Goal: Task Accomplishment & Management: Use online tool/utility

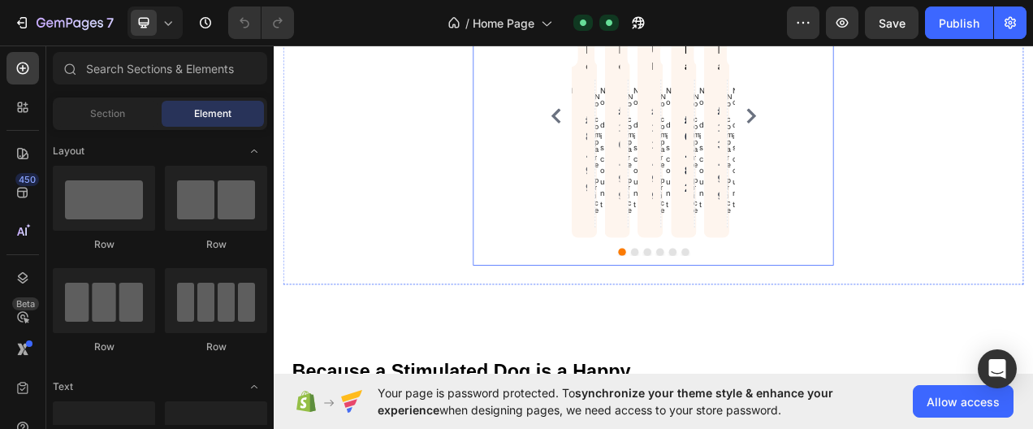
scroll to position [812, 0]
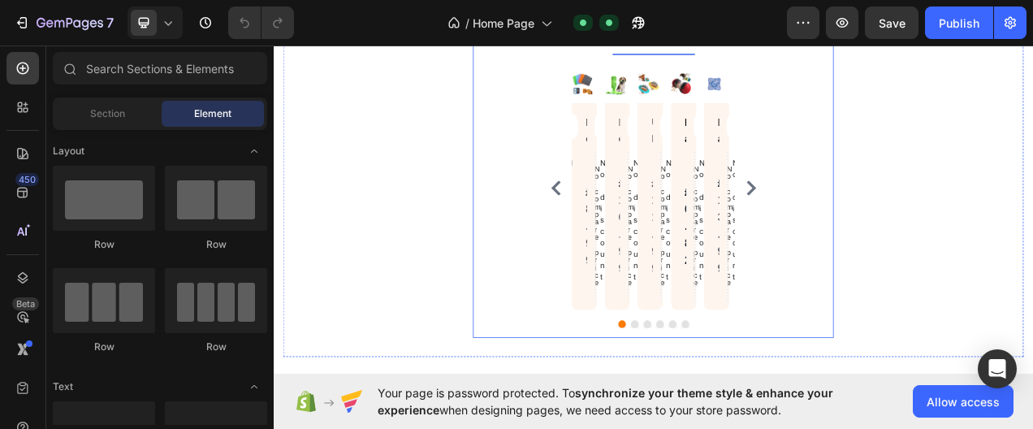
click at [937, 237] on div "Product Images Dog Lick Mat – Calming & Slow Feeder Enrichment Product Title Pr…" at bounding box center [761, 240] width 437 height 337
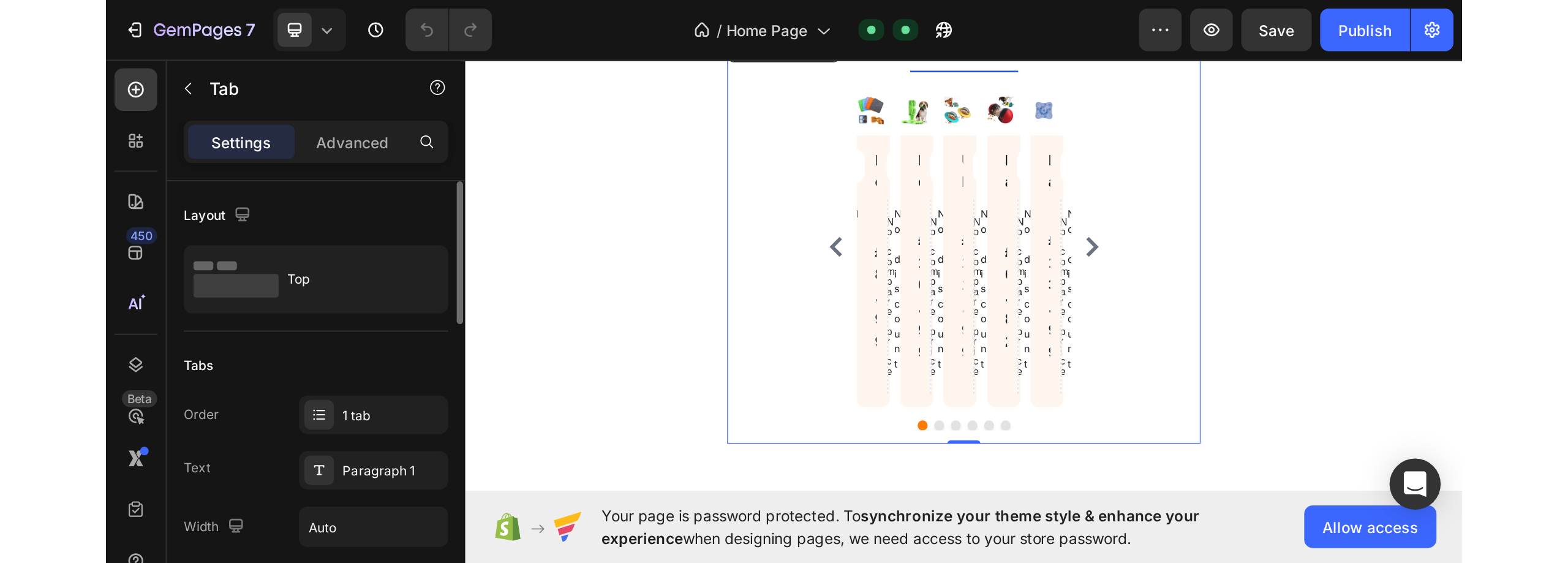
scroll to position [122, 0]
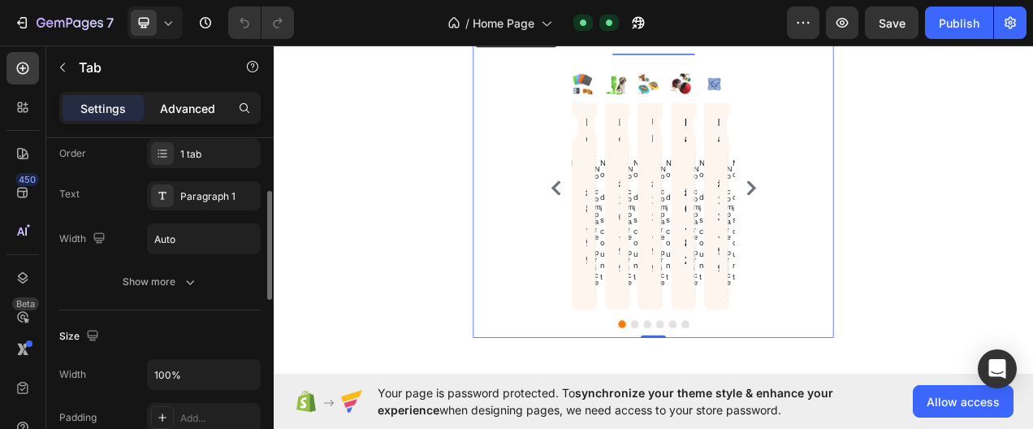
click at [171, 96] on div "Advanced" at bounding box center [187, 108] width 81 height 26
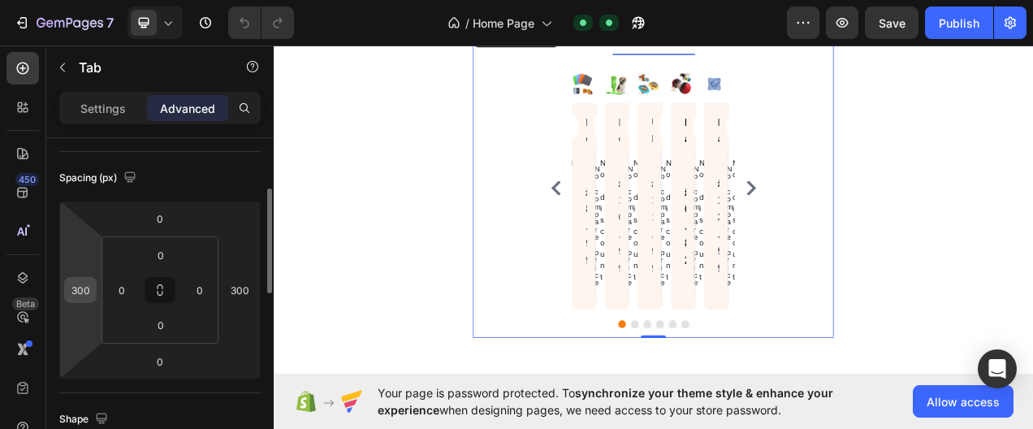
click at [77, 292] on input "300" at bounding box center [80, 290] width 24 height 24
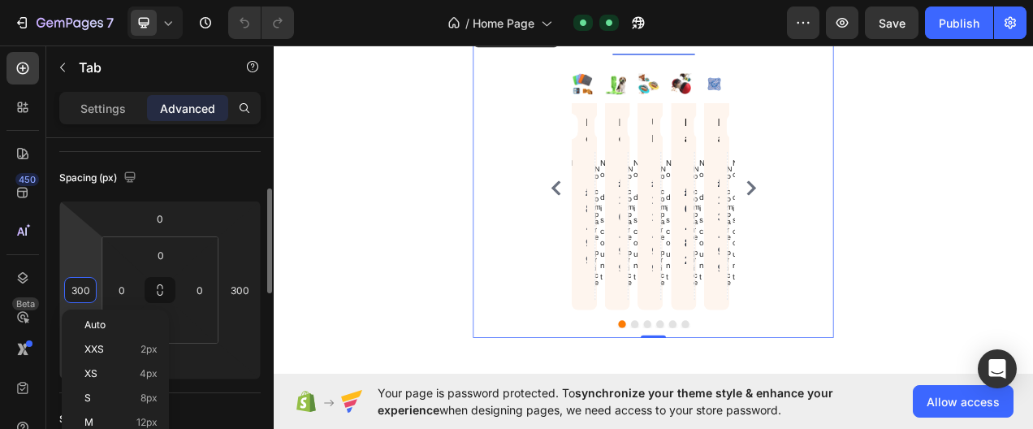
click at [75, 292] on input "300" at bounding box center [80, 290] width 24 height 24
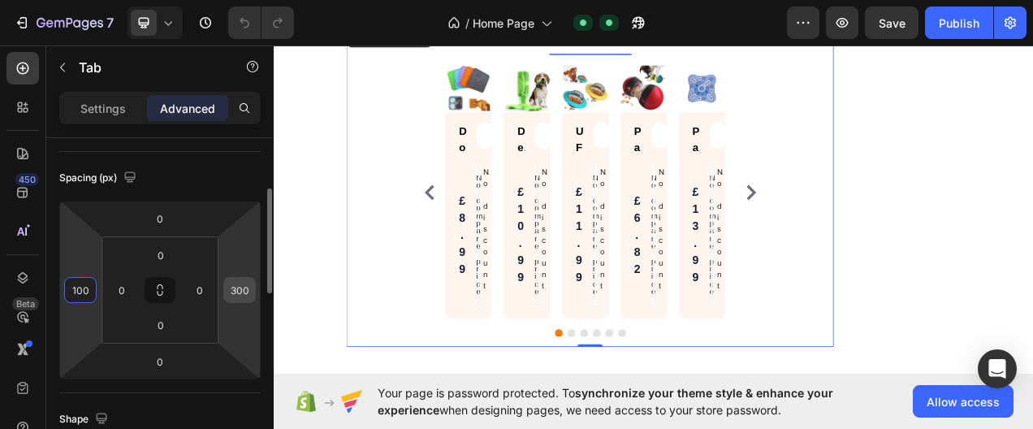
type input "100"
click at [237, 292] on input "300" at bounding box center [239, 290] width 24 height 24
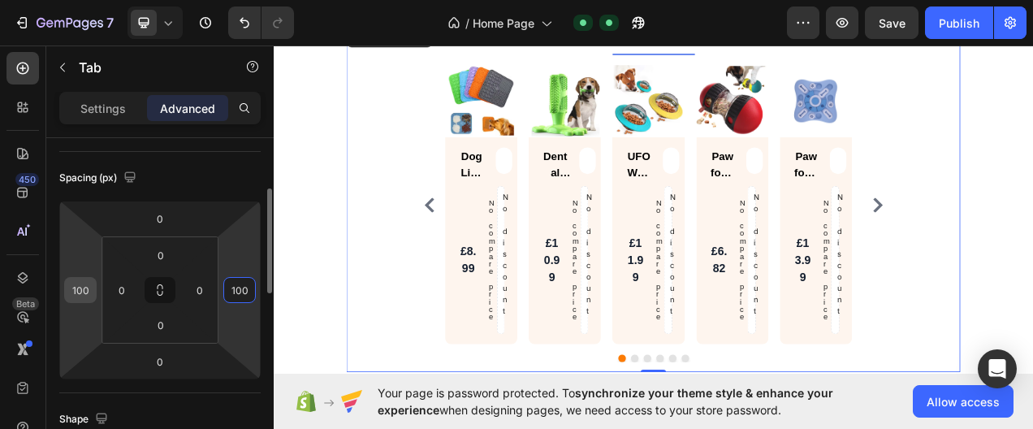
type input "100"
click at [84, 291] on input "100" at bounding box center [80, 290] width 24 height 24
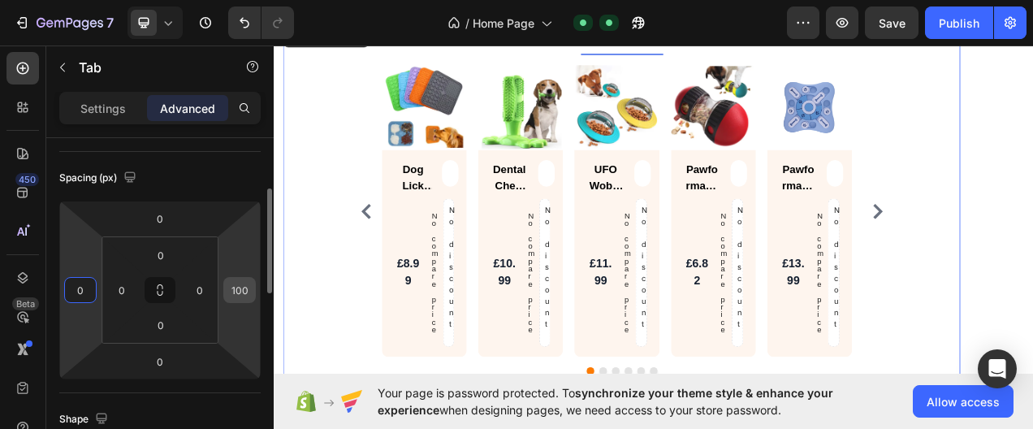
type input "0"
click at [232, 296] on input "100" at bounding box center [239, 290] width 24 height 24
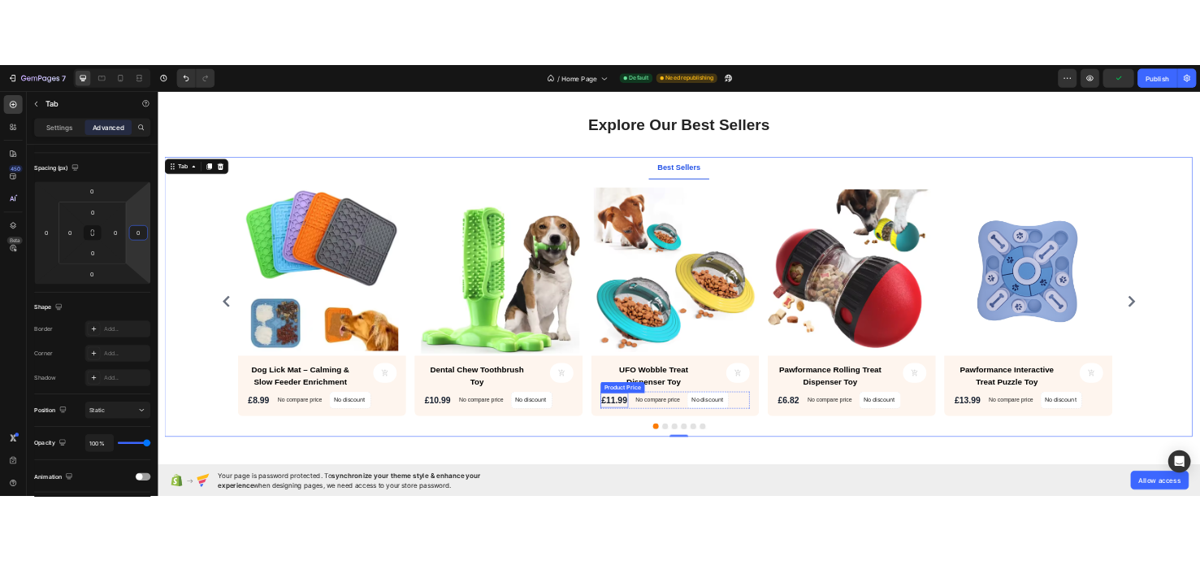
scroll to position [731, 0]
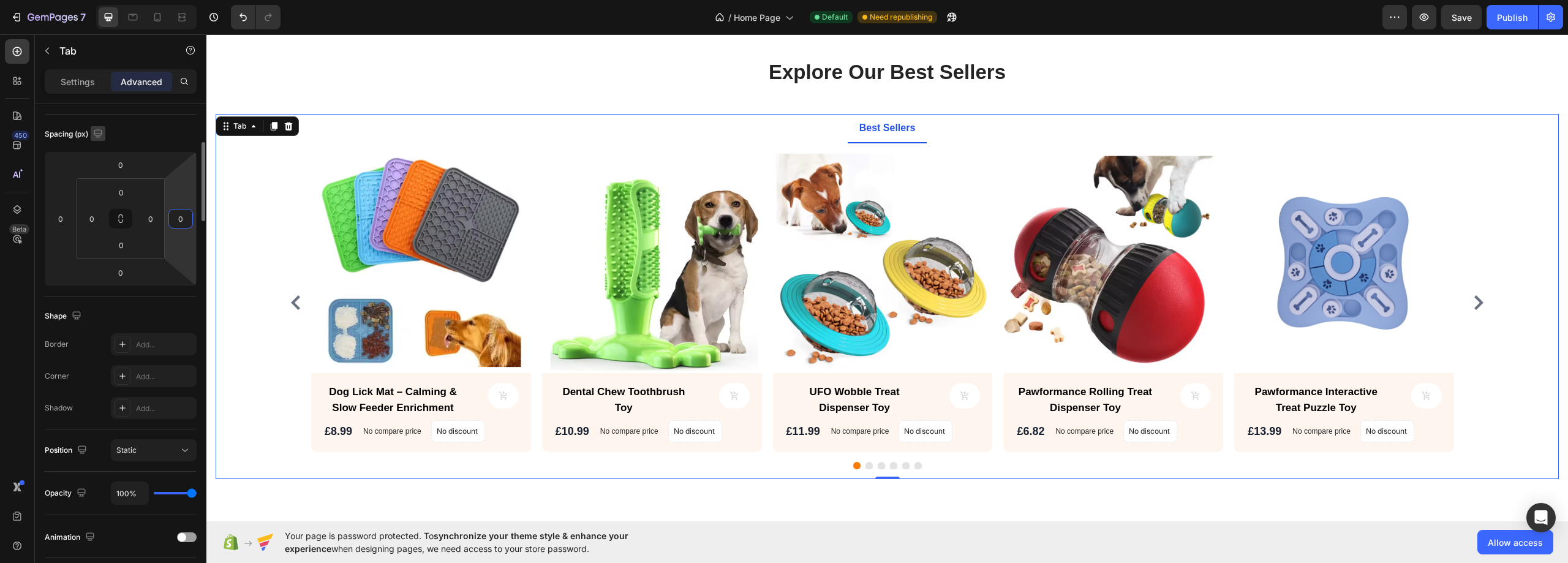
type input "0"
click at [102, 135] on icon "button" at bounding box center [97, 133] width 8 height 8
click at [142, 136] on div "Spacing (px)" at bounding box center [120, 134] width 152 height 20
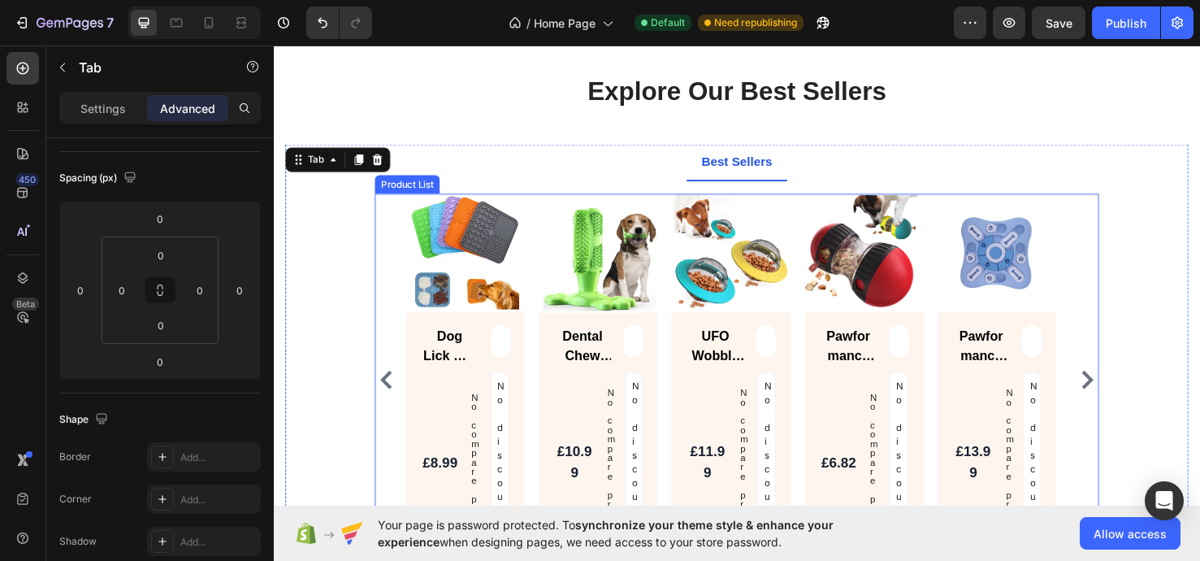
click at [396, 286] on div "Product Images Dog Lick Mat – Calming & Slow Feeder Enrichment Product Title Pr…" at bounding box center [761, 396] width 762 height 391
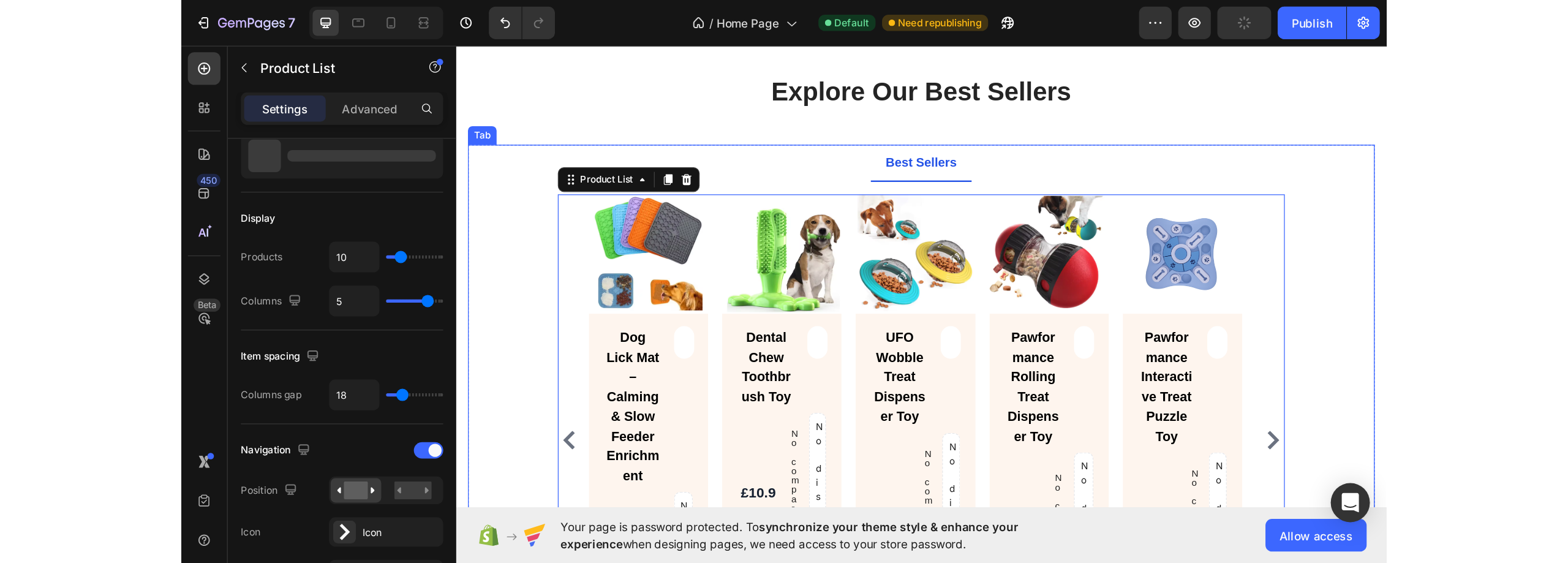
scroll to position [0, 0]
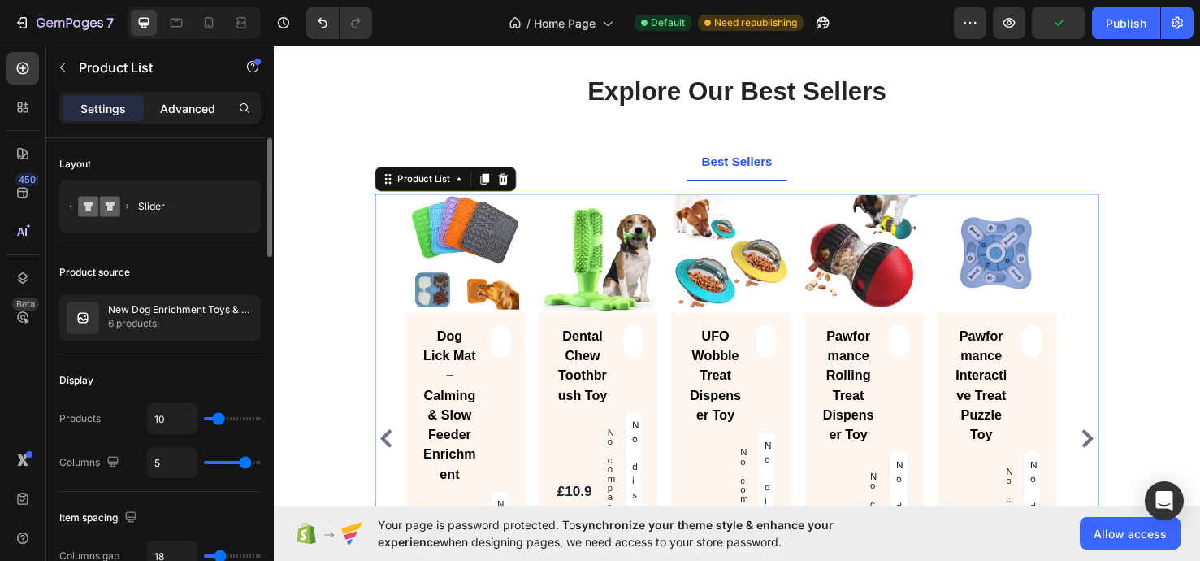
click at [174, 112] on p "Advanced" at bounding box center [187, 108] width 55 height 17
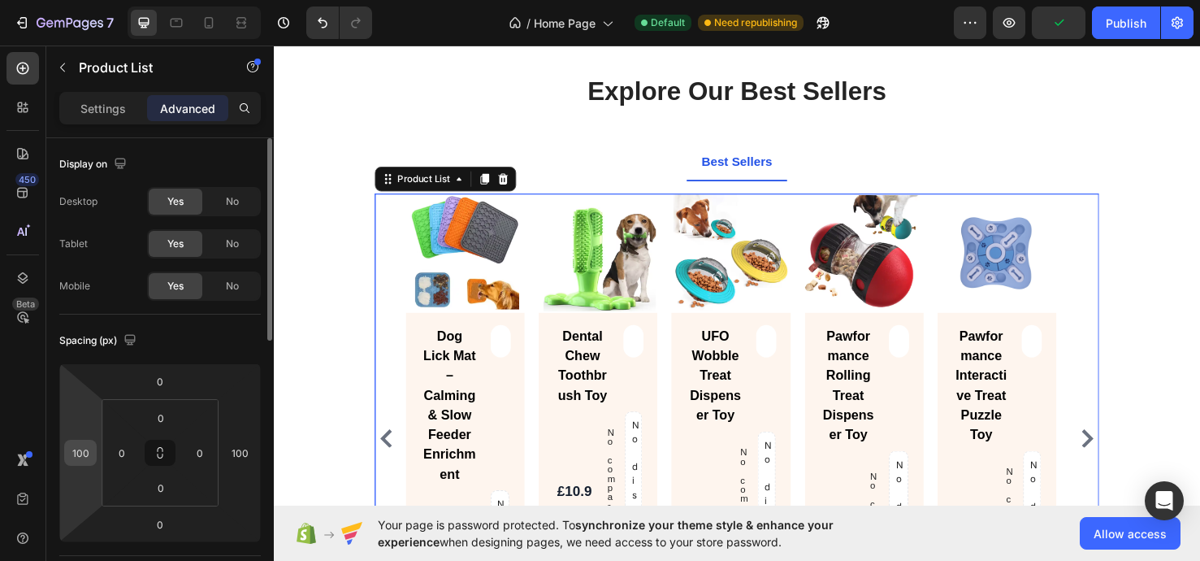
click at [91, 460] on input "100" at bounding box center [80, 452] width 24 height 24
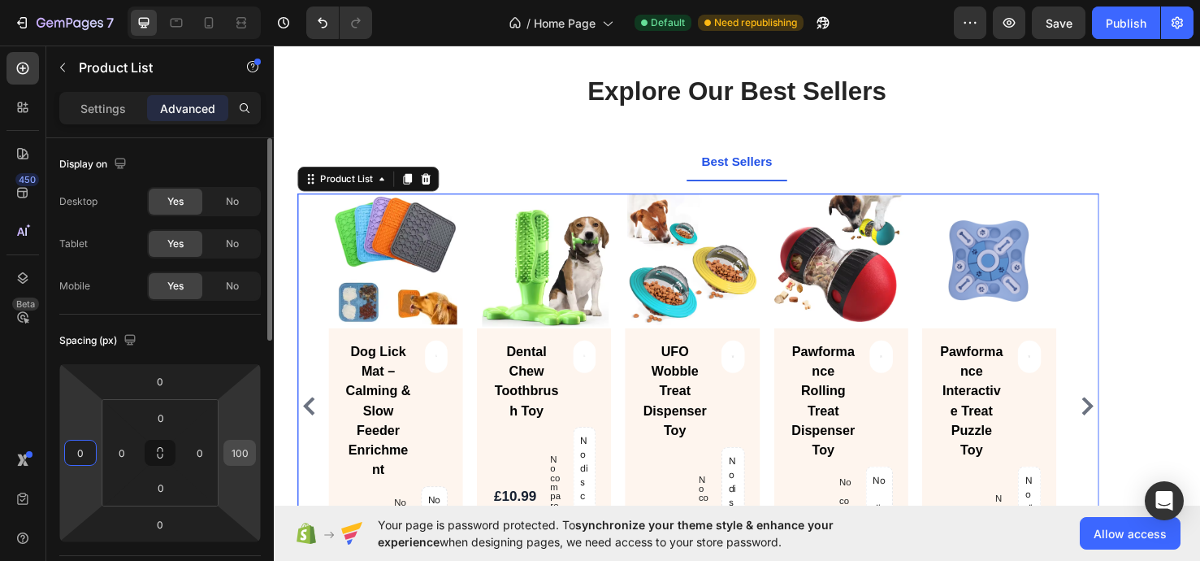
type input "0"
click at [232, 453] on input "100" at bounding box center [239, 452] width 24 height 24
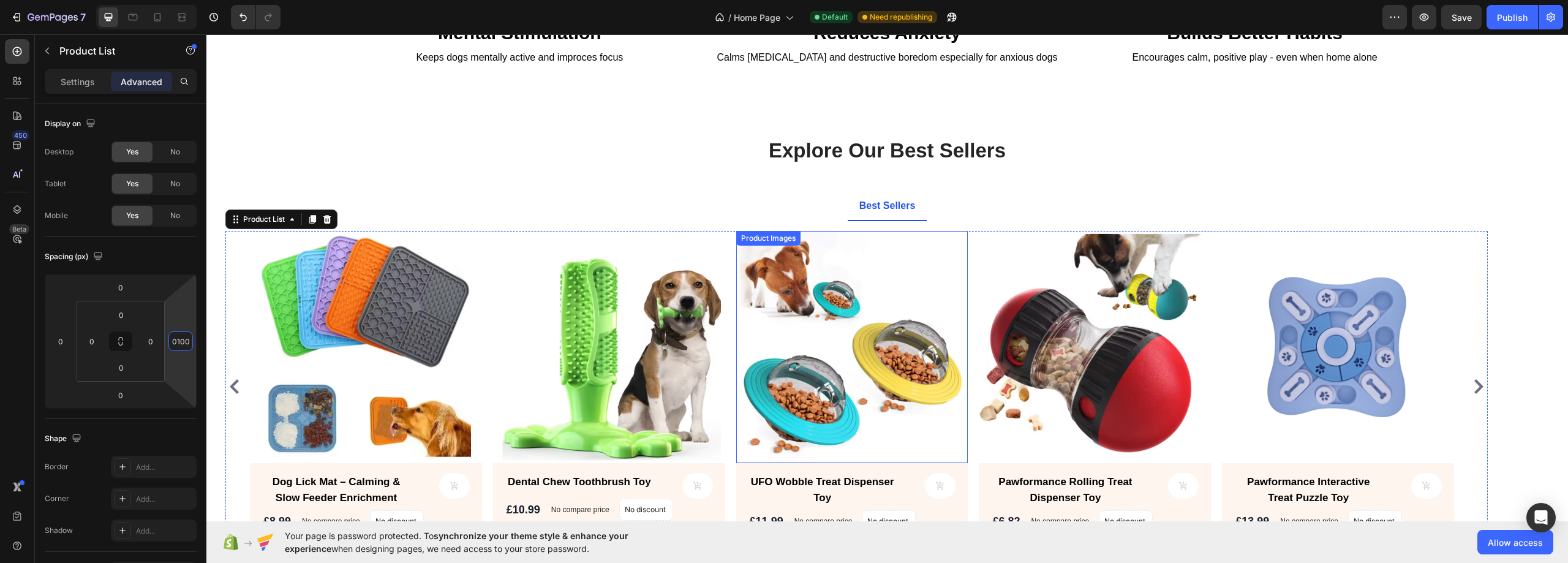
scroll to position [490, 0]
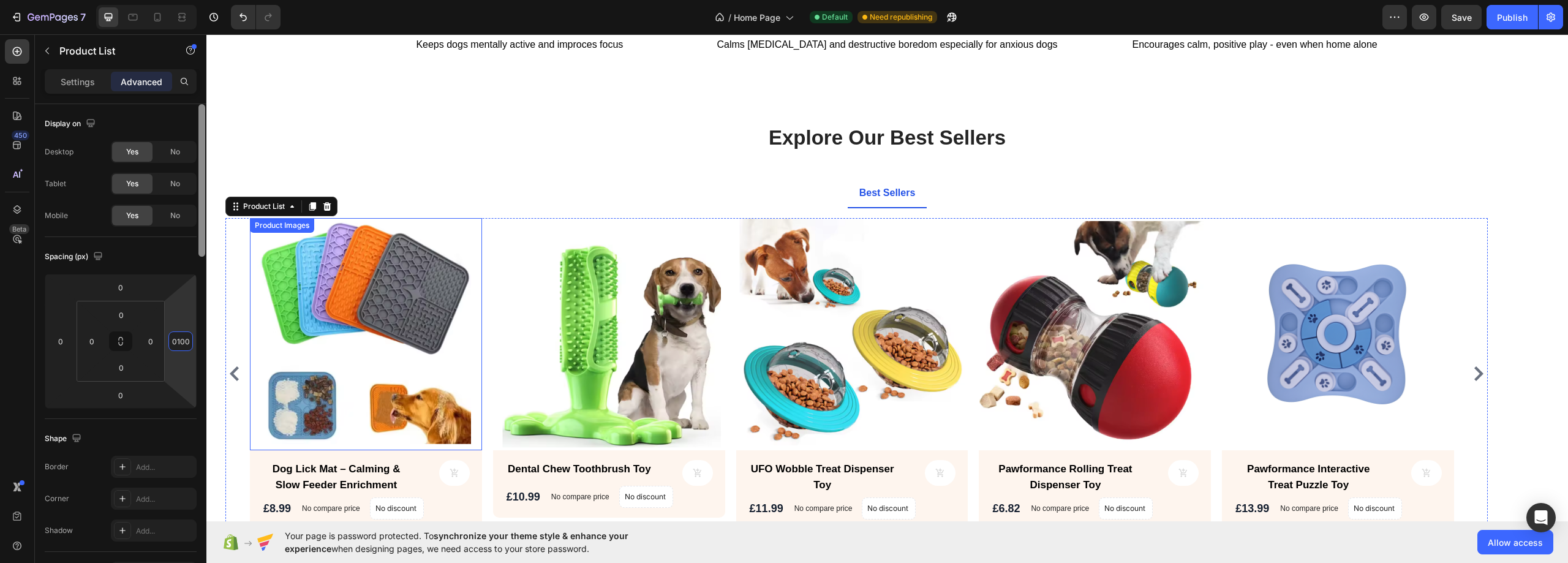
type input "0"
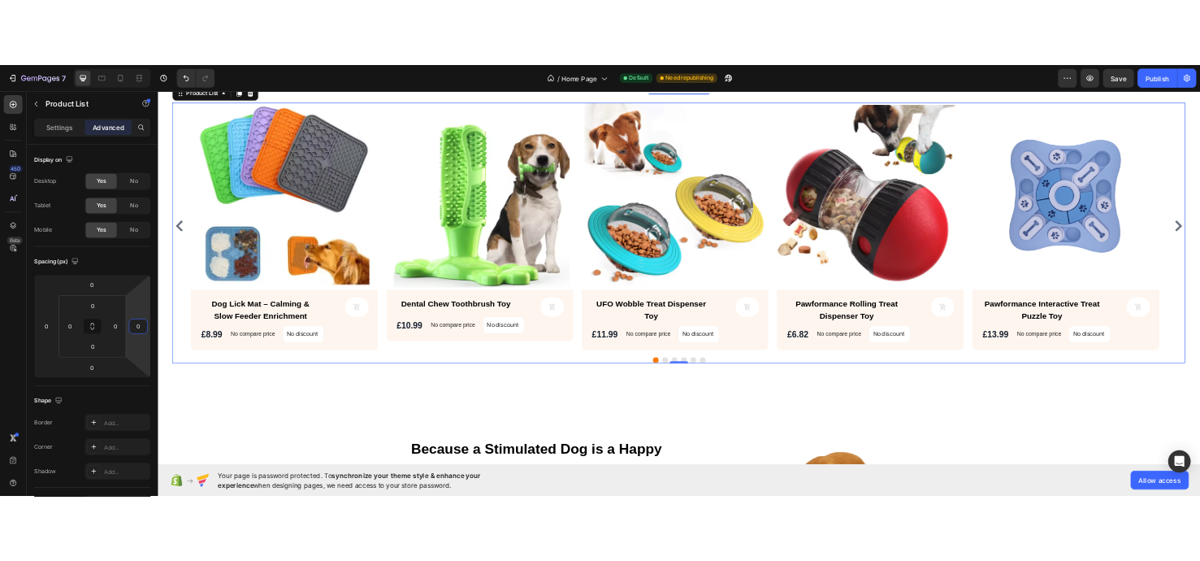
scroll to position [894, 0]
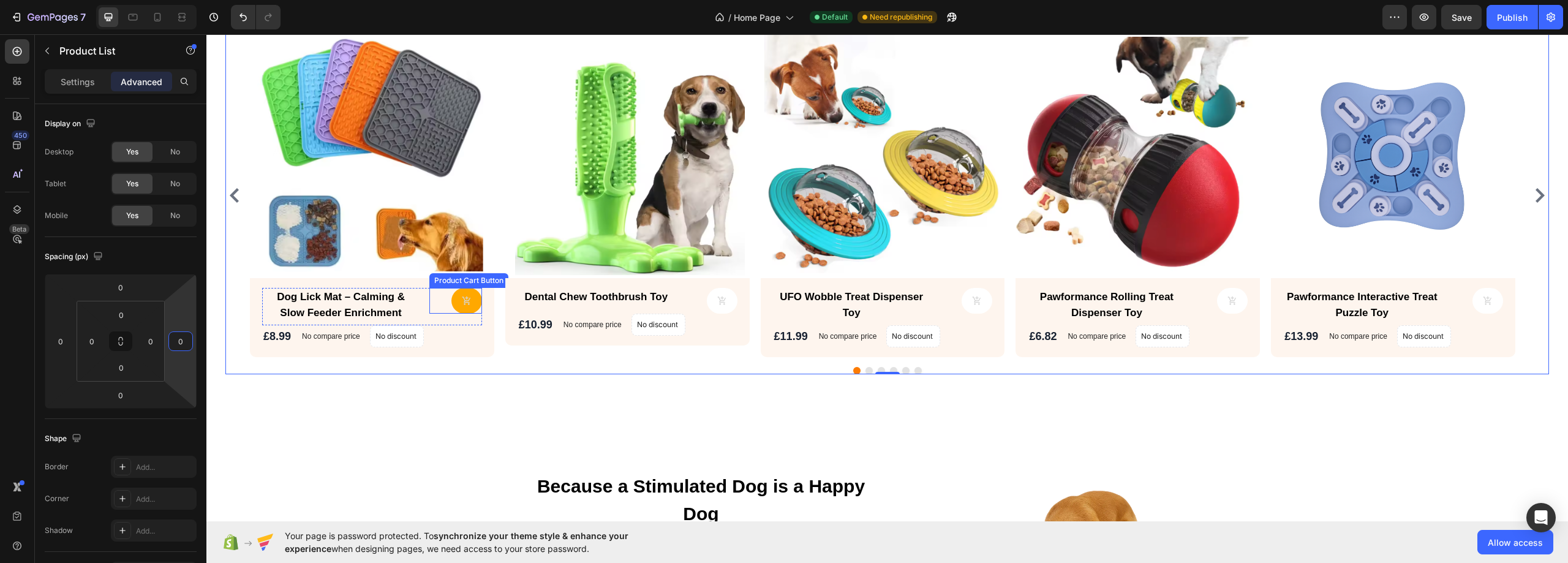
click at [480, 301] on button at bounding box center [467, 301] width 31 height 26
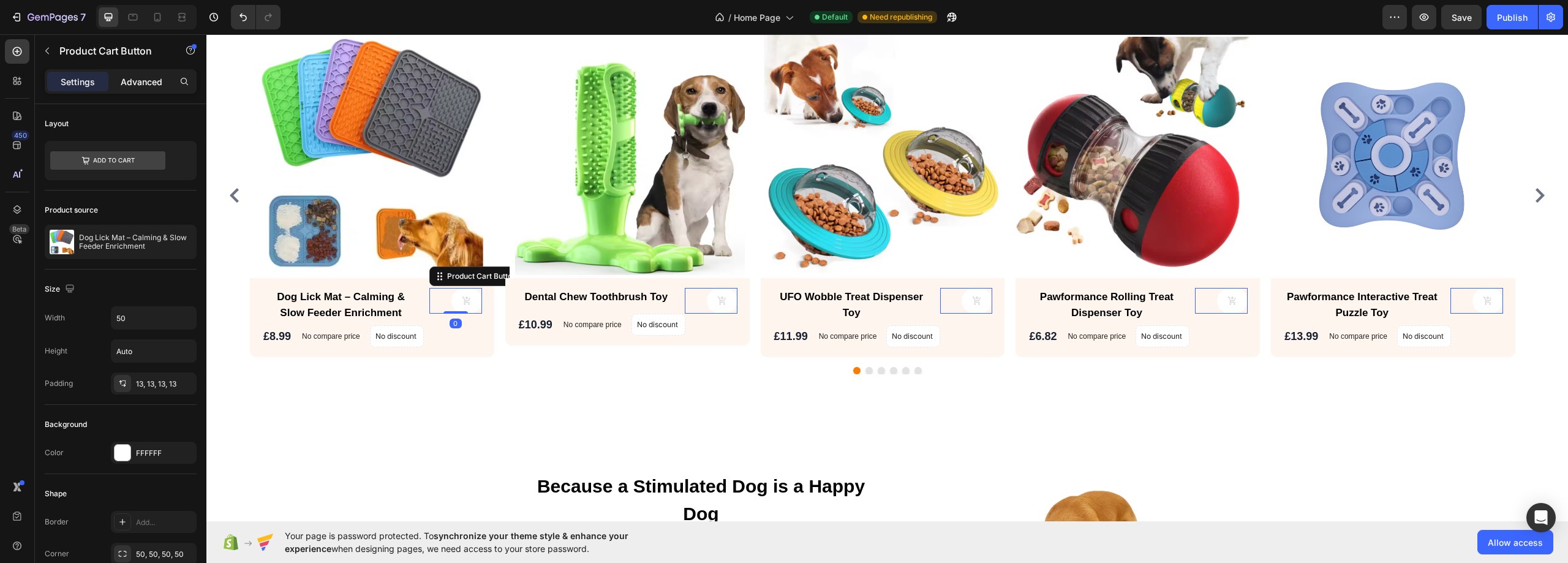
click at [143, 82] on p "Advanced" at bounding box center [141, 81] width 41 height 13
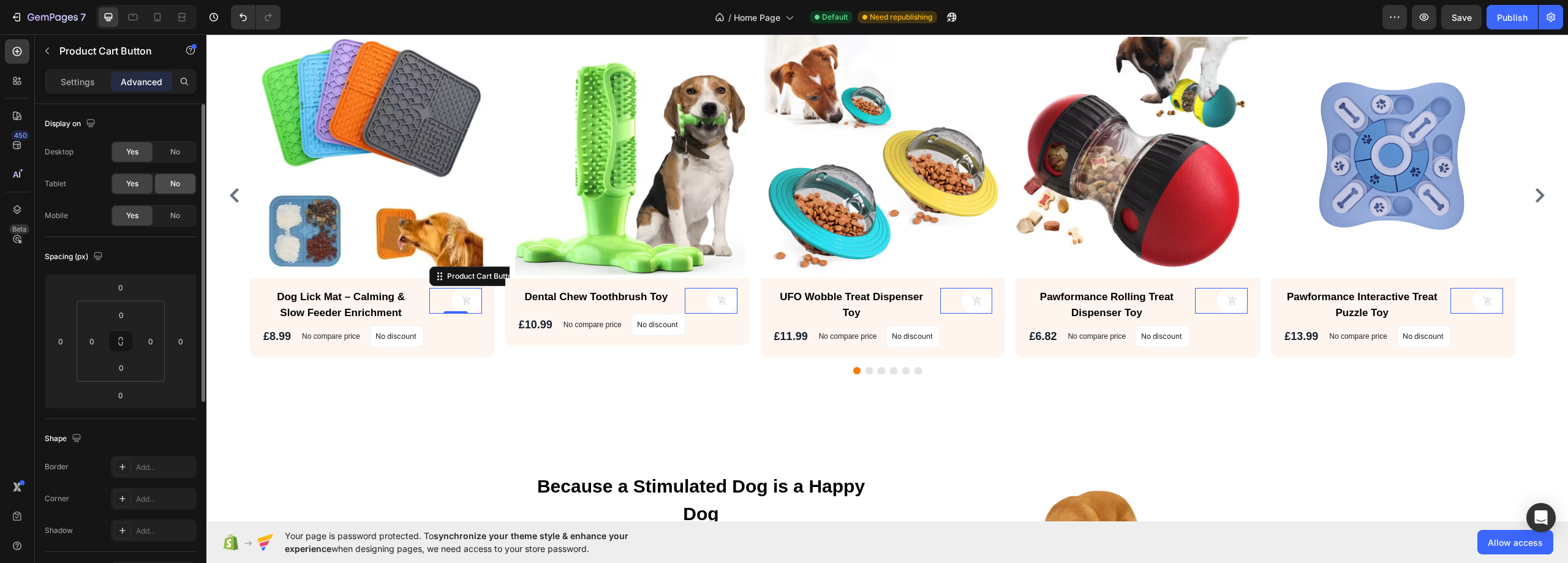
click at [179, 185] on span "No" at bounding box center [175, 183] width 10 height 11
click at [179, 214] on span "No" at bounding box center [175, 216] width 10 height 11
click at [136, 186] on span "Yes" at bounding box center [132, 183] width 12 height 11
click at [136, 214] on span "Yes" at bounding box center [132, 216] width 12 height 11
click at [97, 259] on icon "button" at bounding box center [97, 255] width 8 height 8
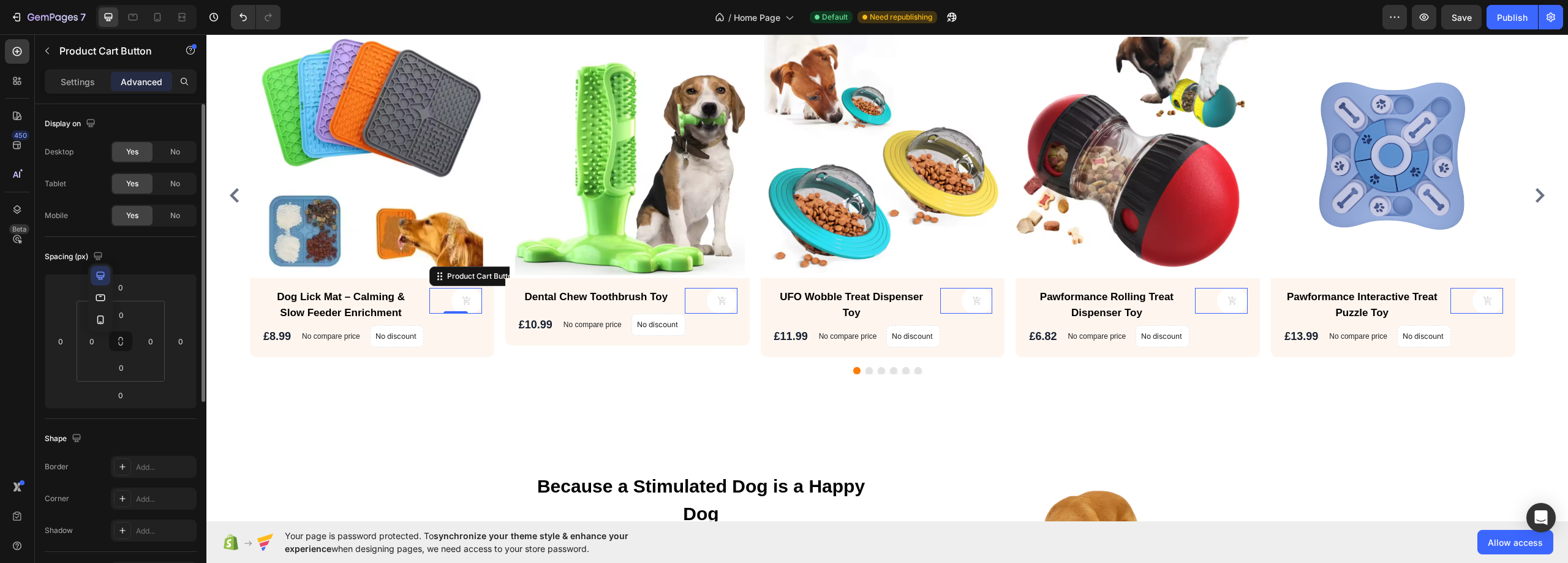
click at [137, 259] on div "Spacing (px)" at bounding box center [120, 256] width 152 height 20
click at [91, 122] on icon "button" at bounding box center [90, 123] width 12 height 12
click at [96, 166] on icon "button" at bounding box center [93, 164] width 12 height 12
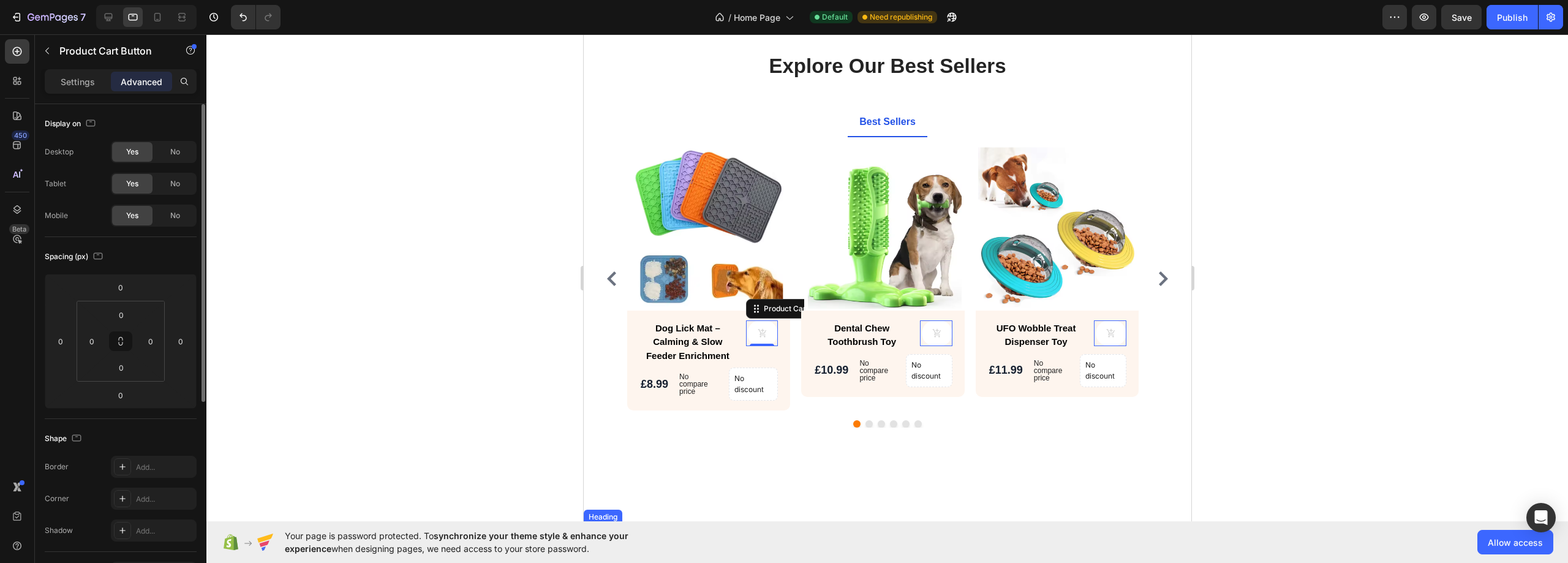
scroll to position [558, 0]
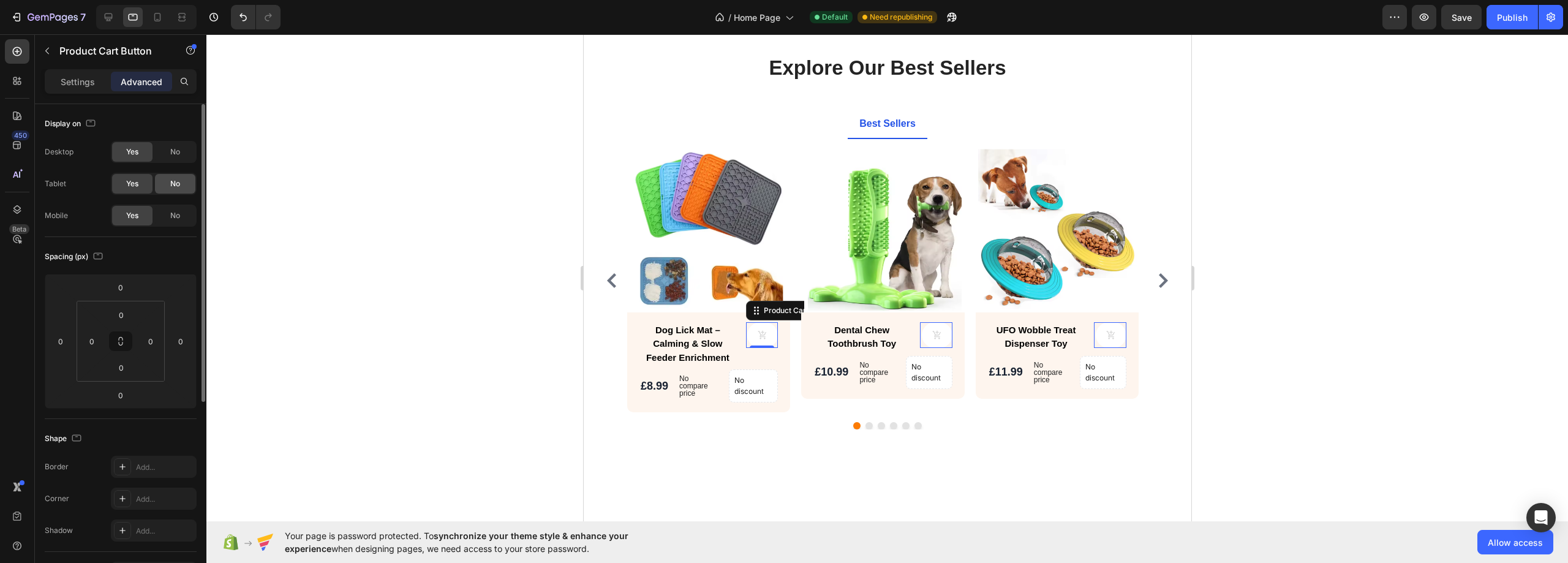
click at [163, 185] on div "No" at bounding box center [176, 184] width 41 height 20
click at [136, 188] on span "Yes" at bounding box center [132, 183] width 12 height 11
click at [91, 121] on icon "button" at bounding box center [91, 122] width 3 height 2
click at [94, 190] on icon "button" at bounding box center [93, 186] width 7 height 8
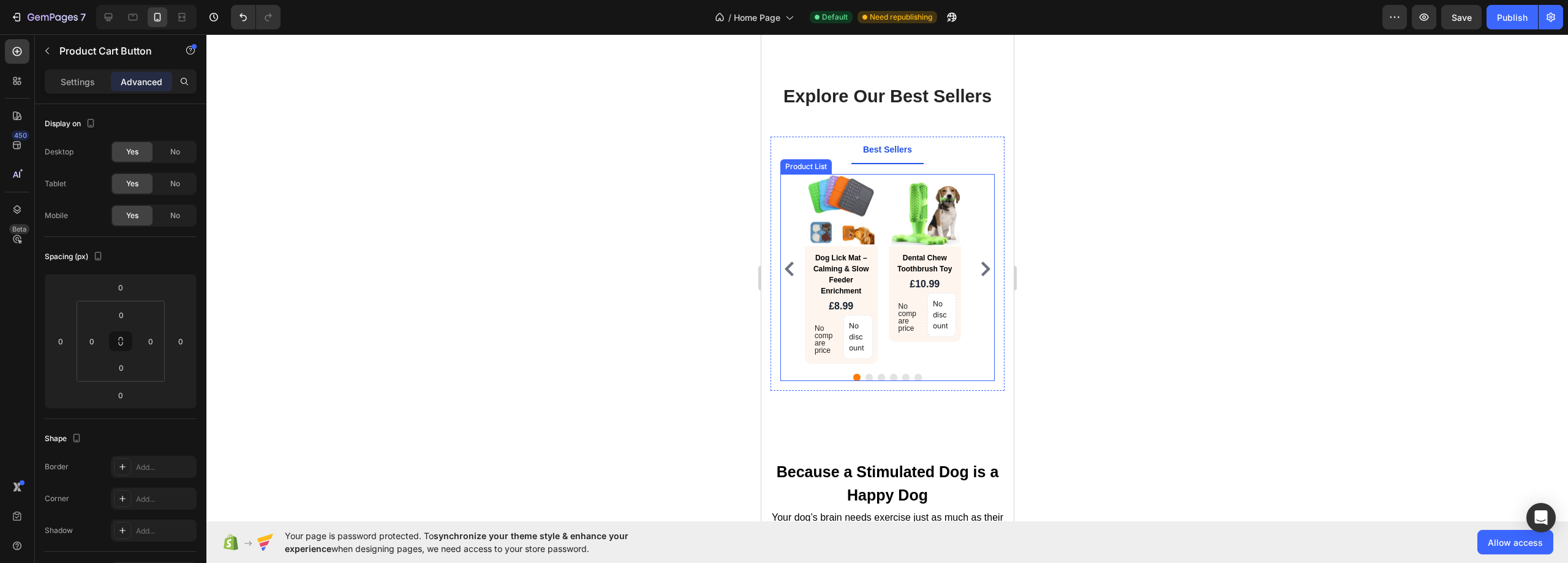
scroll to position [780, 0]
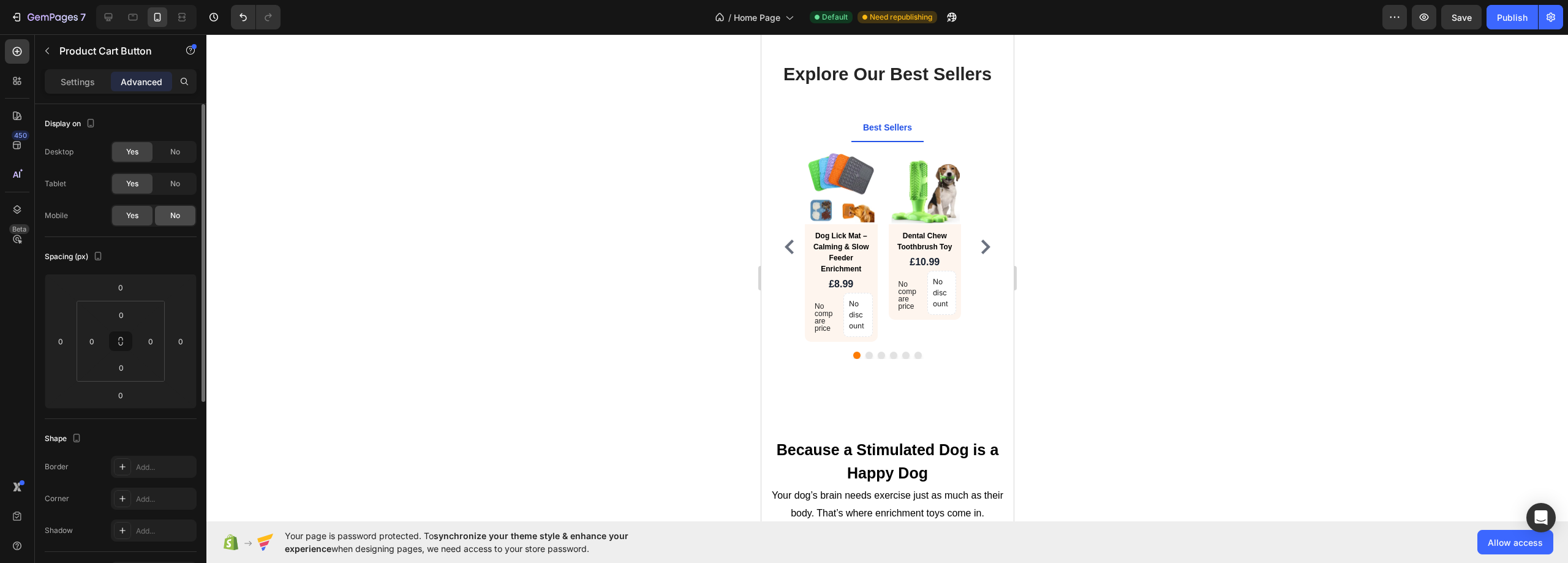
click at [171, 215] on span "No" at bounding box center [175, 216] width 10 height 11
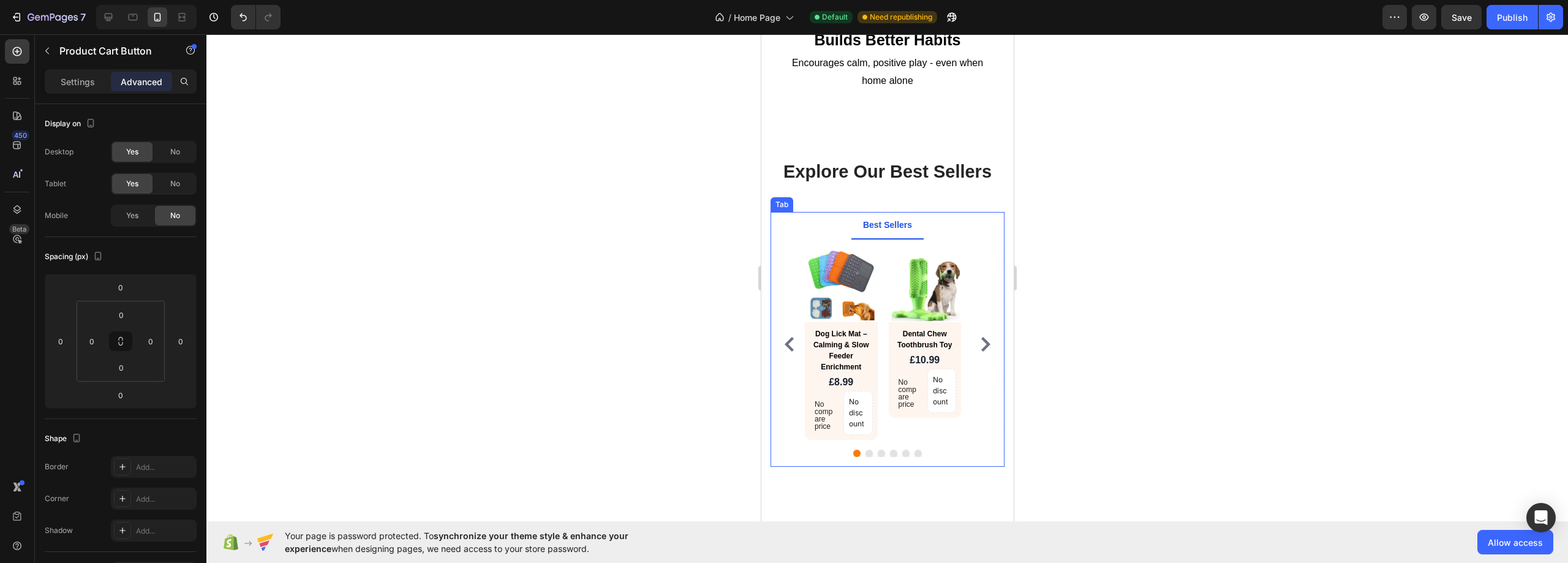
scroll to position [719, 0]
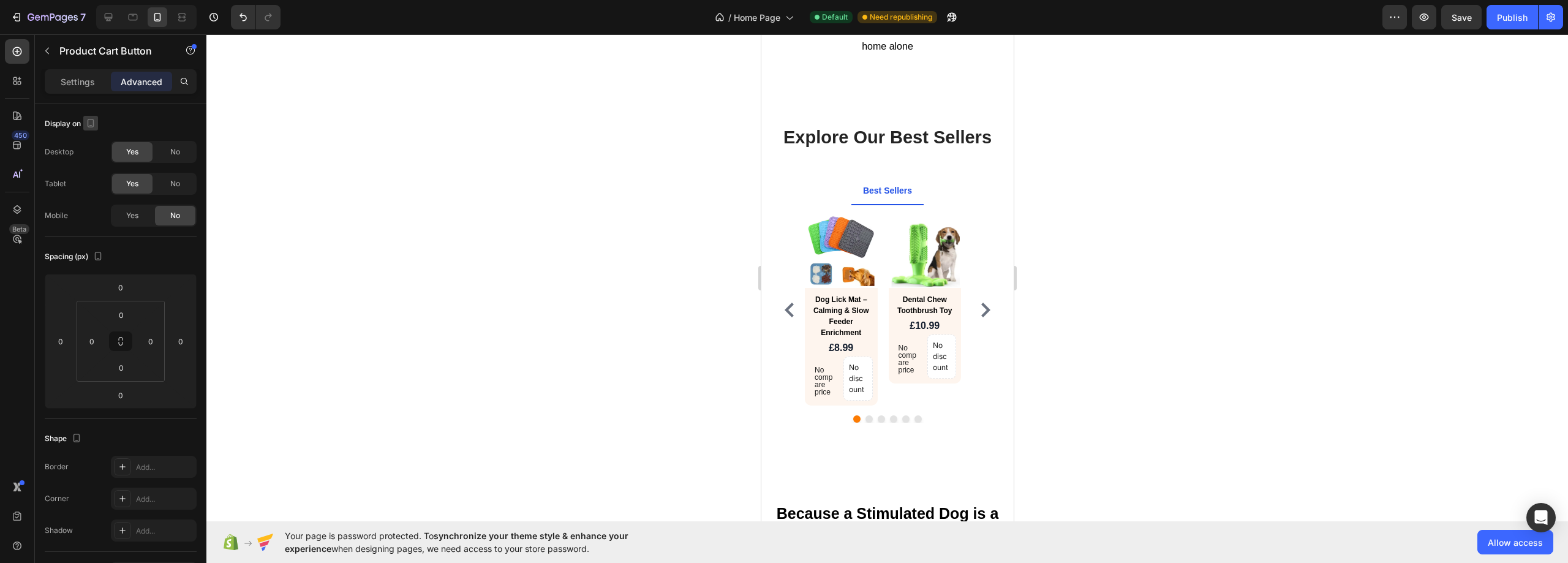
click at [95, 126] on icon "button" at bounding box center [90, 123] width 12 height 12
click at [96, 141] on icon "button" at bounding box center [93, 142] width 12 height 12
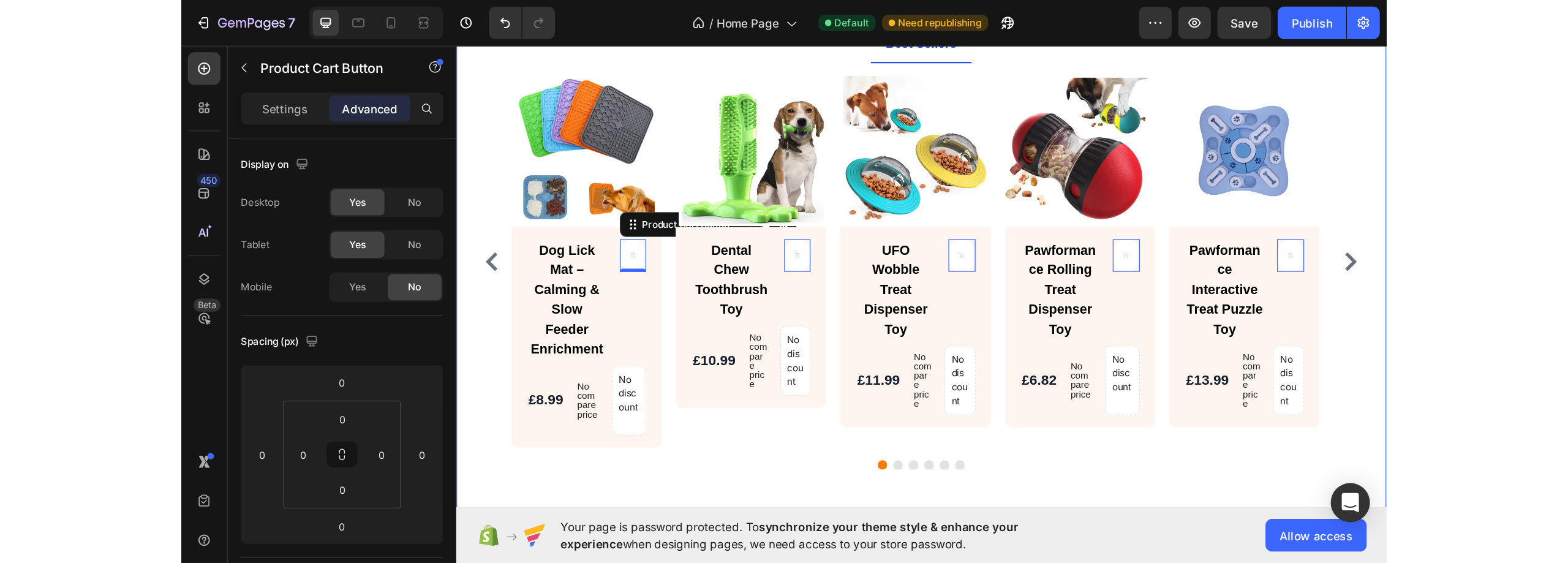
scroll to position [639, 0]
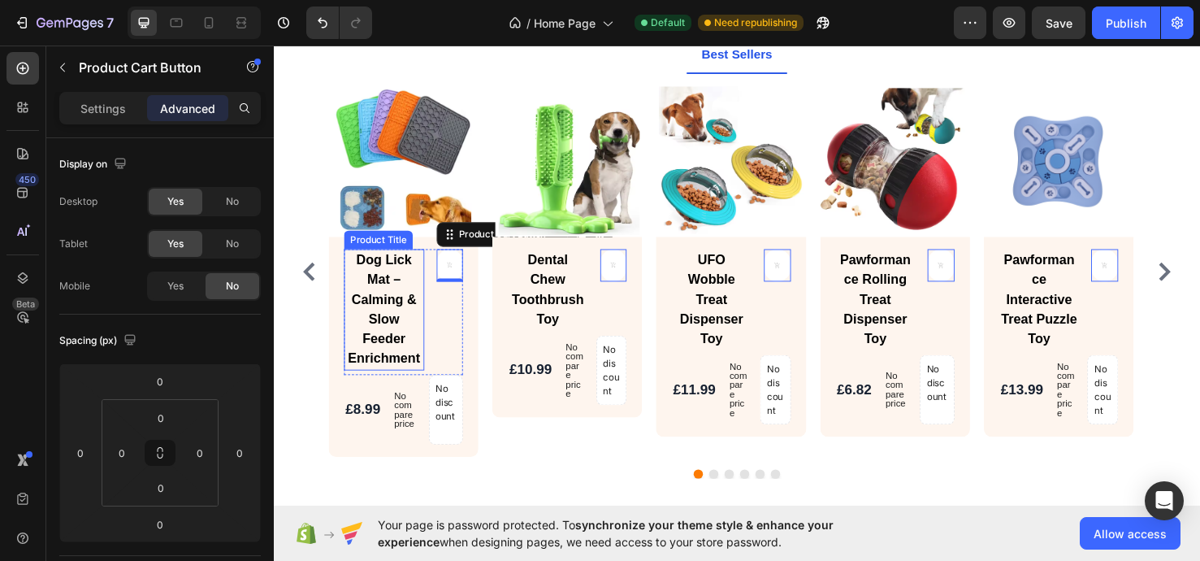
click at [383, 327] on h2 "Dog Lick Mat – Calming & Slow Feeder Enrichment" at bounding box center [390, 324] width 84 height 128
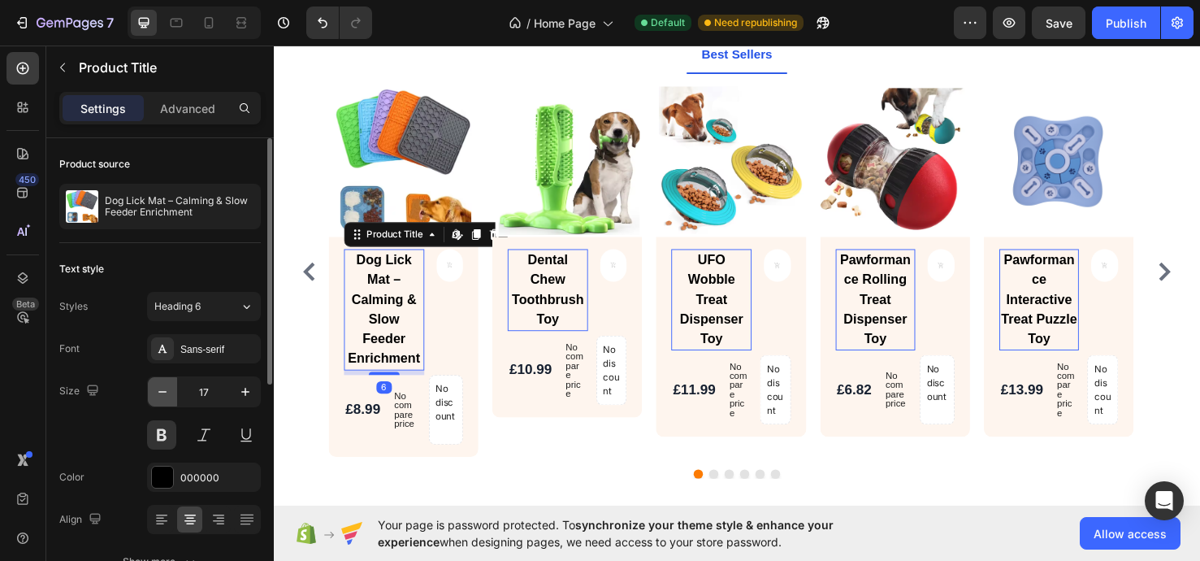
click at [165, 399] on icon "button" at bounding box center [162, 391] width 16 height 16
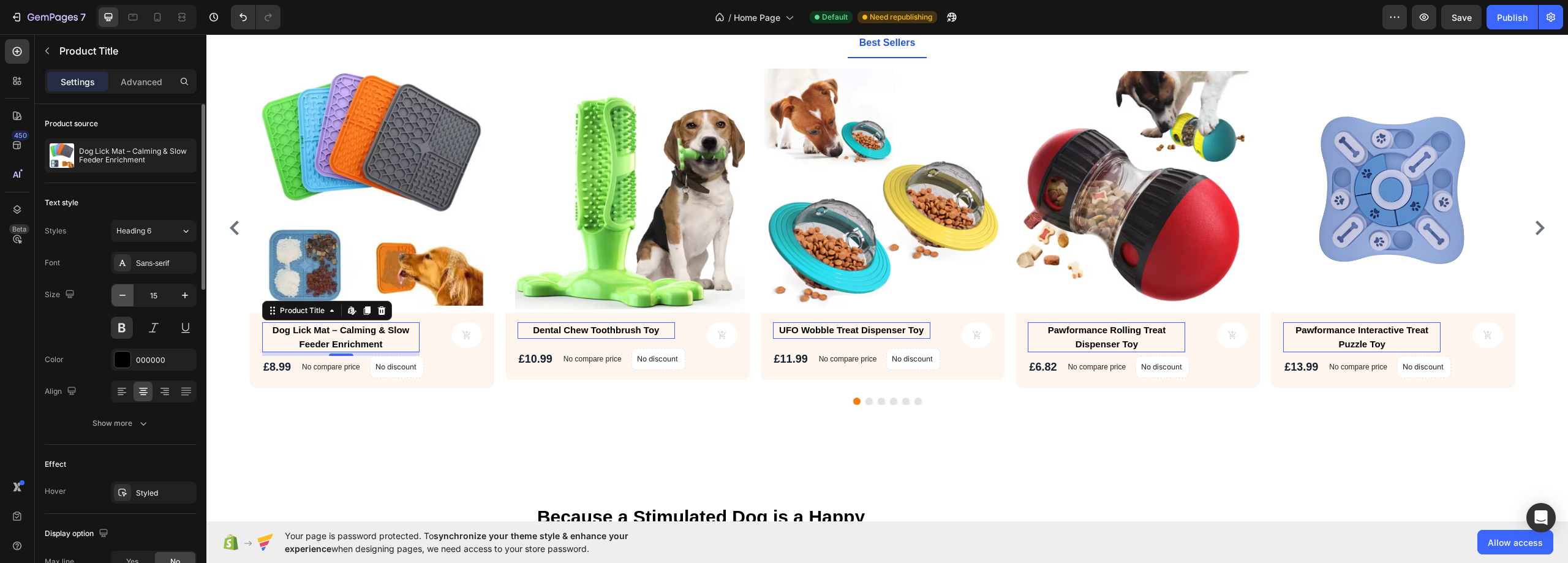
click at [118, 295] on icon "button" at bounding box center [122, 295] width 12 height 12
type input "13"
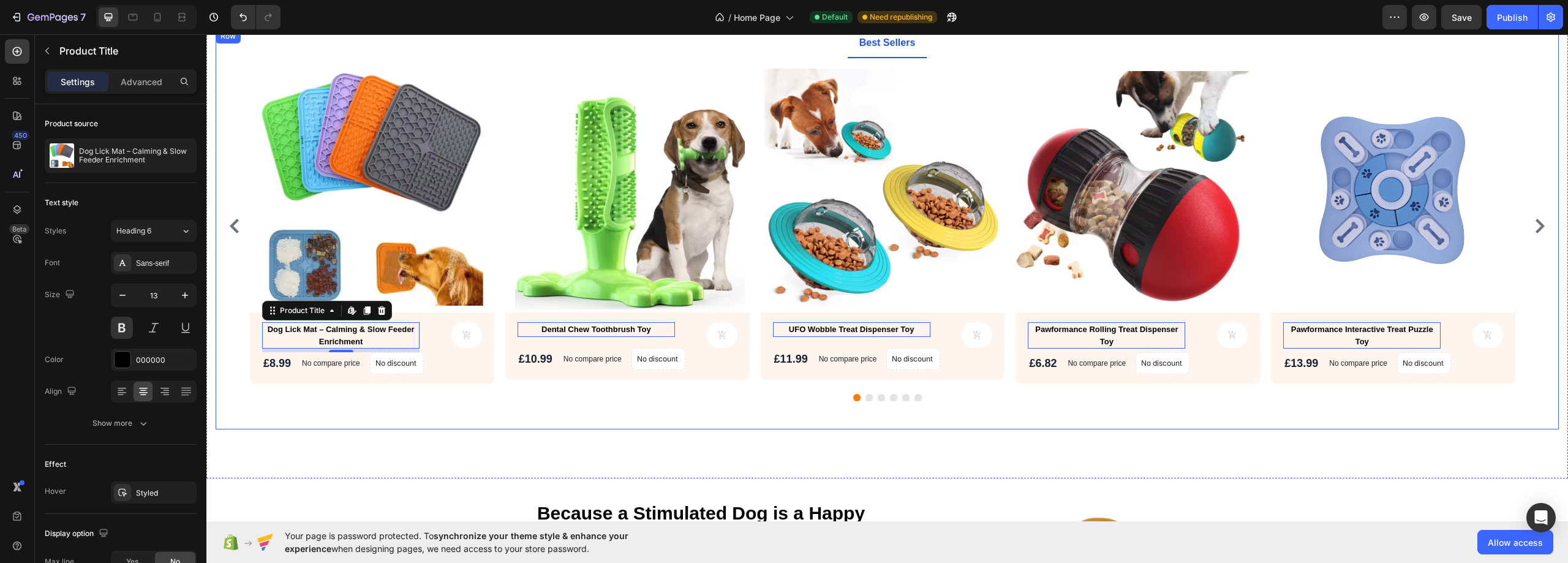
click at [1537, 421] on div "Best Sellers Product Images Dog Lick Mat – Calming & Slow Feeder Enrichment Pro…" at bounding box center [887, 228] width 1343 height 400
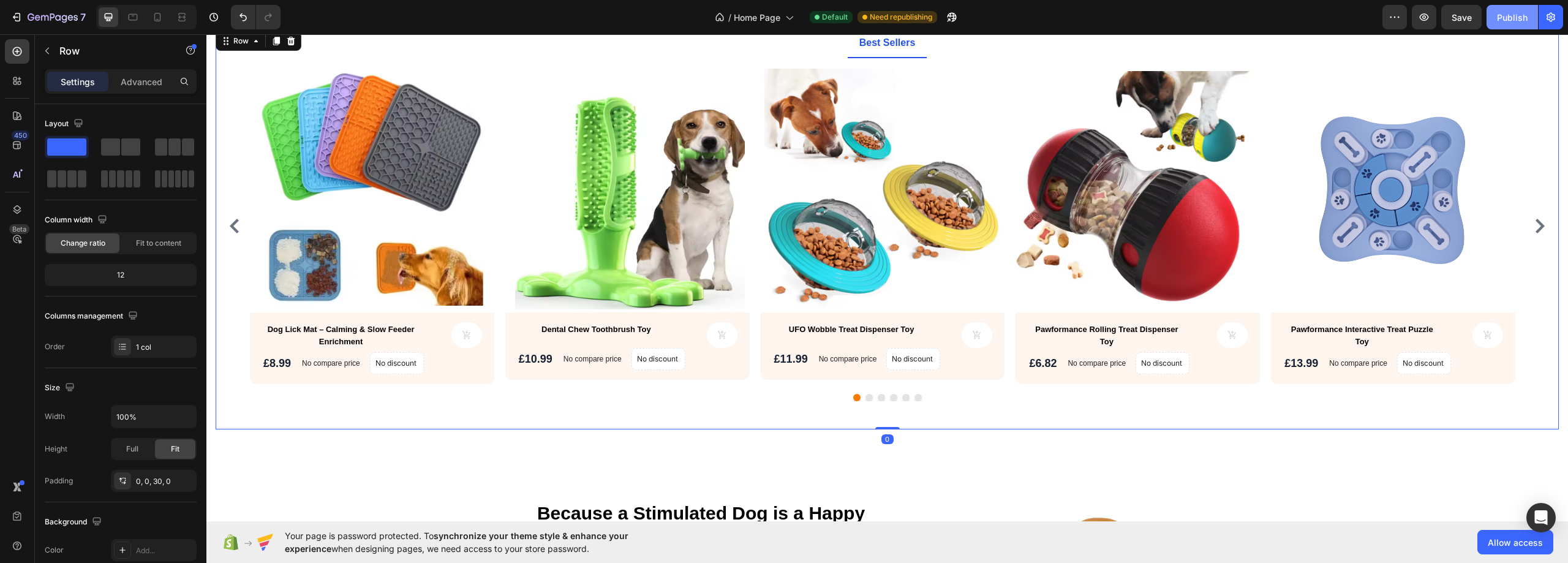
click at [1519, 14] on div "Publish" at bounding box center [1511, 17] width 31 height 13
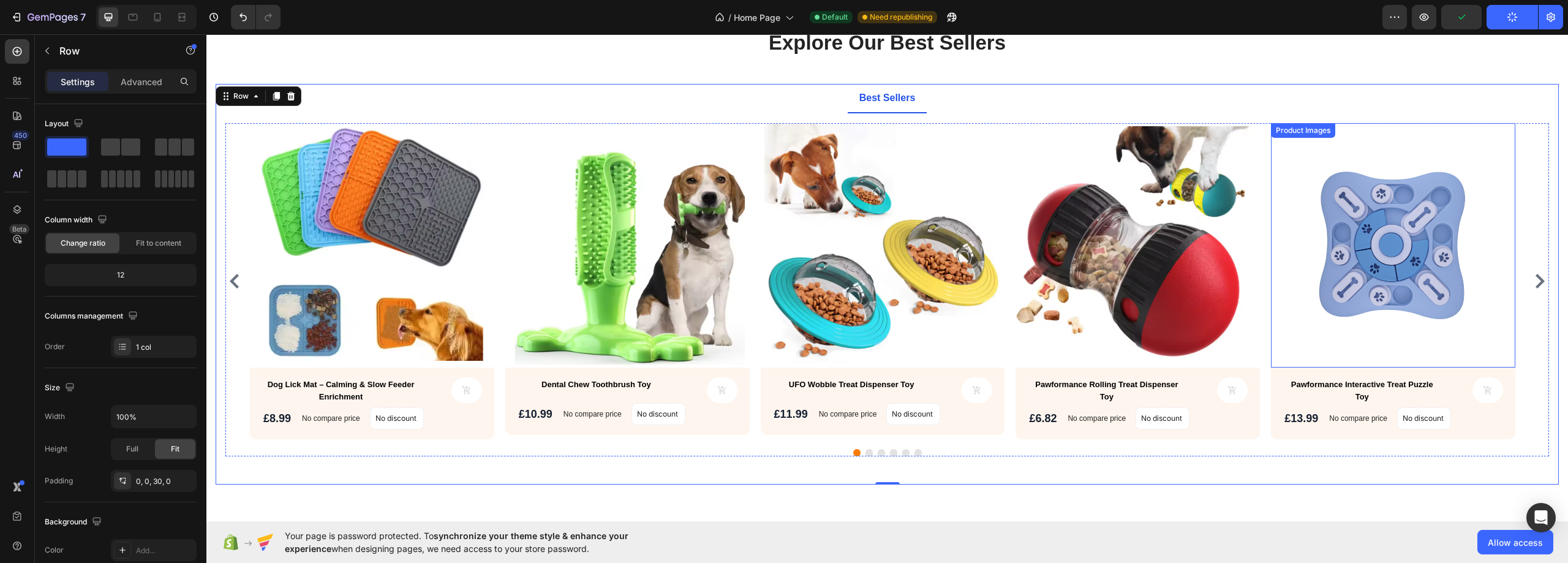
scroll to position [517, 0]
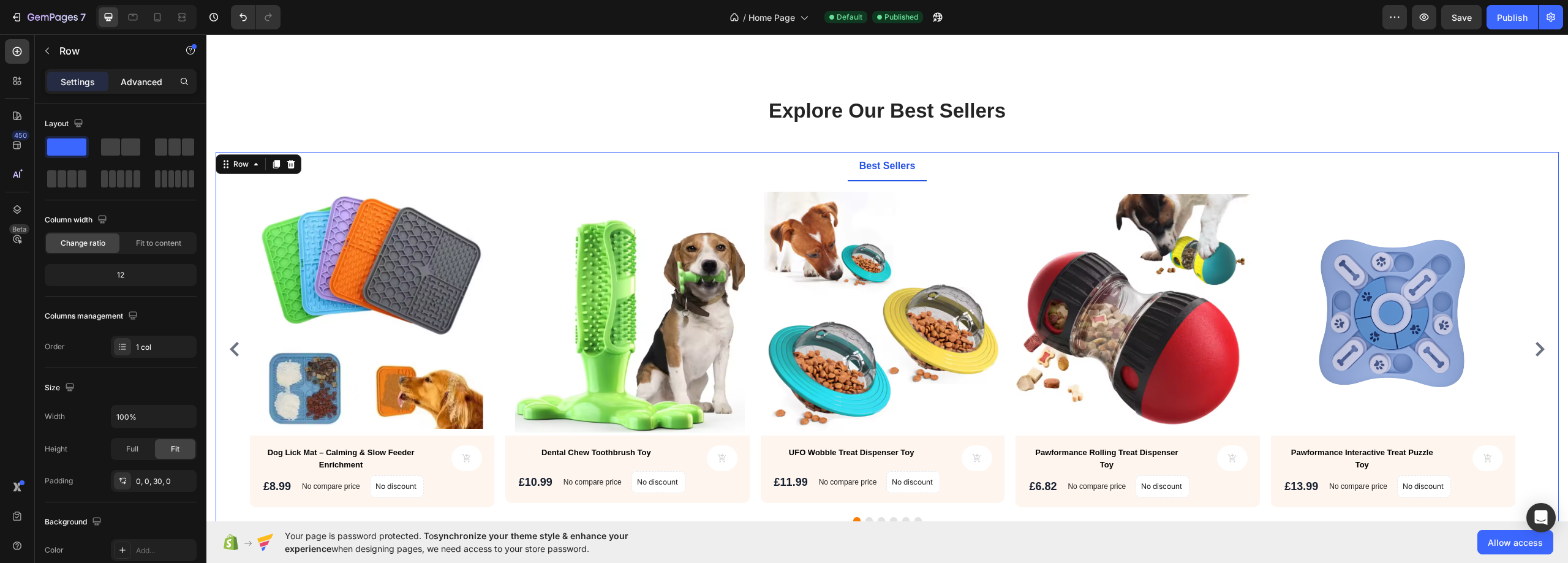
click at [122, 79] on p "Advanced" at bounding box center [141, 81] width 41 height 13
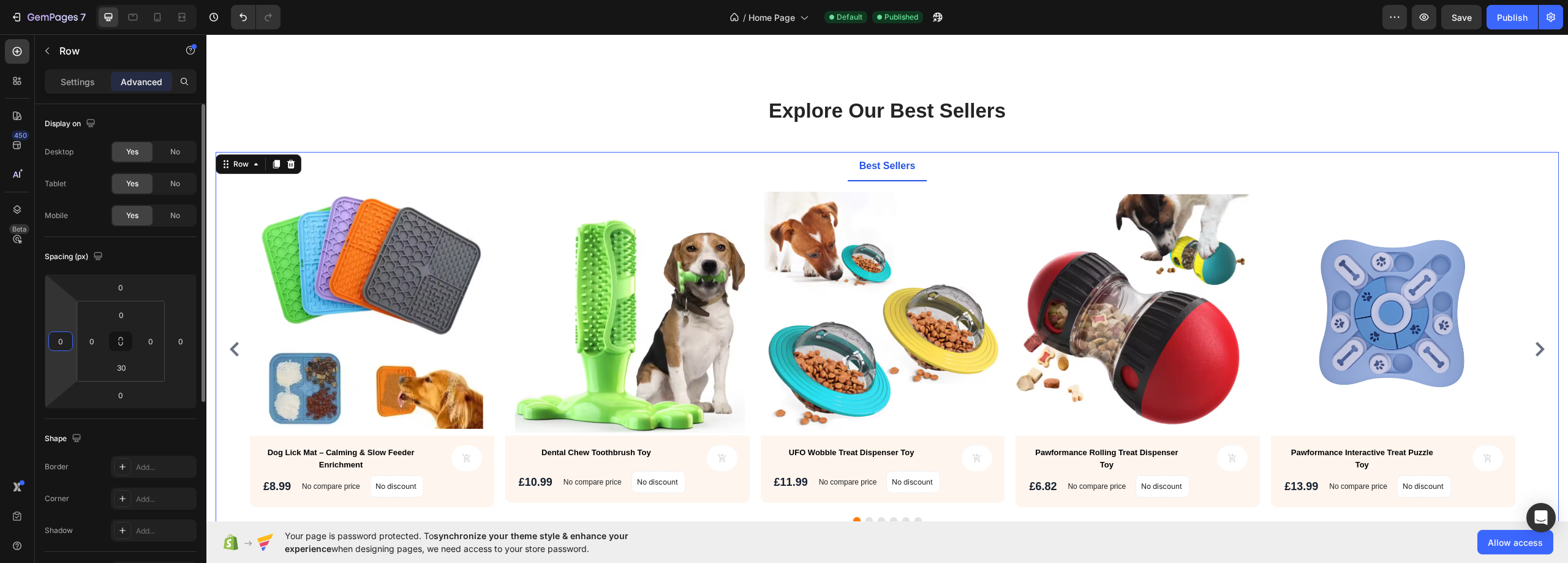
click at [60, 344] on input "0" at bounding box center [60, 341] width 18 height 18
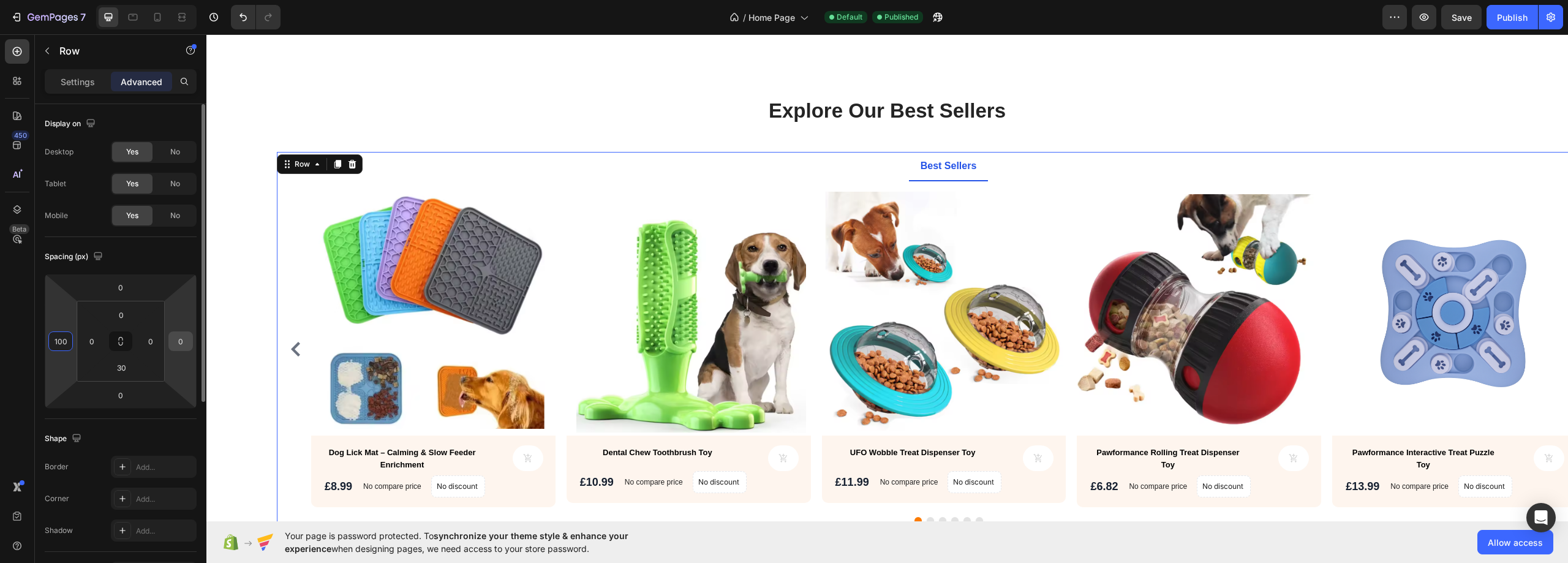
type input "100"
click at [182, 341] on input "0" at bounding box center [180, 341] width 18 height 18
type input "100"
click at [240, 299] on div "Explore Our Best Sellers Heading Text block Row Best Sellers Product Images Dog…" at bounding box center [887, 324] width 1343 height 456
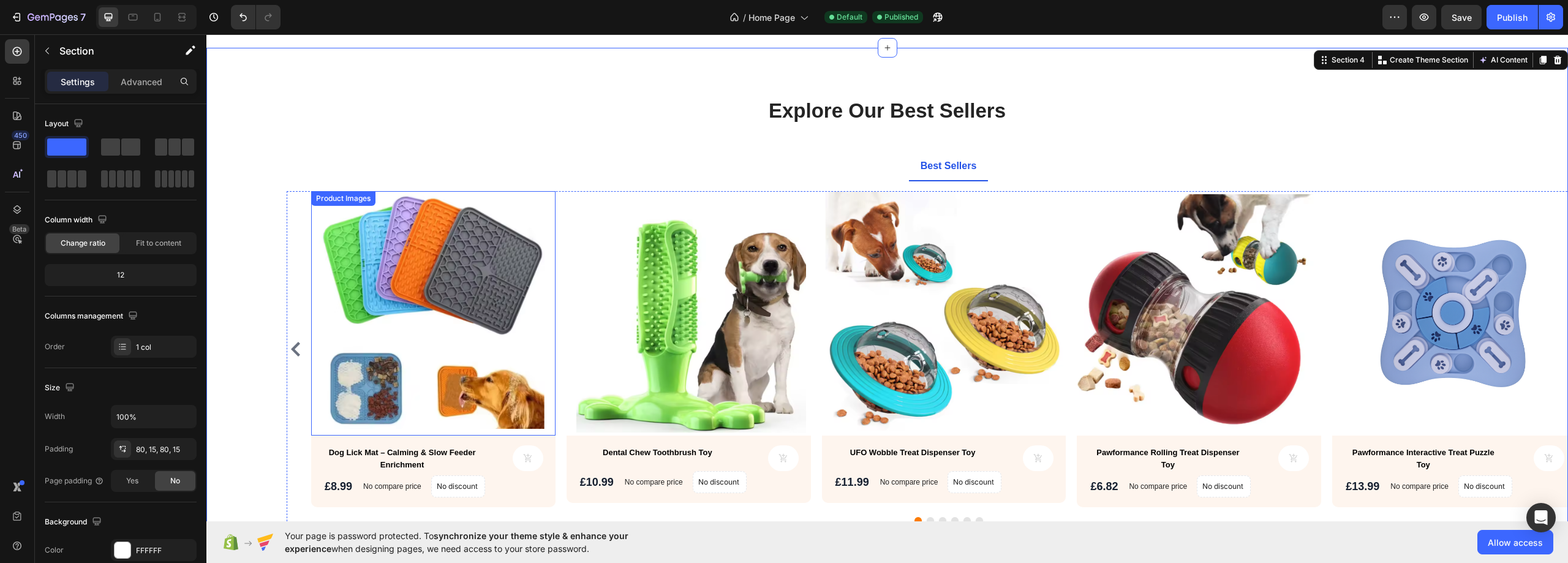
click at [476, 207] on img at bounding box center [433, 313] width 244 height 244
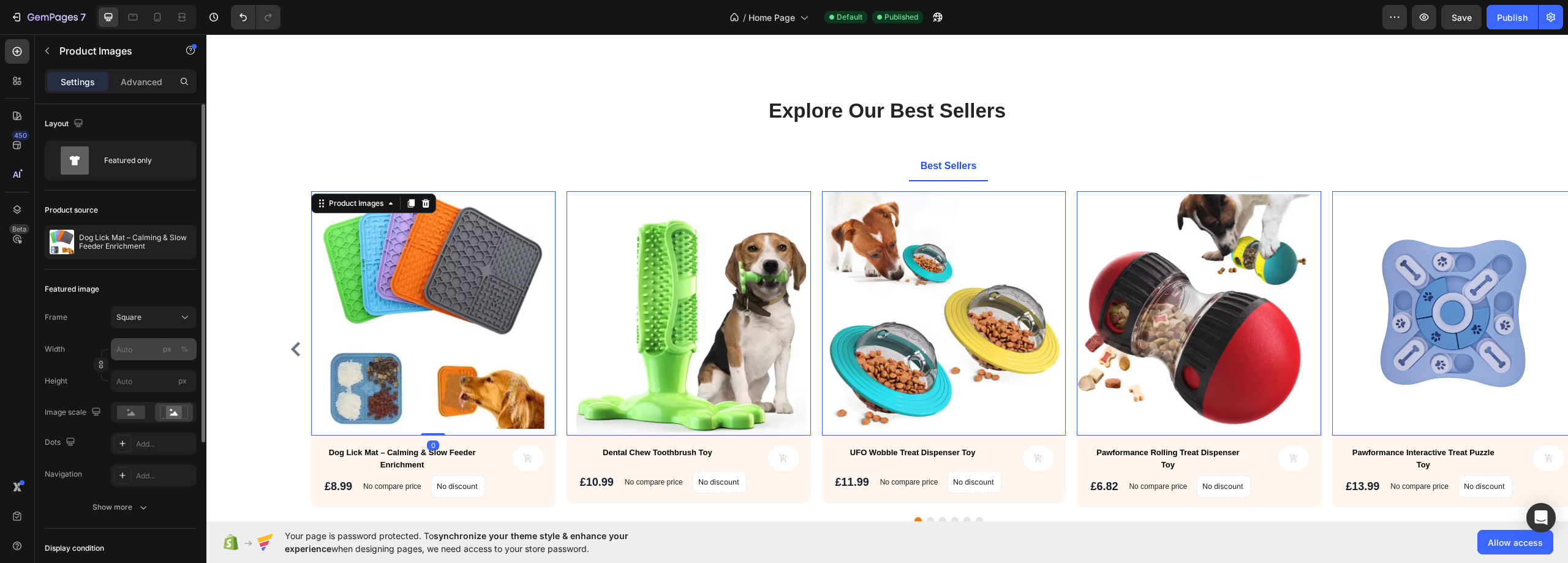
scroll to position [61, 0]
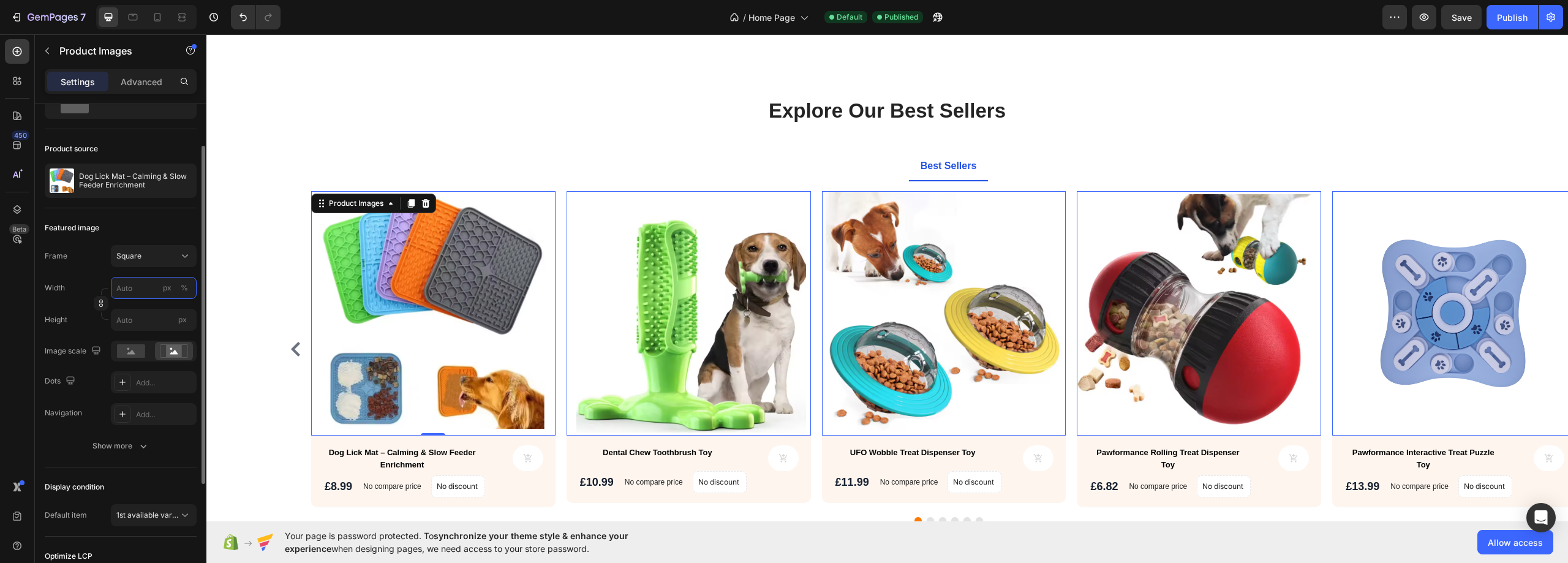
click at [142, 291] on input "px %" at bounding box center [154, 287] width 86 height 22
type input "1"
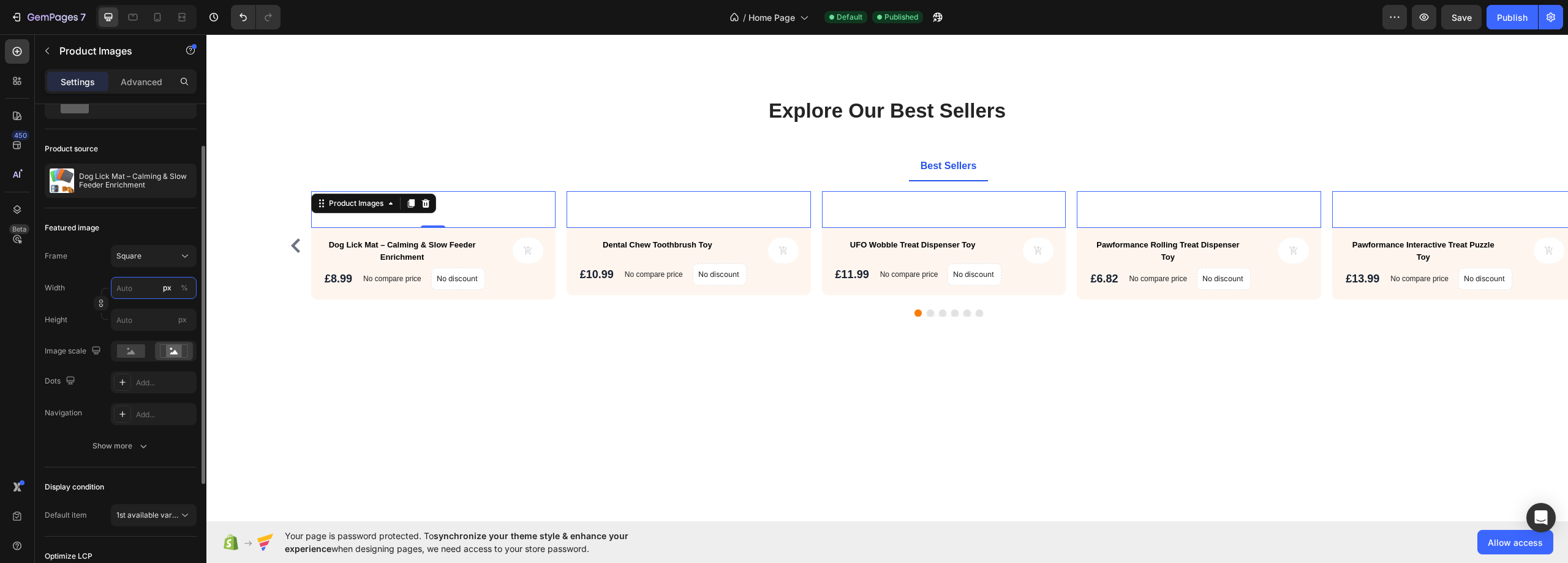
type input "1"
type input "15"
type input "150"
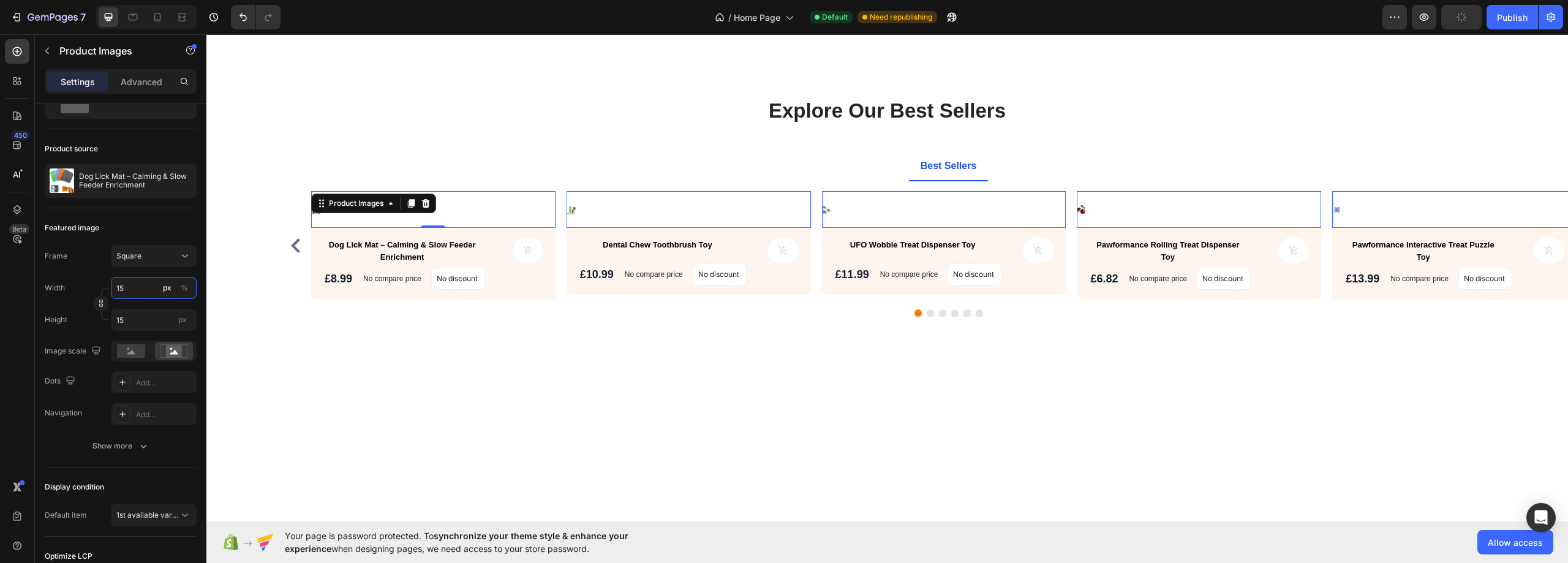
type input "150"
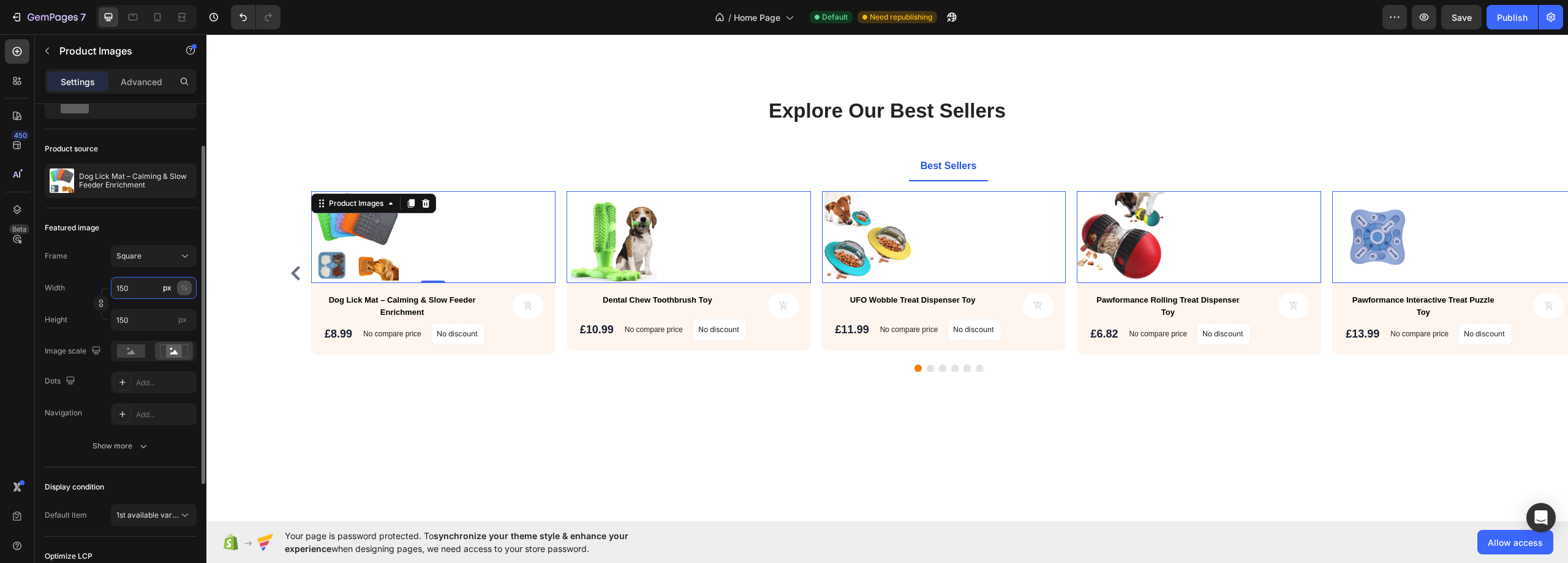
type input "150"
click at [183, 286] on div "%" at bounding box center [185, 287] width 8 height 11
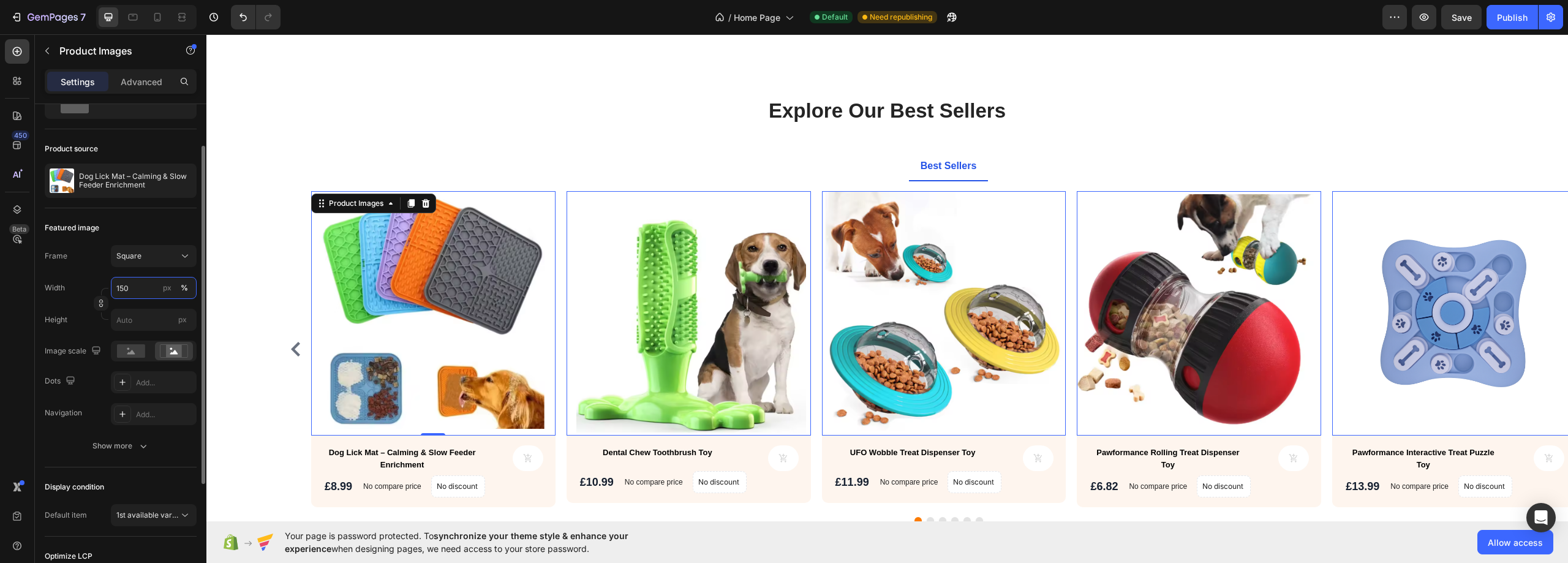
type input "1"
type input "5"
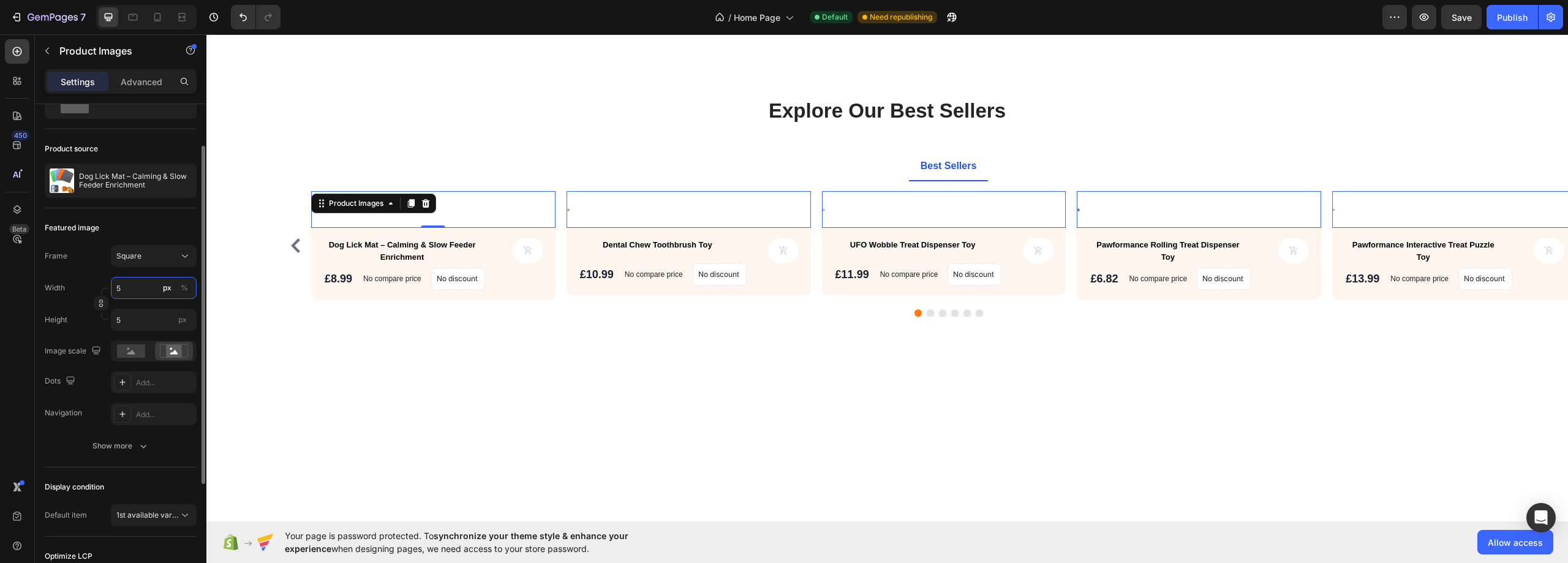
type input "50"
click at [186, 286] on div "%" at bounding box center [185, 287] width 8 height 11
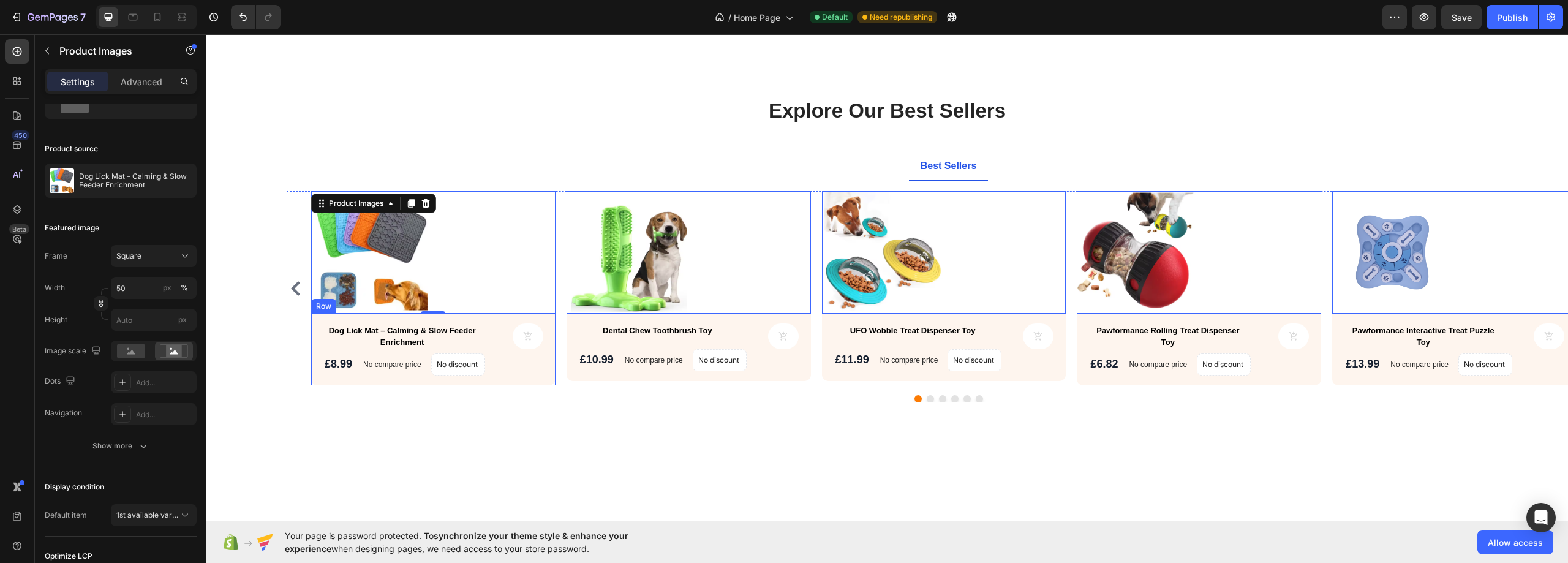
click at [485, 321] on div "Dog Lick Mat – Calming & Slow Feeder Enrichment Product Title Product Cart Butt…" at bounding box center [433, 349] width 244 height 72
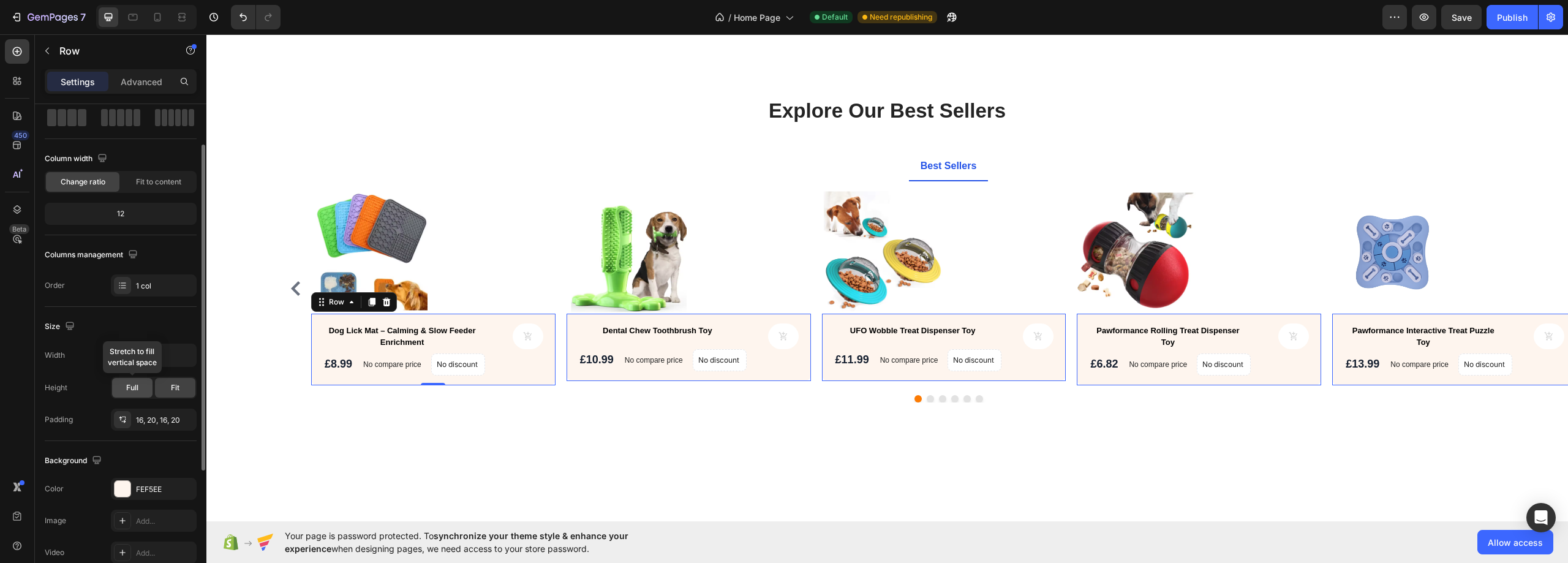
click at [136, 387] on span "Full" at bounding box center [132, 387] width 12 height 11
click at [174, 386] on span "Fit" at bounding box center [175, 387] width 8 height 11
click at [149, 351] on input "100%" at bounding box center [154, 355] width 84 height 22
click at [501, 219] on div at bounding box center [433, 252] width 244 height 122
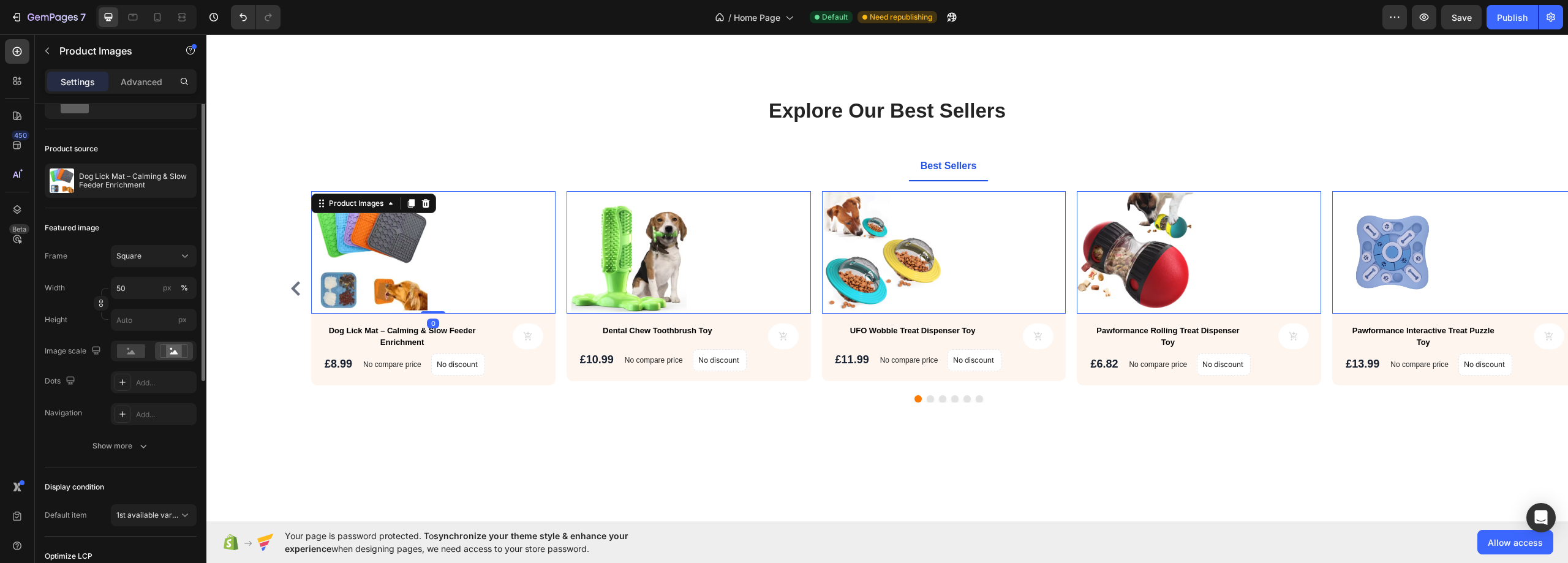
scroll to position [0, 0]
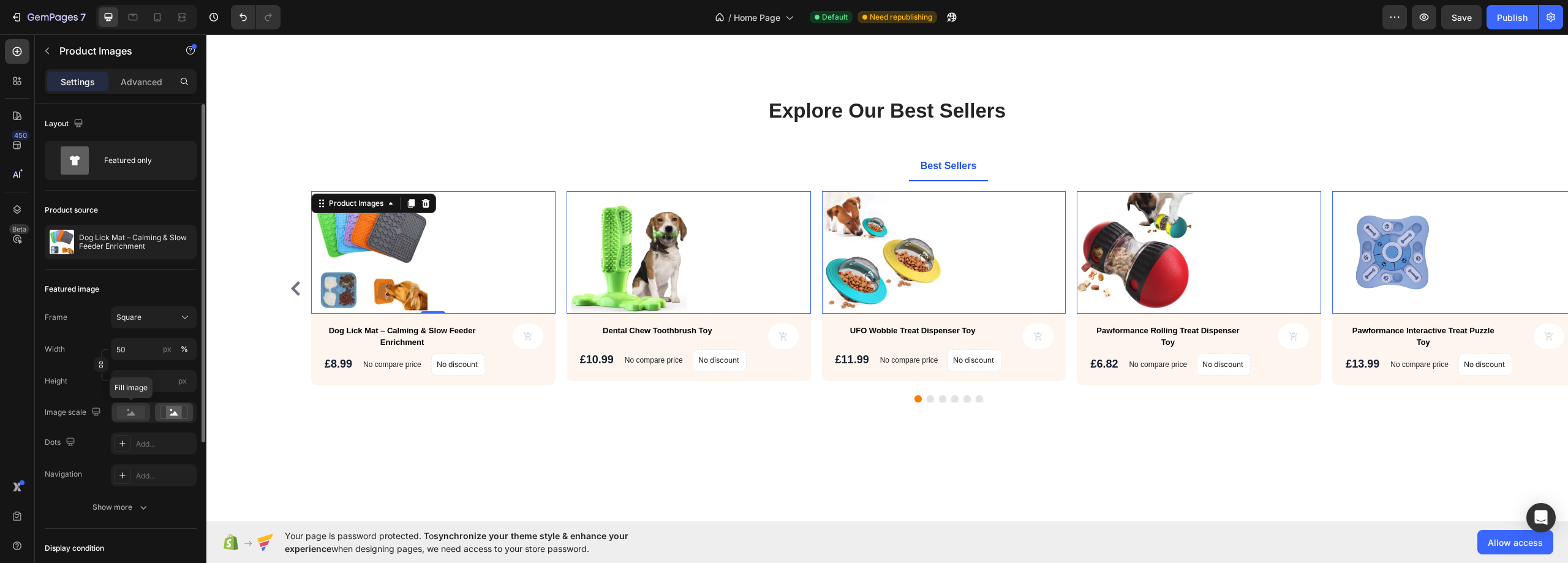
click at [137, 414] on rect at bounding box center [130, 412] width 28 height 14
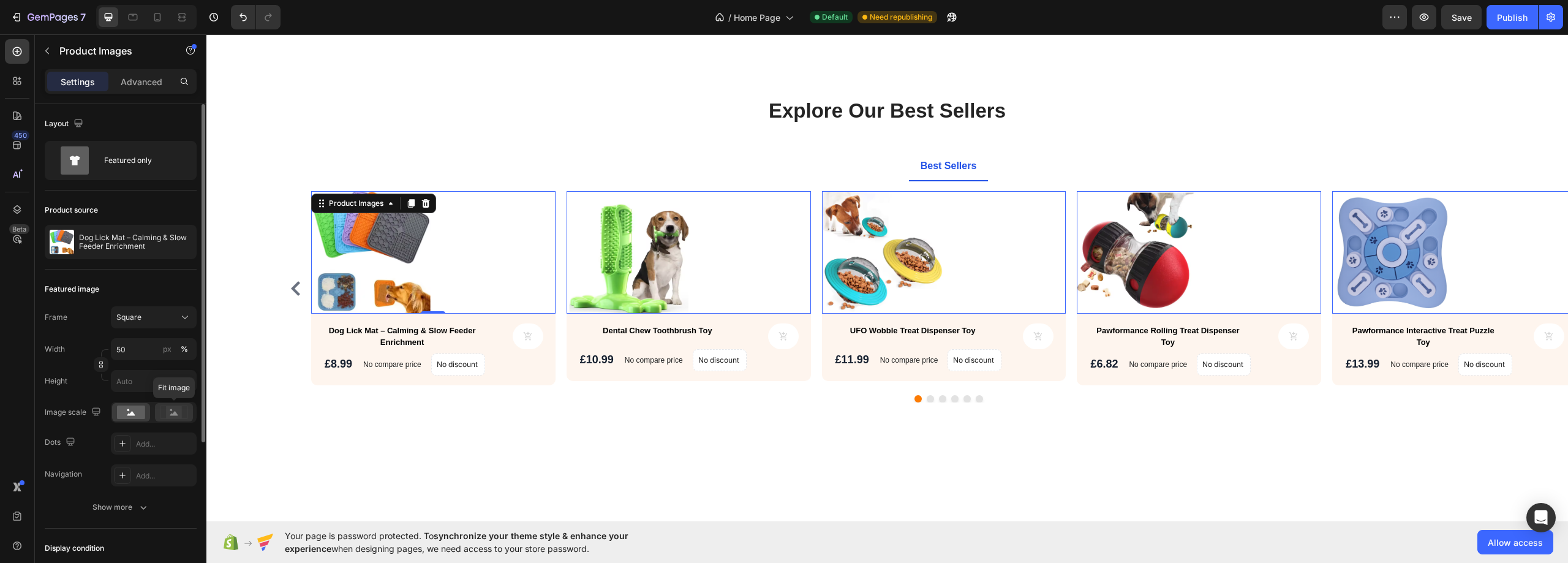
click at [167, 411] on rect at bounding box center [173, 412] width 16 height 12
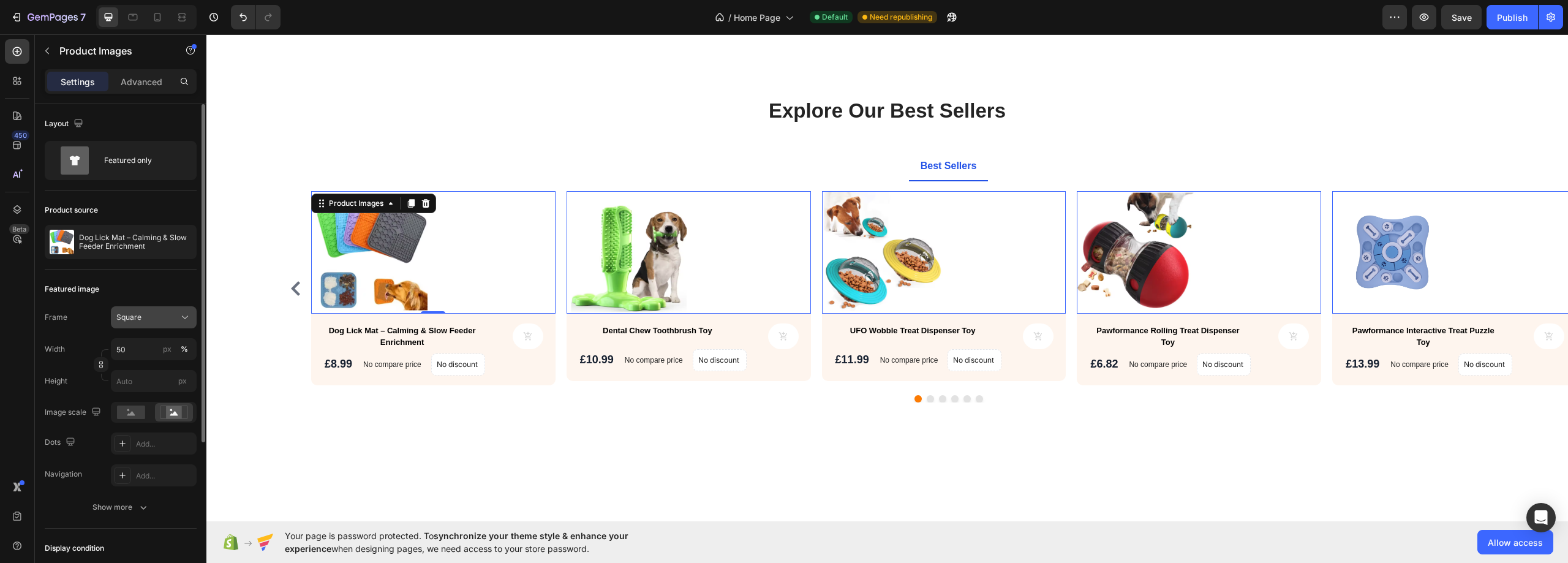
click at [156, 320] on div "Square" at bounding box center [146, 317] width 60 height 11
click at [155, 437] on div "Custom" at bounding box center [152, 438] width 71 height 11
click at [175, 318] on div "Custom" at bounding box center [146, 317] width 60 height 11
click at [145, 418] on div "Original" at bounding box center [152, 416] width 71 height 11
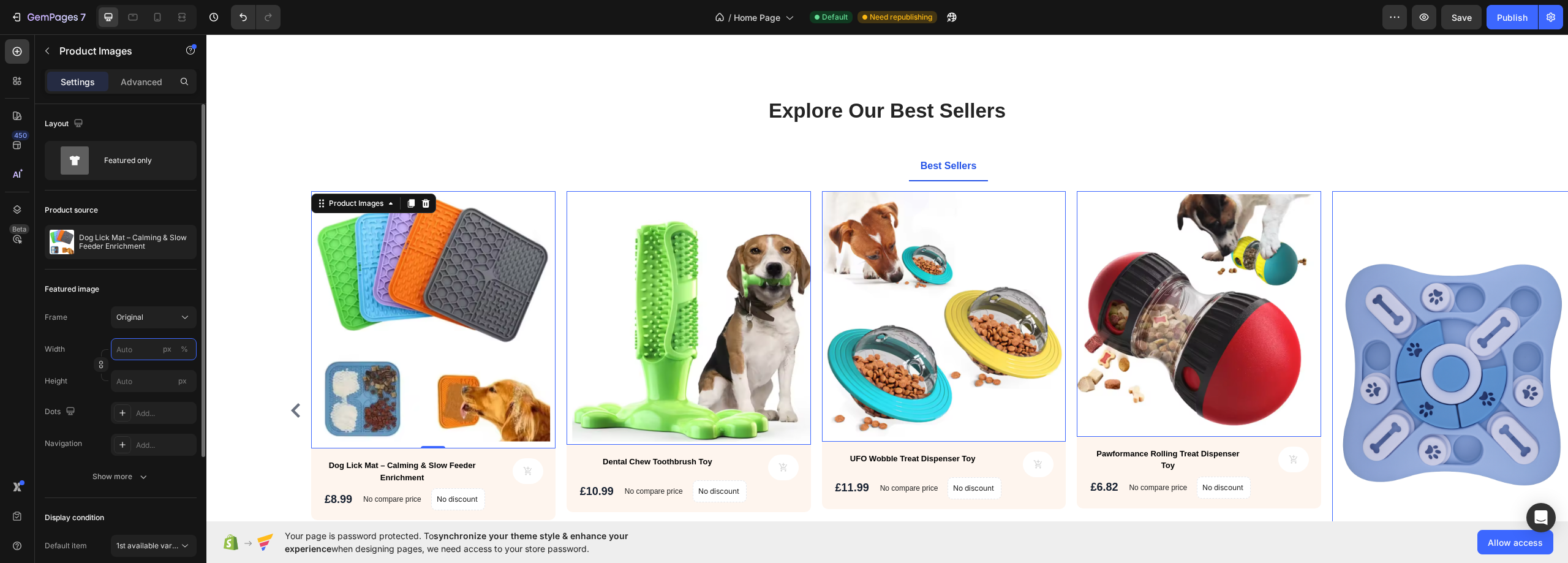
click at [139, 352] on input "px %" at bounding box center [154, 348] width 86 height 22
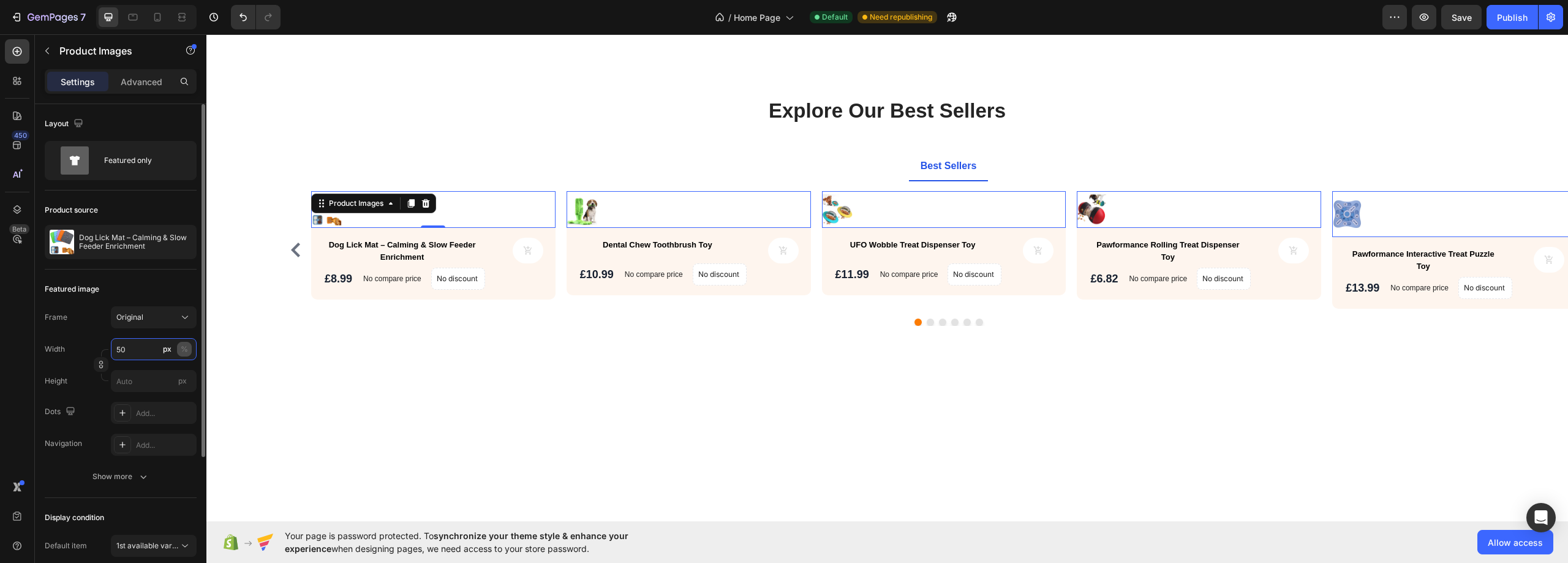
type input "50"
click at [184, 348] on div "%" at bounding box center [185, 349] width 8 height 11
click at [179, 350] on button "%" at bounding box center [184, 348] width 14 height 14
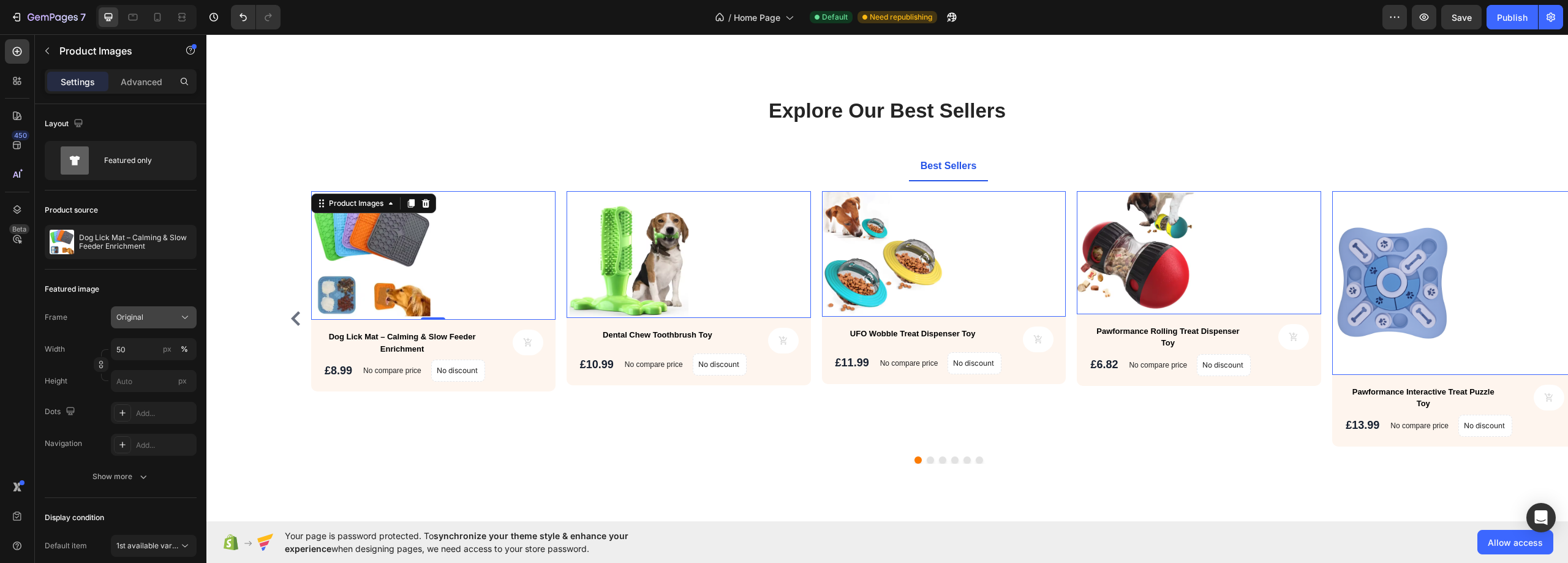
click at [182, 320] on icon at bounding box center [185, 317] width 12 height 12
click at [173, 343] on div "Square" at bounding box center [152, 347] width 71 height 12
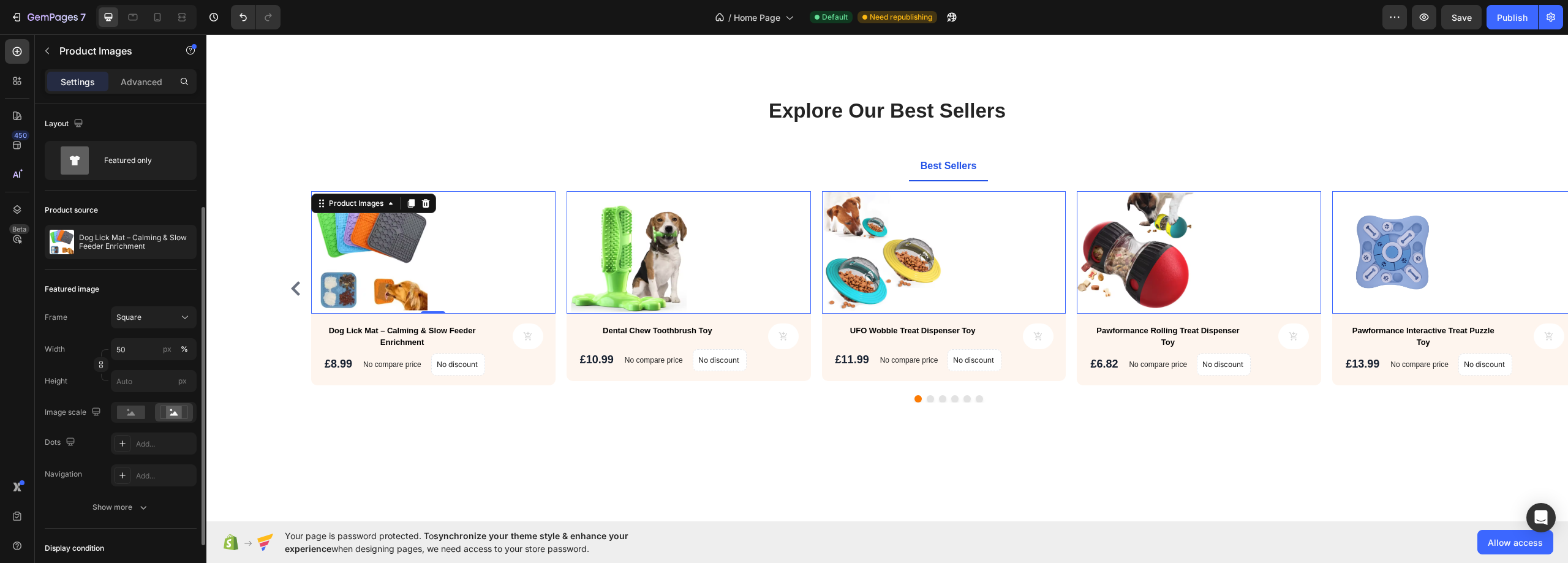
scroll to position [61, 0]
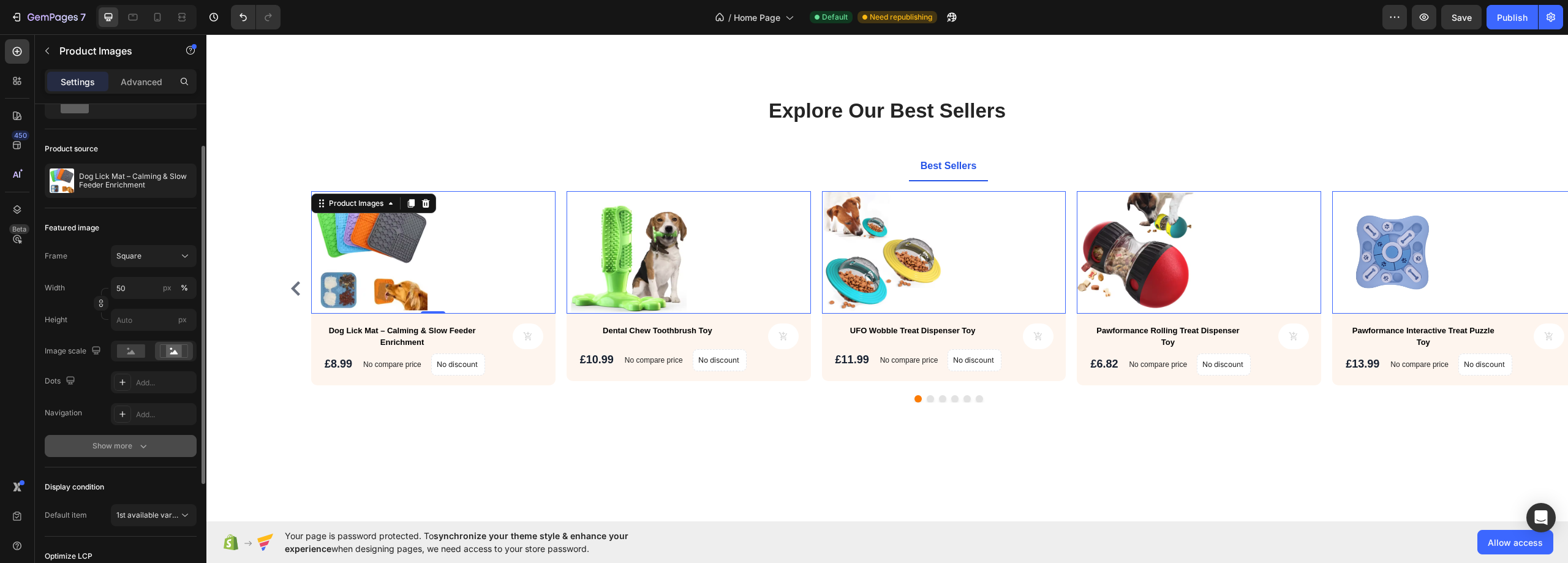
click at [93, 444] on div "Show more" at bounding box center [121, 445] width 57 height 12
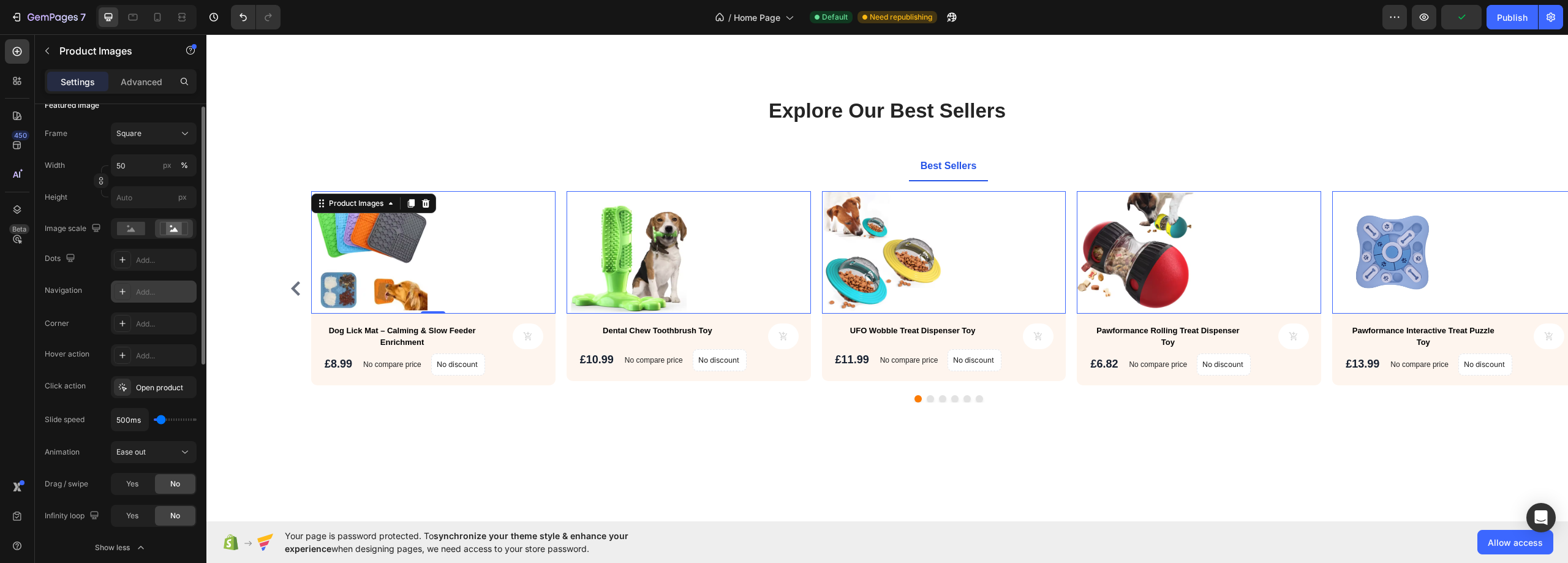
scroll to position [122, 0]
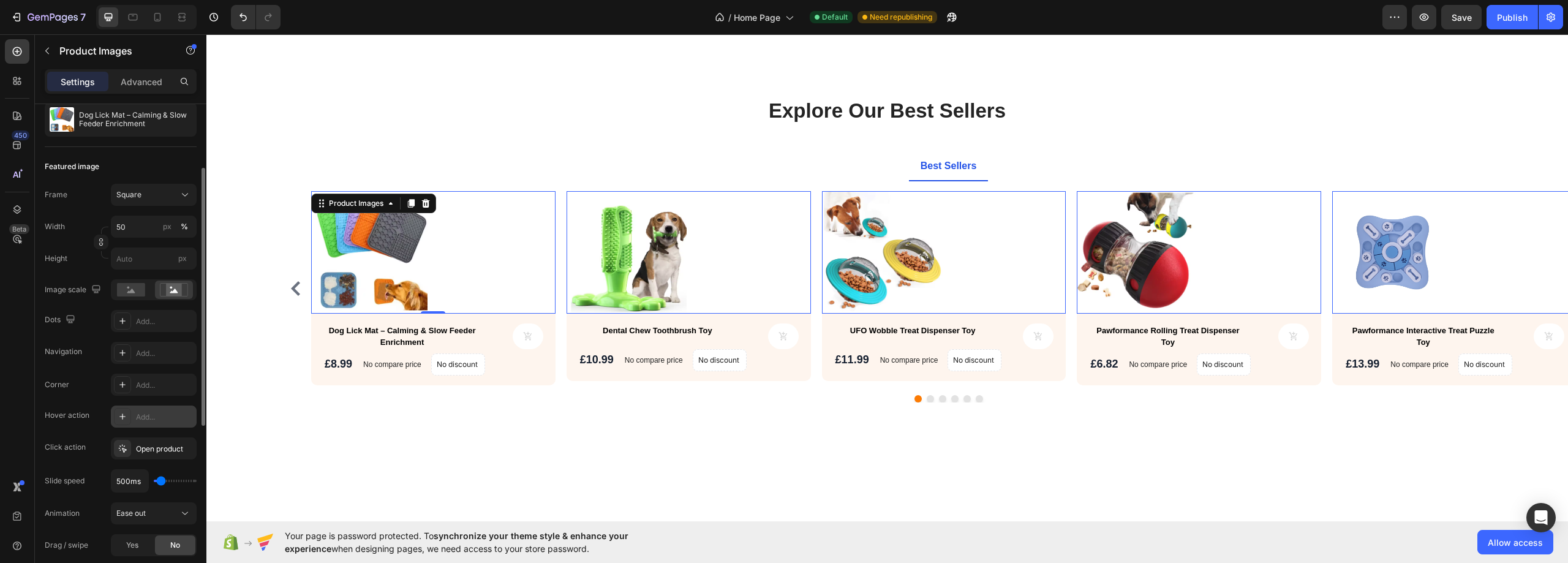
click at [149, 412] on div "Add..." at bounding box center [164, 417] width 57 height 11
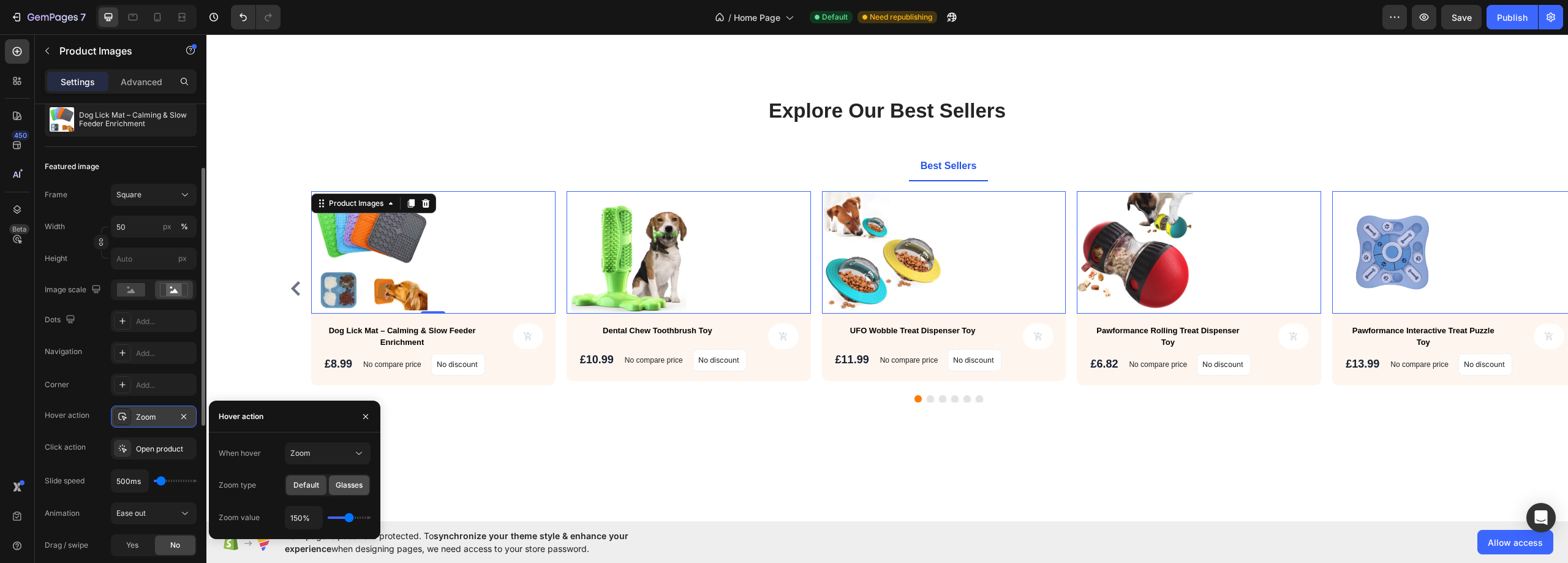
click at [339, 488] on span "Glasses" at bounding box center [349, 485] width 27 height 11
click at [305, 478] on div "Default" at bounding box center [306, 485] width 41 height 20
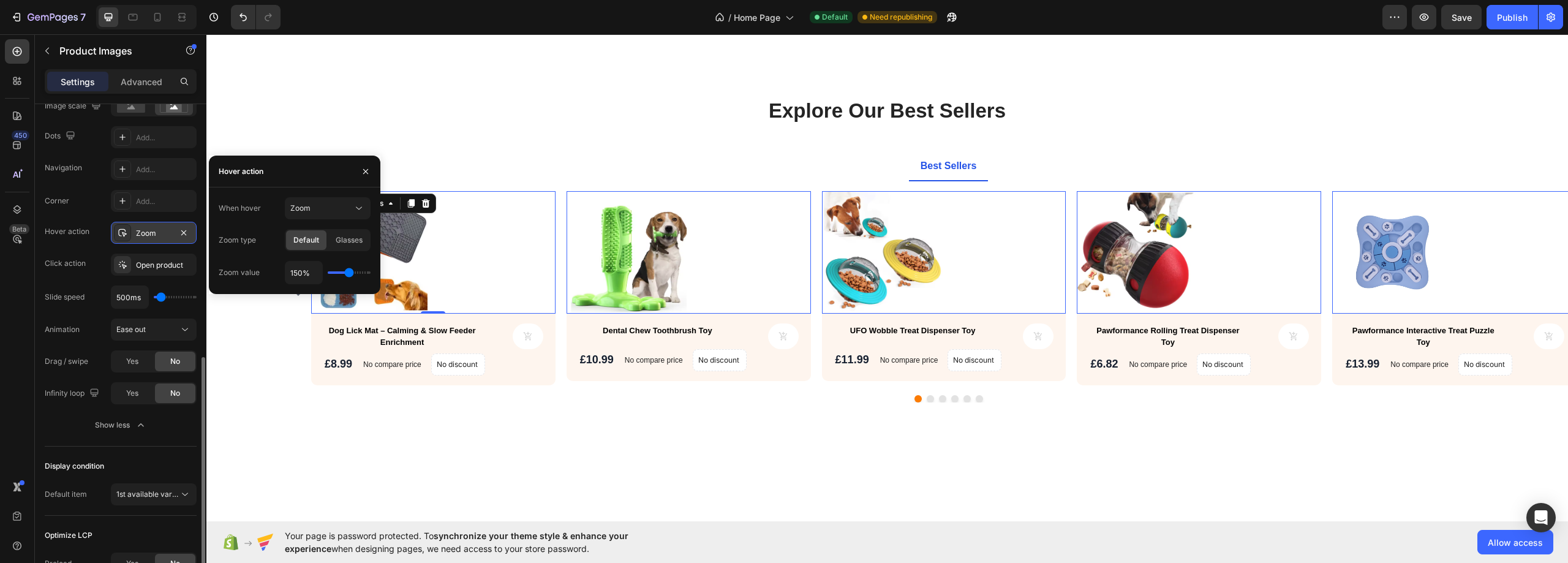
scroll to position [429, 0]
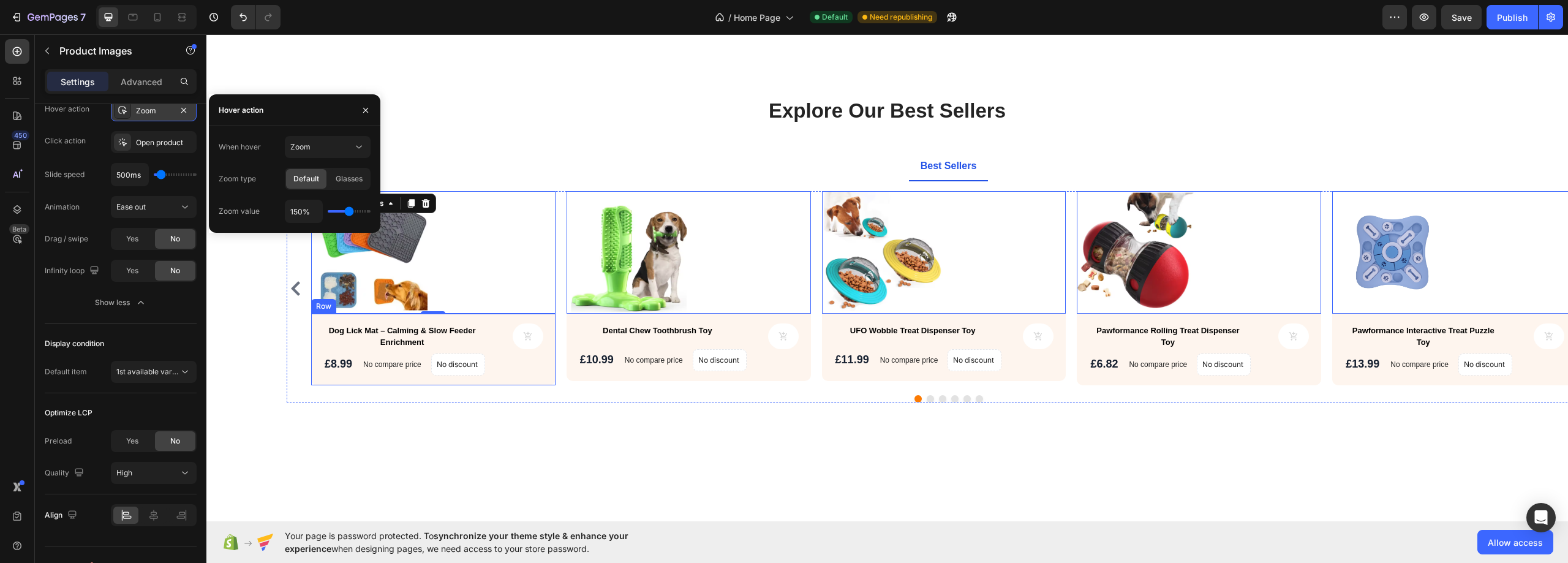
click at [516, 375] on div "Dog Lick Mat – Calming & Slow Feeder Enrichment Product Title Product Cart Butt…" at bounding box center [433, 349] width 244 height 72
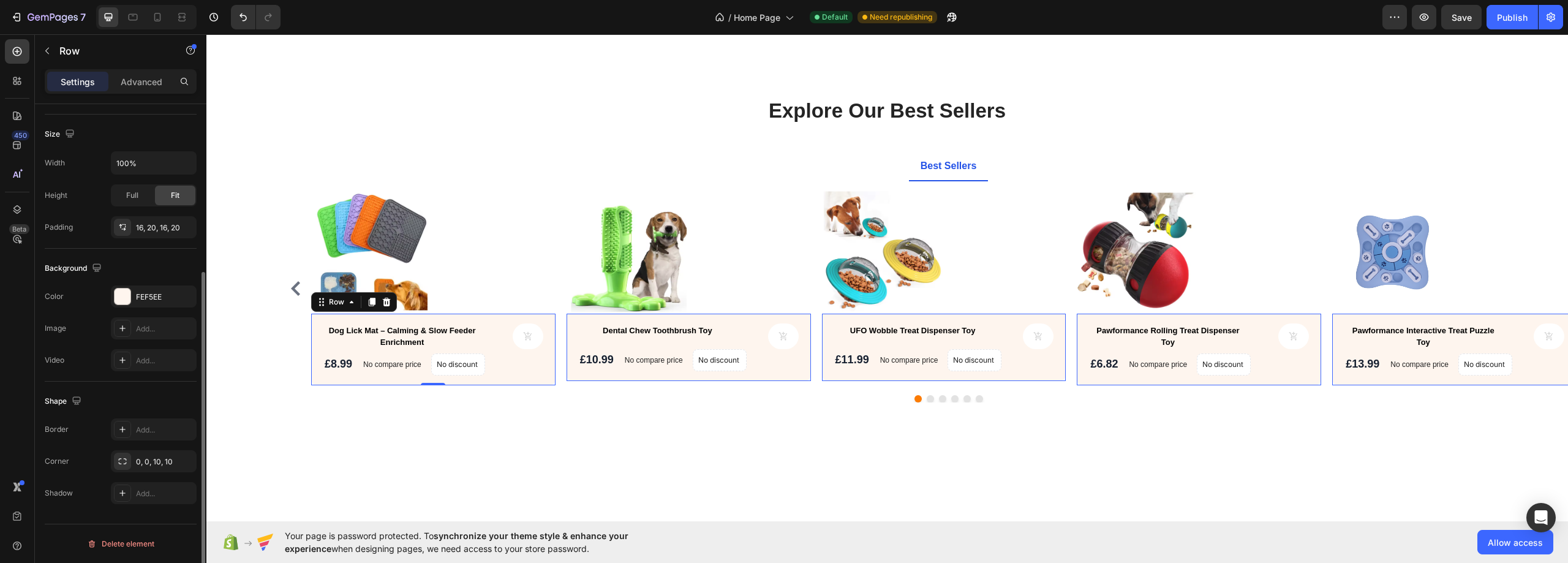
scroll to position [0, 0]
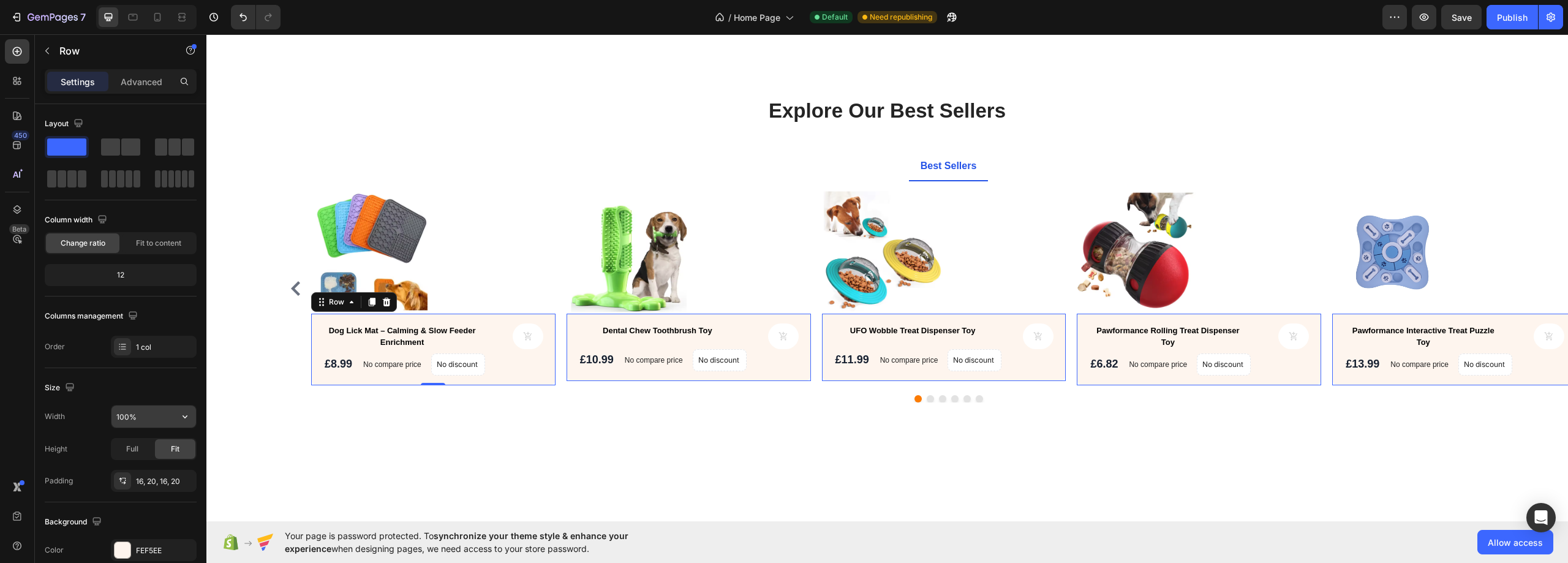
click at [171, 418] on input "100%" at bounding box center [154, 416] width 84 height 22
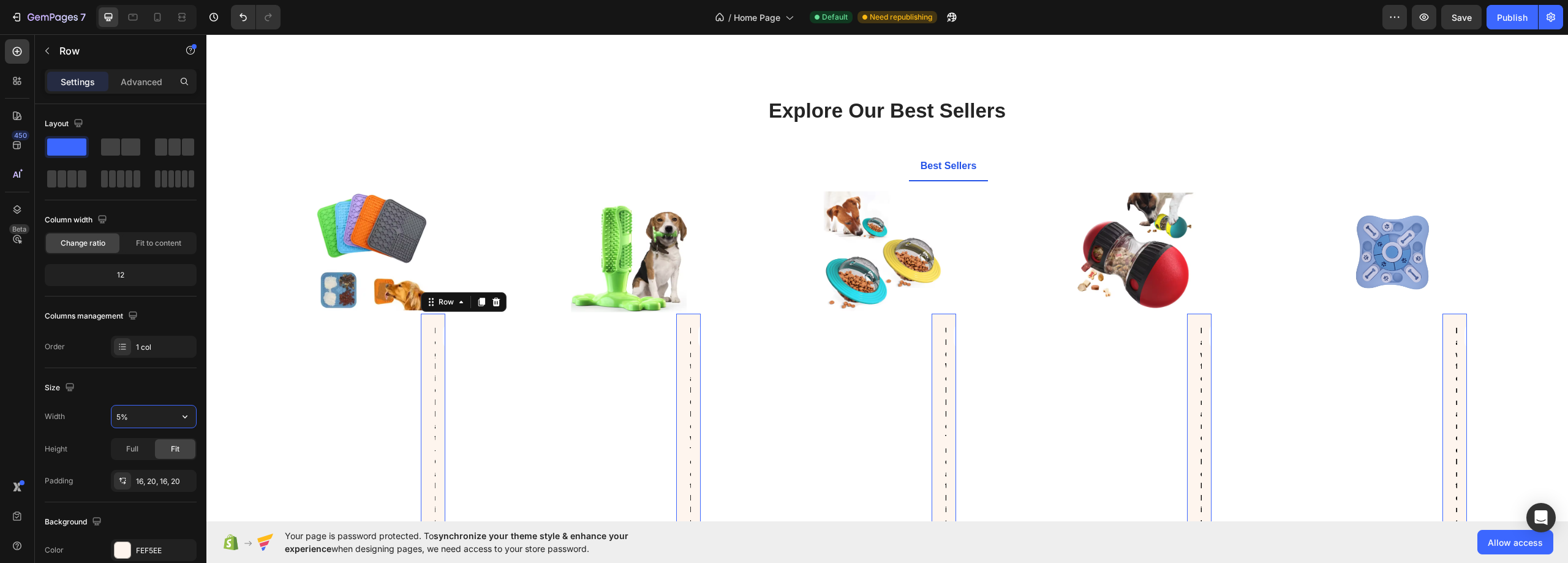
type input "50%"
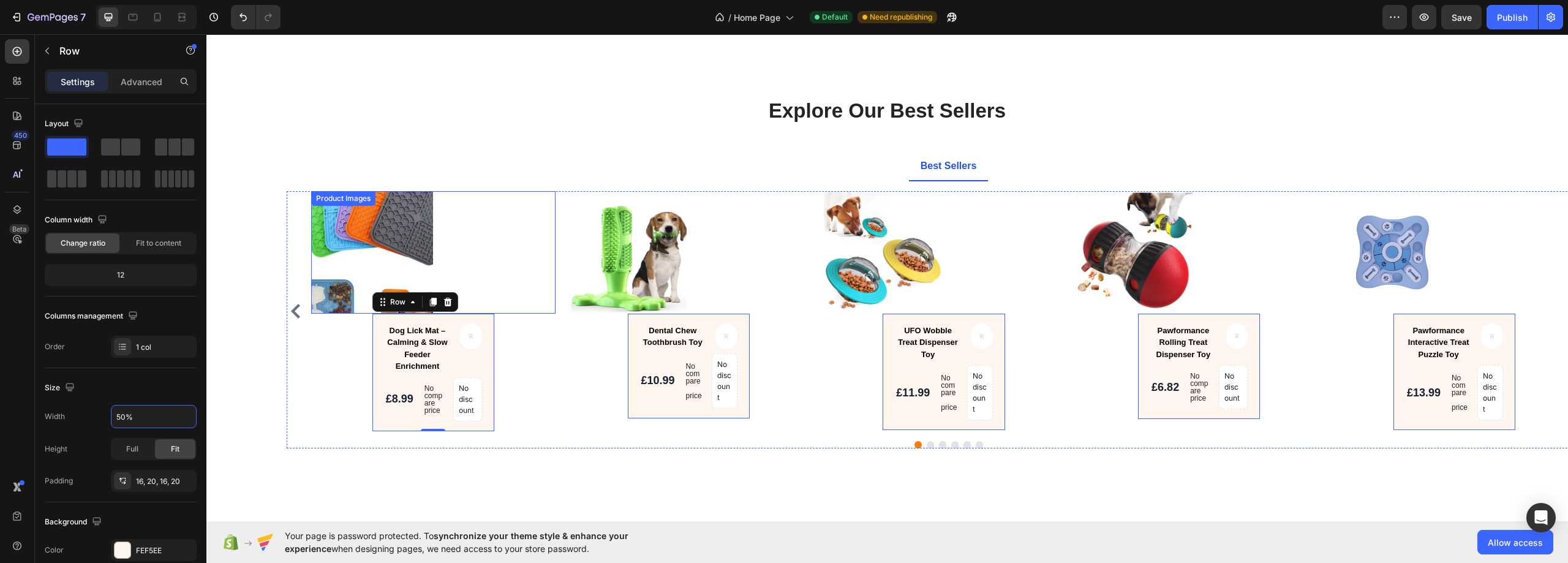
click at [361, 256] on img at bounding box center [372, 252] width 122 height 122
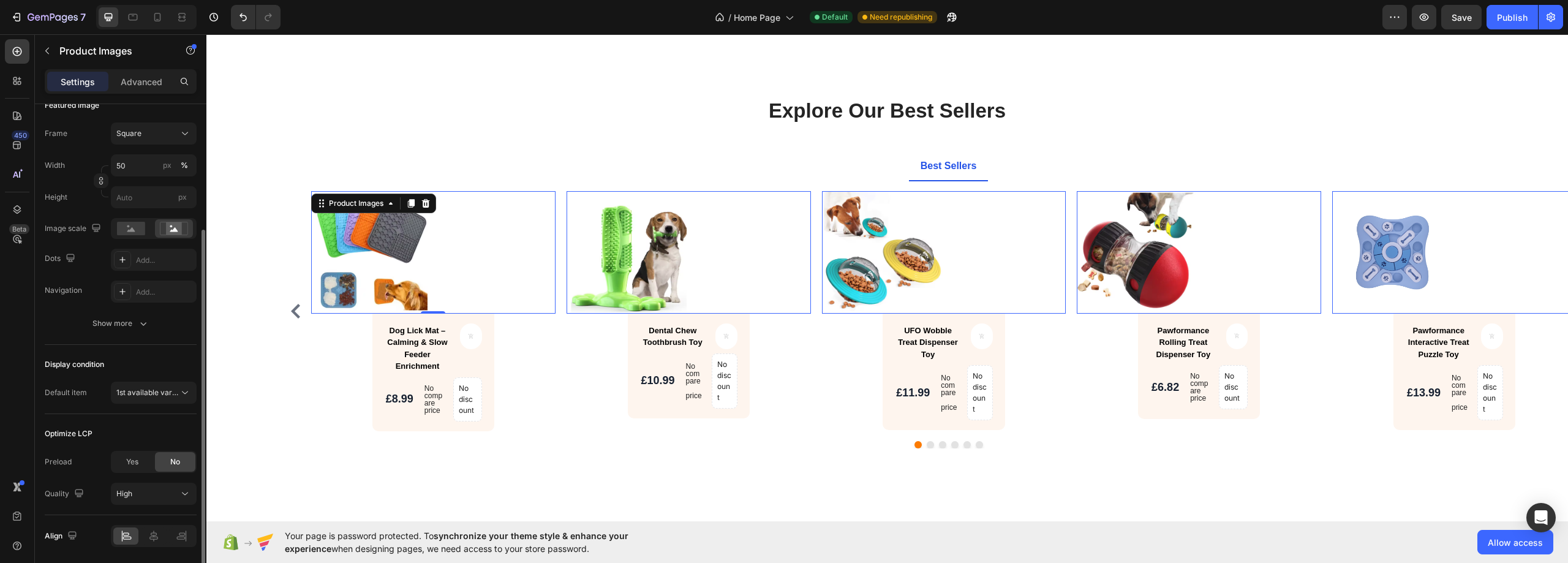
scroll to position [227, 0]
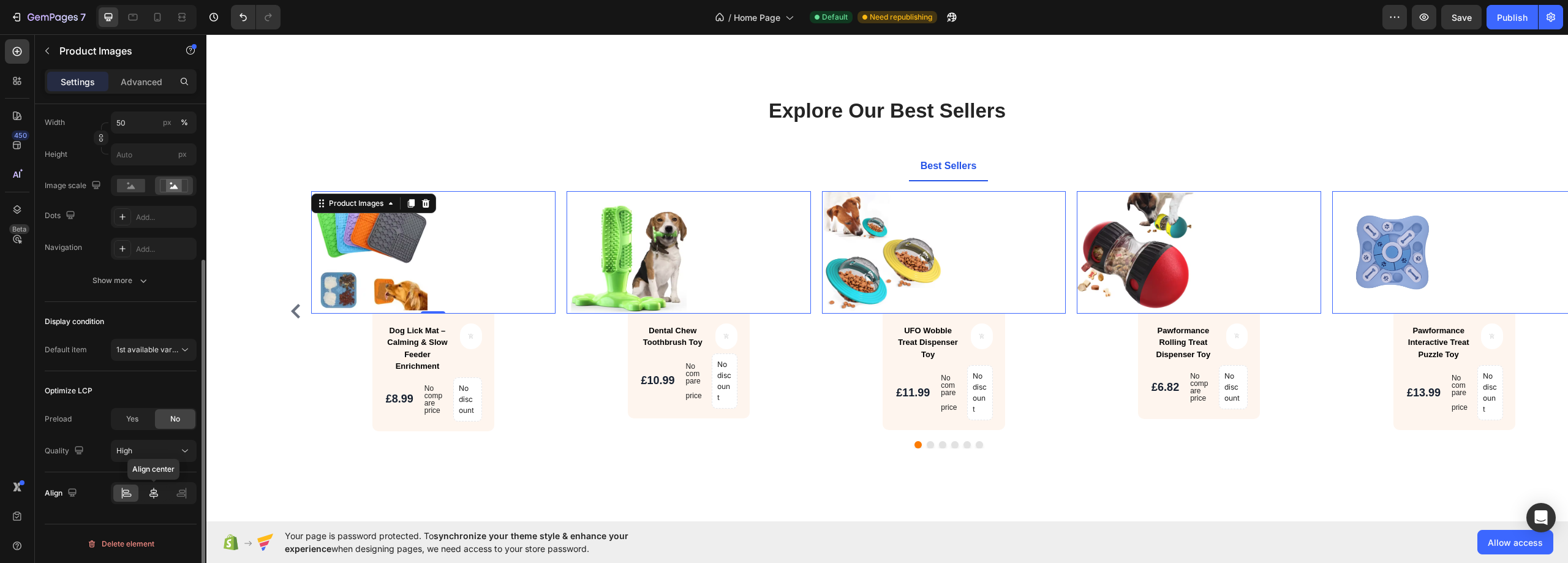
click at [155, 500] on div at bounding box center [153, 493] width 25 height 17
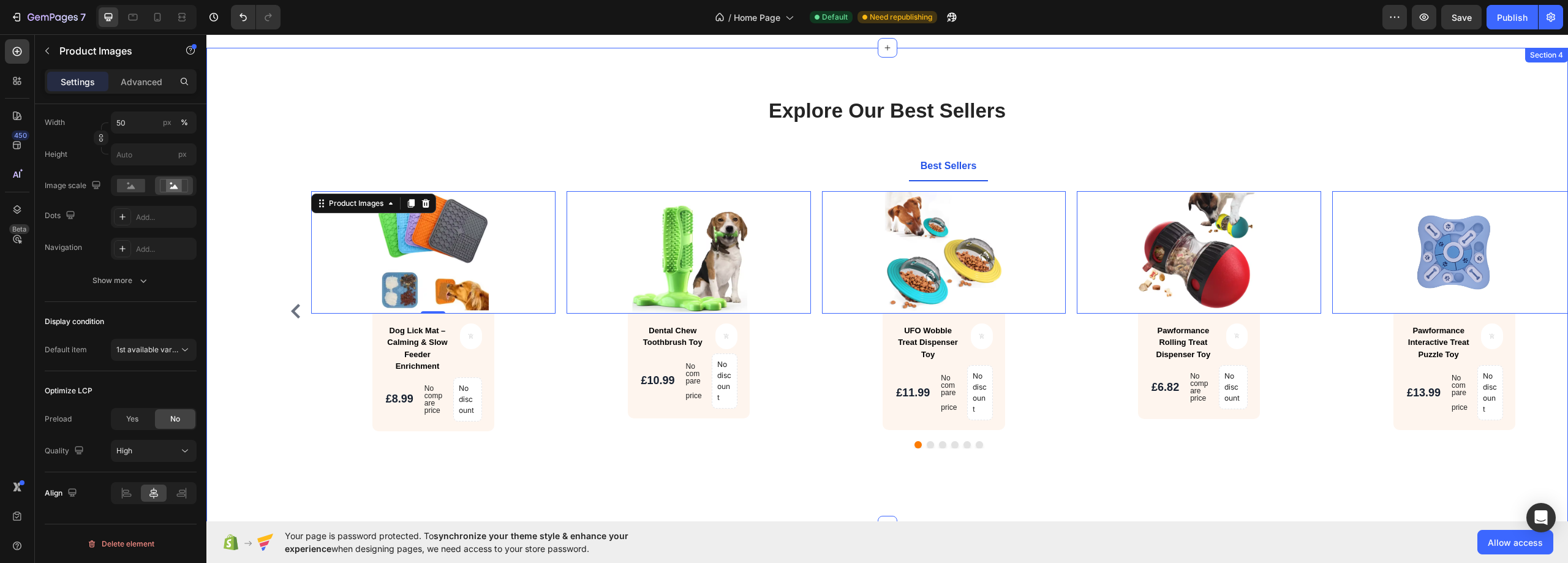
click at [556, 481] on div "Explore Our Best Sellers Heading Text block Row Best Sellers Product Images 0 D…" at bounding box center [887, 286] width 1361 height 478
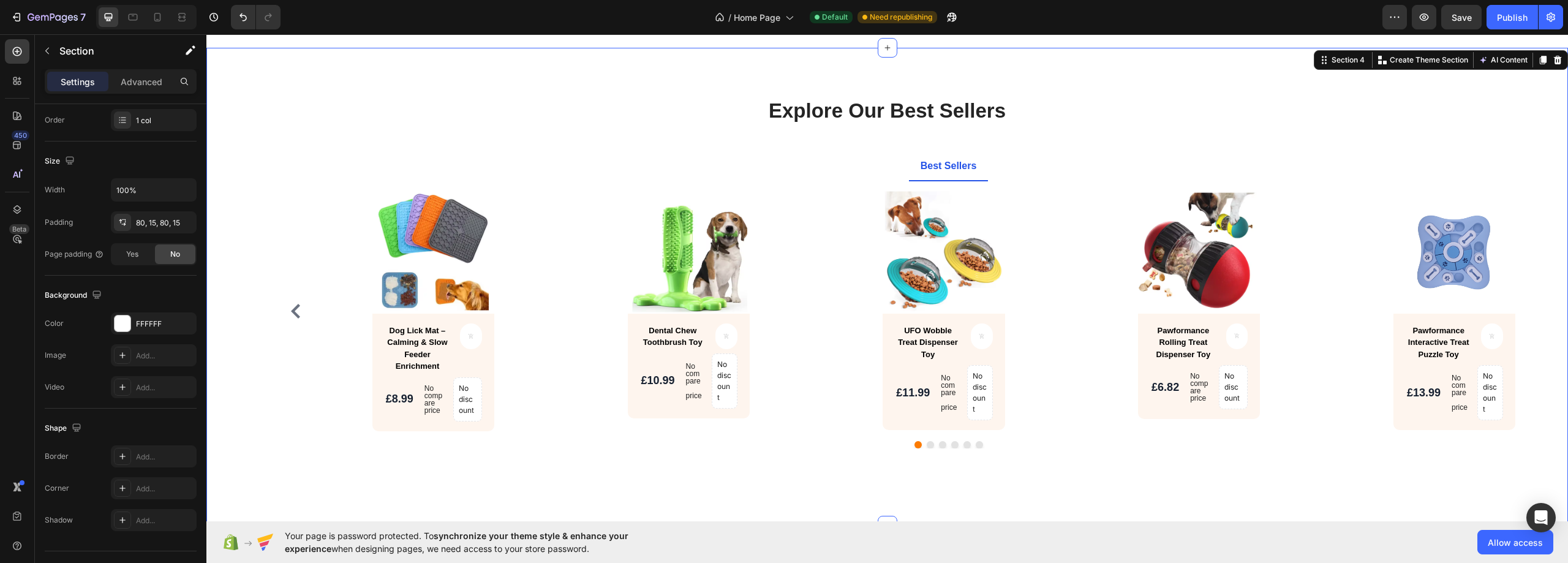
scroll to position [0, 0]
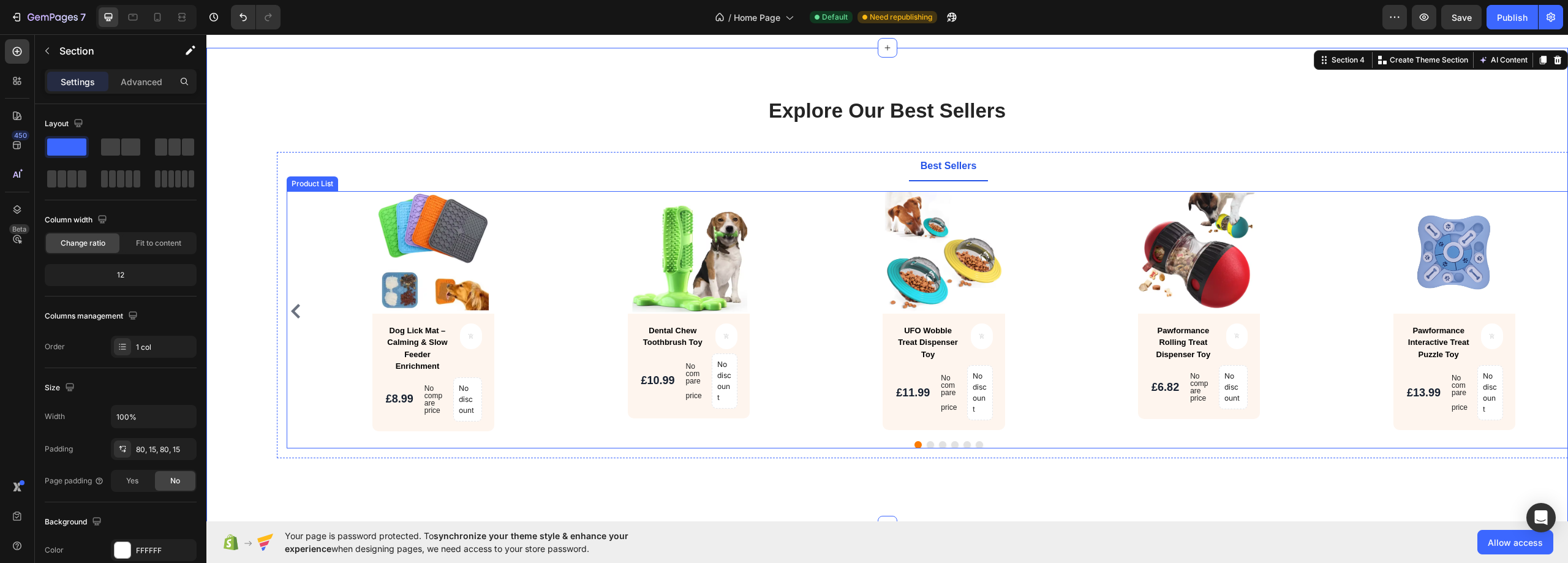
click at [528, 313] on div "Product Images Dog Lick Mat – Calming & Slow Feeder Enrichment Product Title Pr…" at bounding box center [433, 311] width 244 height 240
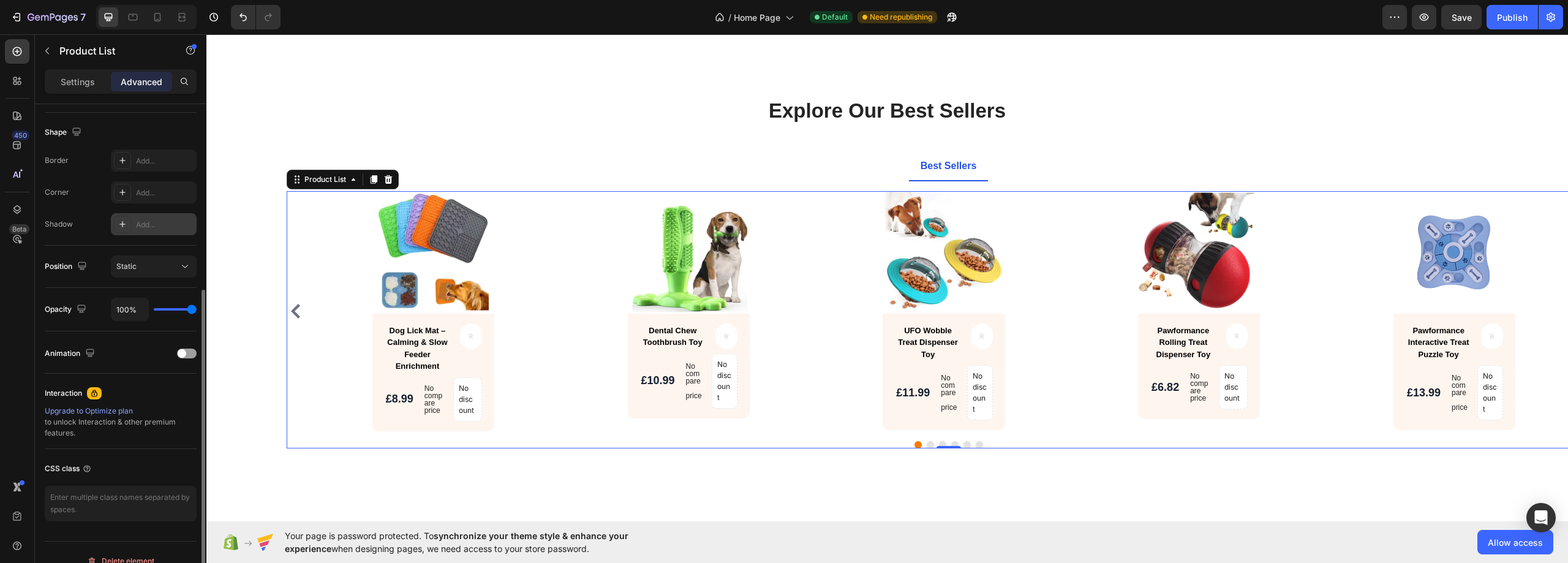
scroll to position [323, 0]
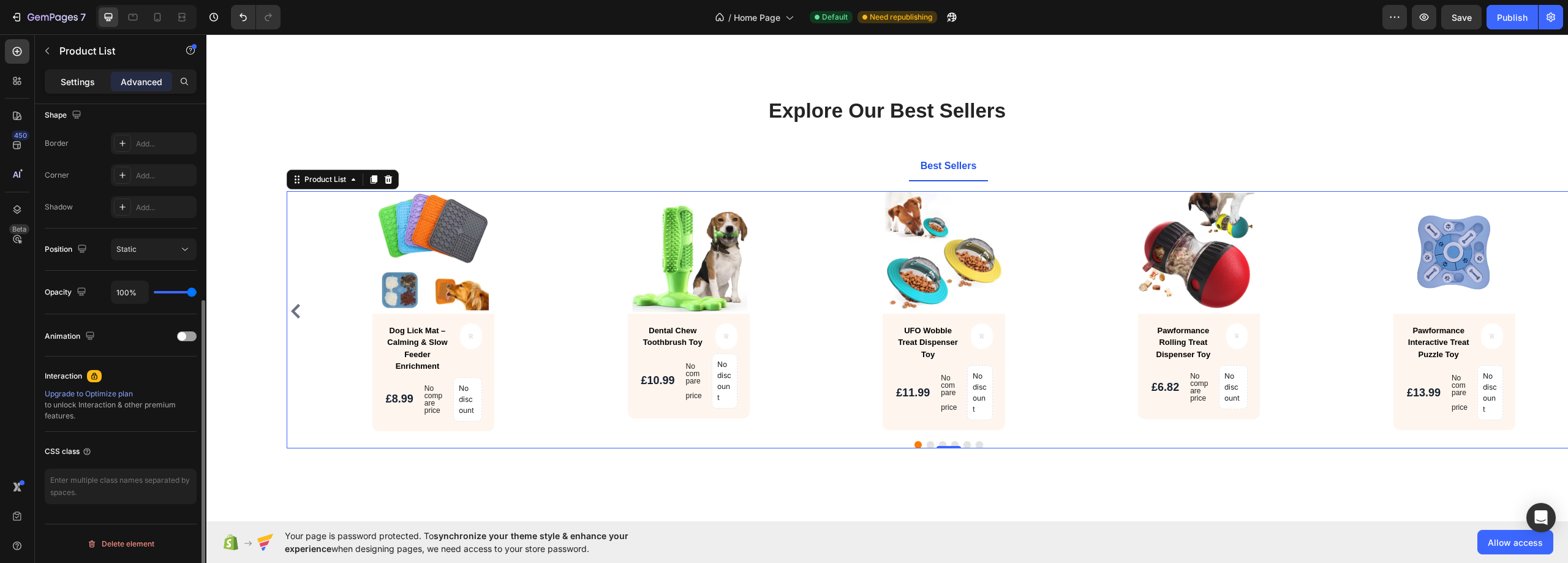
click at [79, 87] on p "Settings" at bounding box center [77, 81] width 34 height 13
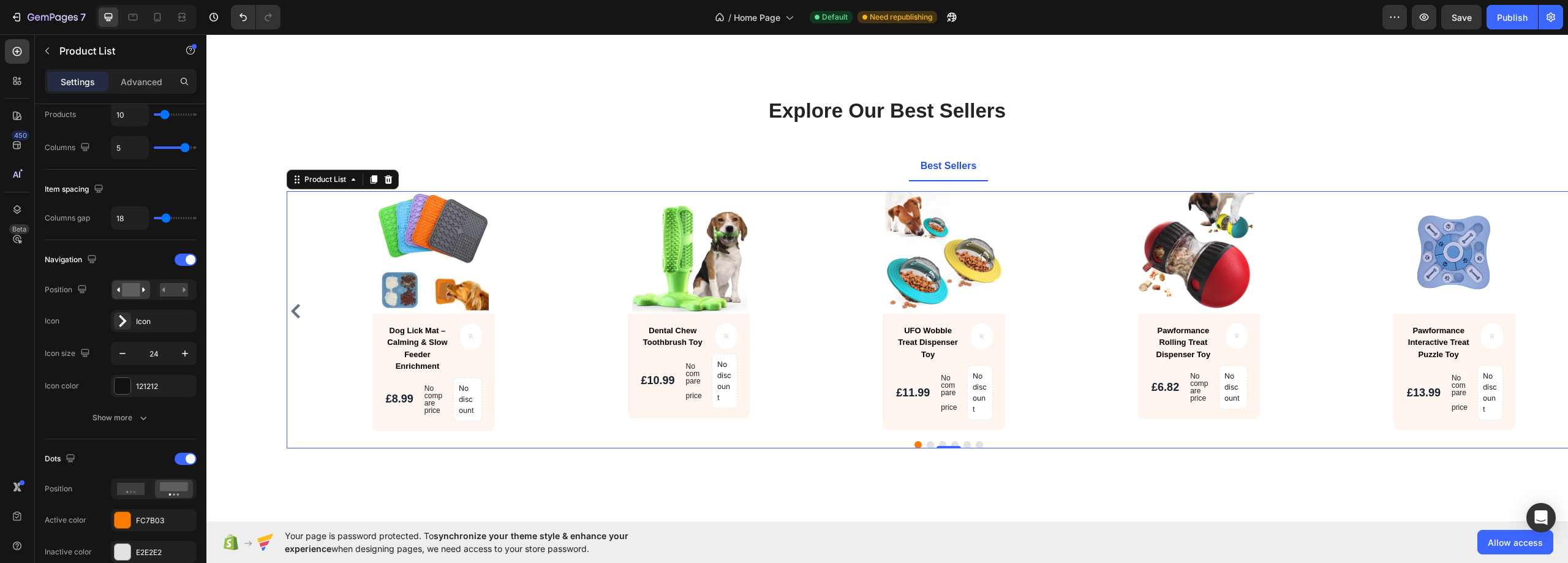
scroll to position [17, 0]
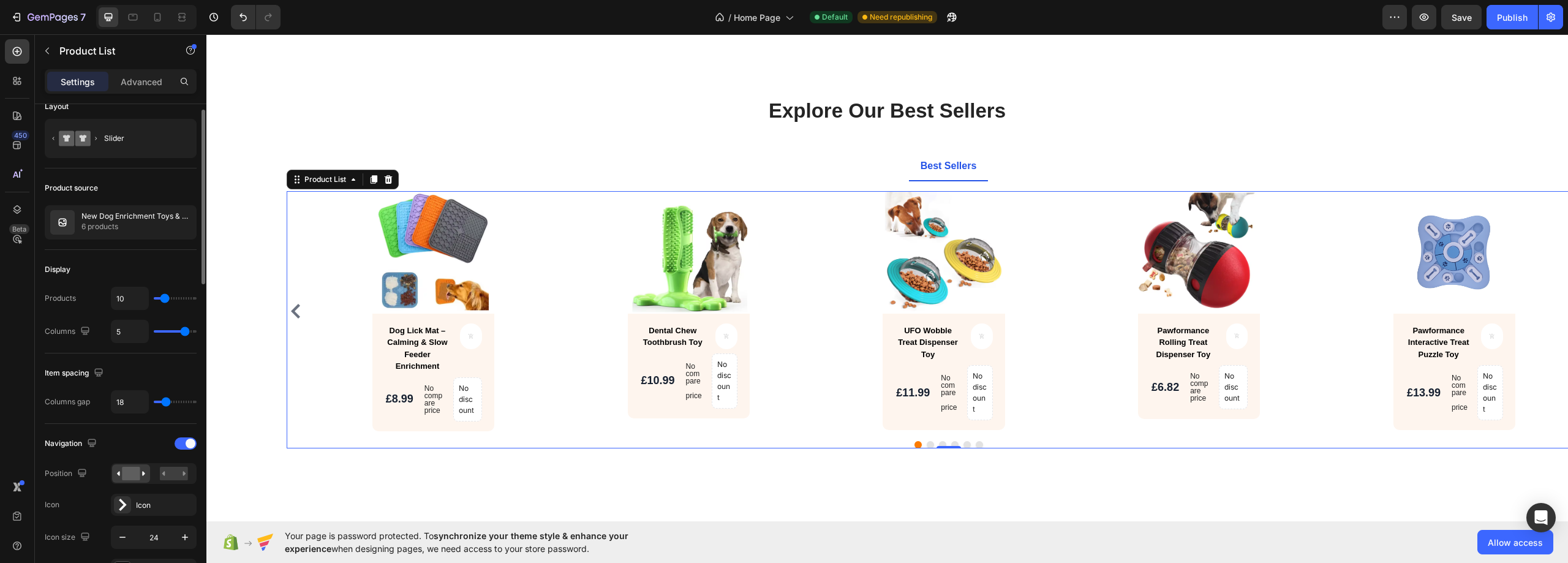
type input "0"
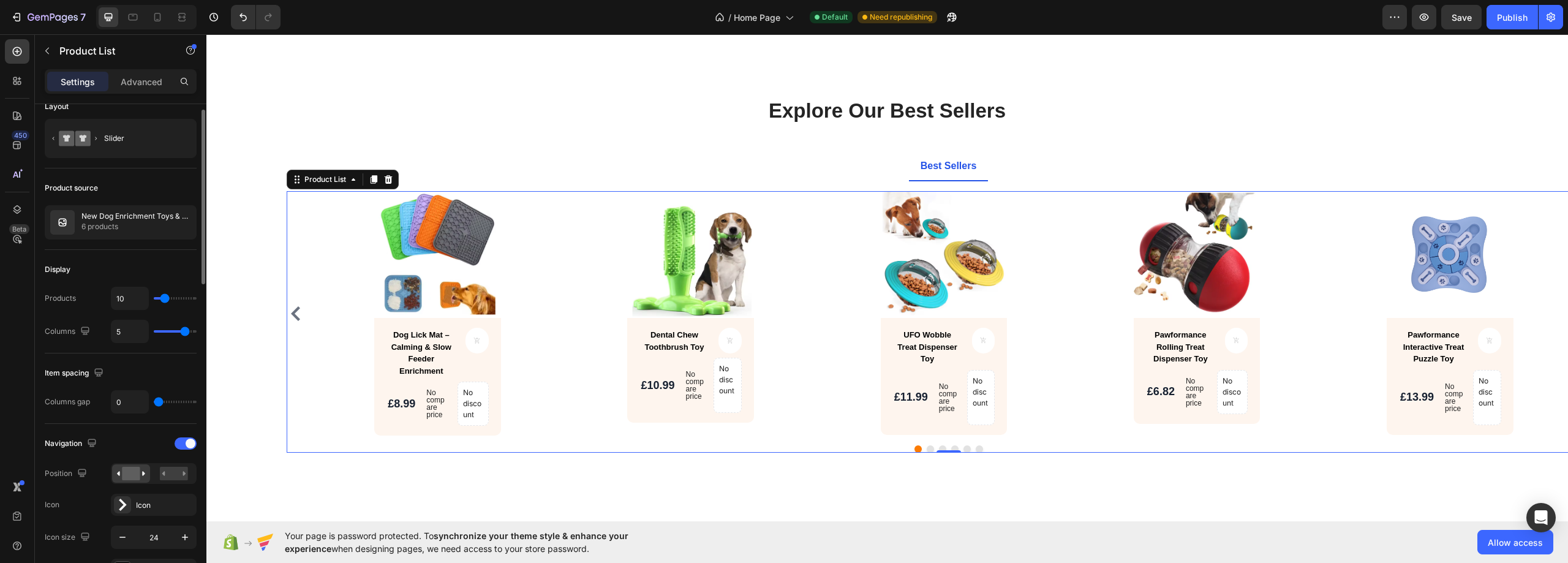
drag, startPoint x: 165, startPoint y: 403, endPoint x: 149, endPoint y: 401, distance: 16.1
type input "0"
click at [154, 401] on input "range" at bounding box center [175, 401] width 43 height 2
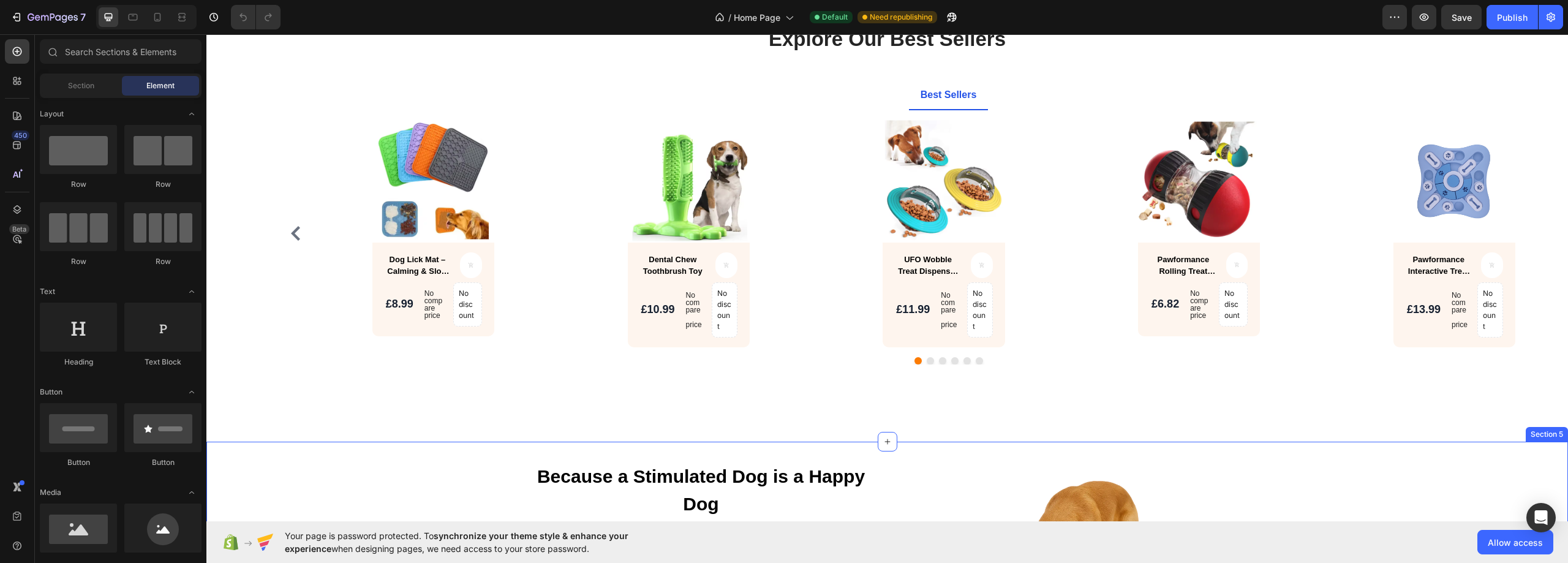
scroll to position [551, 0]
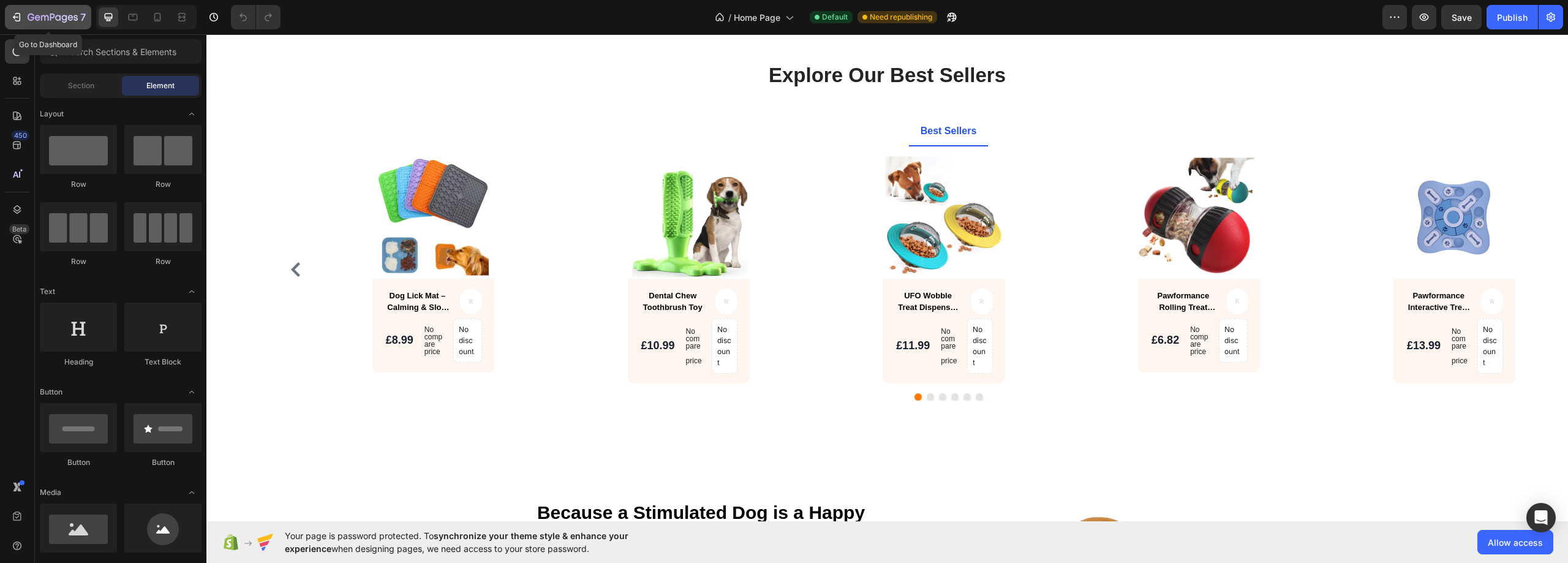
click at [33, 11] on div "7" at bounding box center [57, 17] width 58 height 14
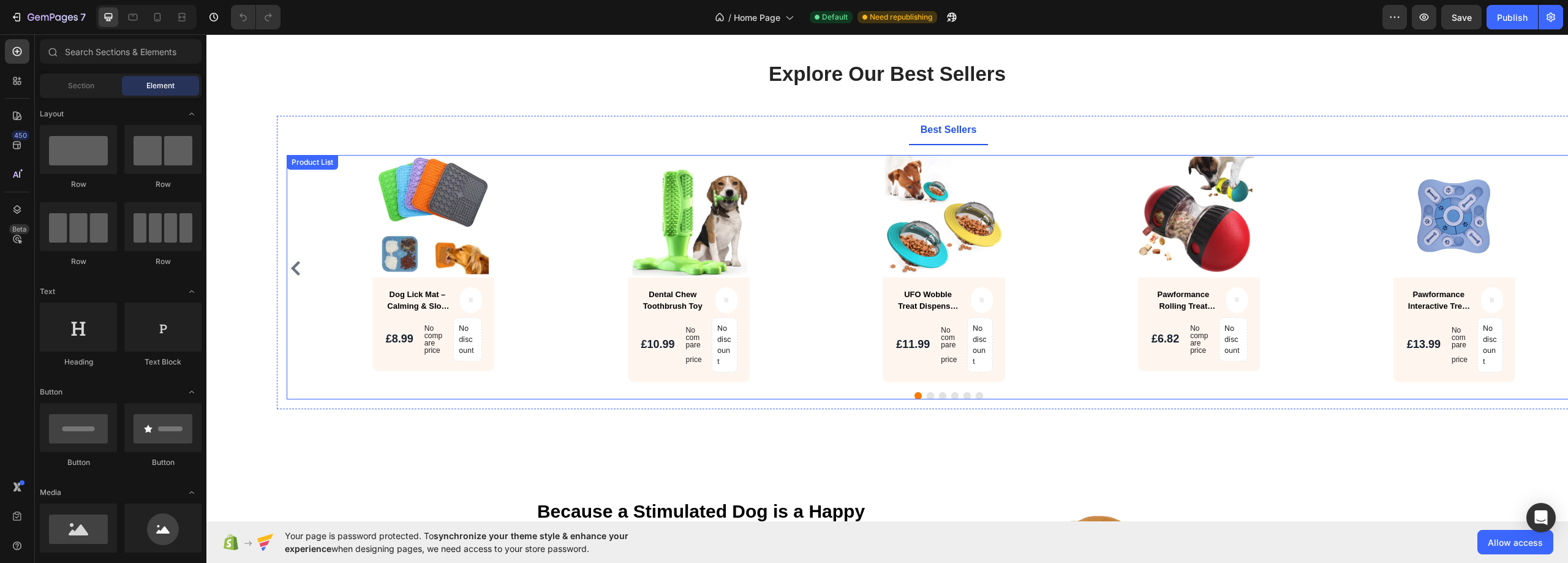
scroll to position [551, 0]
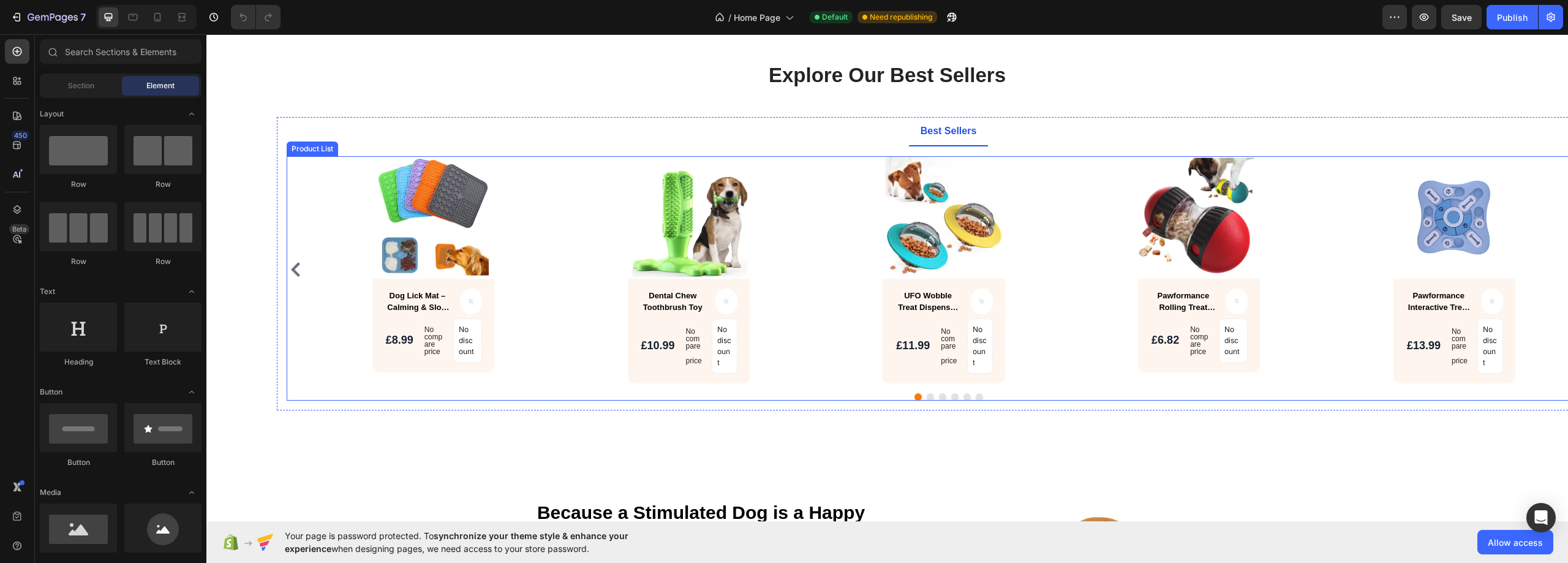
click at [598, 342] on div "Product Images Dental Chew Toothbrush Toy Product Title Product Cart Button Row…" at bounding box center [688, 269] width 244 height 227
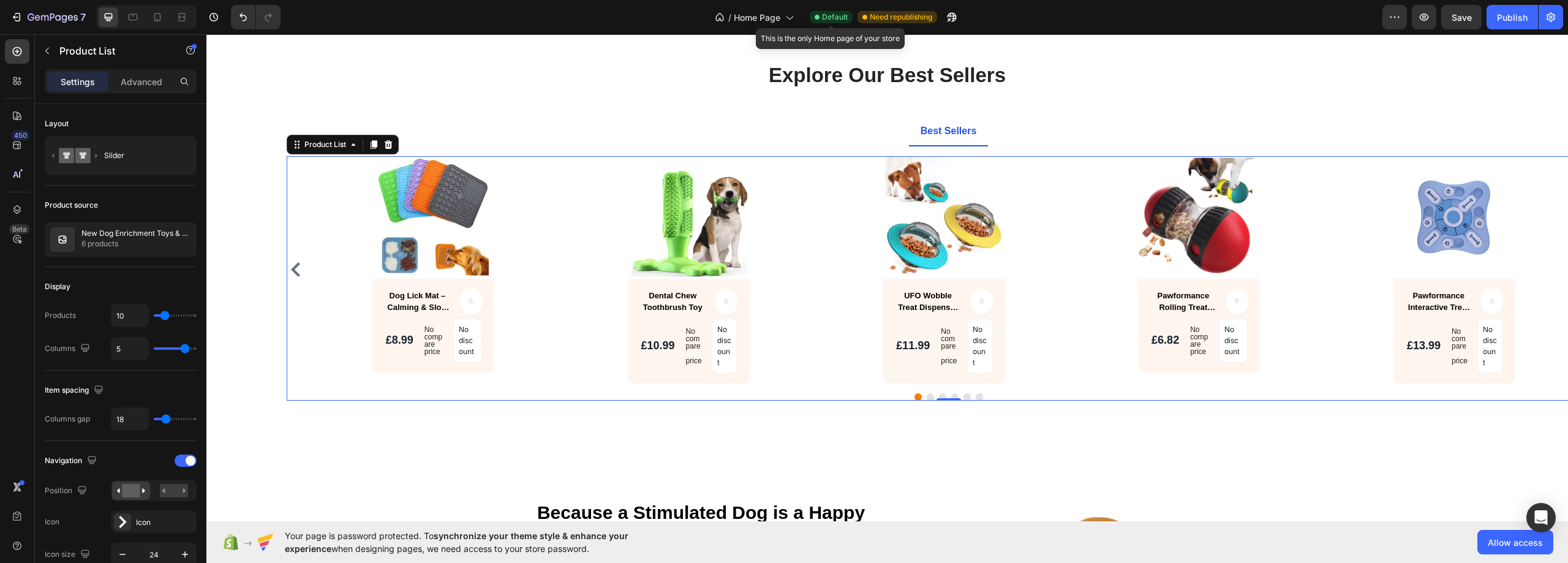
click at [834, 14] on span "Default" at bounding box center [835, 17] width 26 height 11
click at [904, 13] on span "Need republishing" at bounding box center [901, 17] width 63 height 11
click at [1383, 20] on button "button" at bounding box center [1394, 17] width 24 height 24
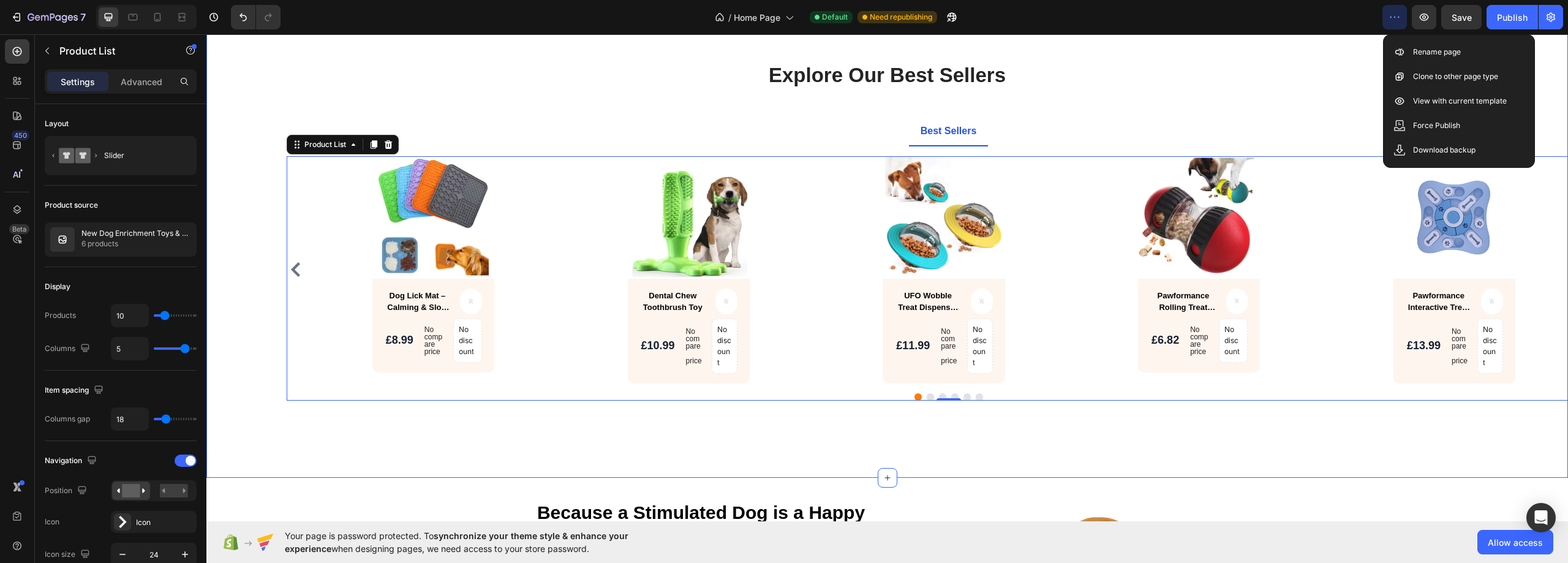
click at [1284, 106] on div "Explore Our Best Sellers Heading Text block Row Best Sellers Product Images Dog…" at bounding box center [887, 244] width 1343 height 367
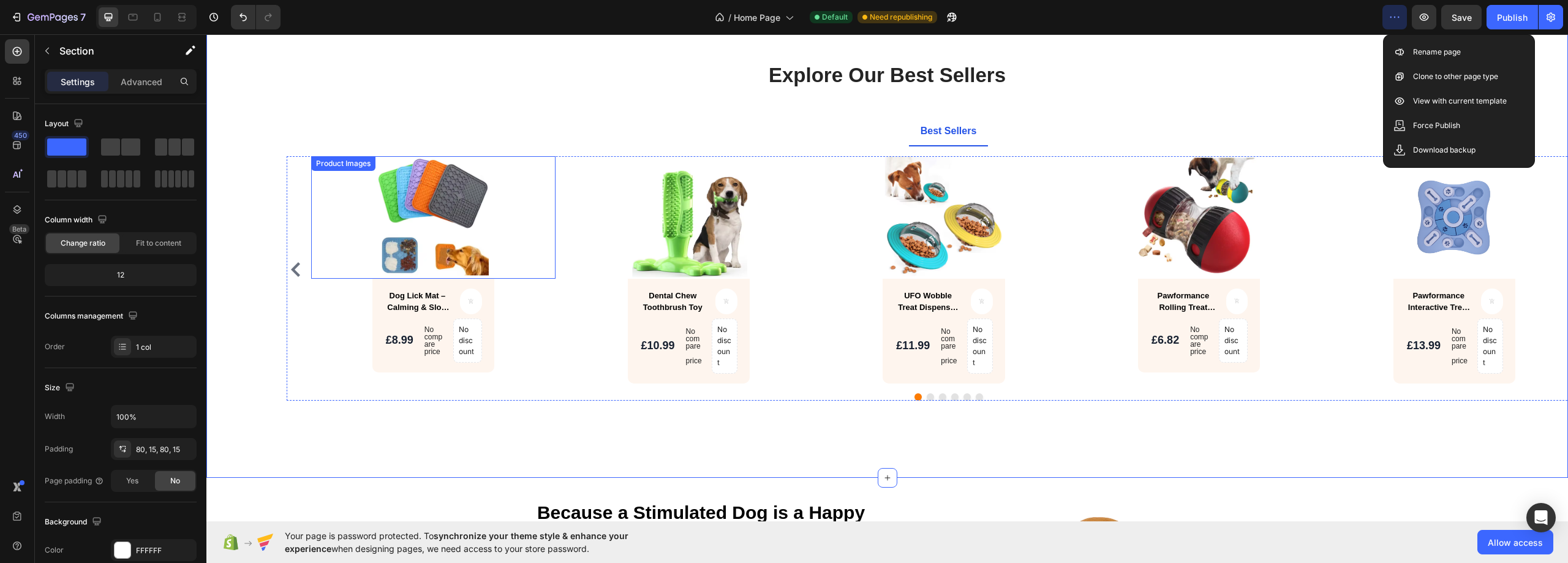
click at [522, 235] on div at bounding box center [433, 217] width 244 height 122
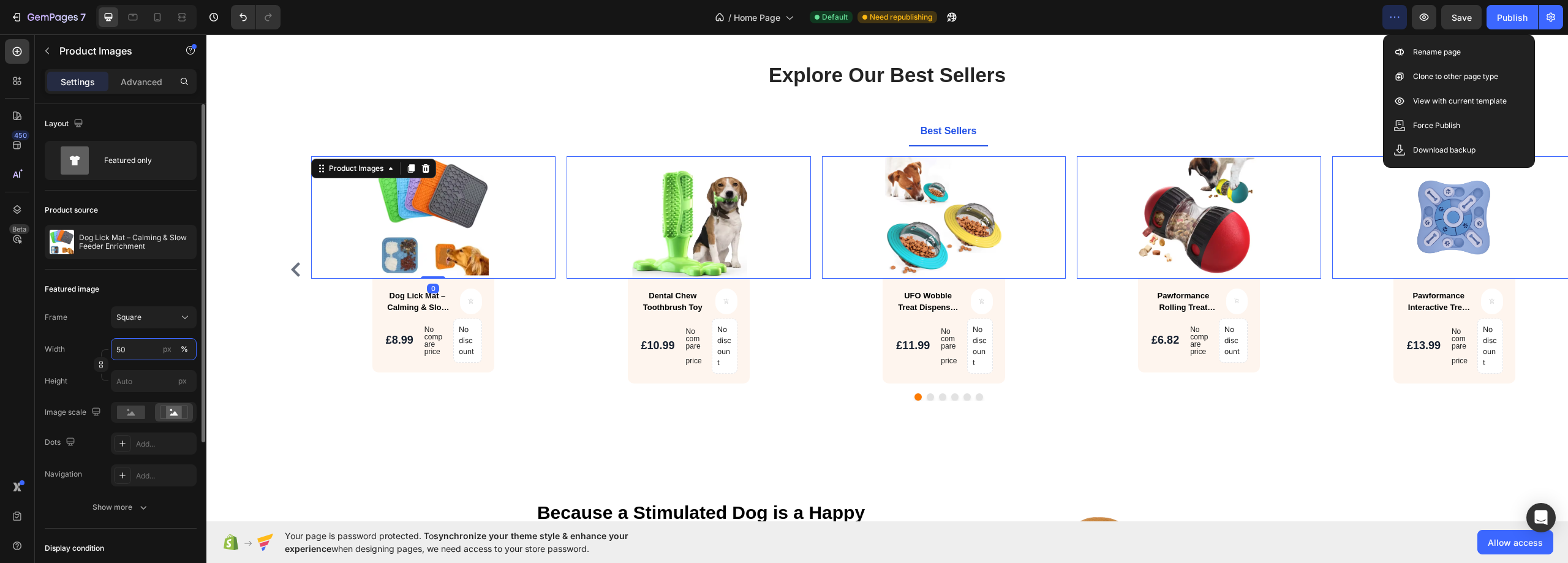
click at [139, 356] on input "50" at bounding box center [154, 348] width 86 height 22
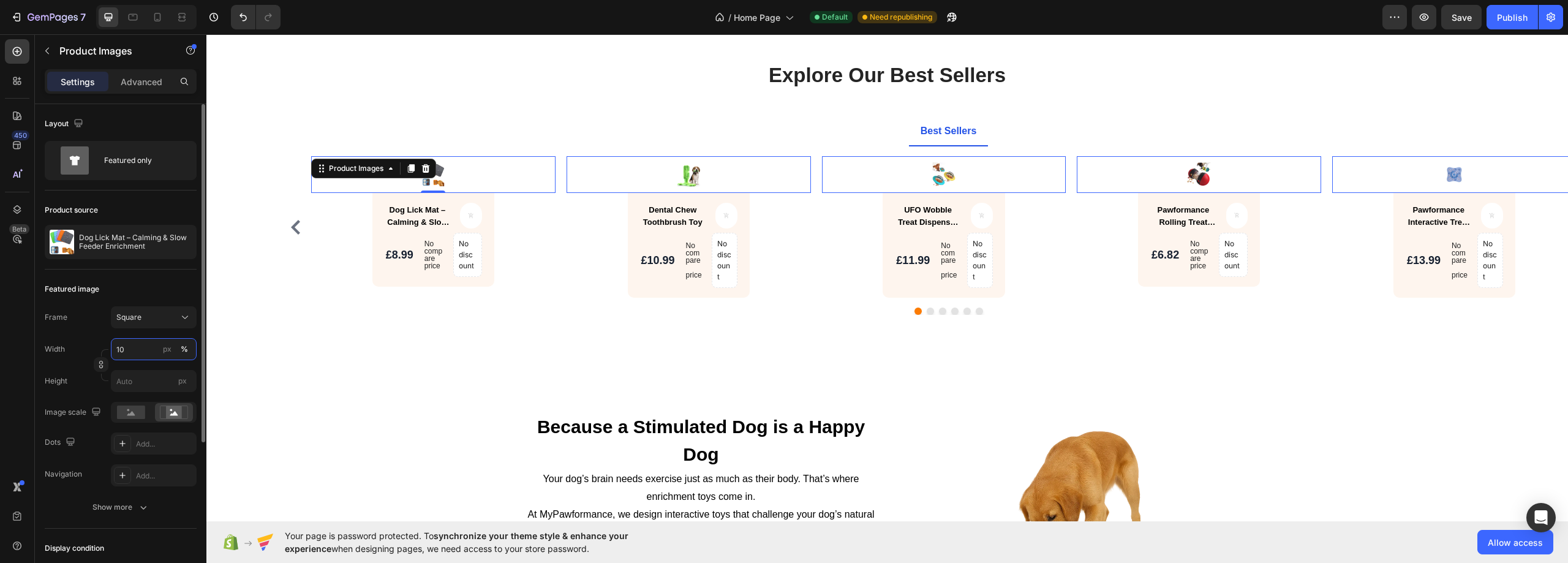
type input "100"
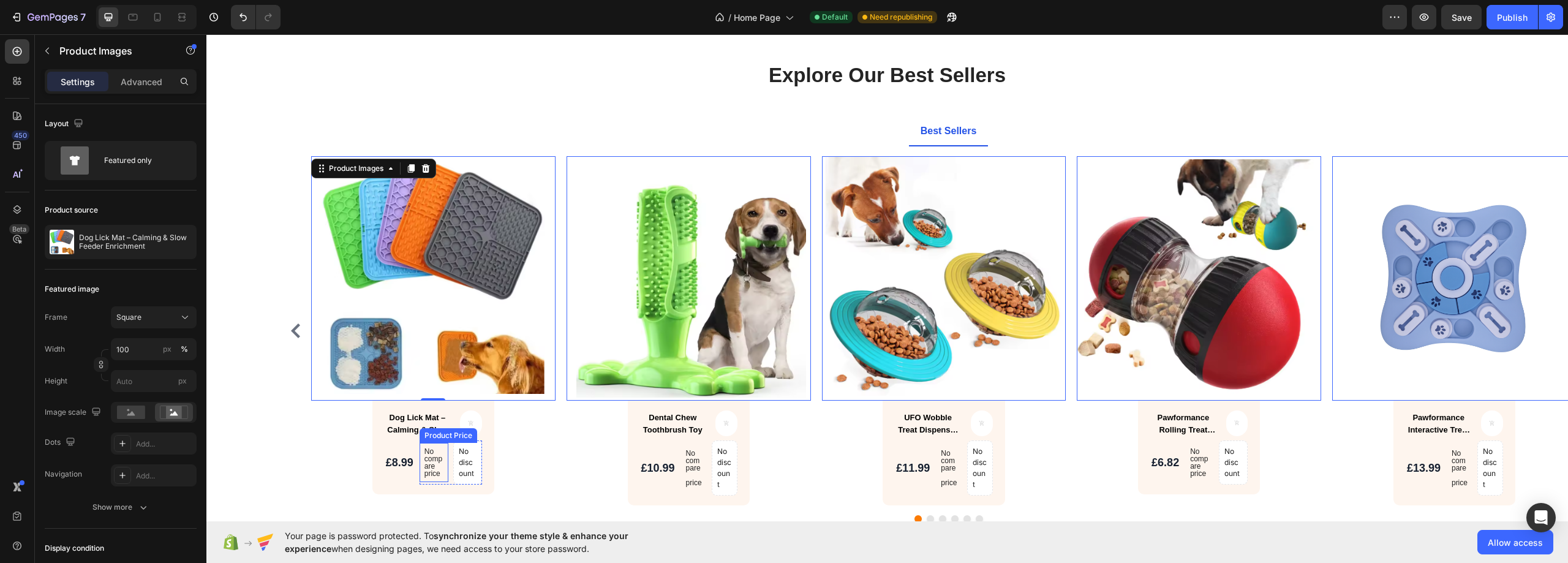
click at [448, 444] on div "No compare price" at bounding box center [433, 462] width 29 height 39
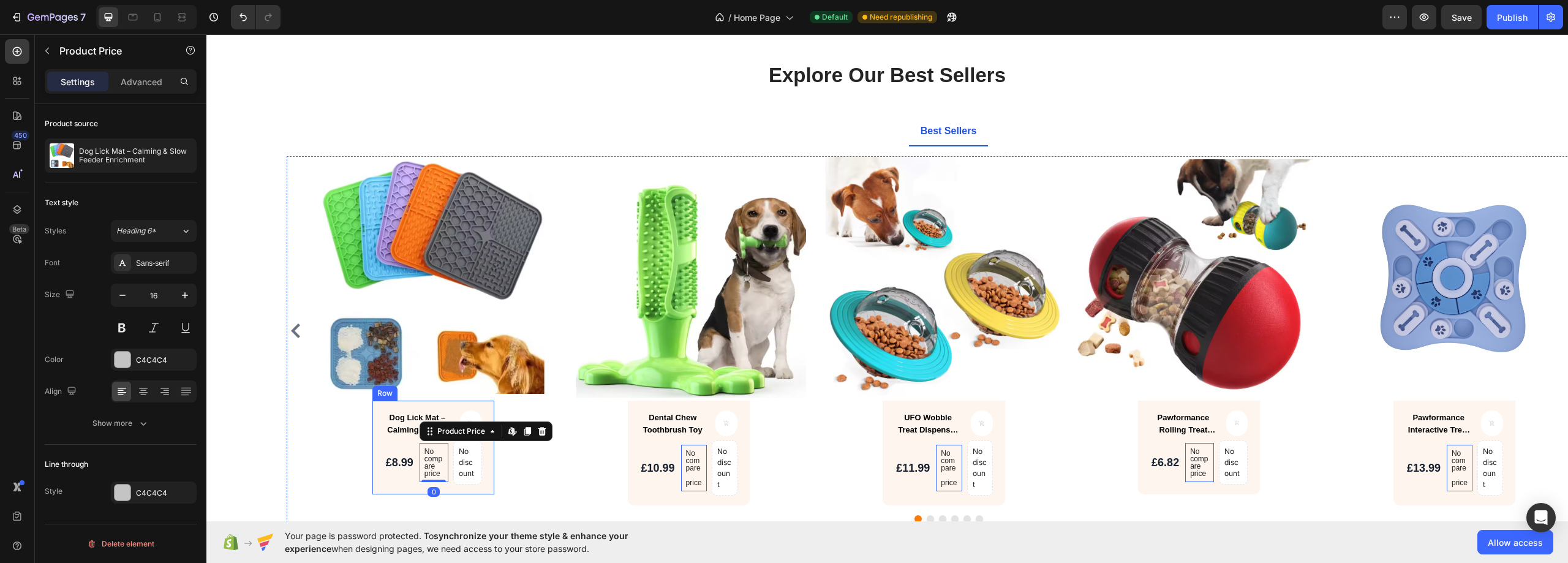
click at [487, 451] on div "Dog Lick Mat – Calming & Slow Feeder Enrichment Product Title Product Cart Butt…" at bounding box center [433, 447] width 122 height 93
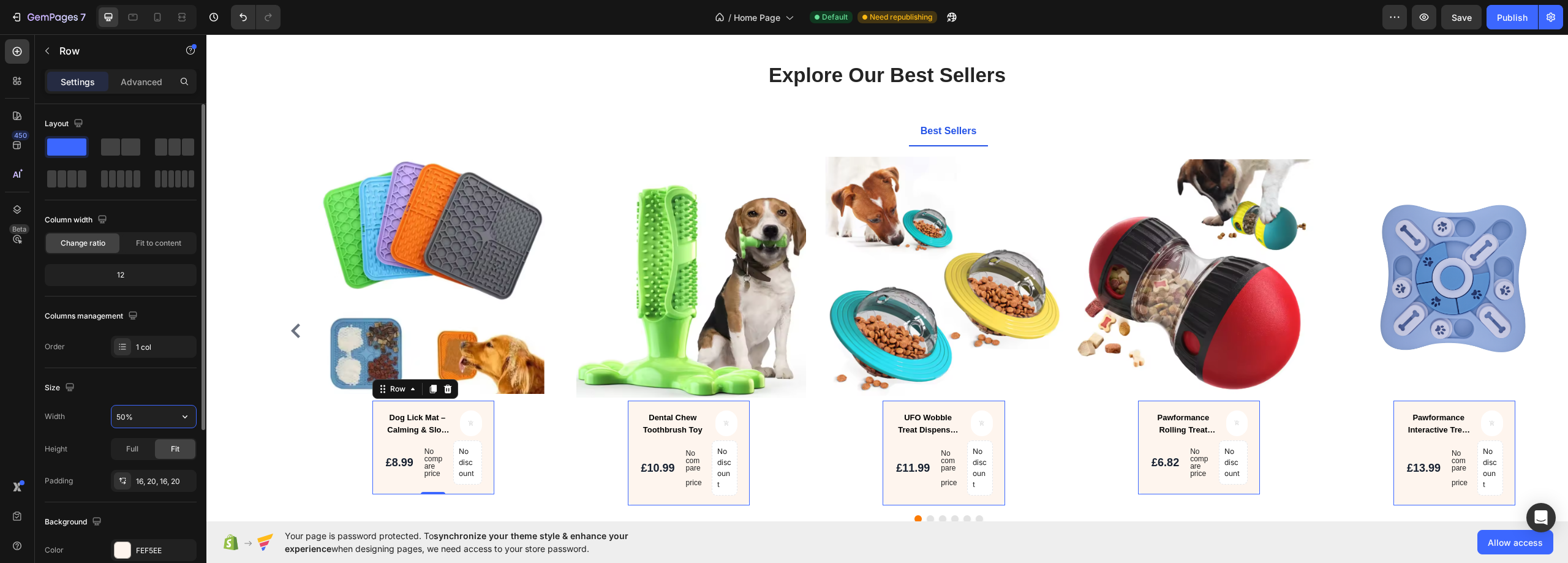
click at [155, 412] on input "50%" at bounding box center [154, 416] width 84 height 22
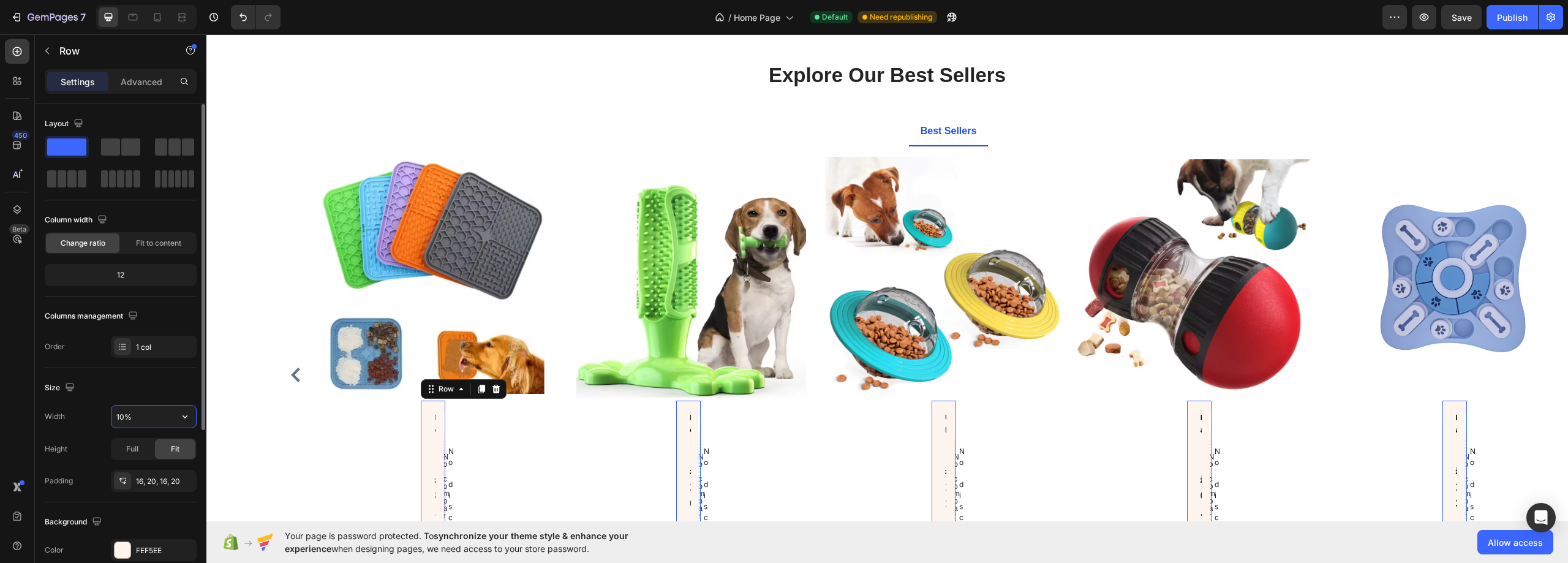
type input "100%"
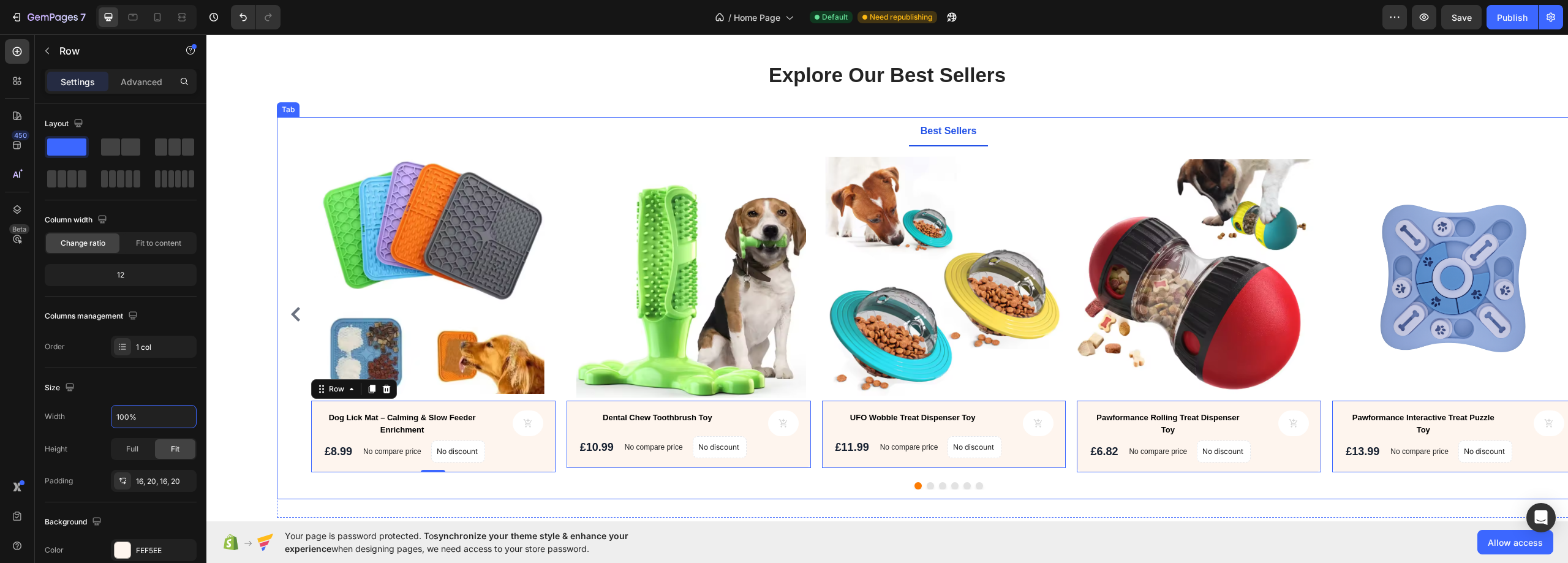
click at [283, 233] on div "Product Images Dog Lick Mat – Calming & Slow Feeder Enrichment Product Title Pr…" at bounding box center [948, 323] width 1343 height 353
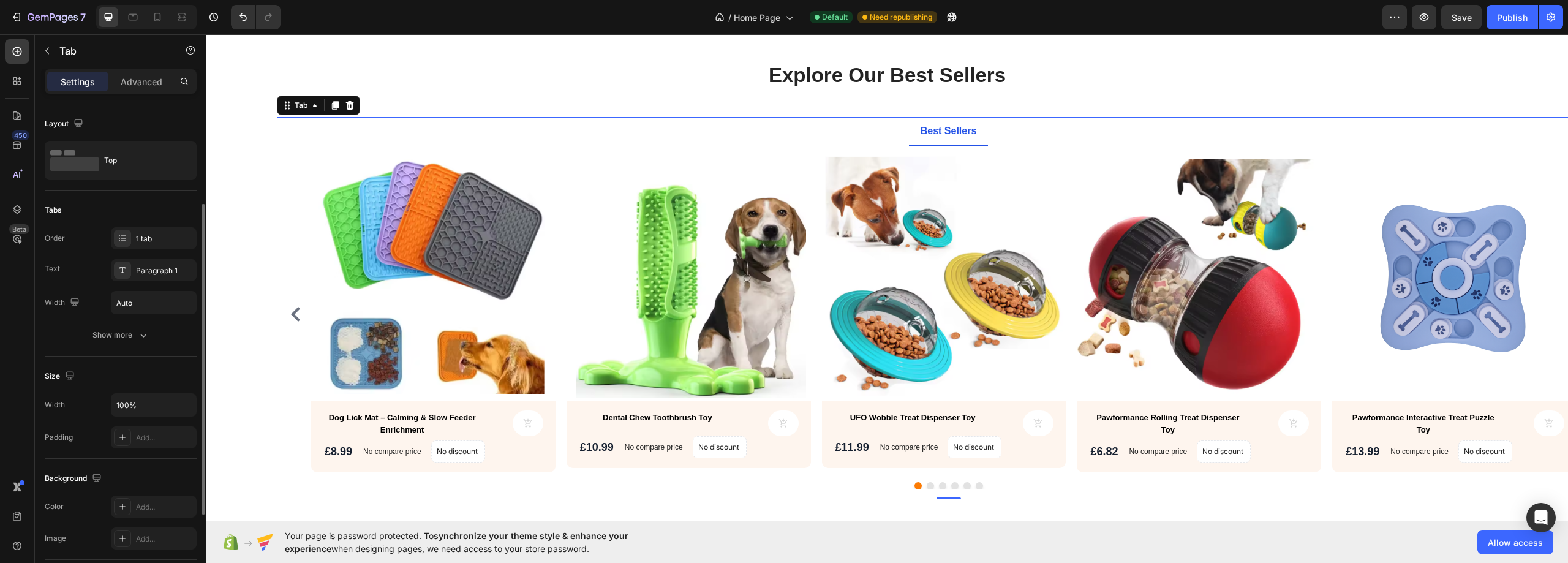
scroll to position [61, 0]
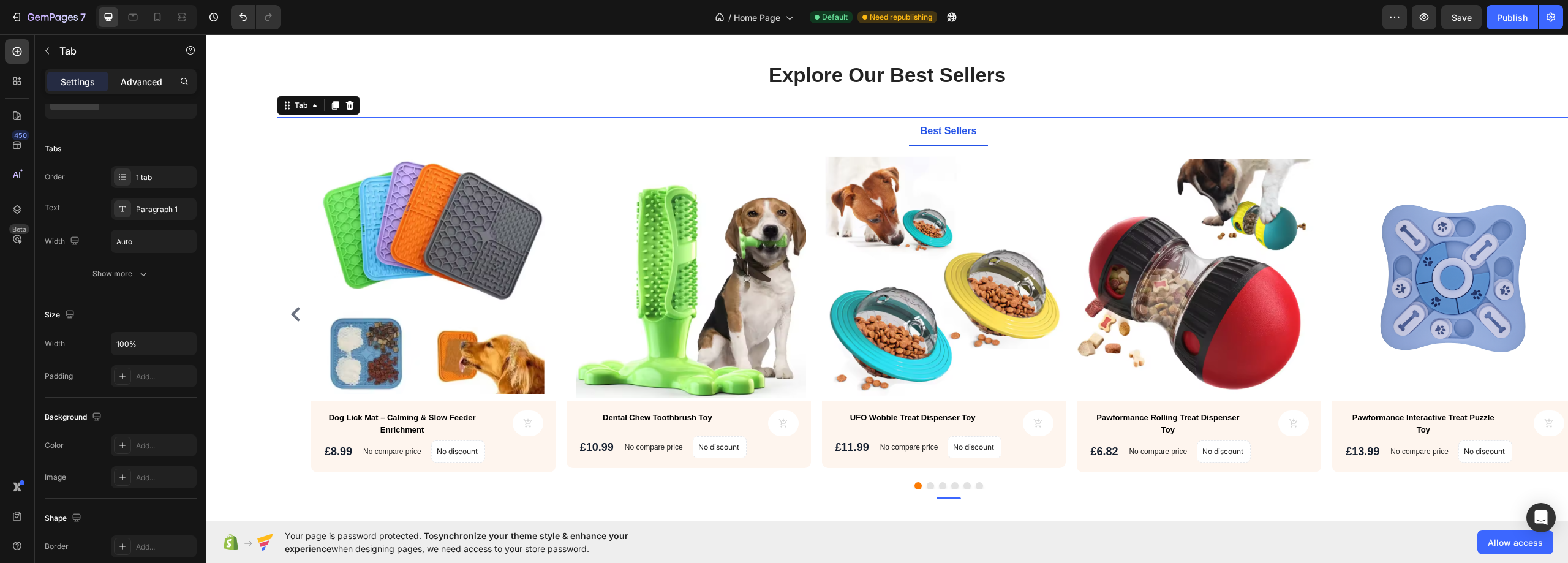
click at [134, 79] on p "Advanced" at bounding box center [141, 81] width 41 height 13
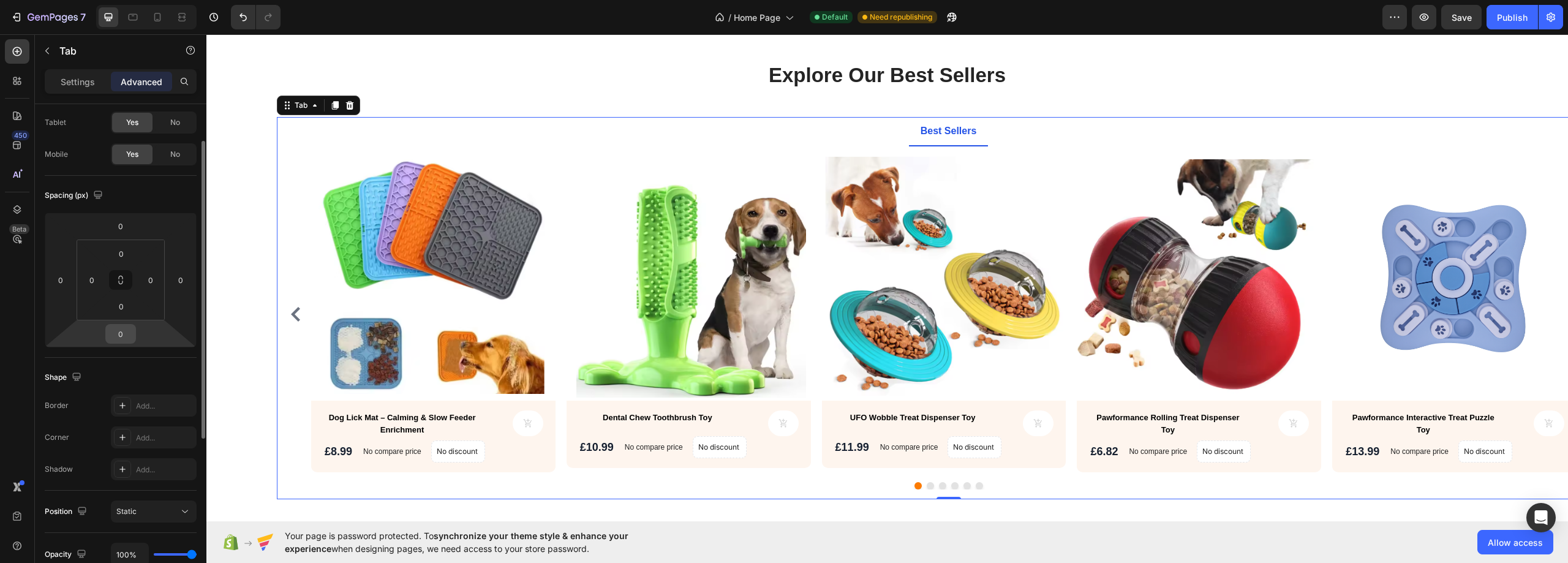
click at [130, 330] on input "0" at bounding box center [121, 334] width 24 height 18
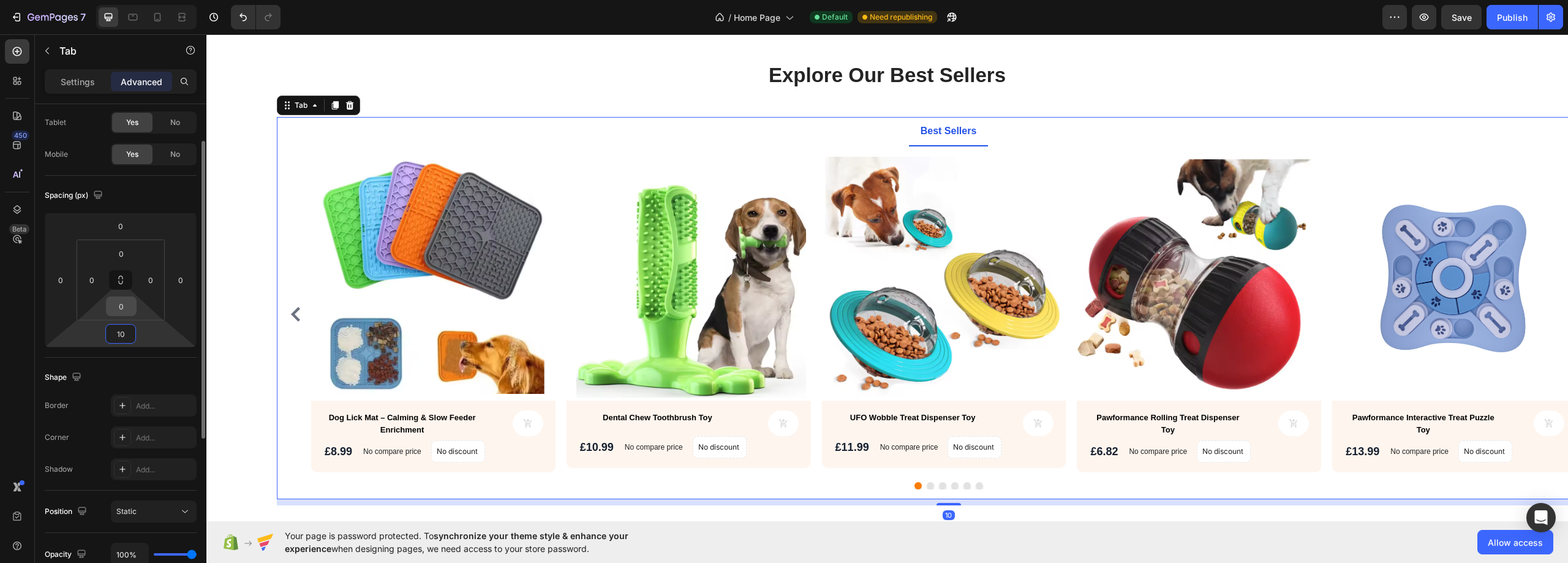
type input "1"
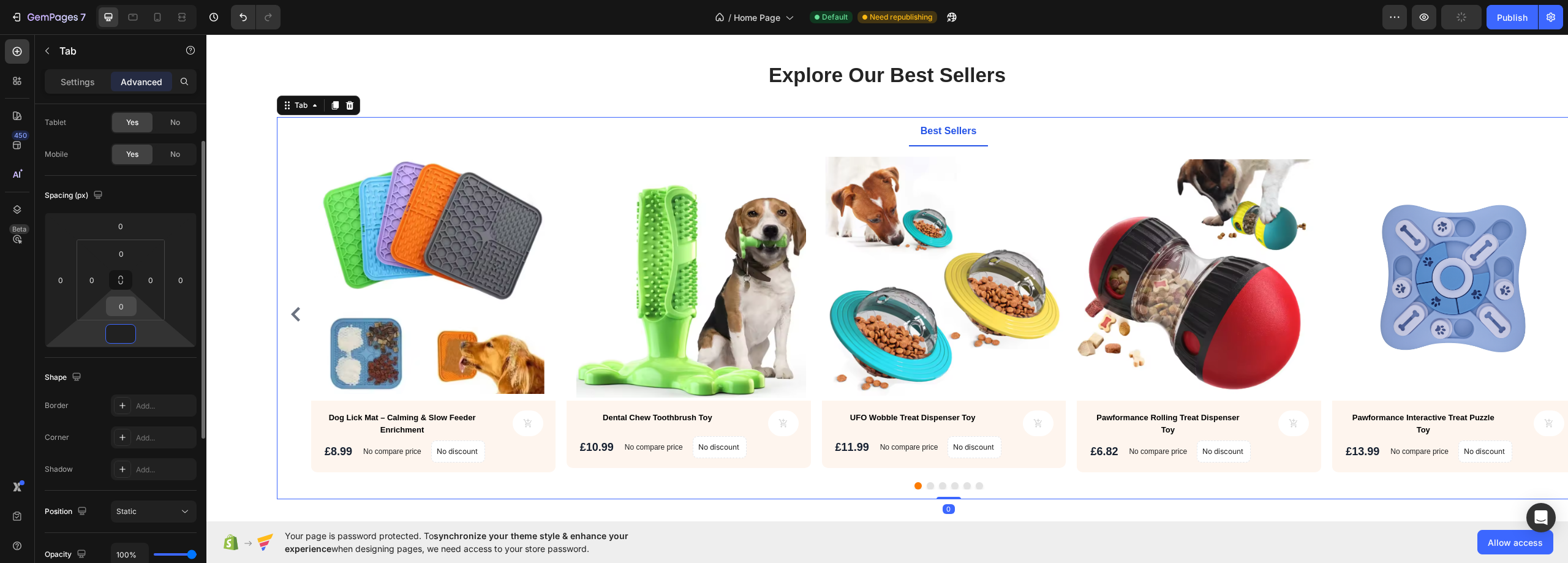
click at [129, 310] on input "0" at bounding box center [121, 306] width 24 height 18
type input "0"
type input "1"
click at [82, 83] on p "Settings" at bounding box center [77, 81] width 34 height 13
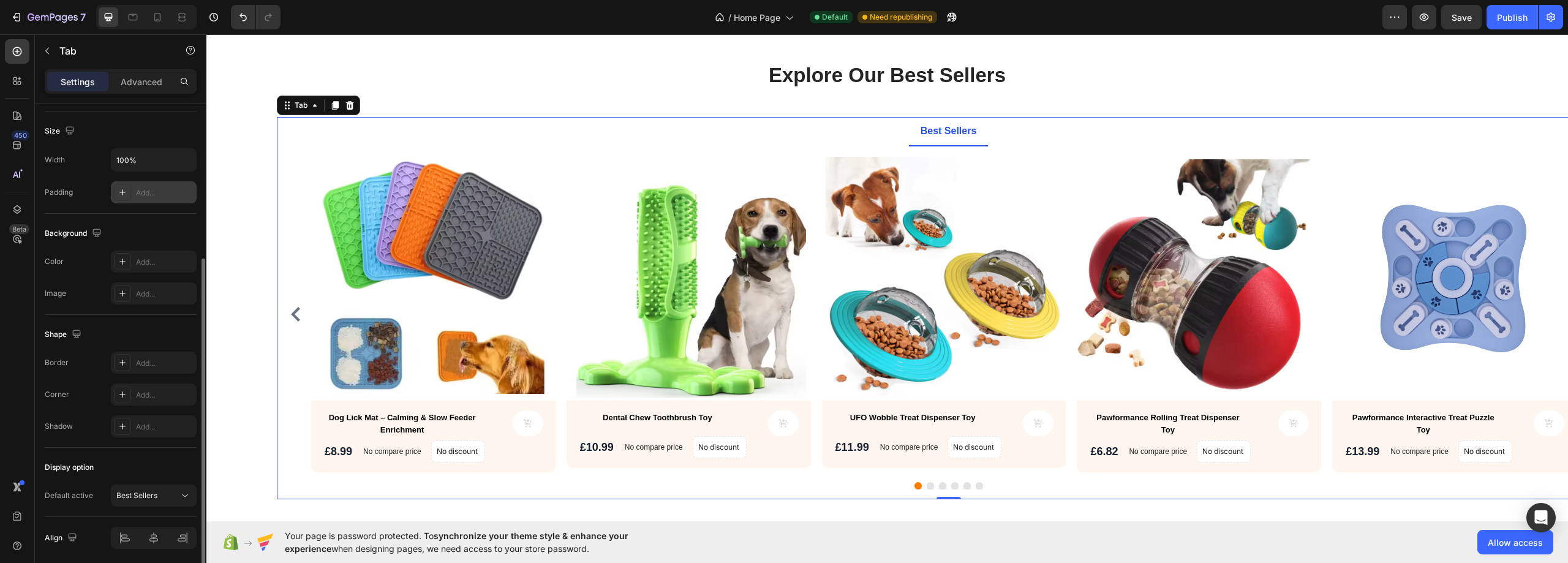
scroll to position [289, 0]
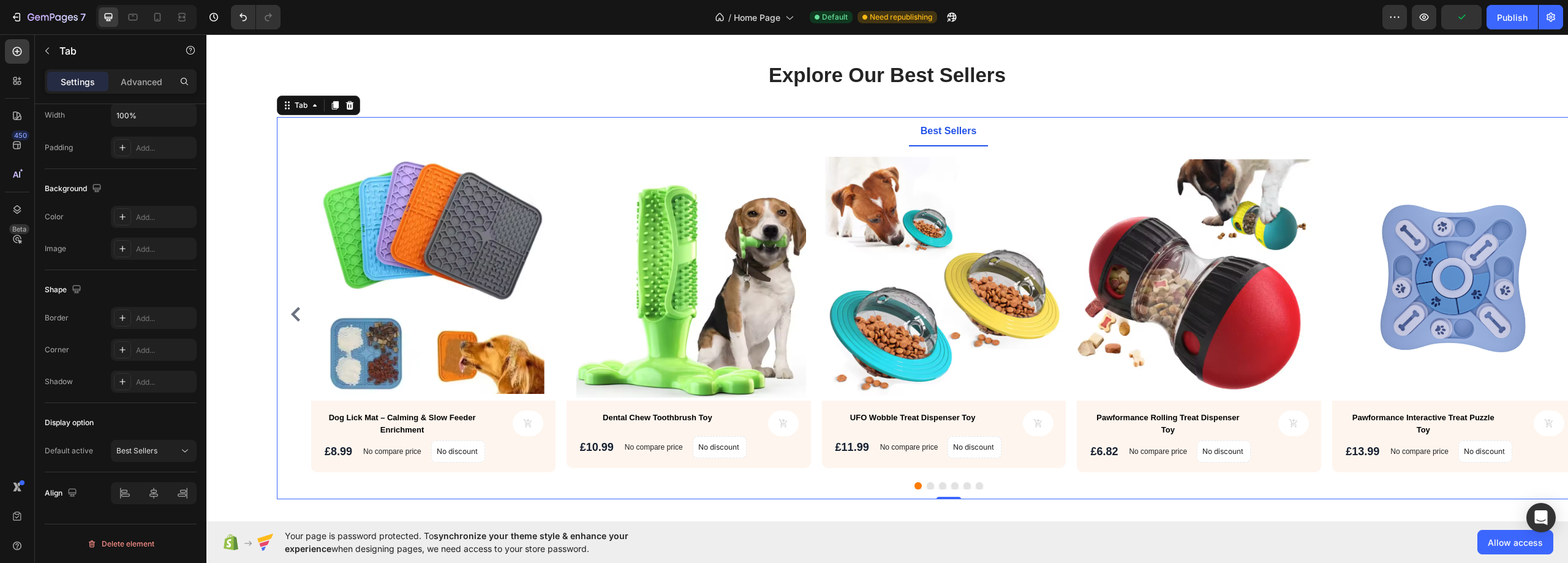
click at [284, 422] on div "Product Images Dog Lick Mat – Calming & Slow Feeder Enrichment Product Title Pr…" at bounding box center [948, 323] width 1343 height 353
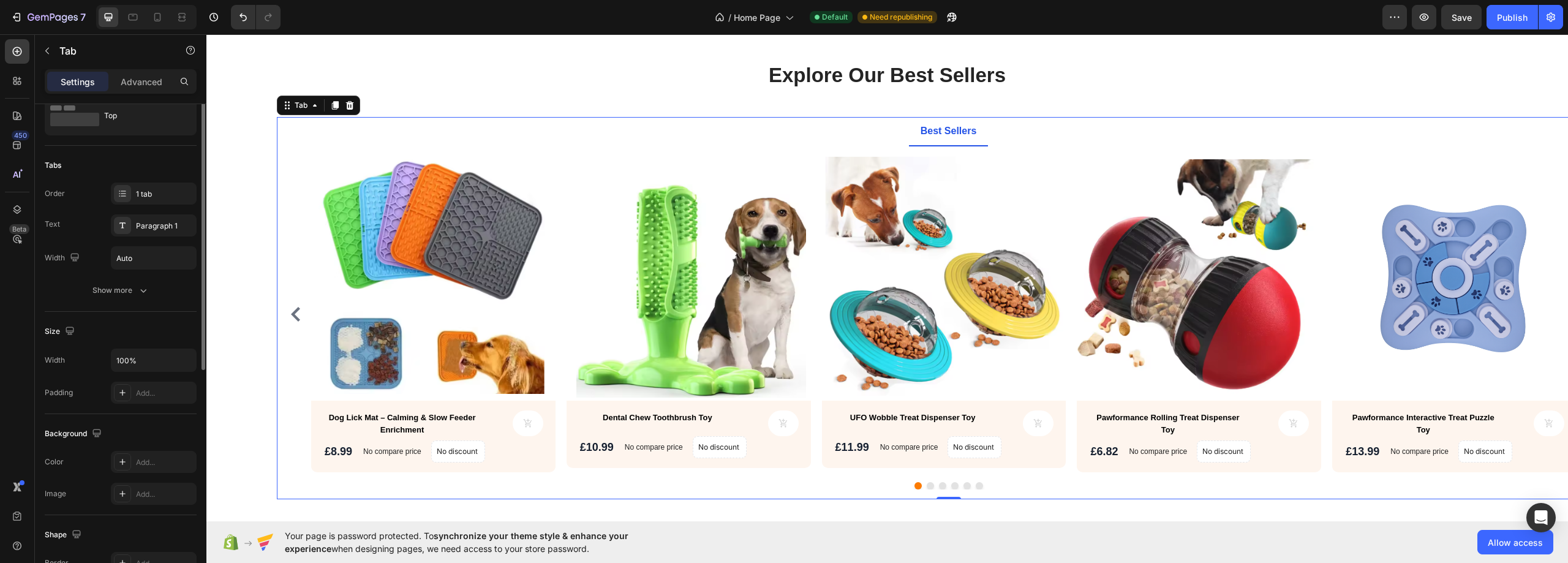
scroll to position [0, 0]
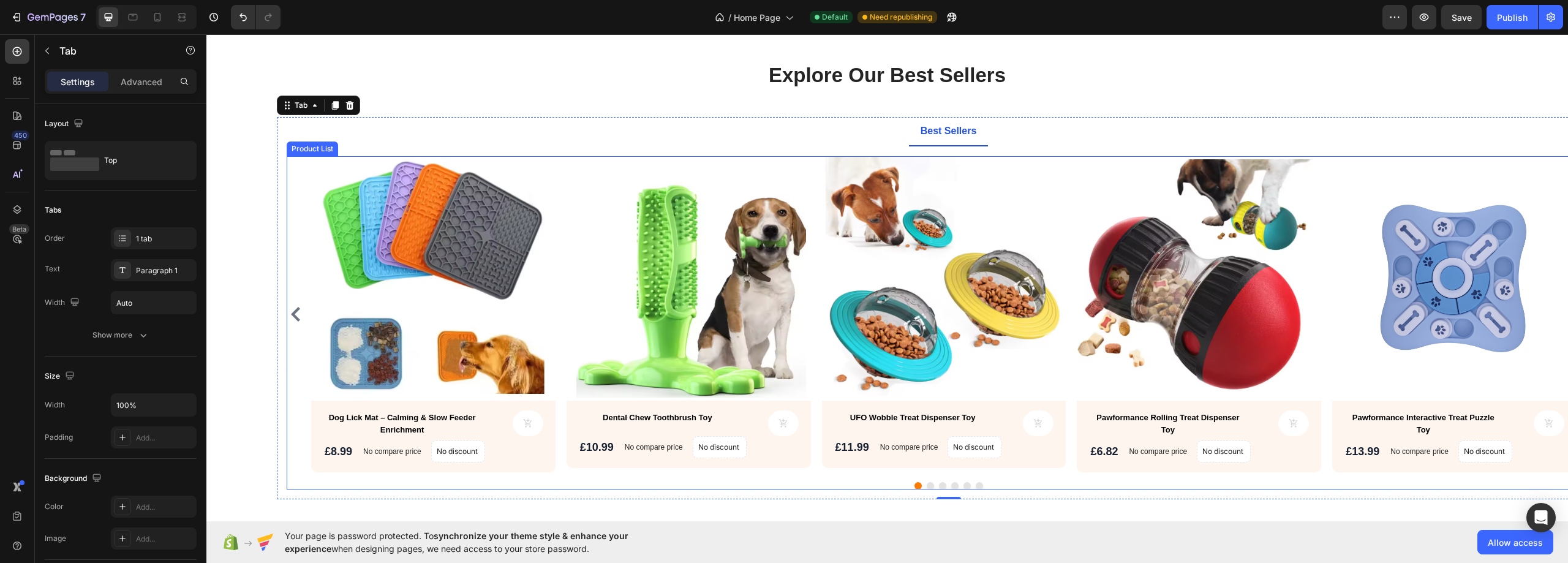
click at [299, 174] on div "Product Images Dog Lick Mat – Calming & Slow Feeder Enrichment Product Title Pr…" at bounding box center [948, 314] width 1323 height 316
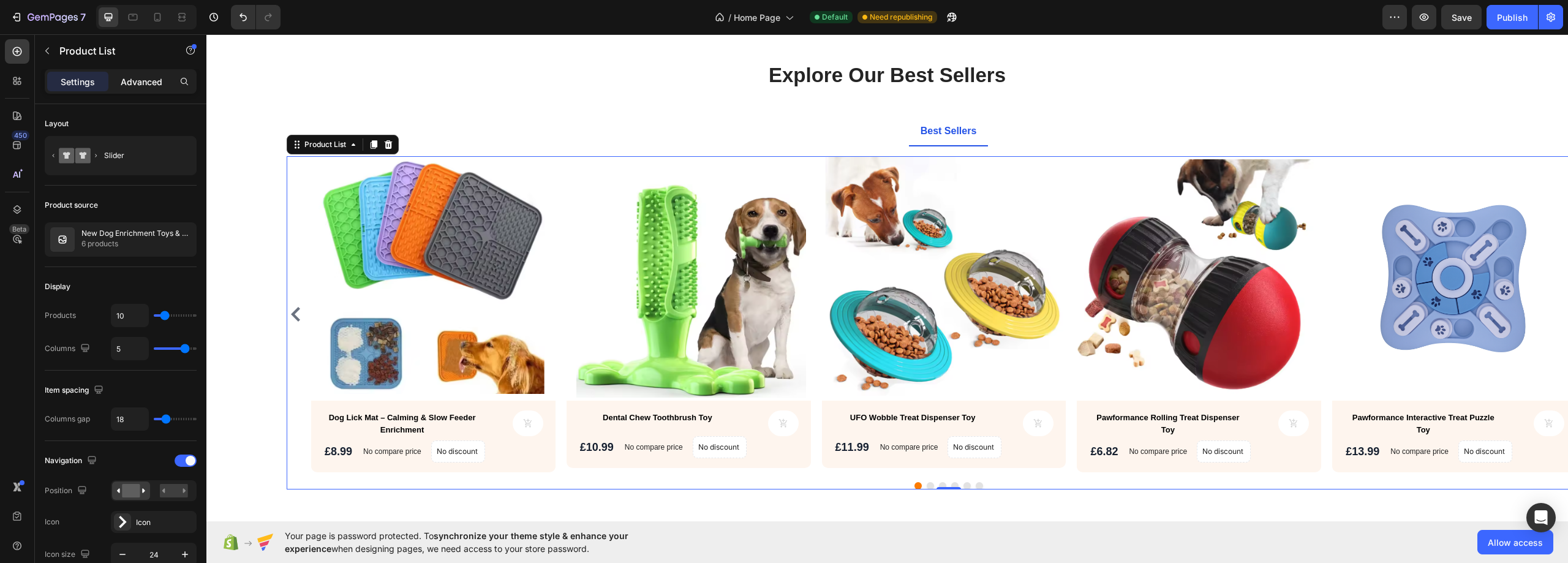
click at [134, 84] on p "Advanced" at bounding box center [141, 81] width 41 height 13
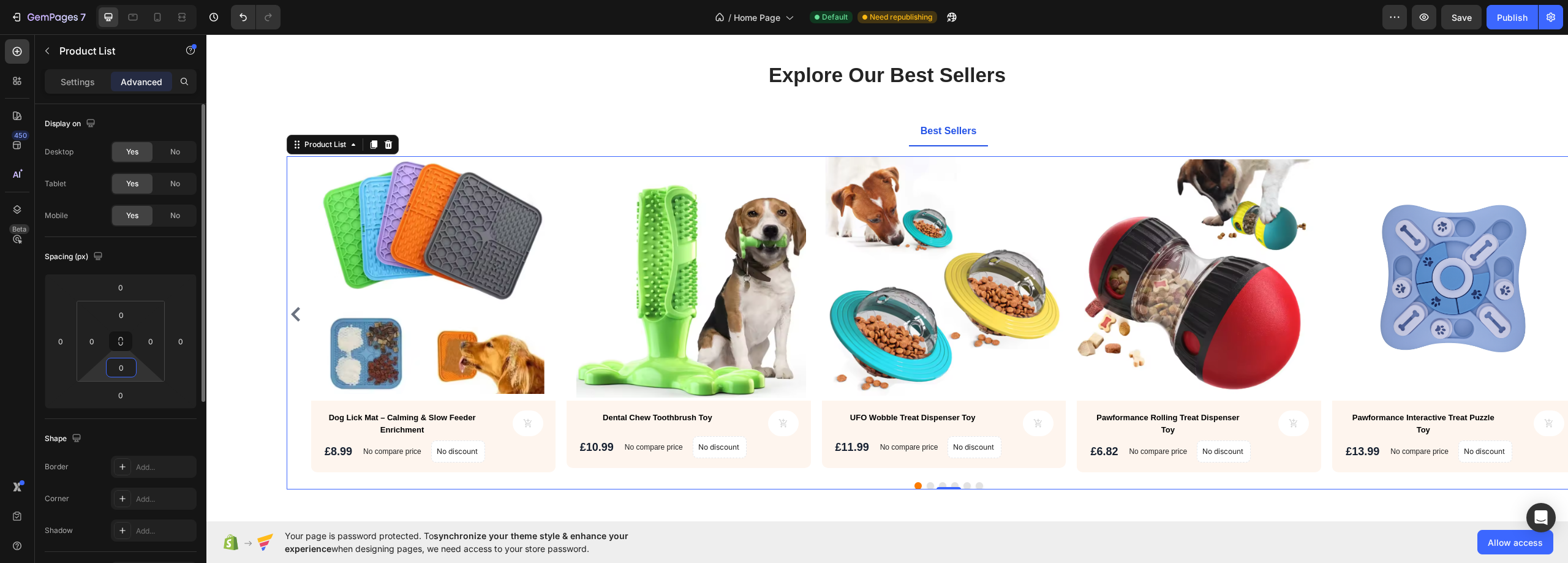
click at [129, 359] on input "0" at bounding box center [121, 367] width 24 height 18
type input "1"
type input "0"
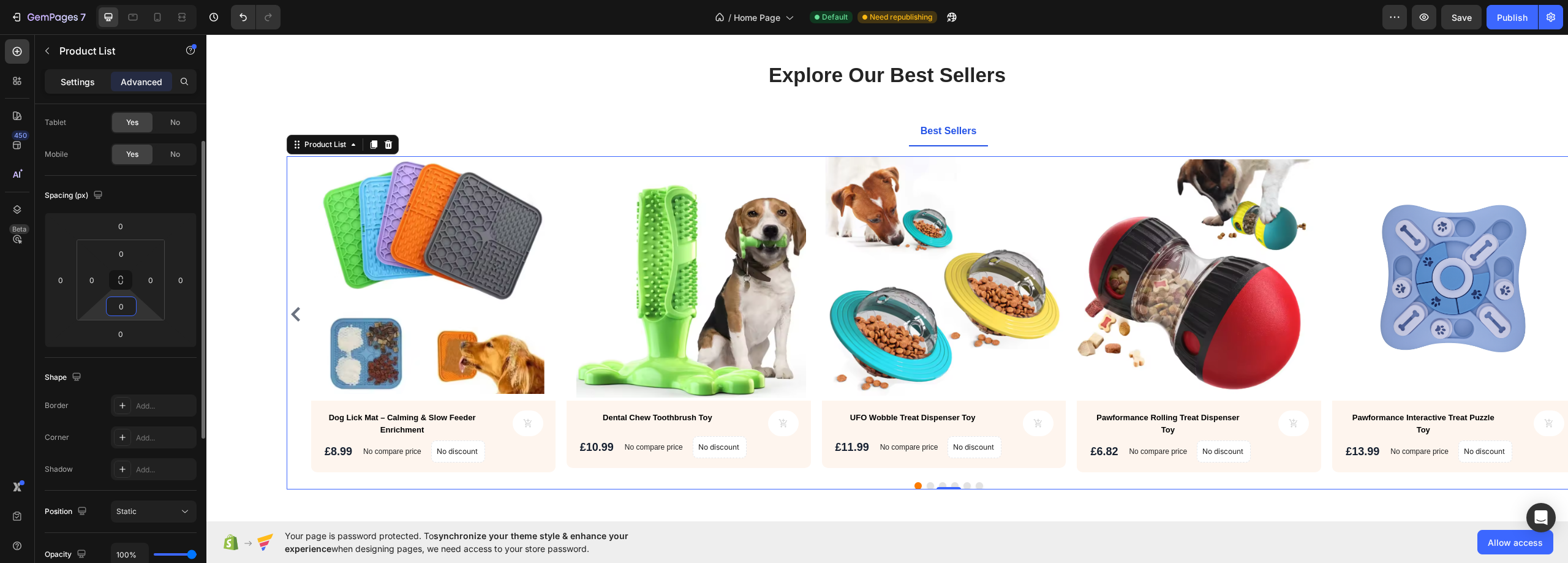
click at [84, 83] on p "Settings" at bounding box center [77, 81] width 34 height 13
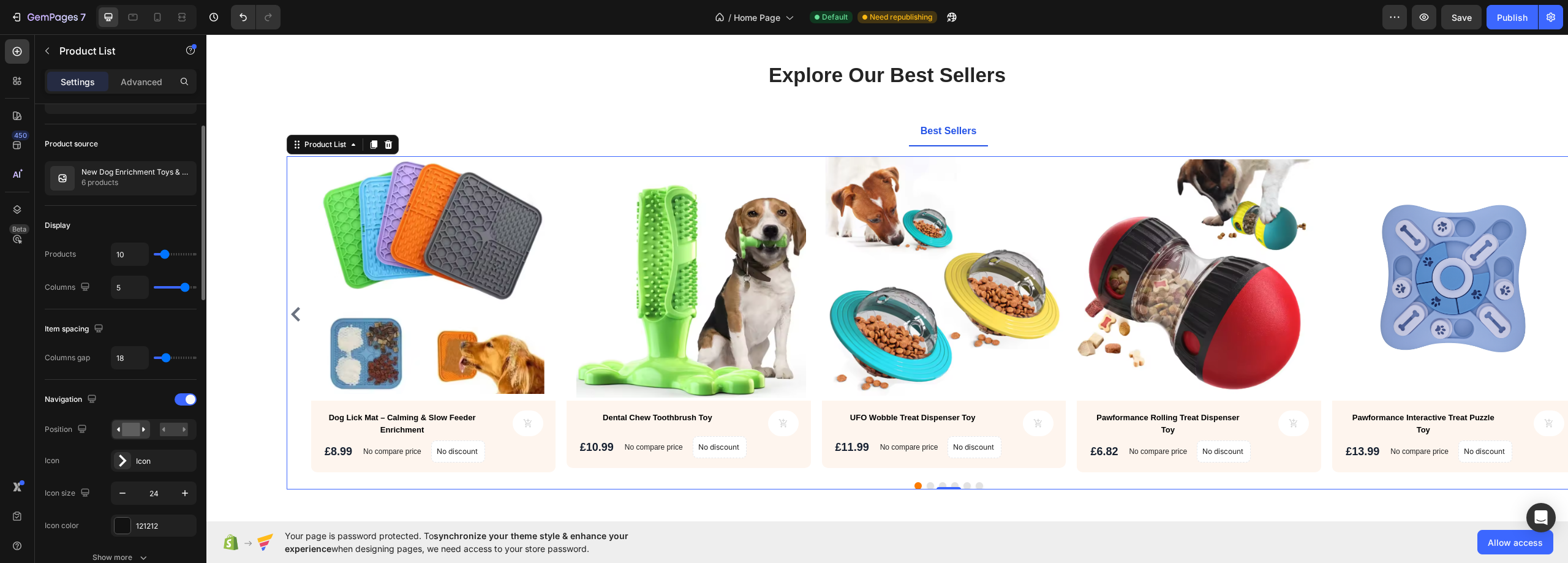
scroll to position [122, 0]
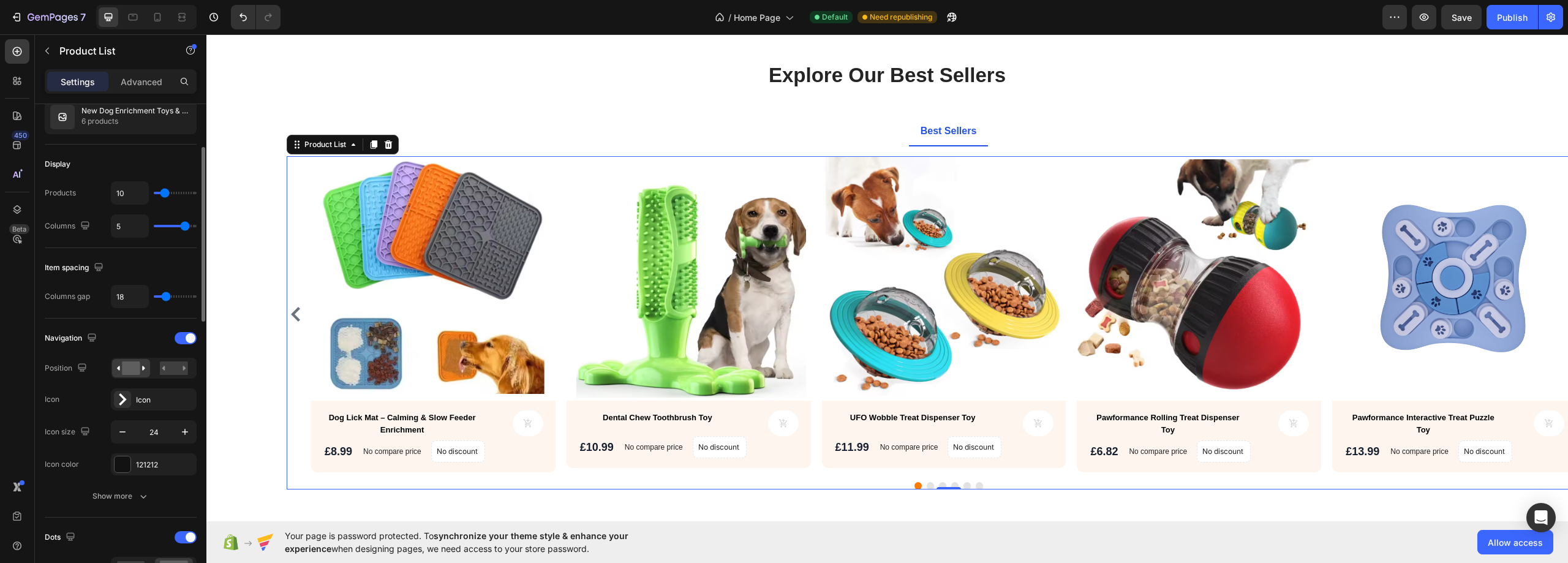
type input "4"
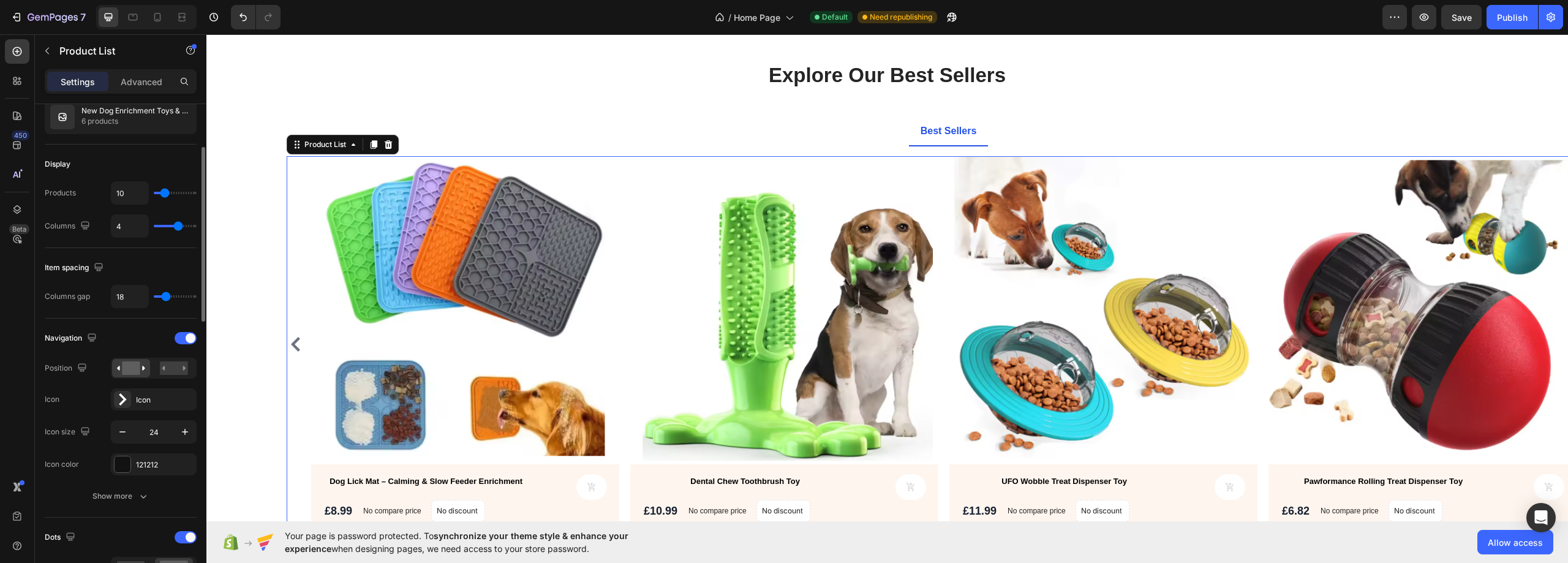
type input "5"
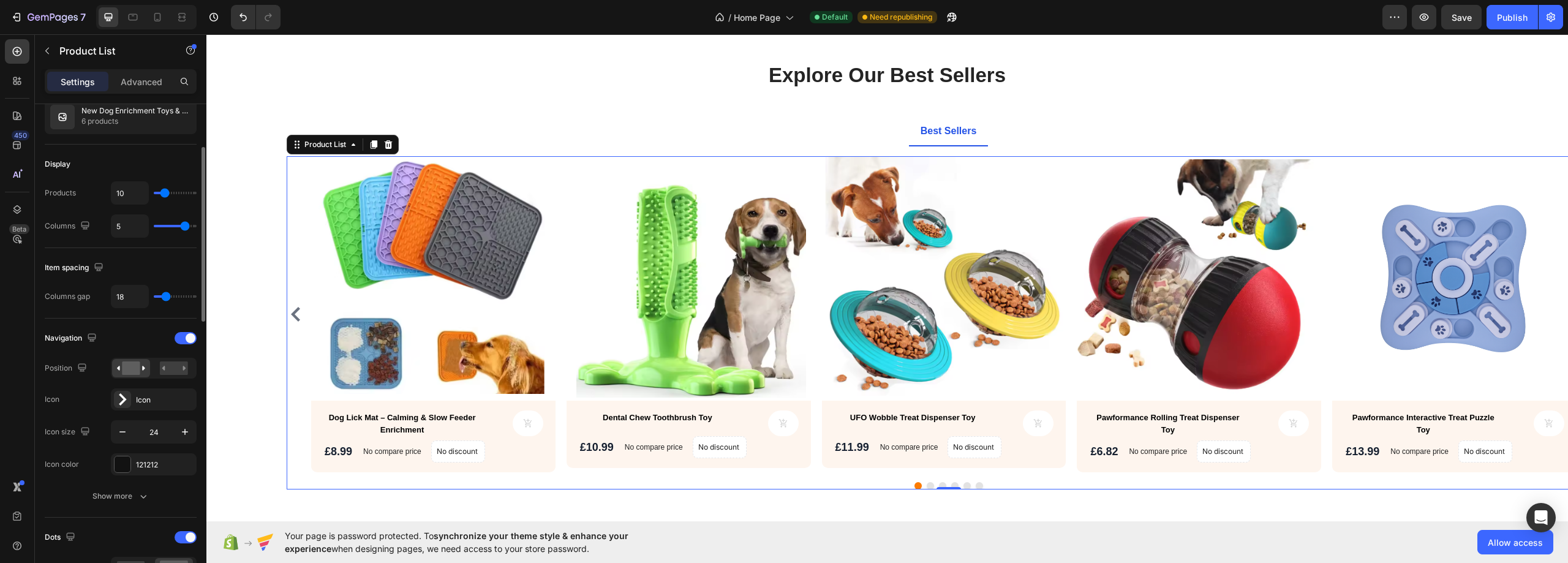
type input "6"
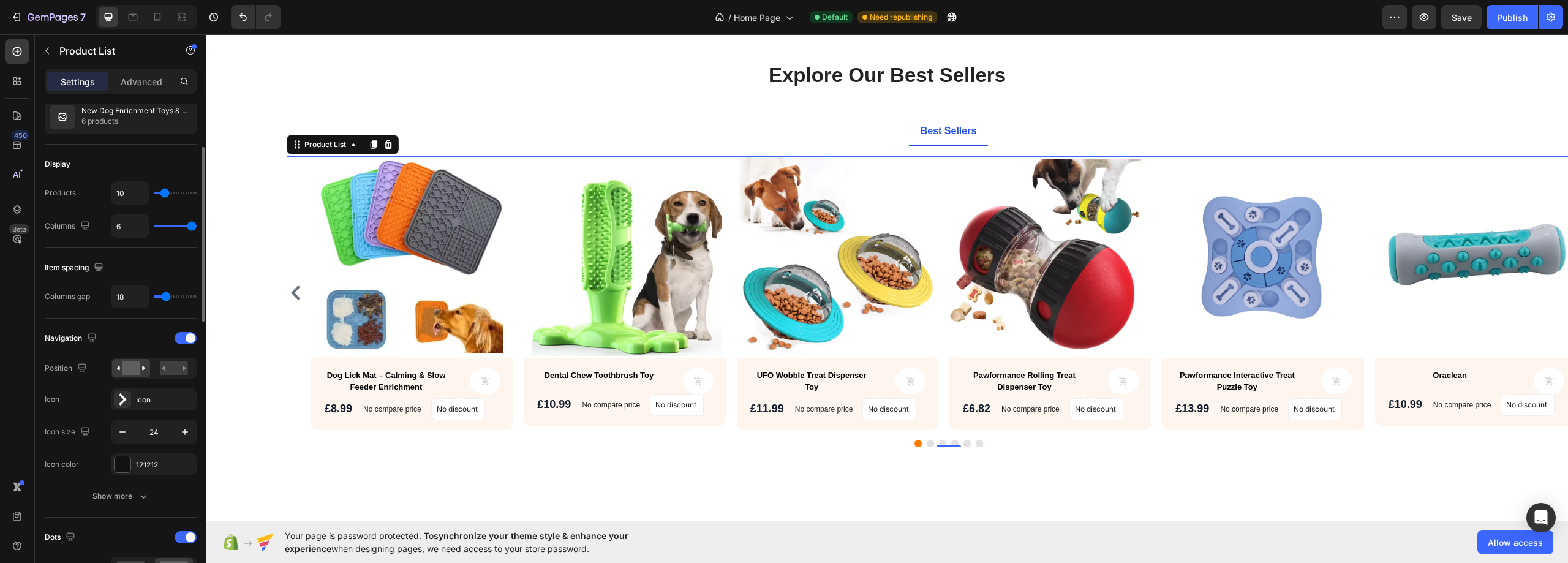
drag, startPoint x: 183, startPoint y: 228, endPoint x: 115, endPoint y: 149, distance: 104.2
type input "6"
click at [197, 227] on input "range" at bounding box center [175, 225] width 43 height 2
click at [1458, 21] on span "Save" at bounding box center [1461, 17] width 20 height 11
click at [1506, 19] on div "Publish" at bounding box center [1511, 17] width 31 height 13
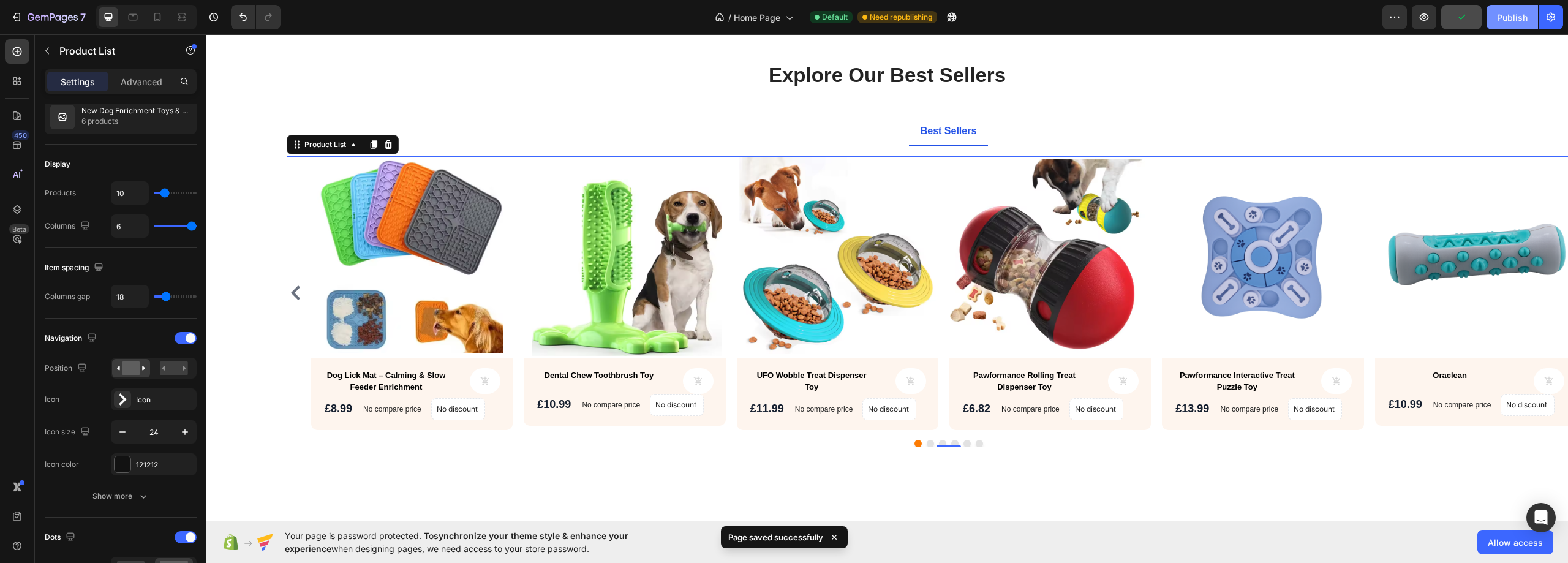
click at [1506, 19] on button "Publish" at bounding box center [1512, 17] width 51 height 24
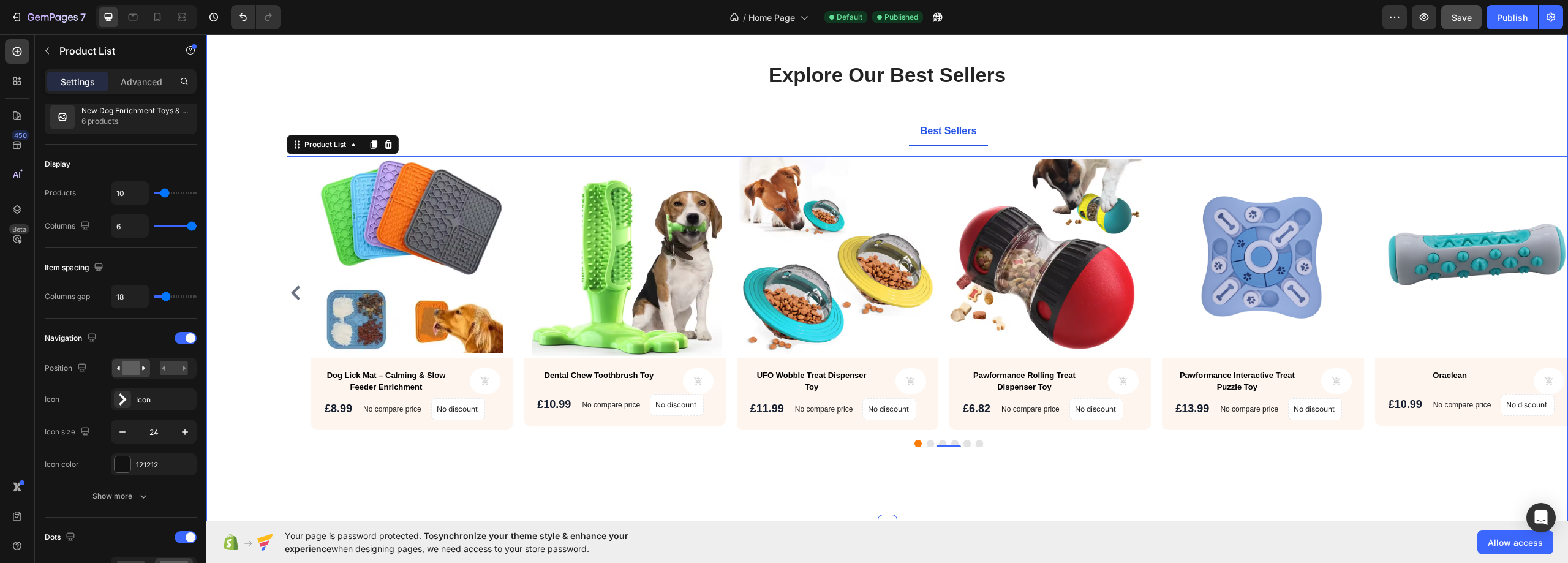
click at [1418, 87] on div "Explore Our Best Sellers Heading Text block Row Best Sellers Product Images Dog…" at bounding box center [887, 268] width 1343 height 413
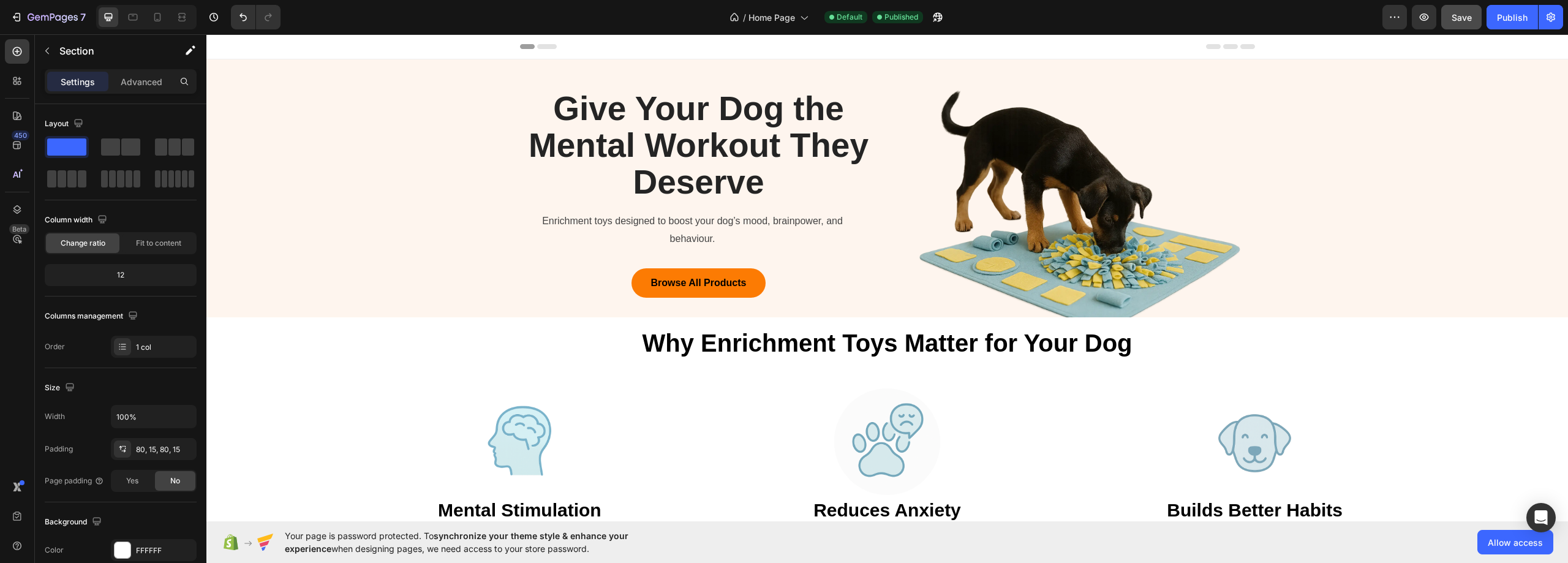
scroll to position [429, 0]
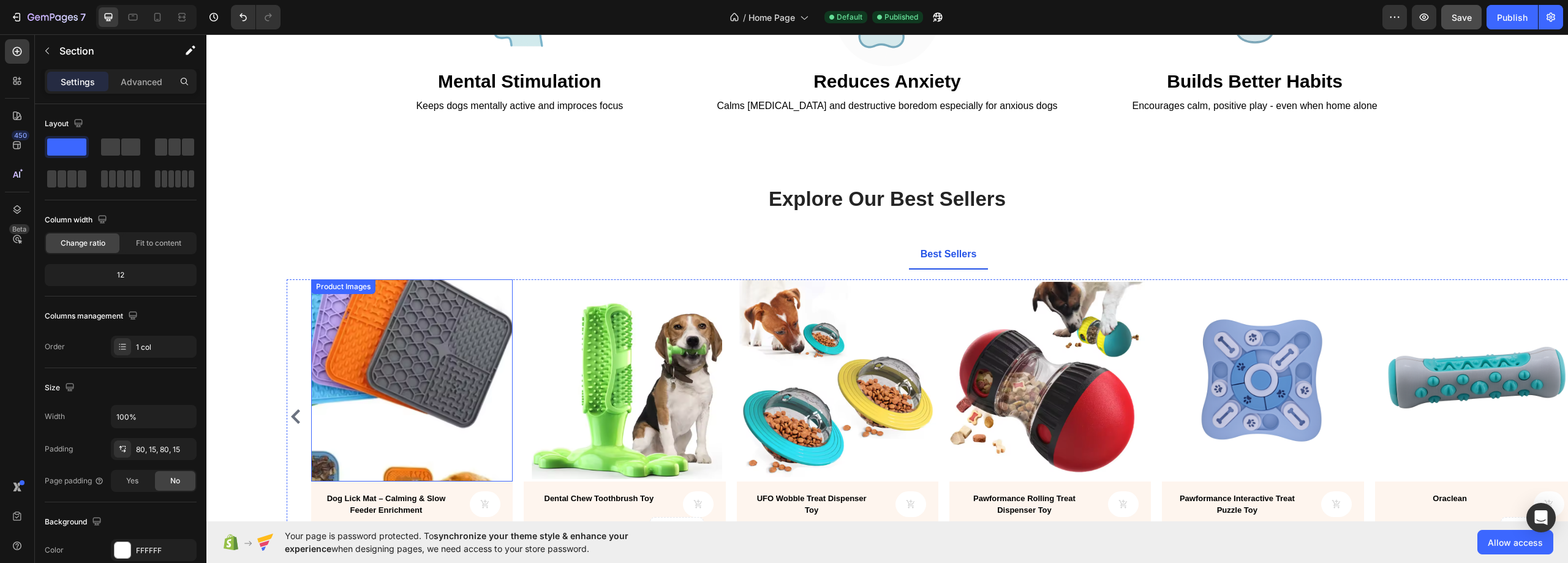
click at [479, 336] on img at bounding box center [412, 379] width 201 height 201
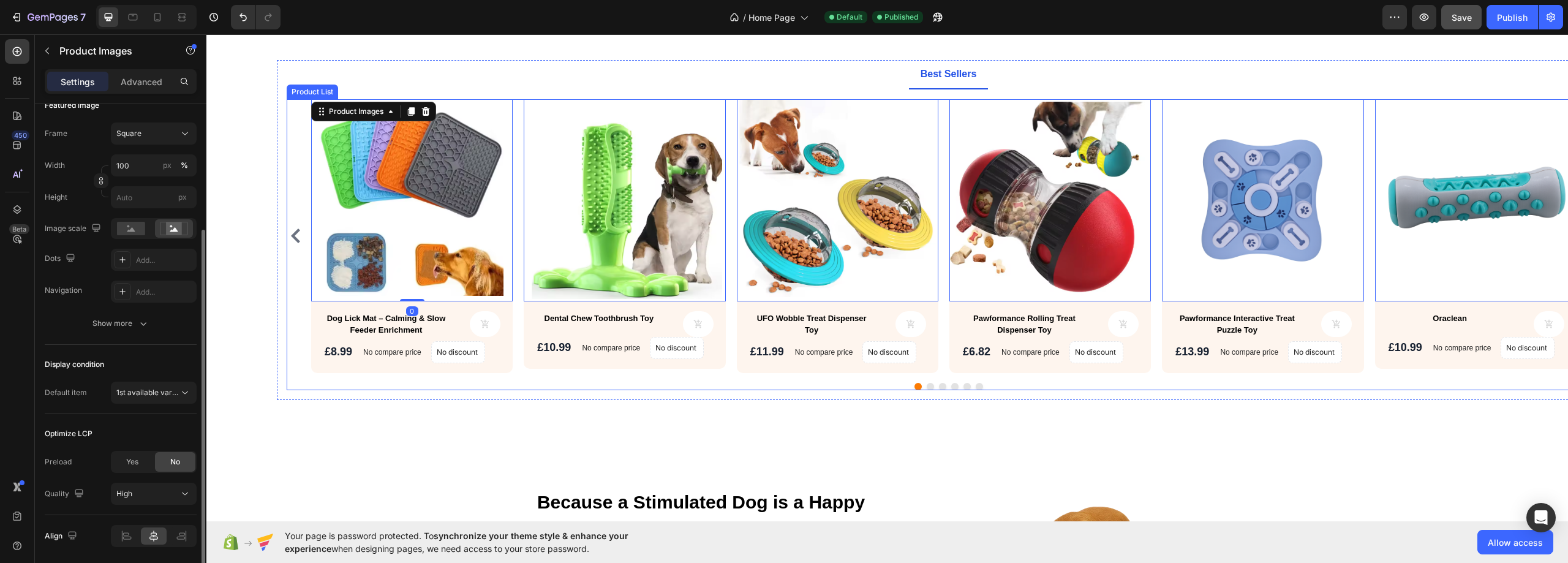
scroll to position [612, 0]
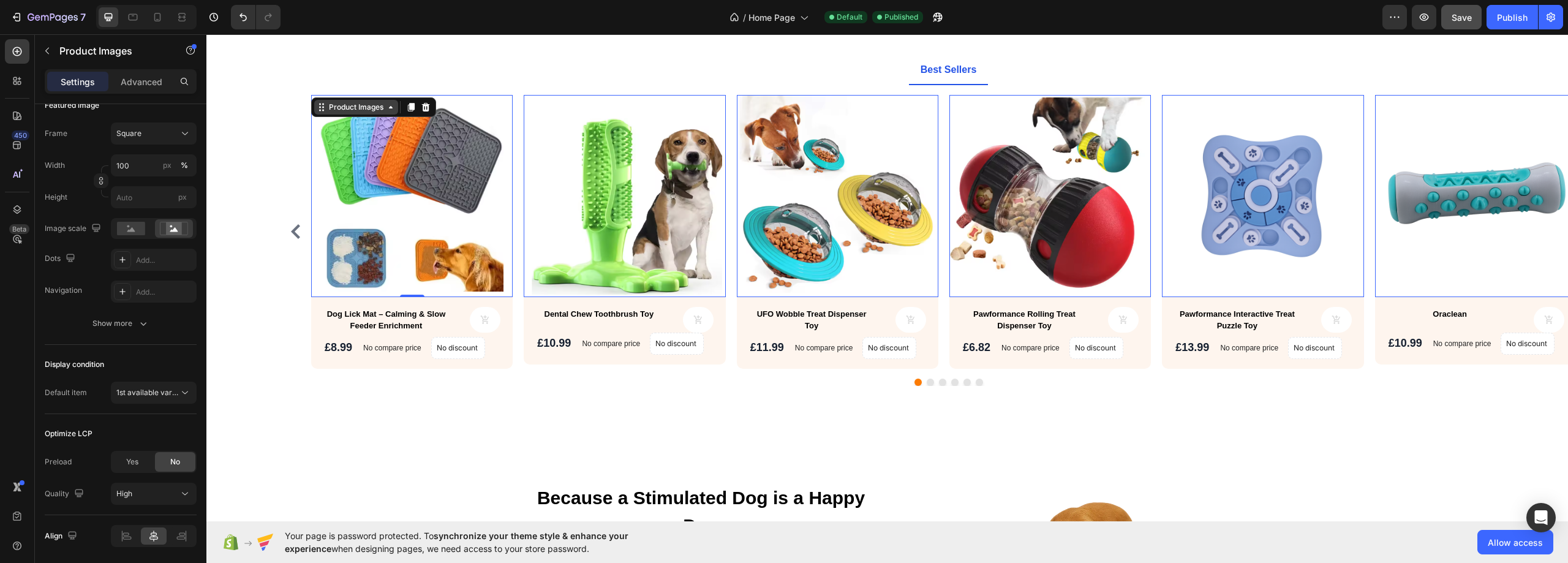
click at [388, 108] on icon at bounding box center [390, 107] width 10 height 10
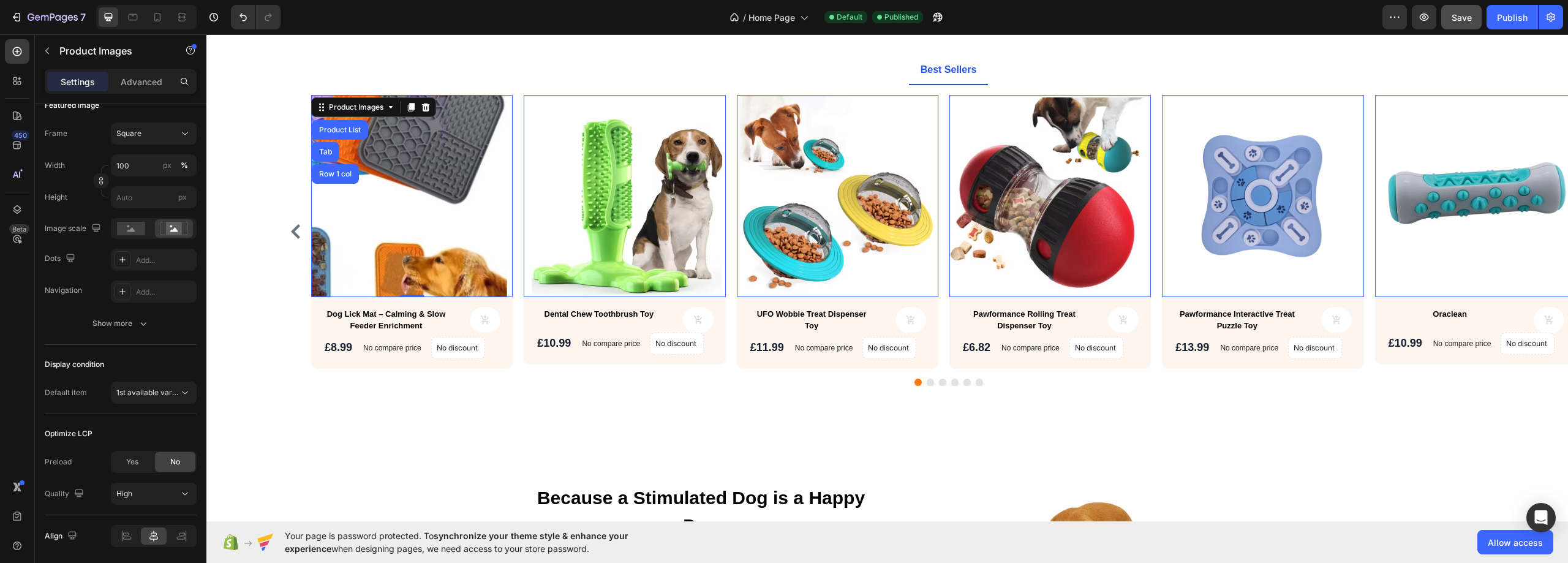
click at [496, 235] on img at bounding box center [412, 195] width 201 height 201
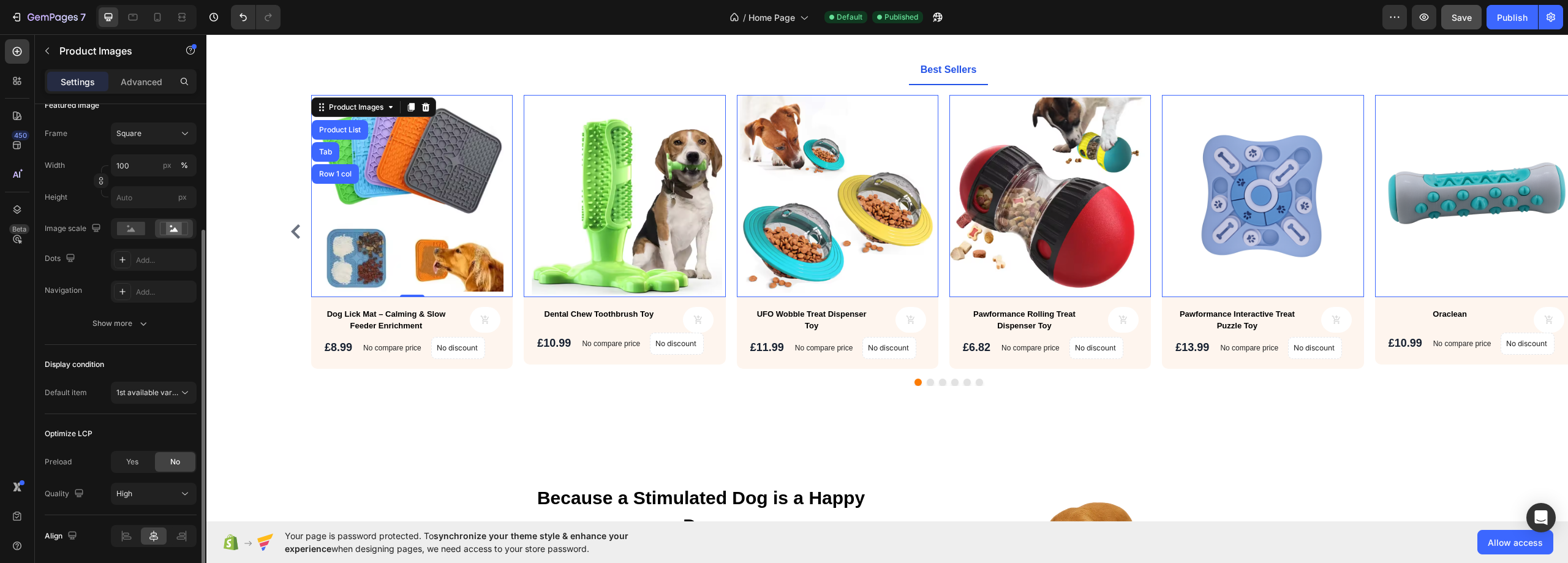
scroll to position [227, 0]
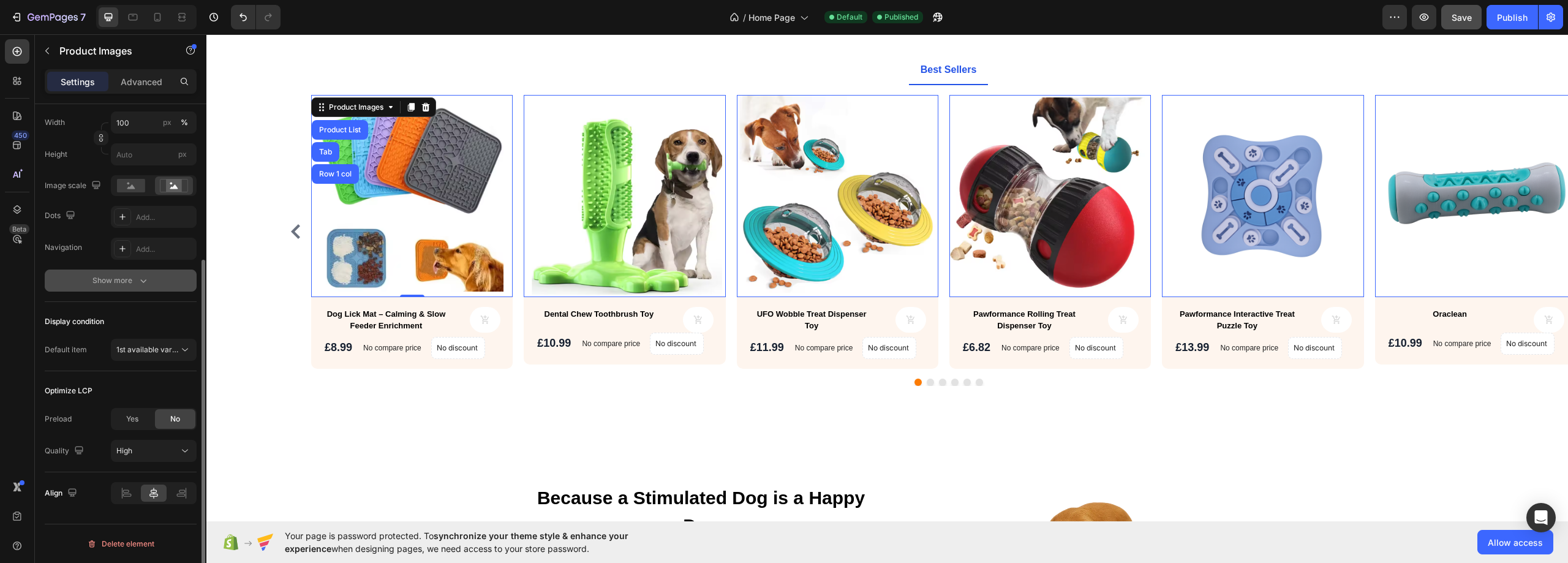
click at [133, 277] on div "Show more" at bounding box center [121, 280] width 57 height 12
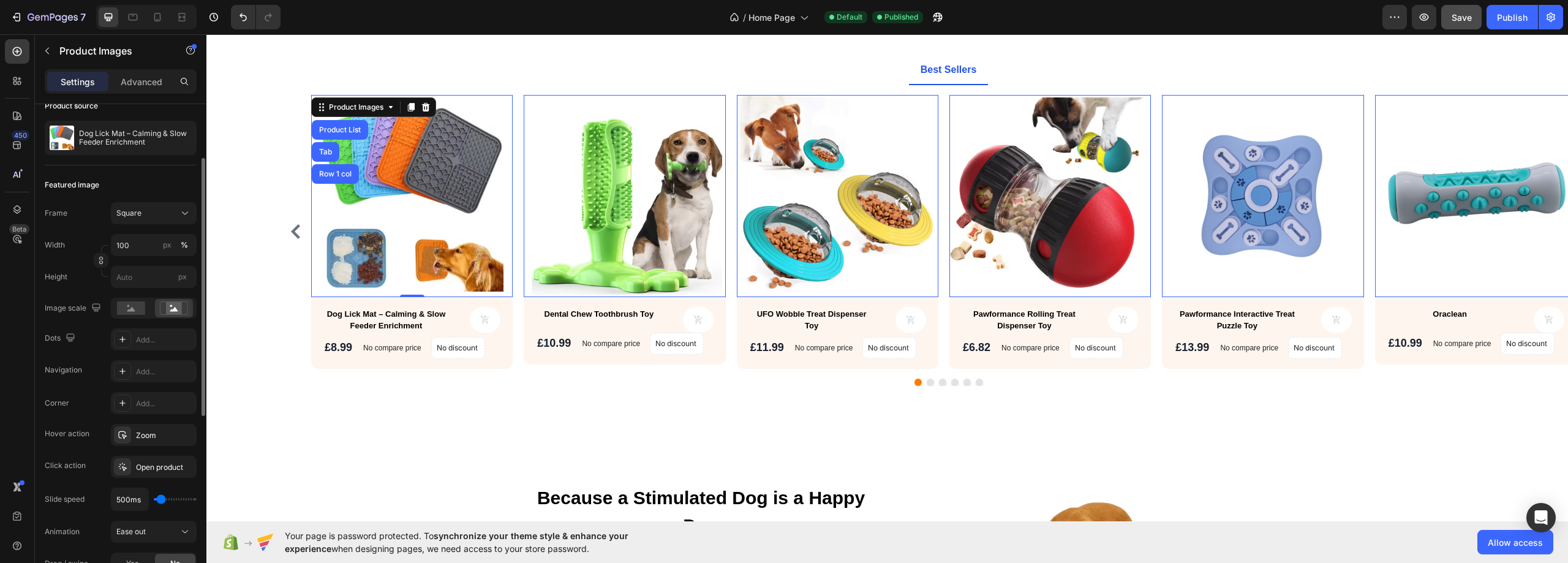
scroll to position [0, 0]
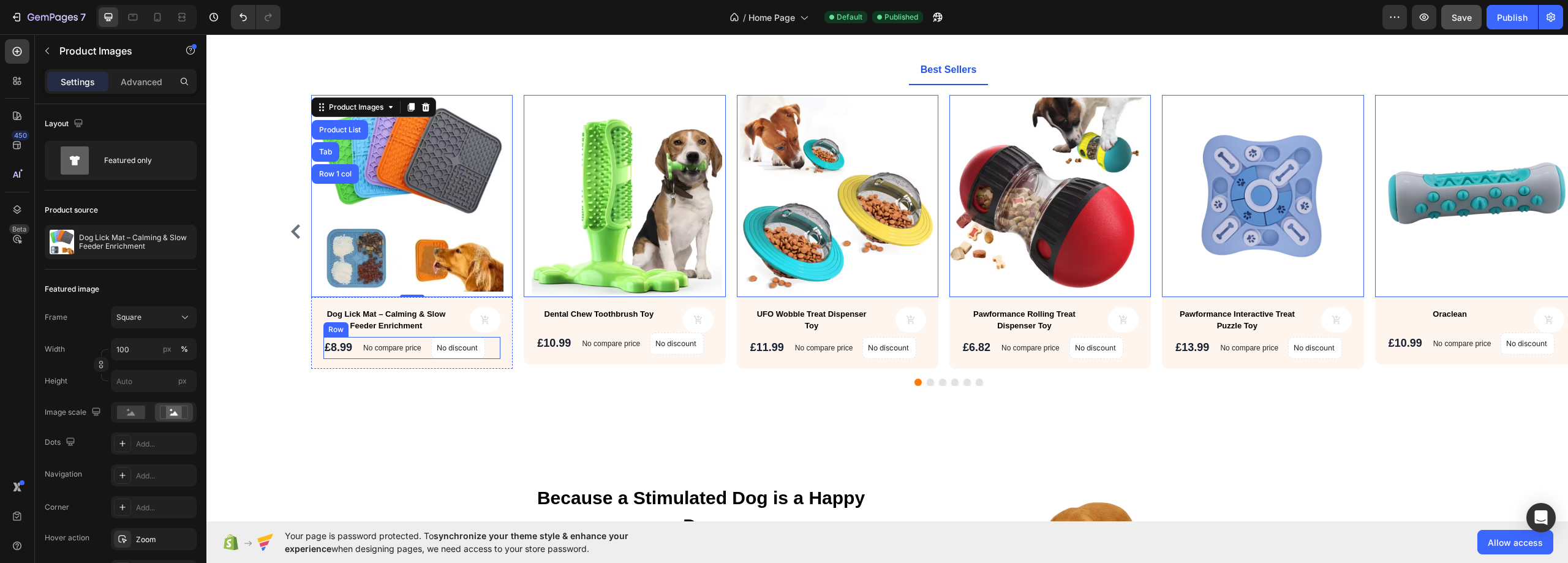
click at [499, 353] on div "£8.99 Product Price Product Price No compare price Product Price No discount No…" at bounding box center [412, 347] width 177 height 22
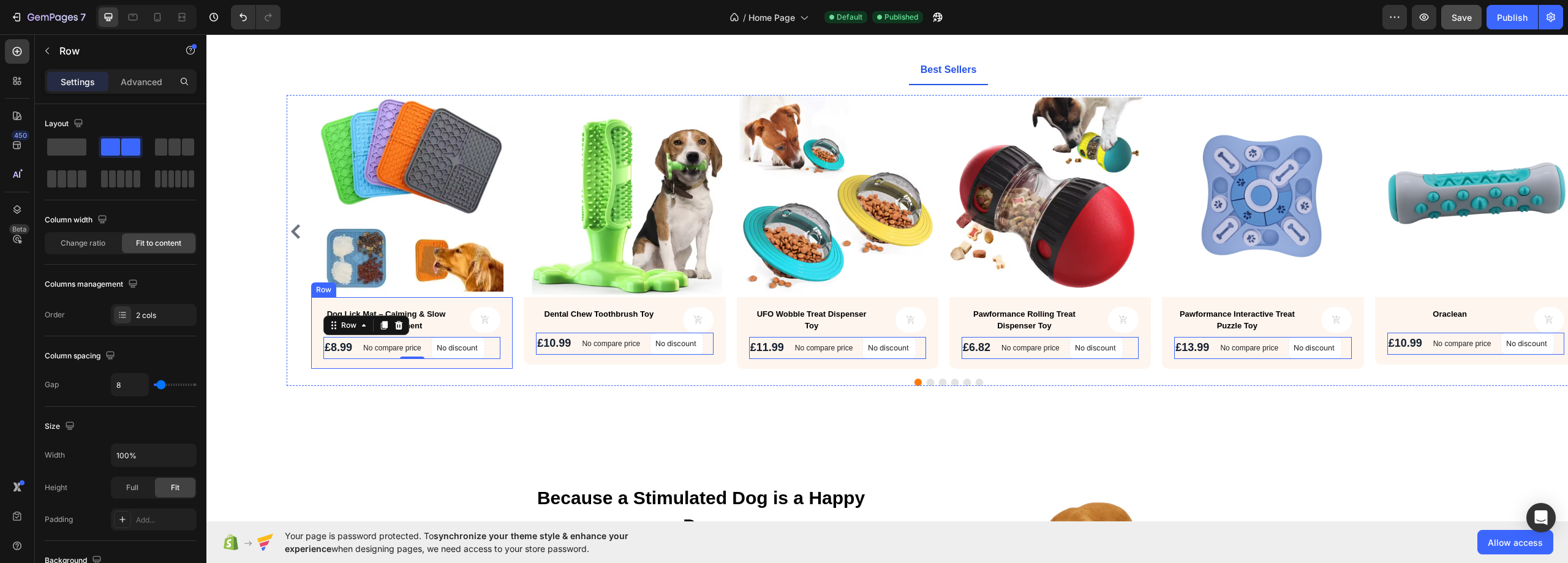
click at [509, 353] on div "Dog Lick Mat – Calming & Slow Feeder Enrichment Product Title Product Cart Butt…" at bounding box center [412, 332] width 201 height 72
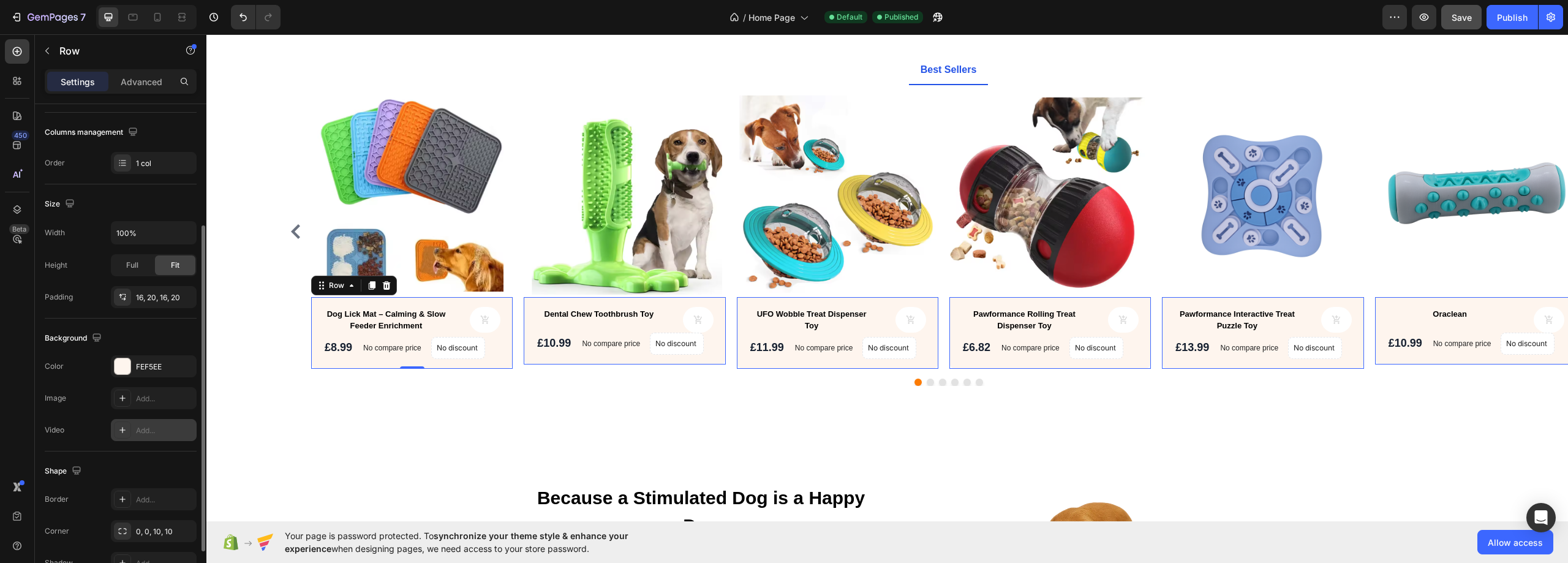
scroll to position [245, 0]
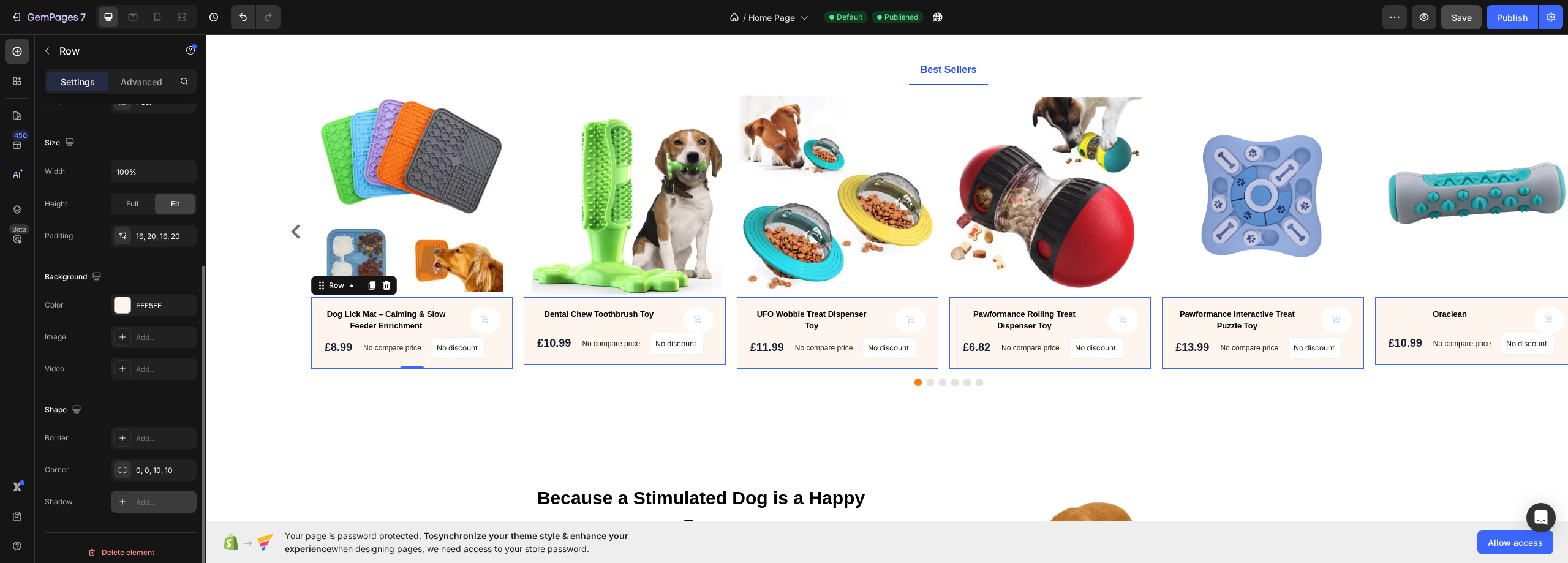
click at [149, 498] on div "Add..." at bounding box center [164, 502] width 57 height 11
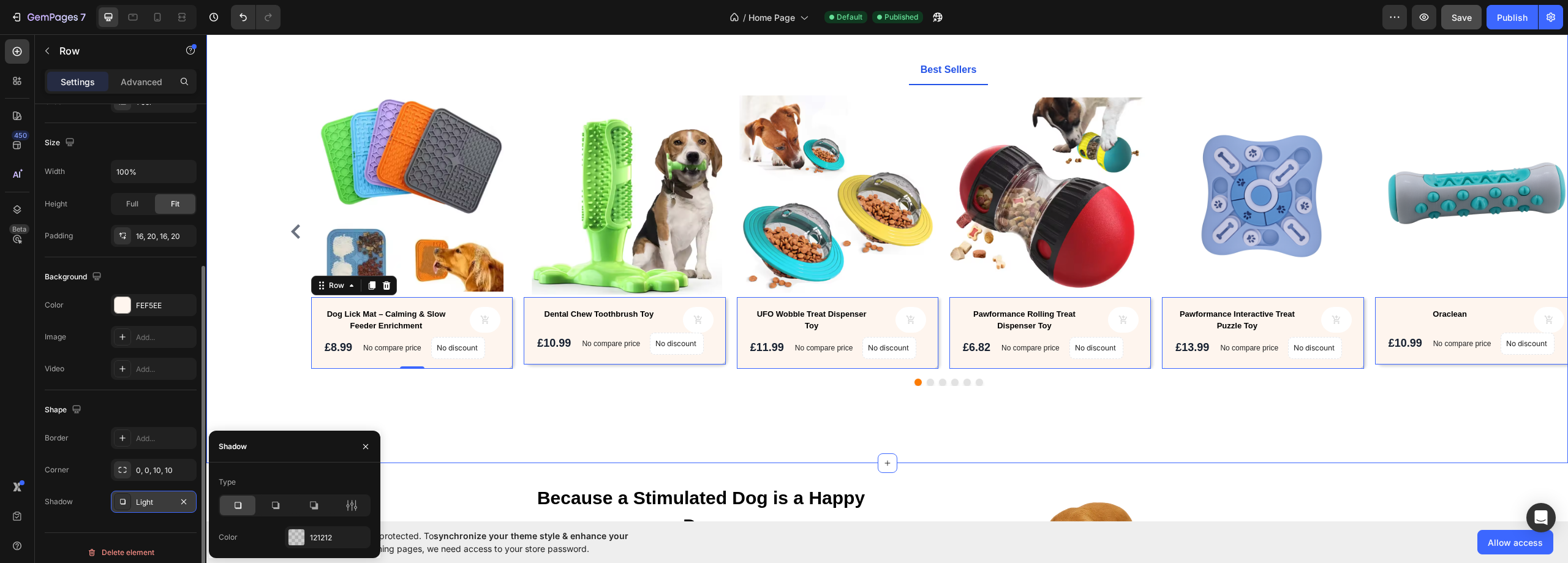
click at [493, 445] on div "Explore Our Best Sellers Heading Text block Row Best Sellers Product Images Dog…" at bounding box center [887, 207] width 1361 height 511
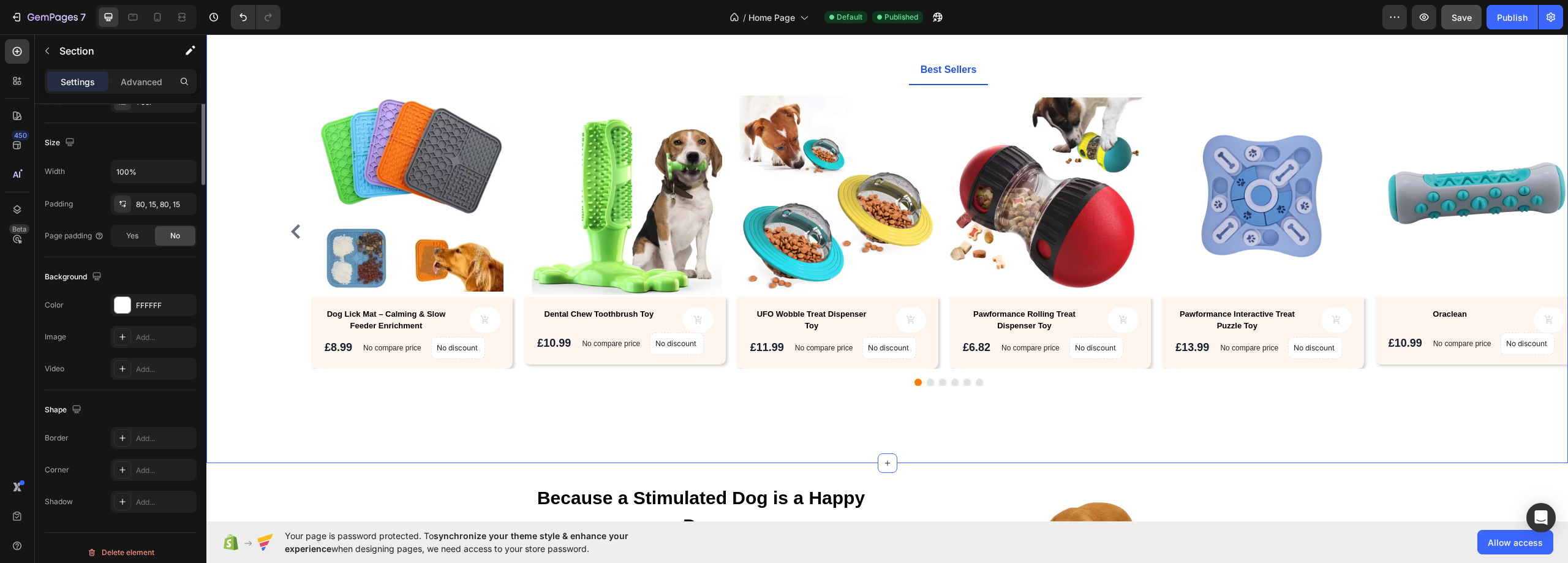
scroll to position [0, 0]
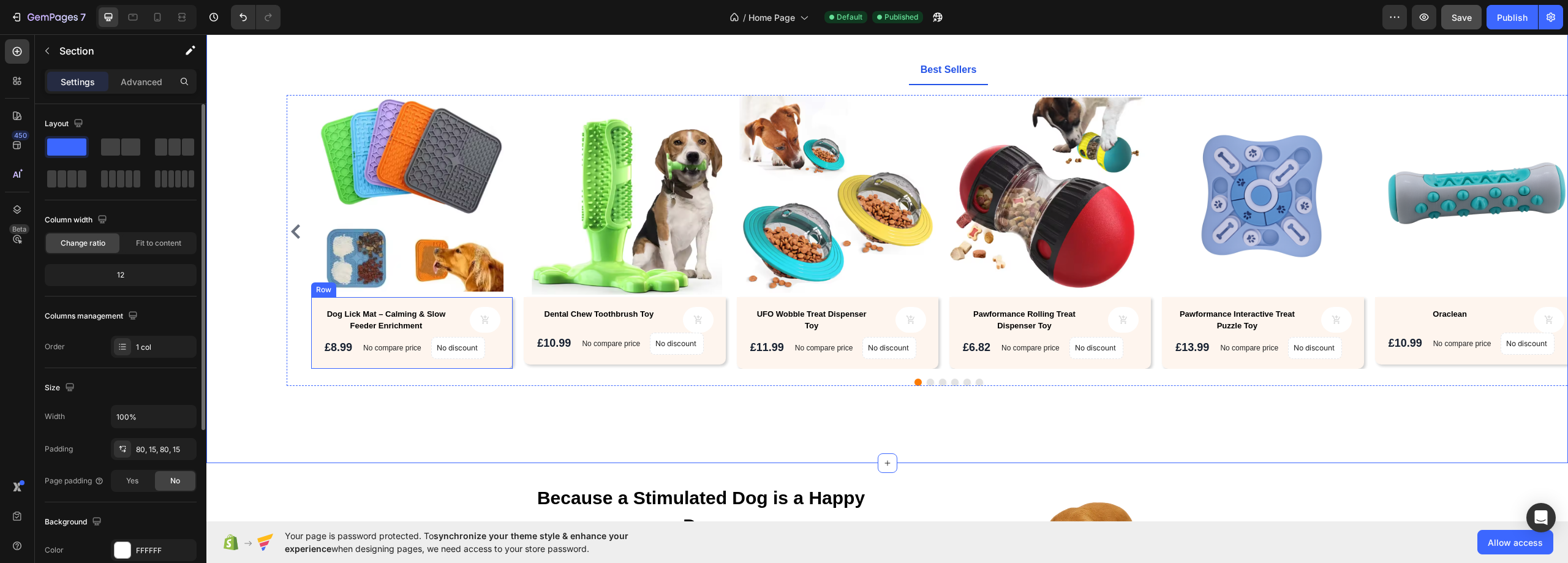
click at [505, 362] on div "Dog Lick Mat – Calming & Slow Feeder Enrichment Product Title Product Cart Butt…" at bounding box center [412, 332] width 201 height 72
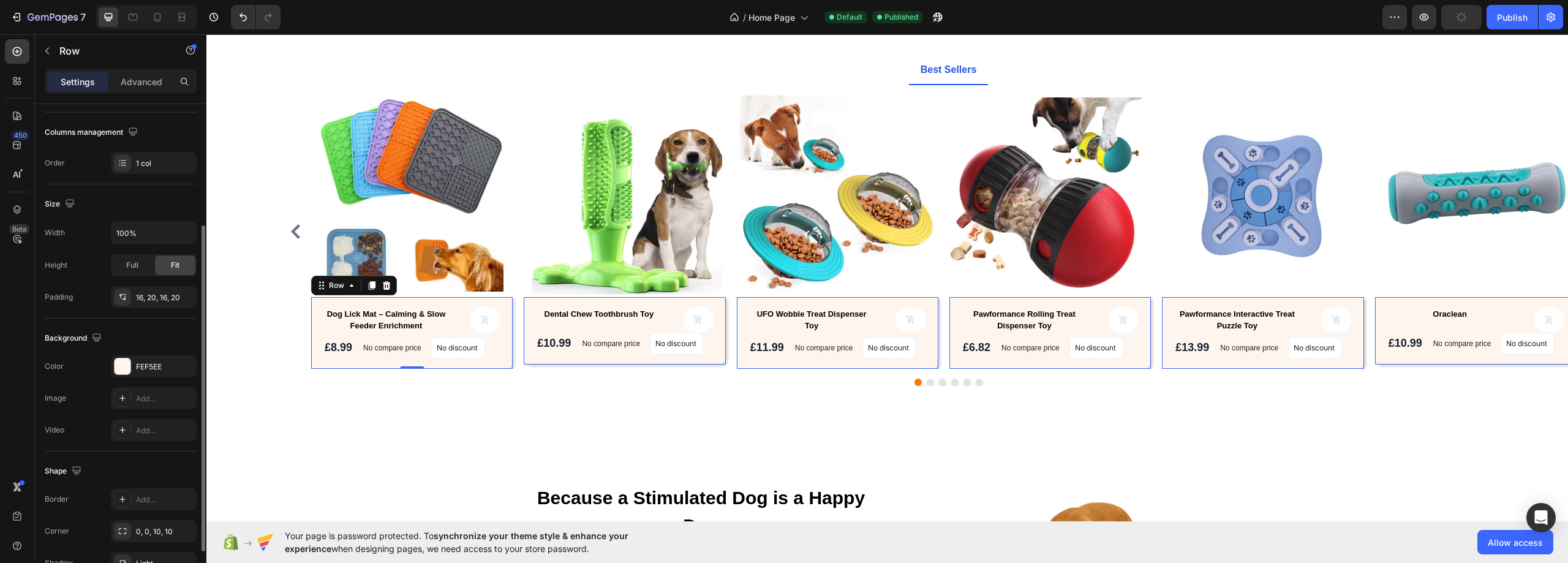
scroll to position [245, 0]
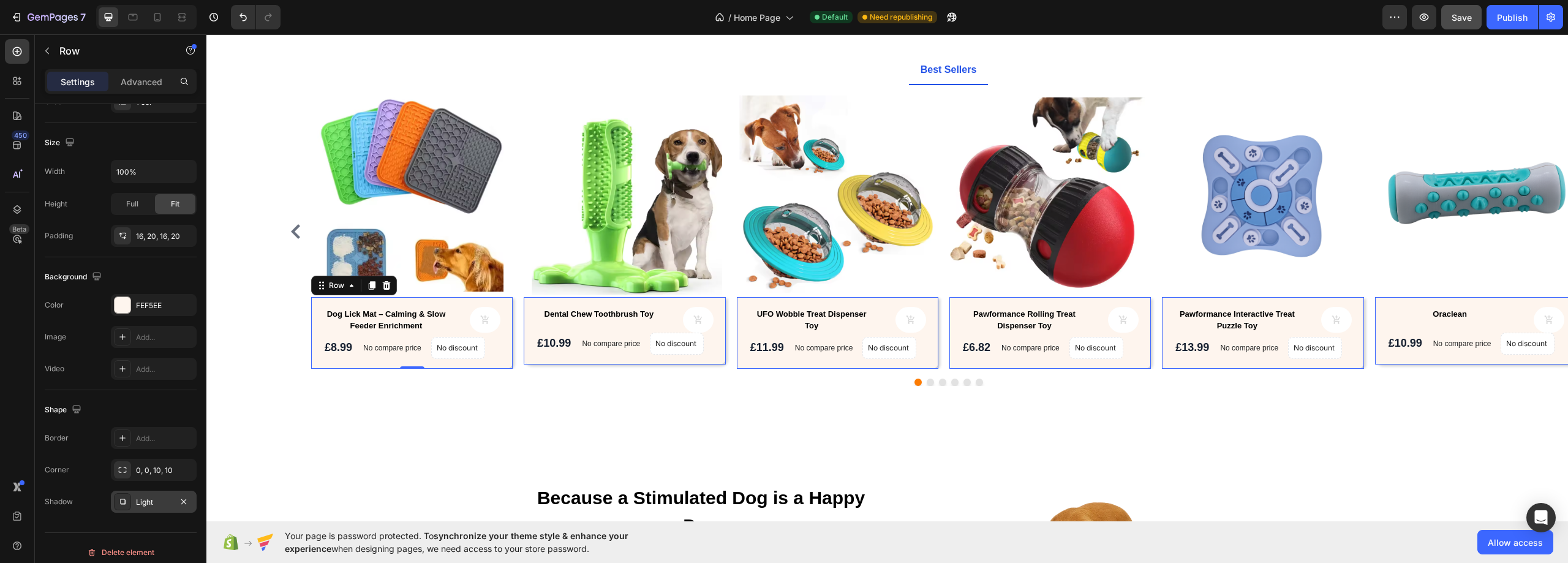
click at [156, 500] on div "Light" at bounding box center [153, 502] width 35 height 11
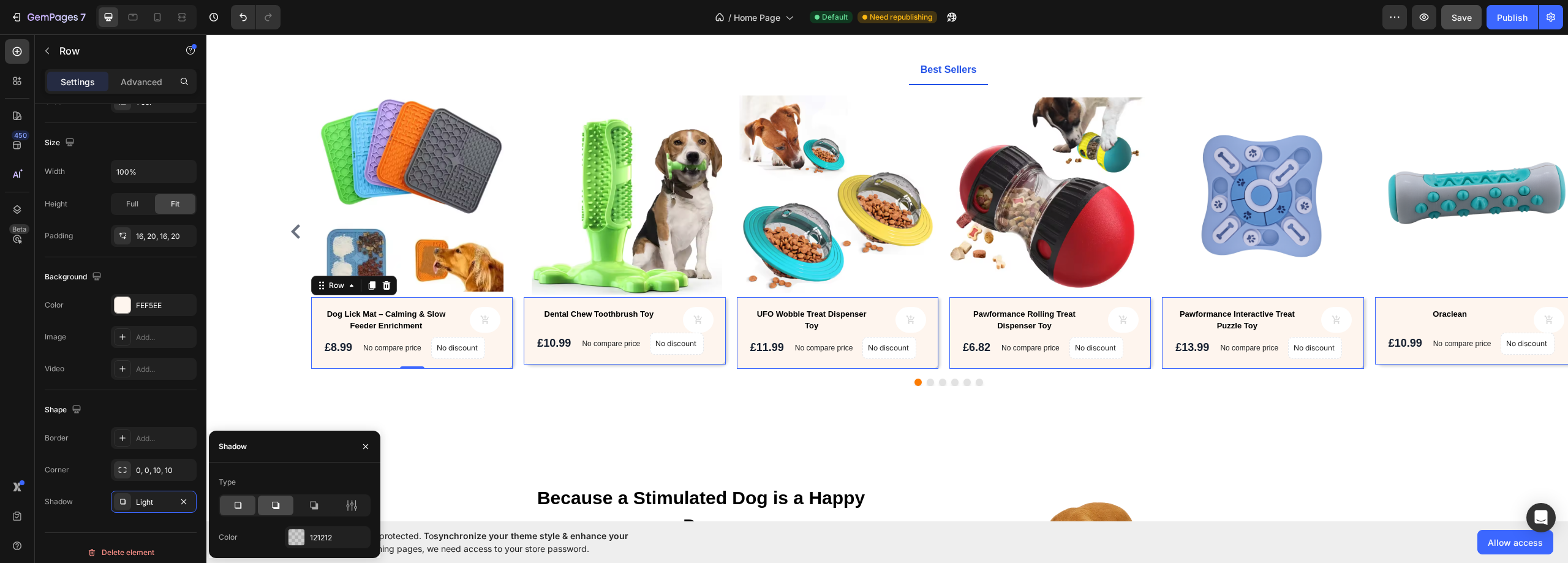
click at [276, 508] on icon at bounding box center [276, 505] width 8 height 8
click at [319, 510] on icon at bounding box center [314, 505] width 12 height 12
click at [270, 507] on icon at bounding box center [275, 505] width 12 height 12
click at [354, 505] on icon at bounding box center [351, 505] width 12 height 12
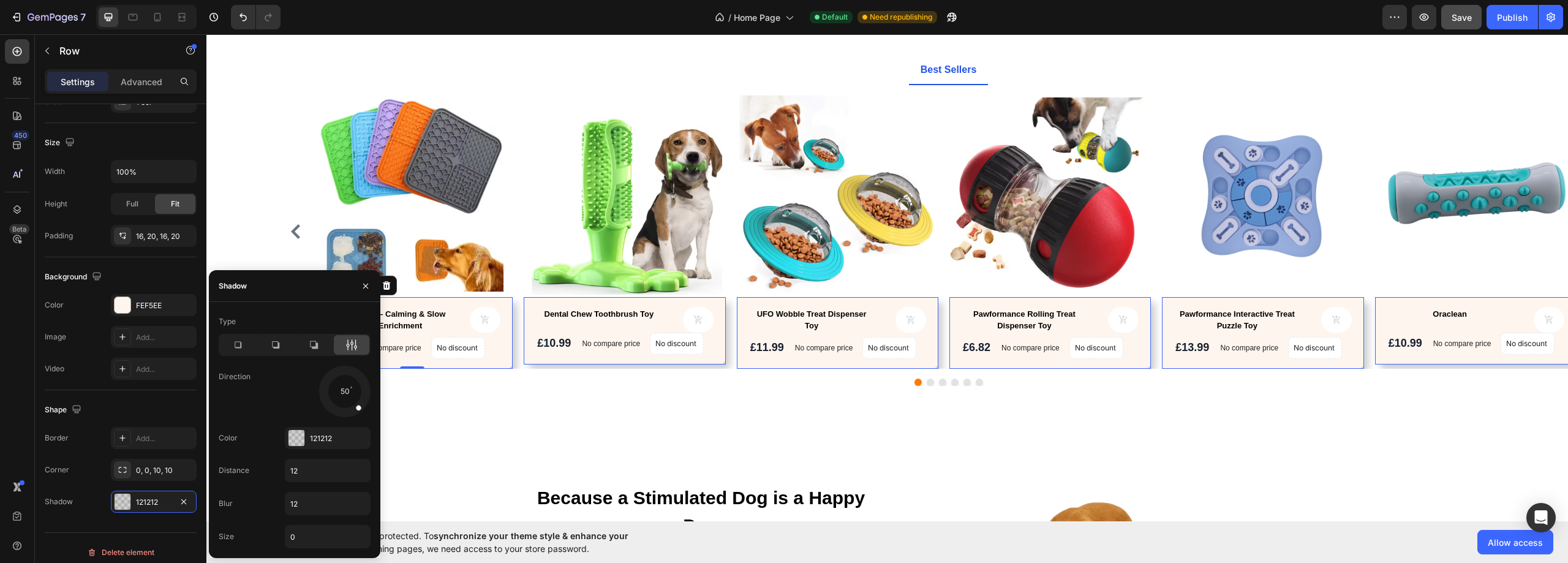
drag, startPoint x: 360, startPoint y: 408, endPoint x: 379, endPoint y: 323, distance: 87.1
click at [369, 422] on div "Type Direction 50 Color 121212 Distance 12 Blur 12 Size 0" at bounding box center [294, 430] width 171 height 237
click at [369, 286] on icon "button" at bounding box center [365, 286] width 10 height 10
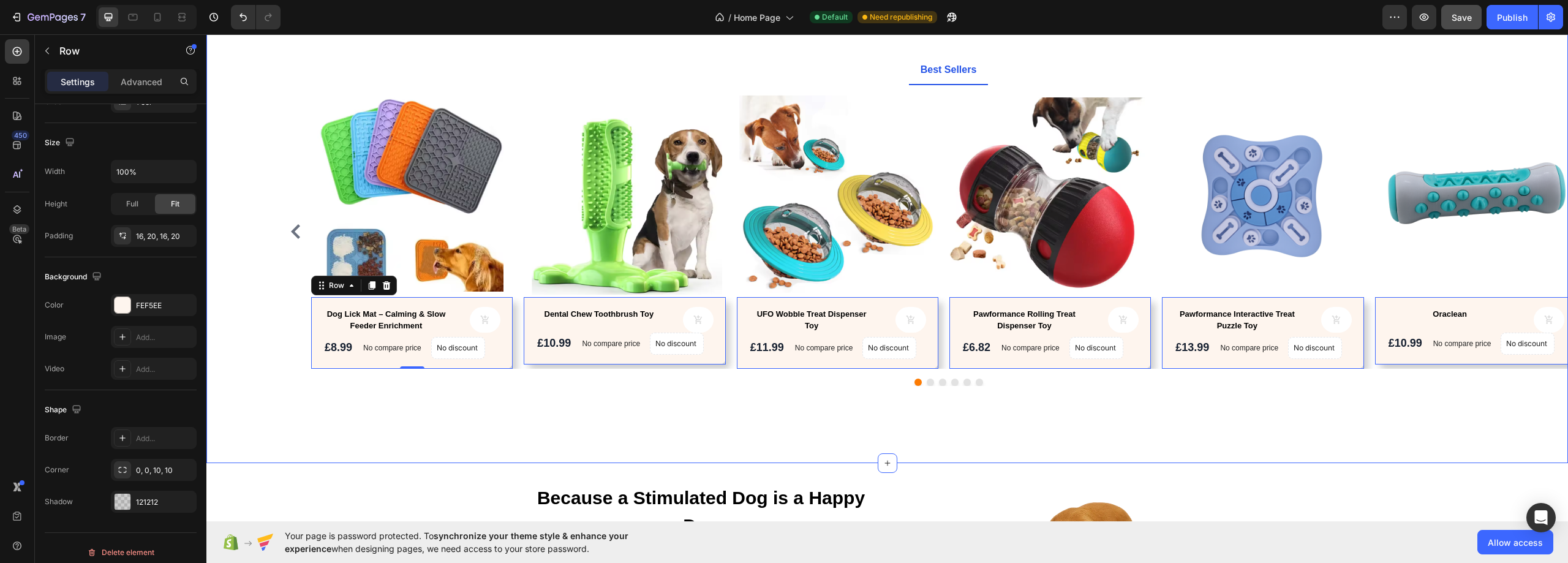
click at [270, 361] on div "Explore Our Best Sellers Heading Text block Row Best Sellers Product Images Dog…" at bounding box center [887, 207] width 1343 height 413
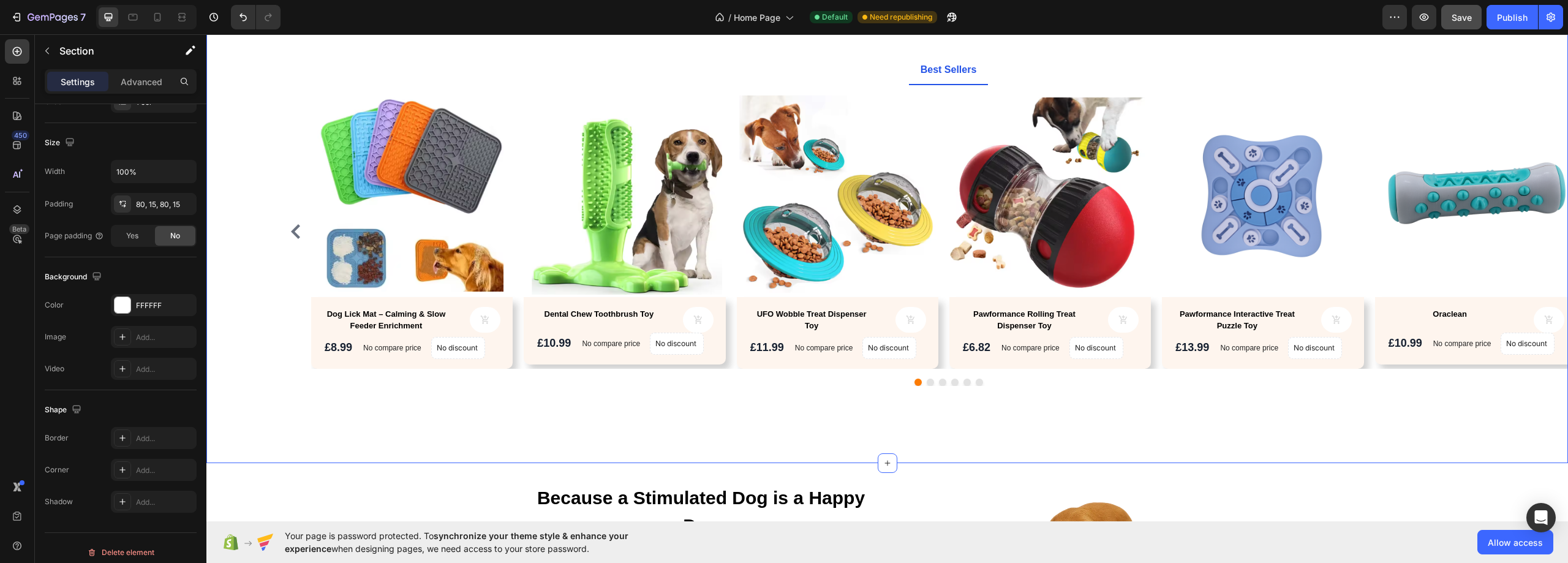
scroll to position [0, 0]
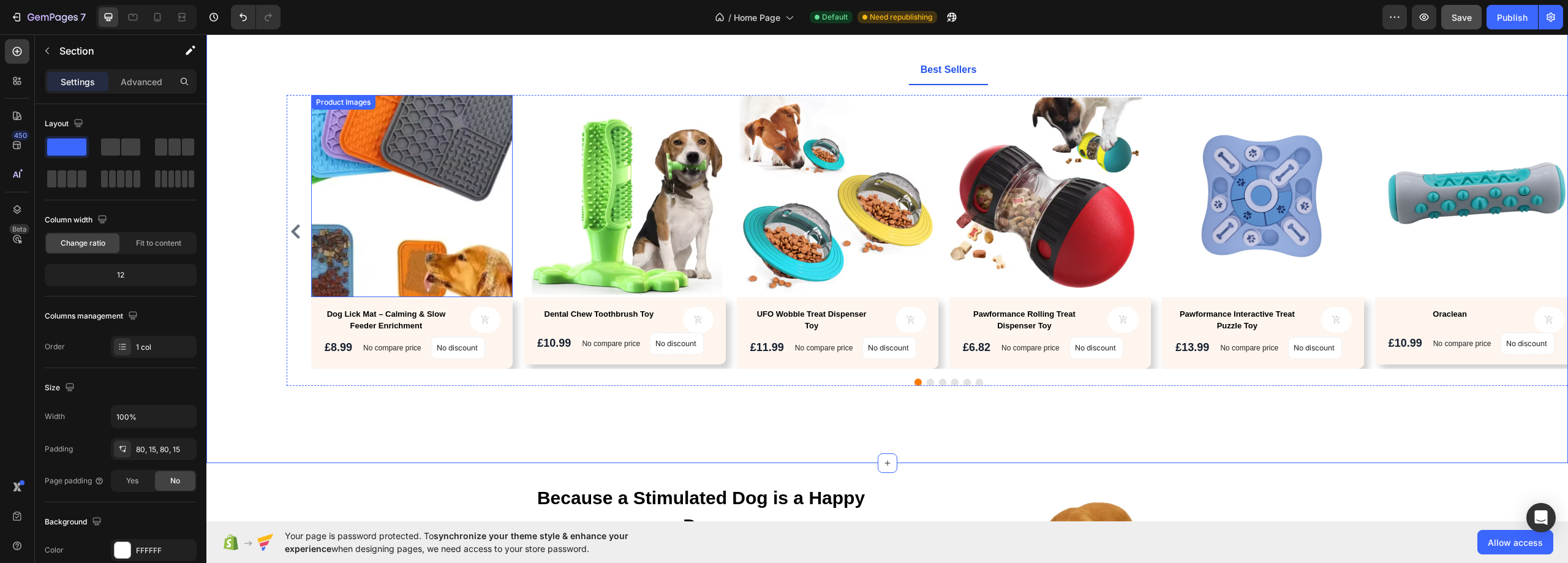
click at [451, 237] on img at bounding box center [412, 195] width 201 height 201
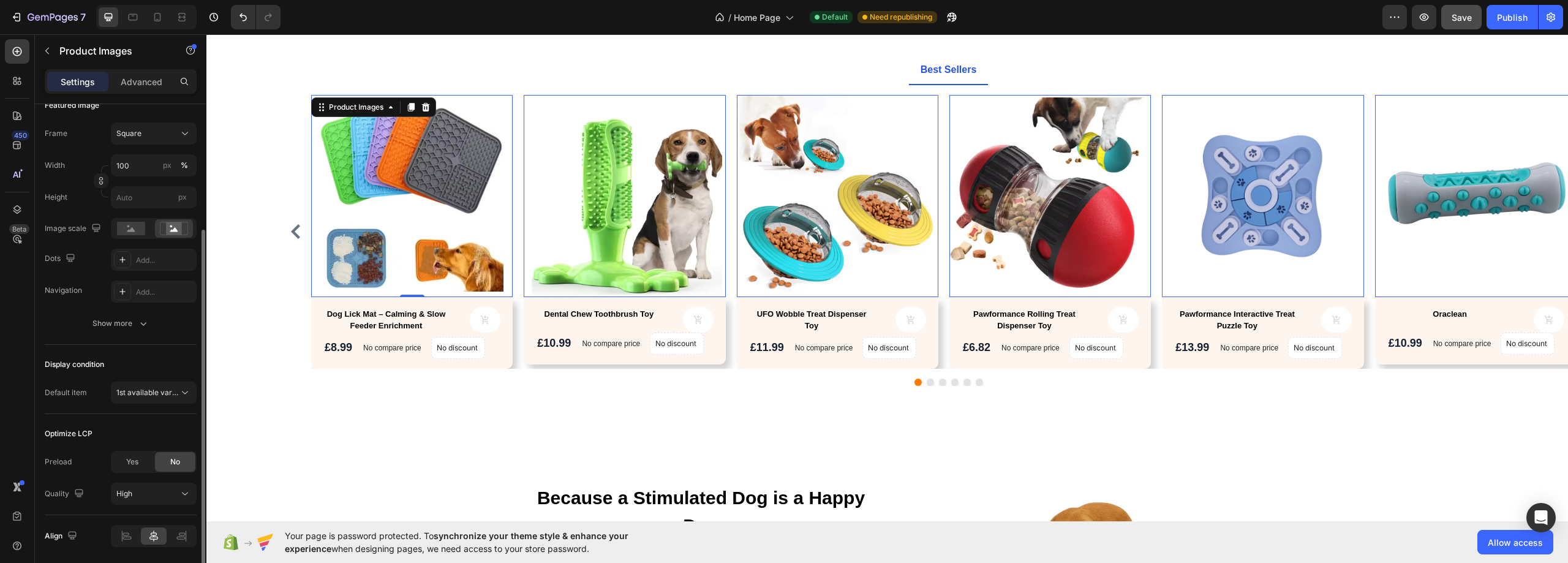
scroll to position [227, 0]
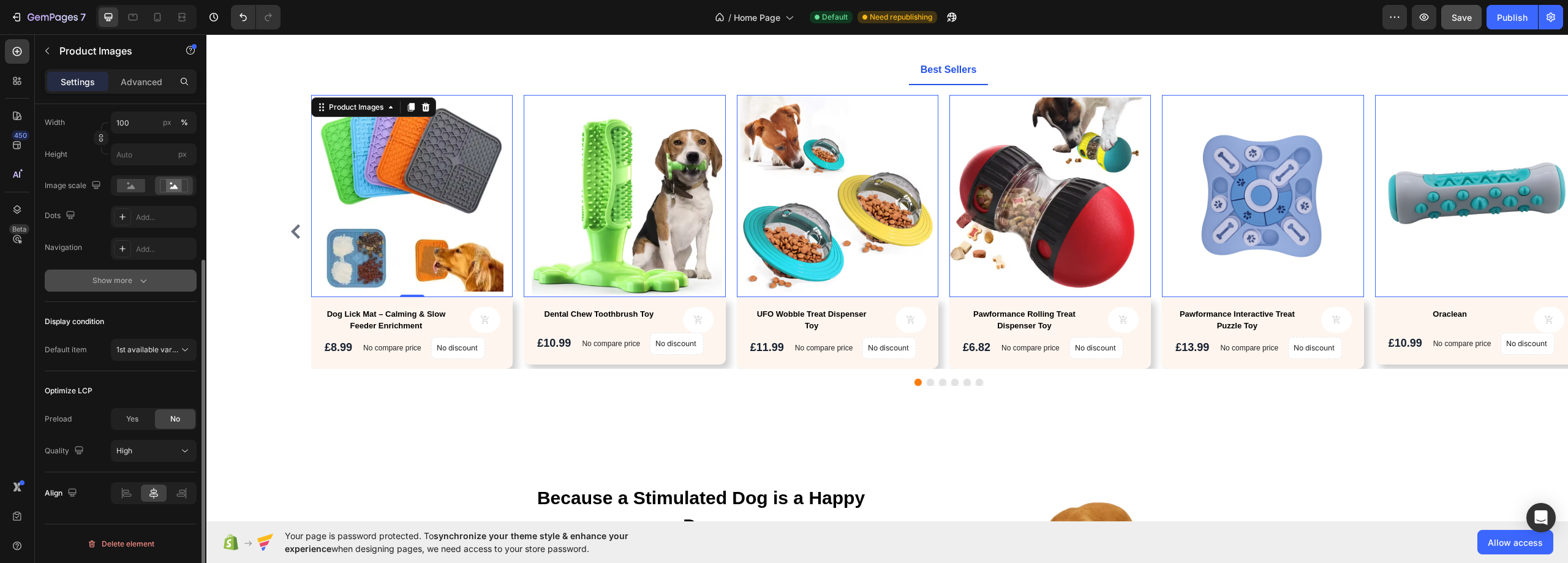
click at [116, 279] on div "Show more" at bounding box center [121, 280] width 57 height 12
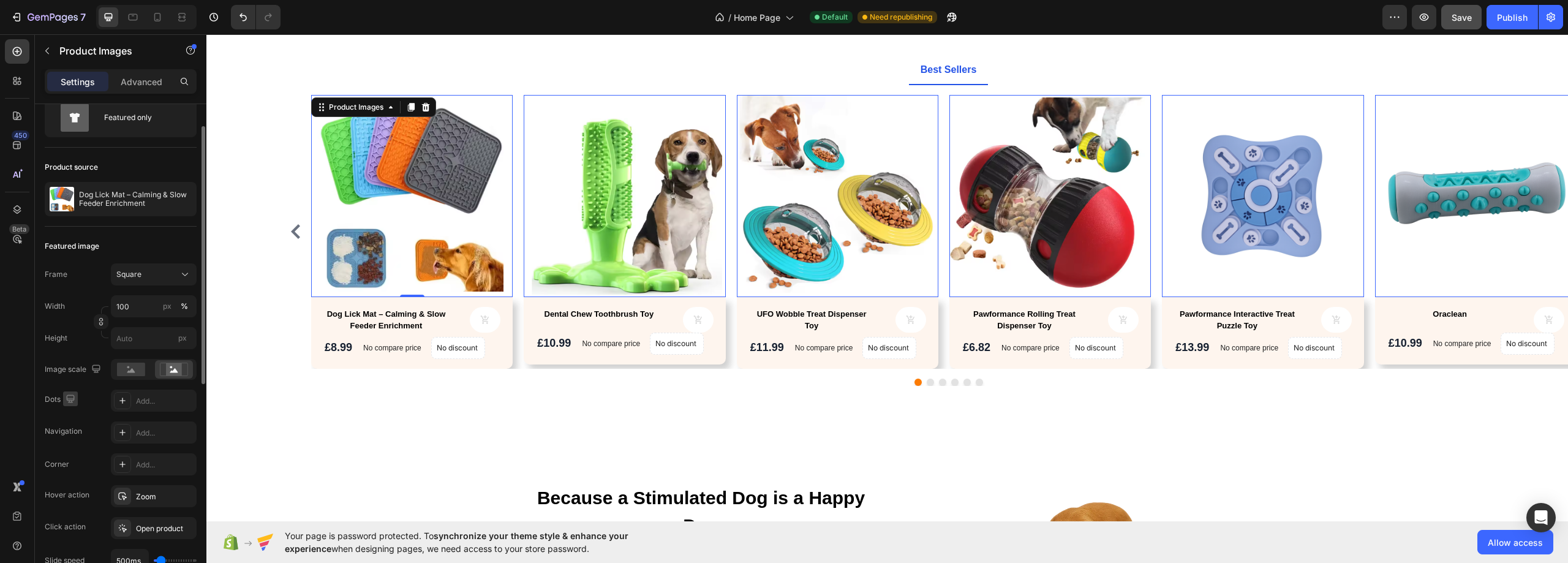
scroll to position [0, 0]
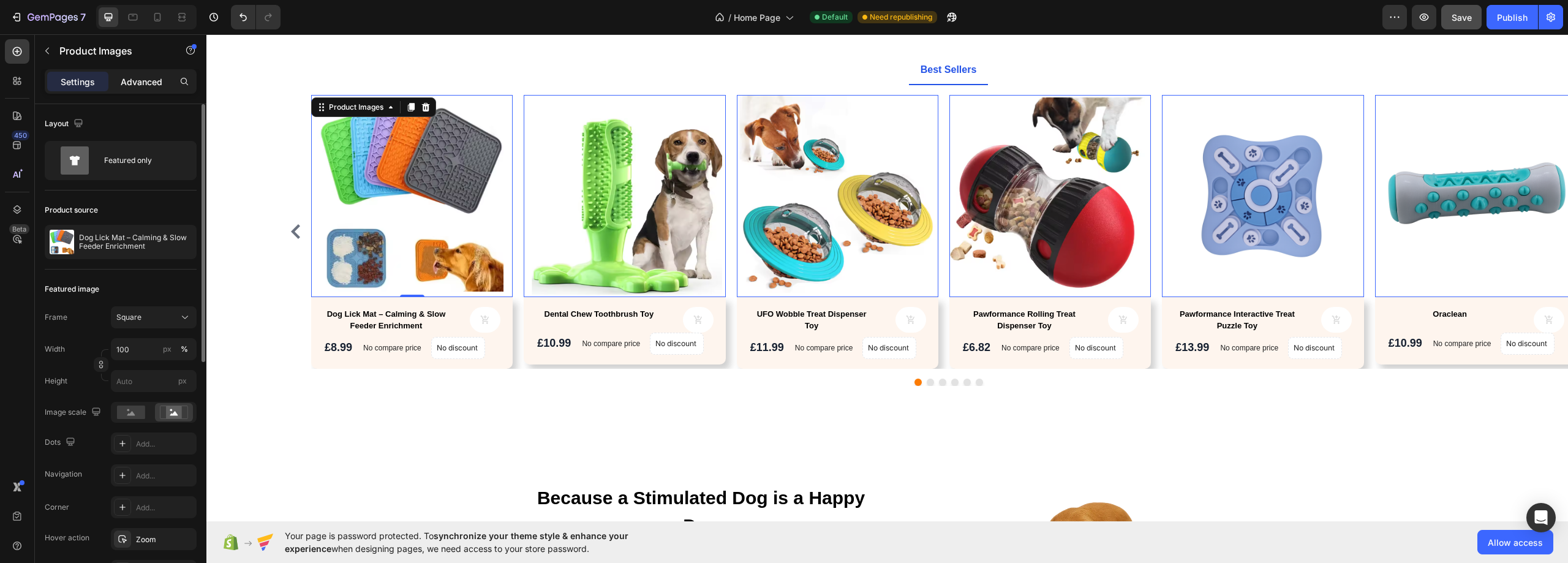
click at [130, 87] on p "Advanced" at bounding box center [141, 81] width 41 height 13
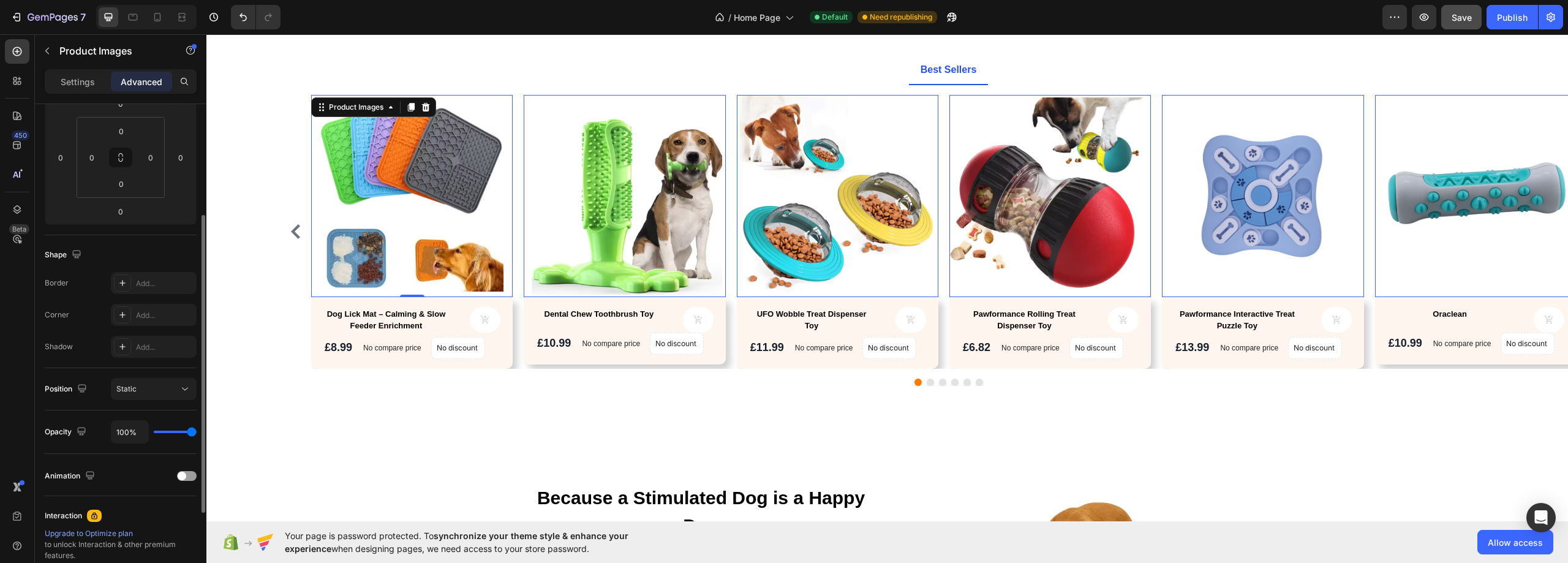
scroll to position [245, 0]
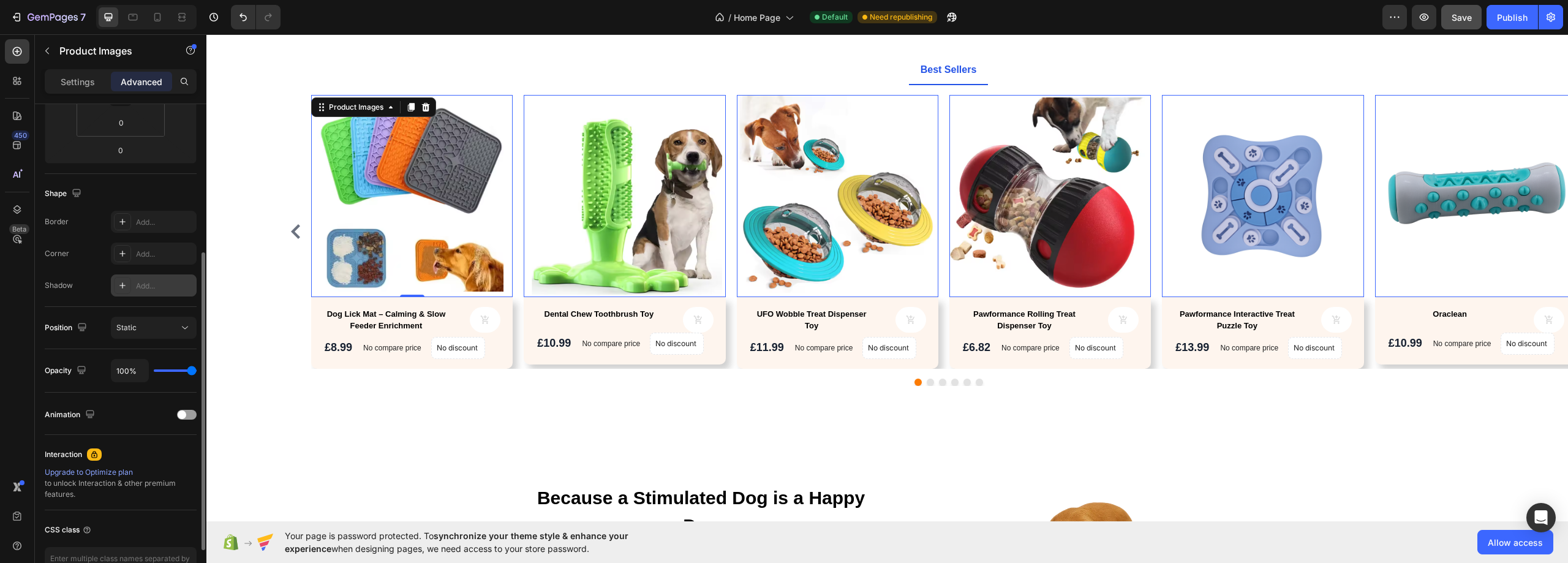
click at [158, 286] on div "Add..." at bounding box center [164, 286] width 57 height 11
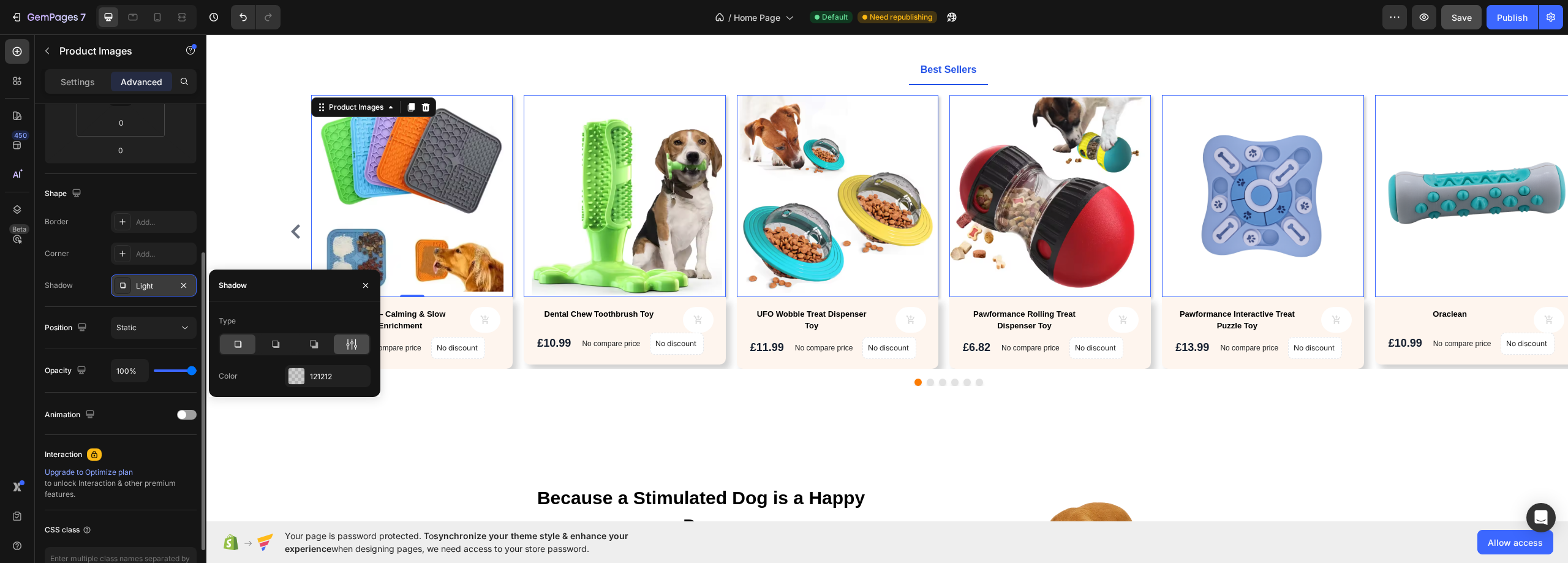
click at [354, 344] on icon at bounding box center [351, 344] width 12 height 12
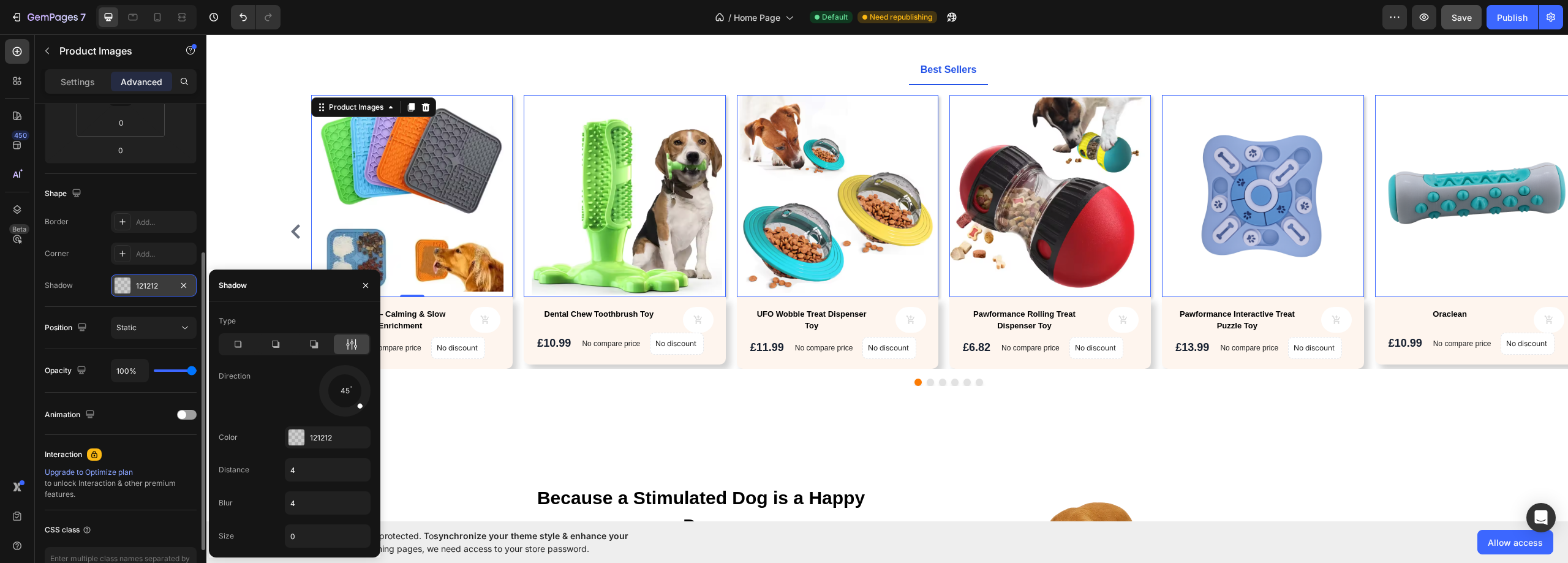
click at [345, 390] on div at bounding box center [354, 399] width 24 height 24
drag, startPoint x: 351, startPoint y: 398, endPoint x: 360, endPoint y: 409, distance: 14.2
click at [360, 409] on div at bounding box center [353, 401] width 23 height 26
click at [269, 345] on icon at bounding box center [275, 344] width 12 height 12
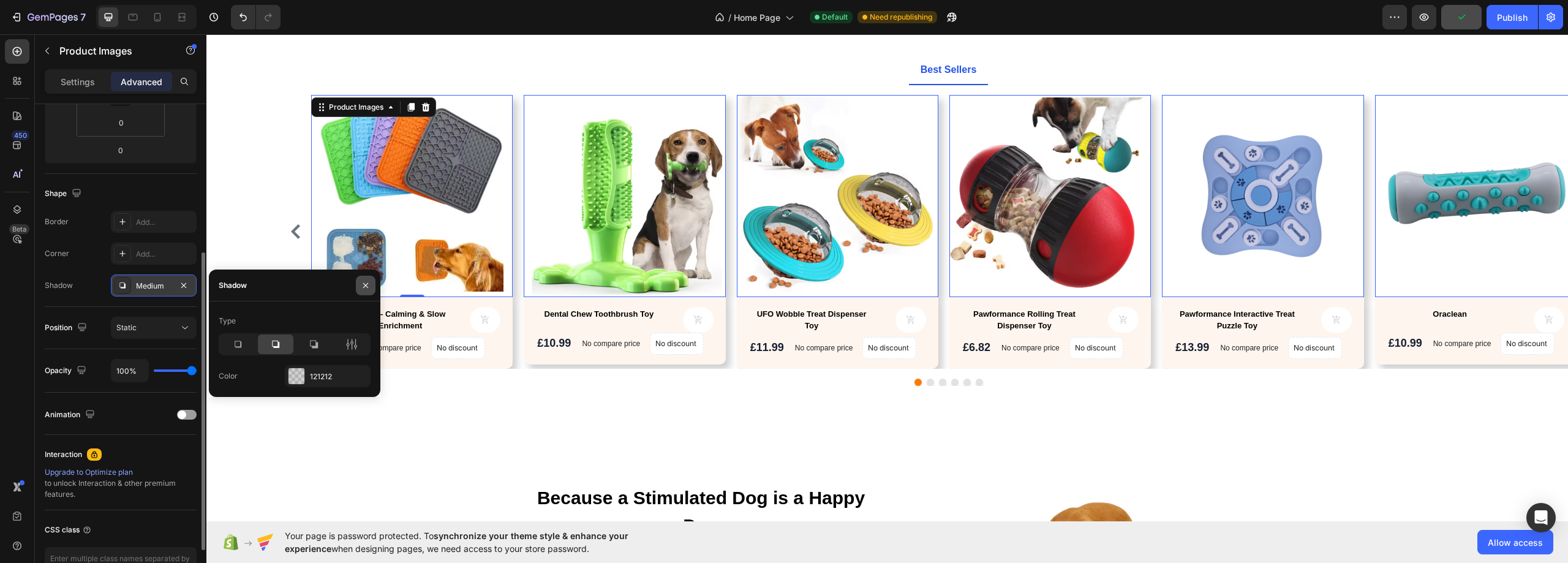
click at [366, 287] on icon "button" at bounding box center [365, 285] width 10 height 10
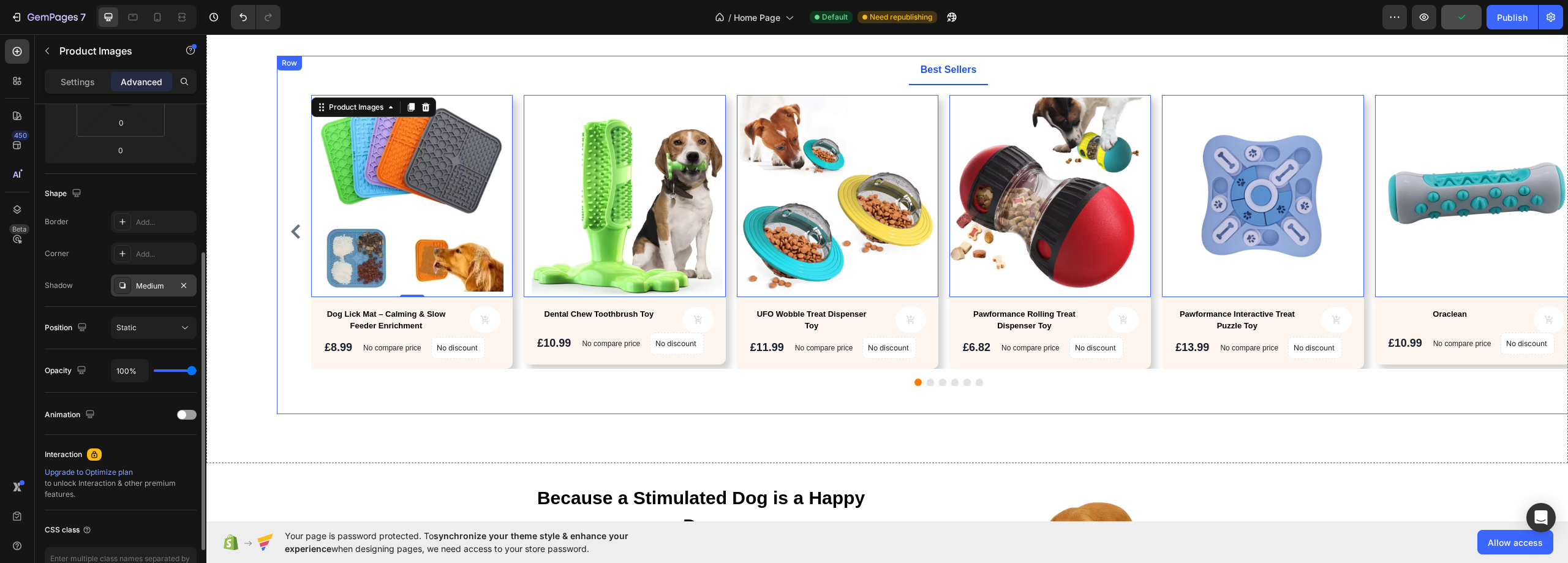
click at [504, 442] on div "Explore Our Best Sellers Heading Text block Row Best Sellers Product Images 0 D…" at bounding box center [887, 207] width 1361 height 511
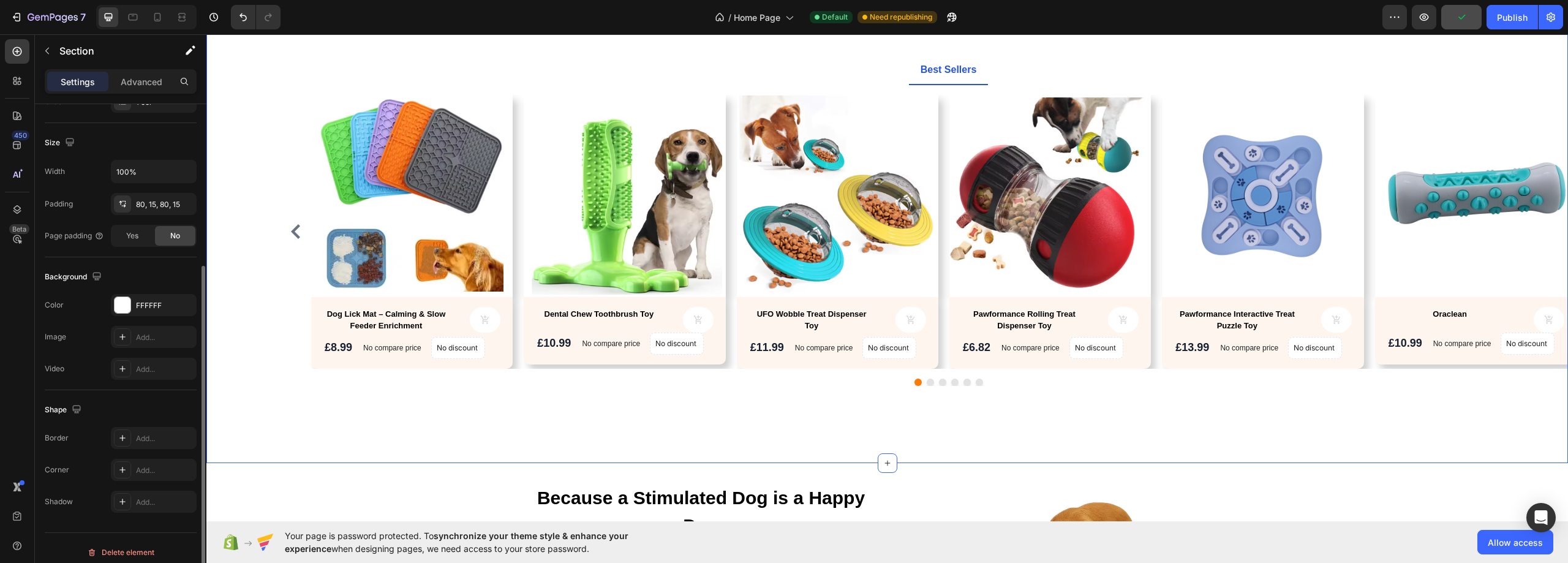
scroll to position [0, 0]
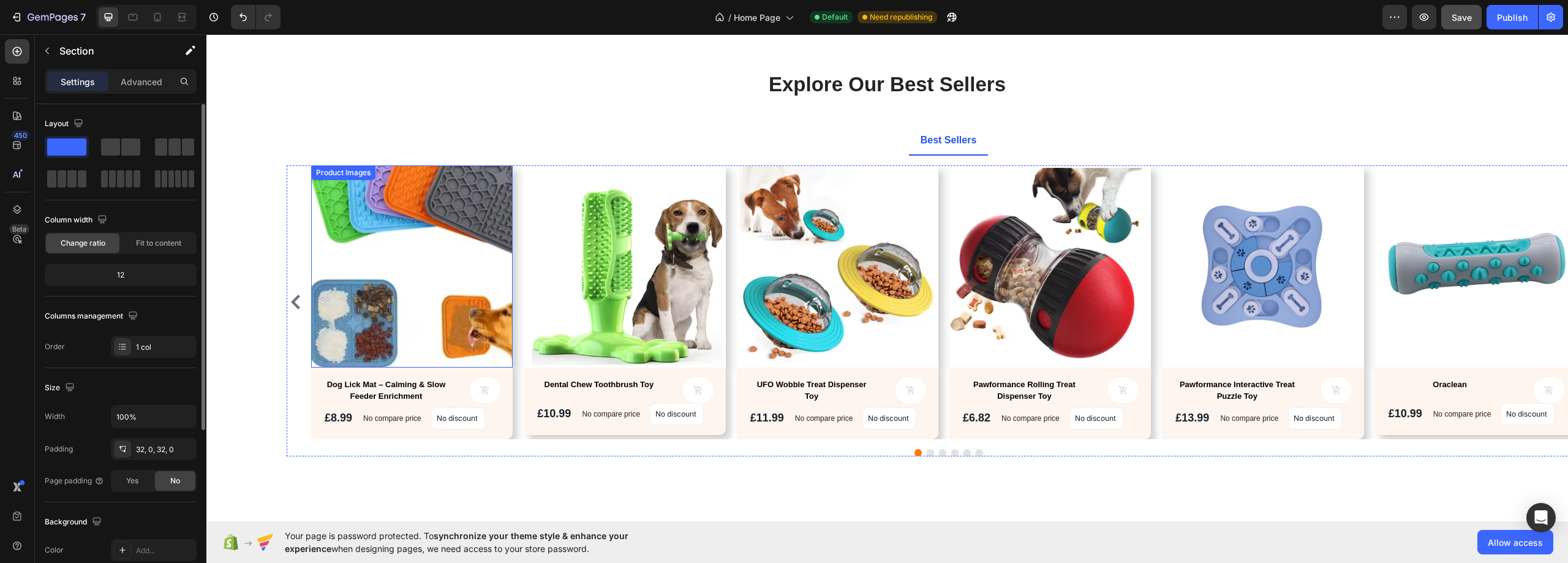
scroll to position [551, 0]
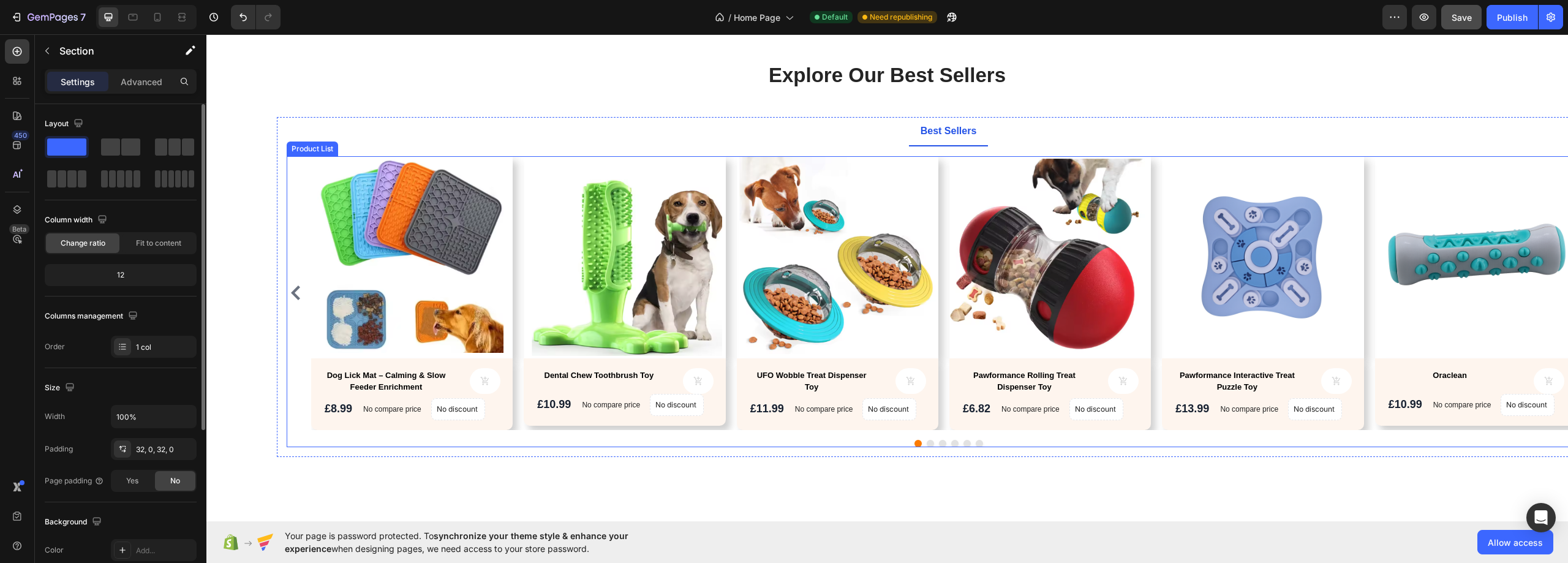
click at [946, 207] on div "Product Images Dog Lick Mat – Calming & Slow Feeder Enrichment Product Title Pr…" at bounding box center [948, 292] width 1274 height 273
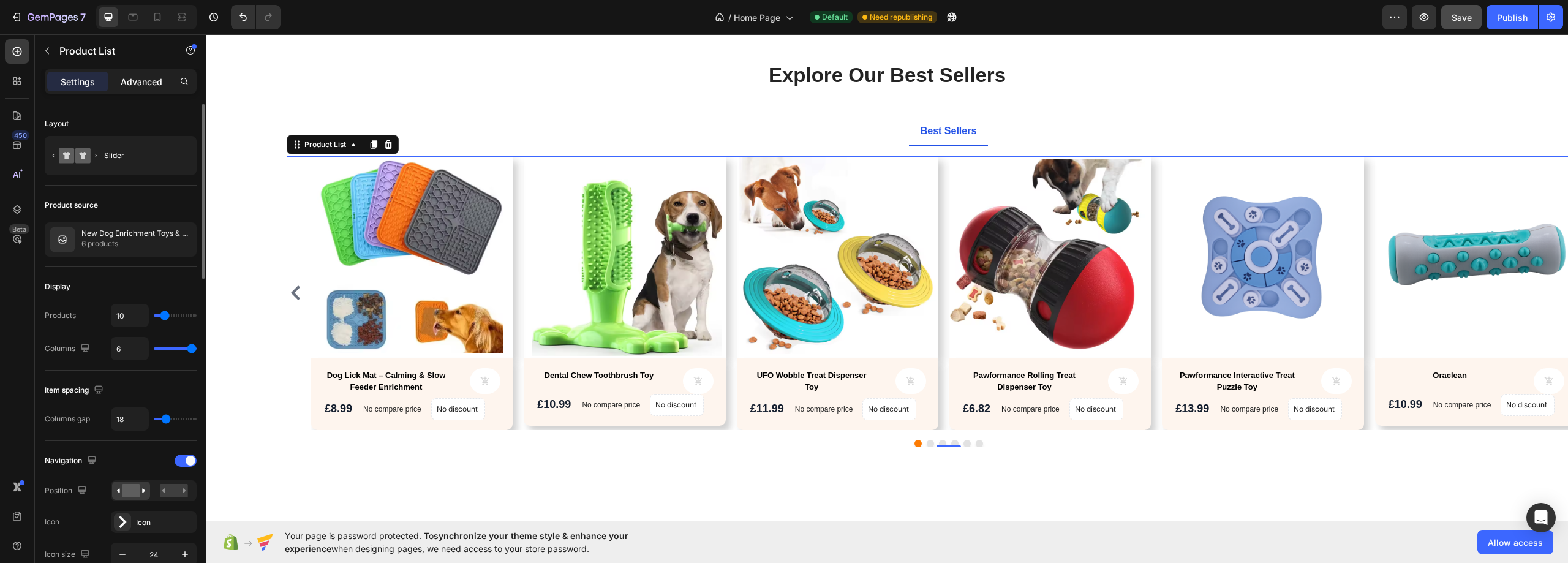
click at [139, 83] on p "Advanced" at bounding box center [141, 81] width 41 height 13
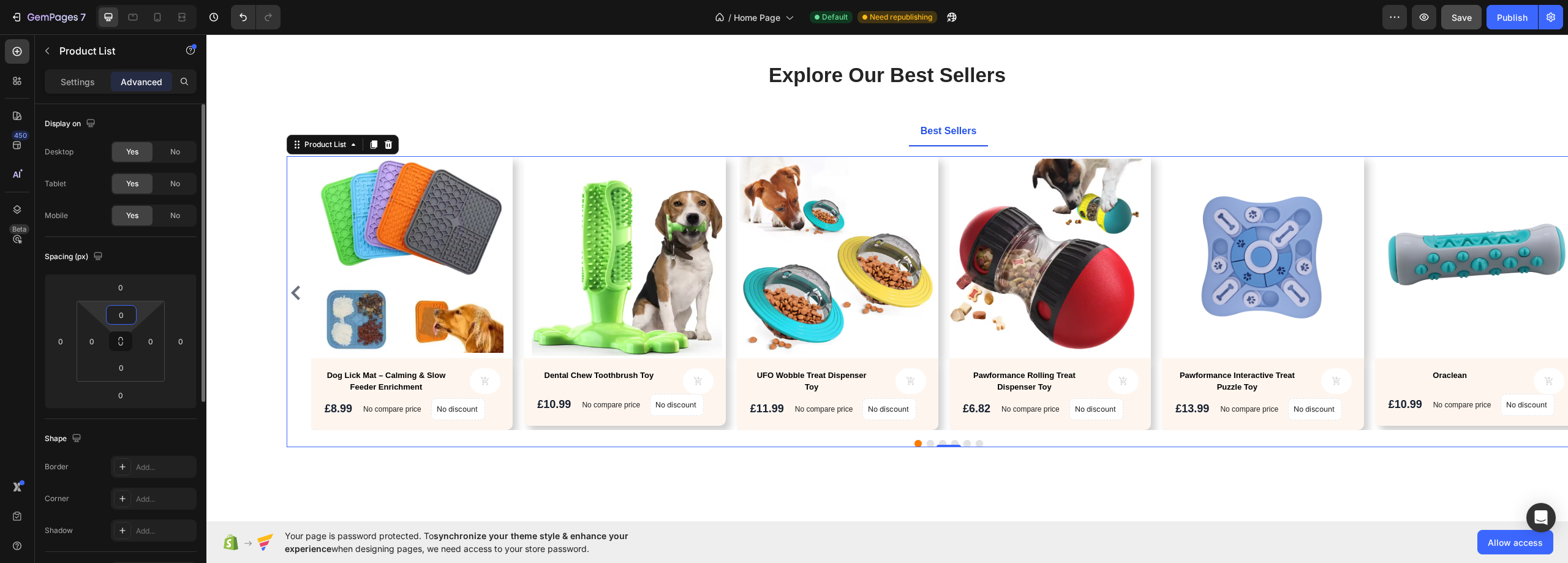
click at [122, 319] on input "0" at bounding box center [121, 314] width 24 height 18
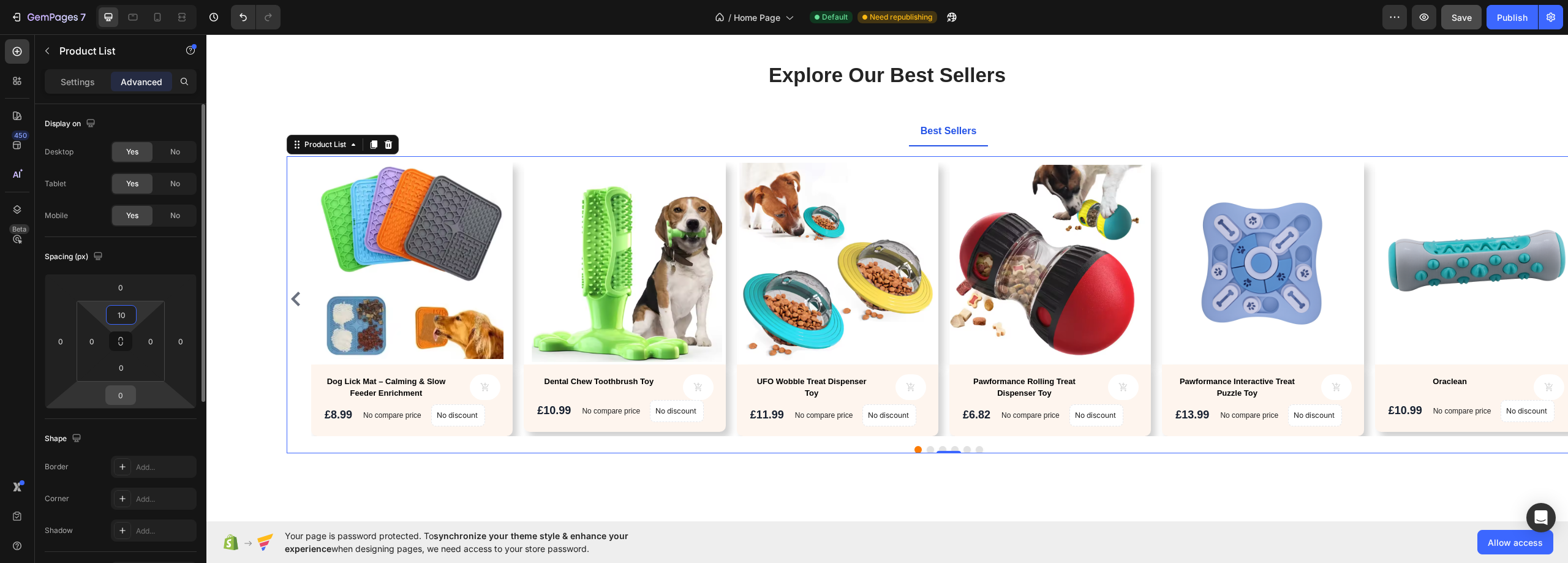
type input "10"
click at [126, 396] on input "0" at bounding box center [121, 395] width 24 height 18
type input "10"
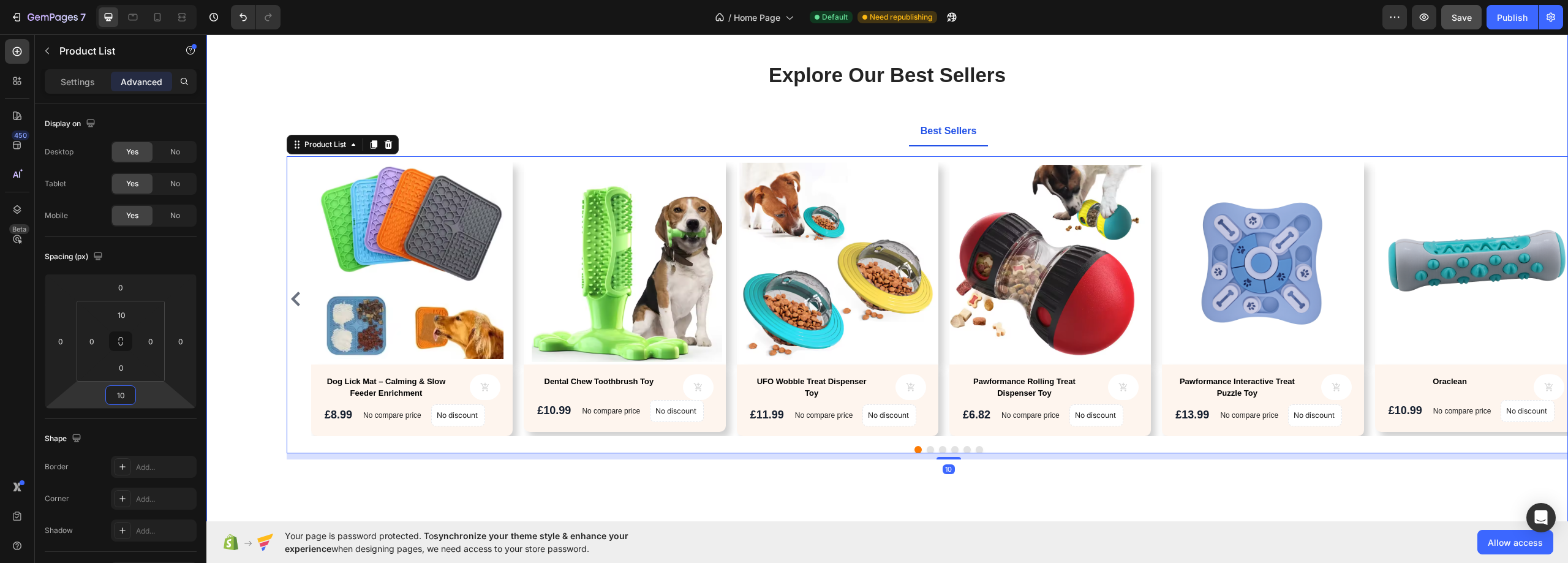
click at [220, 408] on div "Explore Our Best Sellers Heading Text block Row Best Sellers Product Images Dog…" at bounding box center [887, 274] width 1343 height 426
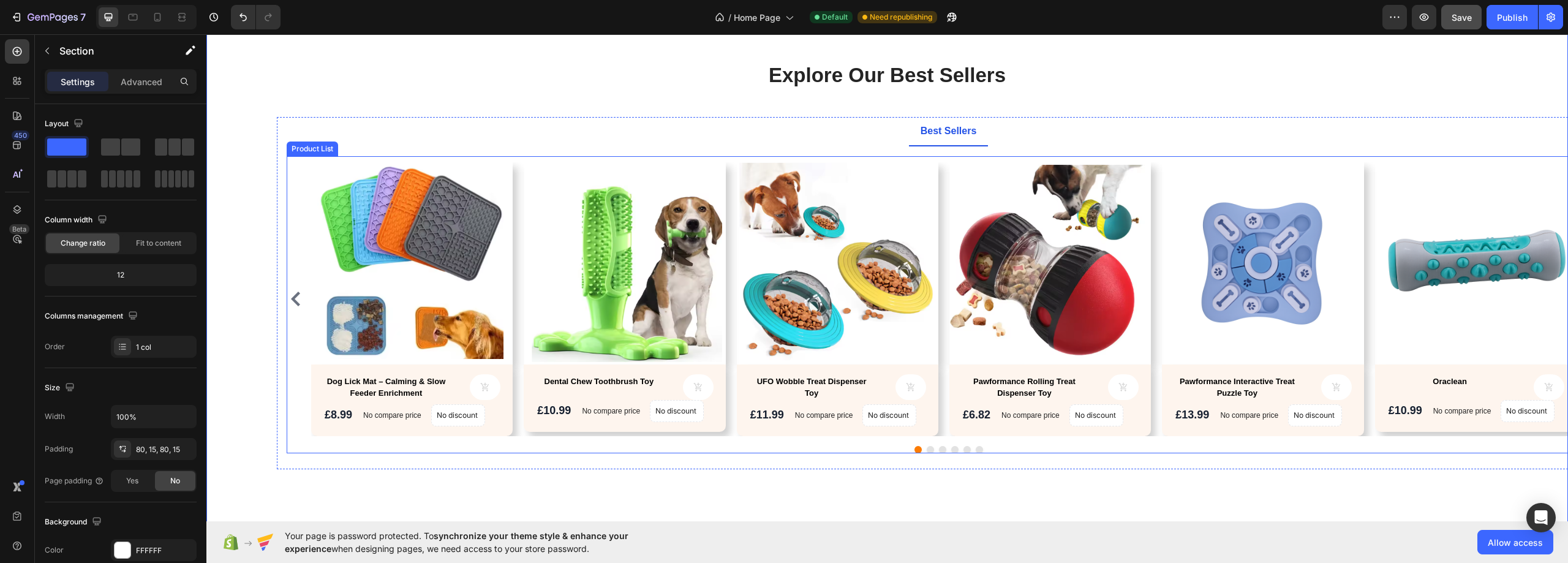
click at [517, 428] on div "Product Images Dog Lick Mat – Calming & Slow Feeder Enrichment Product Title Pr…" at bounding box center [948, 298] width 1274 height 273
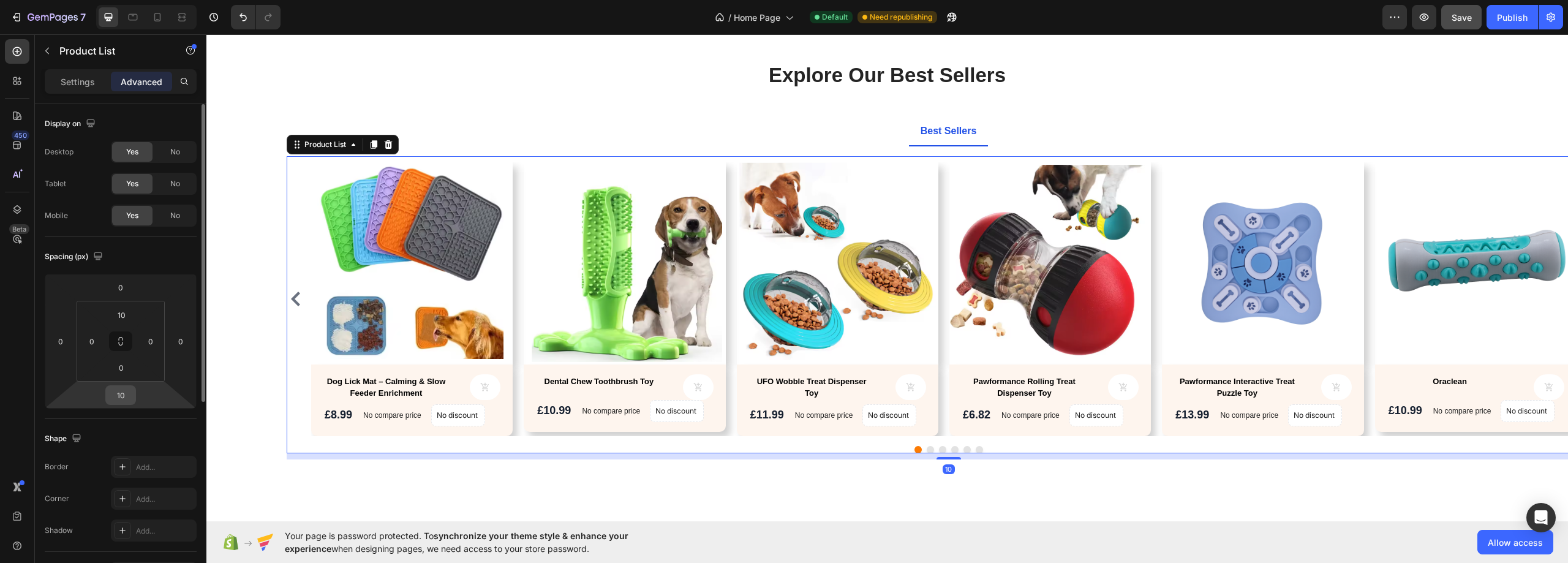
click at [132, 393] on input "10" at bounding box center [121, 395] width 24 height 18
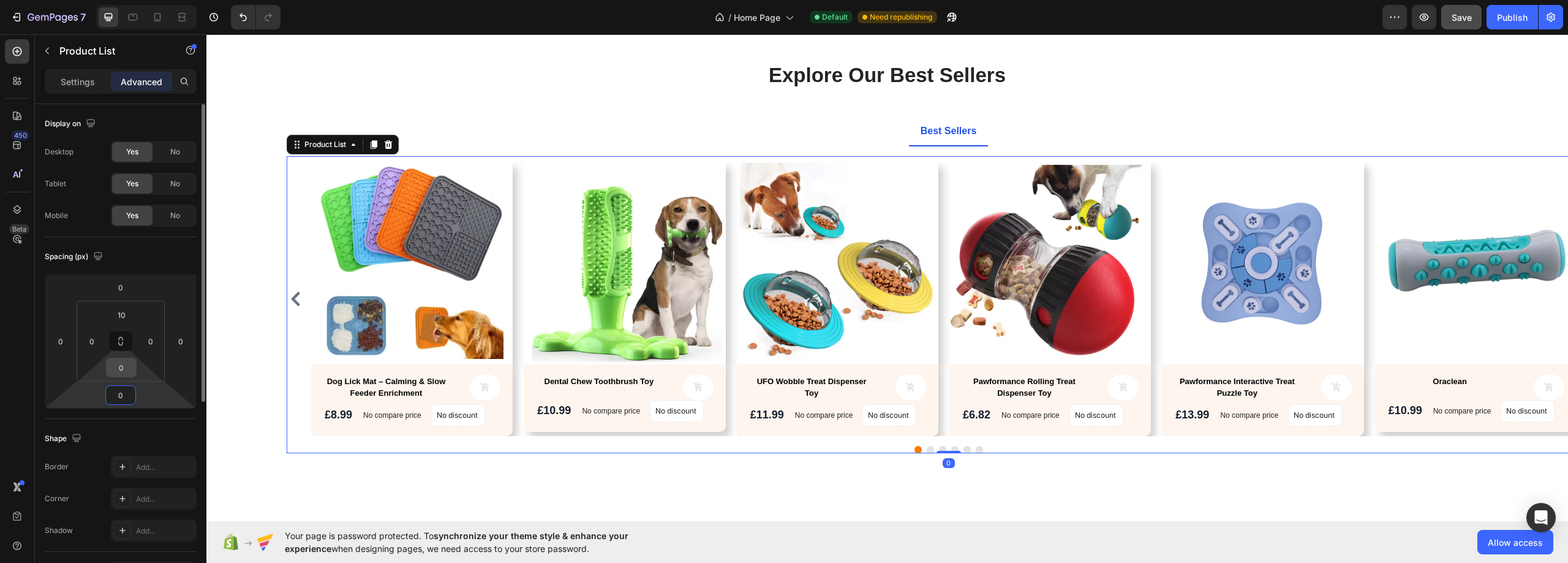
type input "0"
click at [124, 367] on input "0" at bounding box center [121, 367] width 24 height 18
type input "10"
click at [237, 363] on div "Explore Our Best Sellers Heading Text block Row Best Sellers Product Images Dog…" at bounding box center [887, 274] width 1343 height 426
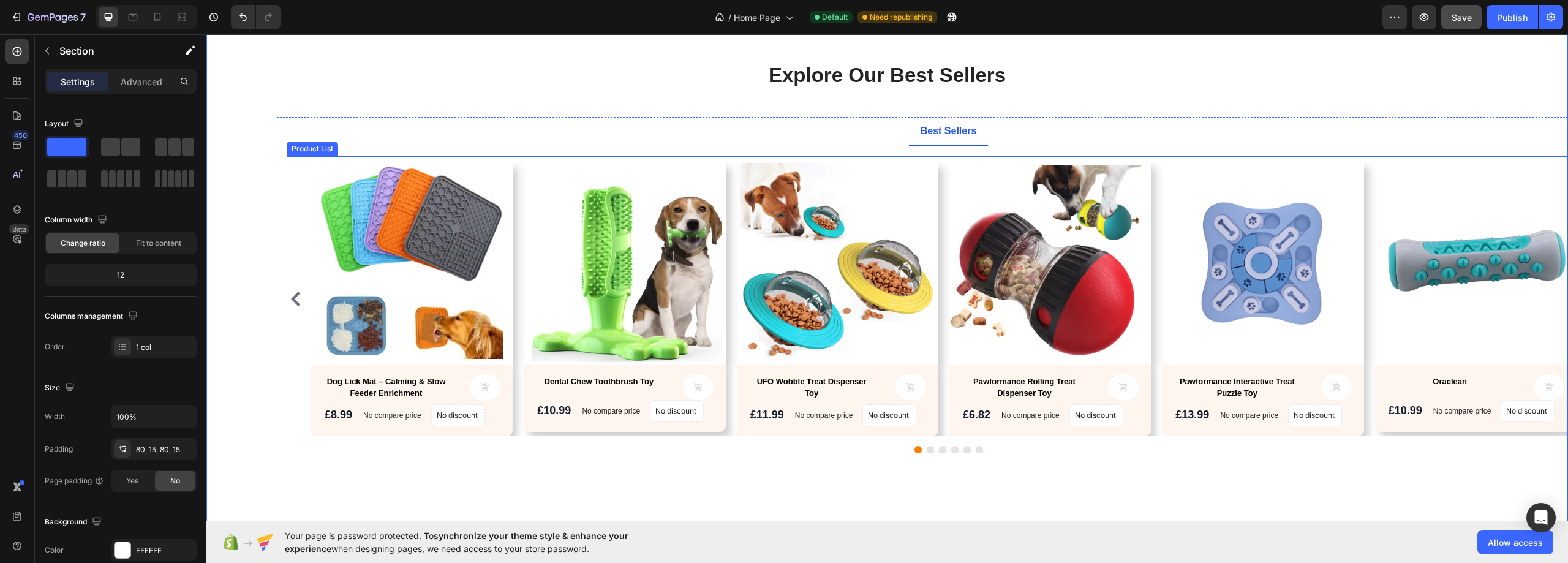
click at [501, 442] on div "Product Images Dog Lick Mat – Calming & Slow Feeder Enrichment Product Title Pr…" at bounding box center [948, 307] width 1323 height 290
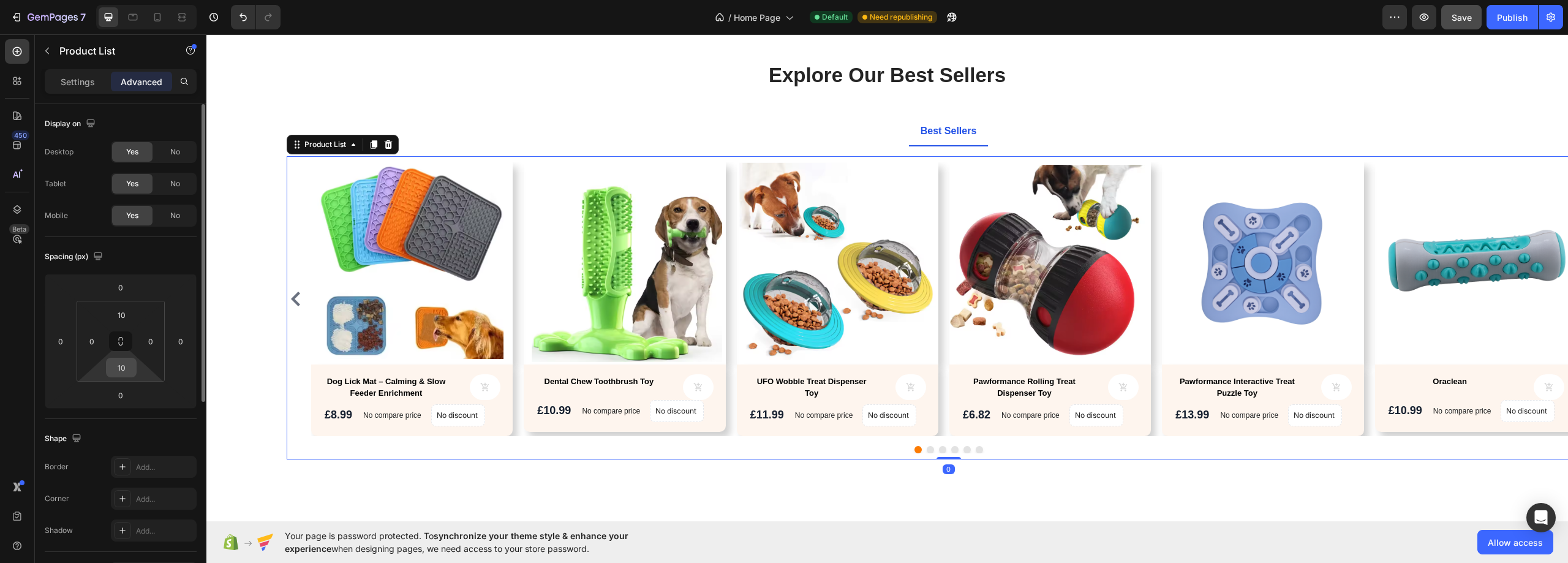
click at [127, 365] on input "10" at bounding box center [121, 367] width 24 height 18
drag, startPoint x: 130, startPoint y: 370, endPoint x: 109, endPoint y: 369, distance: 21.0
click at [110, 369] on input "30" at bounding box center [121, 367] width 24 height 18
type input "50"
click at [227, 363] on div "Explore Our Best Sellers Heading Text block Row Best Sellers Product Images Dog…" at bounding box center [887, 286] width 1343 height 450
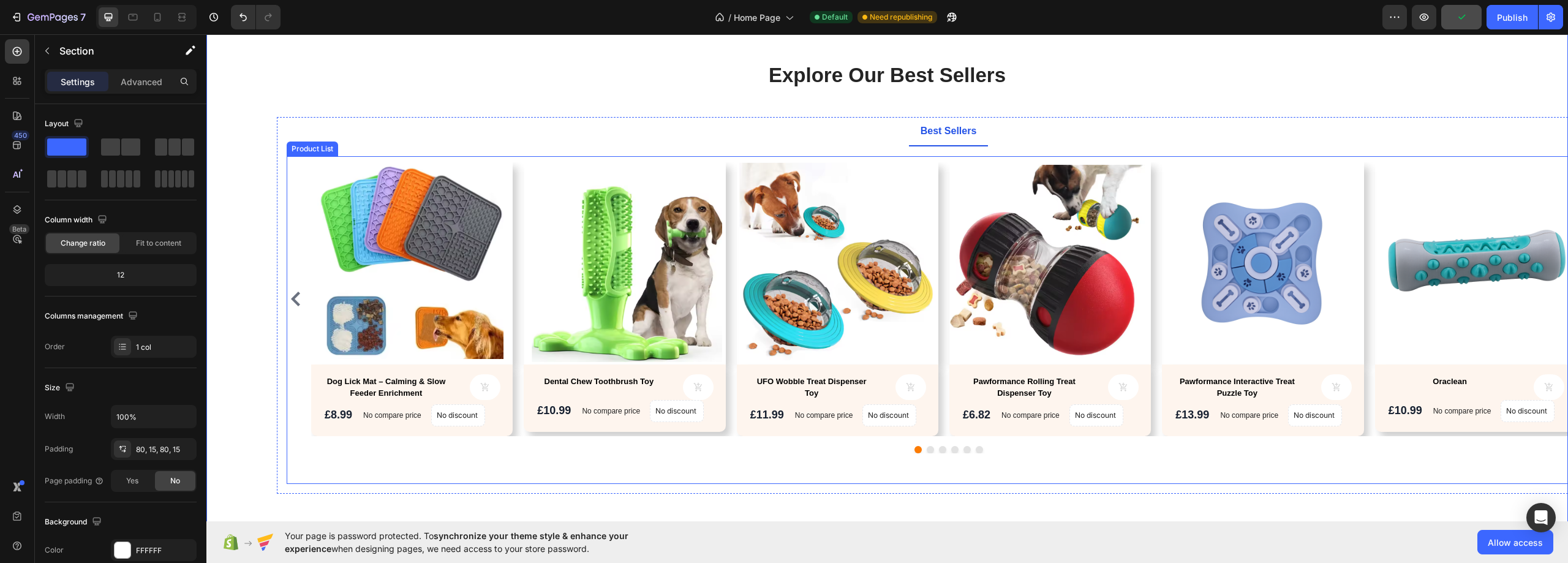
click at [850, 467] on div "Product Images Dog Lick Mat – Calming & Slow Feeder Enrichment Product Title Pr…" at bounding box center [948, 320] width 1323 height 327
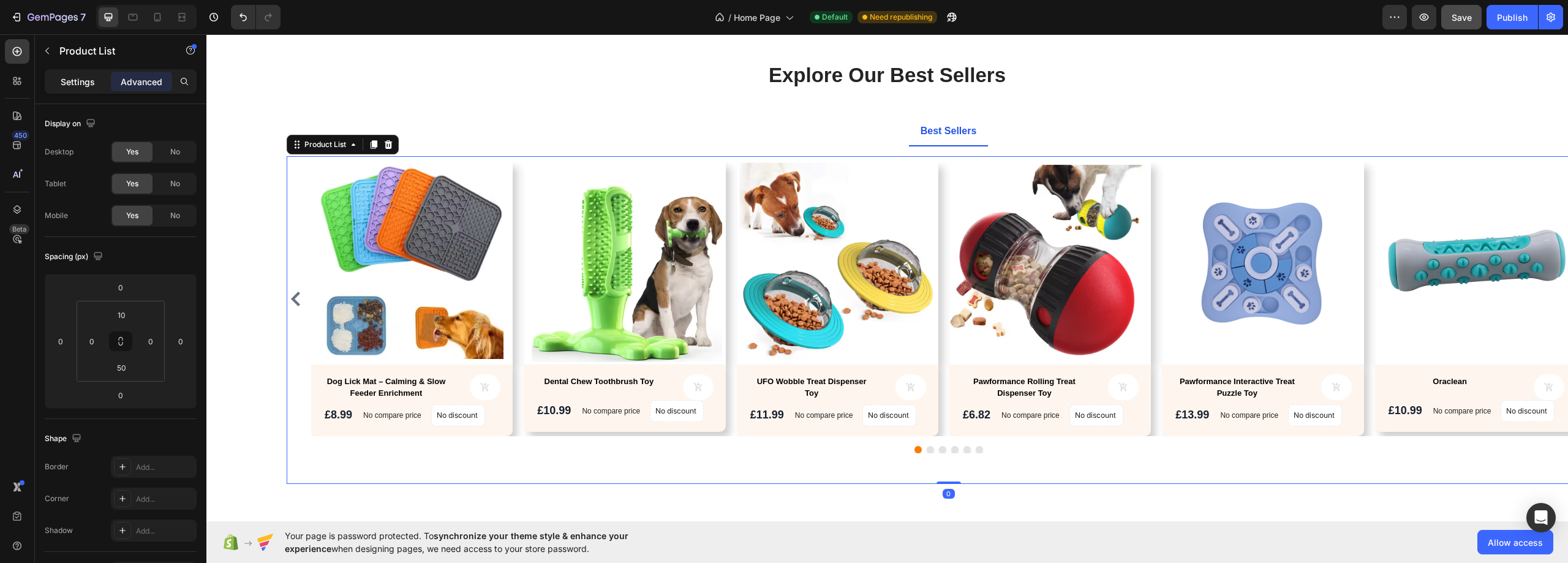
click at [69, 84] on p "Settings" at bounding box center [77, 81] width 34 height 13
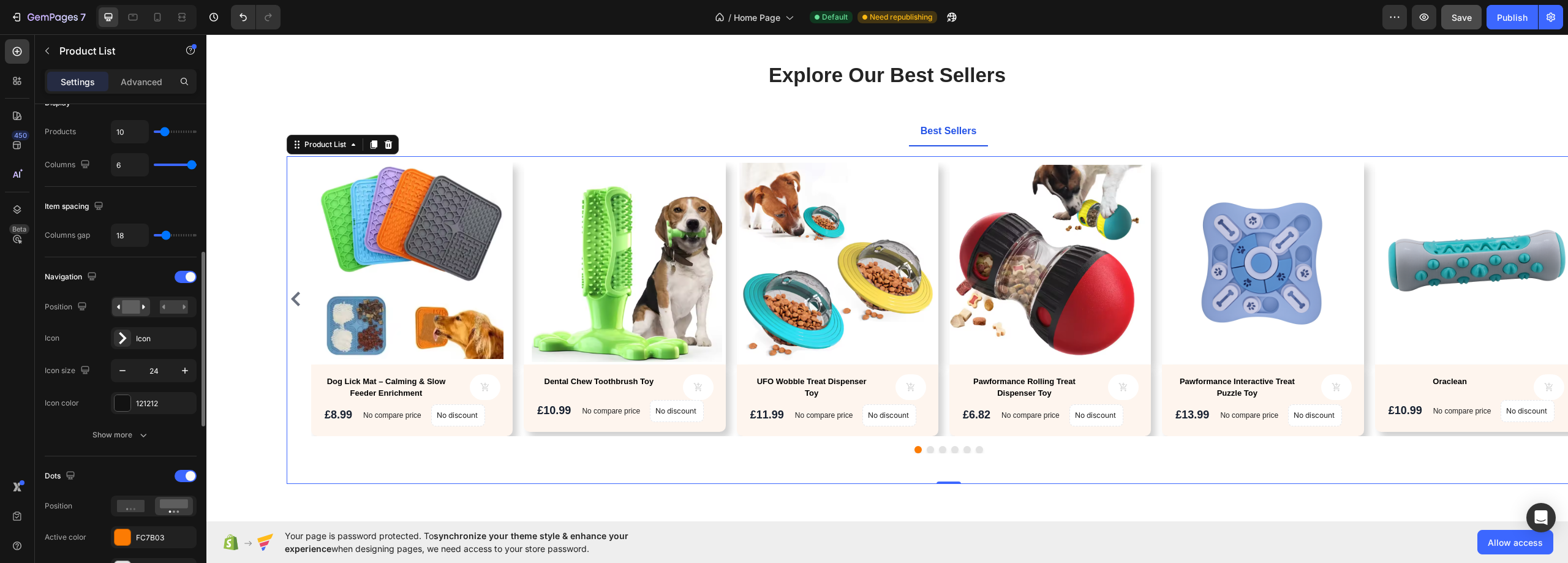
scroll to position [245, 0]
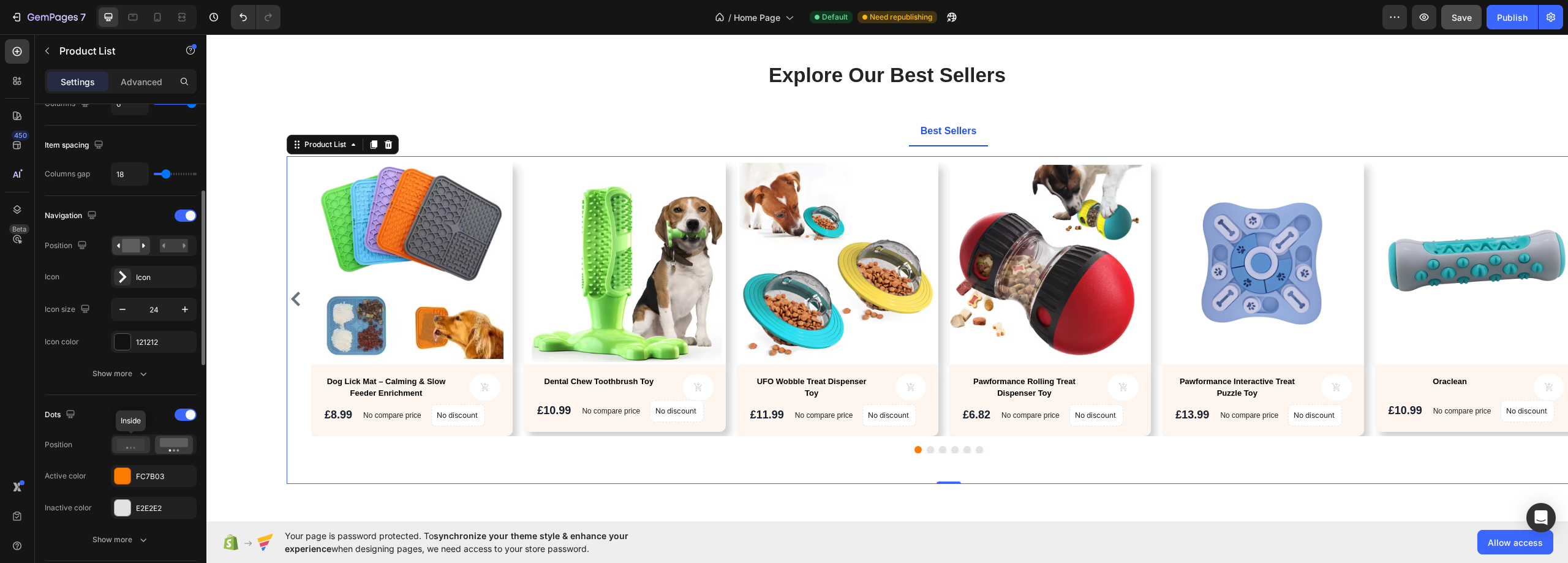
click at [142, 443] on icon at bounding box center [130, 445] width 28 height 12
click at [171, 442] on rect at bounding box center [173, 442] width 28 height 9
click at [507, 447] on div at bounding box center [948, 449] width 1323 height 8
click at [130, 82] on p "Advanced" at bounding box center [141, 81] width 41 height 13
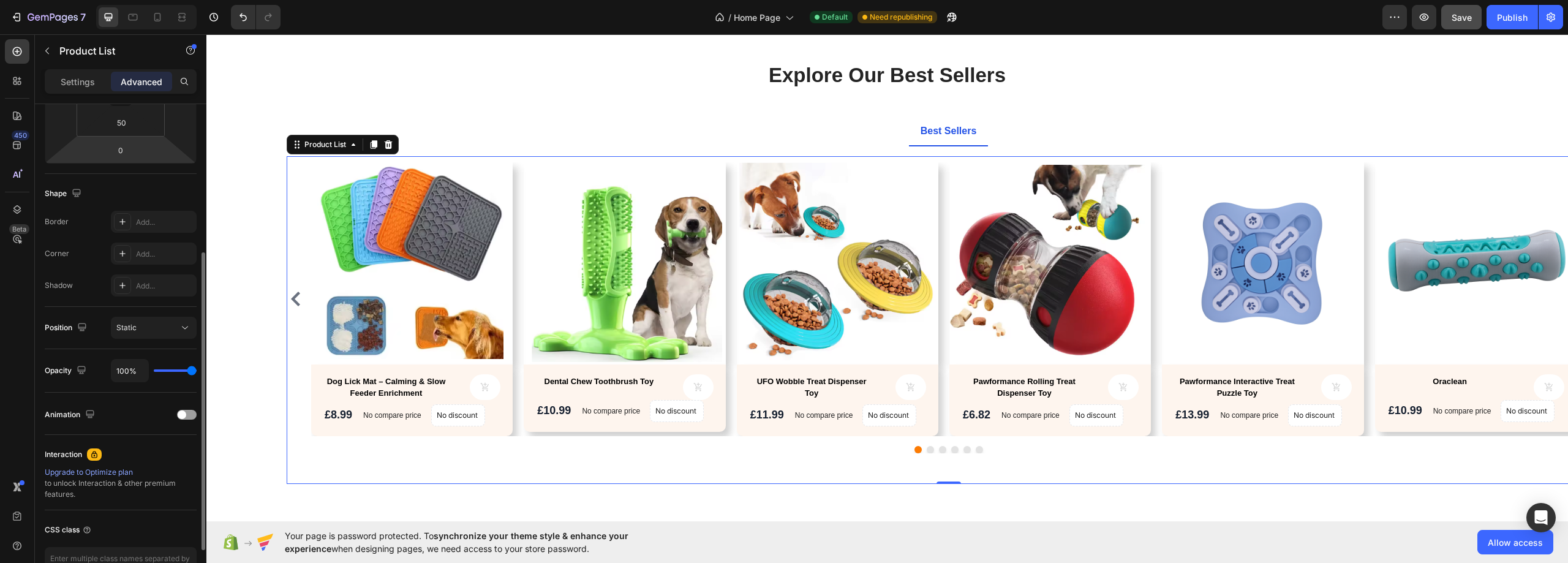
scroll to position [61, 0]
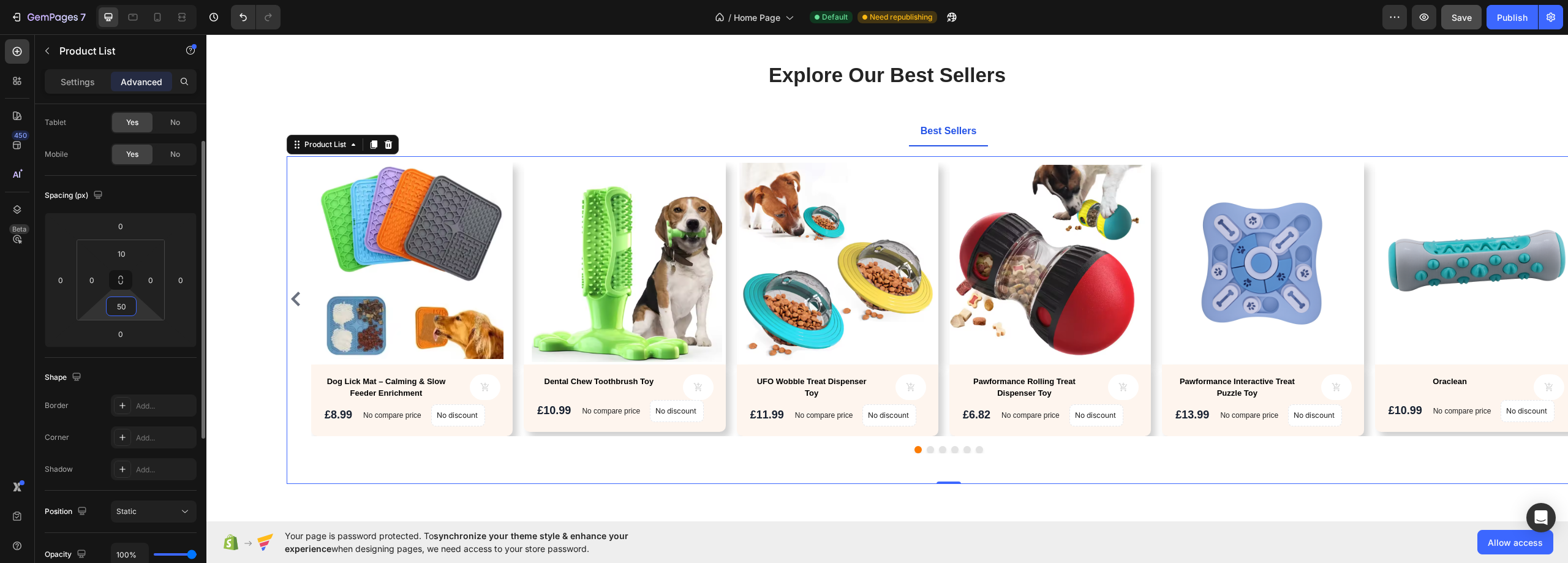
click at [129, 308] on input "50" at bounding box center [121, 306] width 24 height 18
type input "1"
type input "5"
type input "10"
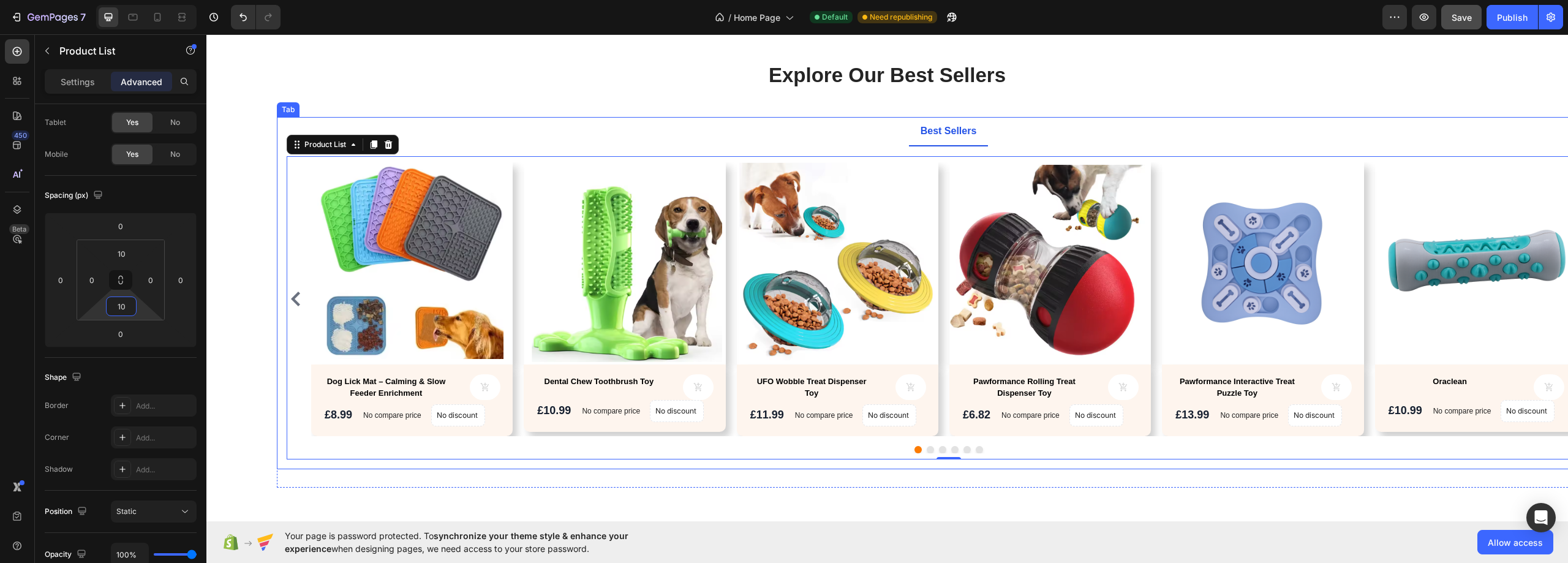
click at [880, 136] on ul "Best Sellers" at bounding box center [948, 131] width 1343 height 29
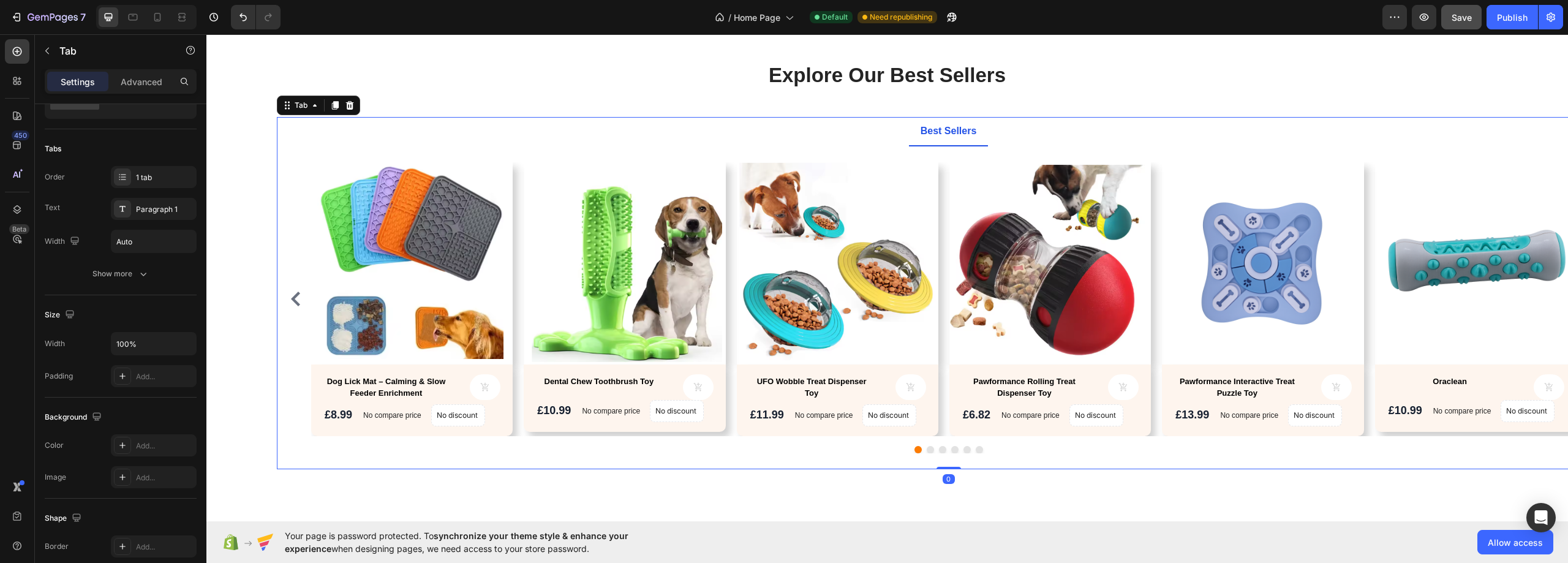
scroll to position [0, 0]
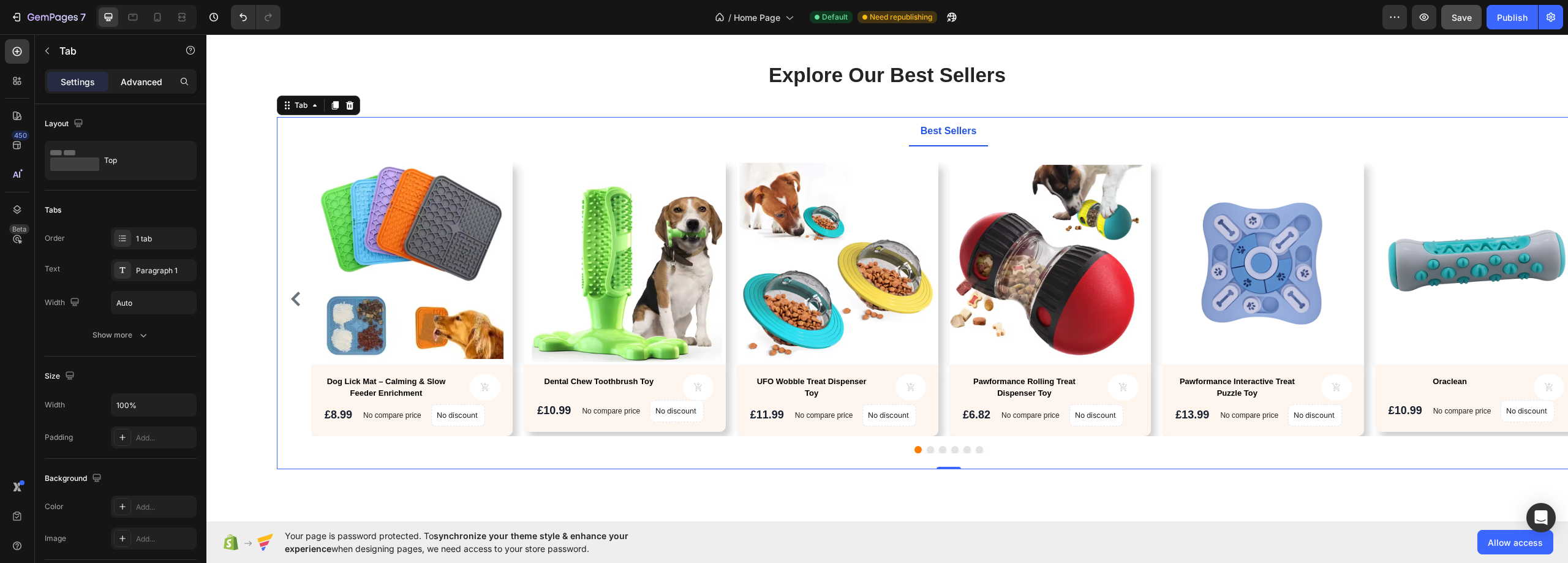
click at [141, 78] on p "Advanced" at bounding box center [141, 81] width 41 height 13
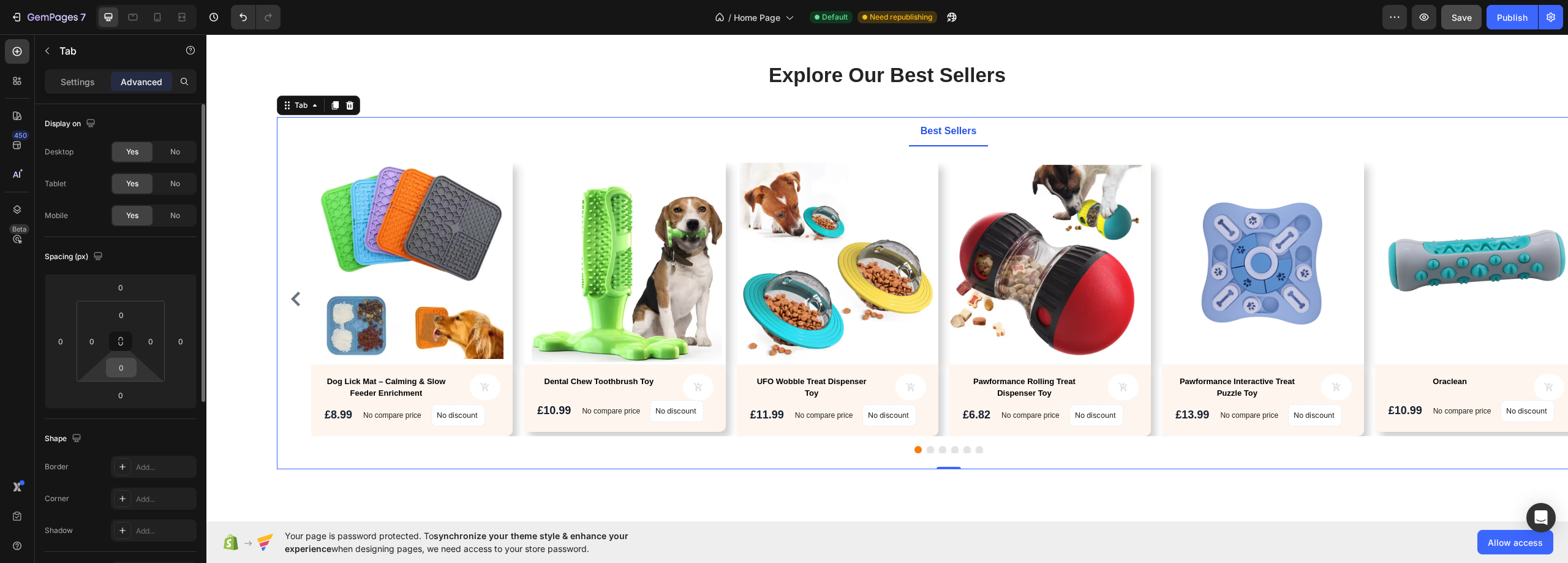
click at [124, 364] on input "0" at bounding box center [121, 367] width 24 height 18
type input "5"
type input "0"
click at [942, 419] on div "Product Images Dog Lick Mat – Calming & Slow Feeder Enrichment Product Title Pr…" at bounding box center [948, 298] width 1274 height 273
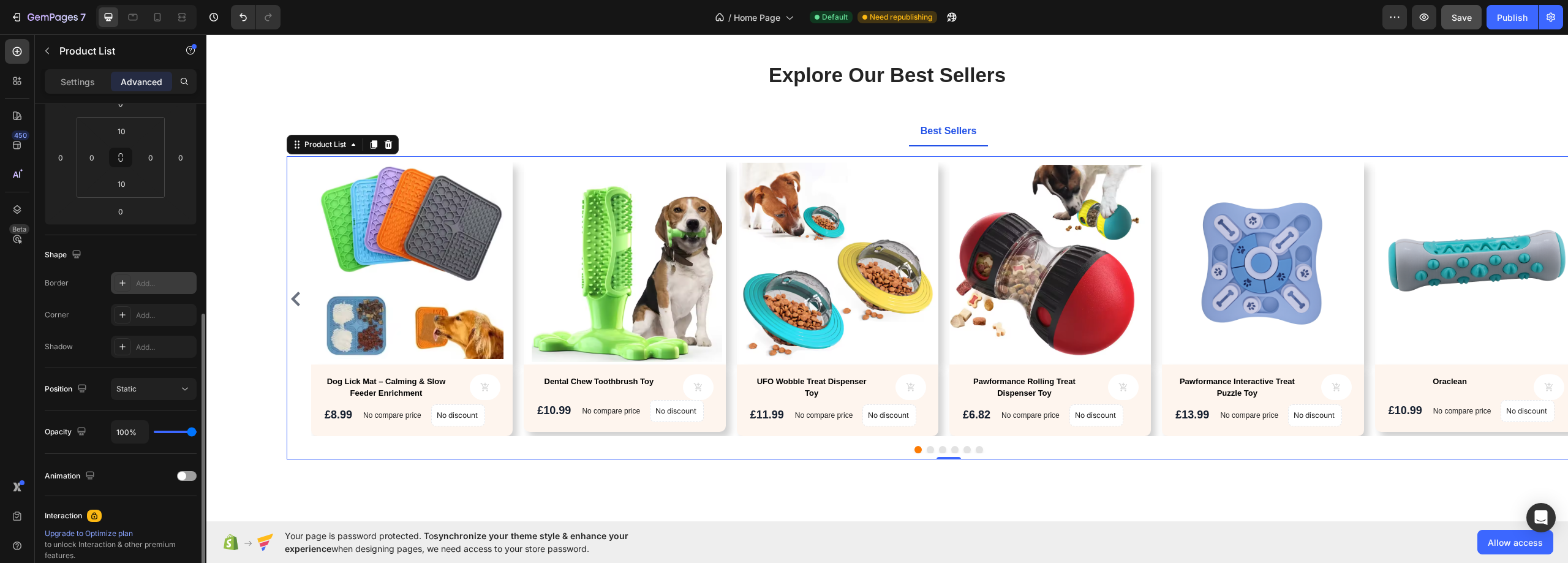
scroll to position [245, 0]
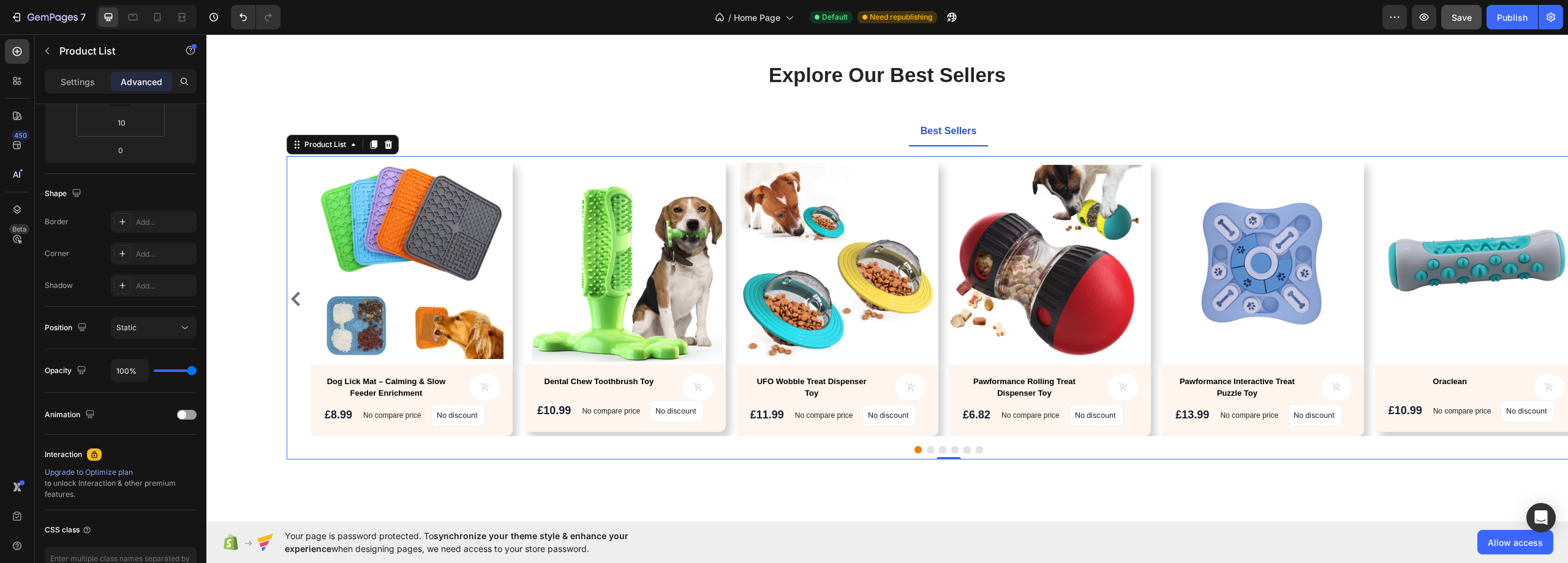
click at [518, 338] on div "Product Images Dog Lick Mat – Calming & Slow Feeder Enrichment Product Title Pr…" at bounding box center [948, 298] width 1274 height 273
click at [345, 142] on div "Product List" at bounding box center [325, 144] width 47 height 11
click at [346, 145] on div "Product List" at bounding box center [325, 144] width 47 height 11
click at [20, 151] on div "450" at bounding box center [17, 145] width 24 height 24
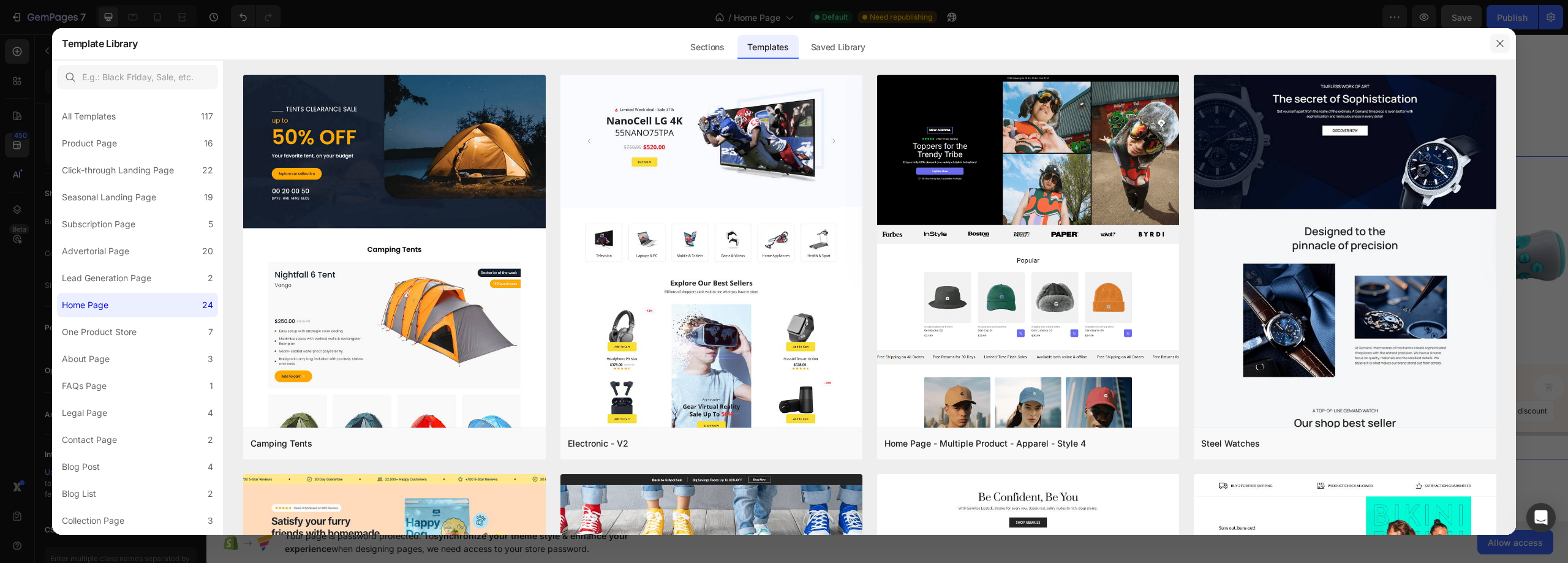
click at [1493, 42] on button "button" at bounding box center [1499, 44] width 20 height 20
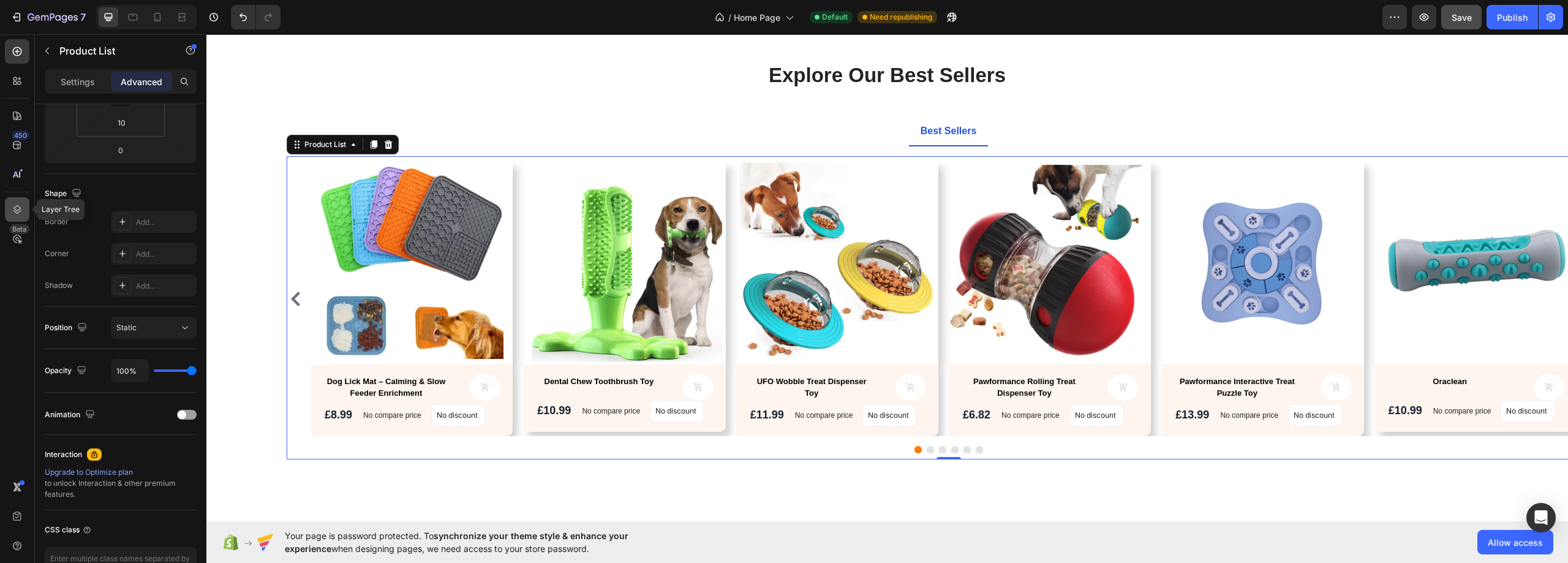
click at [12, 212] on icon at bounding box center [17, 210] width 12 height 12
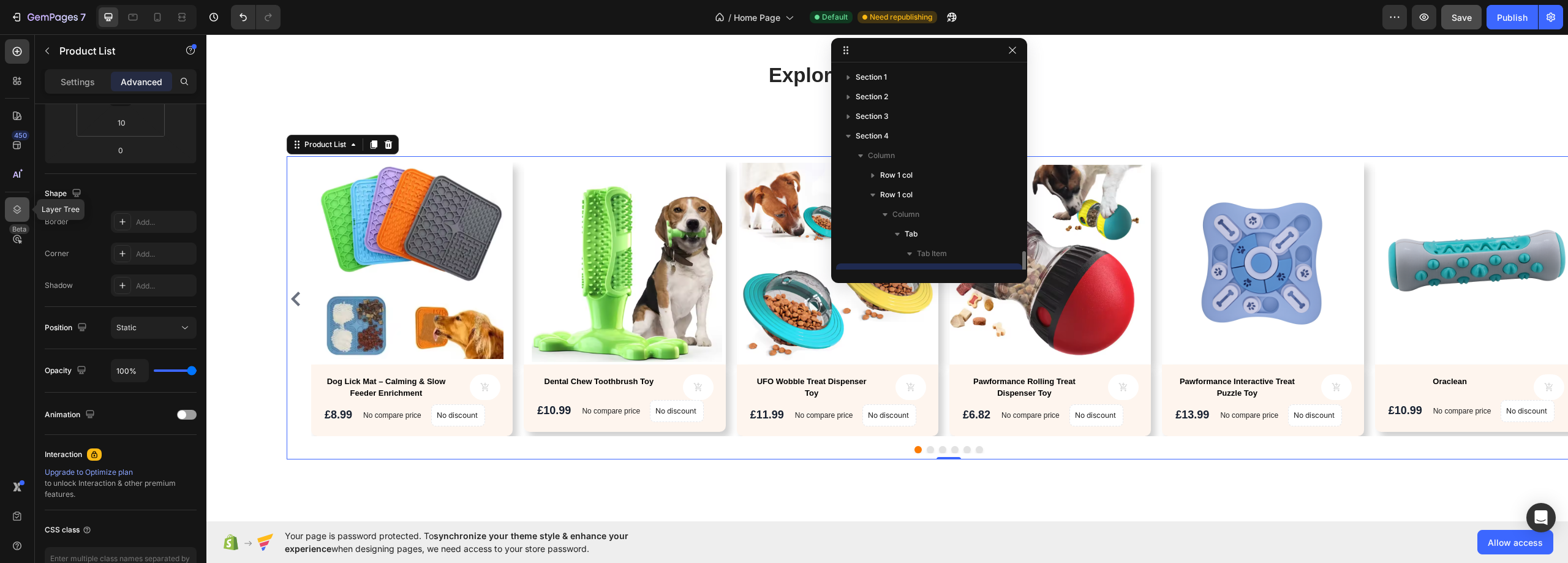
scroll to position [115, 0]
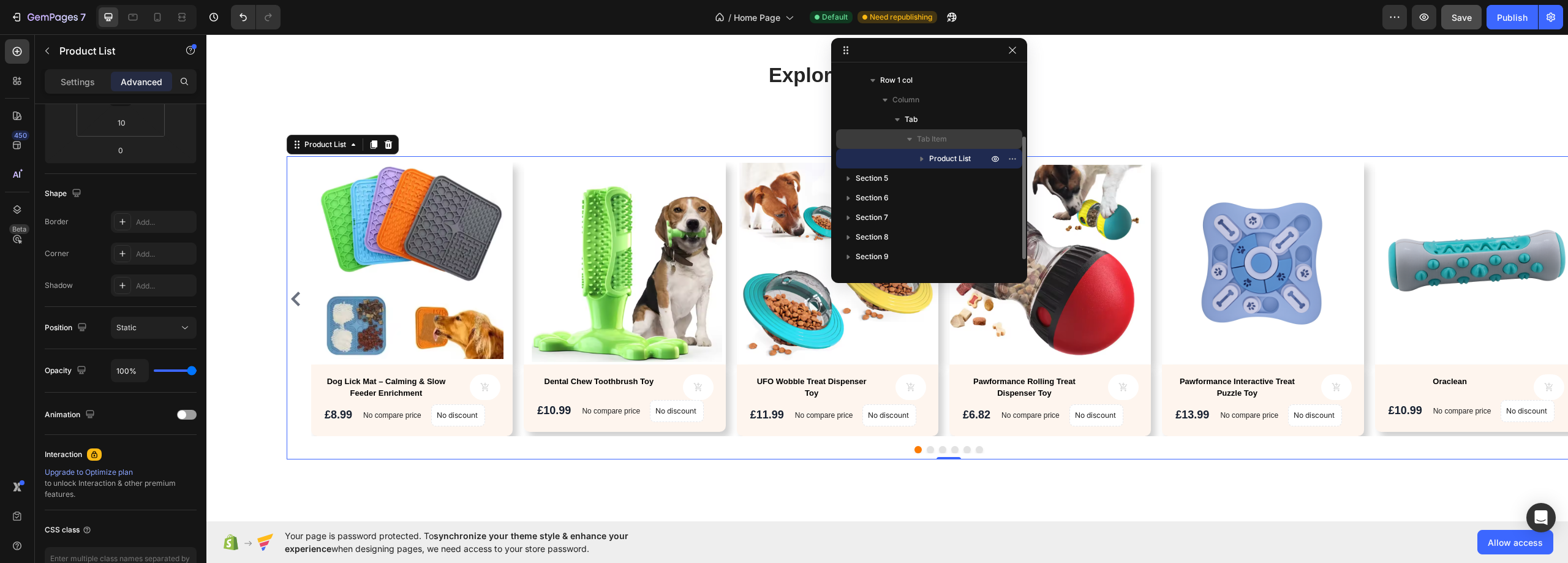
click at [943, 142] on span "Tab Item" at bounding box center [932, 139] width 30 height 12
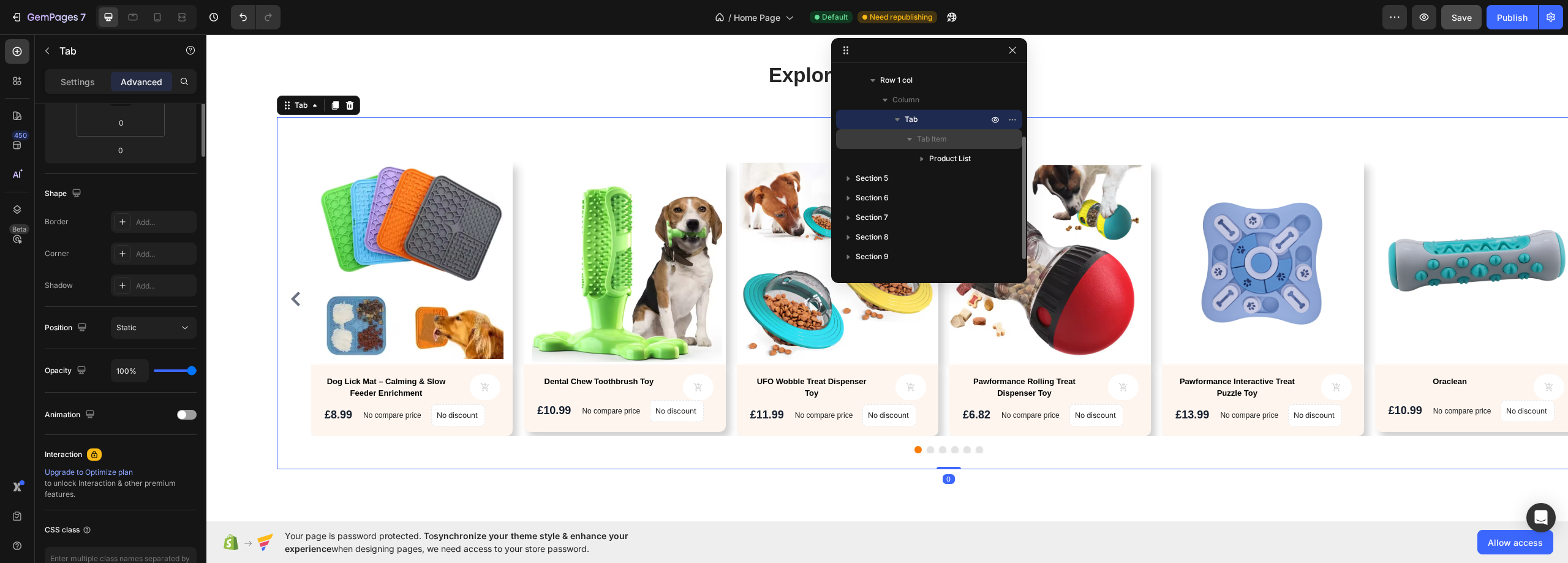
scroll to position [0, 0]
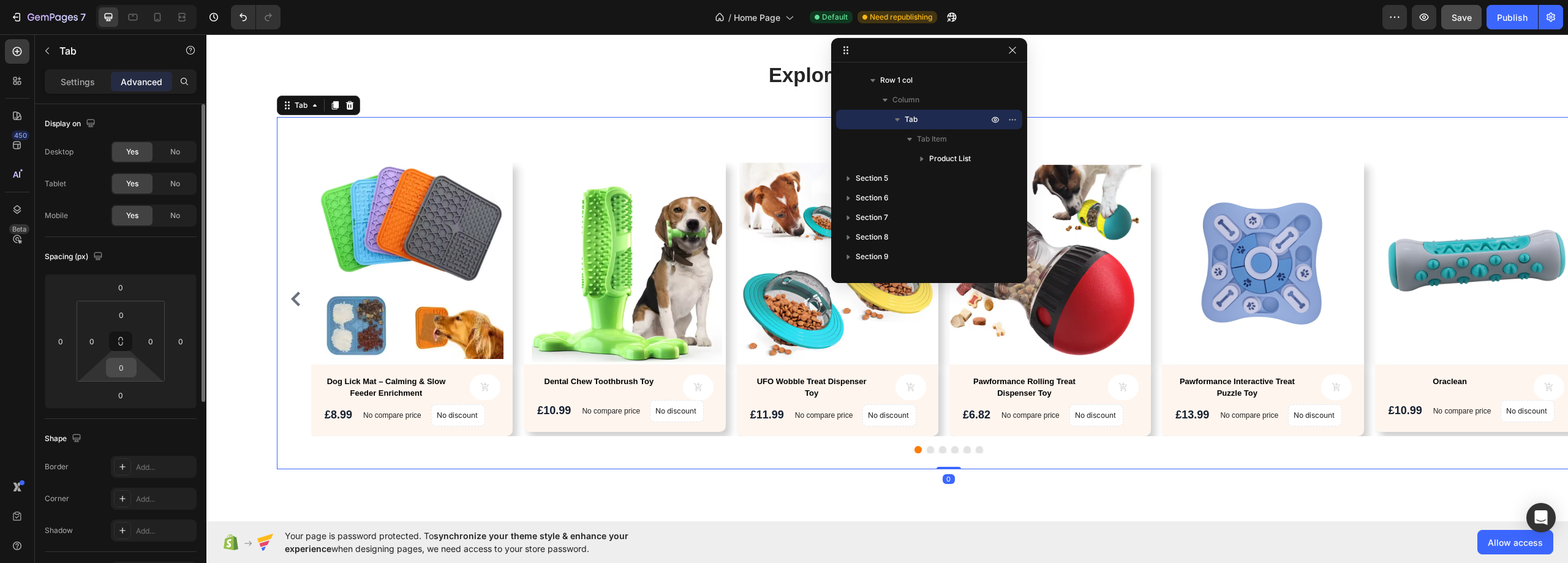
click at [133, 367] on div "0" at bounding box center [121, 367] width 31 height 20
click at [124, 368] on input "0" at bounding box center [121, 367] width 24 height 18
type input "5"
type input "0"
click at [222, 307] on div "Explore Our Best Sellers Heading Text block Row Best Sellers Product Images Dog…" at bounding box center [887, 274] width 1343 height 426
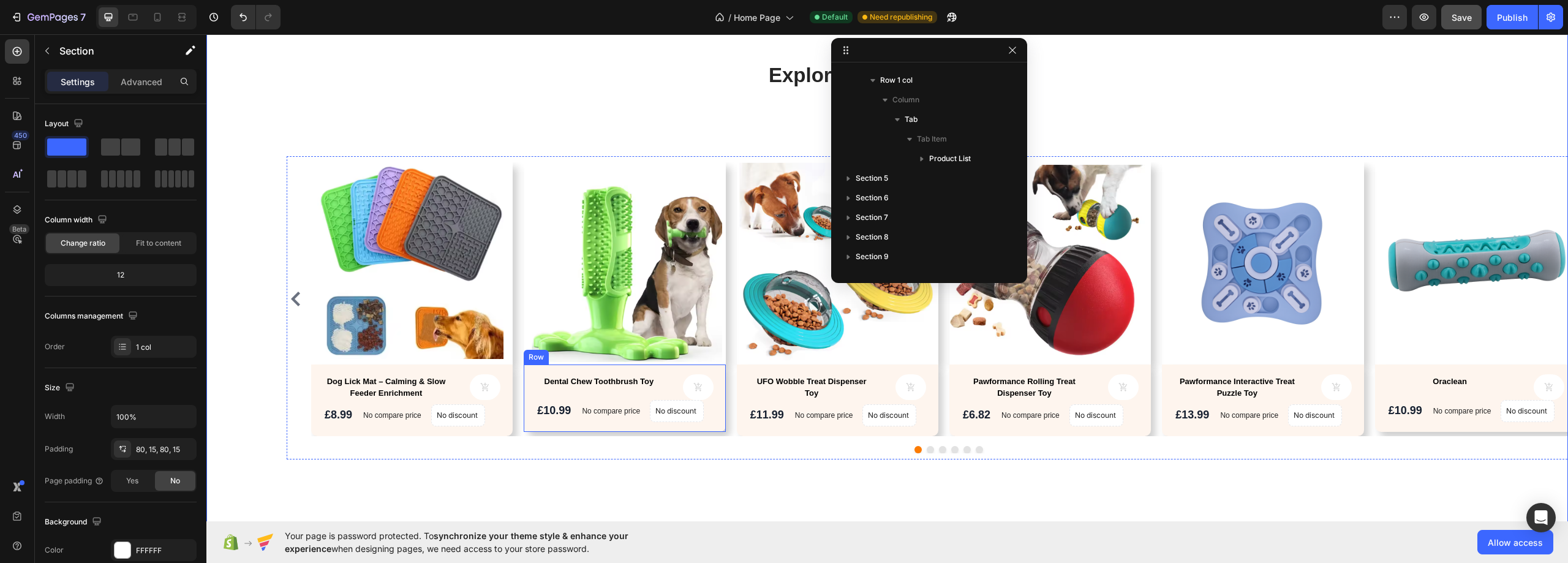
click at [513, 393] on div "Dental Chew Toothbrush Toy Product Title Product Cart Button Row Dental Chew To…" at bounding box center [412, 399] width 201 height 72
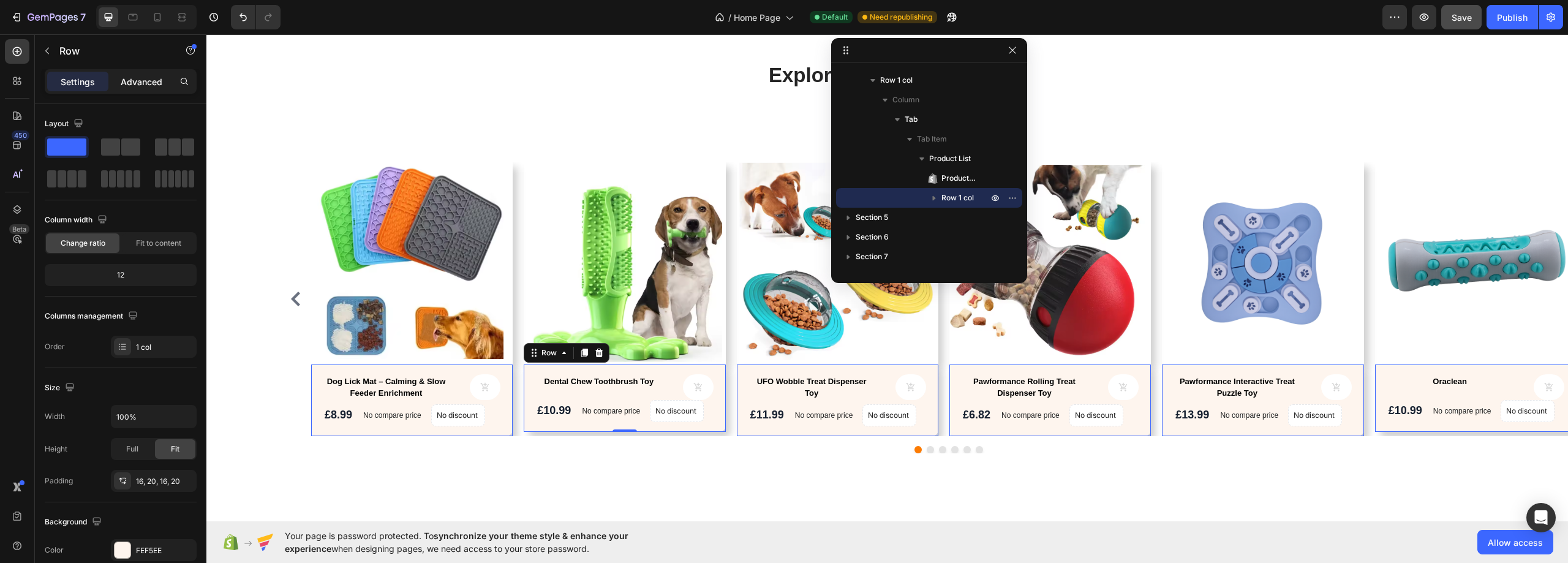
click at [126, 78] on p "Advanced" at bounding box center [141, 81] width 41 height 13
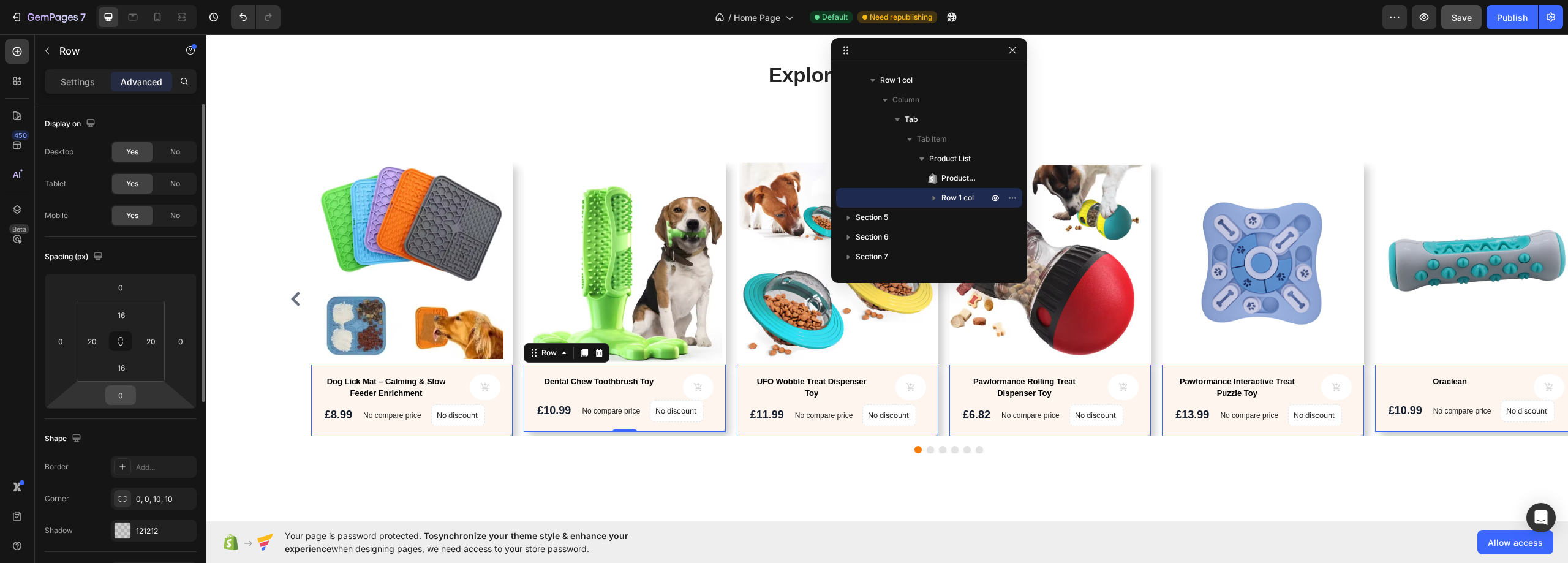
click at [127, 392] on input "0" at bounding box center [121, 395] width 24 height 18
type input "10"
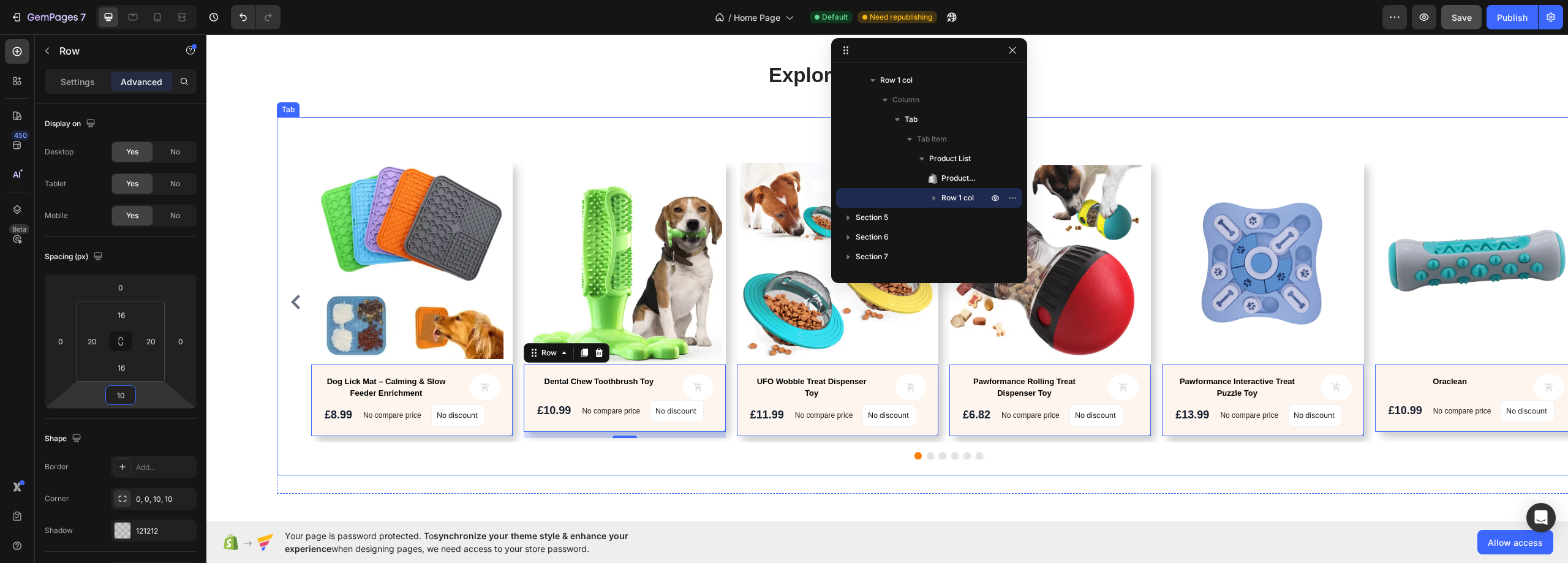
click at [243, 361] on div "Explore Our Best Sellers Heading Text block Row Best Sellers Product Images Dog…" at bounding box center [887, 277] width 1343 height 432
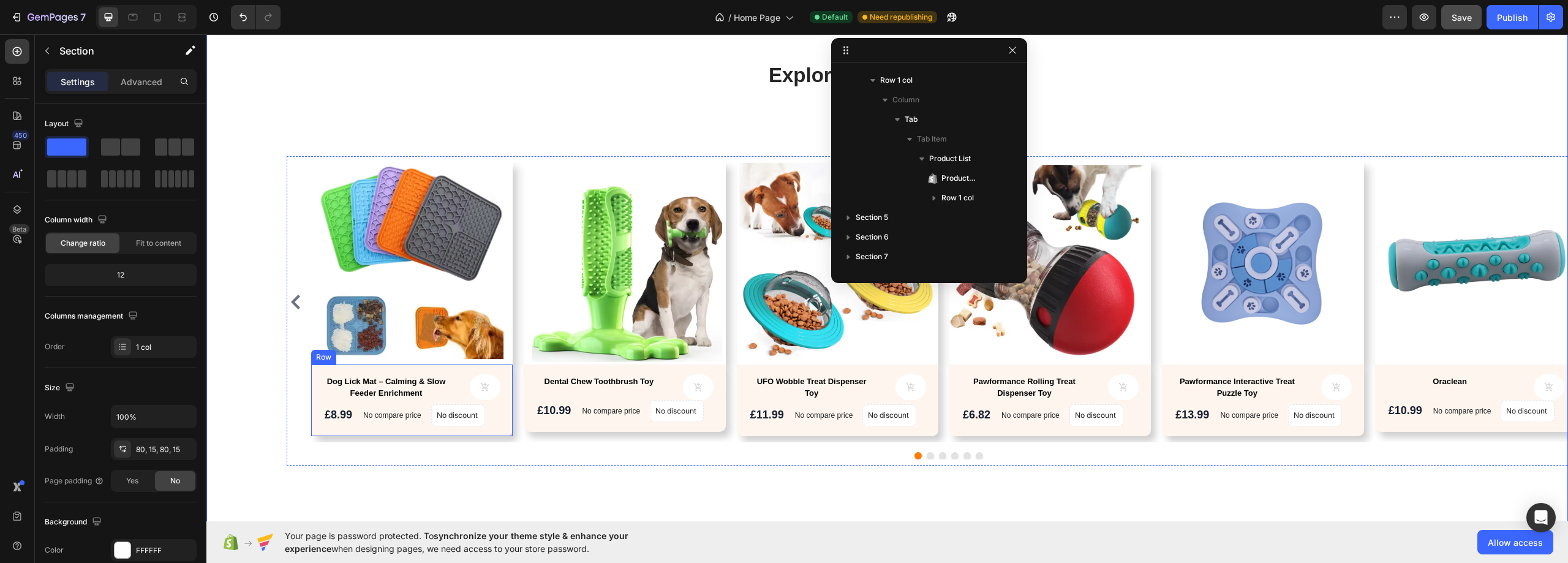
click at [507, 418] on div "Dog Lick Mat – Calming & Slow Feeder Enrichment Product Title Product Cart Butt…" at bounding box center [412, 399] width 201 height 72
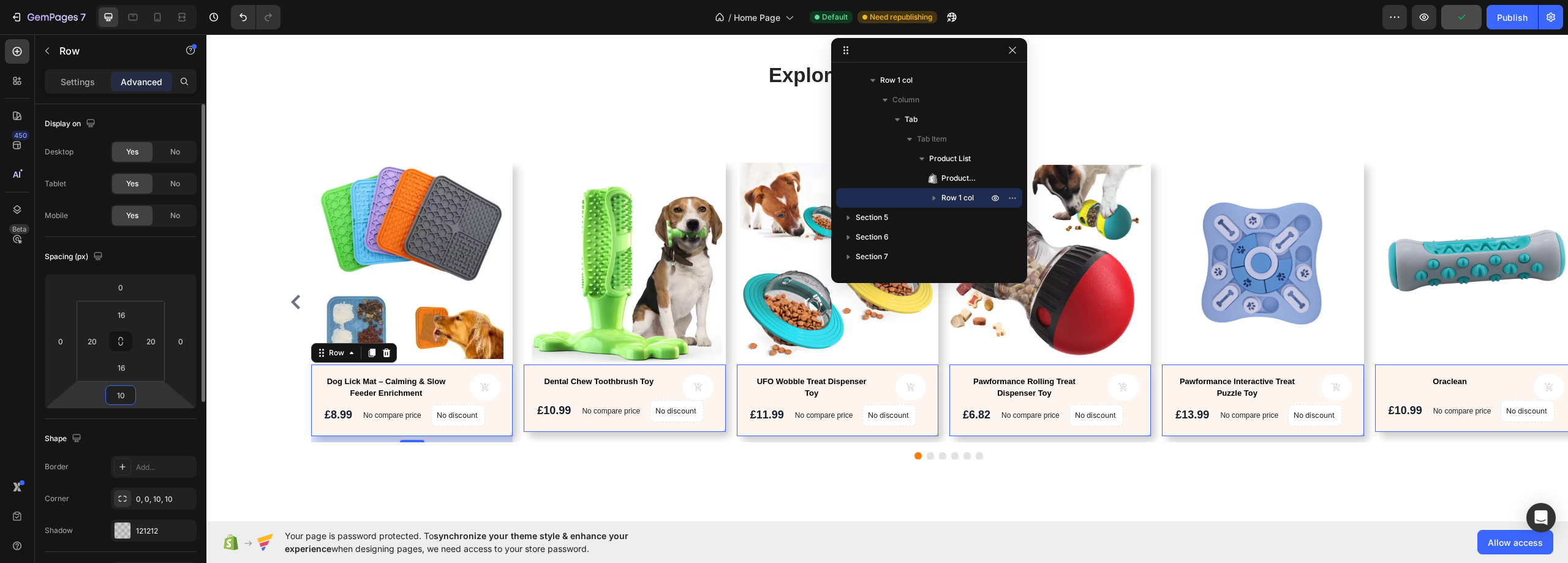
click at [125, 392] on input "10" at bounding box center [121, 395] width 24 height 18
type input "20"
click at [221, 341] on div "Explore Our Best Sellers Heading Text block Row Best Sellers Product Images Dog…" at bounding box center [887, 280] width 1343 height 438
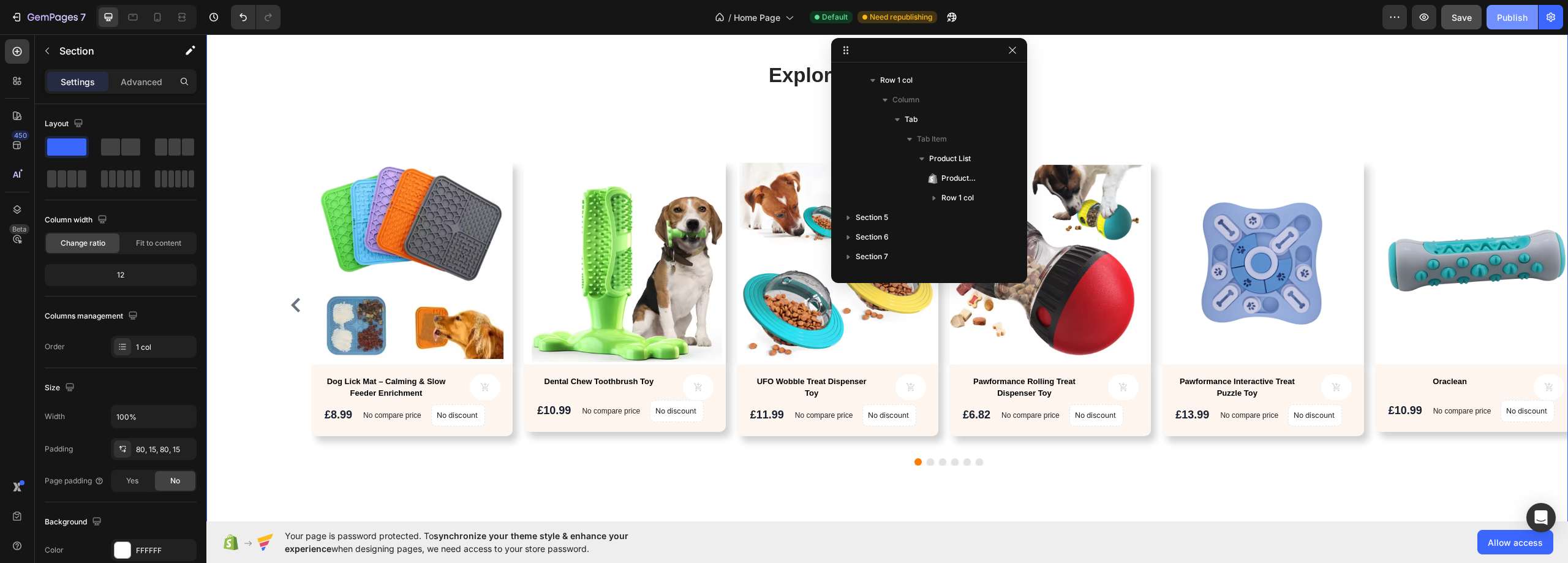
click at [1508, 14] on div "Publish" at bounding box center [1511, 17] width 31 height 13
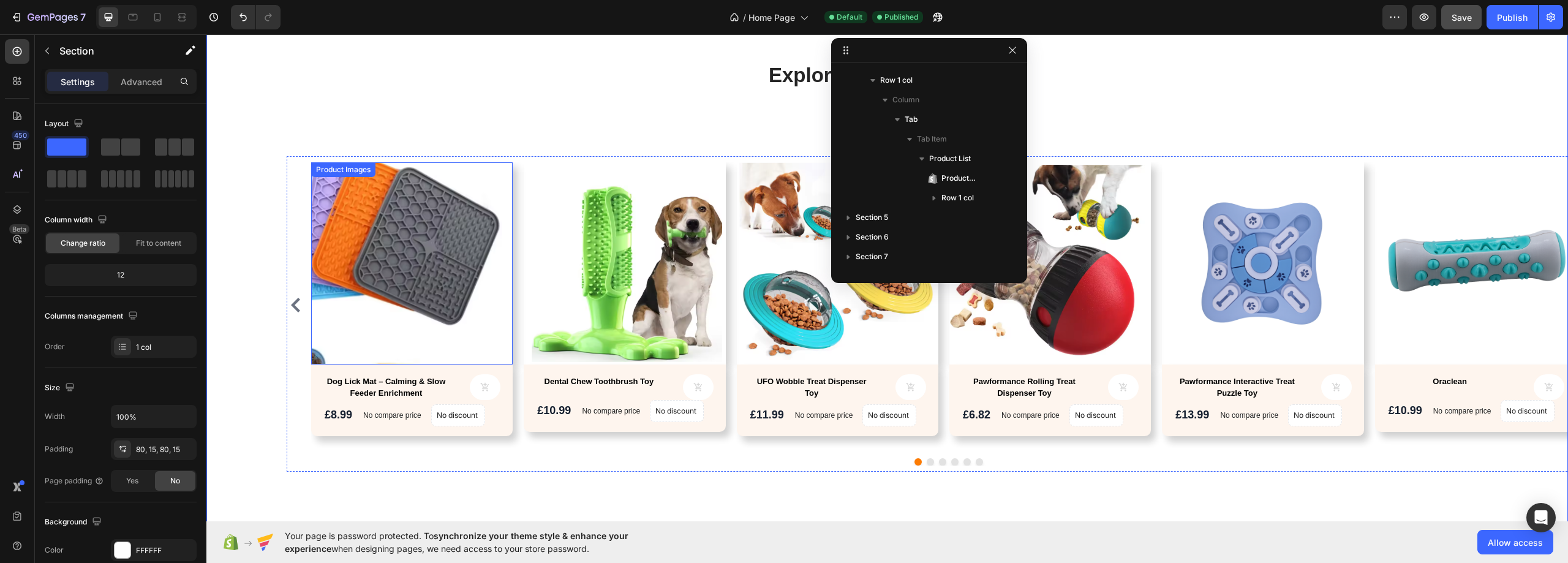
click at [506, 191] on img at bounding box center [412, 262] width 201 height 201
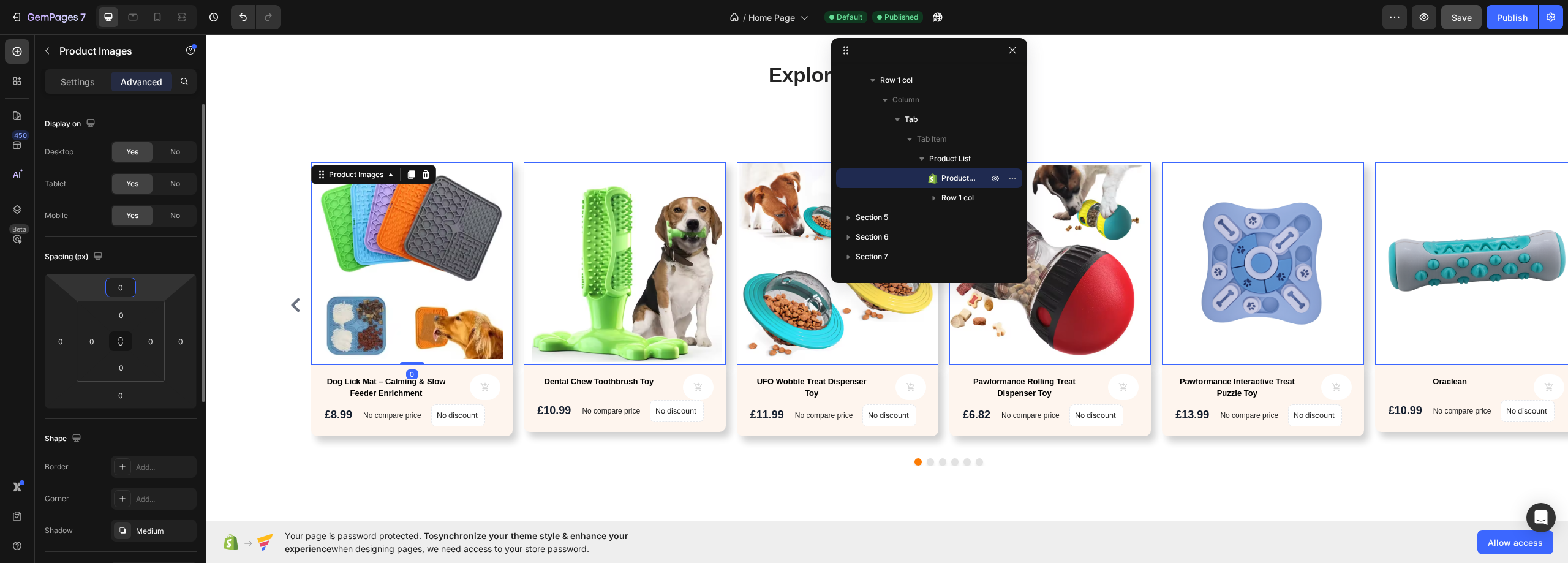
click at [127, 287] on input "0" at bounding box center [121, 287] width 24 height 18
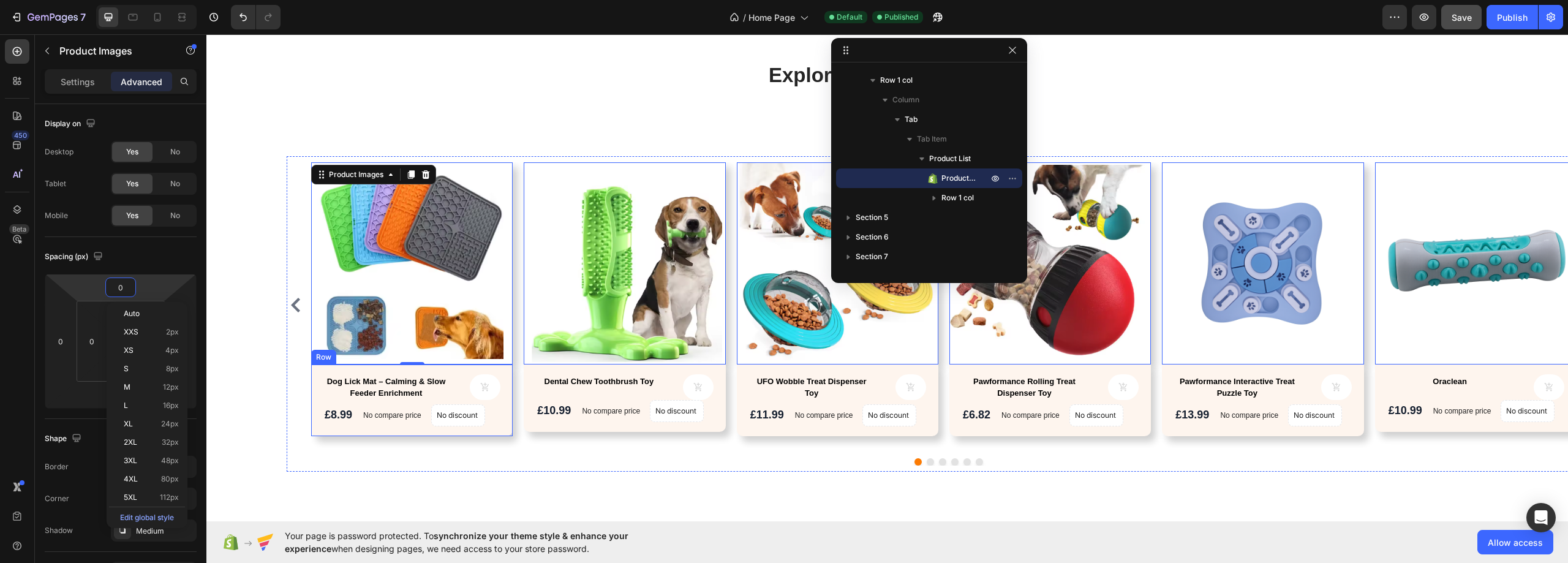
click at [504, 422] on div "Dog Lick Mat – Calming & Slow Feeder Enrichment Product Title Product Cart Butt…" at bounding box center [412, 399] width 201 height 72
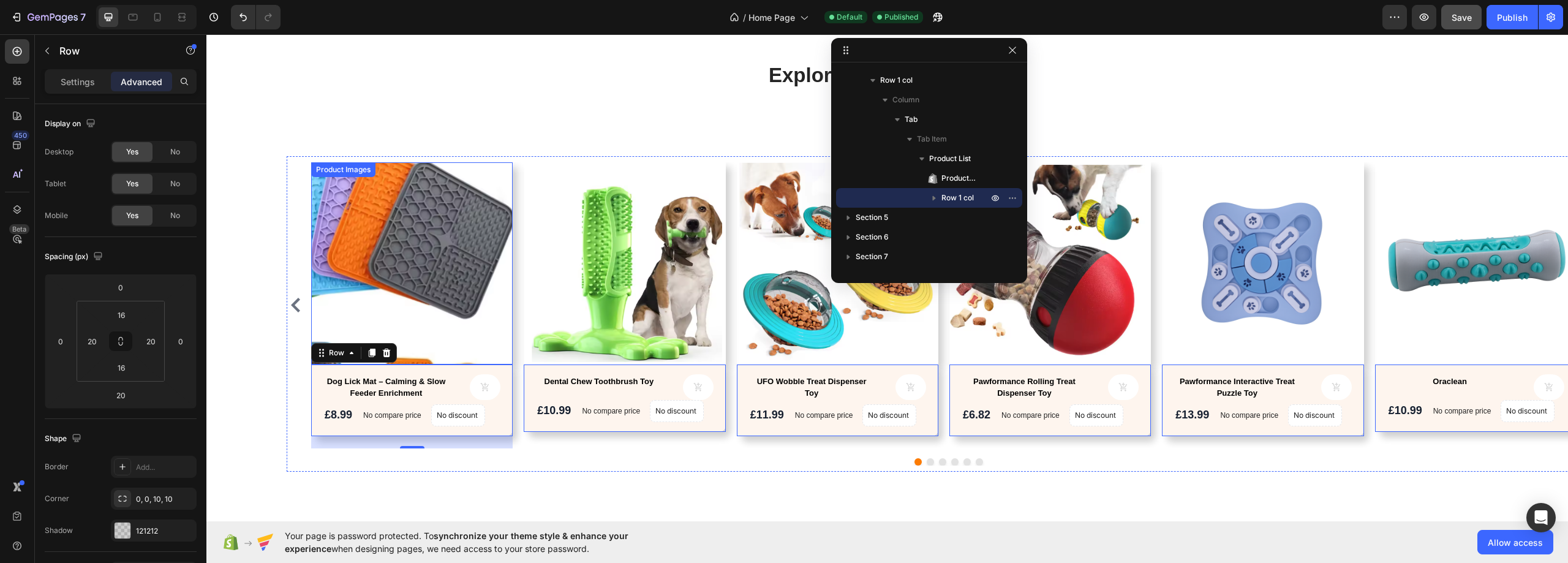
click at [475, 203] on img at bounding box center [412, 262] width 201 height 201
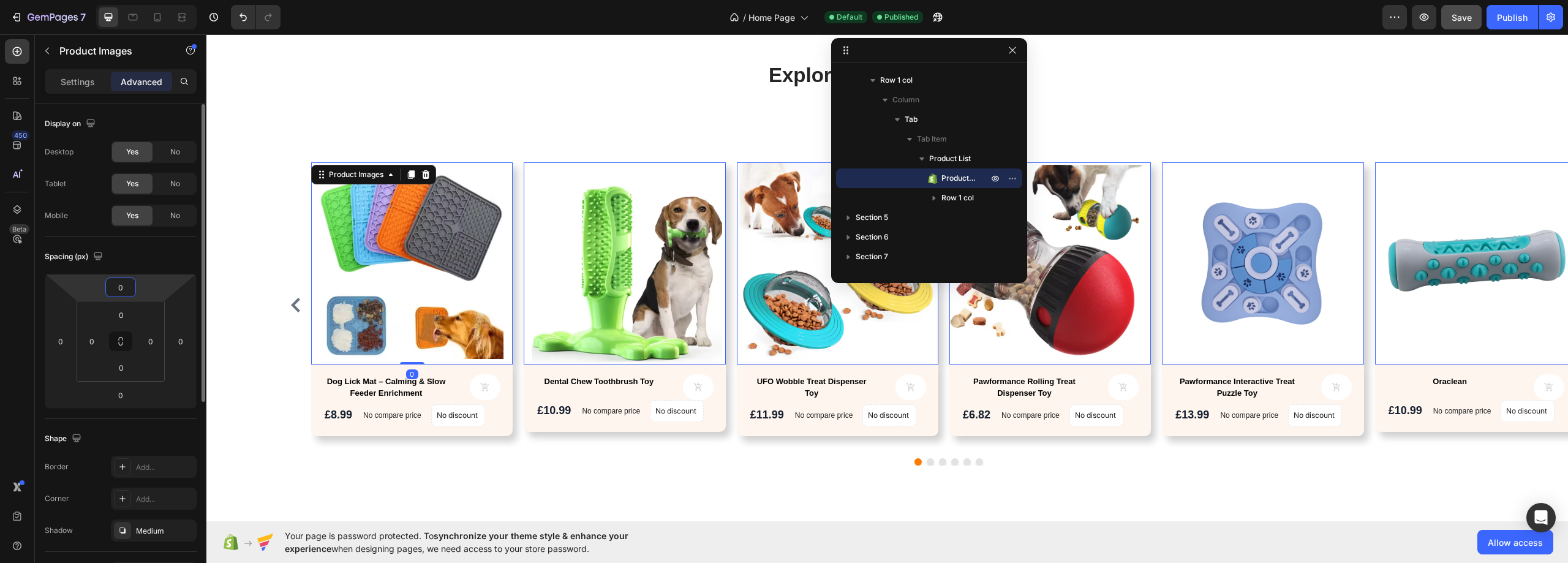
click at [128, 291] on input "0" at bounding box center [121, 287] width 24 height 18
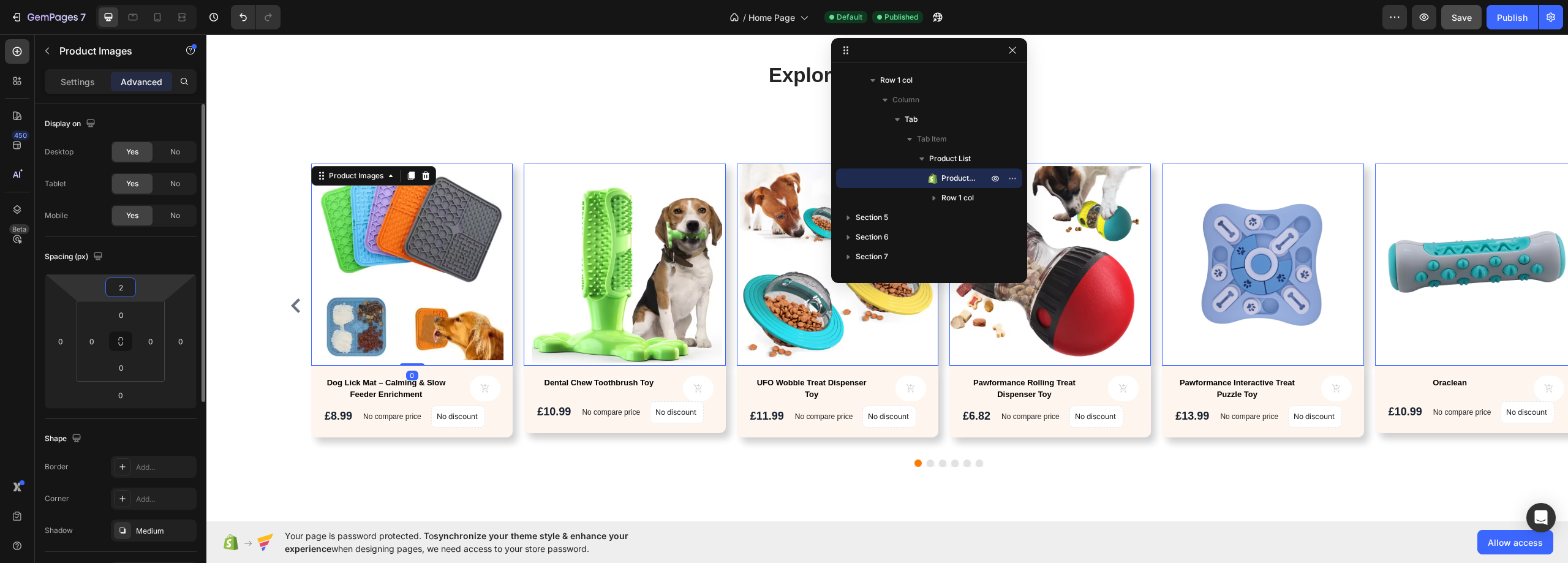
type input "20"
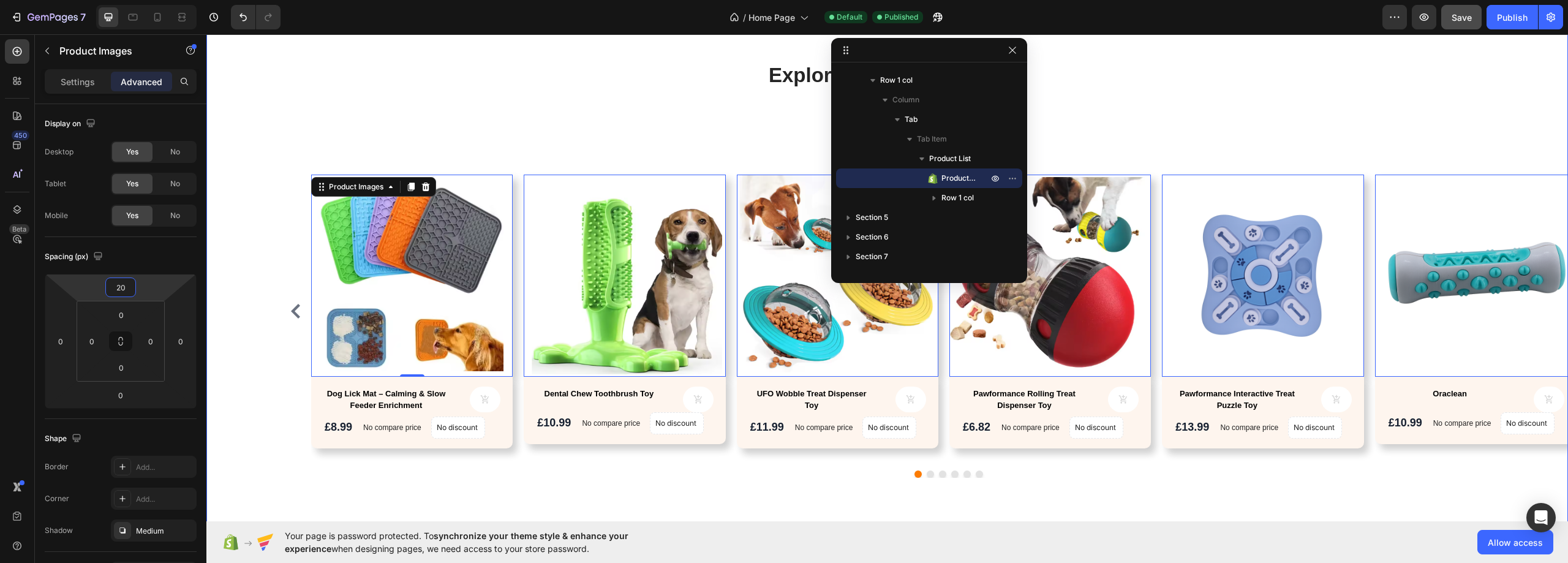
click at [262, 185] on div "Explore Our Best Sellers Heading Text block Row Best Sellers Product Images 0 D…" at bounding box center [887, 286] width 1343 height 450
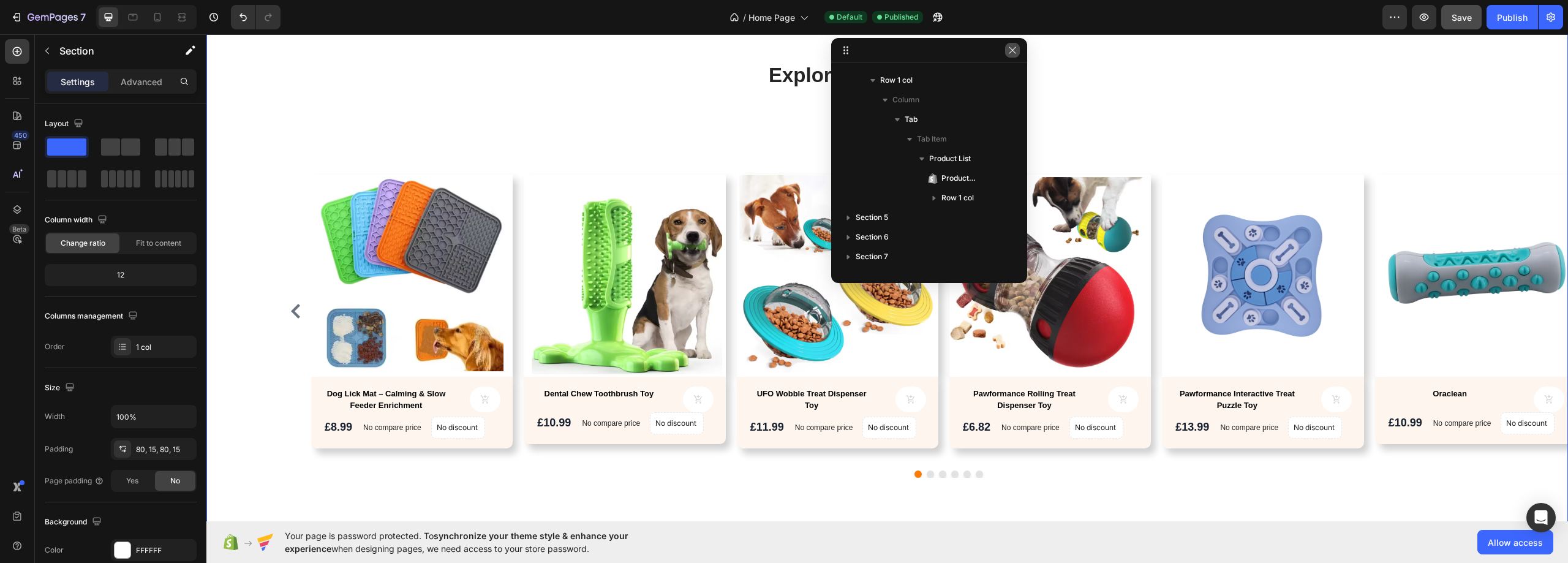
click at [1014, 47] on icon "button" at bounding box center [1012, 50] width 10 height 10
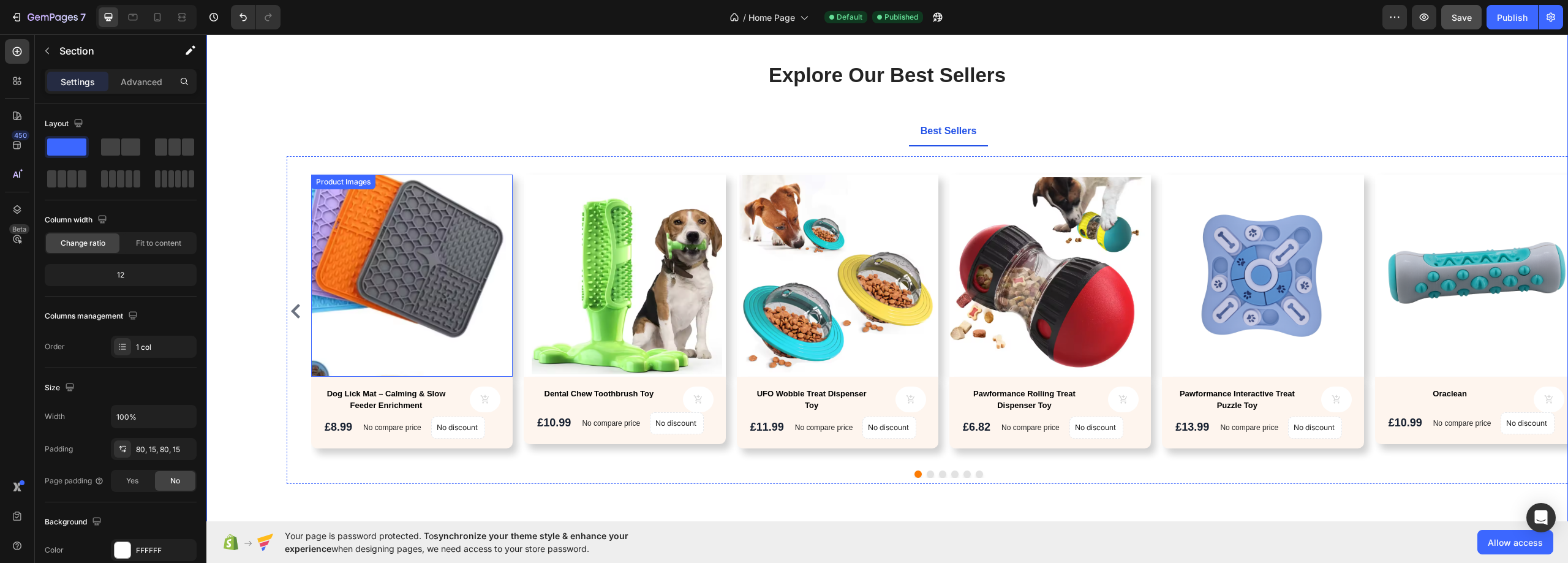
click at [495, 191] on img at bounding box center [412, 275] width 201 height 201
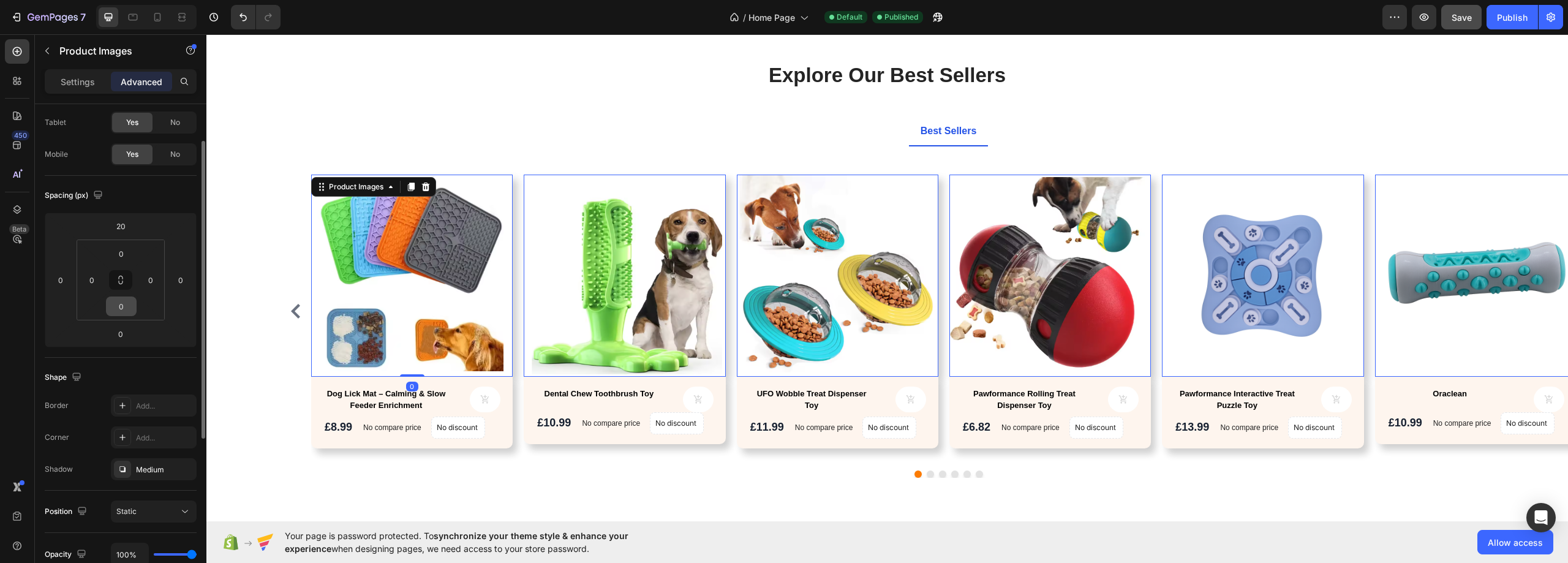
scroll to position [122, 0]
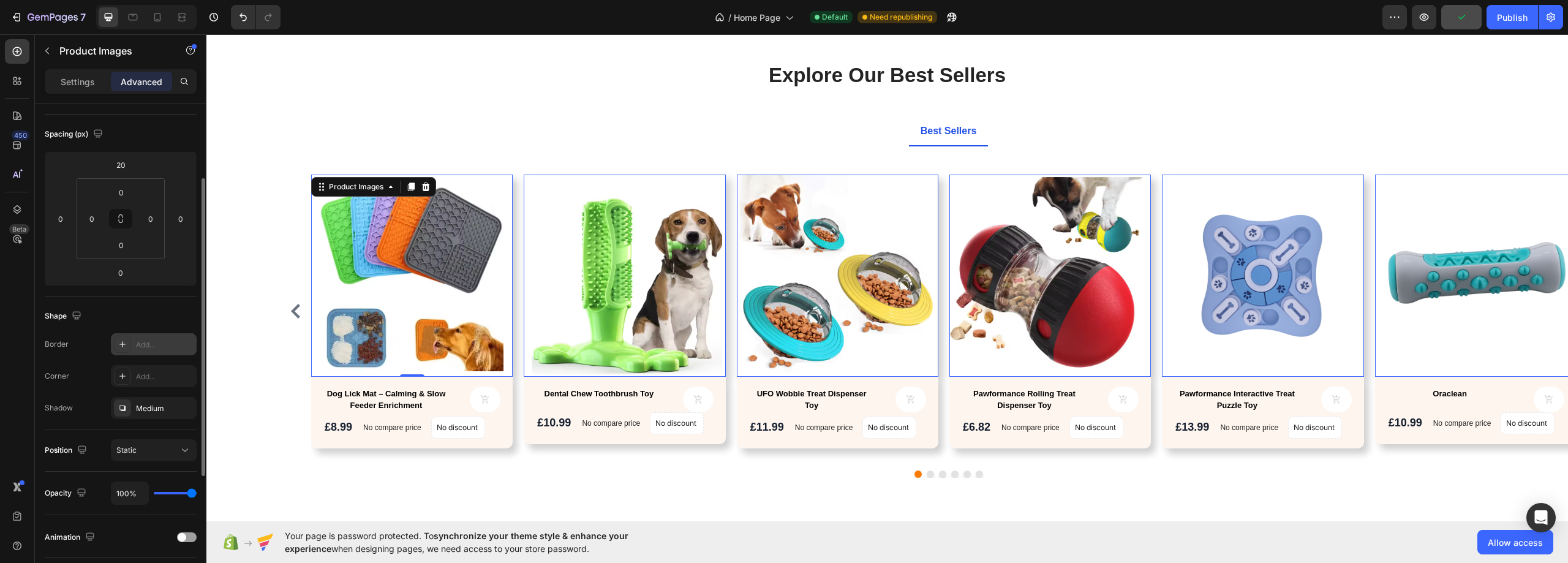
click at [153, 344] on div "Add..." at bounding box center [164, 344] width 57 height 11
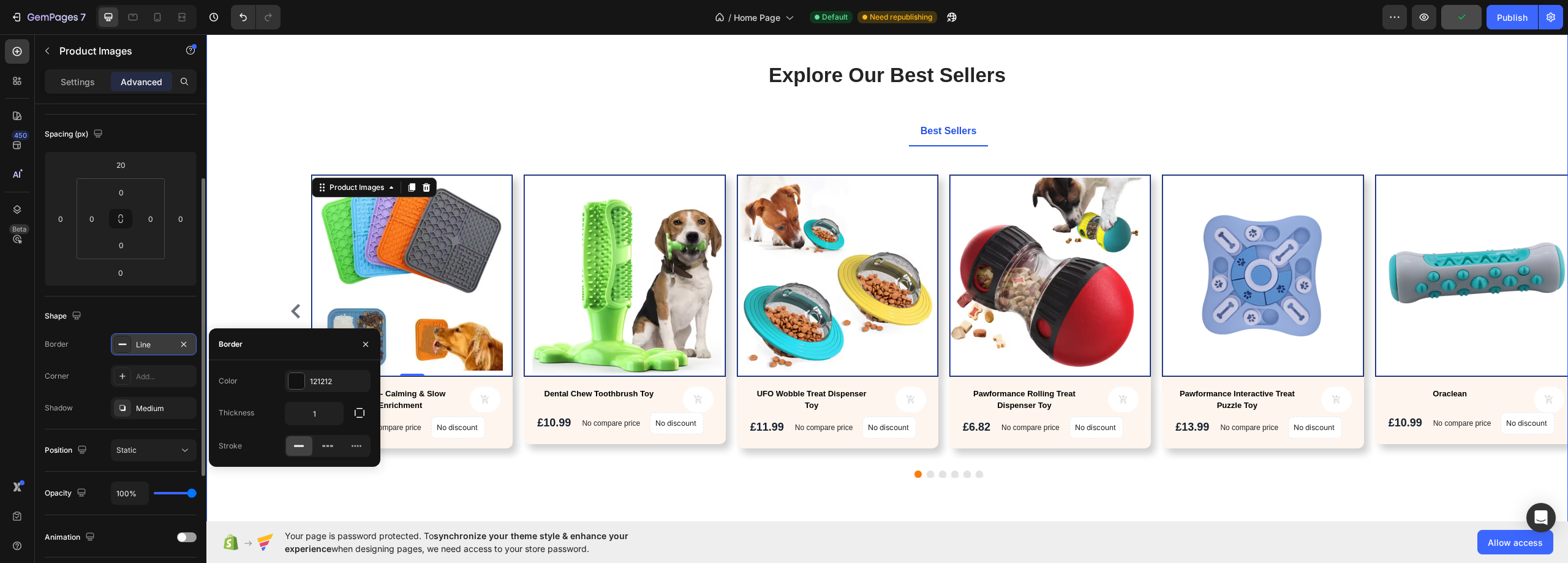
click at [262, 214] on div "Explore Our Best Sellers Heading Text block Row Best Sellers Product Images 0 D…" at bounding box center [887, 286] width 1343 height 450
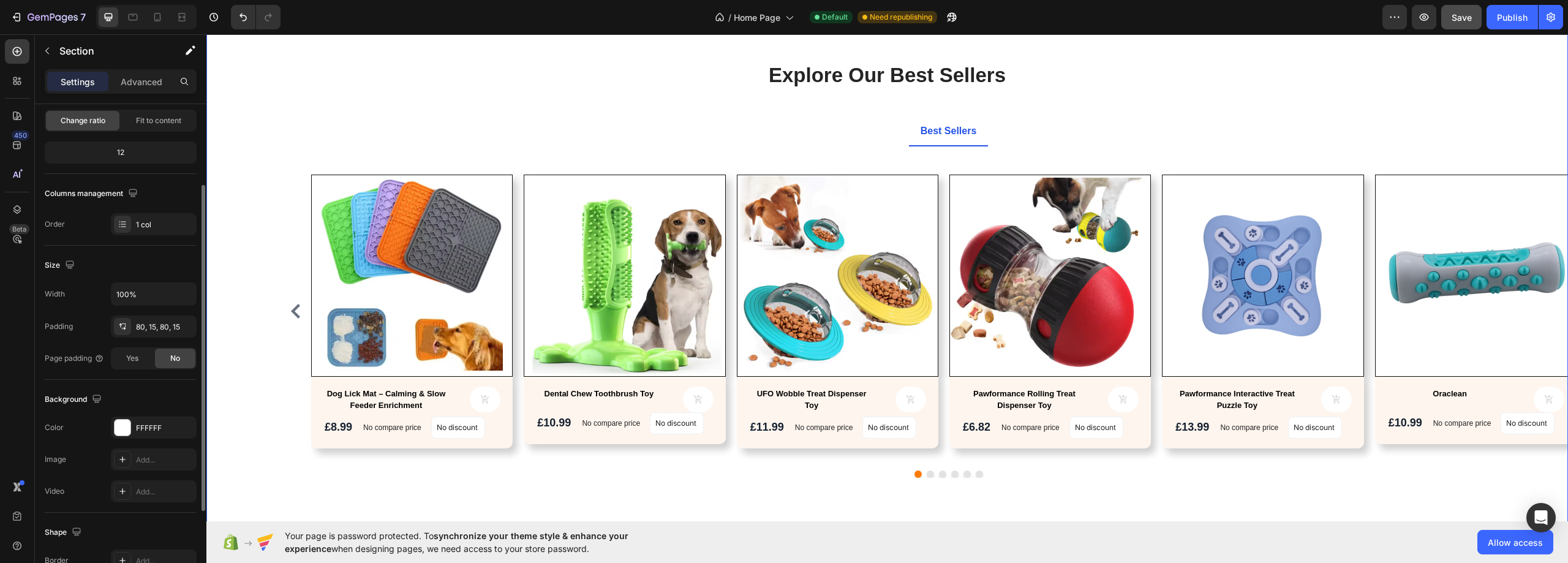
scroll to position [0, 0]
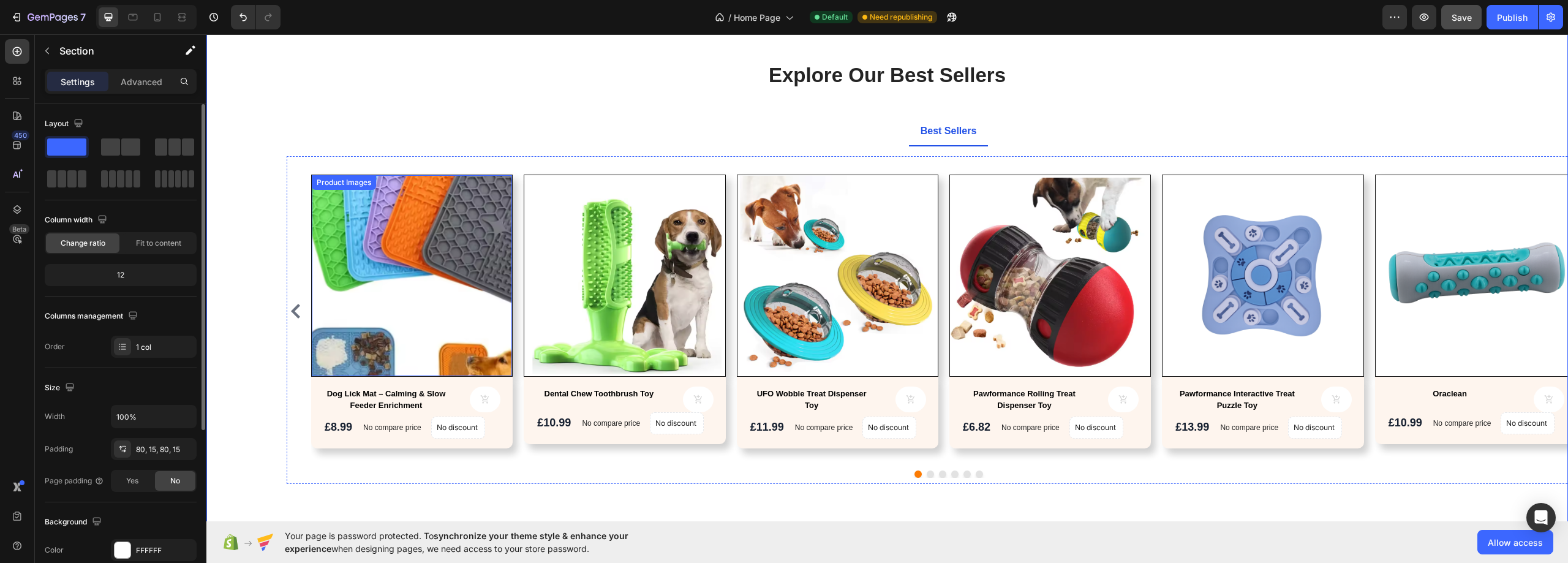
click at [368, 269] on img at bounding box center [412, 275] width 201 height 200
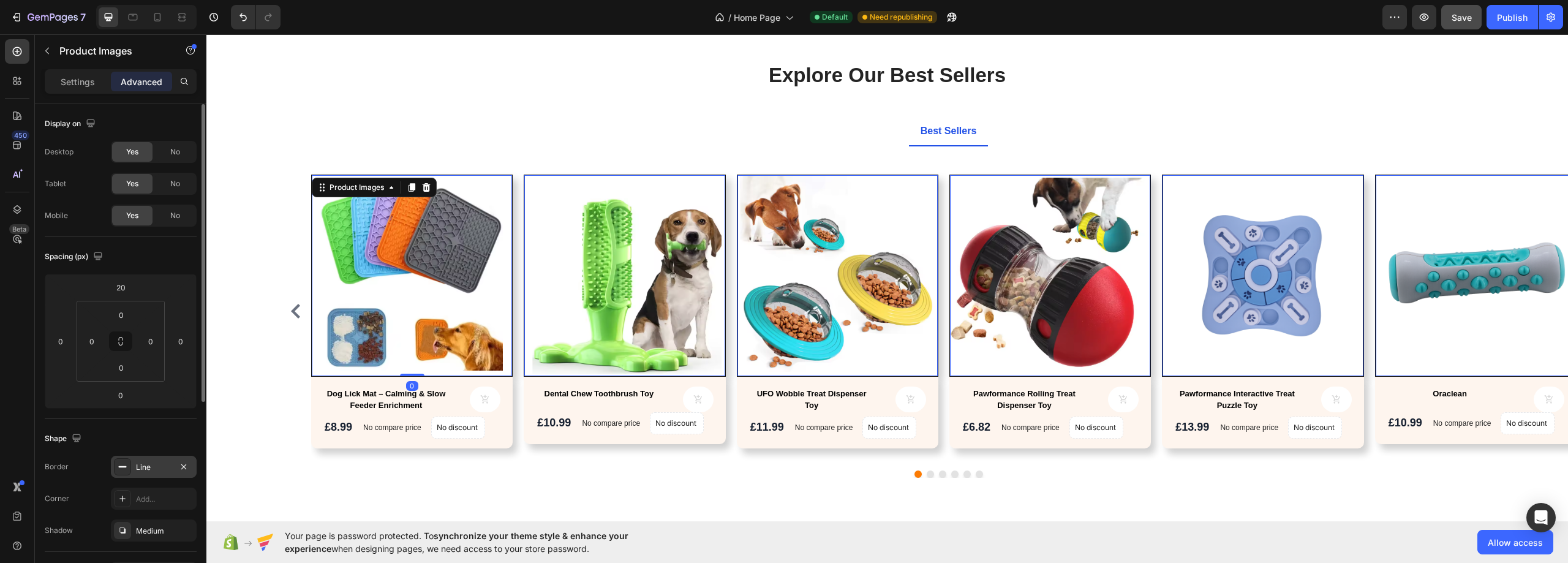
click at [152, 467] on div "Line" at bounding box center [153, 467] width 35 height 11
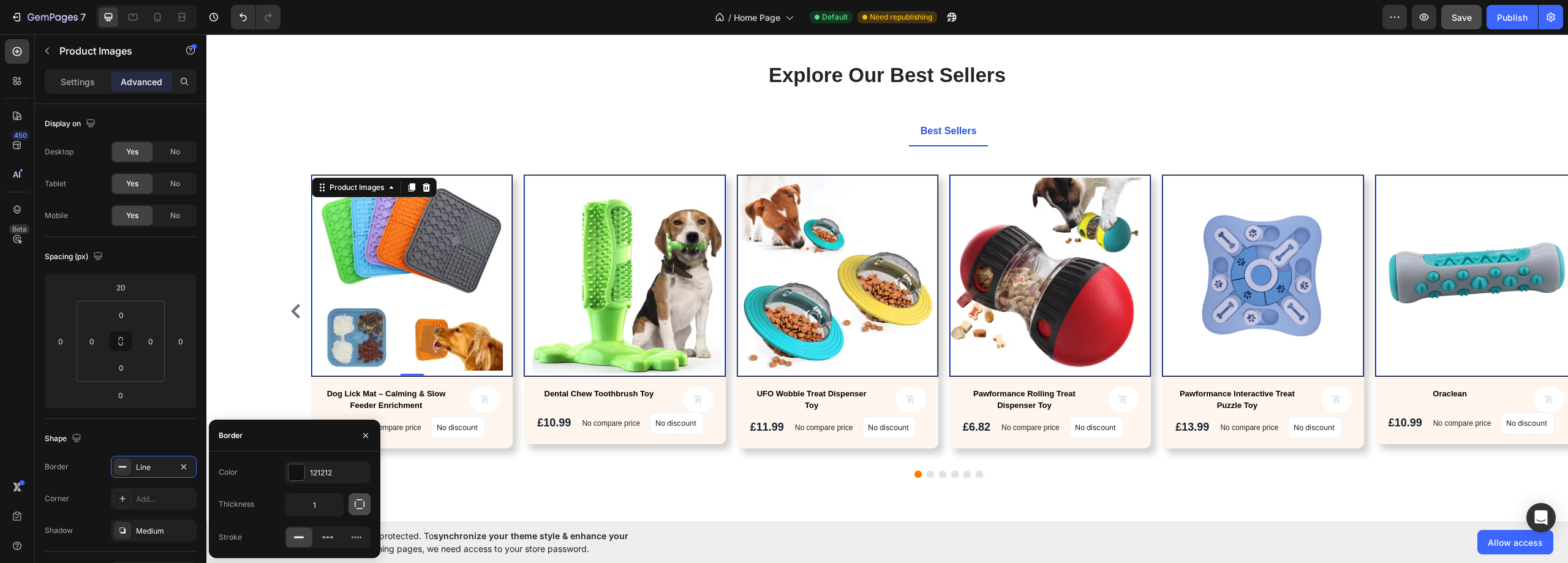
click at [359, 503] on icon "button" at bounding box center [360, 503] width 12 height 12
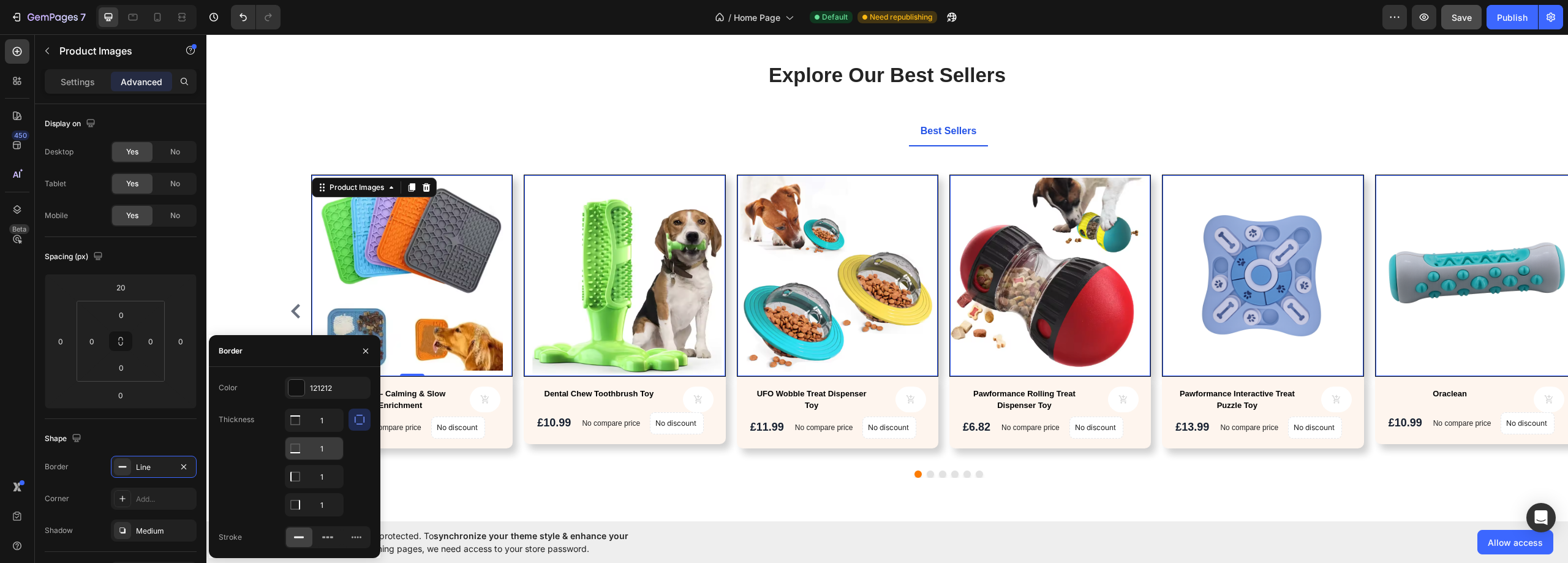
click at [308, 431] on input "1" at bounding box center [314, 420] width 57 height 22
type input "0"
click at [326, 431] on input "1" at bounding box center [314, 420] width 57 height 22
type input "0"
click at [321, 431] on input "1" at bounding box center [314, 420] width 57 height 22
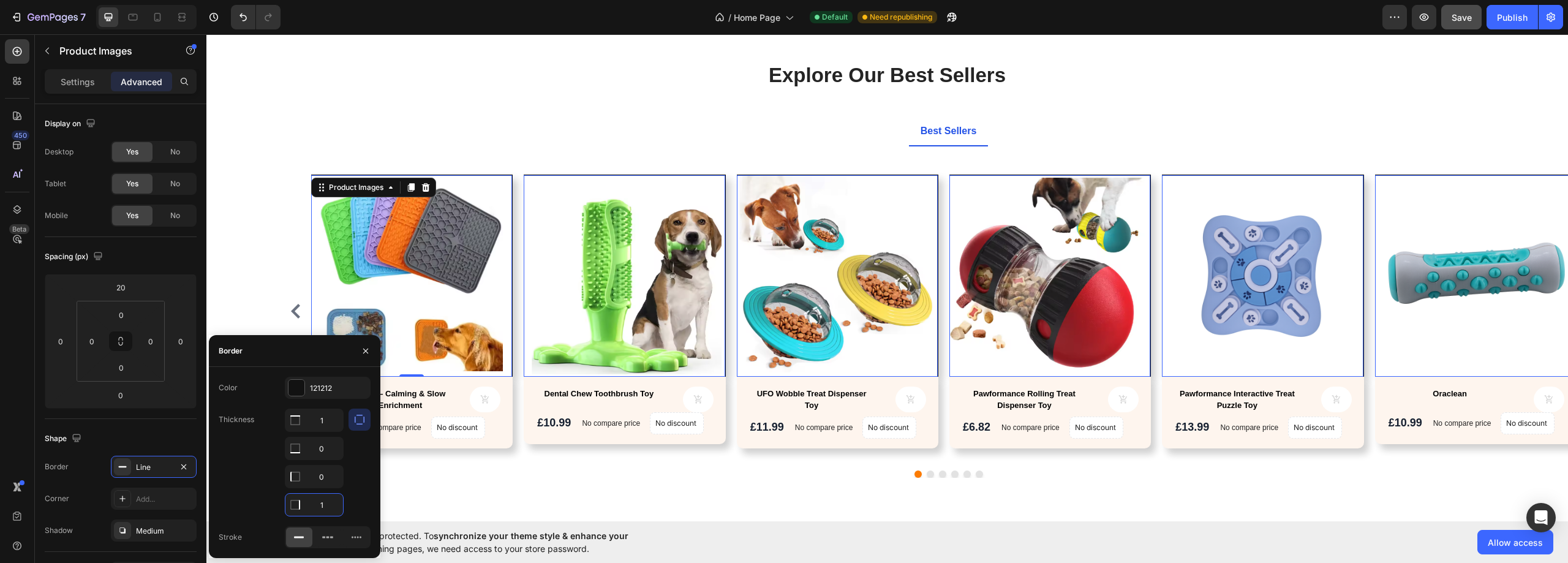
type input "0"
click at [228, 253] on div "Explore Our Best Sellers Heading Text block Row Best Sellers Product Images 0 D…" at bounding box center [887, 286] width 1343 height 451
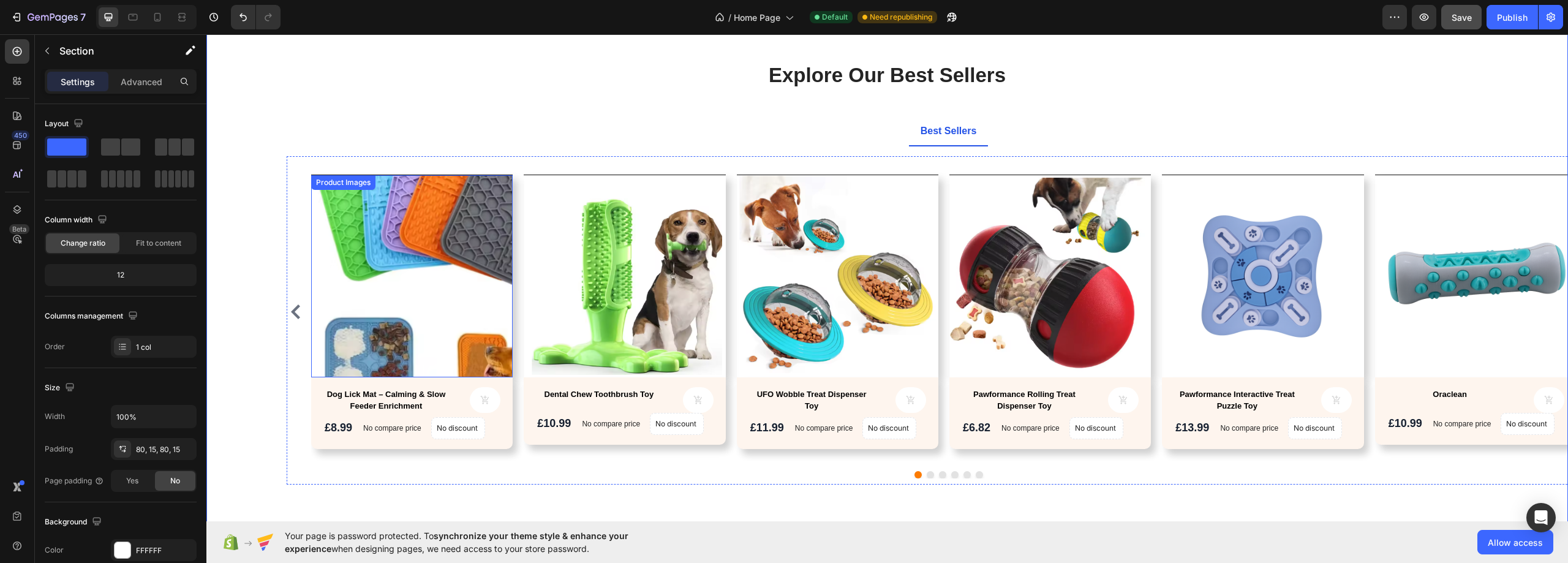
click at [351, 285] on img at bounding box center [412, 275] width 201 height 201
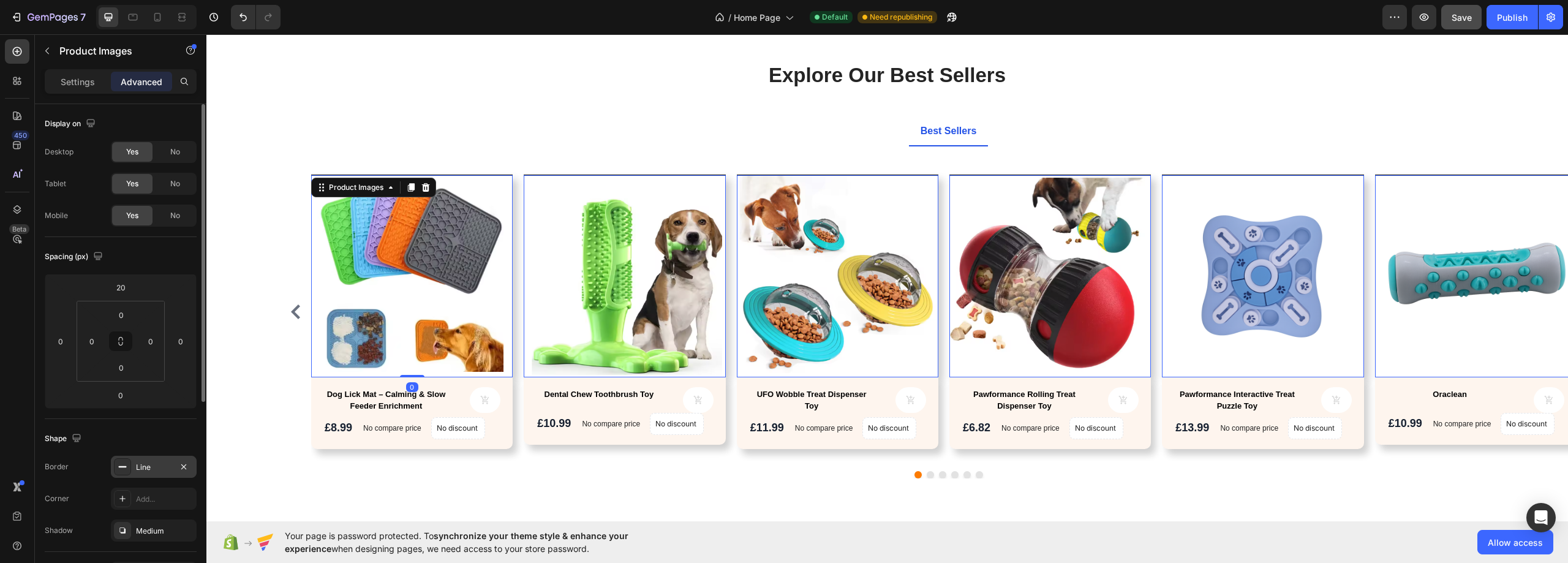
click at [152, 468] on div "Line" at bounding box center [153, 467] width 35 height 11
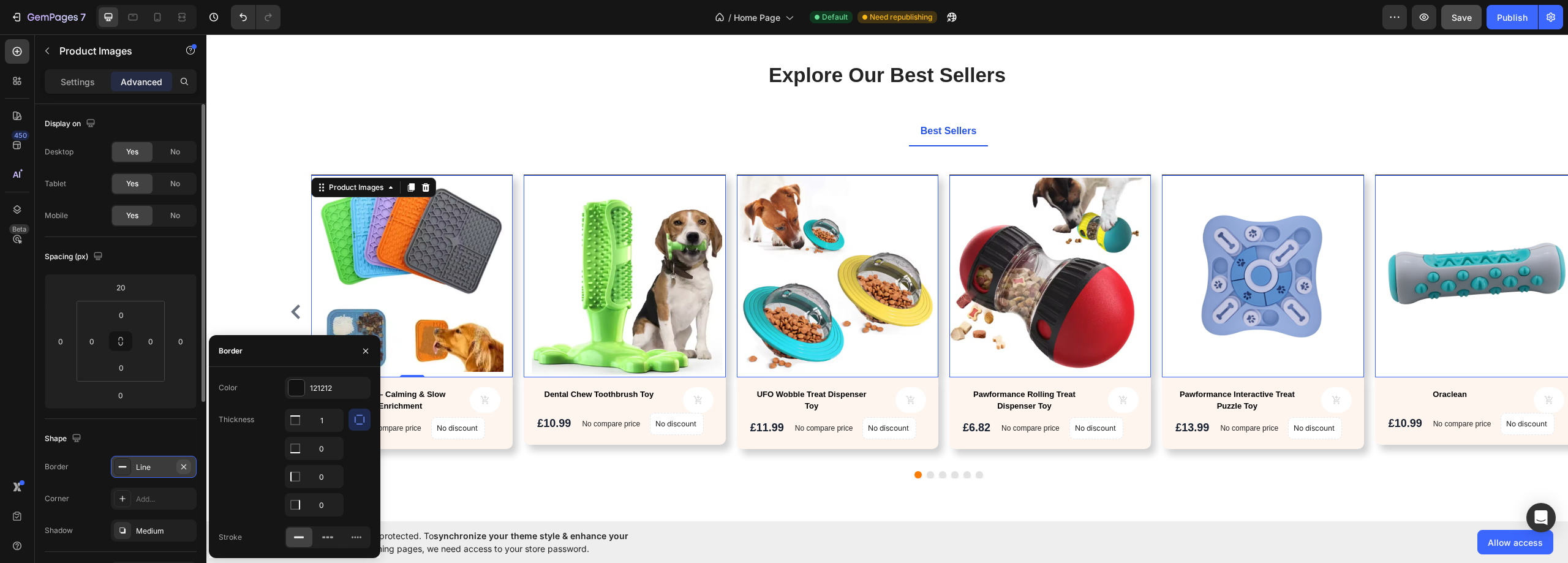
click at [187, 465] on icon "button" at bounding box center [183, 466] width 10 height 10
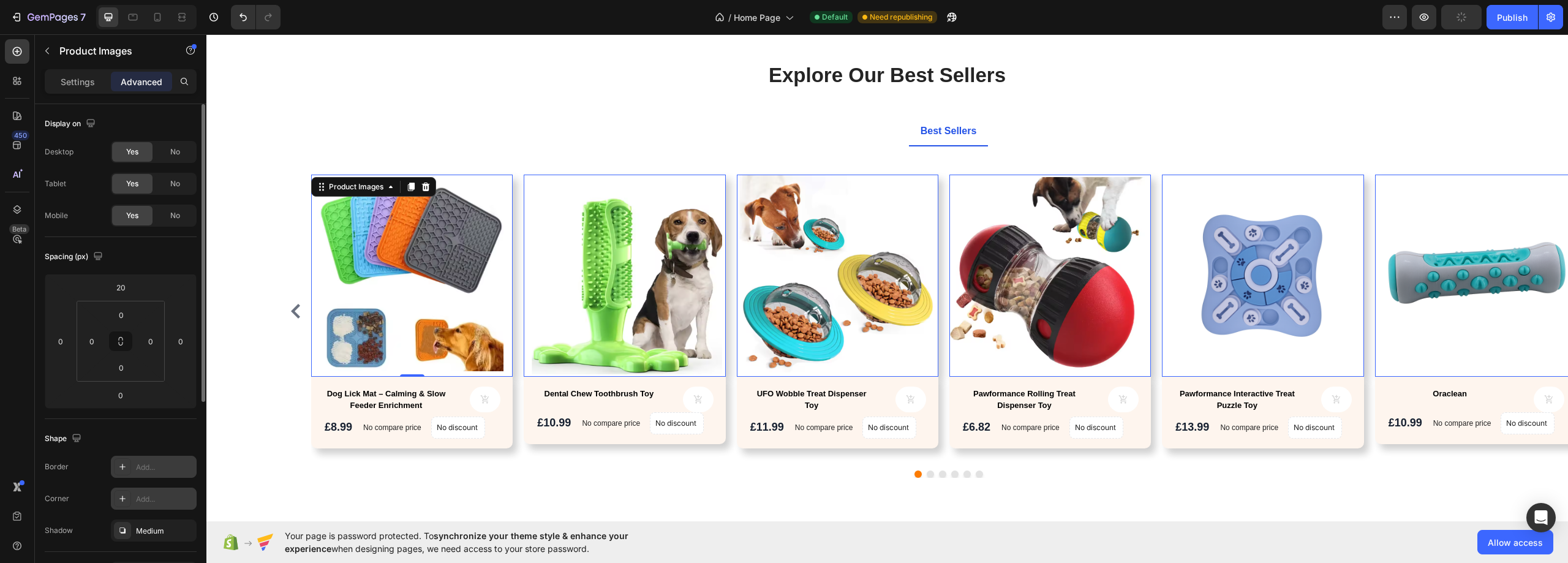
click at [158, 505] on div "Add..." at bounding box center [154, 498] width 86 height 22
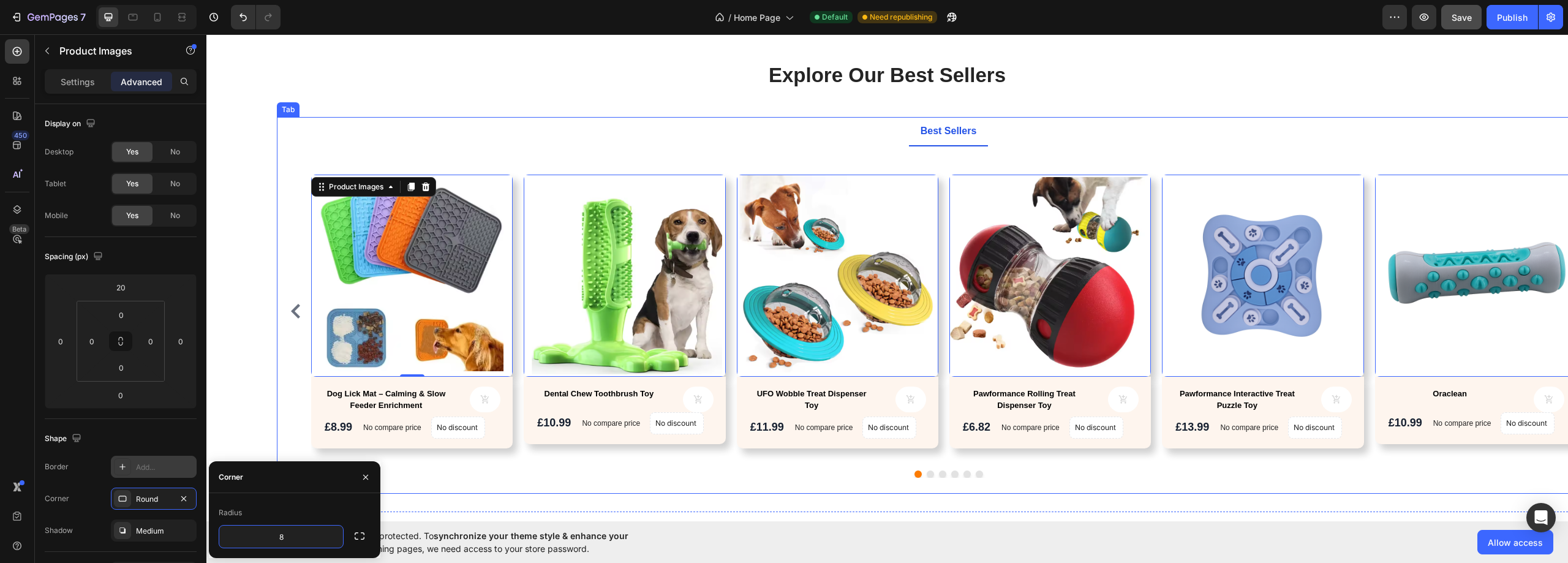
click at [251, 370] on div "Explore Our Best Sellers Heading Text block Row Best Sellers Product Images 0 D…" at bounding box center [887, 286] width 1343 height 450
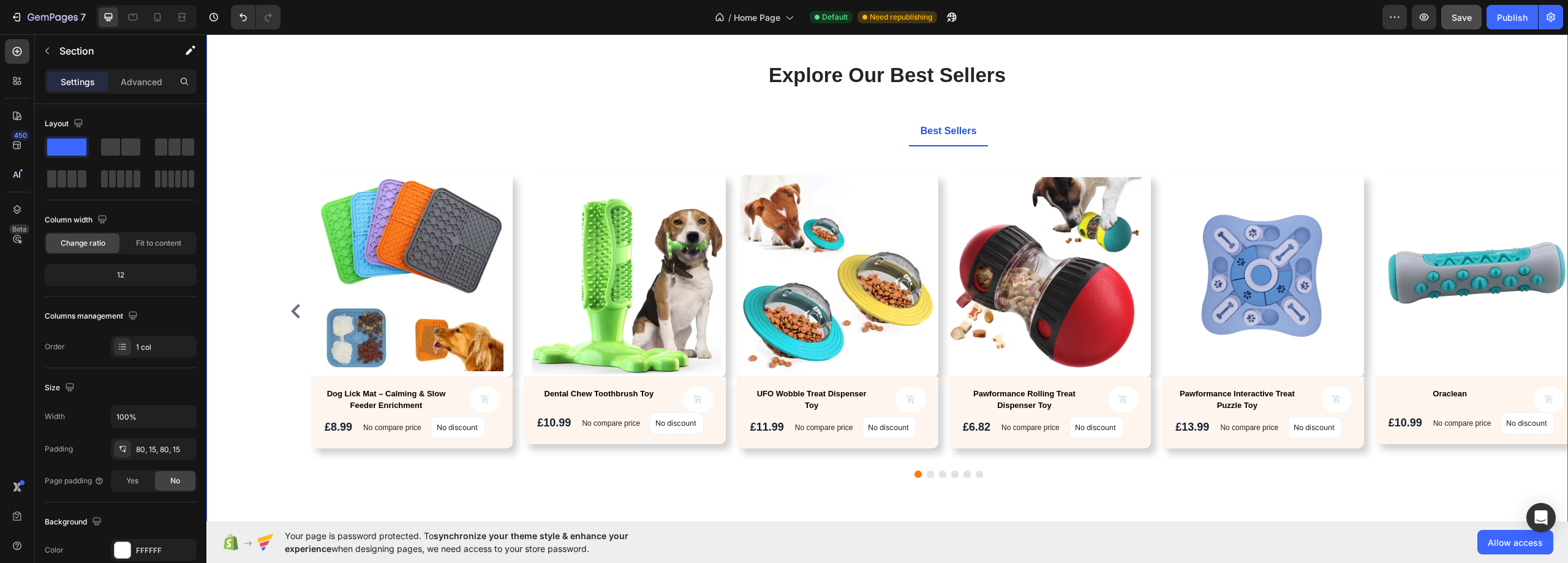
click at [332, 295] on img at bounding box center [412, 275] width 201 height 201
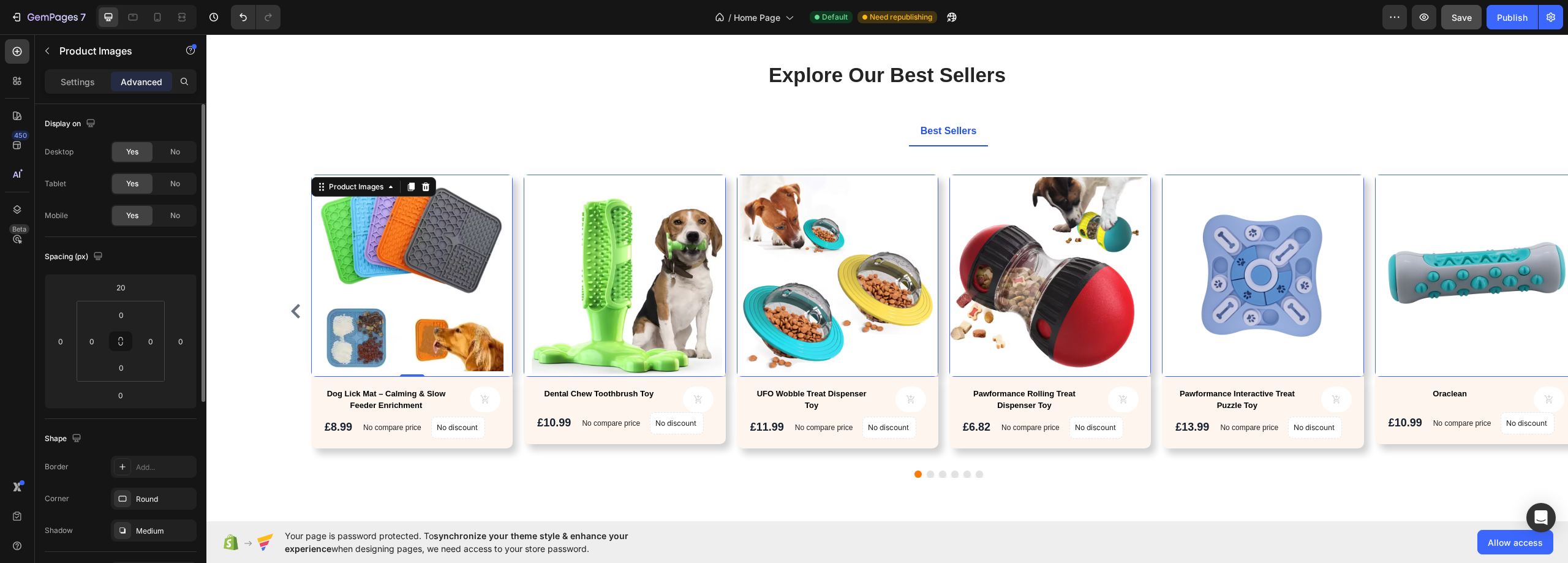
scroll to position [61, 0]
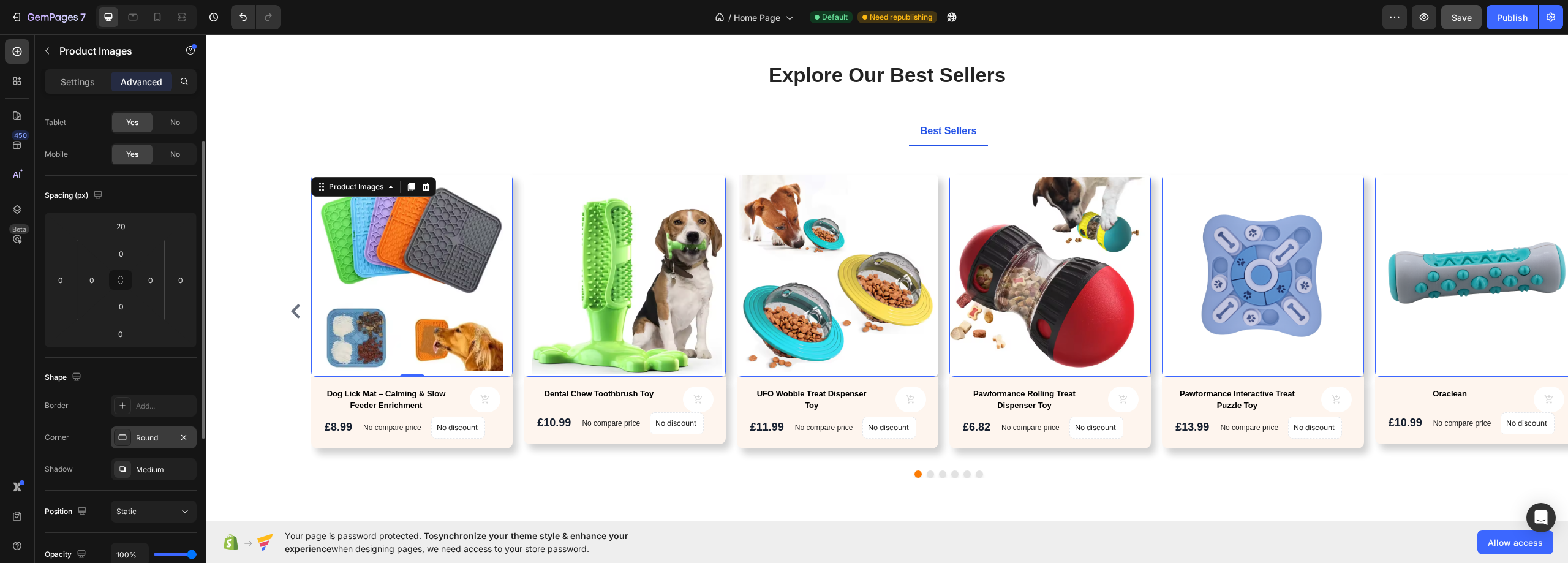
click at [150, 428] on div "Round" at bounding box center [154, 436] width 86 height 22
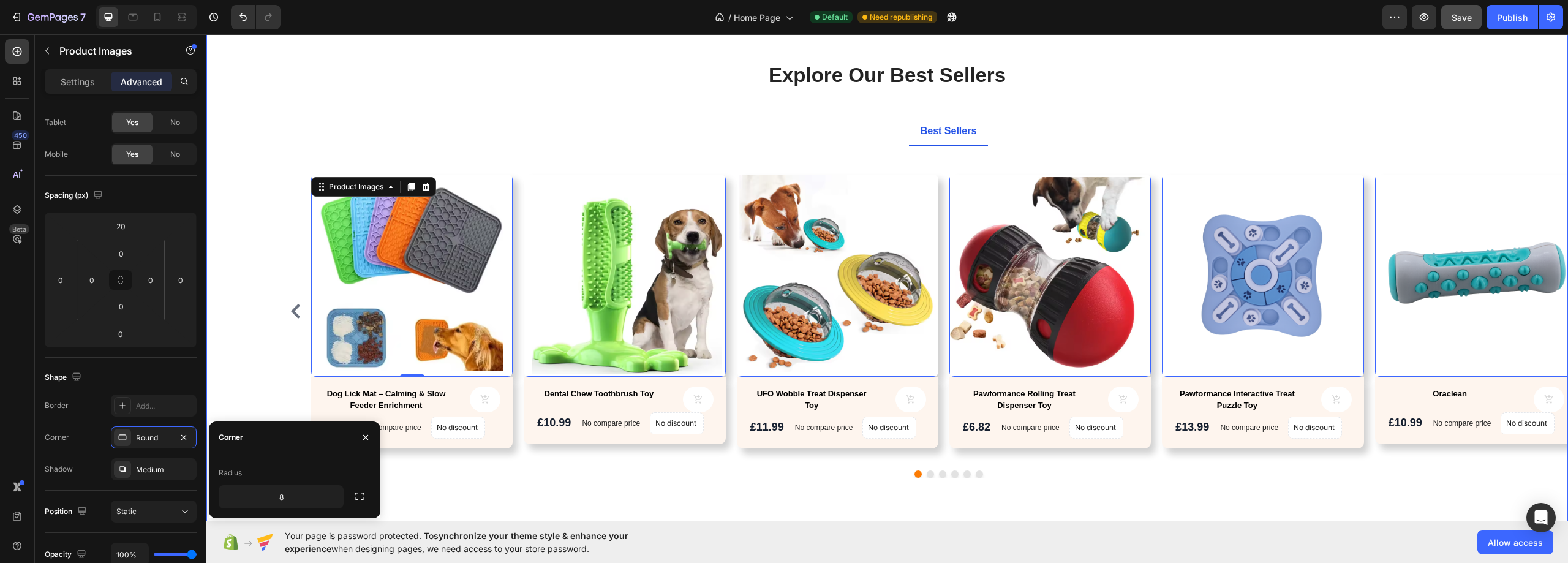
click at [235, 203] on div "Explore Our Best Sellers Heading Text block Row Best Sellers Product Images 0 D…" at bounding box center [887, 286] width 1343 height 450
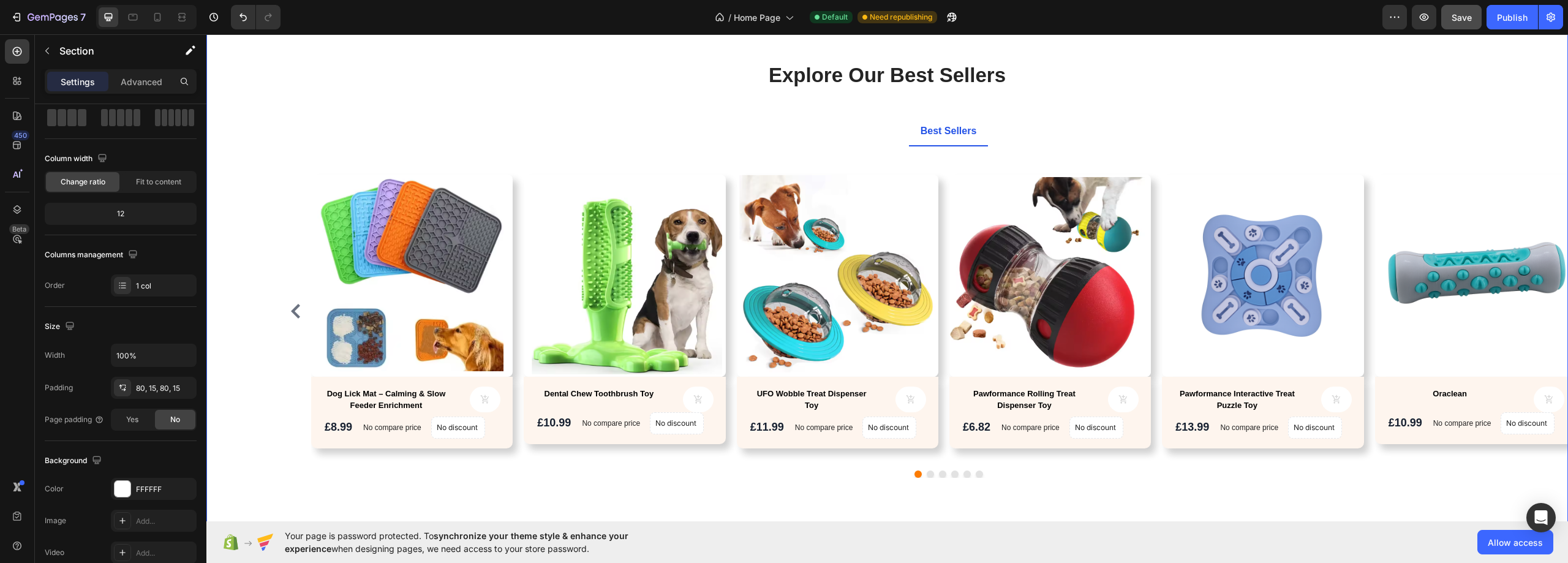
scroll to position [0, 0]
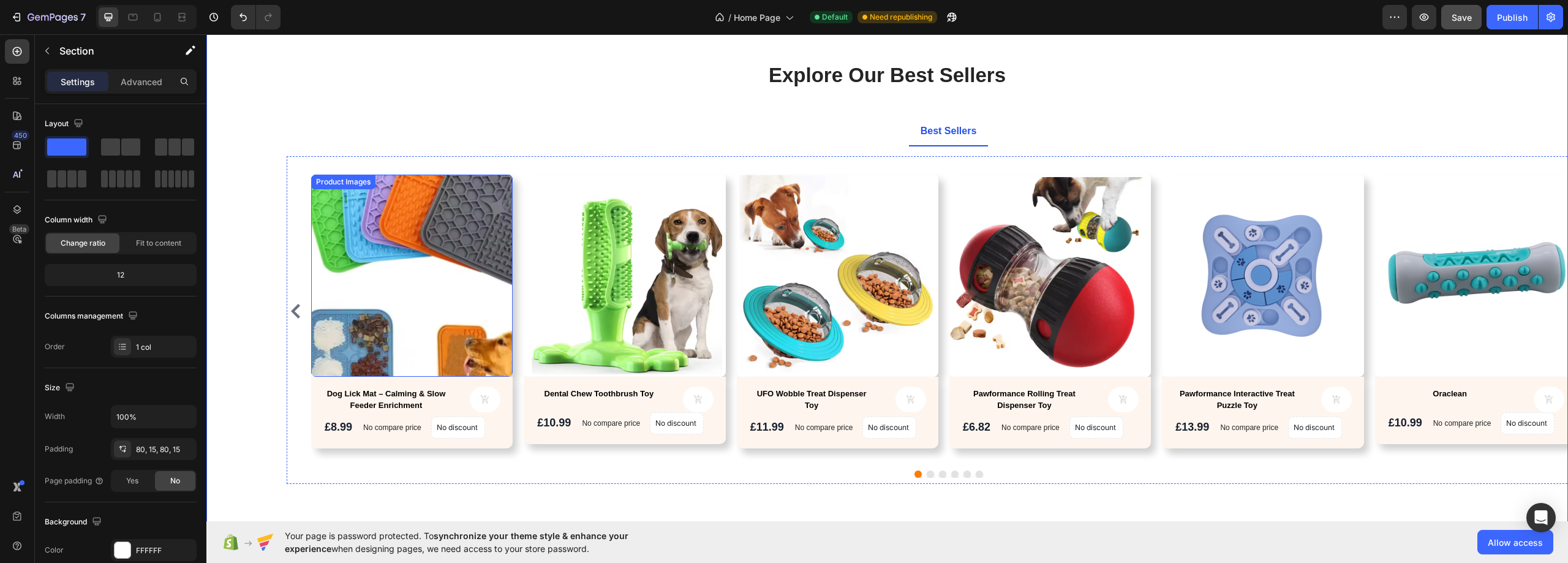
click at [407, 295] on img at bounding box center [412, 275] width 201 height 201
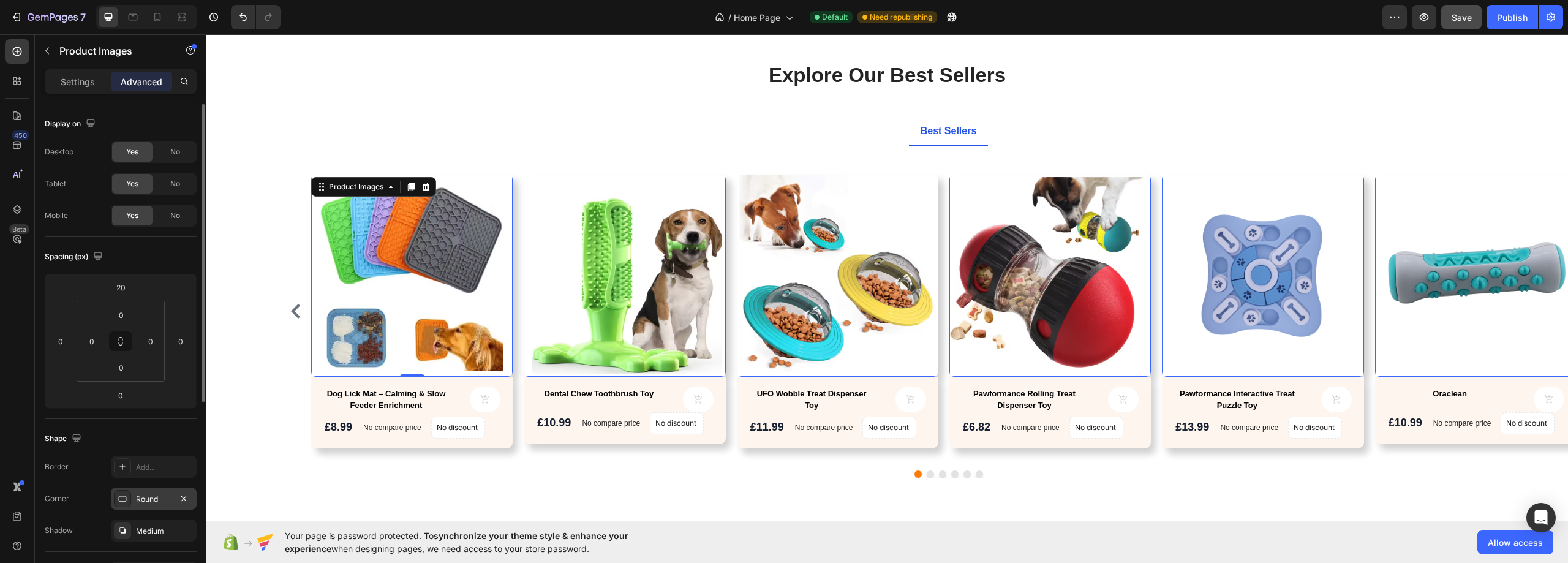
click at [152, 497] on div "Round" at bounding box center [153, 499] width 35 height 11
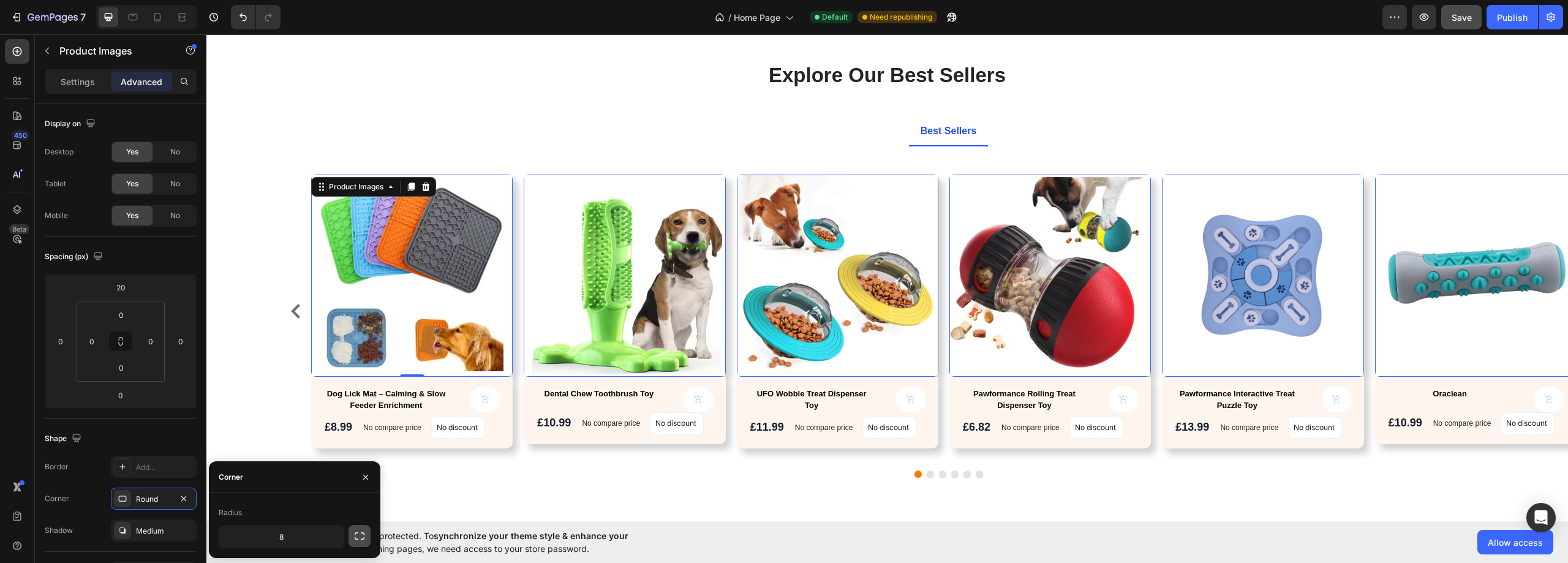
click at [361, 533] on icon "button" at bounding box center [359, 536] width 10 height 8
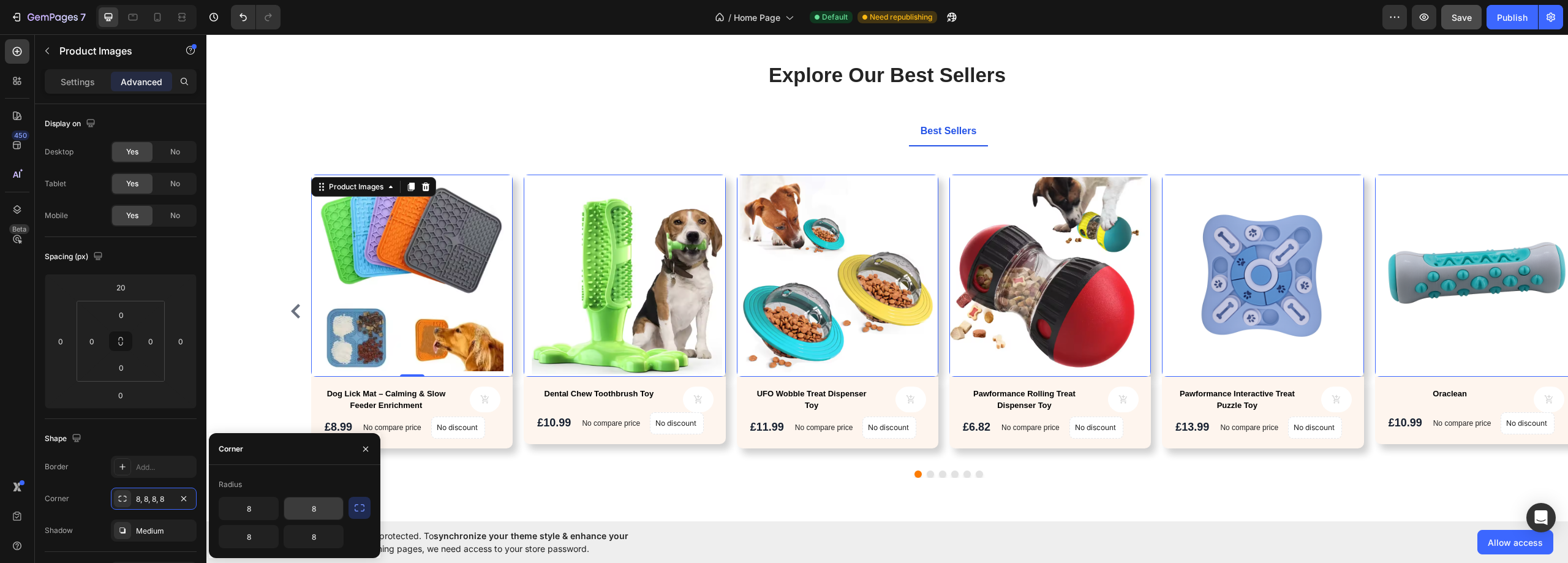
click at [322, 506] on input "8" at bounding box center [314, 508] width 59 height 22
type input "0"
click at [316, 530] on input "8" at bounding box center [314, 536] width 59 height 22
type input "0"
click at [322, 513] on input "0" at bounding box center [314, 508] width 59 height 22
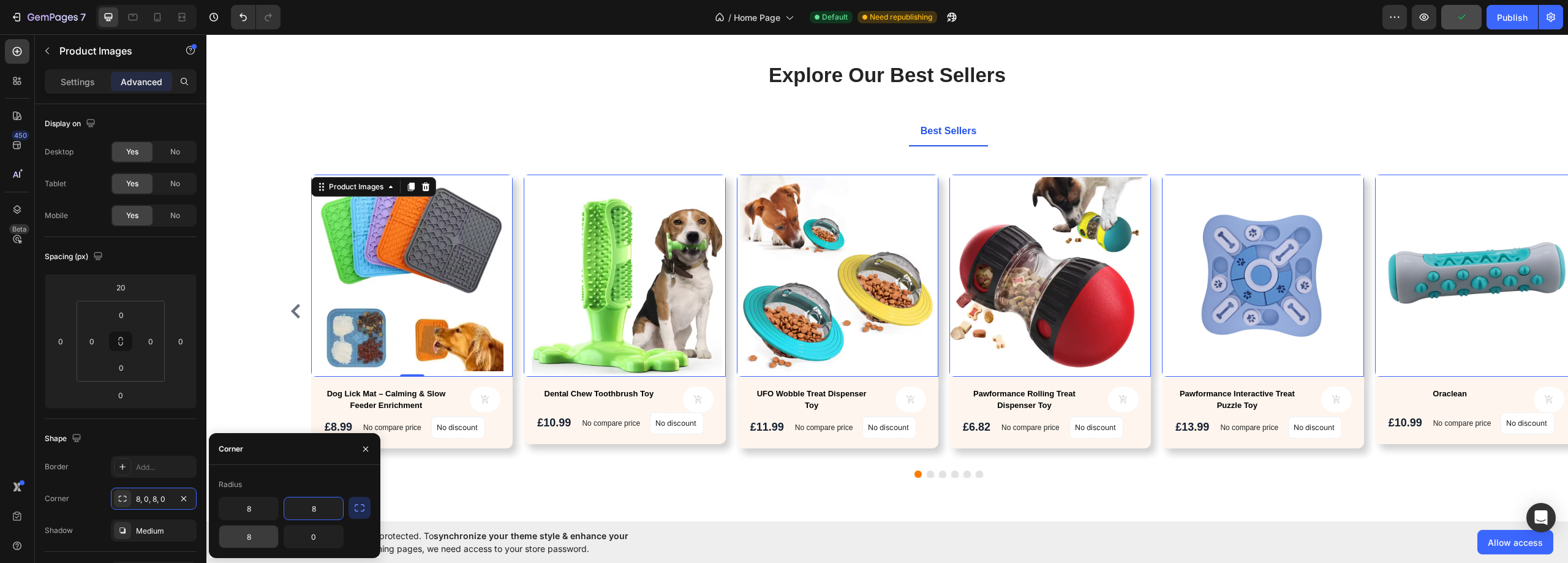
type input "8"
click at [250, 538] on input "8" at bounding box center [249, 536] width 59 height 22
type input "0"
click at [509, 434] on div "Dog Lick Mat – Calming & Slow Feeder Enrichment Product Title Product Cart Butt…" at bounding box center [412, 412] width 201 height 72
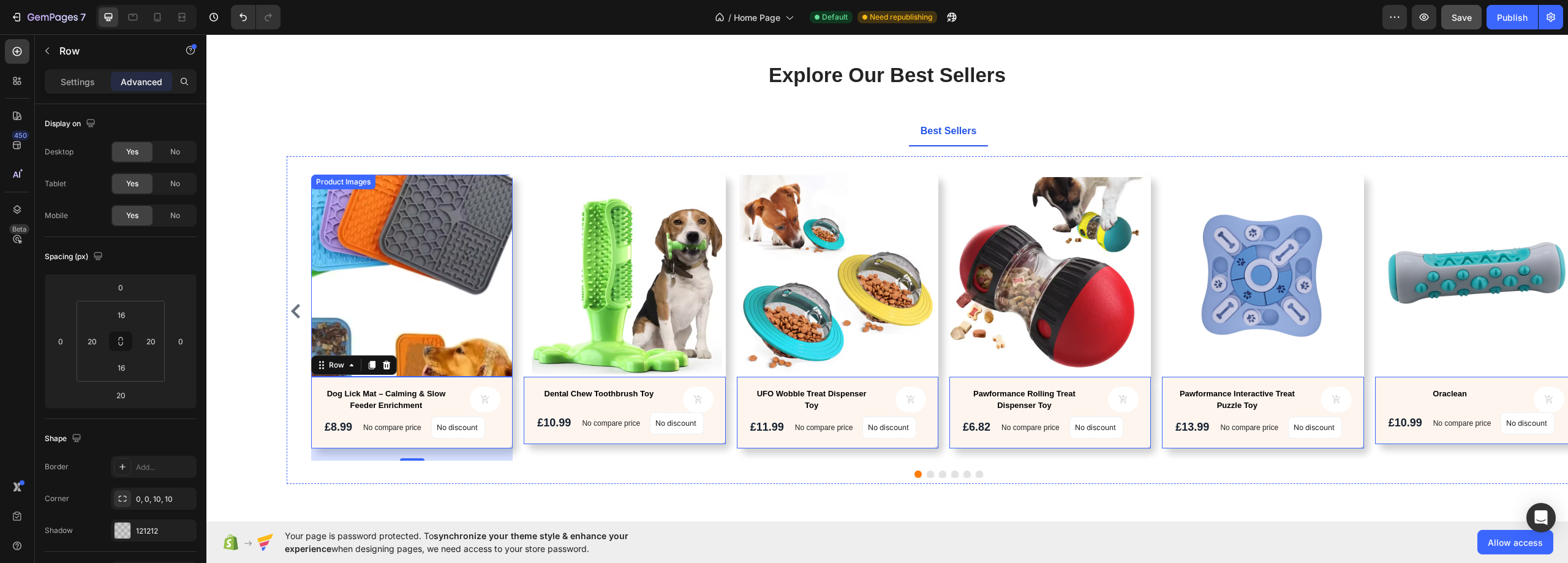
click at [458, 255] on img at bounding box center [412, 275] width 201 height 201
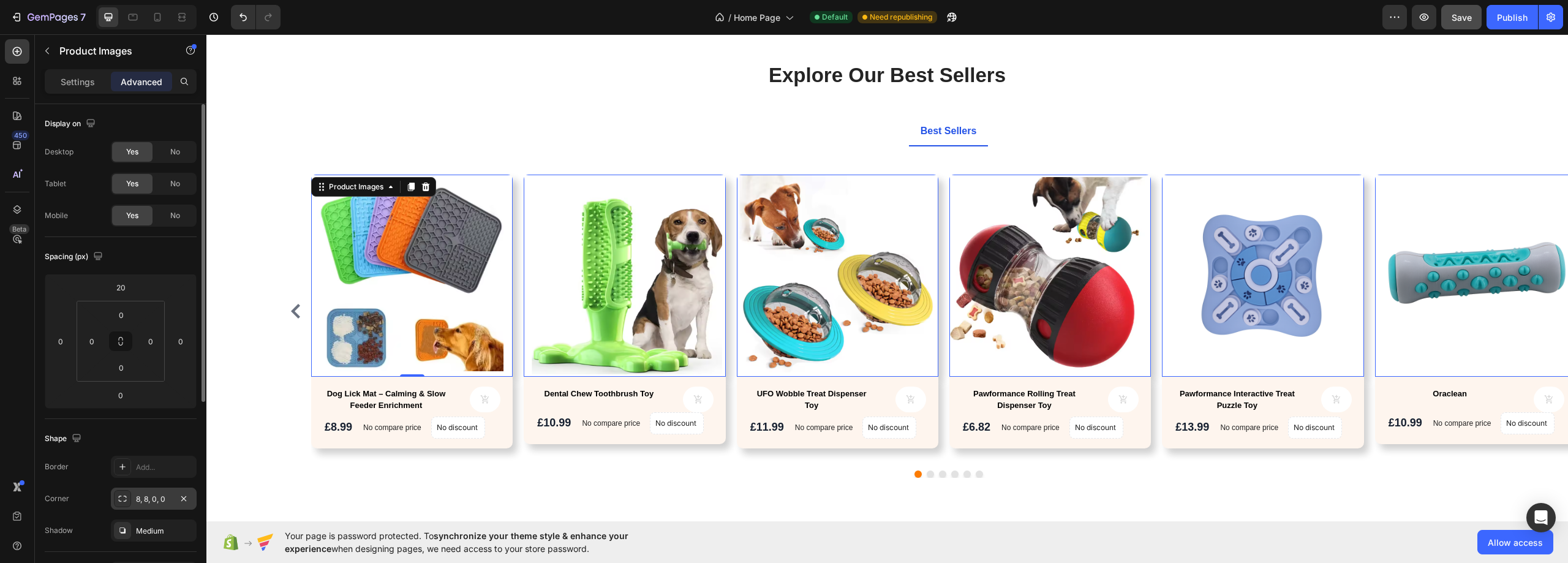
click at [165, 498] on div "8, 8, 0, 0" at bounding box center [153, 499] width 35 height 11
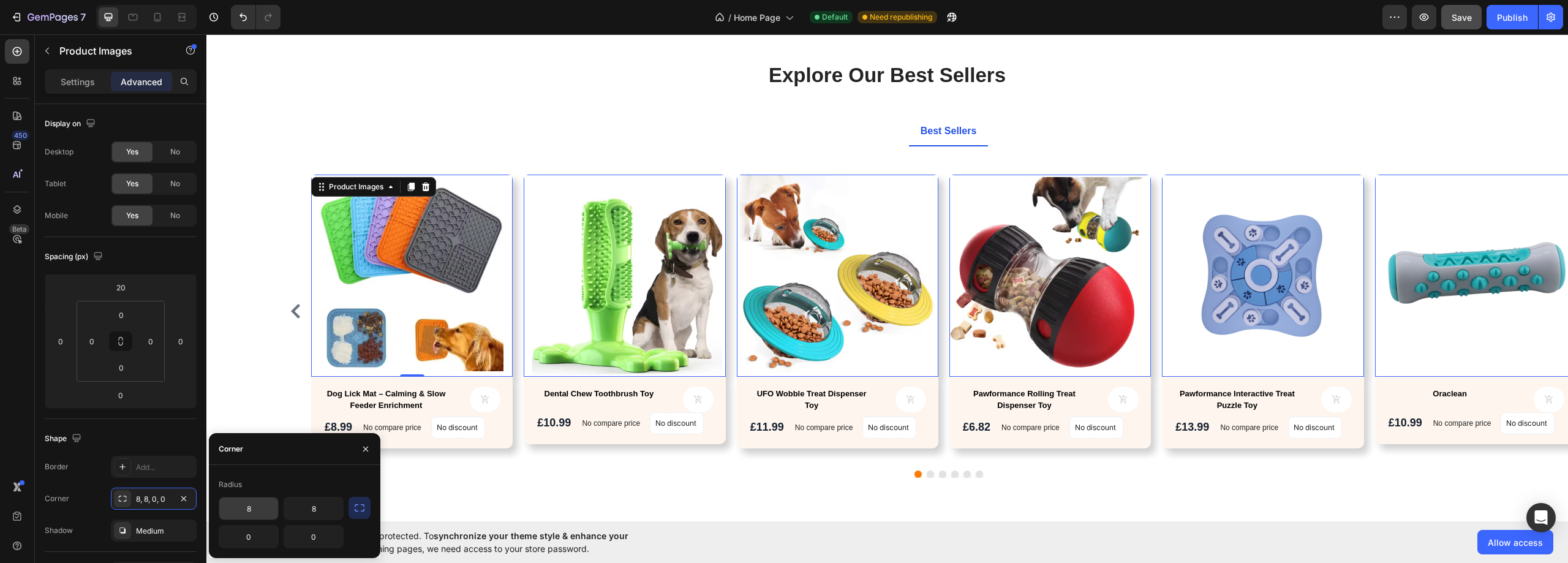
click at [262, 508] on input "8" at bounding box center [249, 508] width 59 height 22
type input "10"
click at [316, 509] on input "8" at bounding box center [314, 508] width 59 height 22
type input "10"
click at [256, 165] on div "Explore Our Best Sellers Heading Text block Row Best Sellers Product Images 0 D…" at bounding box center [887, 286] width 1343 height 450
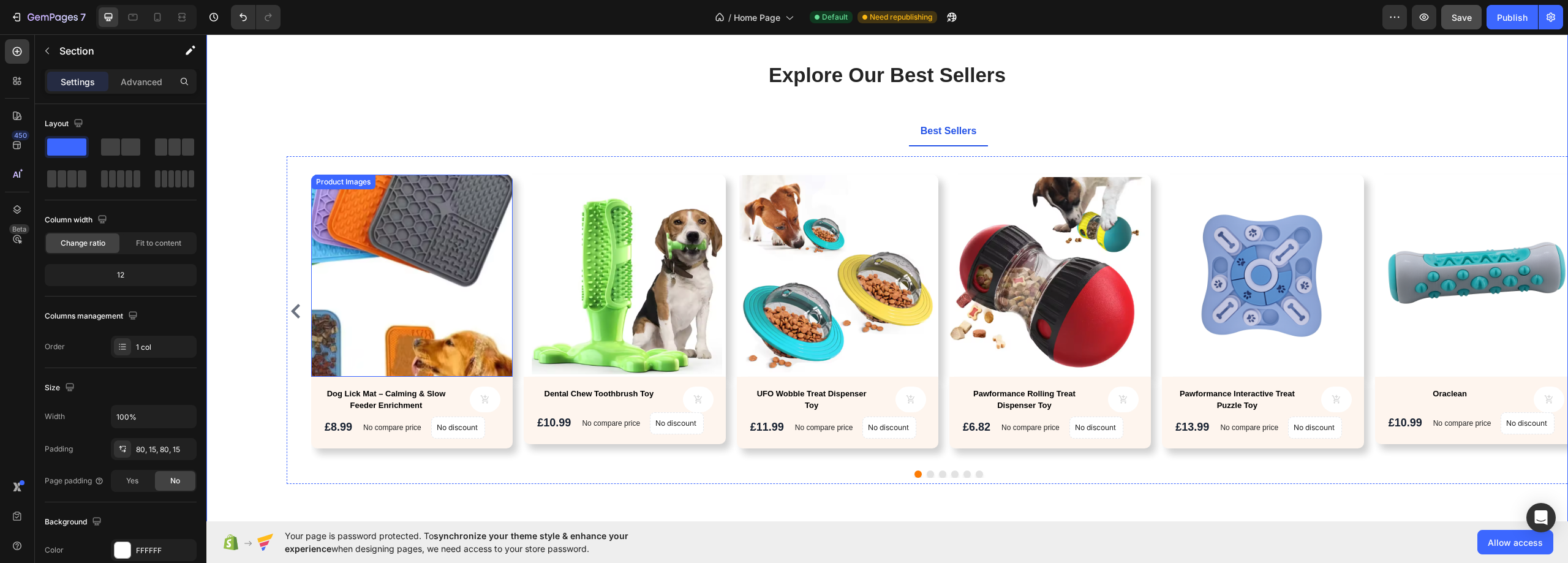
click at [475, 305] on img at bounding box center [412, 275] width 201 height 201
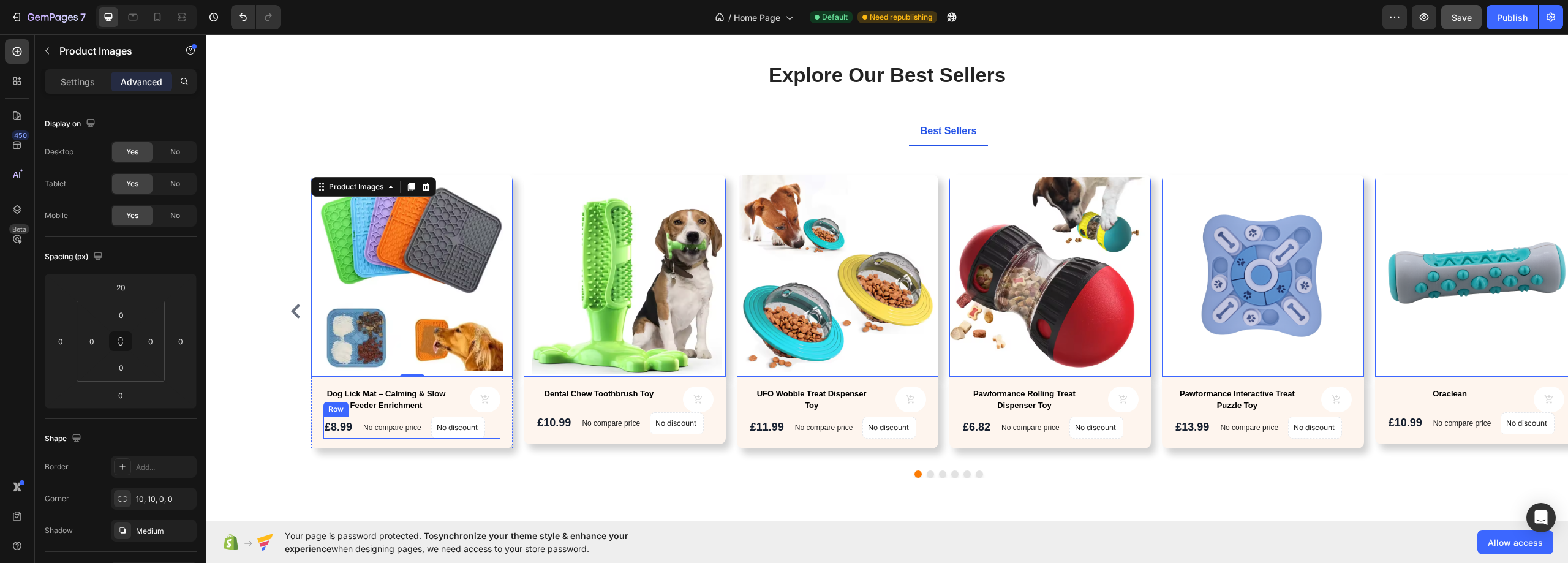
click at [498, 429] on div "£8.99 Product Price Product Price No compare price Product Price No discount No…" at bounding box center [412, 427] width 177 height 22
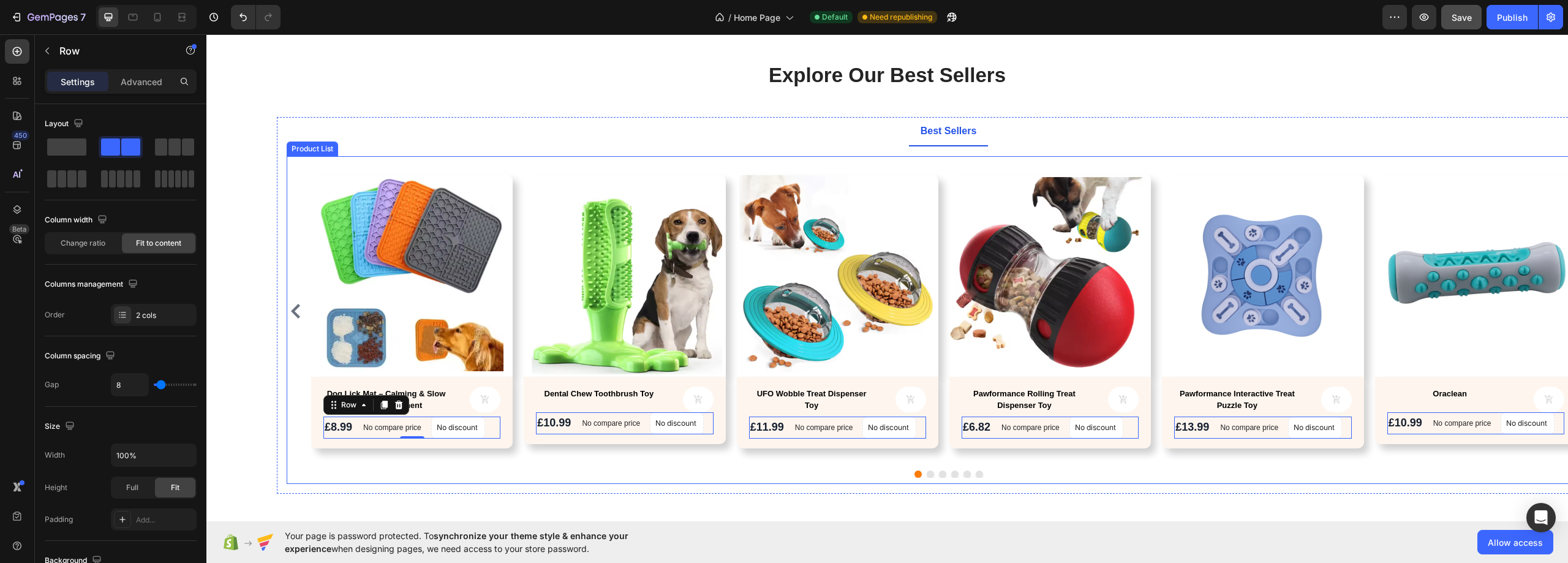
click at [508, 429] on div "Dog Lick Mat – Calming & Slow Feeder Enrichment Product Title Product Cart Butt…" at bounding box center [412, 412] width 201 height 72
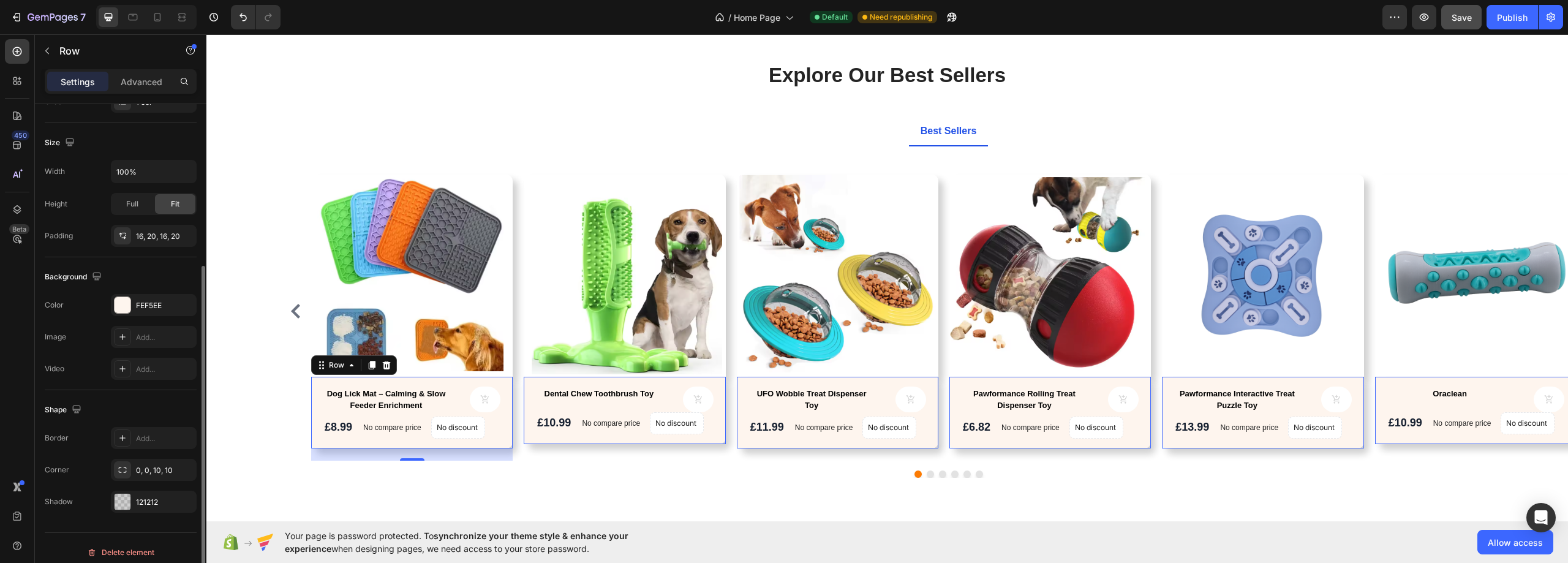
scroll to position [253, 0]
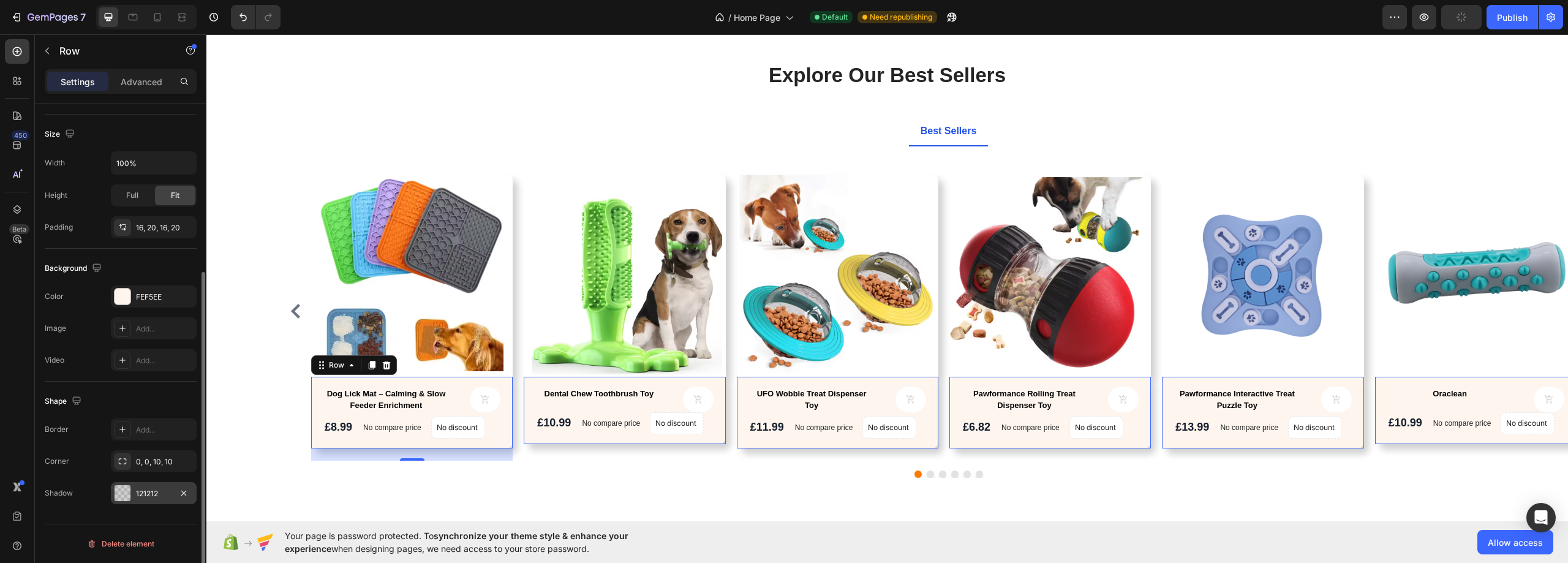
click at [146, 494] on div "121212" at bounding box center [153, 493] width 35 height 11
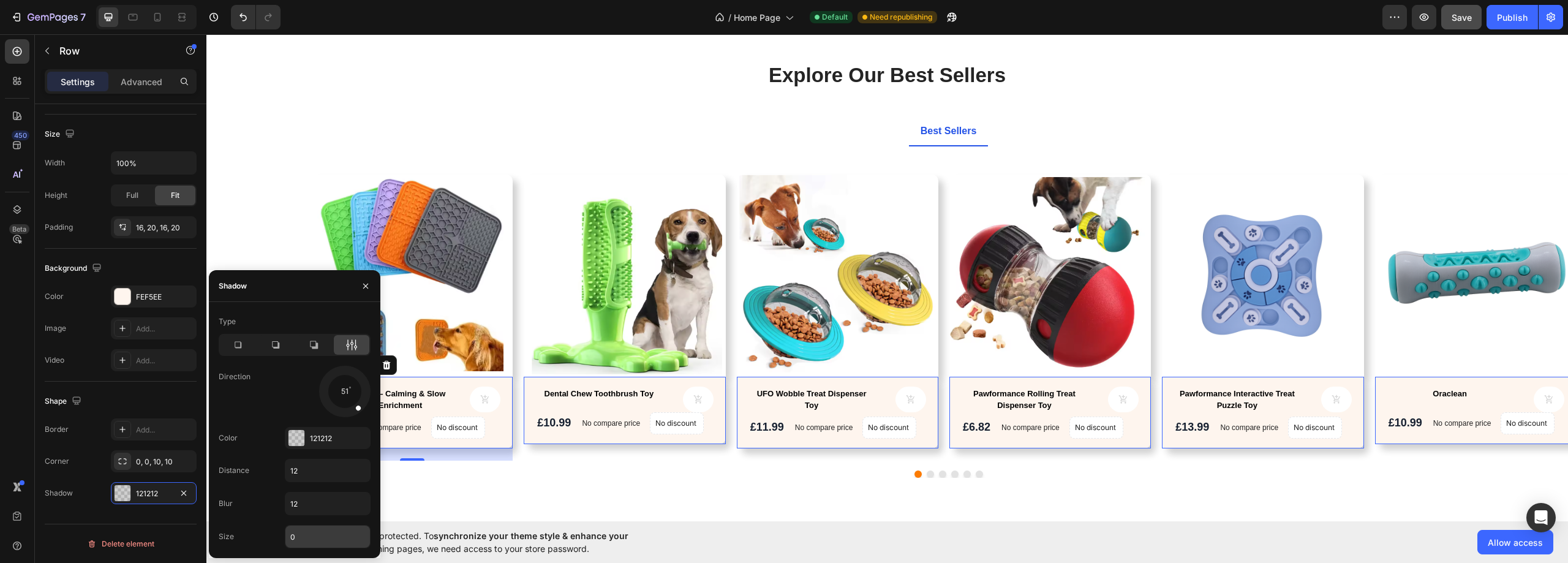
click at [320, 538] on input "0" at bounding box center [328, 536] width 84 height 22
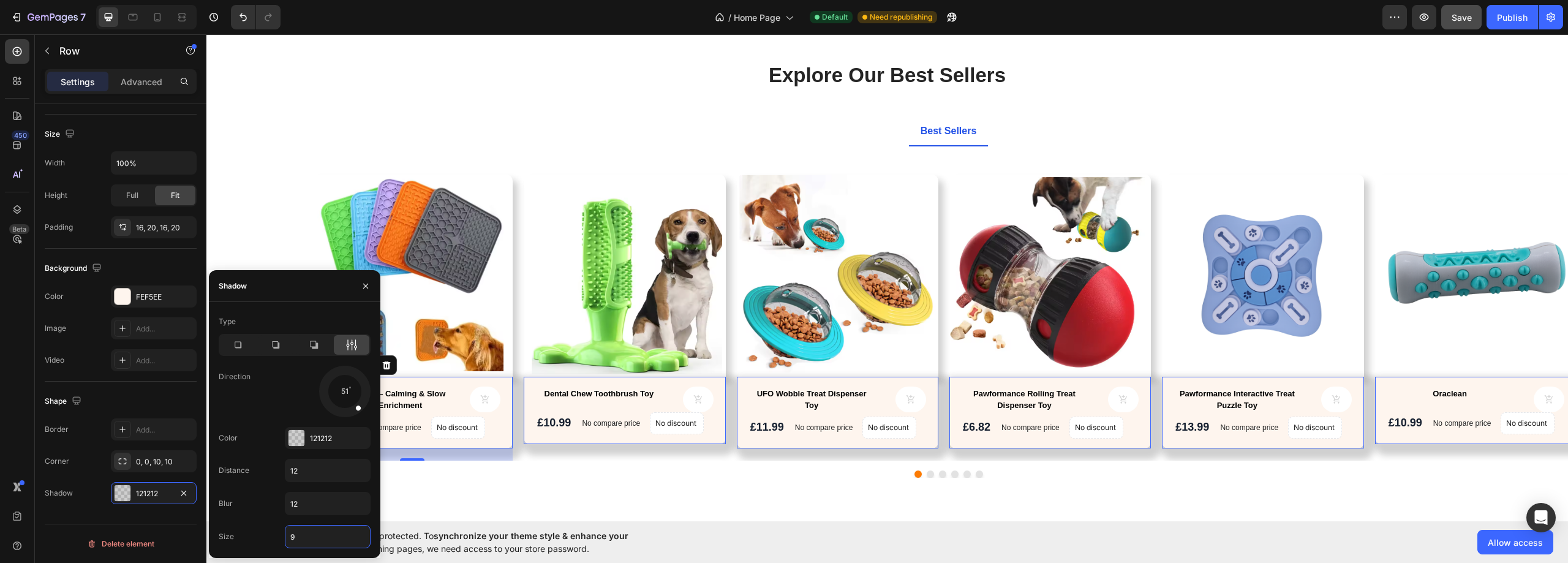
click at [350, 393] on div at bounding box center [353, 402] width 23 height 26
click at [345, 391] on div at bounding box center [353, 402] width 23 height 26
drag, startPoint x: 345, startPoint y: 391, endPoint x: 357, endPoint y: 407, distance: 20.0
click at [357, 407] on div at bounding box center [353, 402] width 23 height 26
click at [311, 539] on input "9" at bounding box center [328, 536] width 84 height 22
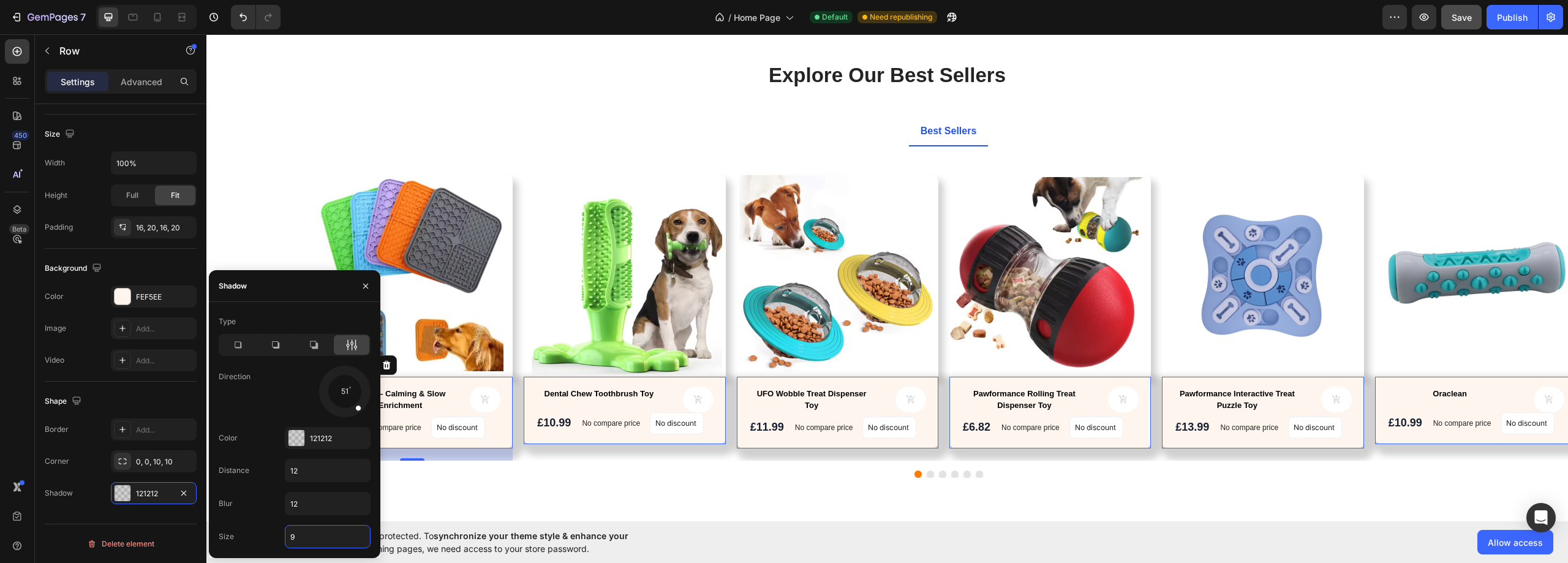
type input "0"
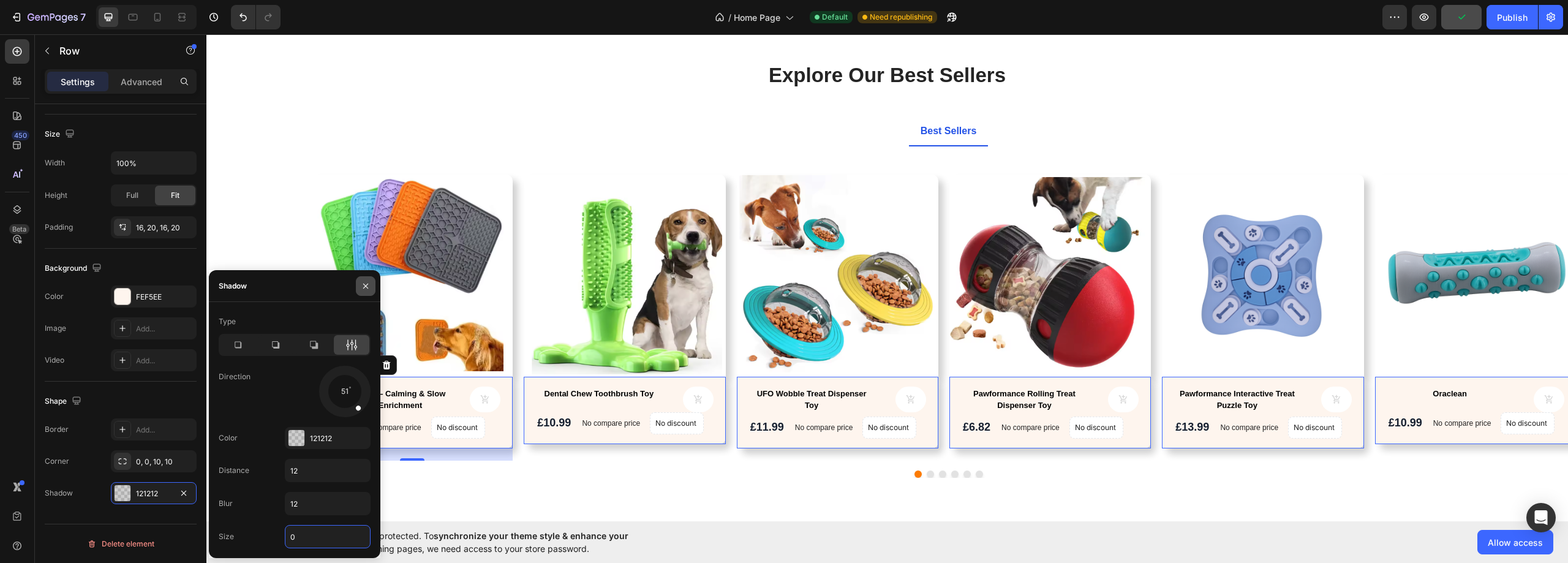
click at [363, 288] on icon "button" at bounding box center [365, 286] width 10 height 10
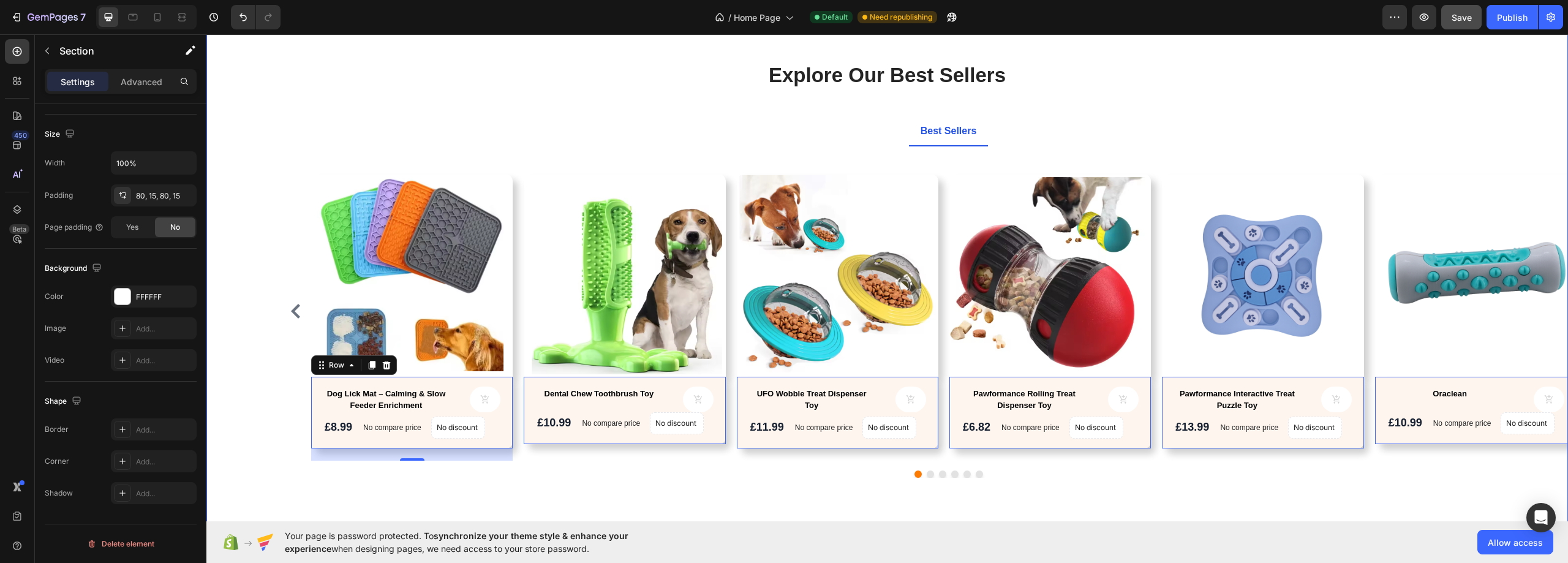
click at [234, 191] on div "Explore Our Best Sellers Heading Text block Row Best Sellers Product Images Dog…" at bounding box center [887, 286] width 1343 height 450
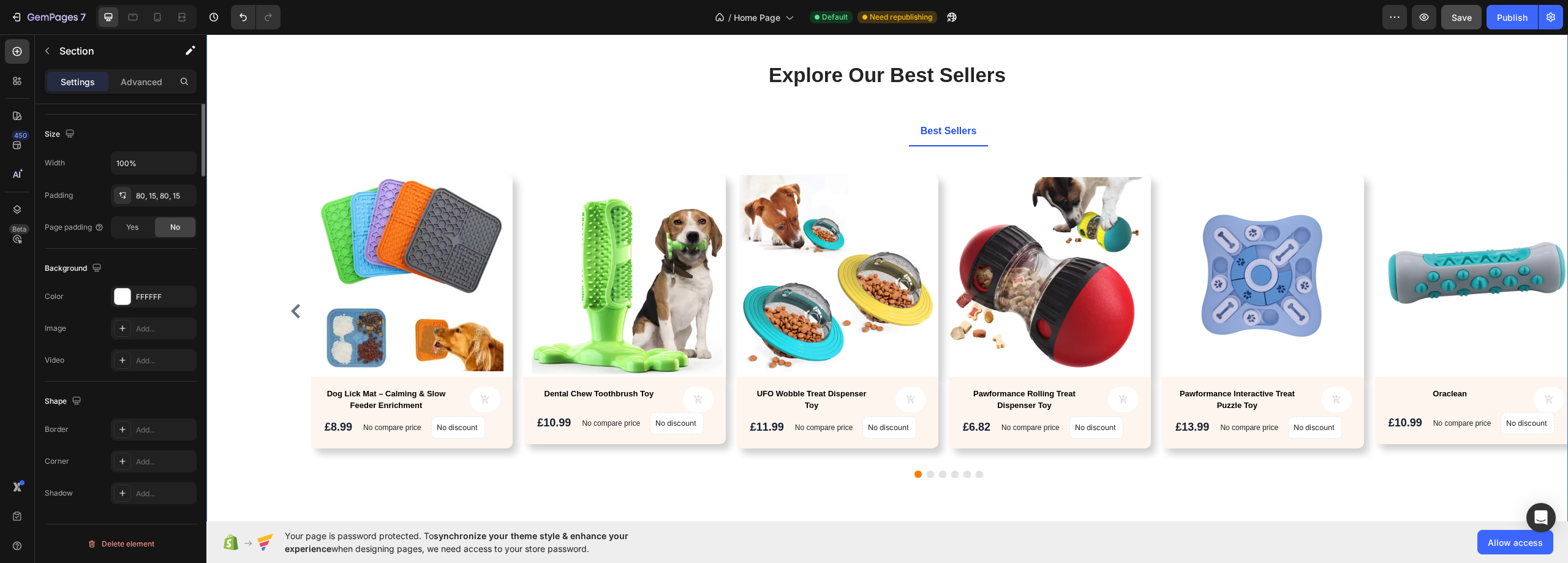
scroll to position [0, 0]
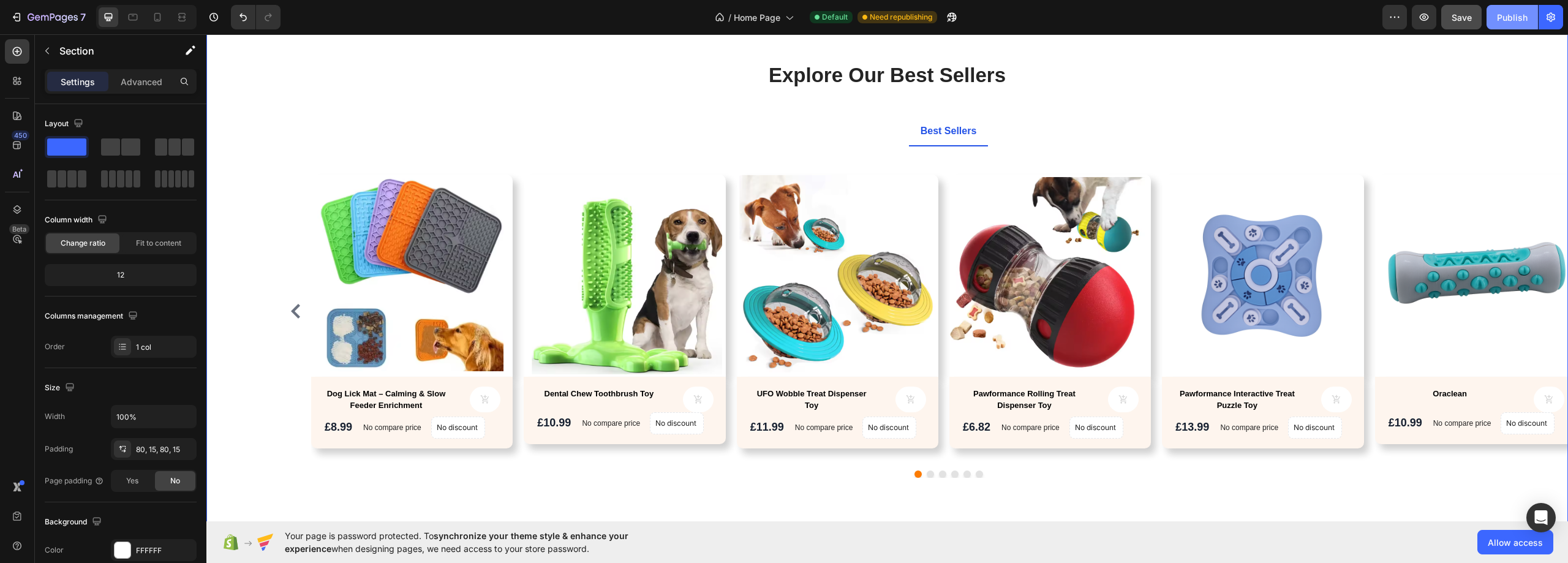
click at [1508, 19] on div "Publish" at bounding box center [1511, 17] width 31 height 13
click at [300, 399] on div "Product Images Dog Lick Mat – Calming & Slow Feeder Enrichment Product Title Pr…" at bounding box center [948, 311] width 1323 height 298
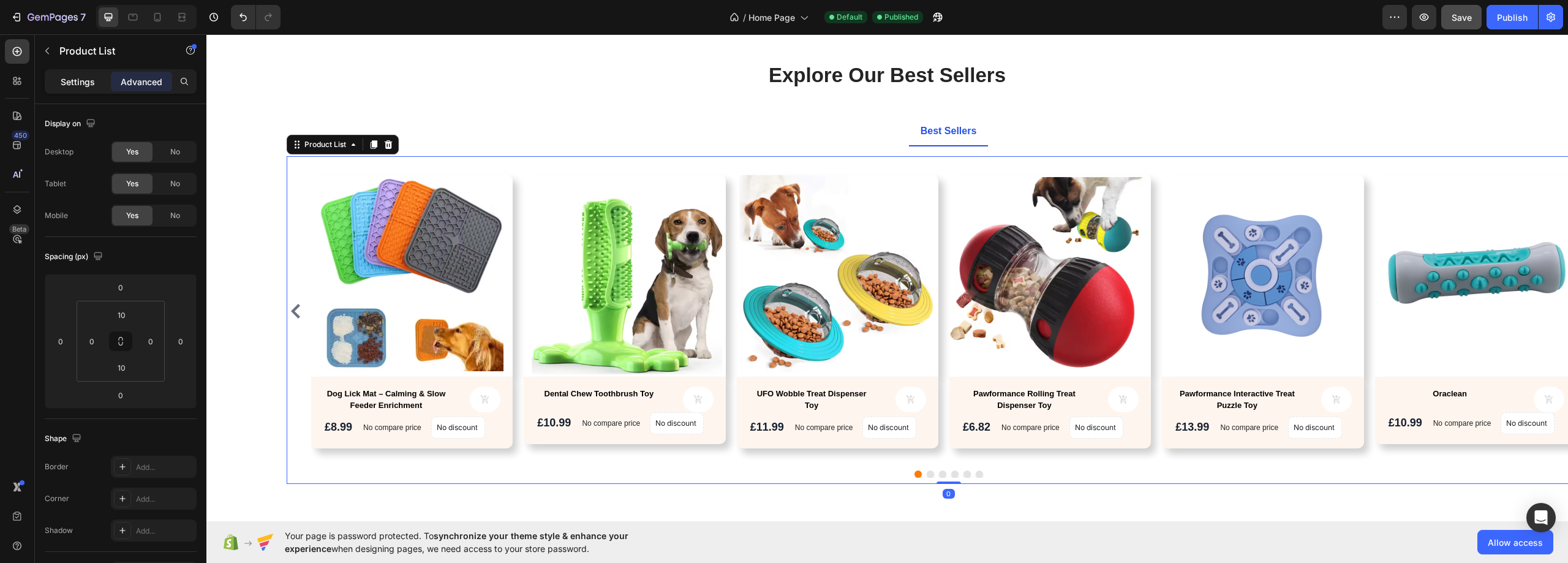
click at [77, 80] on p "Settings" at bounding box center [77, 81] width 34 height 13
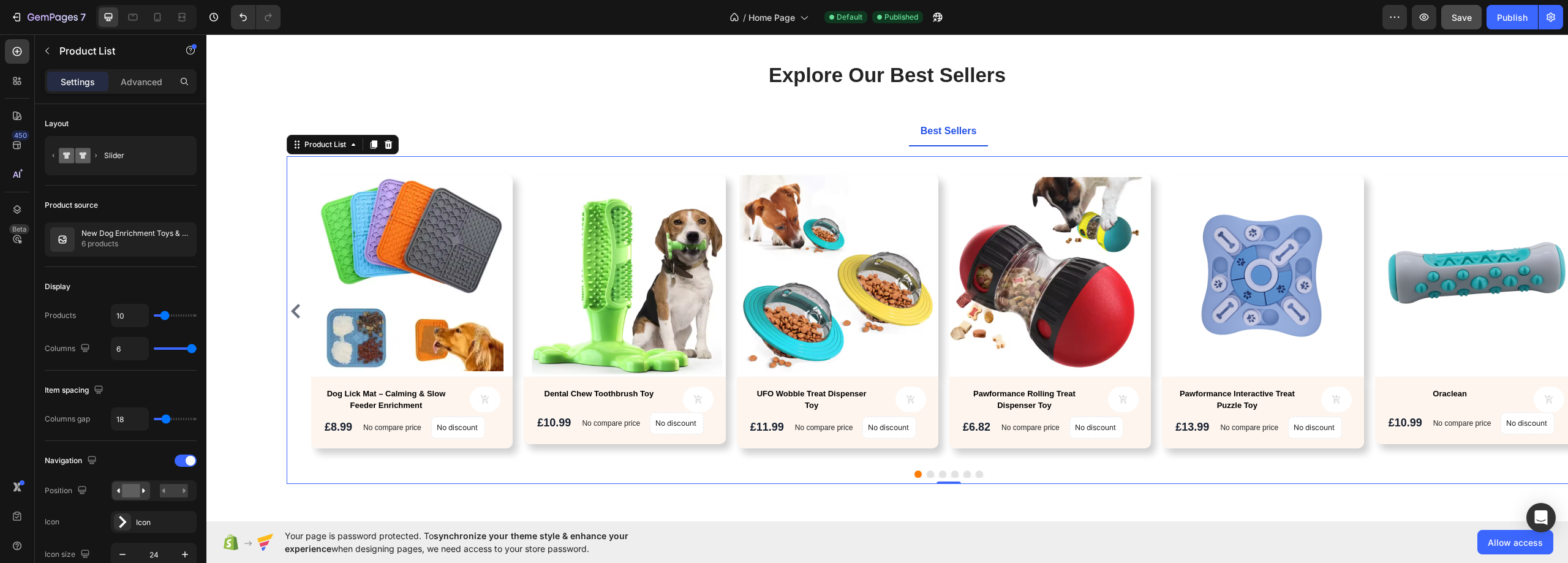
type input "4"
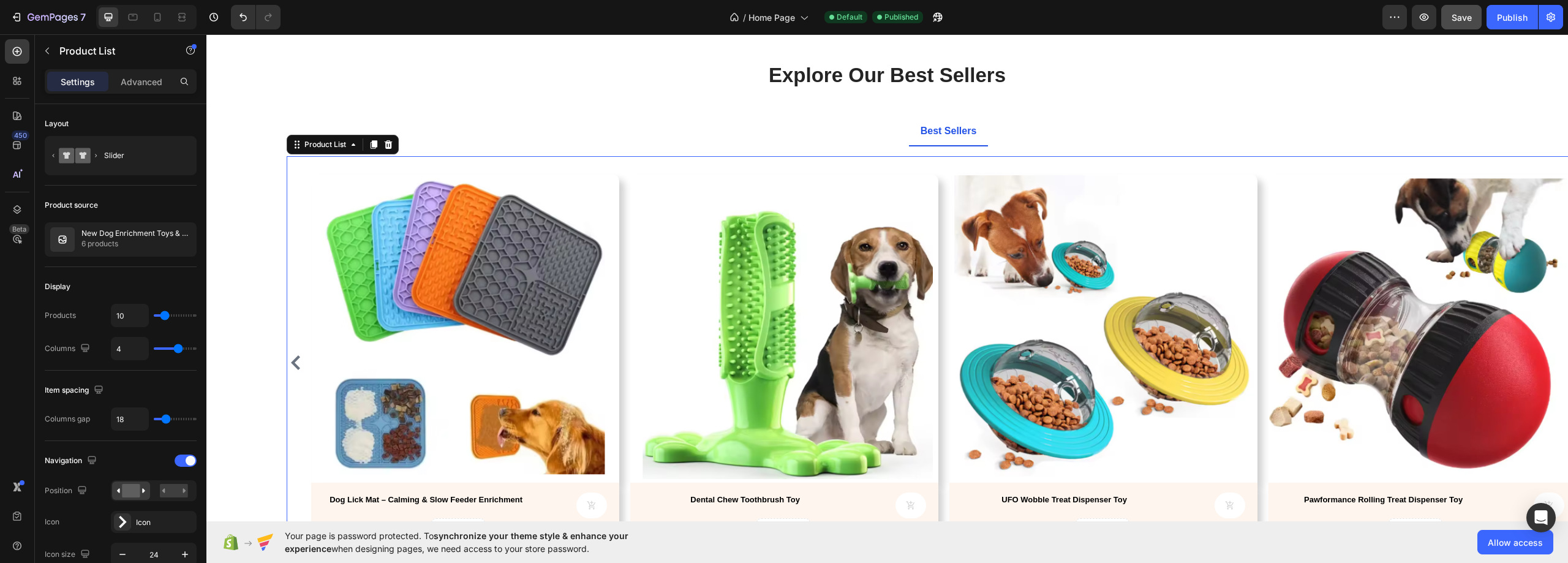
type input "3"
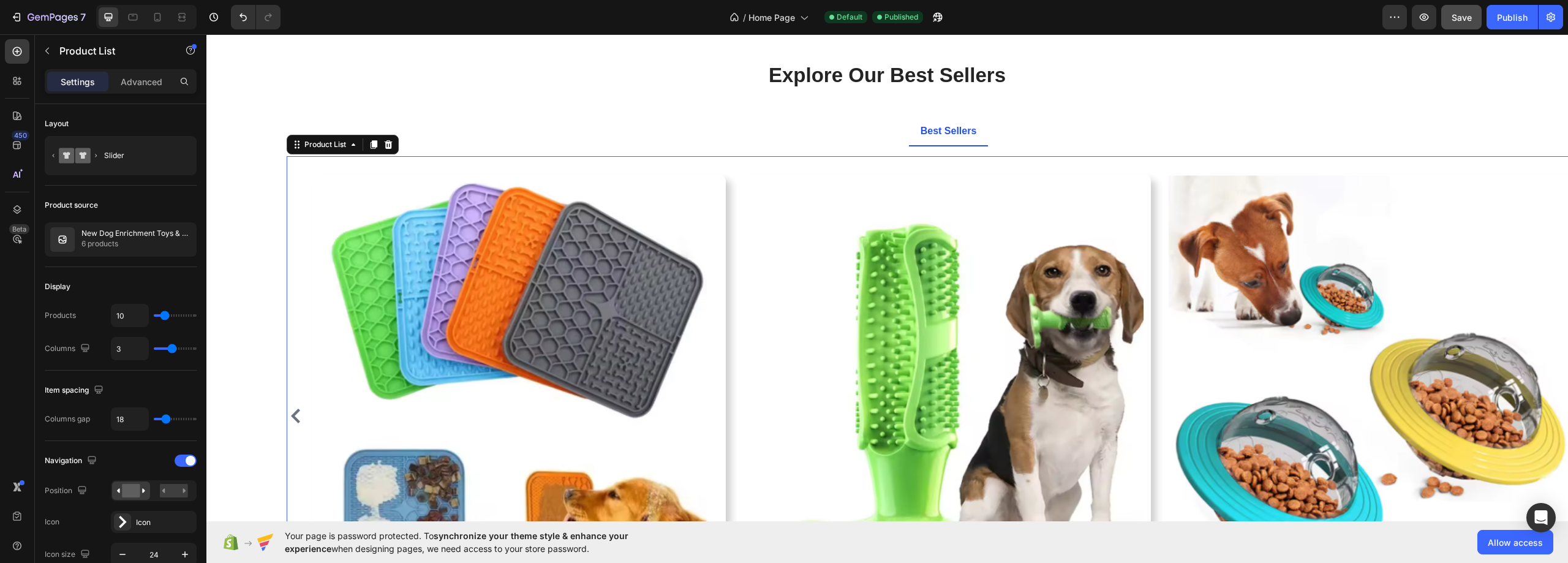
type input "6"
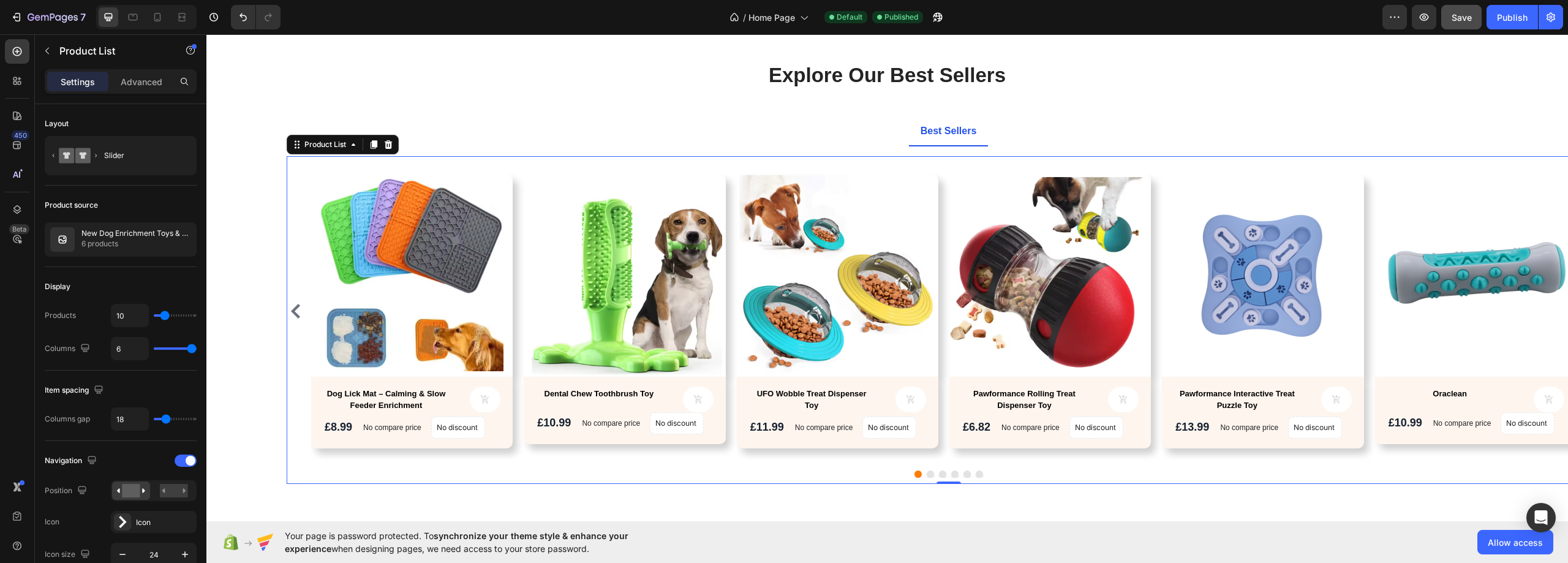
drag, startPoint x: 190, startPoint y: 349, endPoint x: 7, endPoint y: 318, distance: 185.6
click at [197, 350] on input "range" at bounding box center [175, 348] width 43 height 2
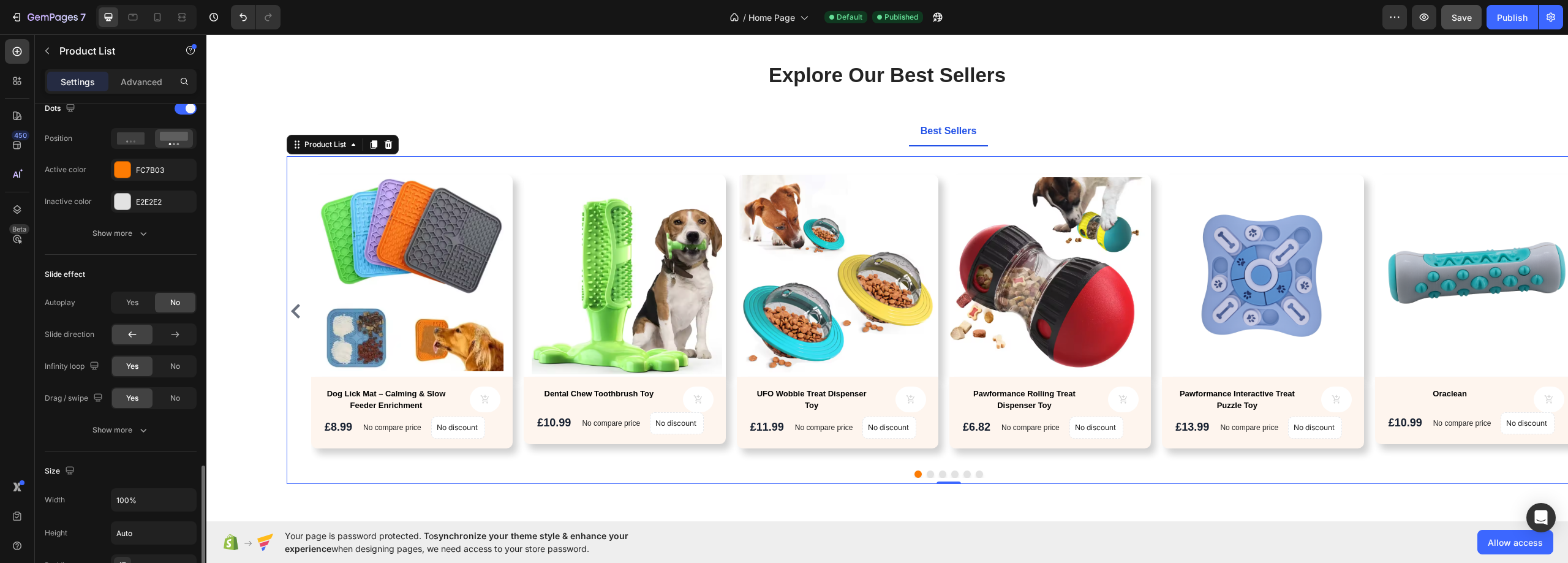
scroll to position [674, 0]
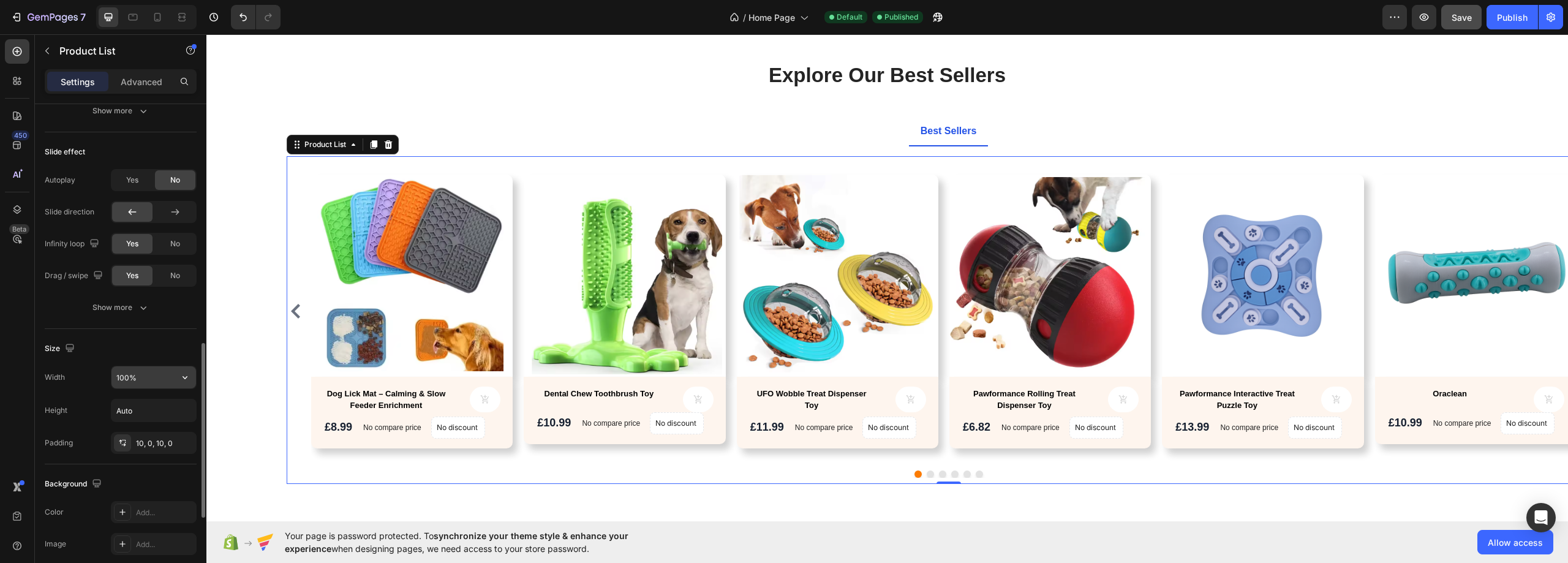
click at [142, 377] on input "100%" at bounding box center [154, 377] width 84 height 22
click at [187, 377] on icon "button" at bounding box center [185, 378] width 5 height 3
click at [135, 429] on span "Default" at bounding box center [128, 431] width 25 height 11
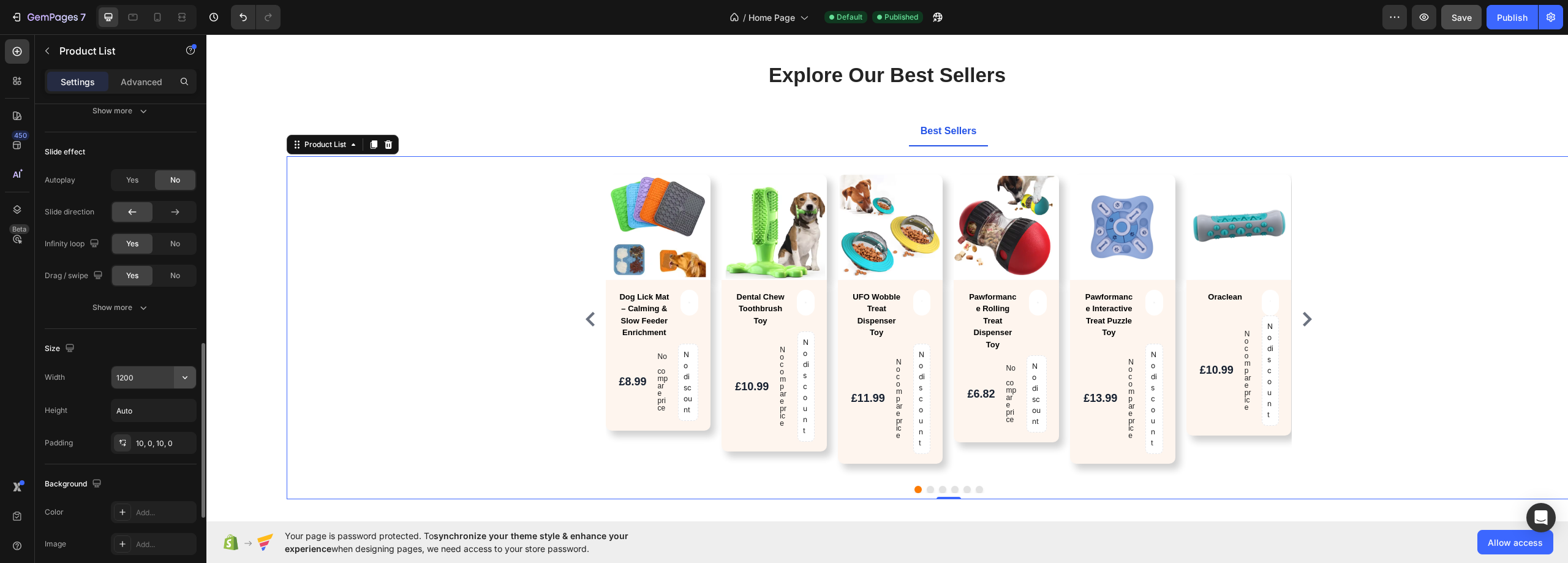
click at [179, 381] on icon "button" at bounding box center [185, 377] width 12 height 12
click at [152, 408] on p "Full 100%" at bounding box center [151, 408] width 70 height 11
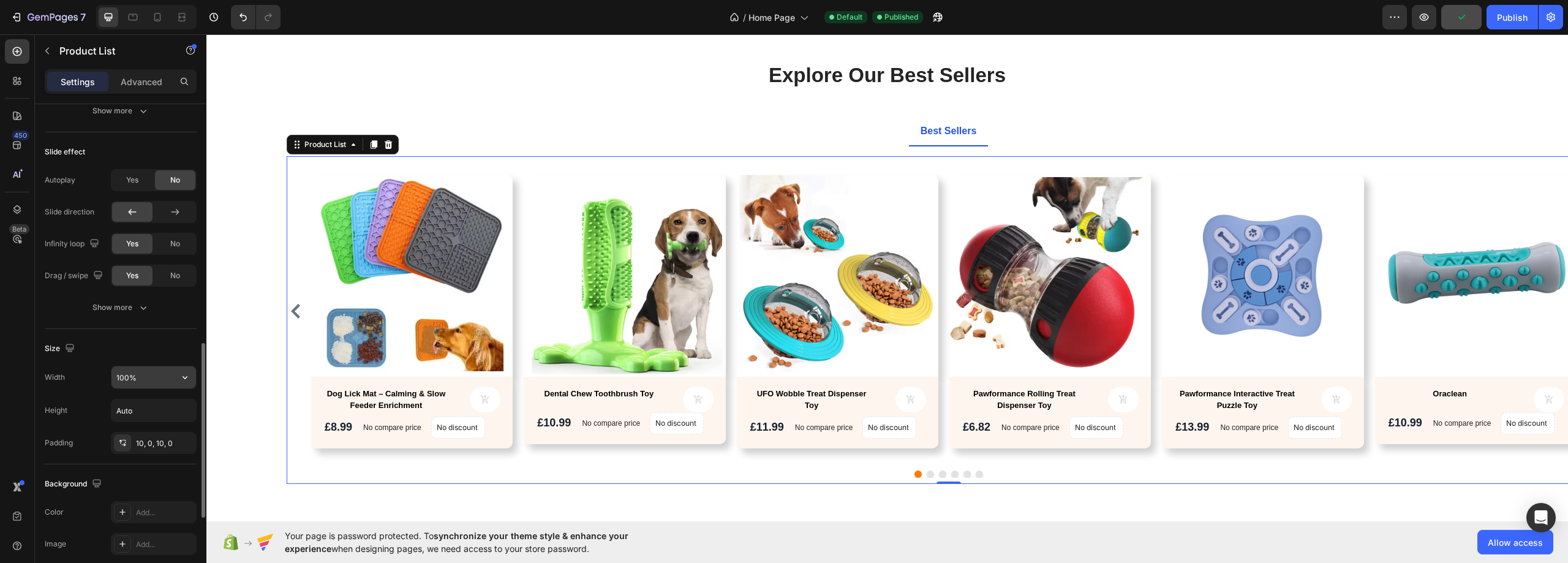
click at [148, 369] on input "100%" at bounding box center [154, 377] width 84 height 22
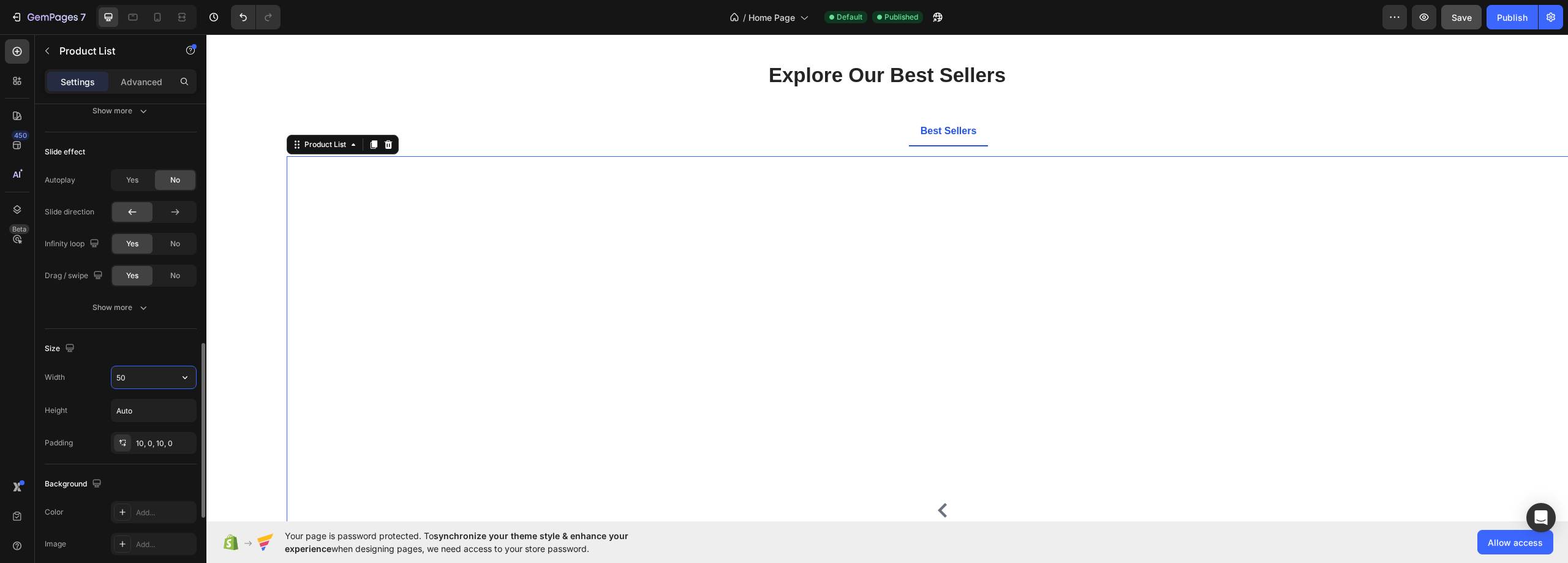
click at [149, 354] on div "Size" at bounding box center [120, 348] width 152 height 20
click at [158, 377] on input "50" at bounding box center [154, 377] width 84 height 22
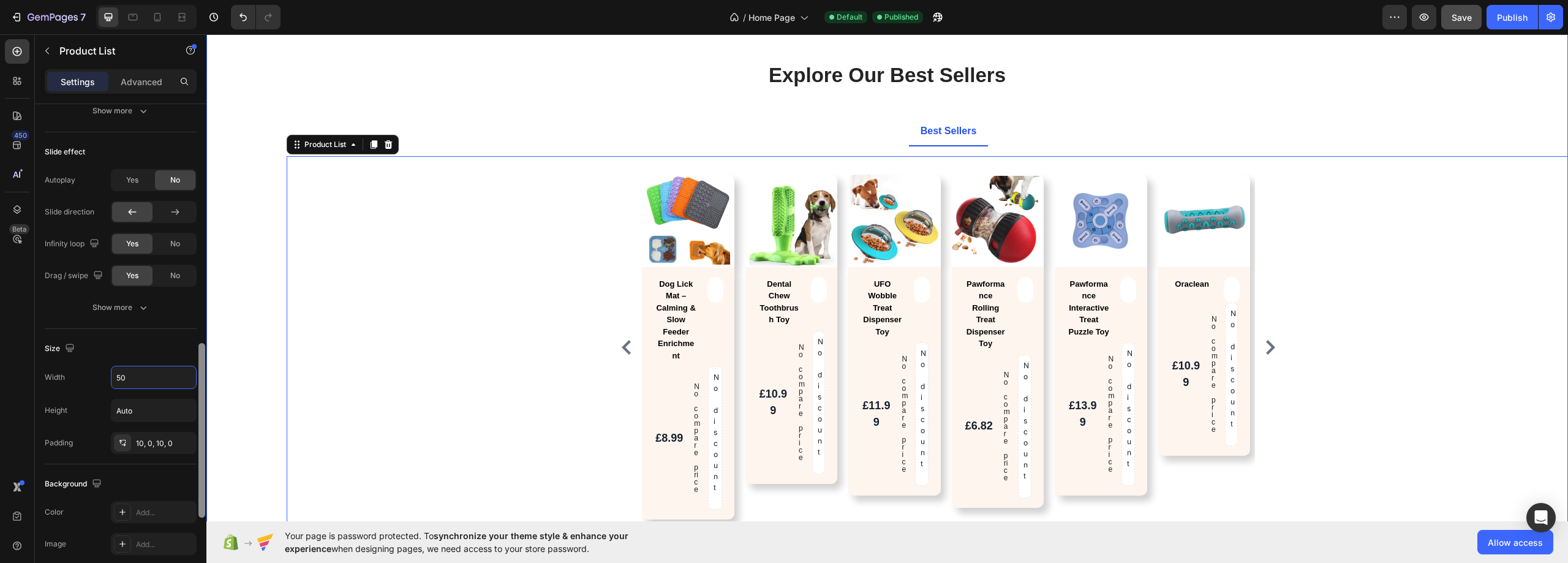
type input "5"
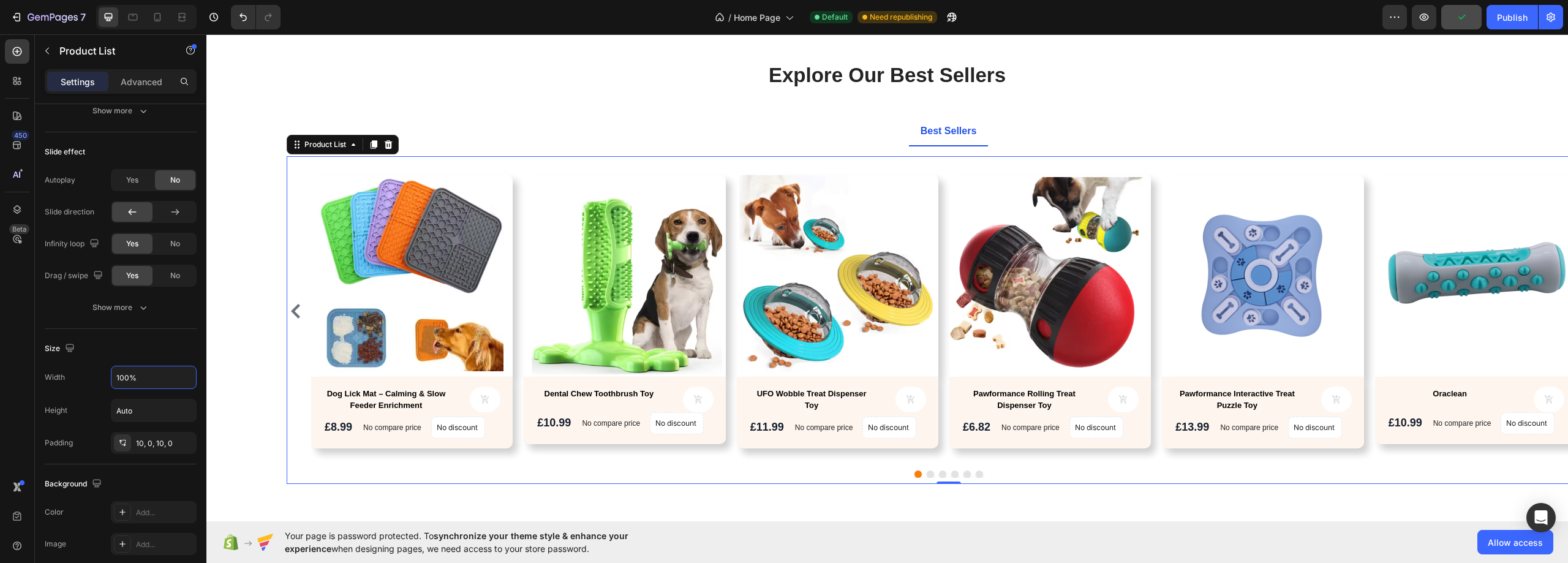
type input "100%"
click at [862, 129] on ul "Best Sellers" at bounding box center [948, 131] width 1343 height 29
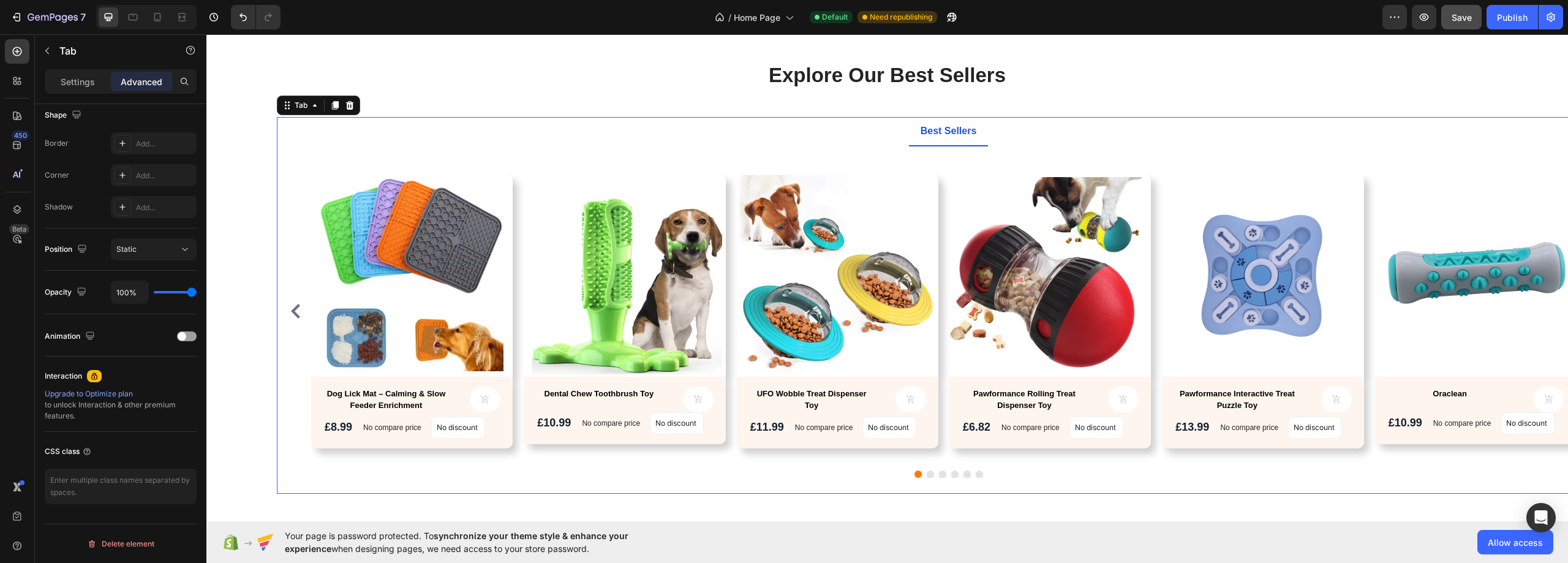
scroll to position [0, 0]
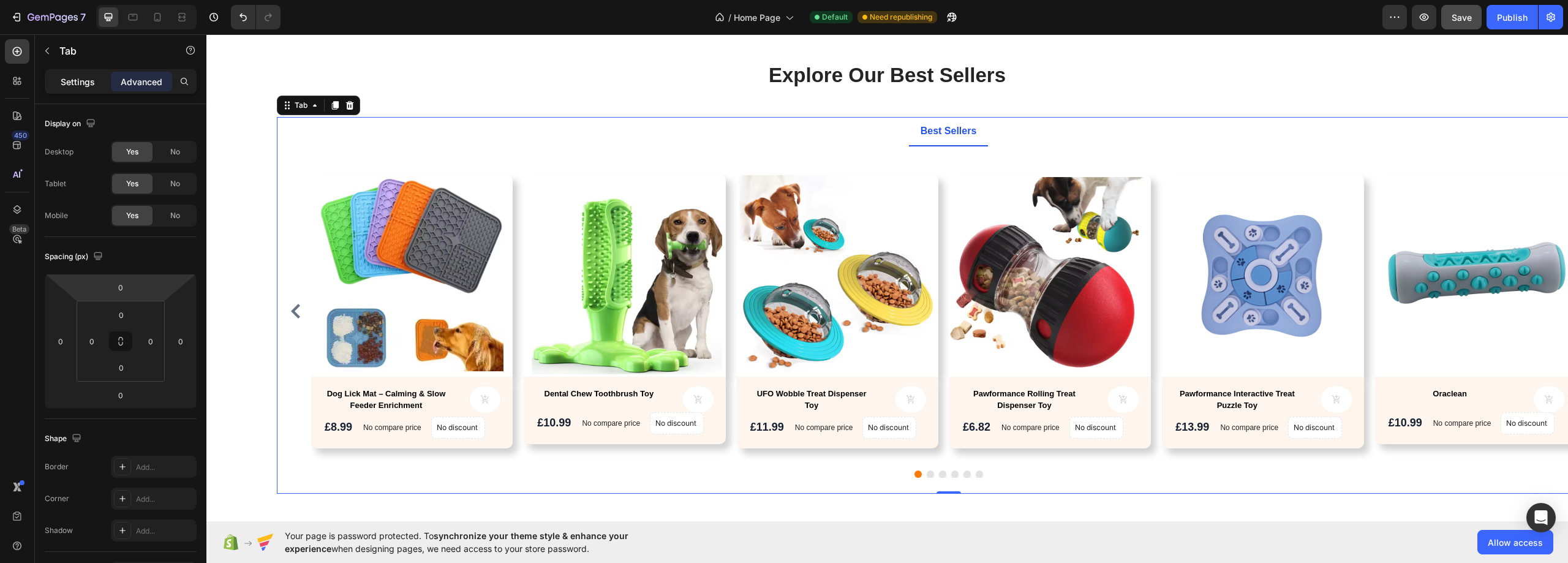
click at [77, 87] on p "Settings" at bounding box center [77, 81] width 34 height 13
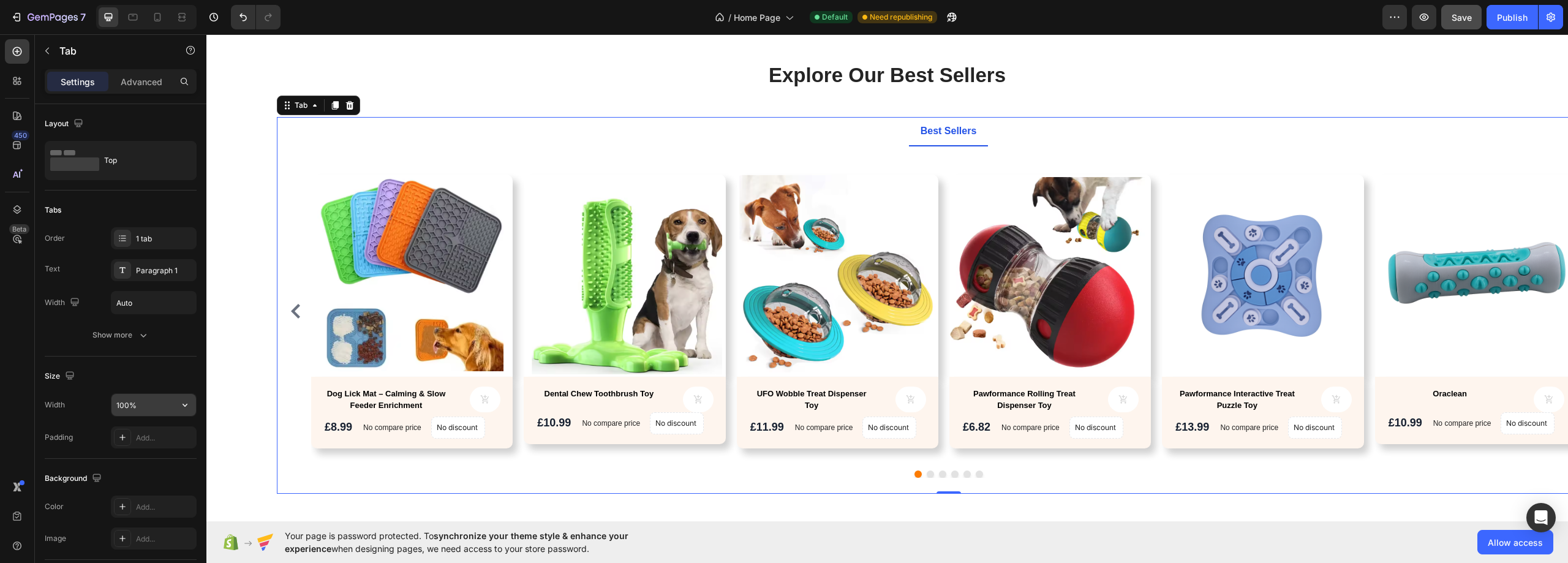
click at [154, 402] on input "100%" at bounding box center [154, 404] width 84 height 22
click at [179, 403] on icon "button" at bounding box center [185, 405] width 12 height 12
click at [158, 457] on p "Default 1200px" at bounding box center [151, 459] width 70 height 11
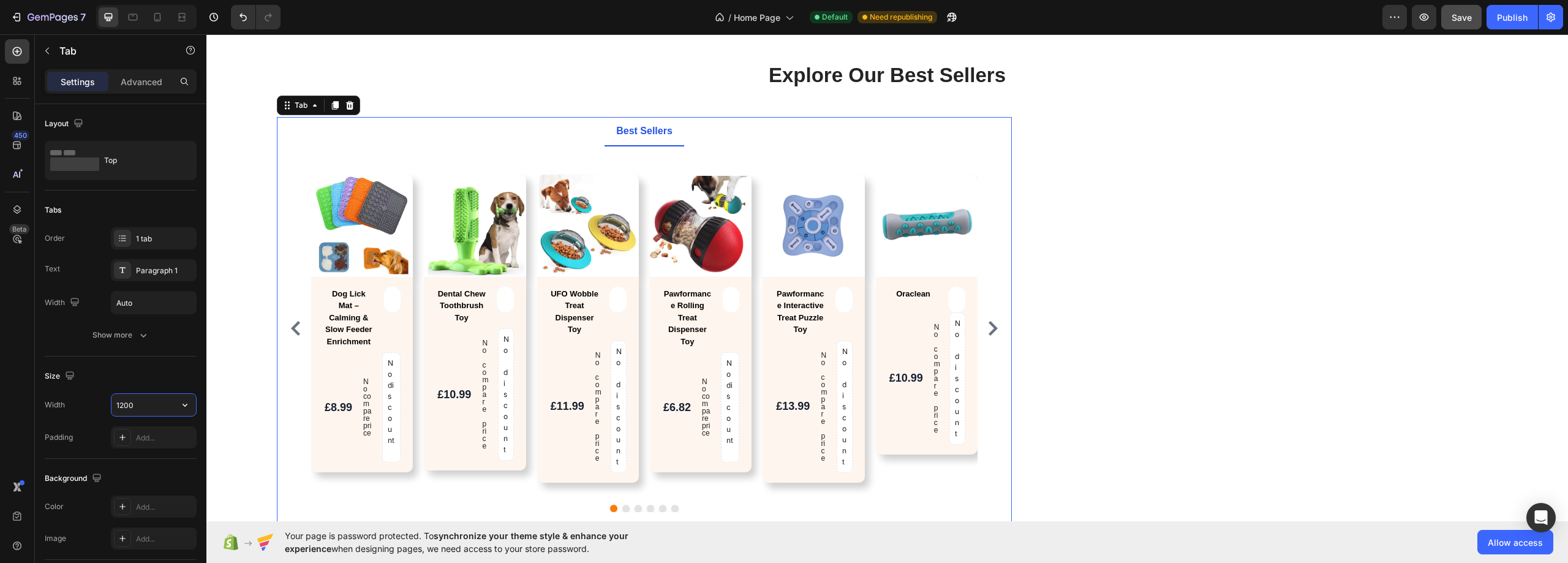
click at [141, 405] on input "1200" at bounding box center [154, 404] width 84 height 22
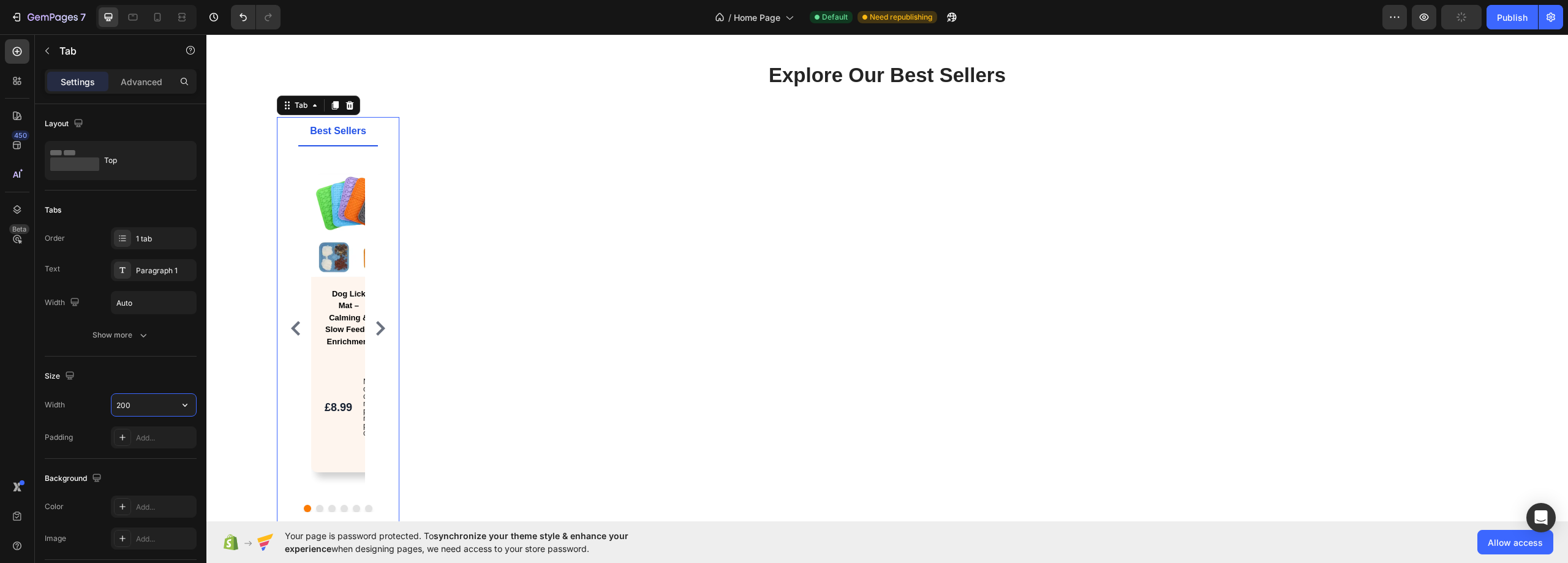
type input "2000"
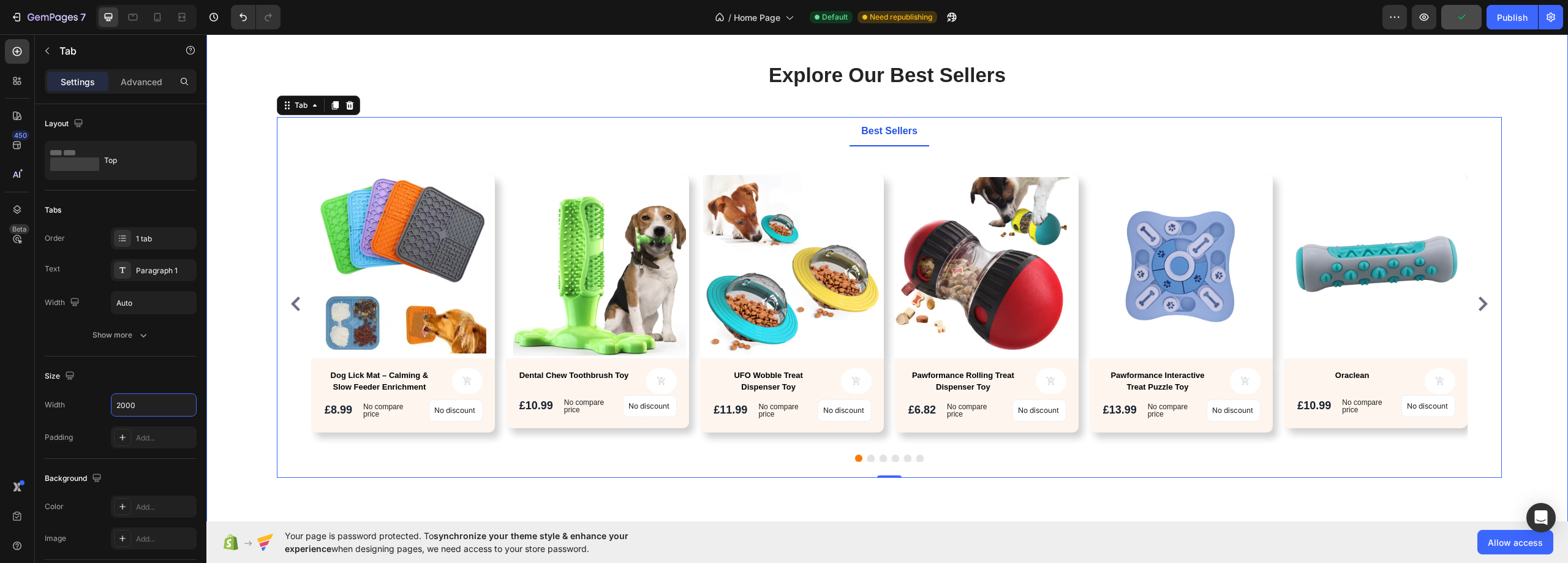
click at [237, 266] on div "Explore Our Best Sellers Heading Text block Row Best Sellers Product Images Dog…" at bounding box center [887, 278] width 1343 height 435
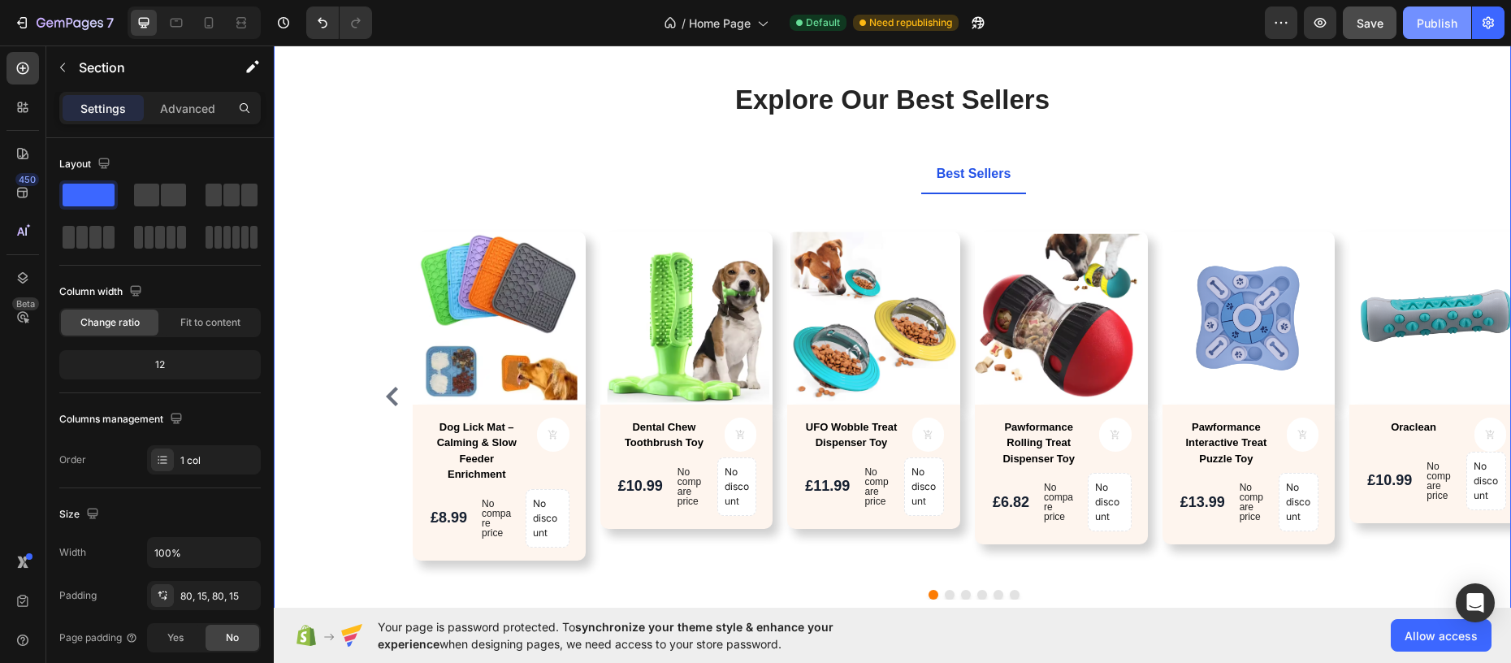
click at [1447, 25] on div "Publish" at bounding box center [1437, 23] width 41 height 17
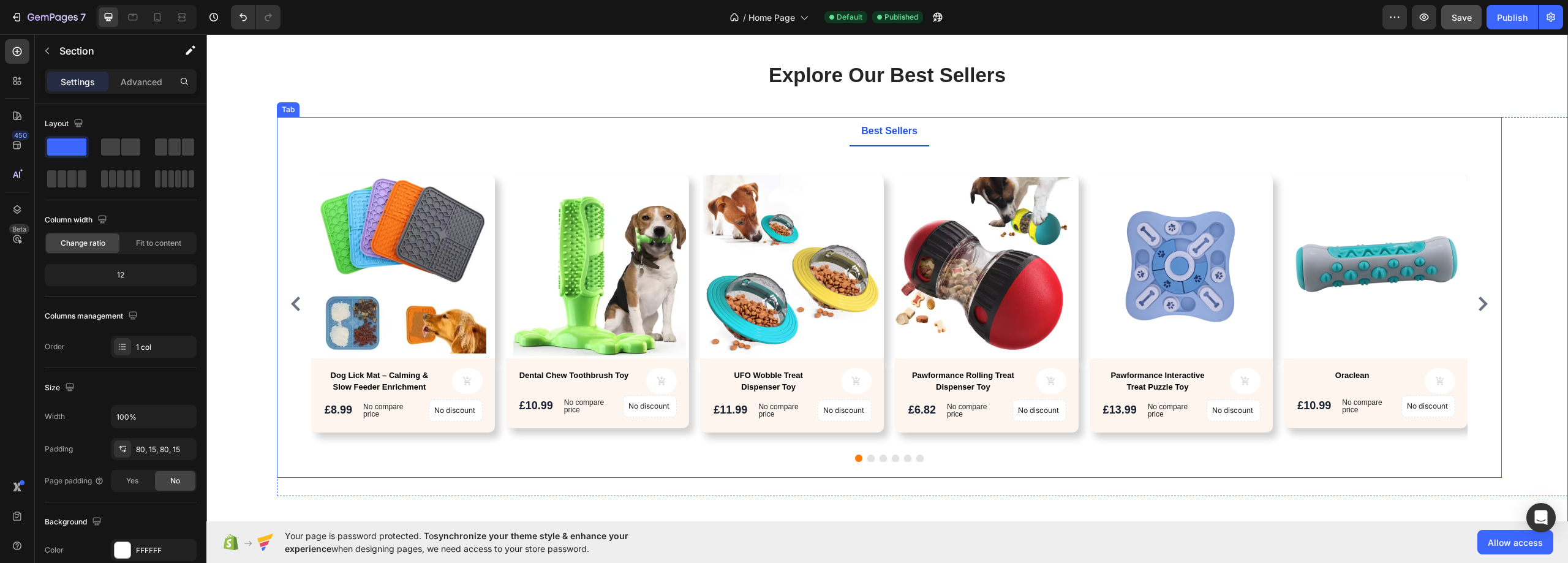
click at [1469, 136] on ul "Best Sellers" at bounding box center [889, 131] width 1225 height 29
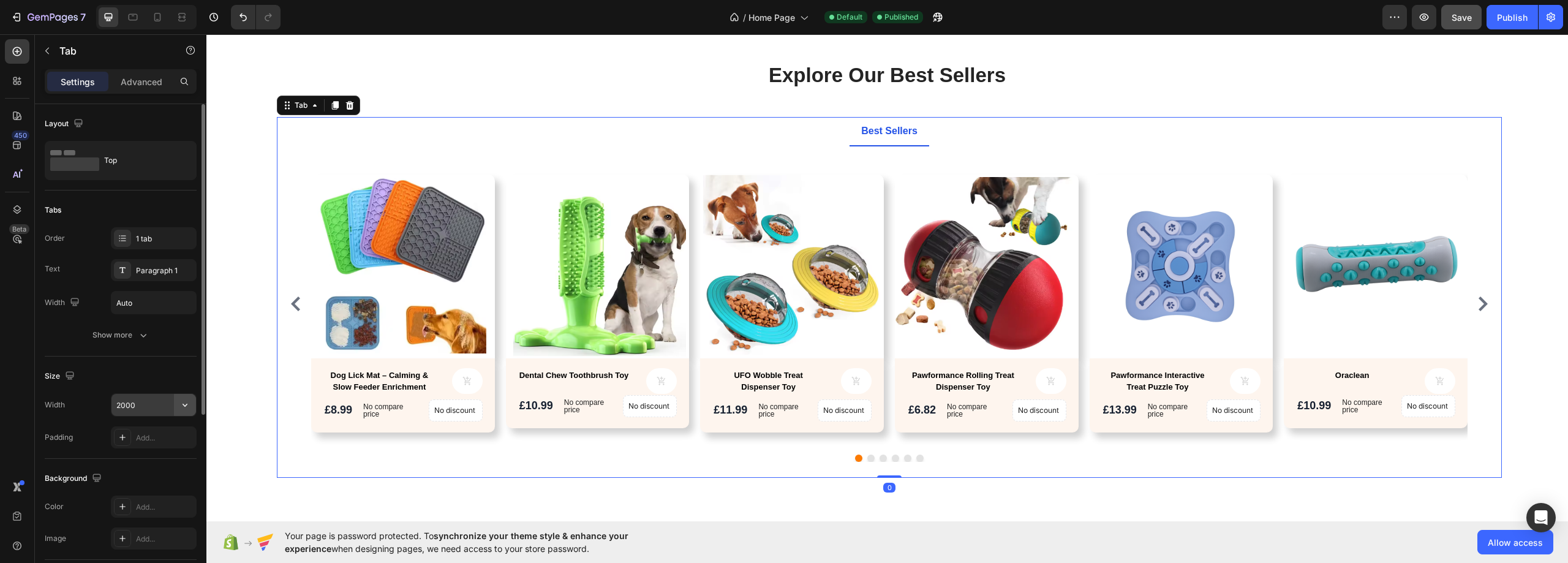
click at [177, 409] on button "button" at bounding box center [185, 404] width 22 height 22
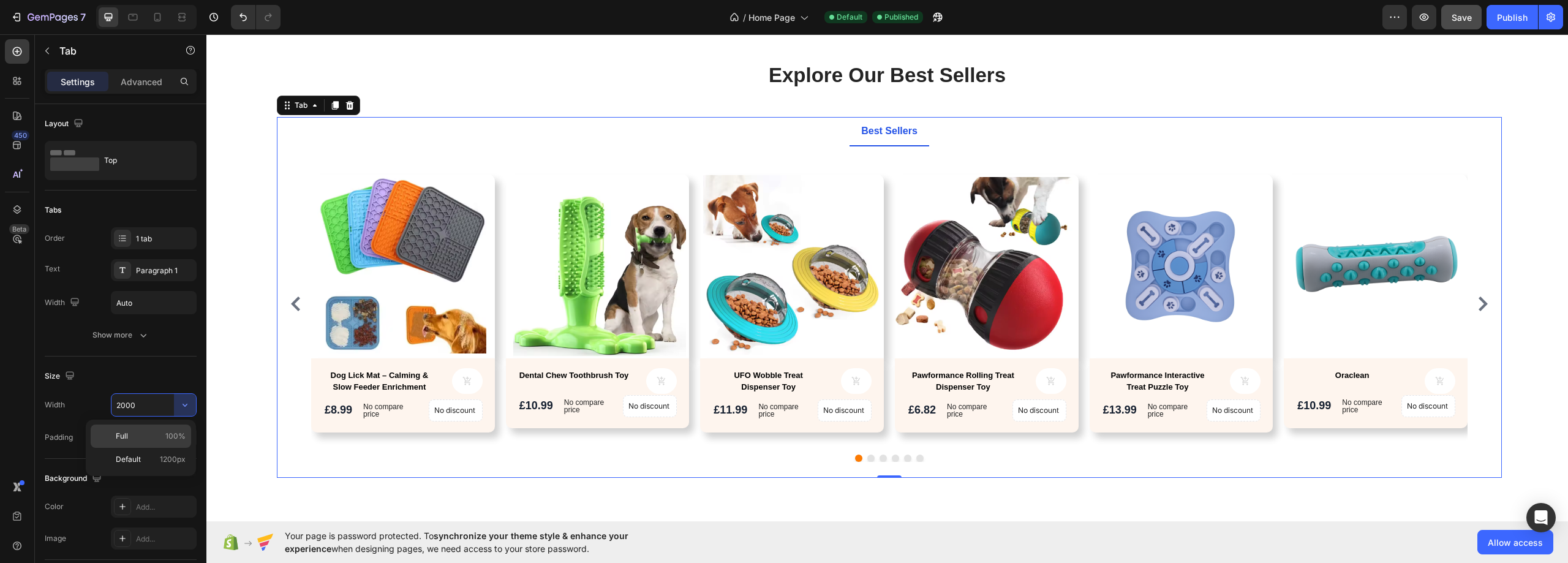
click at [161, 436] on p "Full 100%" at bounding box center [151, 436] width 70 height 11
type input "100%"
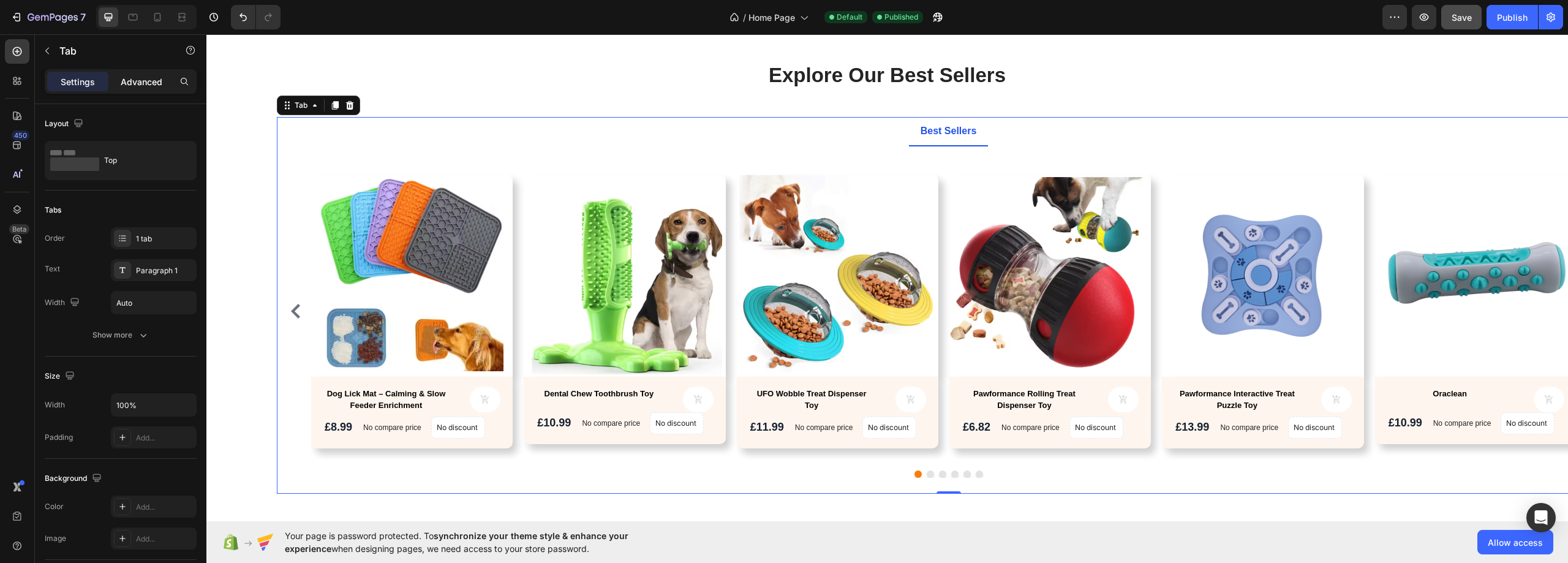
click at [122, 77] on p "Advanced" at bounding box center [141, 81] width 41 height 13
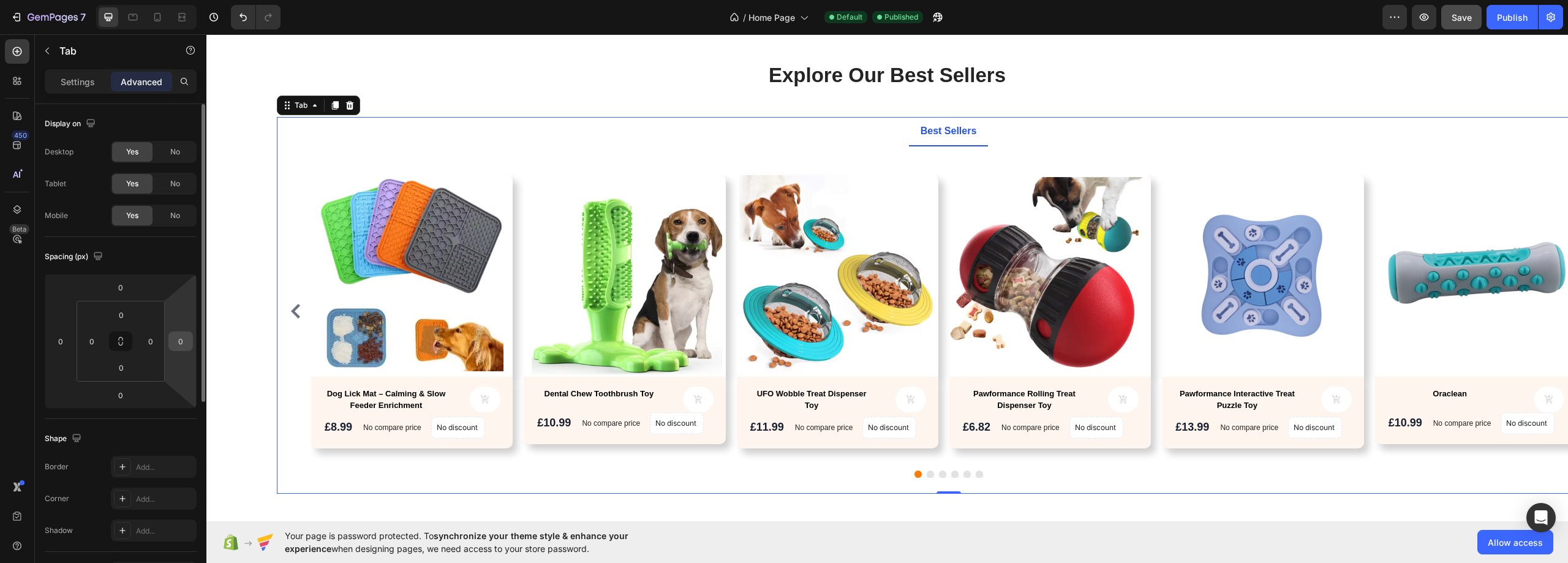
click at [179, 341] on input "0" at bounding box center [180, 341] width 18 height 18
type input "1"
type input "9"
type input "0"
click at [229, 423] on div "Explore Our Best Sellers Heading Text block Row Best Sellers Product Images Dog…" at bounding box center [887, 286] width 1343 height 450
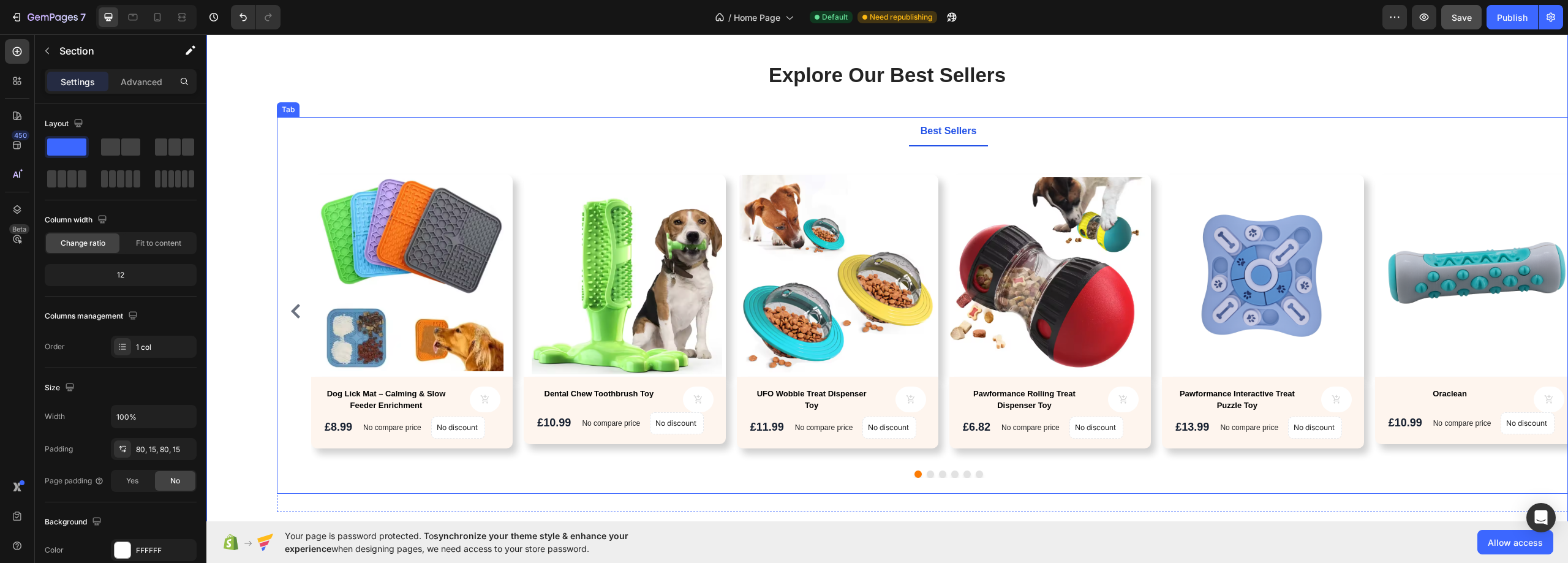
click at [364, 129] on ul "Best Sellers" at bounding box center [948, 131] width 1343 height 29
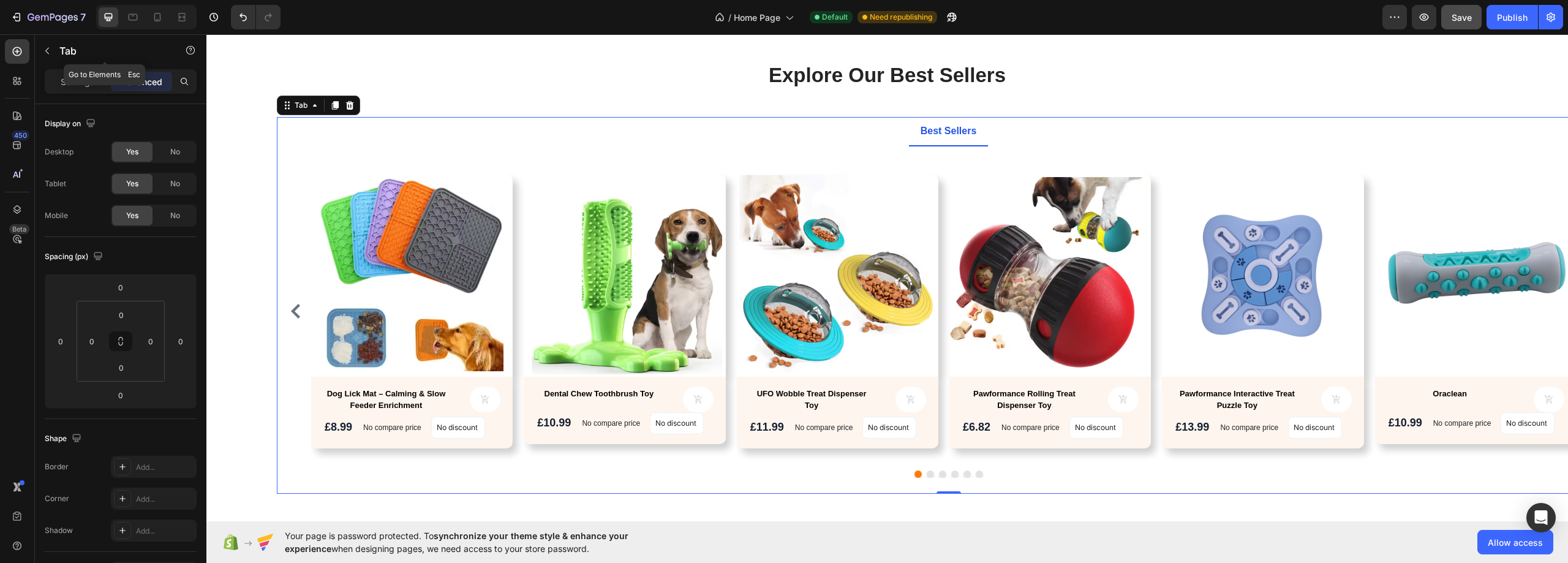
click at [59, 68] on div "Tab" at bounding box center [104, 51] width 139 height 35
click at [69, 87] on p "Settings" at bounding box center [77, 81] width 34 height 13
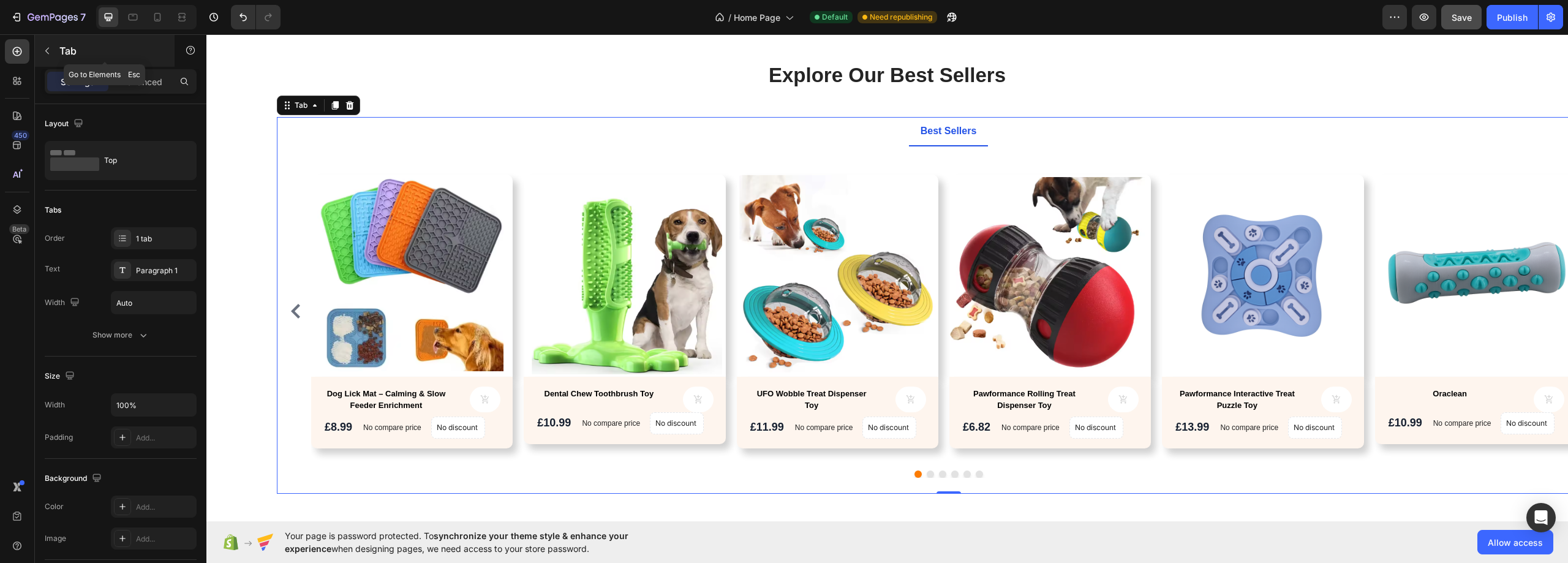
click at [47, 54] on icon "button" at bounding box center [47, 50] width 10 height 10
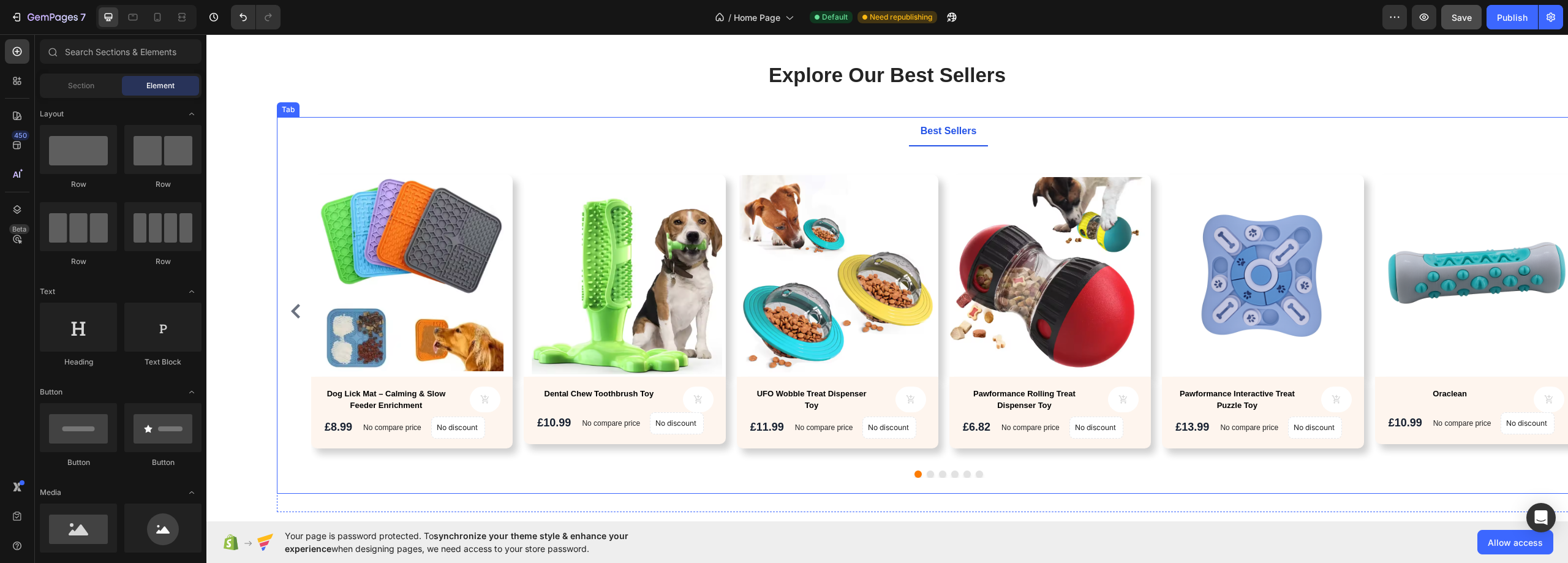
click at [500, 142] on ul "Best Sellers" at bounding box center [948, 131] width 1343 height 29
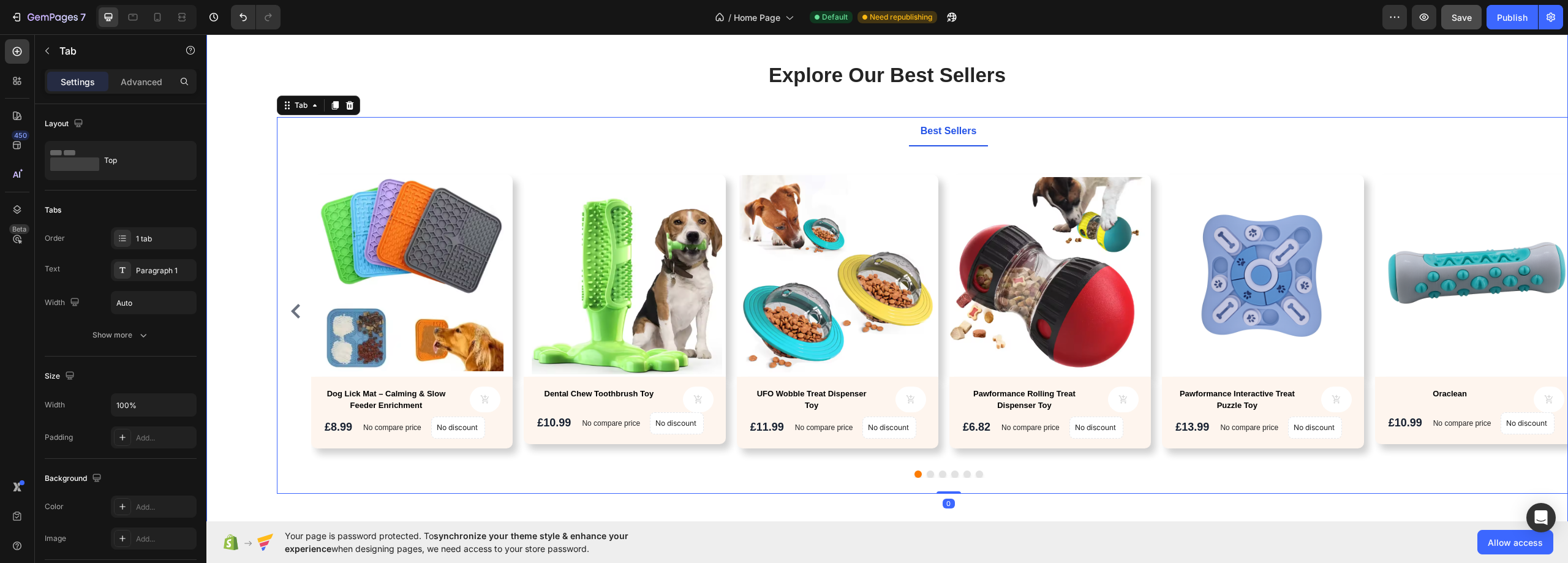
click at [243, 144] on div "Explore Our Best Sellers Heading Text block Row Best Sellers Product Images Dog…" at bounding box center [887, 286] width 1343 height 450
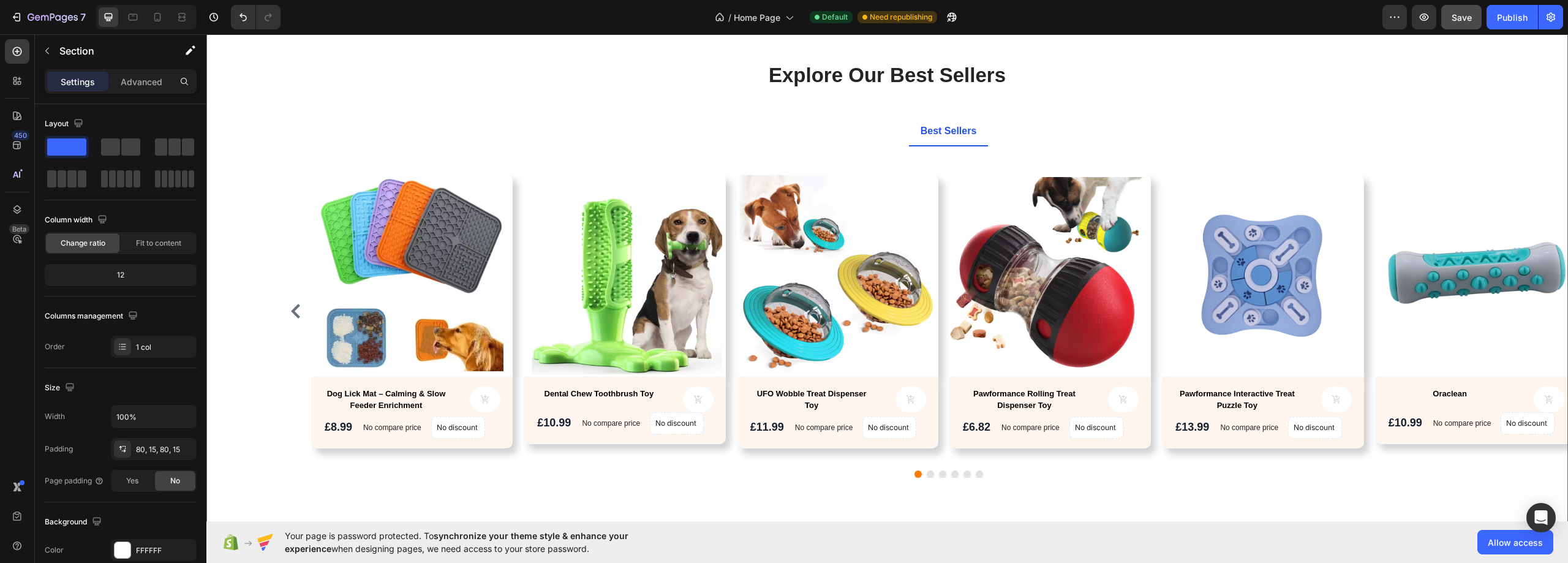
click at [510, 126] on ul "Best Sellers" at bounding box center [948, 131] width 1343 height 29
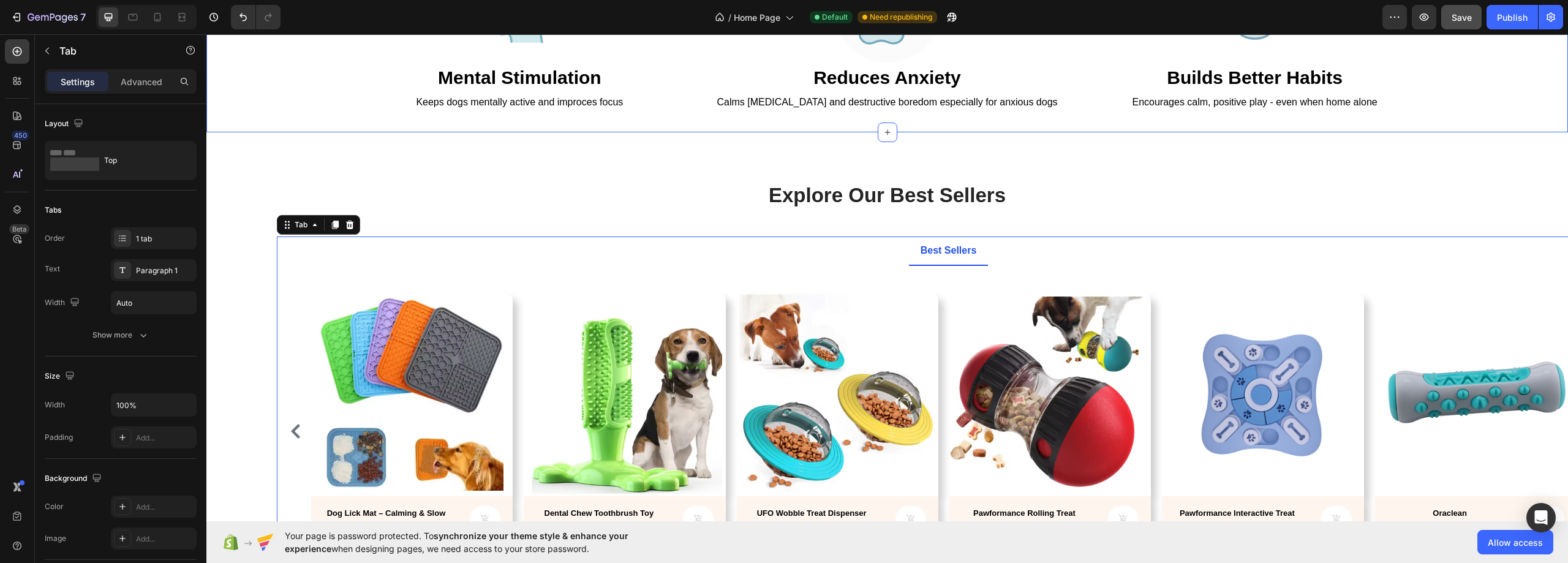
scroll to position [429, 0]
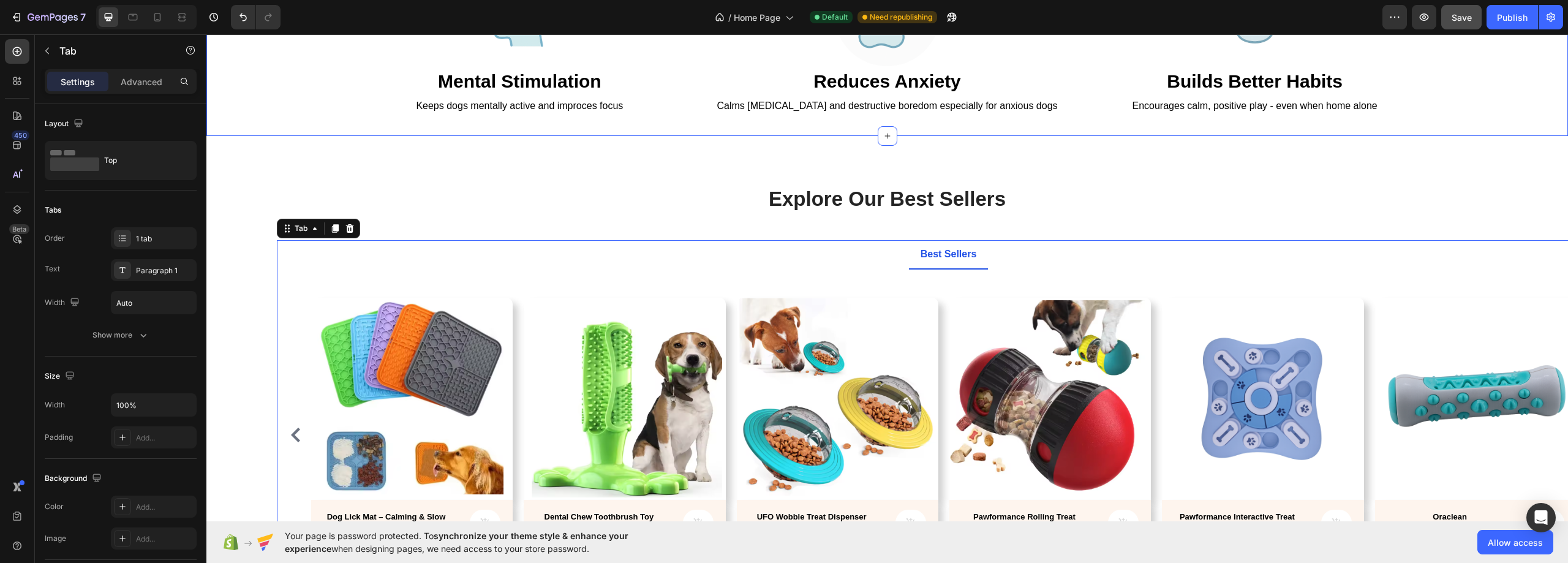
click at [533, 132] on div "Image Mental Stimulation Heading Keeps dogs mentally active and improces focus …" at bounding box center [887, 37] width 1361 height 195
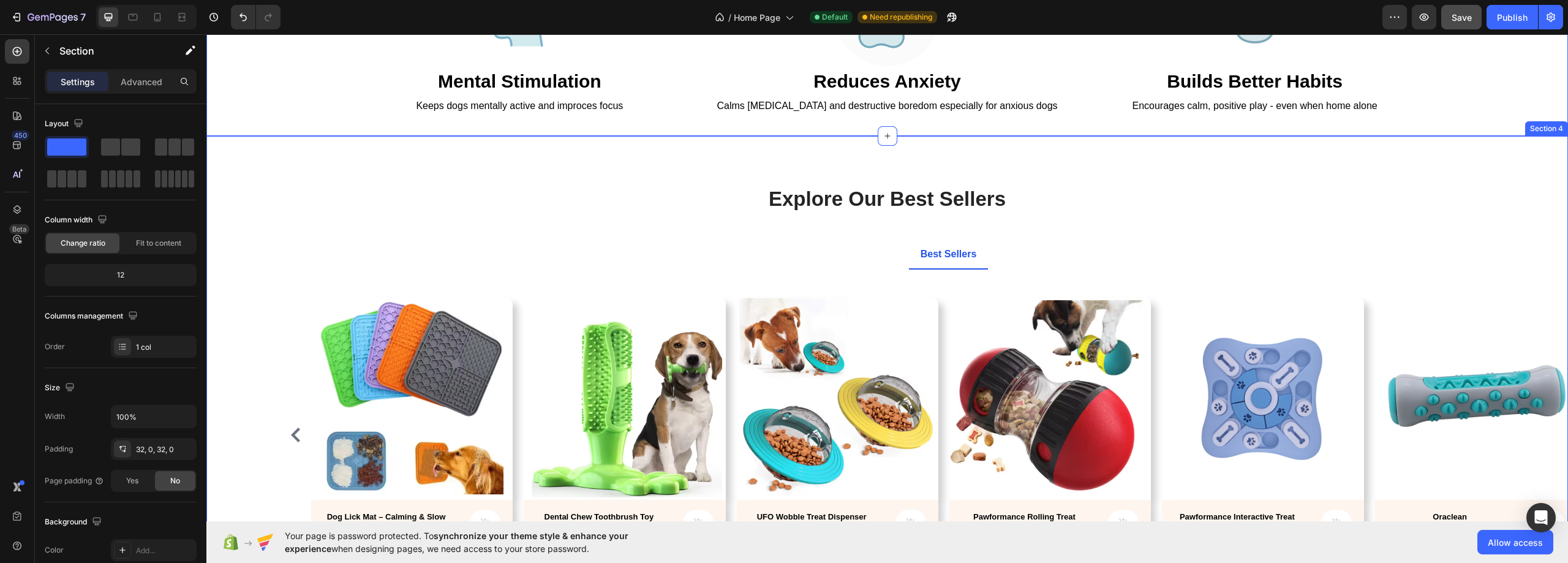
click at [540, 155] on div "Explore Our Best Sellers Heading Text block Row Best Sellers Product Images Dog…" at bounding box center [887, 409] width 1361 height 548
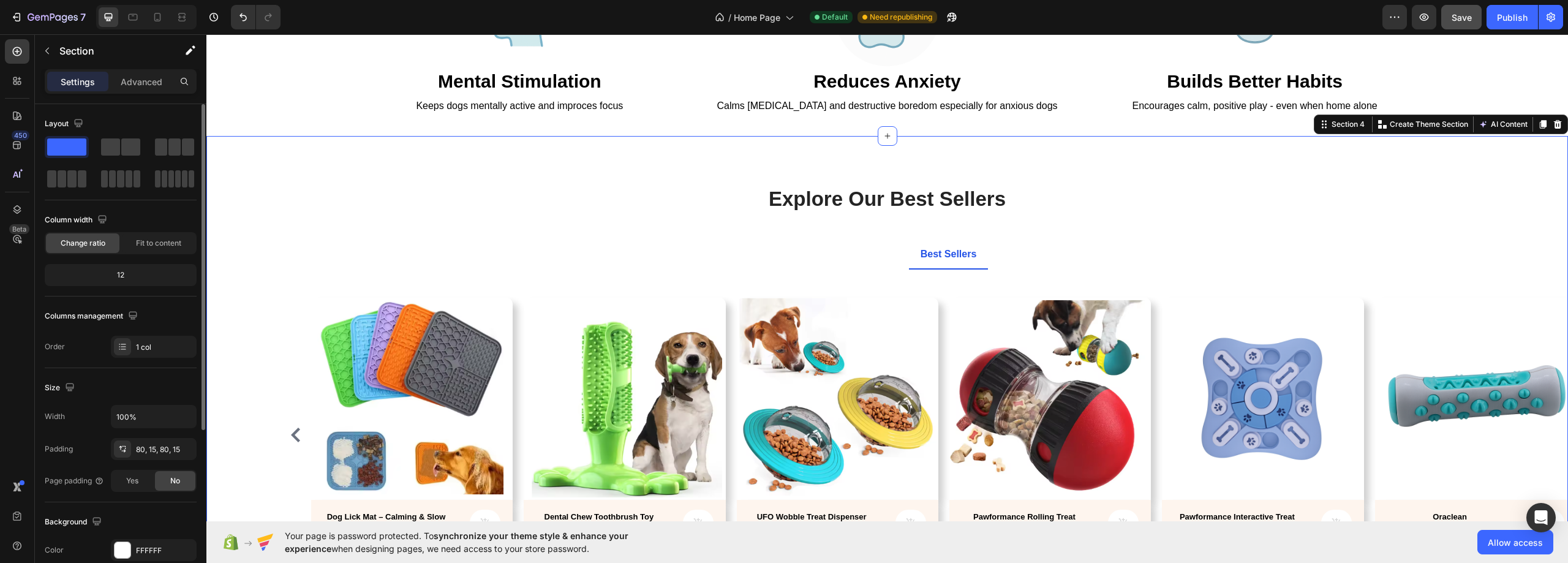
scroll to position [61, 0]
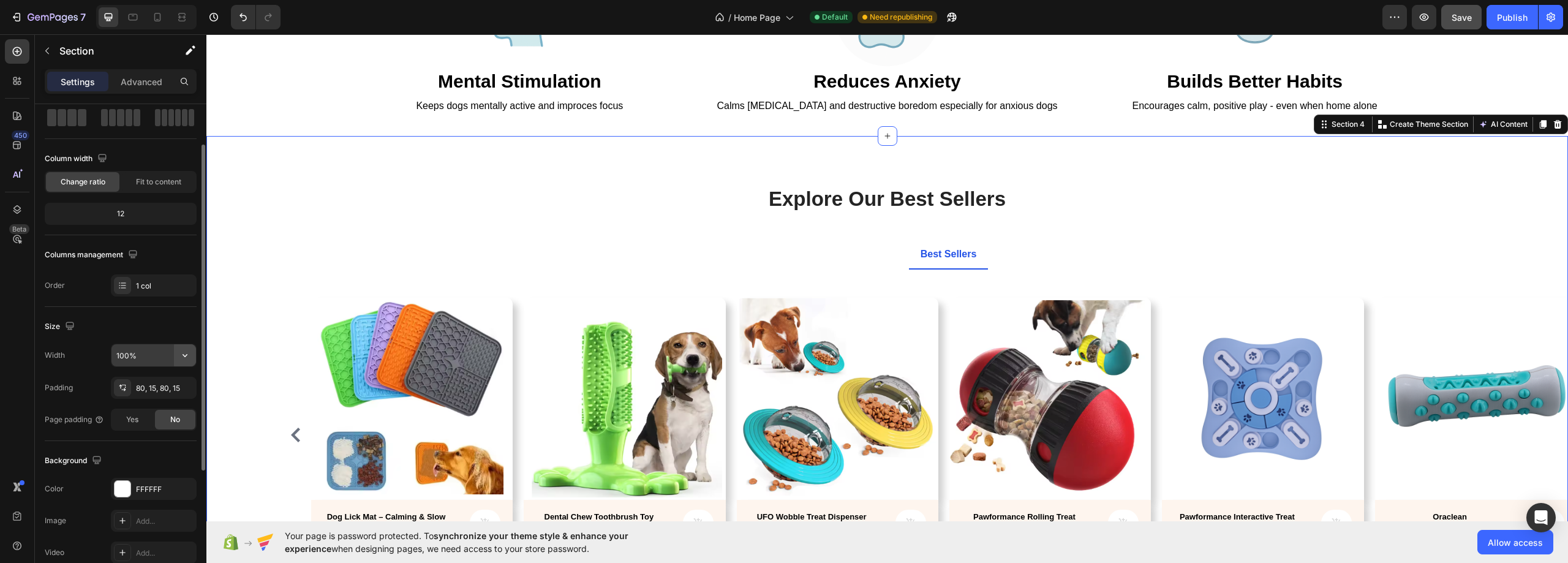
click at [185, 359] on icon "button" at bounding box center [185, 355] width 12 height 12
click at [165, 408] on span "1200px" at bounding box center [173, 409] width 26 height 11
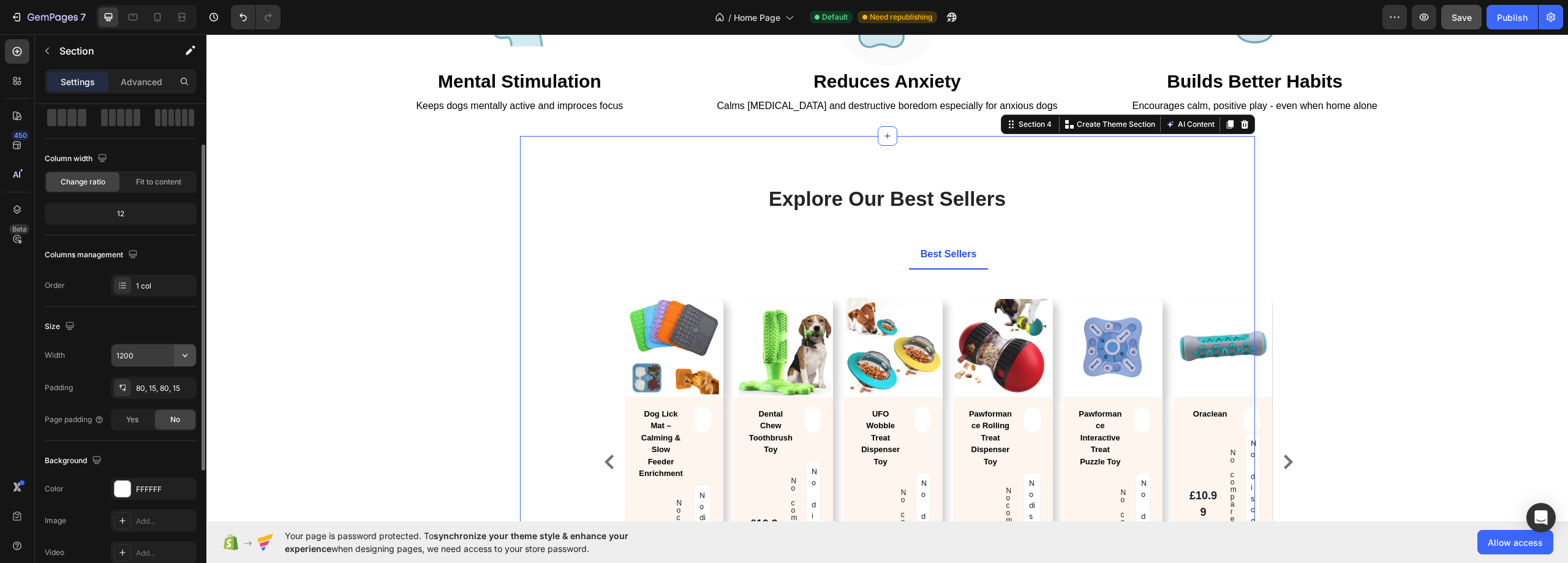
click at [181, 358] on icon "button" at bounding box center [185, 355] width 12 height 12
click at [158, 384] on p "Full 100%" at bounding box center [151, 386] width 70 height 11
type input "100%"
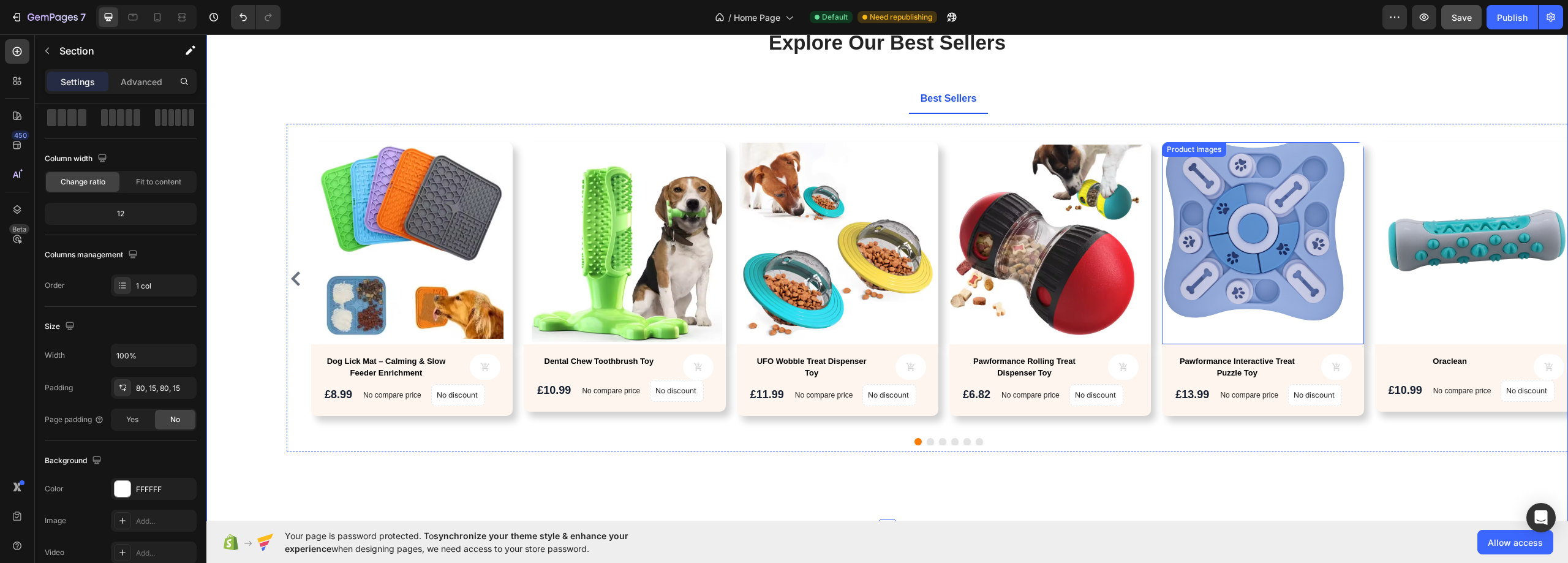
scroll to position [612, 0]
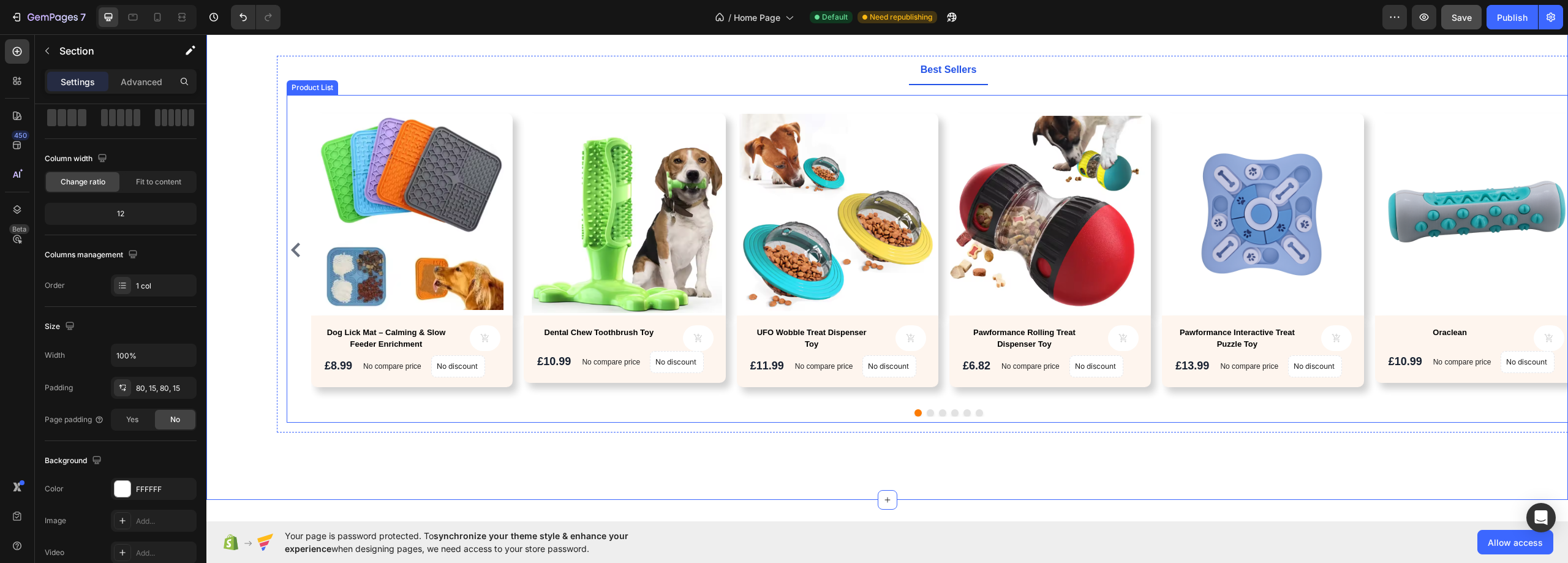
click at [1210, 409] on div at bounding box center [948, 413] width 1323 height 8
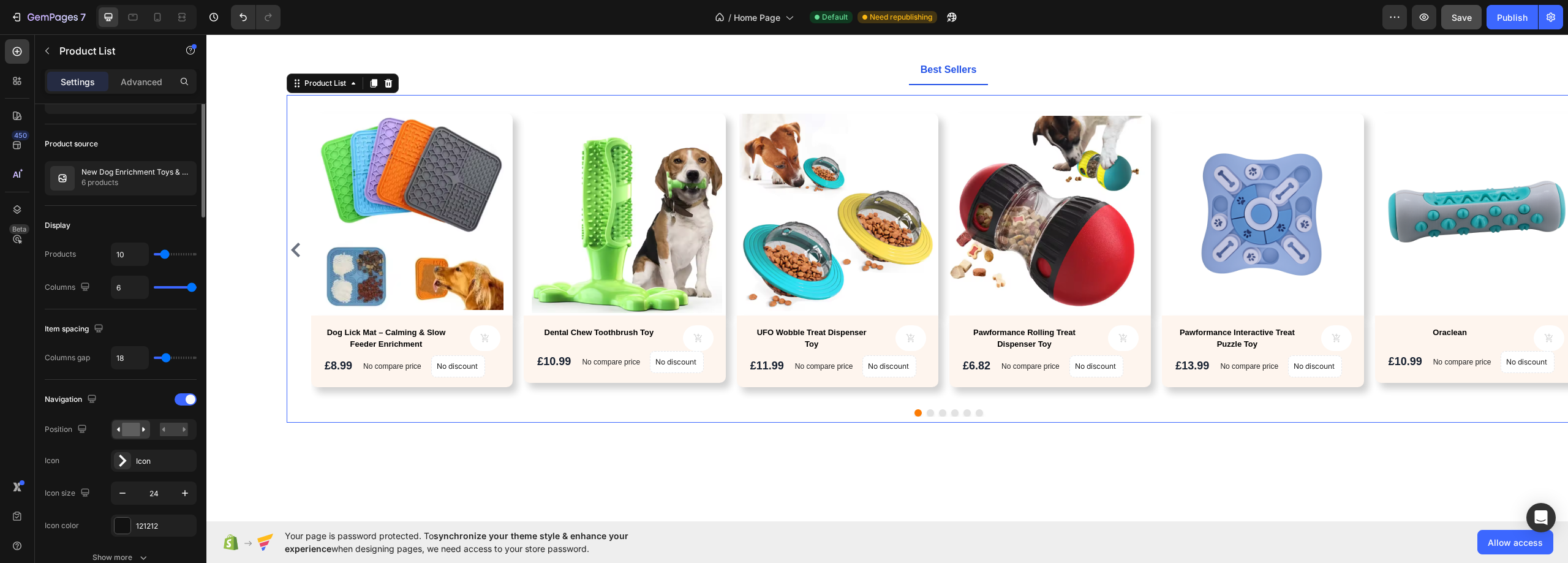
scroll to position [0, 0]
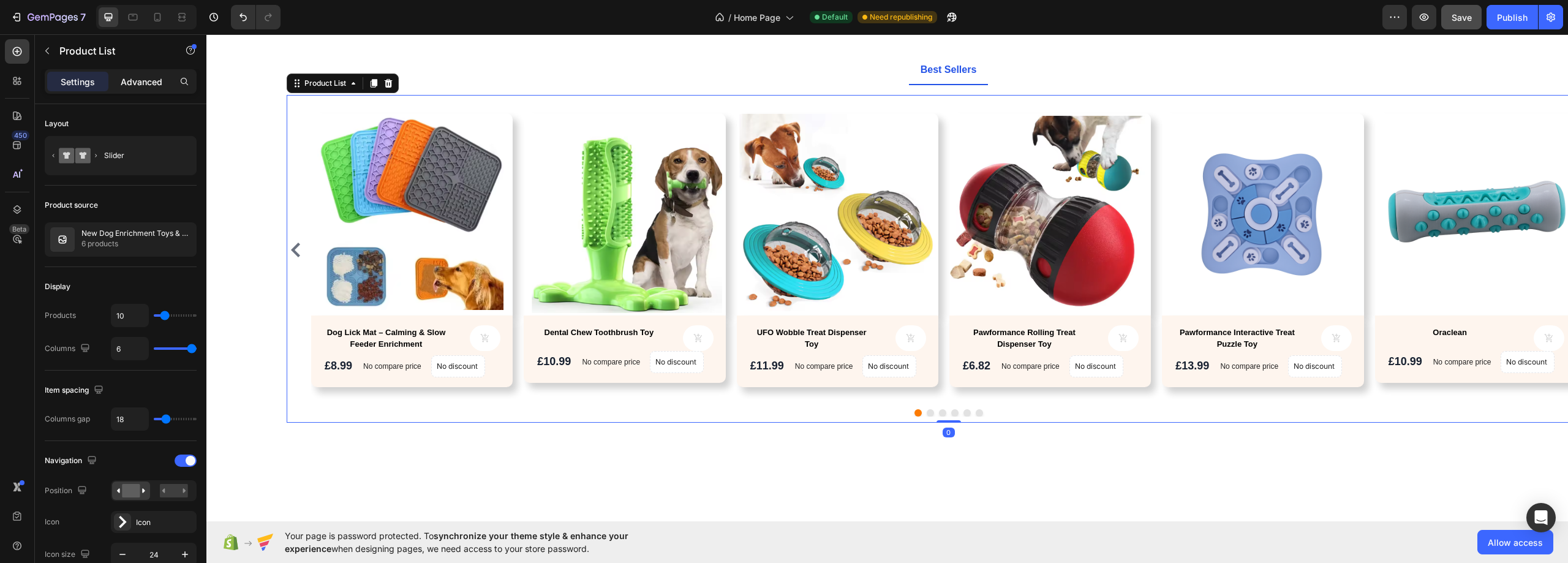
click at [131, 77] on p "Advanced" at bounding box center [141, 81] width 41 height 13
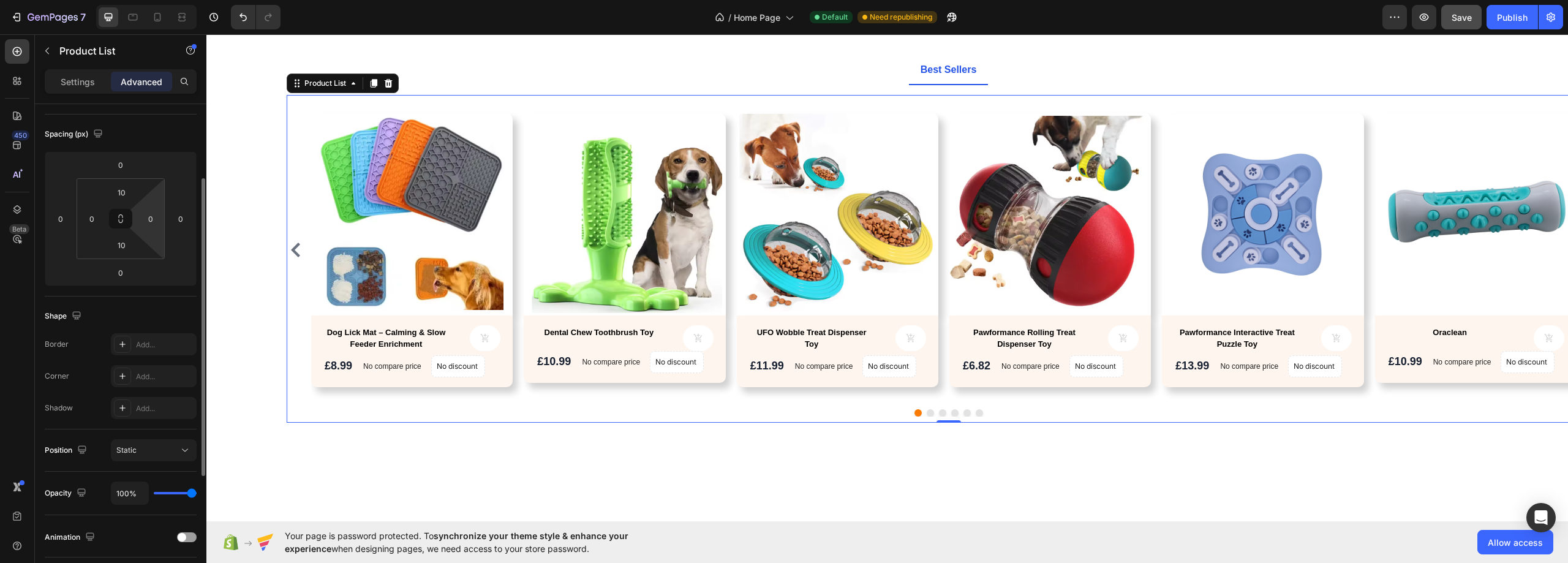
scroll to position [184, 0]
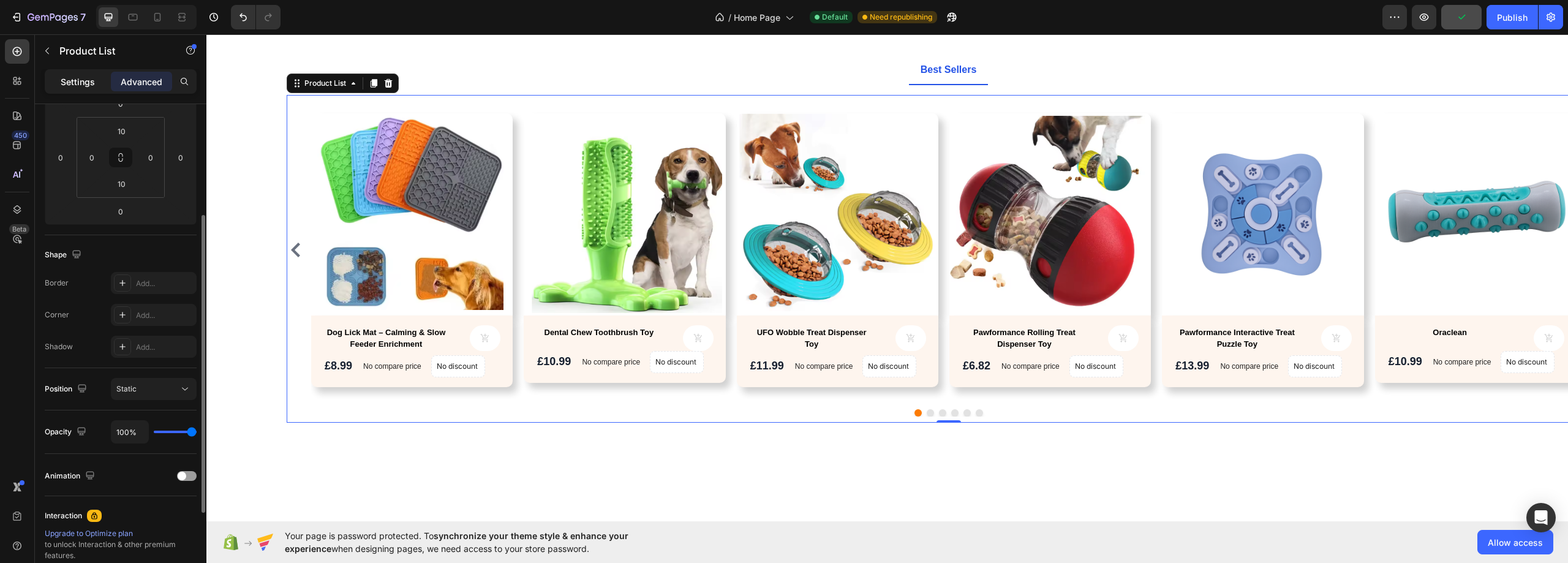
click at [76, 84] on p "Settings" at bounding box center [77, 81] width 34 height 13
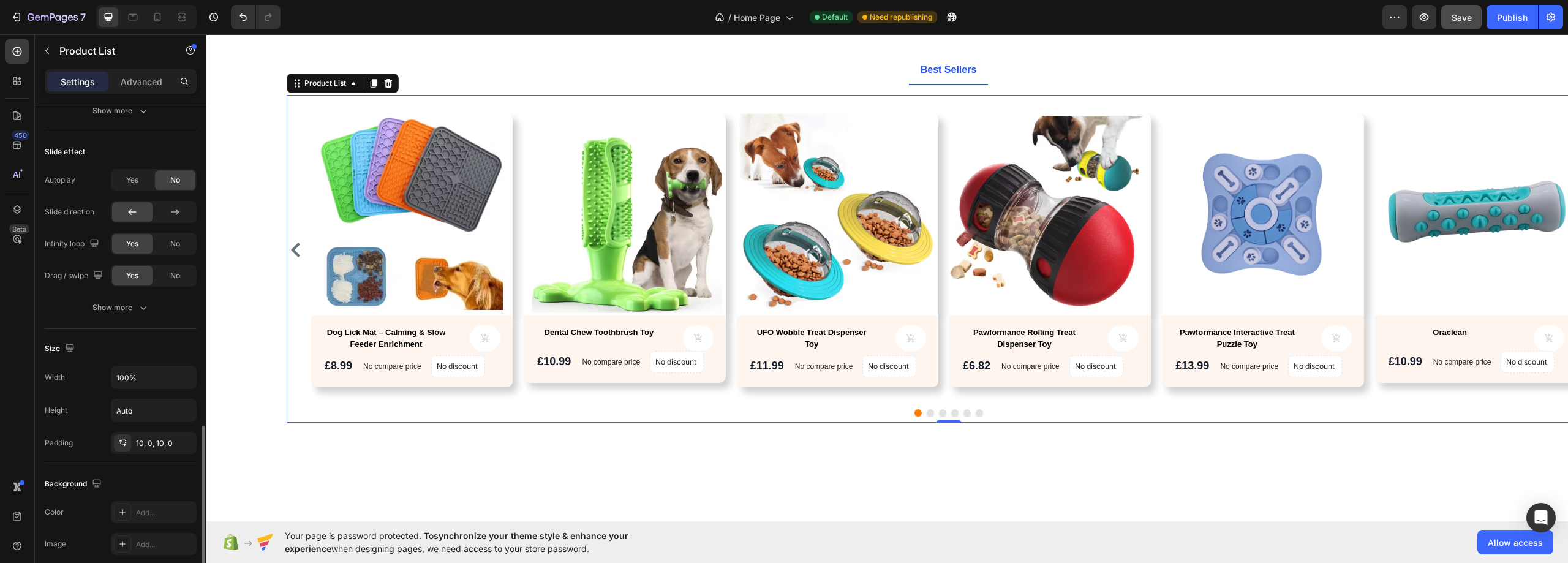
scroll to position [735, 0]
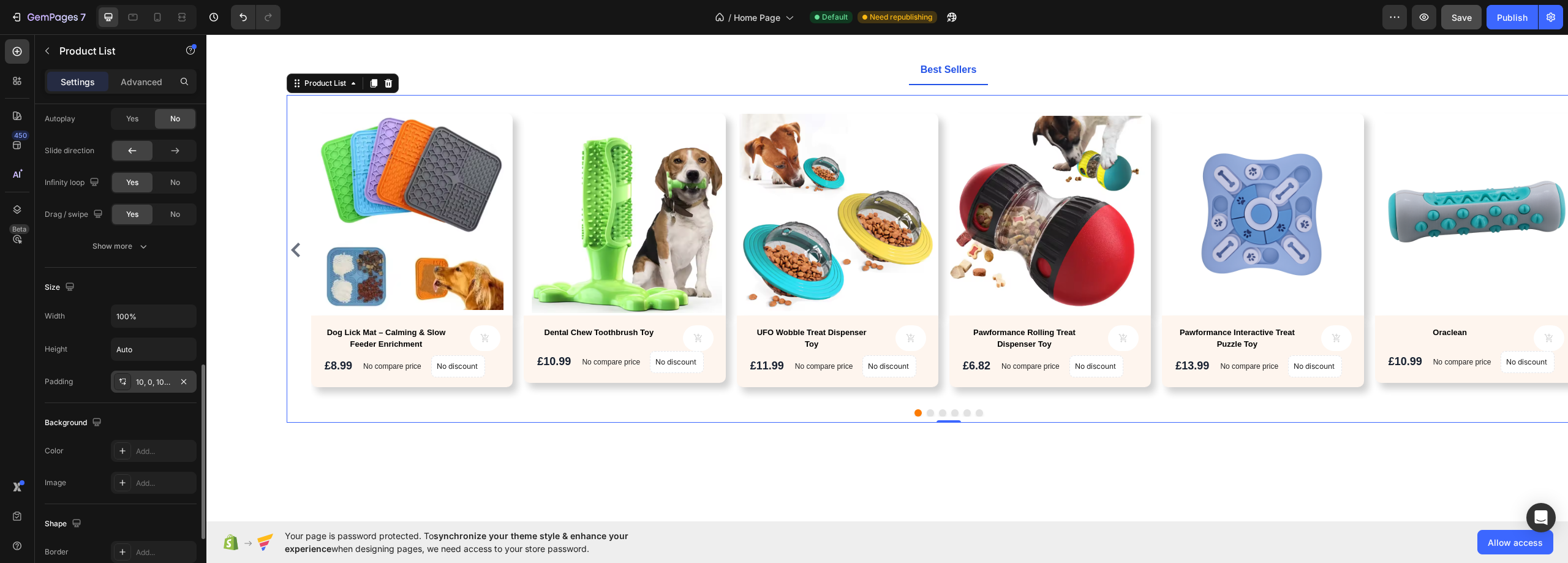
click at [158, 384] on div "10, 0, 10, 0" at bounding box center [153, 382] width 35 height 11
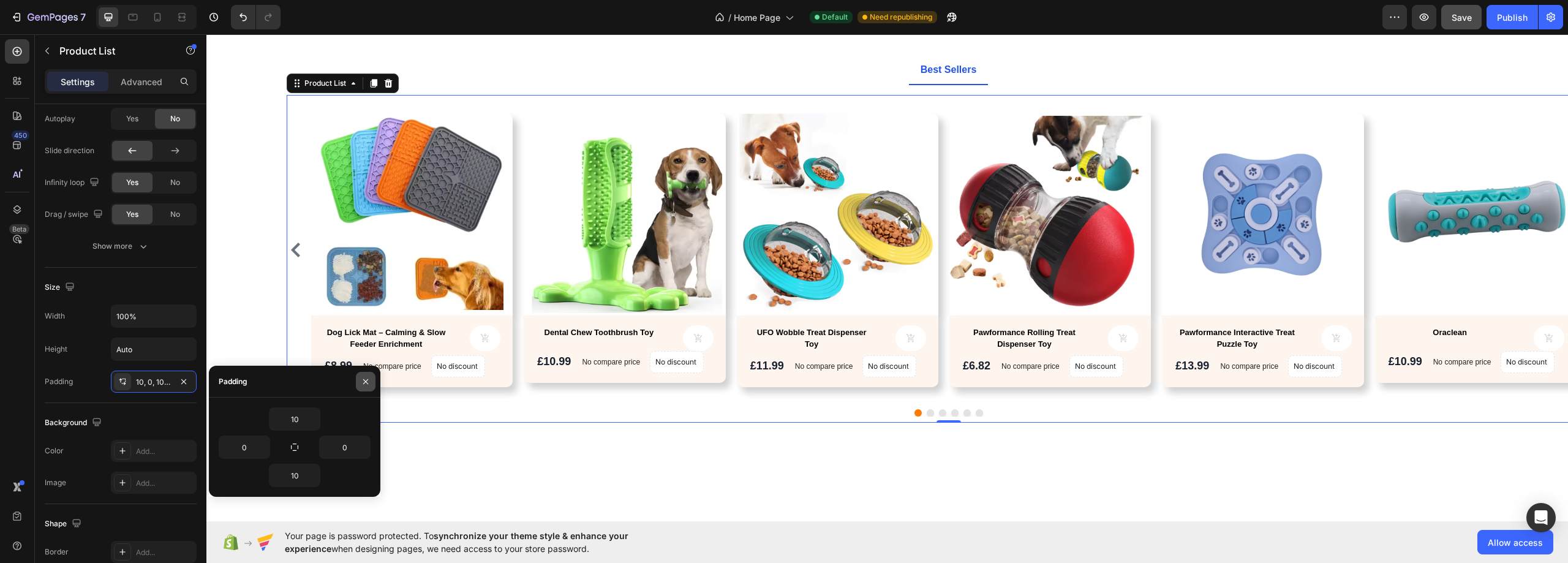
click at [364, 381] on icon "button" at bounding box center [365, 381] width 10 height 10
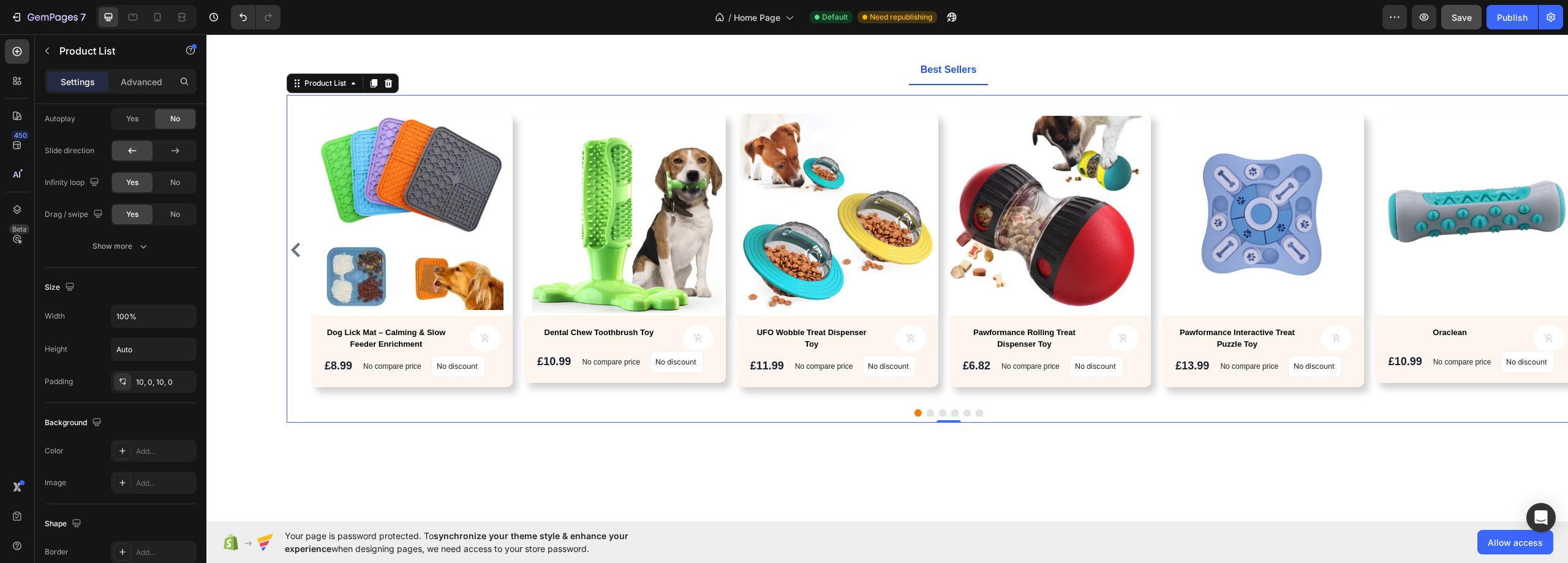
click at [464, 109] on div "Product Images Dog Lick Mat – Calming & Slow Feeder Enrichment Product Title Pr…" at bounding box center [412, 249] width 201 height 298
click at [516, 133] on div "Product Images Dog Lick Mat – Calming & Slow Feeder Enrichment Product Title Pr…" at bounding box center [948, 249] width 1274 height 298
click at [704, 79] on ul "Best Sellers" at bounding box center [948, 70] width 1343 height 29
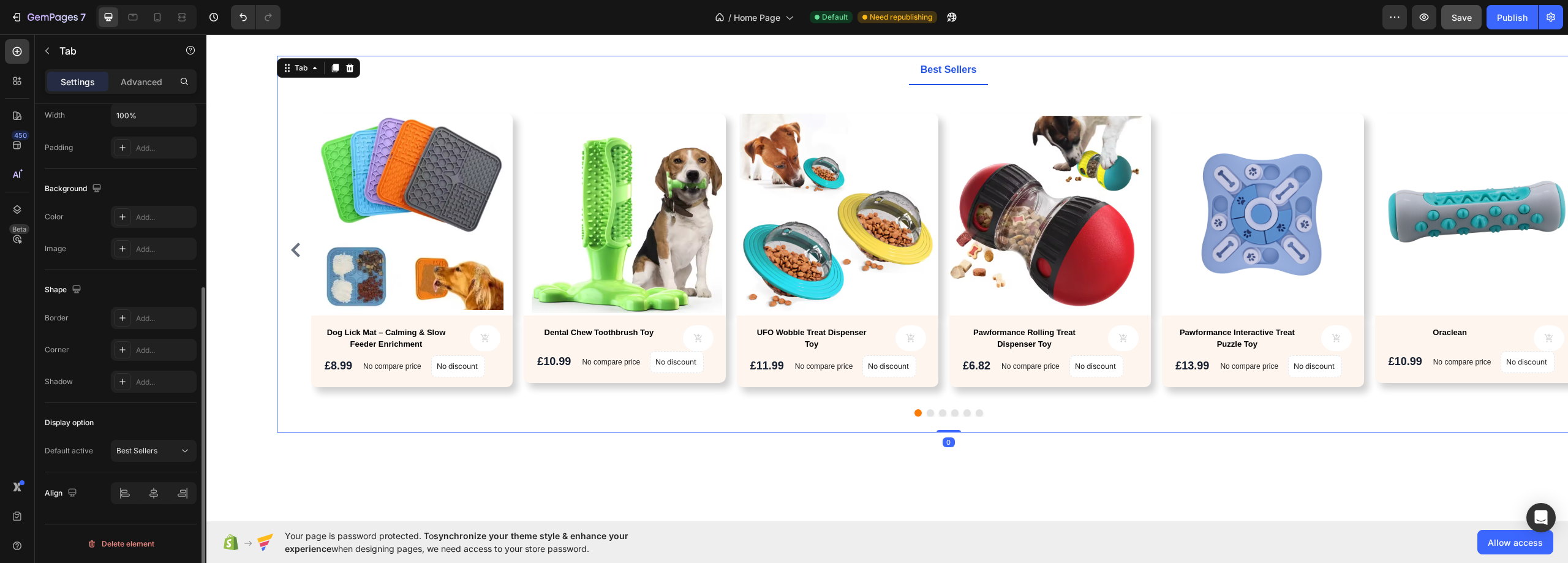
scroll to position [0, 0]
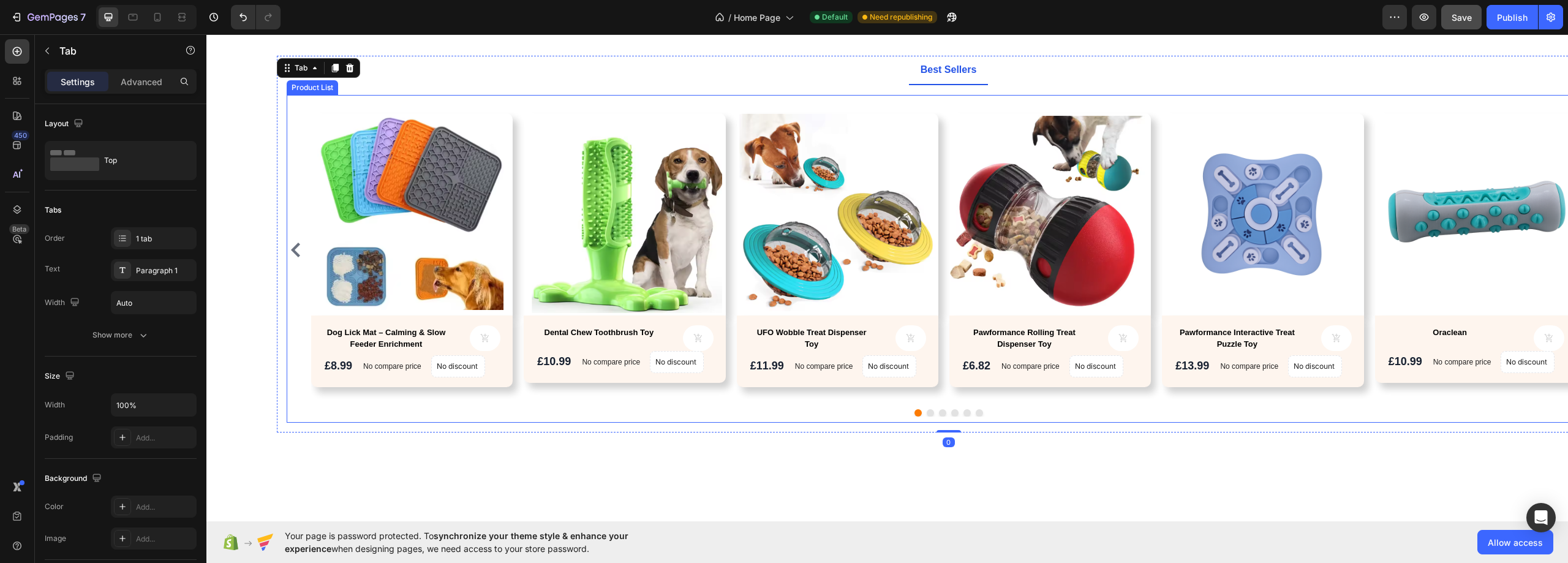
click at [301, 325] on div "Product Images Dog Lick Mat – Calming & Slow Feeder Enrichment Product Title Pr…" at bounding box center [948, 249] width 1323 height 298
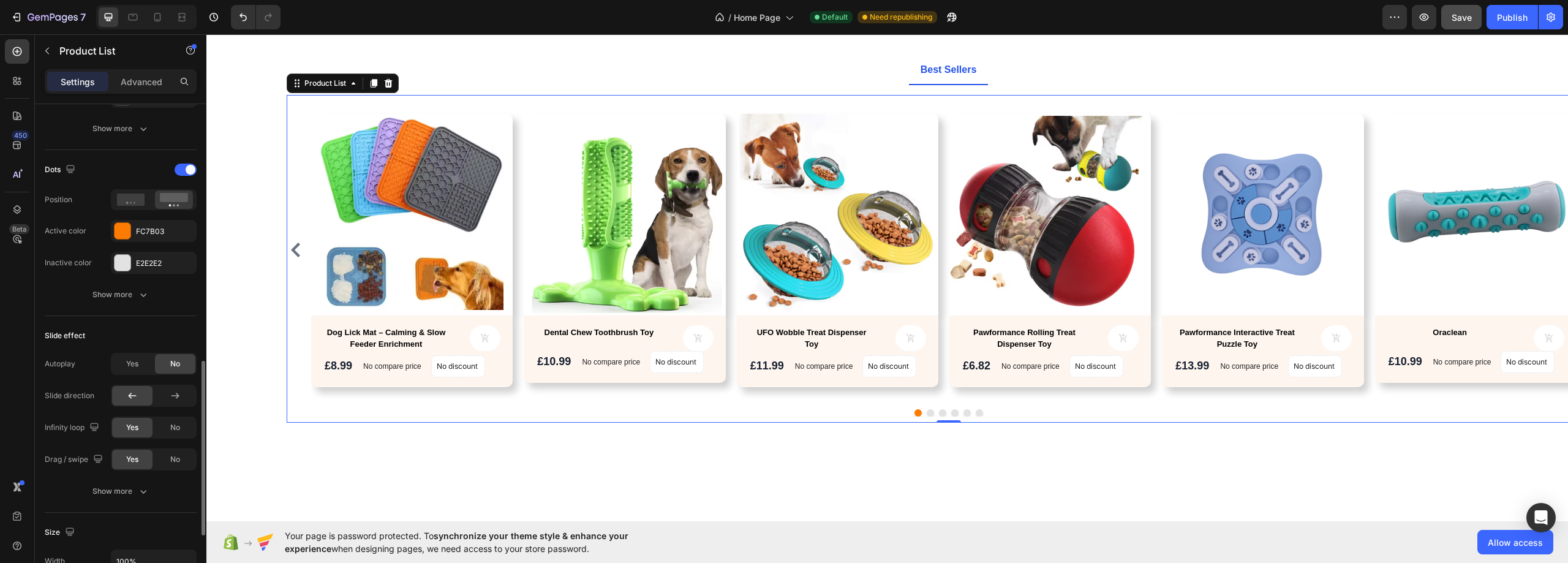
scroll to position [551, 0]
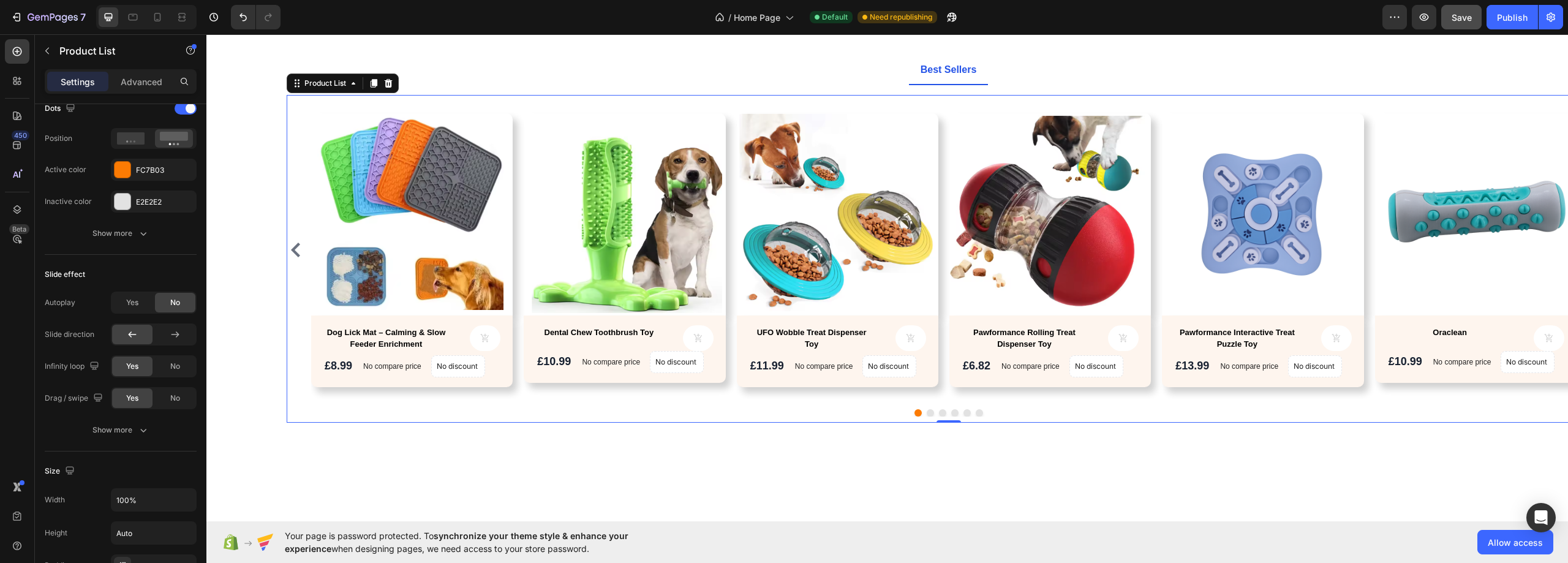
click at [519, 263] on div "Product Images Dog Lick Mat – Calming & Slow Feeder Enrichment Product Title Pr…" at bounding box center [948, 249] width 1274 height 298
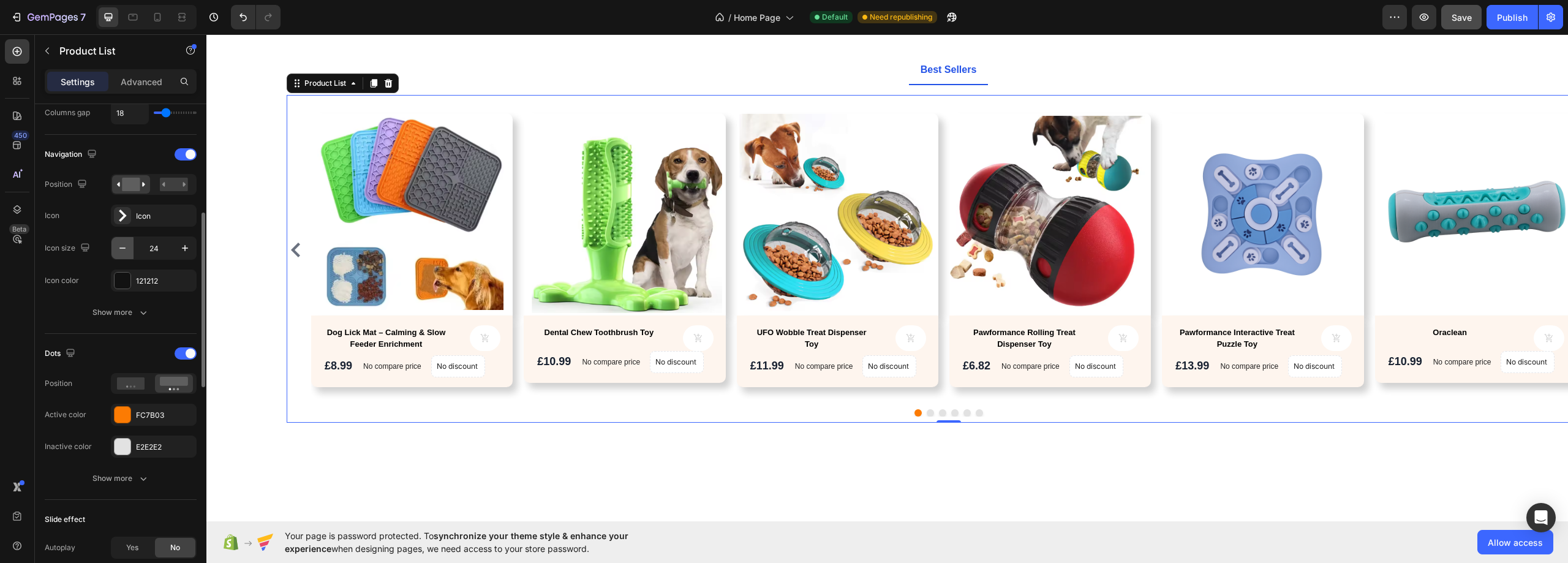
scroll to position [184, 0]
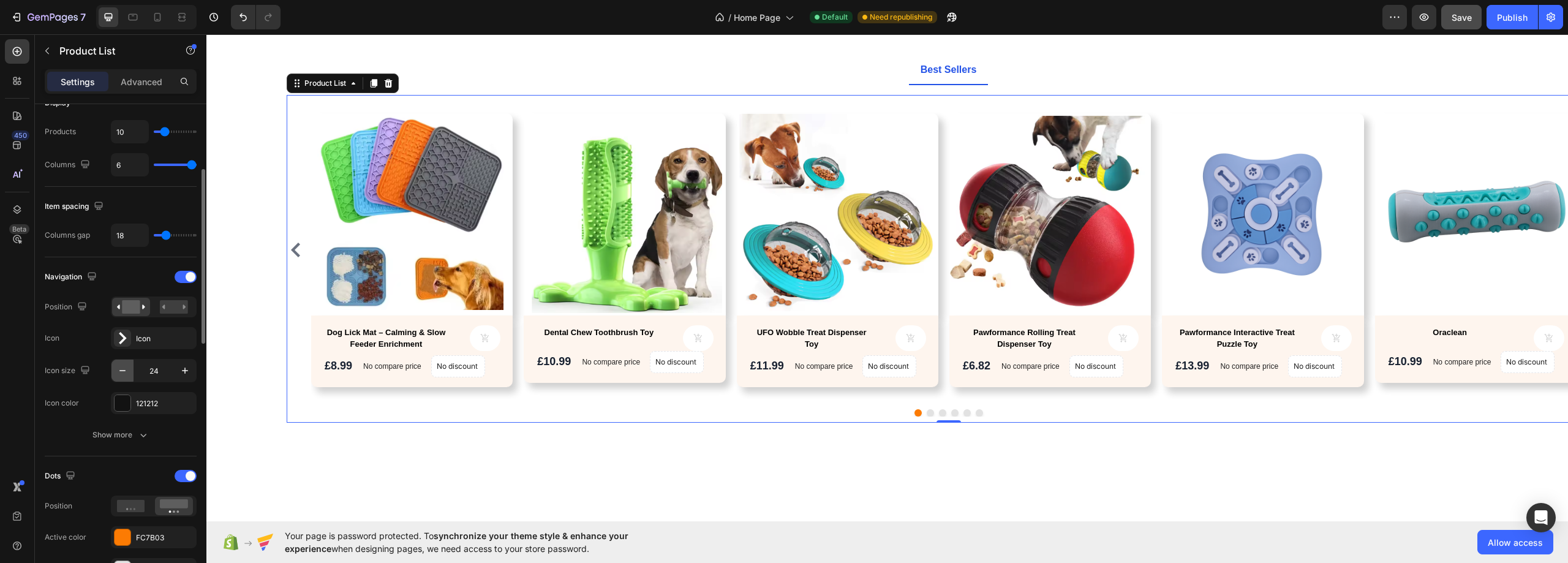
click at [122, 373] on icon "button" at bounding box center [122, 370] width 12 height 12
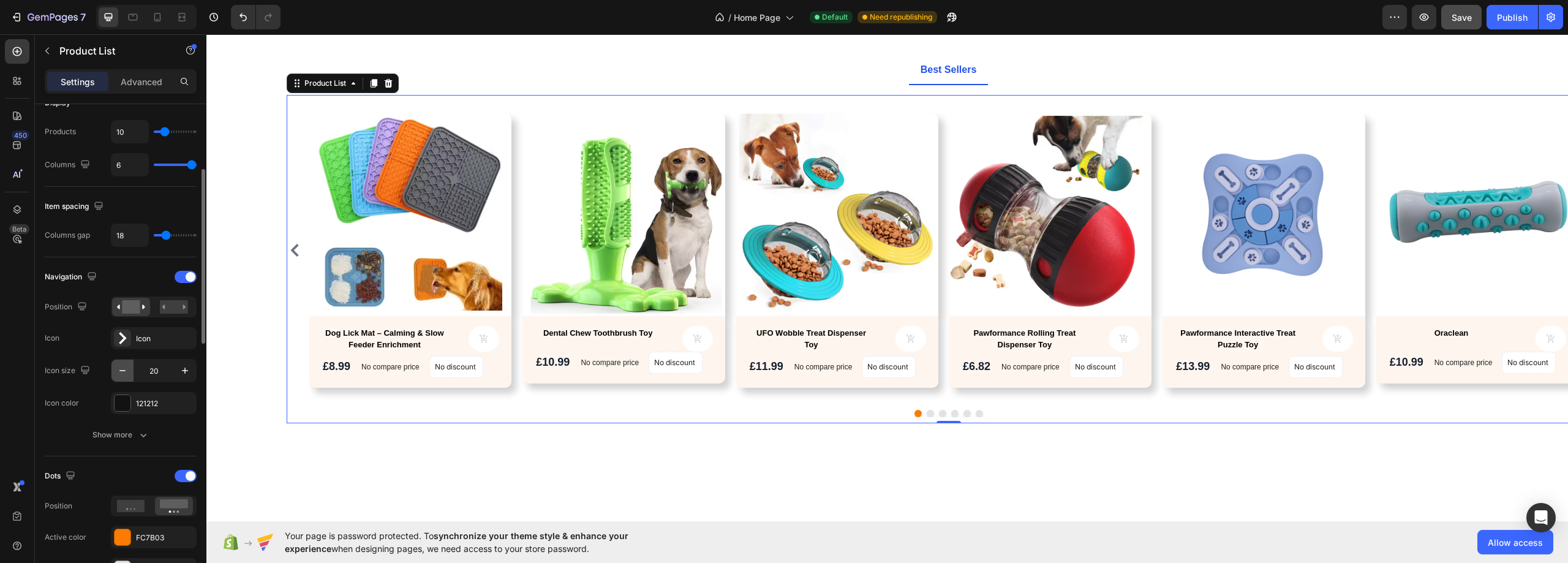
click at [122, 373] on icon "button" at bounding box center [122, 370] width 12 height 12
click at [180, 374] on icon "button" at bounding box center [185, 370] width 12 height 12
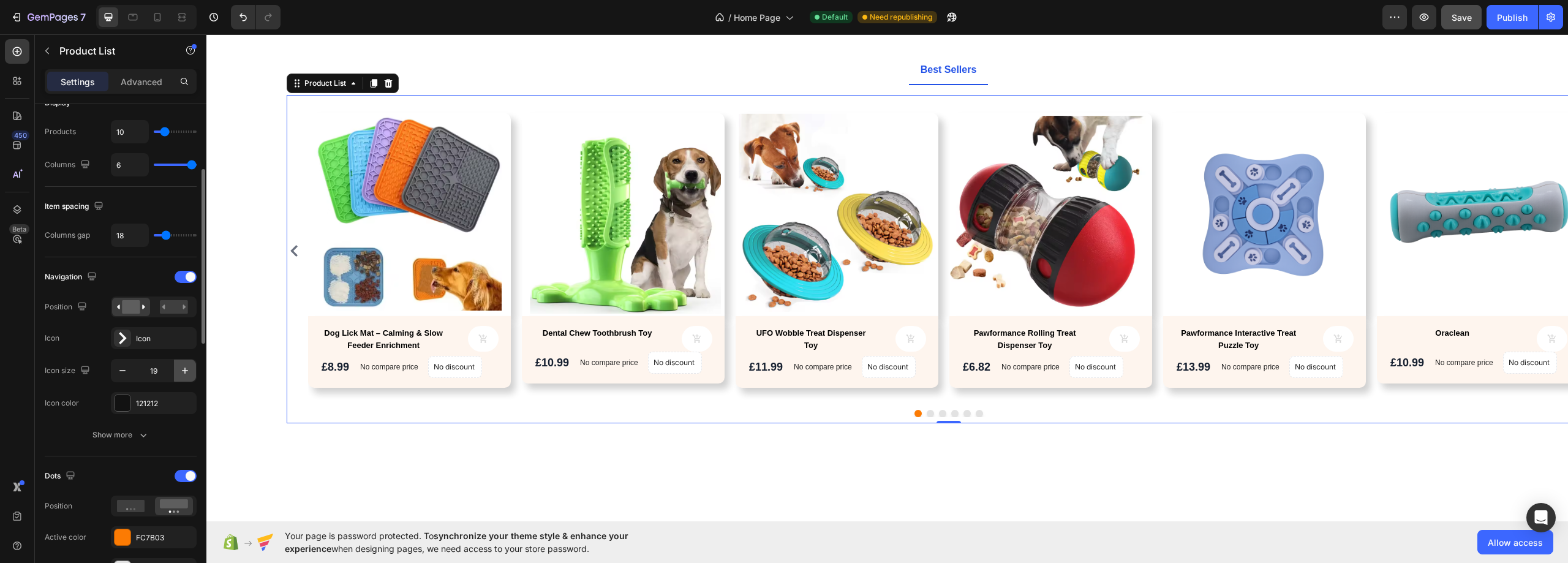
click at [180, 374] on icon "button" at bounding box center [185, 370] width 12 height 12
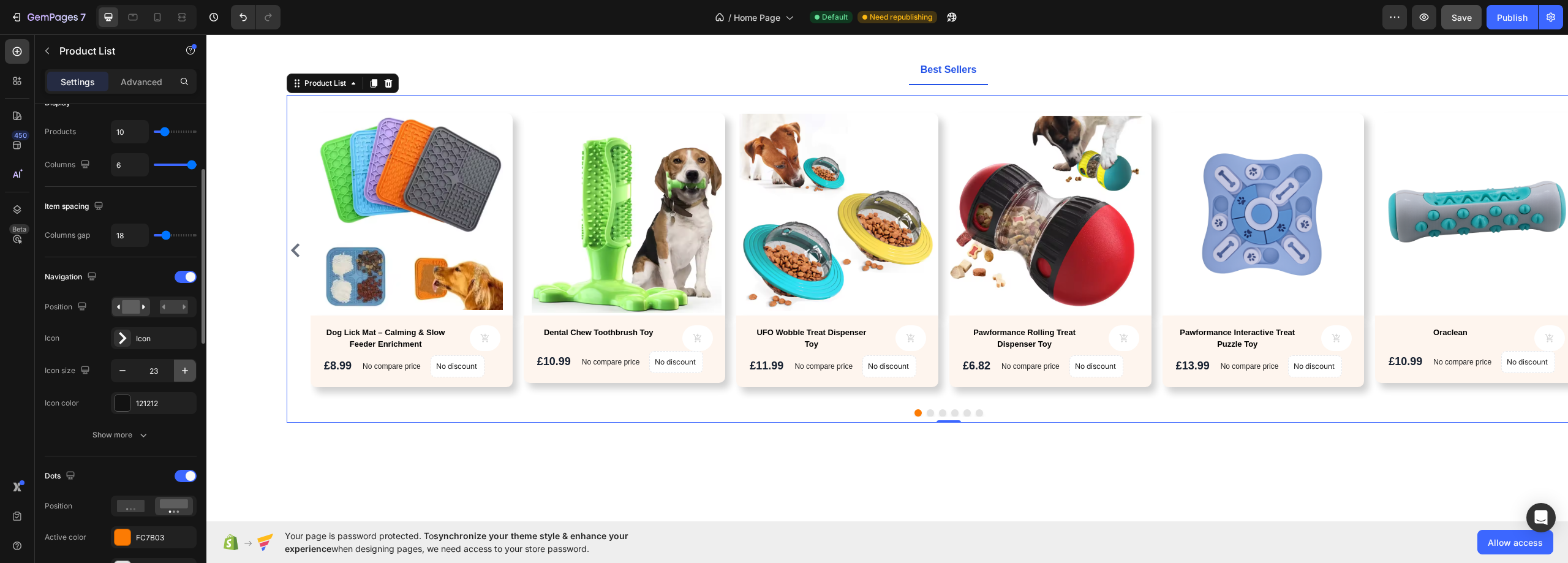
type input "24"
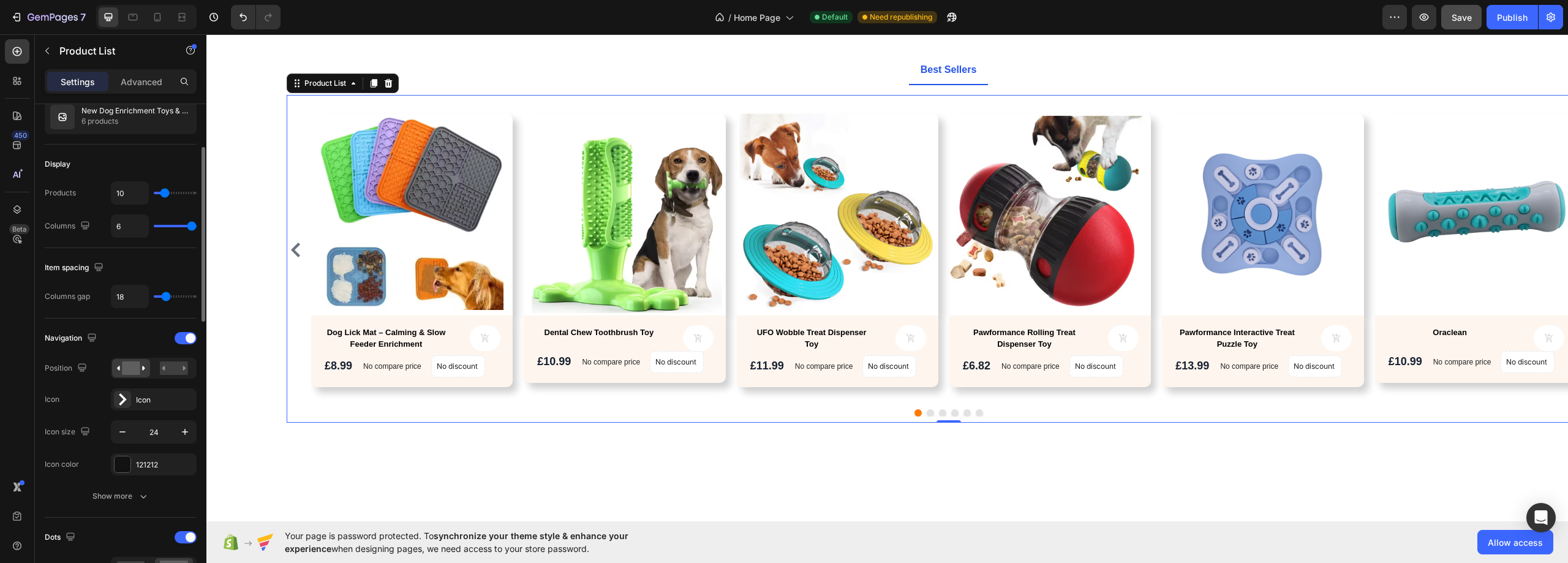
type input "0"
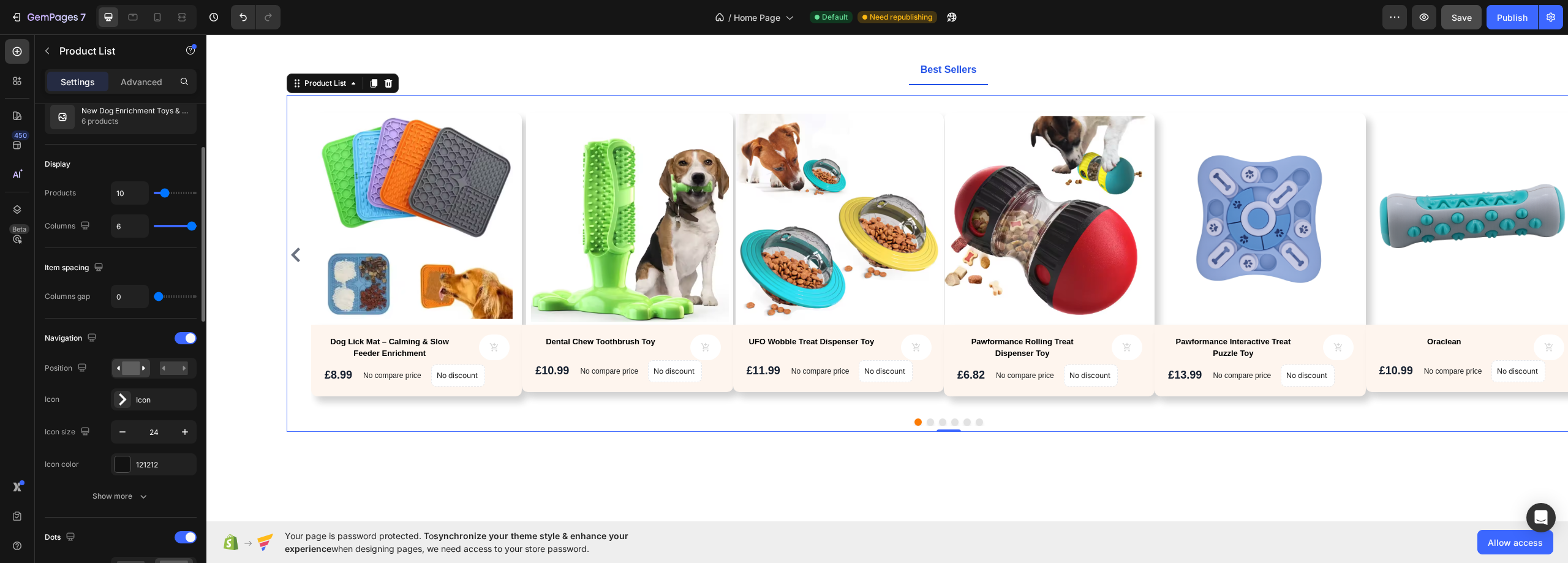
type input "21"
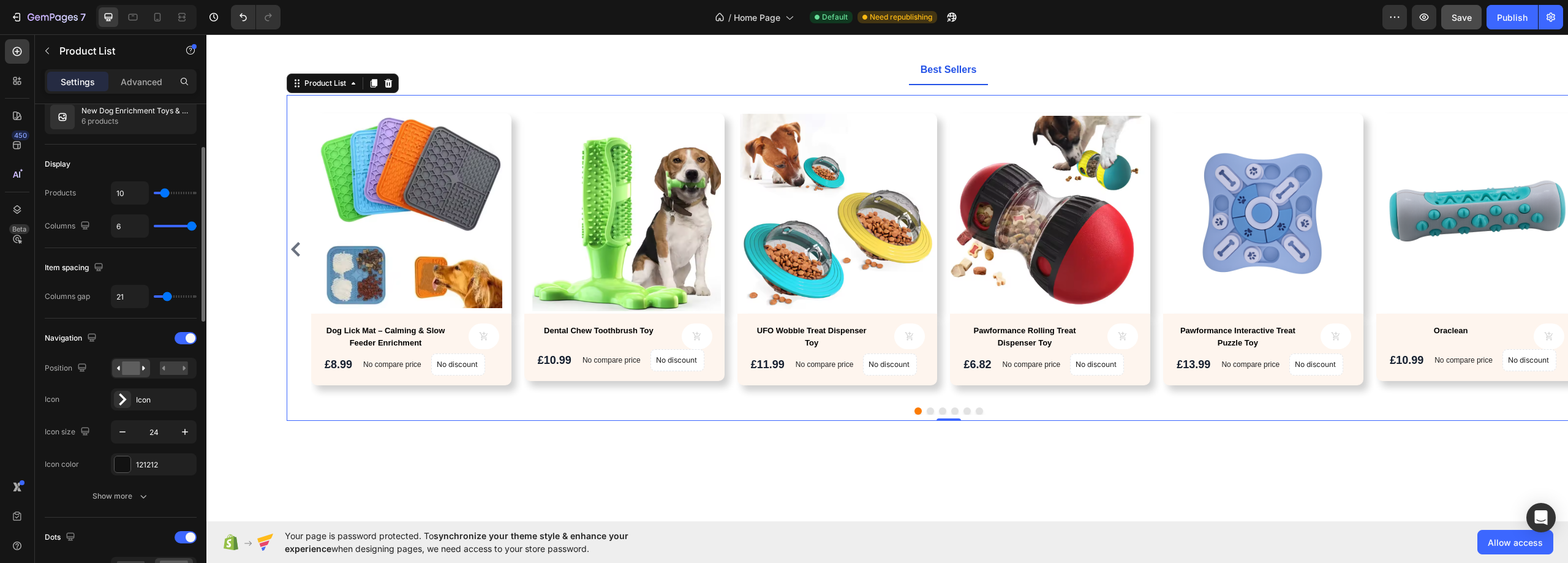
type input "80"
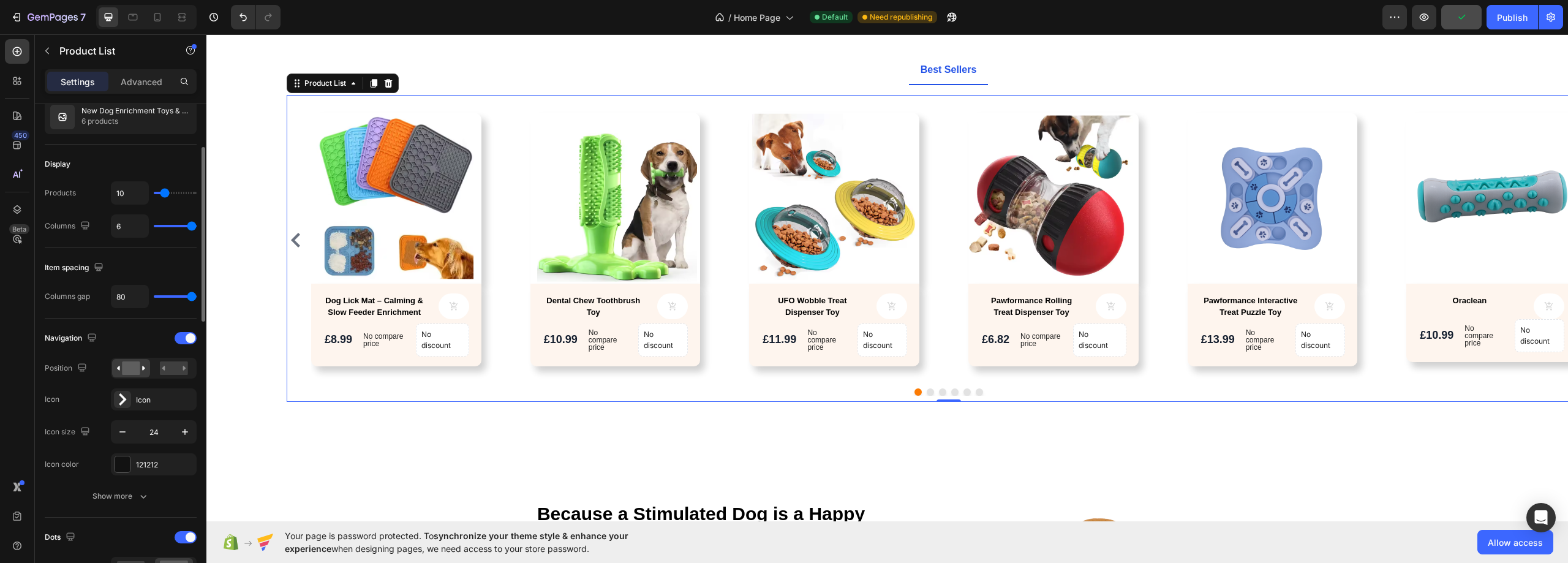
type input "44"
type input "13"
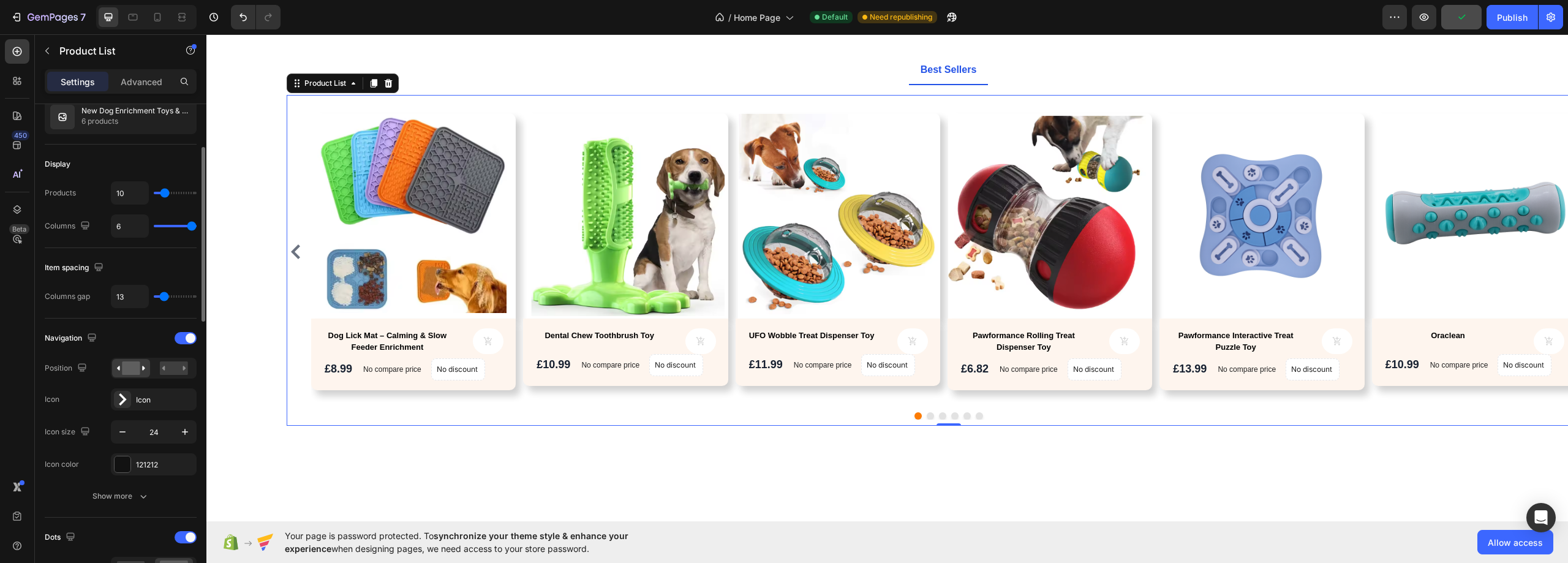
type input "12"
click at [164, 295] on input "range" at bounding box center [175, 296] width 43 height 2
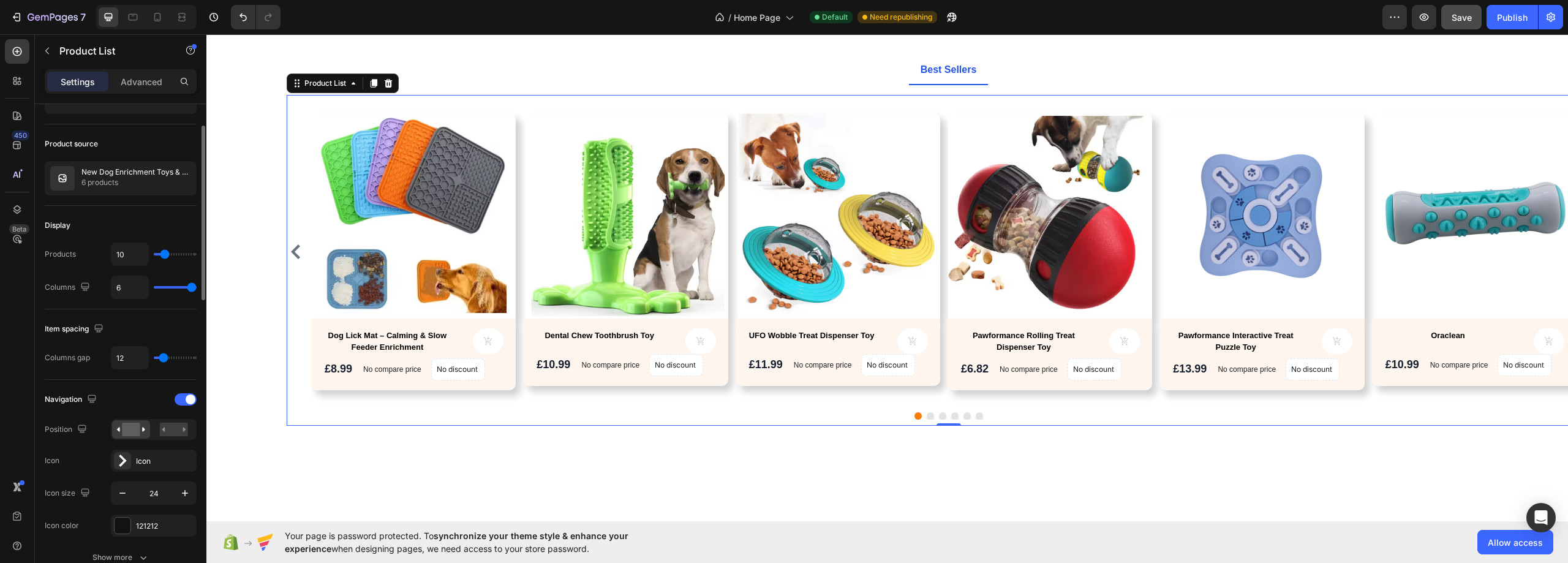
scroll to position [0, 0]
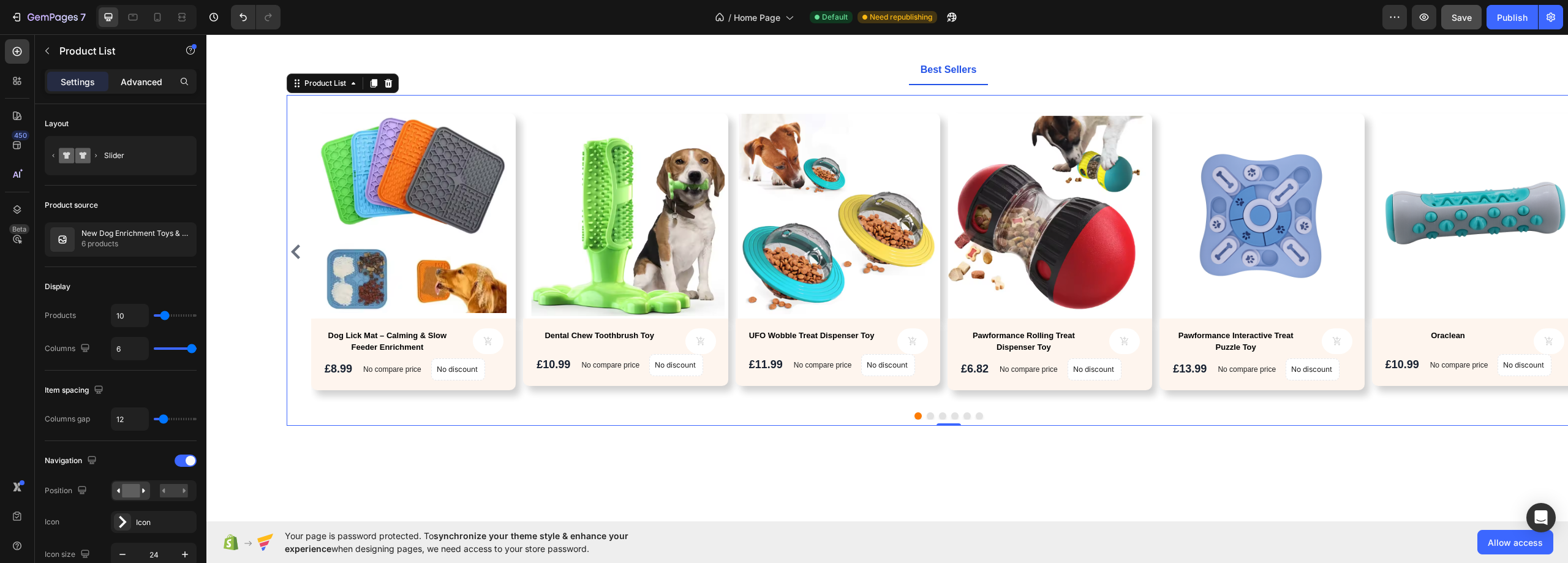
click at [138, 78] on p "Advanced" at bounding box center [141, 81] width 41 height 13
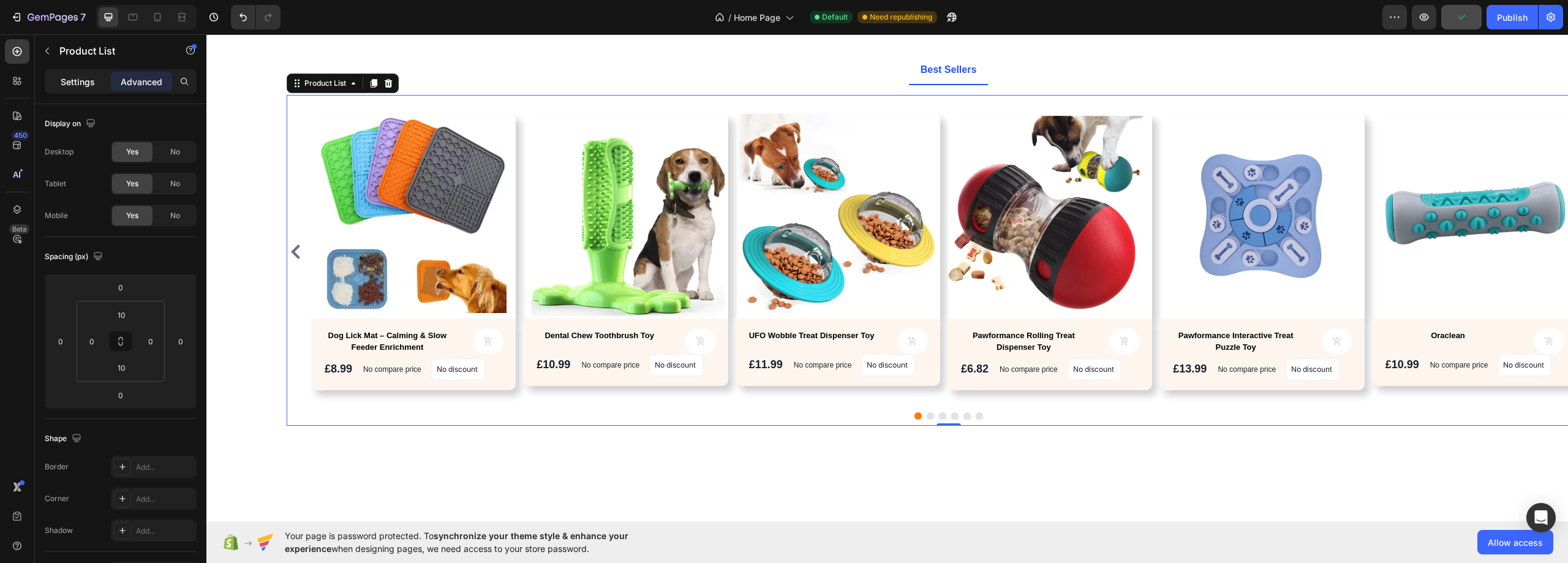
click at [75, 85] on p "Settings" at bounding box center [77, 81] width 34 height 13
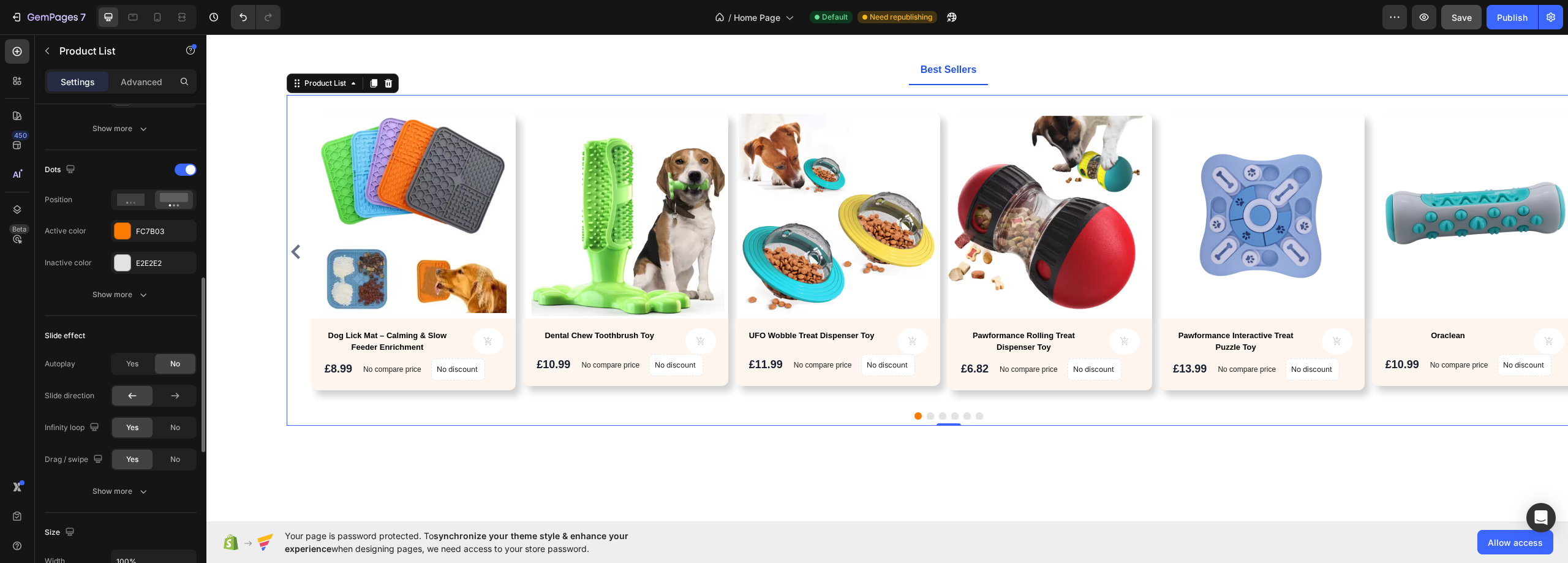
scroll to position [612, 0]
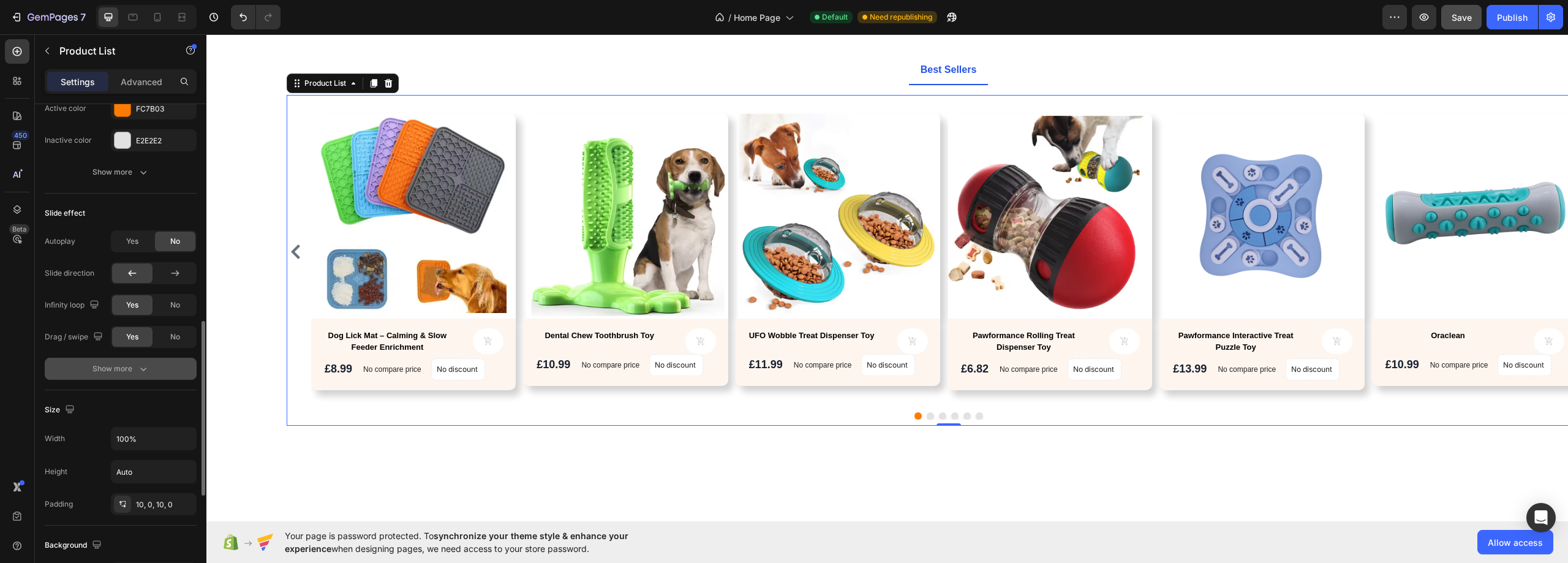
click at [127, 373] on div "Show more" at bounding box center [121, 369] width 57 height 12
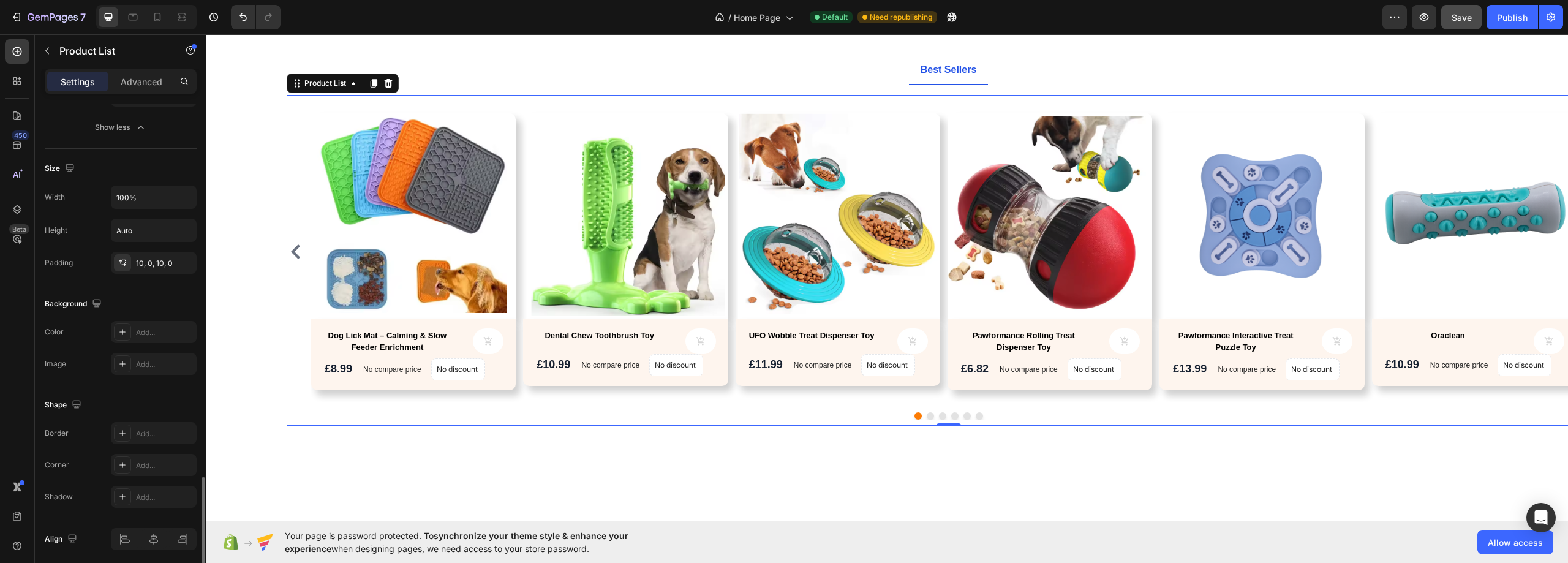
scroll to position [964, 0]
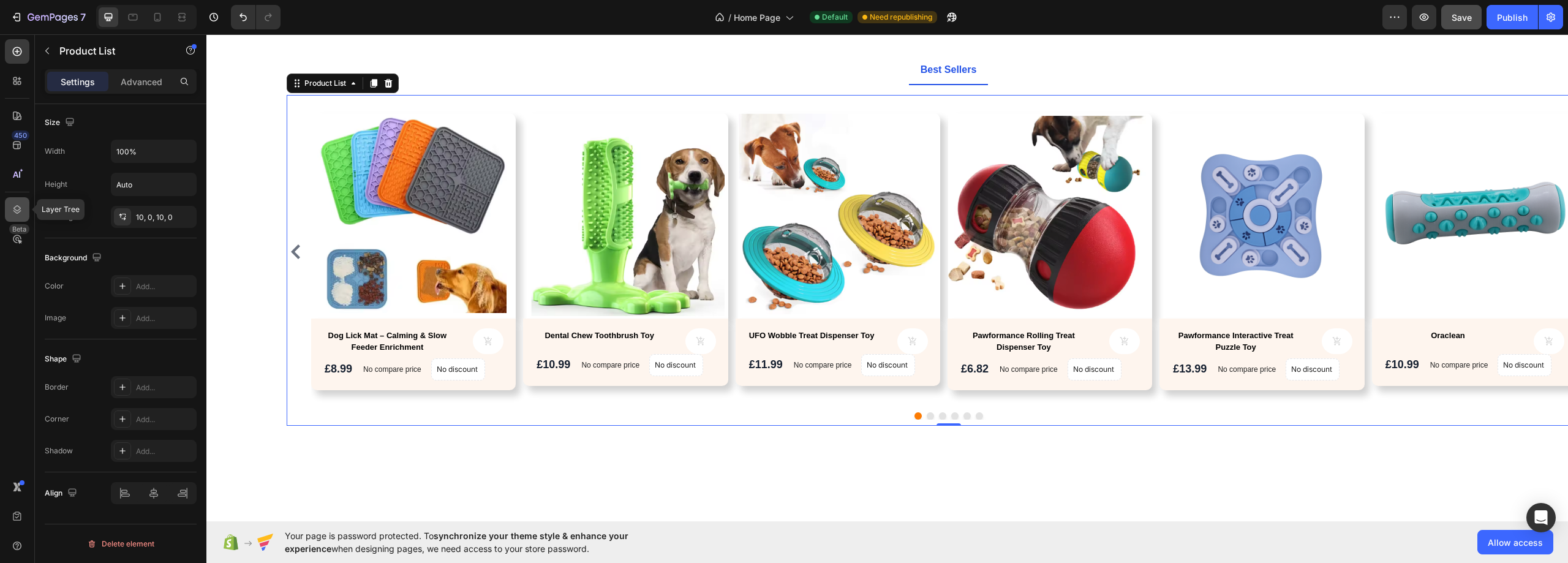
click at [20, 206] on icon at bounding box center [17, 210] width 12 height 12
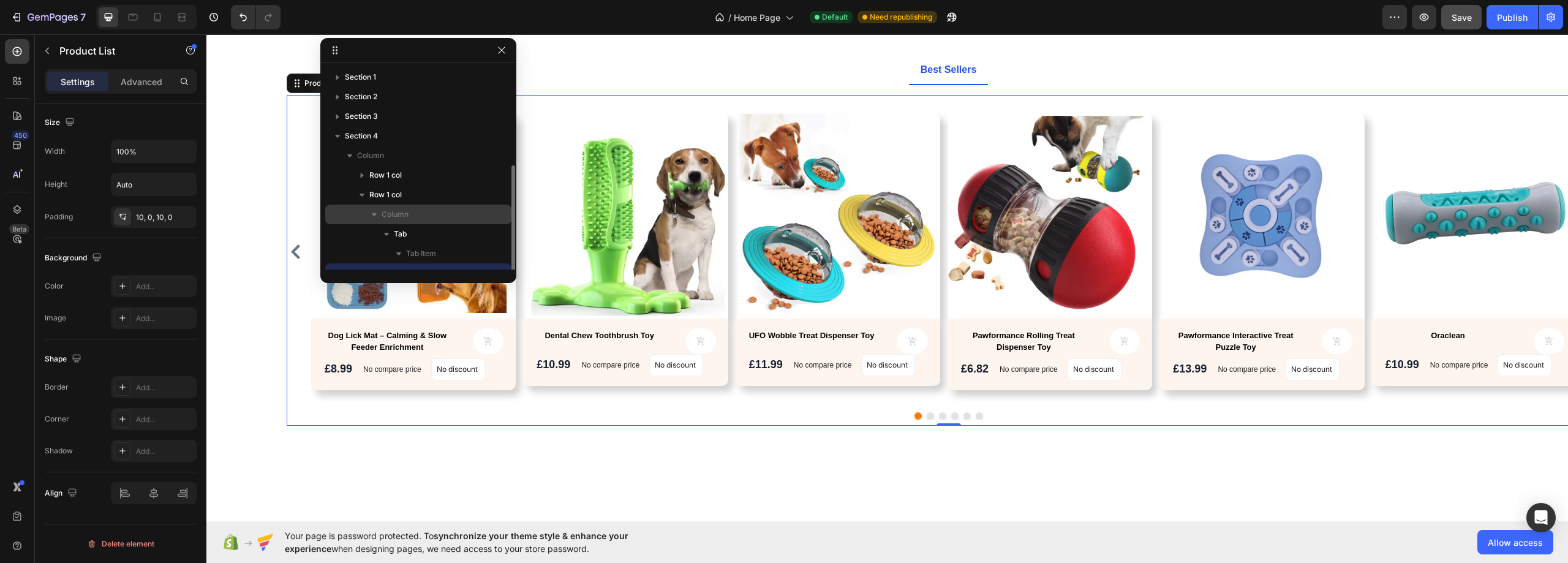
scroll to position [61, 0]
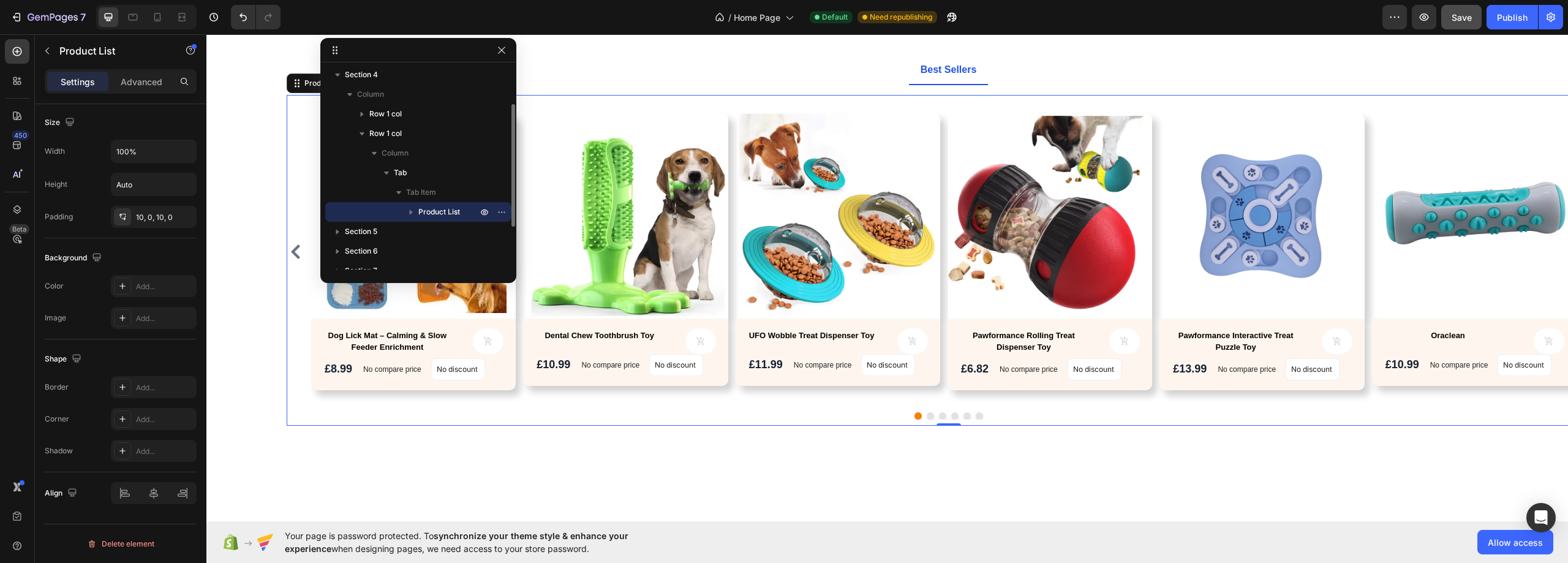
click at [412, 210] on icon "button" at bounding box center [411, 212] width 12 height 12
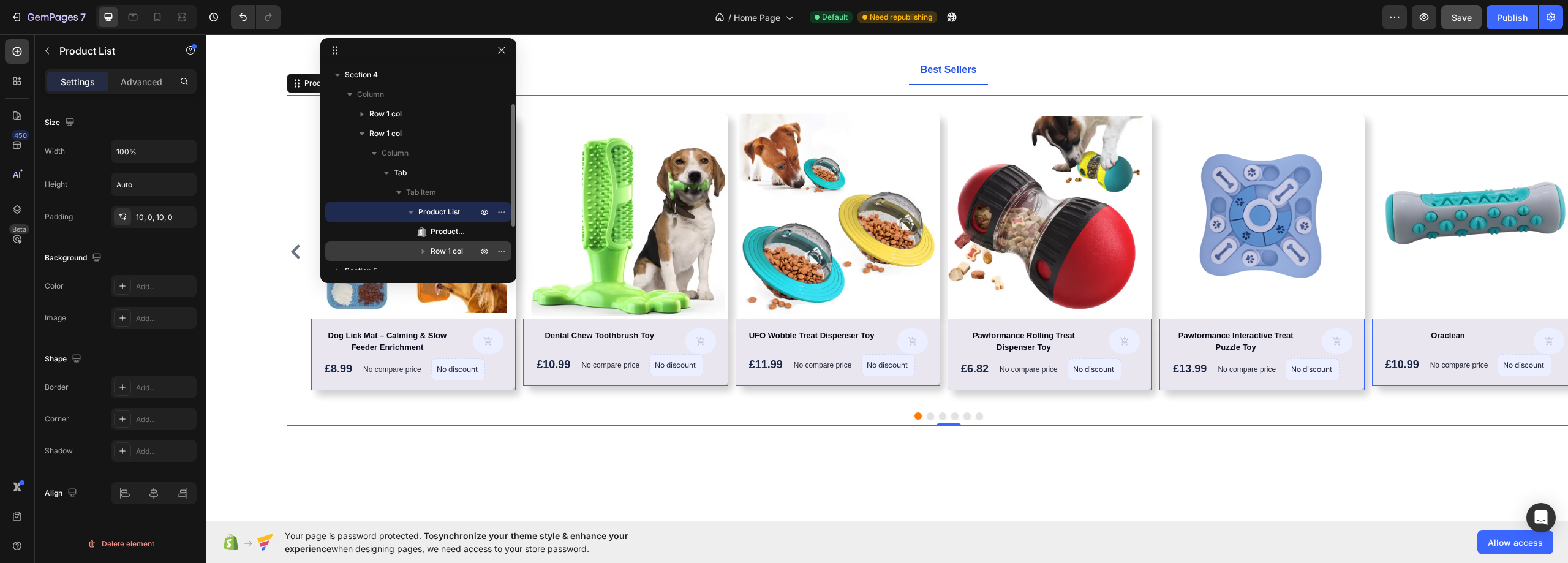
click at [446, 248] on span "Row 1 col" at bounding box center [446, 251] width 32 height 12
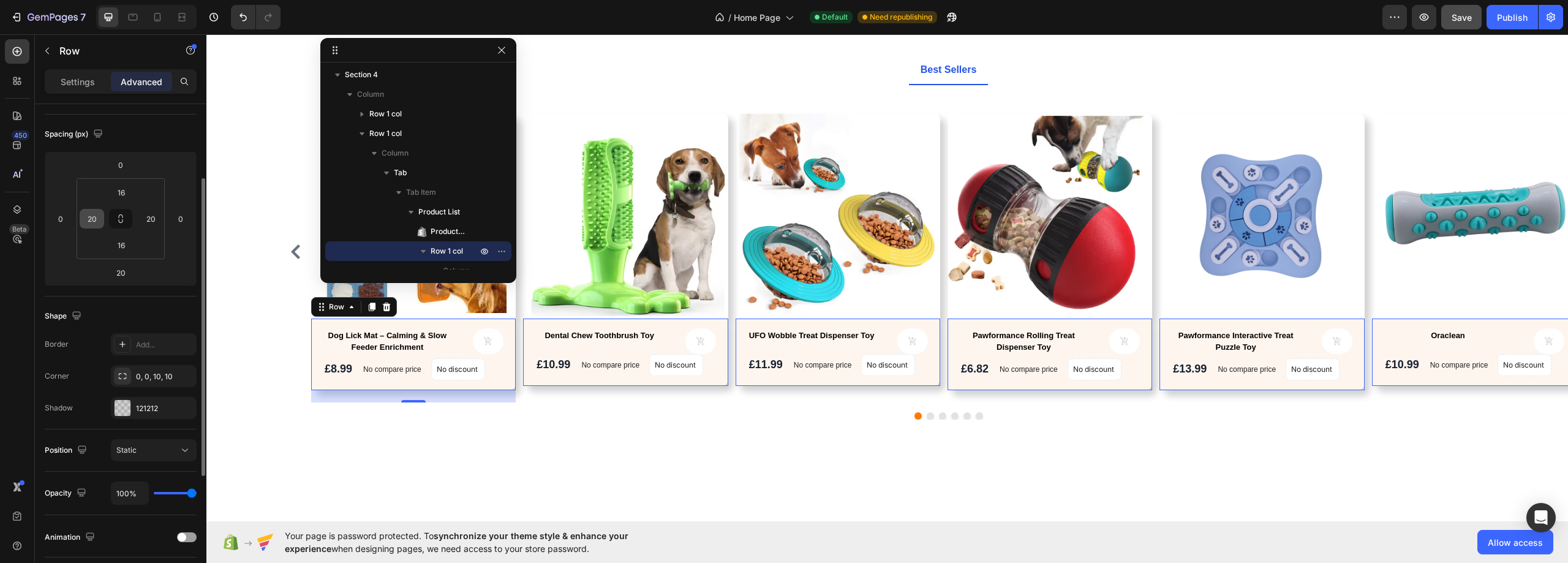
scroll to position [184, 0]
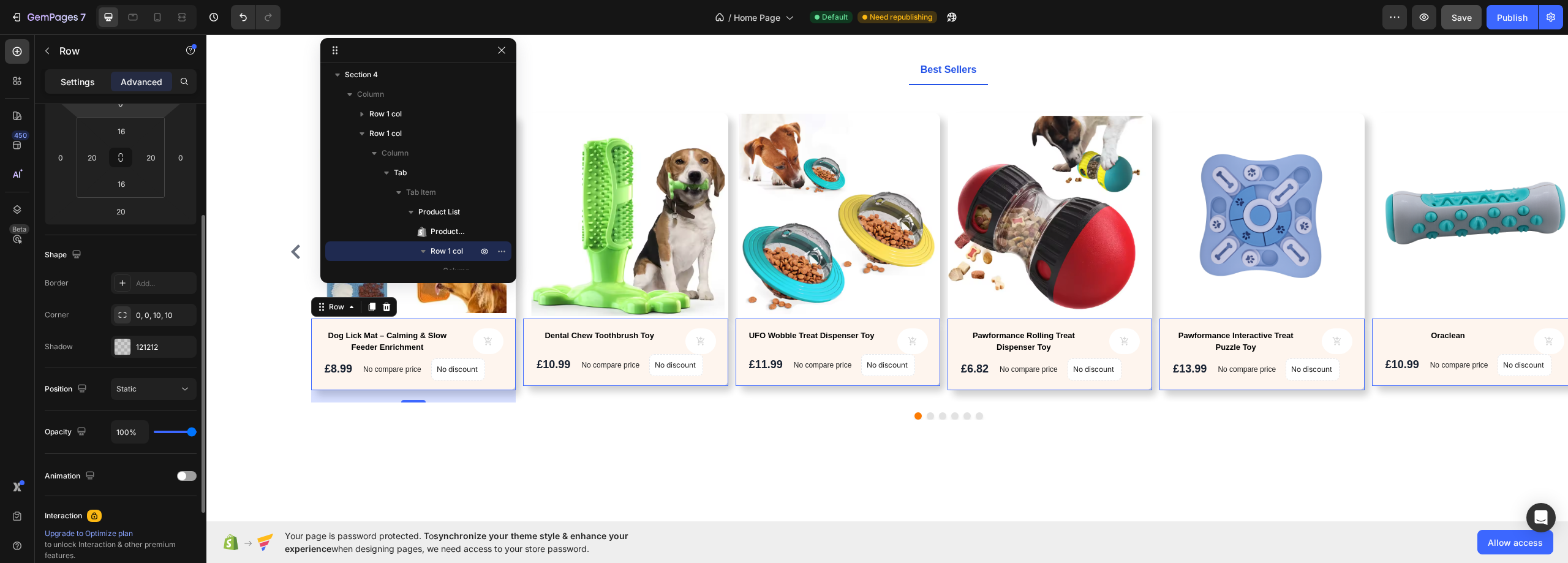
click at [76, 78] on p "Settings" at bounding box center [77, 81] width 34 height 13
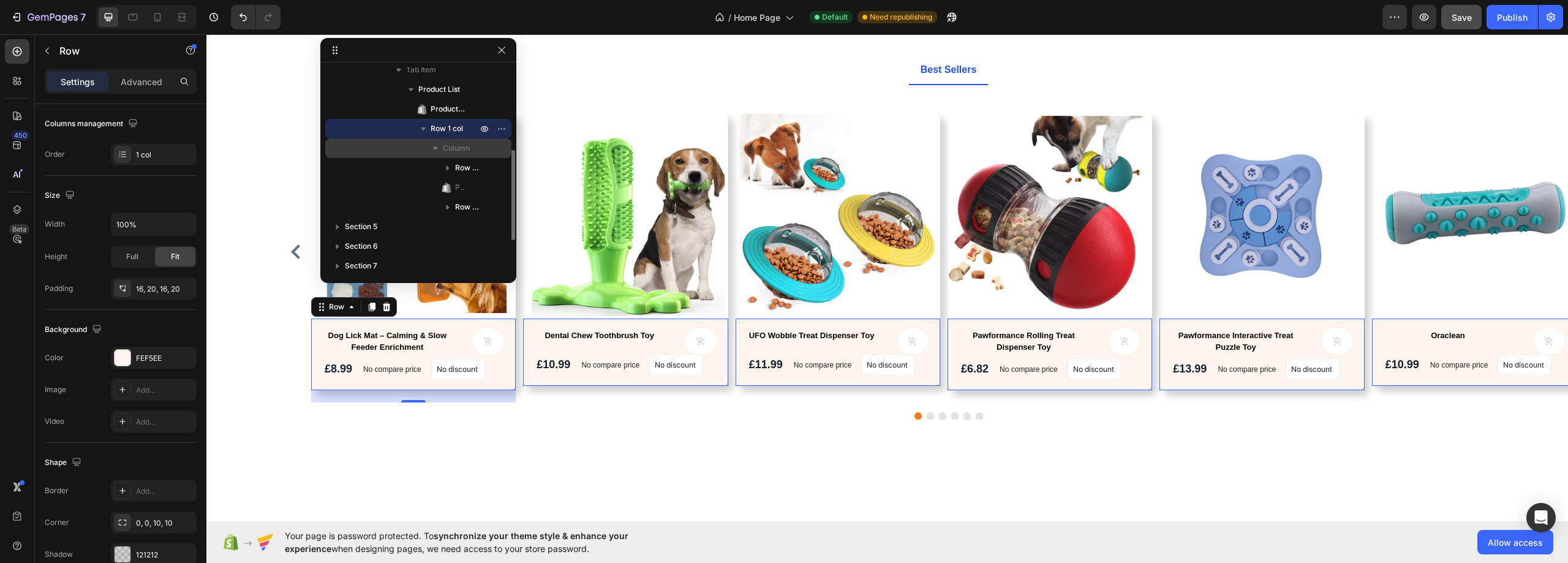
click at [449, 151] on span "Column" at bounding box center [456, 148] width 27 height 12
click at [438, 145] on icon "button" at bounding box center [435, 148] width 12 height 12
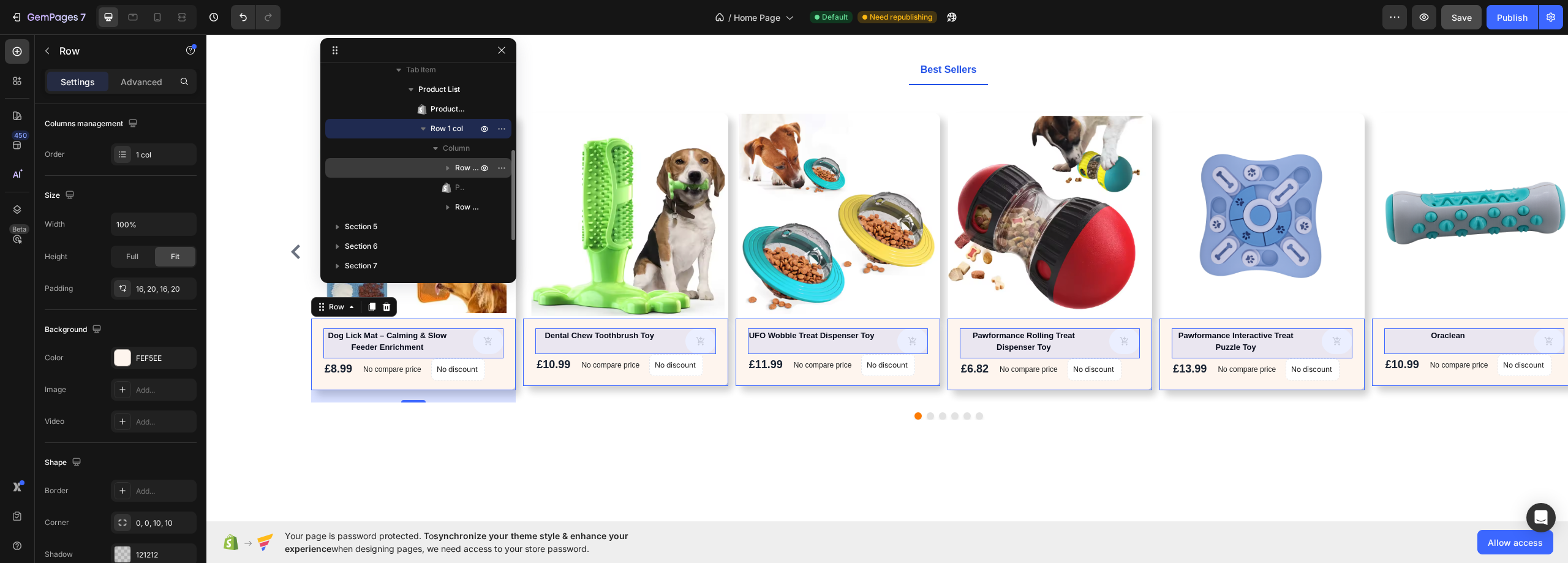
click at [458, 171] on span "Row 2 cols" at bounding box center [467, 167] width 24 height 12
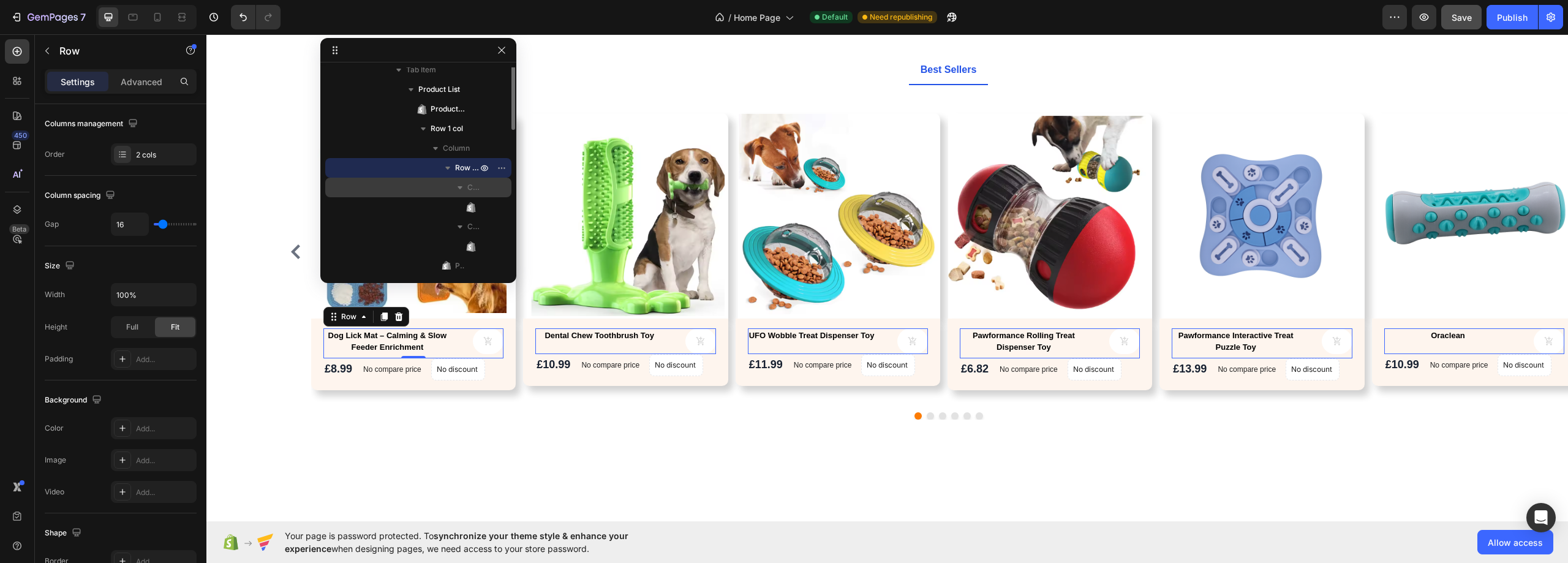
scroll to position [122, 0]
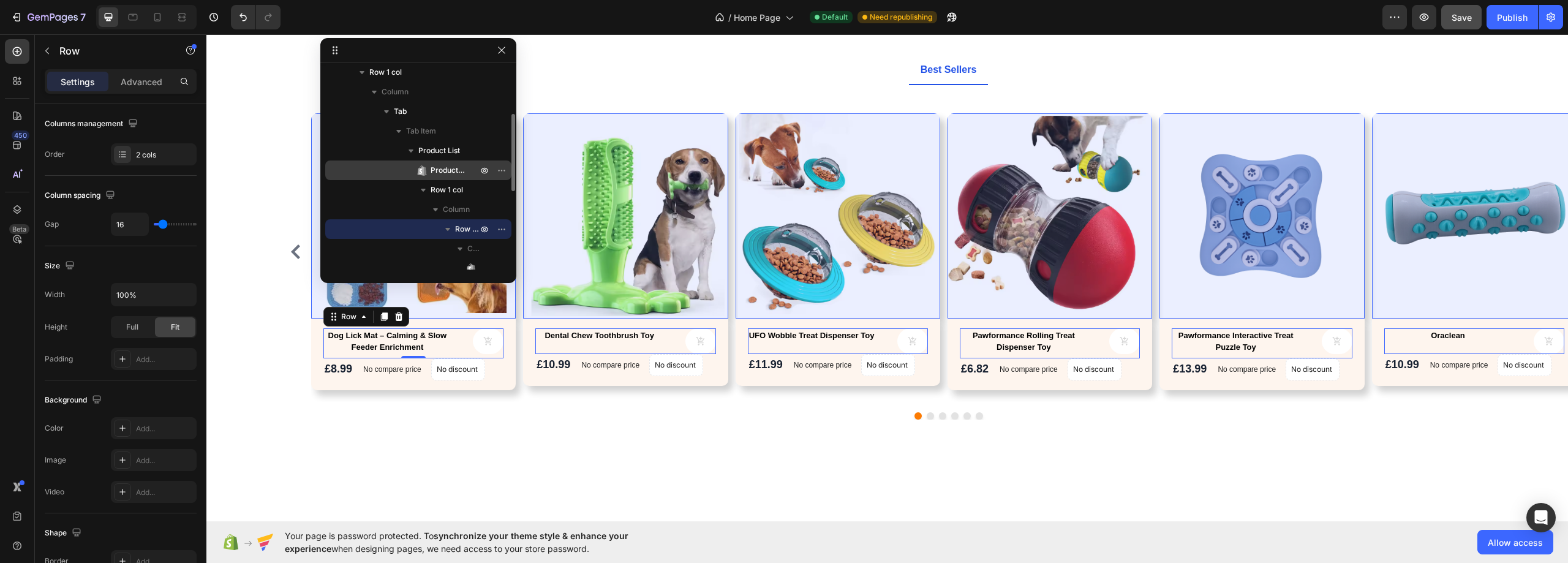
click at [446, 173] on span "Product Images" at bounding box center [447, 170] width 34 height 12
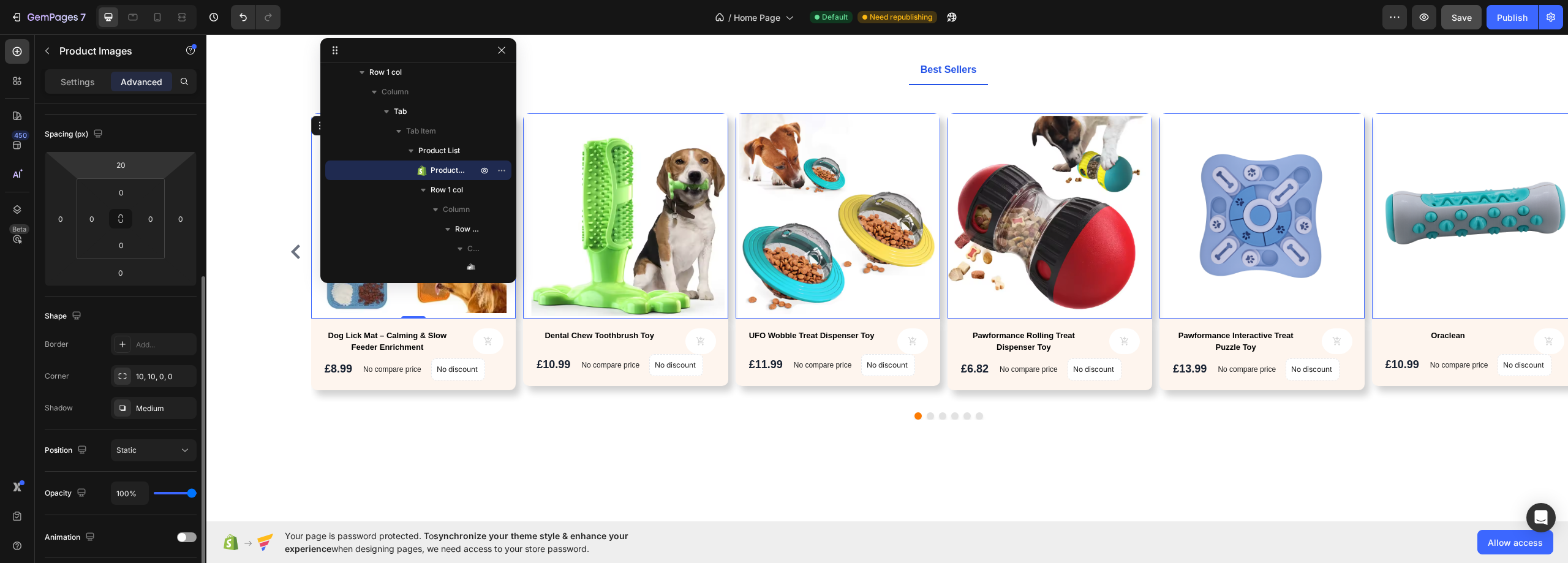
scroll to position [184, 0]
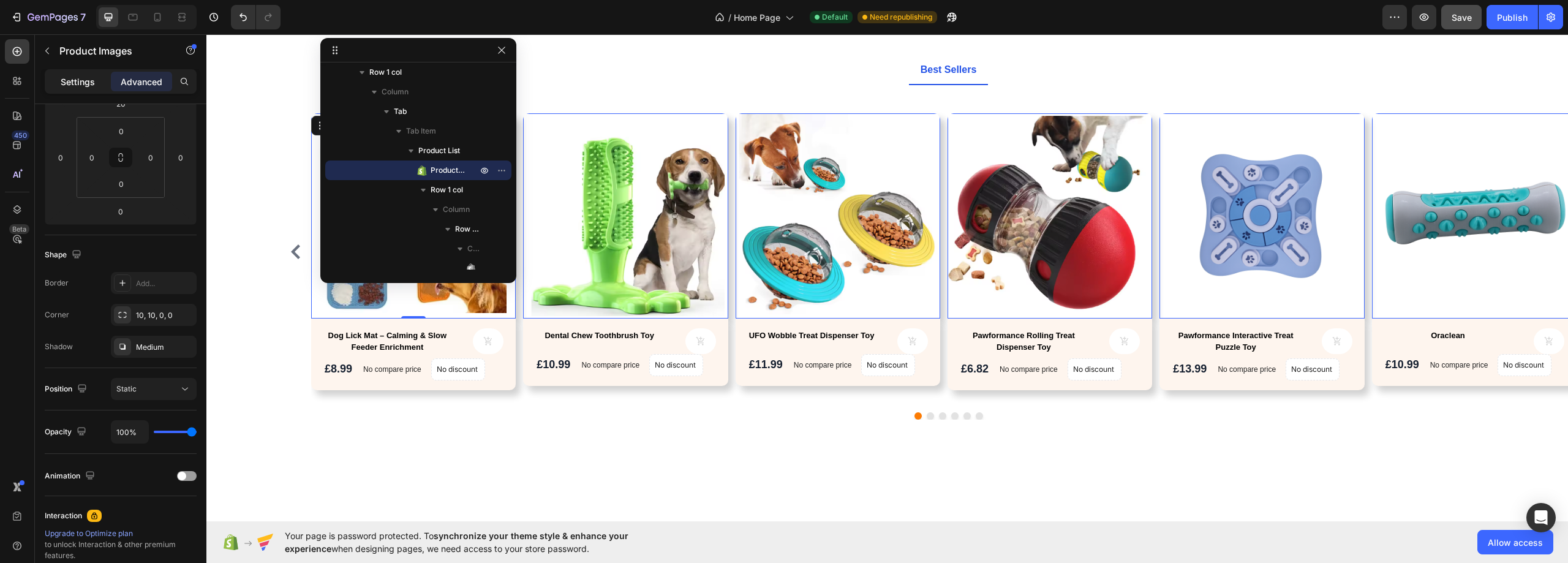
click at [90, 83] on p "Settings" at bounding box center [77, 81] width 34 height 13
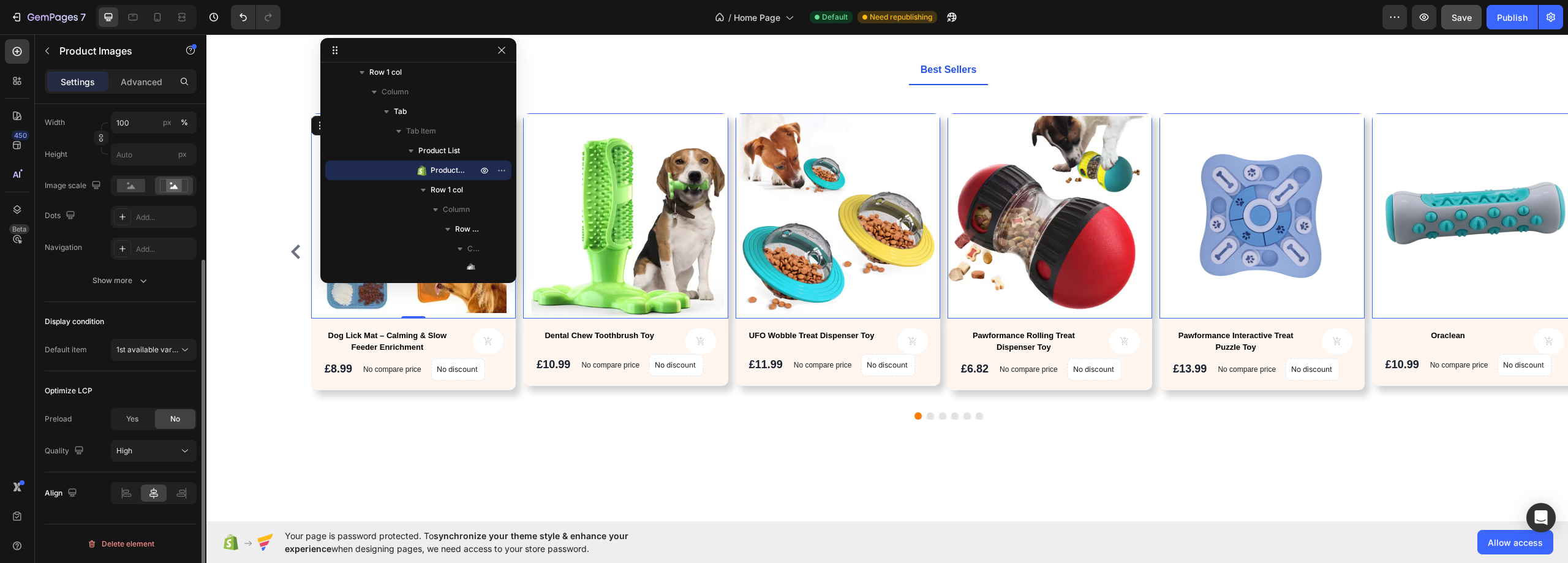
scroll to position [165, 0]
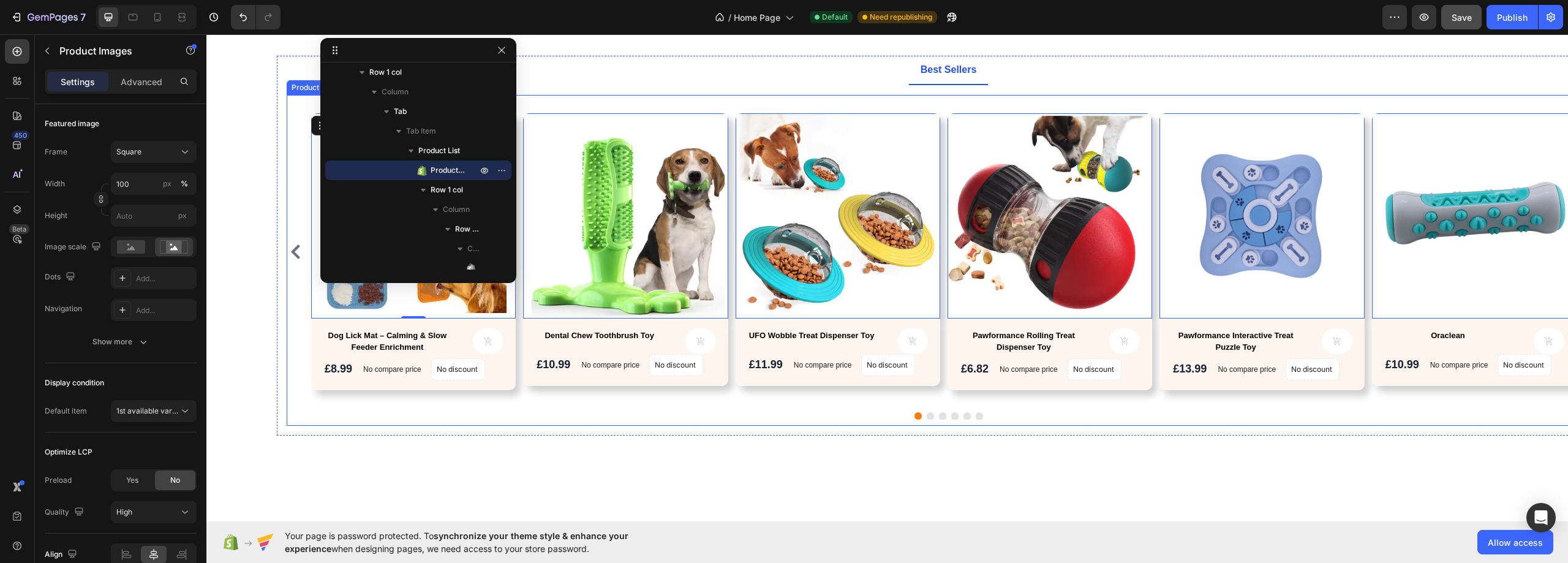
click at [1158, 383] on div "Product Images 0 Dog Lick Mat – Calming & Slow Feeder Enrichment Product Title …" at bounding box center [948, 251] width 1274 height 301
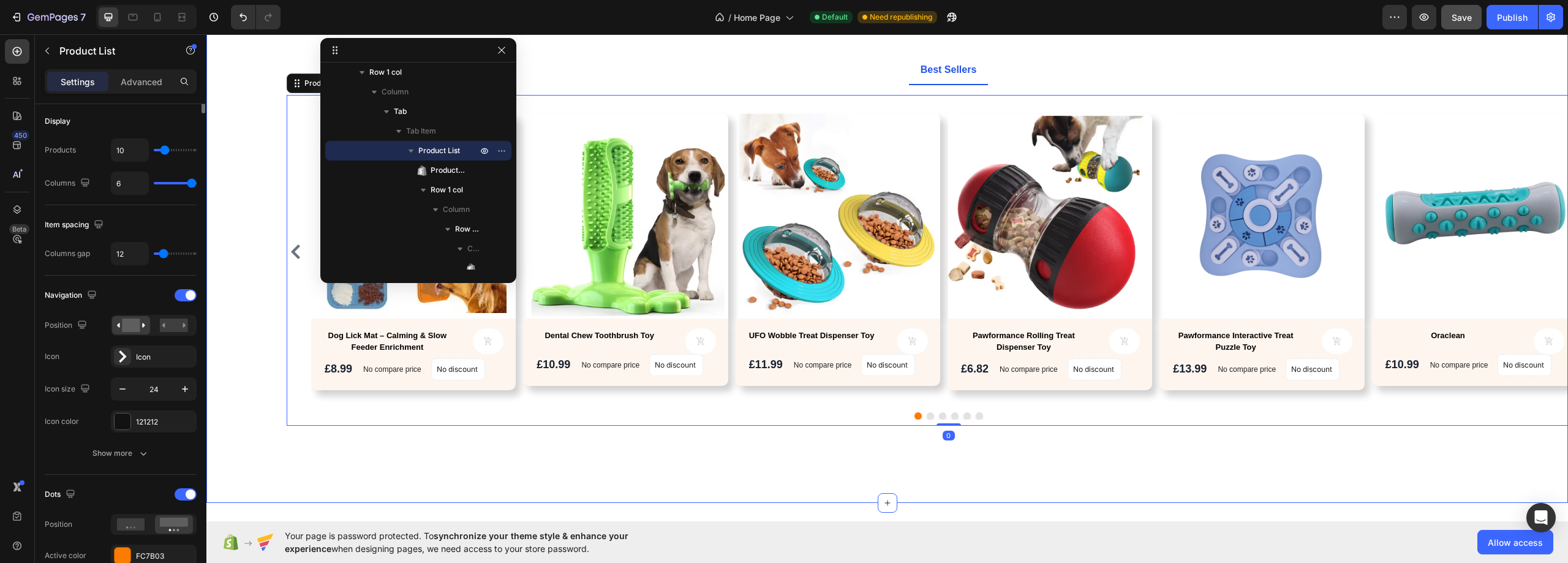
scroll to position [0, 0]
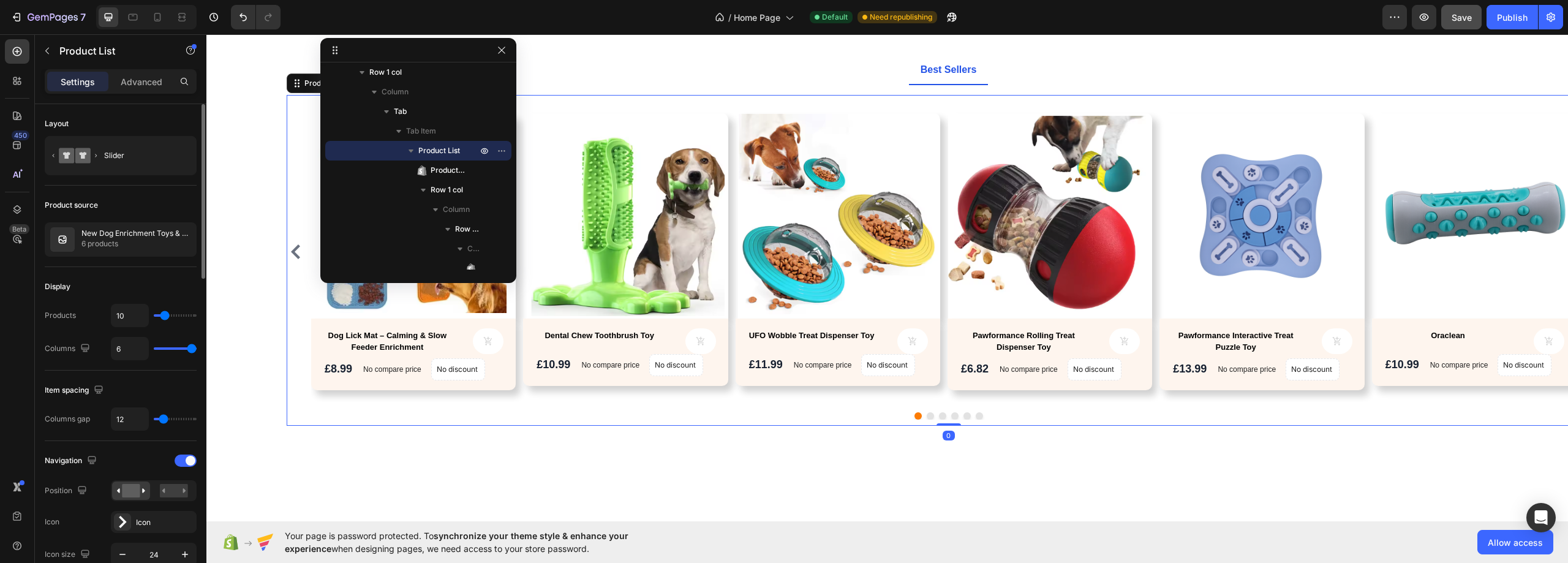
type input "3"
type input "1"
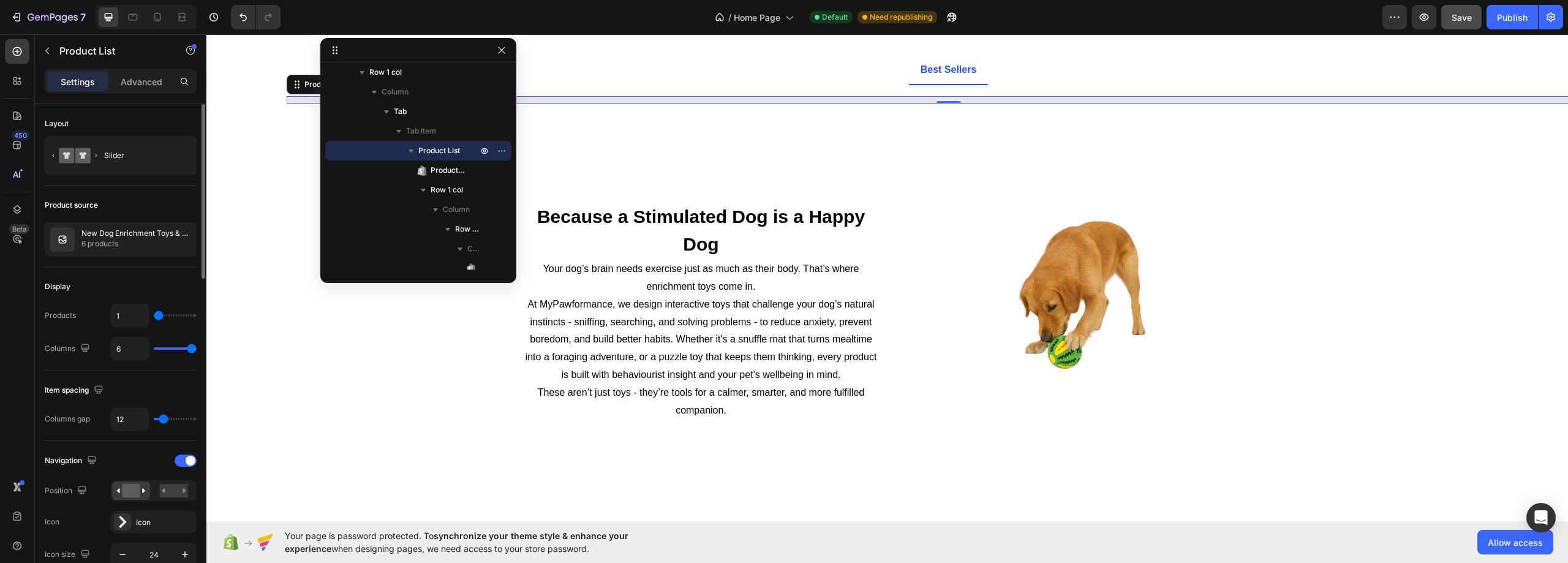
type input "1"
click at [158, 315] on input "range" at bounding box center [175, 315] width 43 height 2
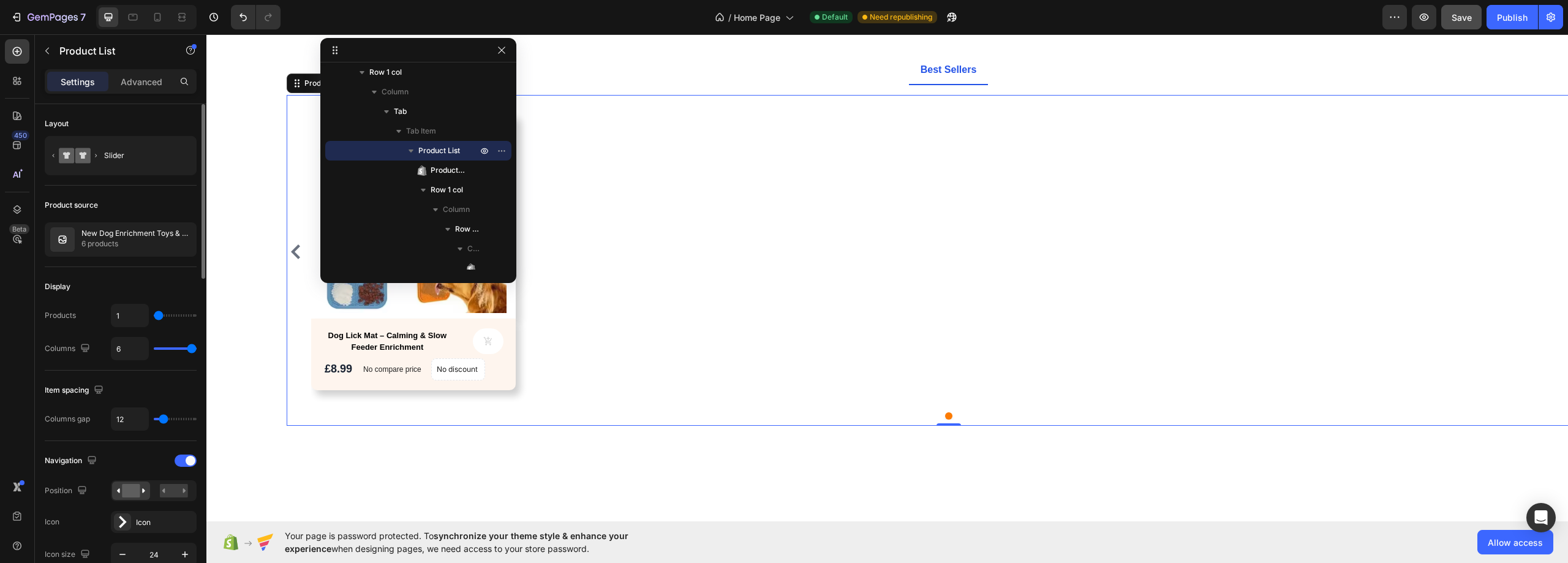
click at [158, 315] on input "range" at bounding box center [175, 315] width 43 height 2
type input "6"
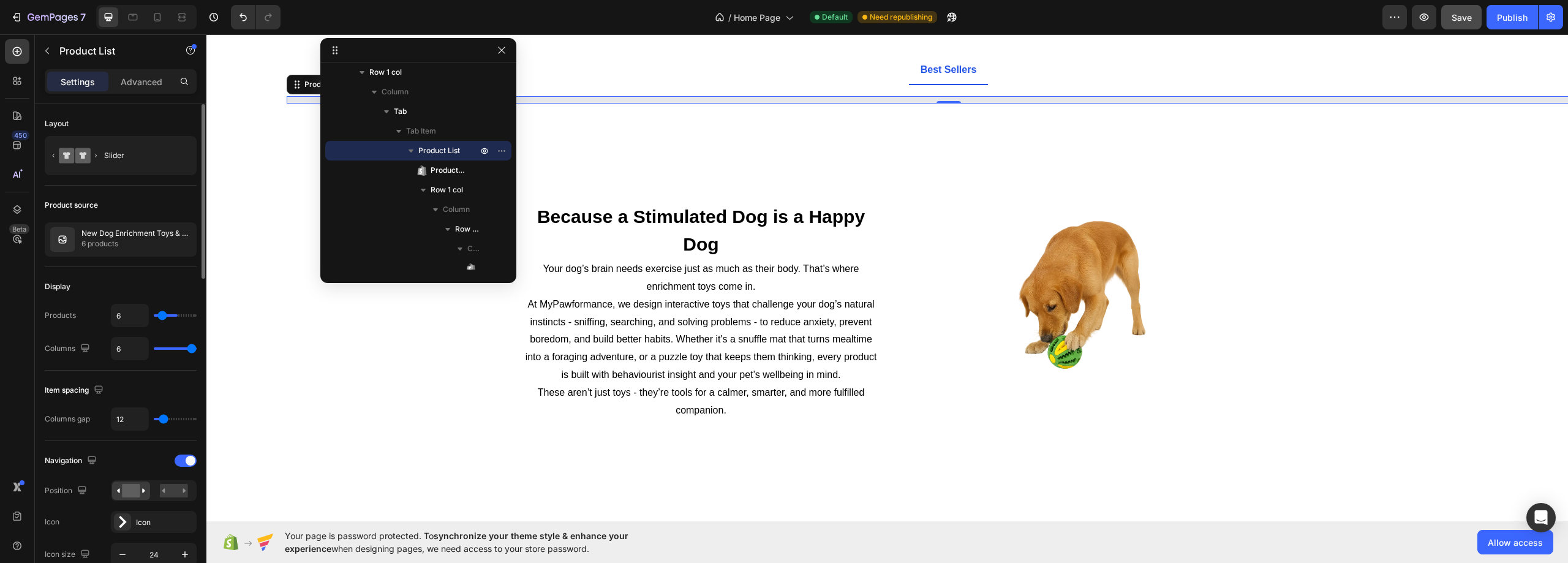
type input "28"
type input "31"
type input "30"
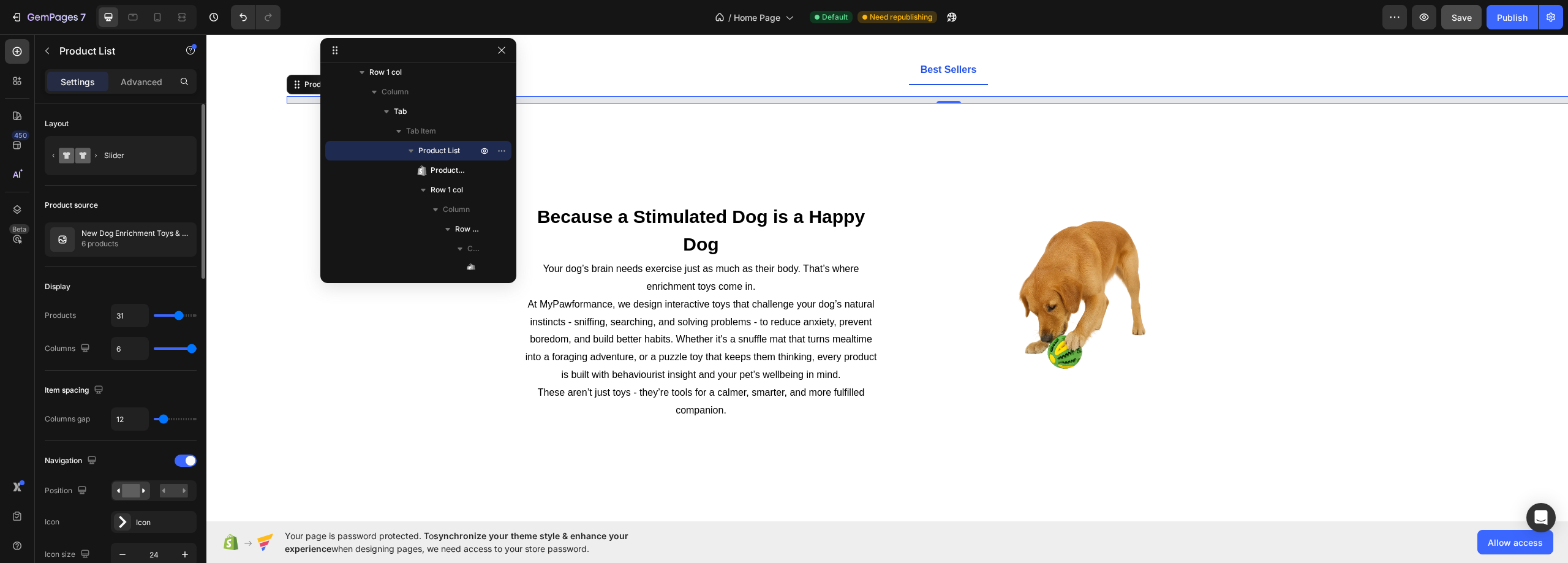
type input "30"
type input "29"
type input "28"
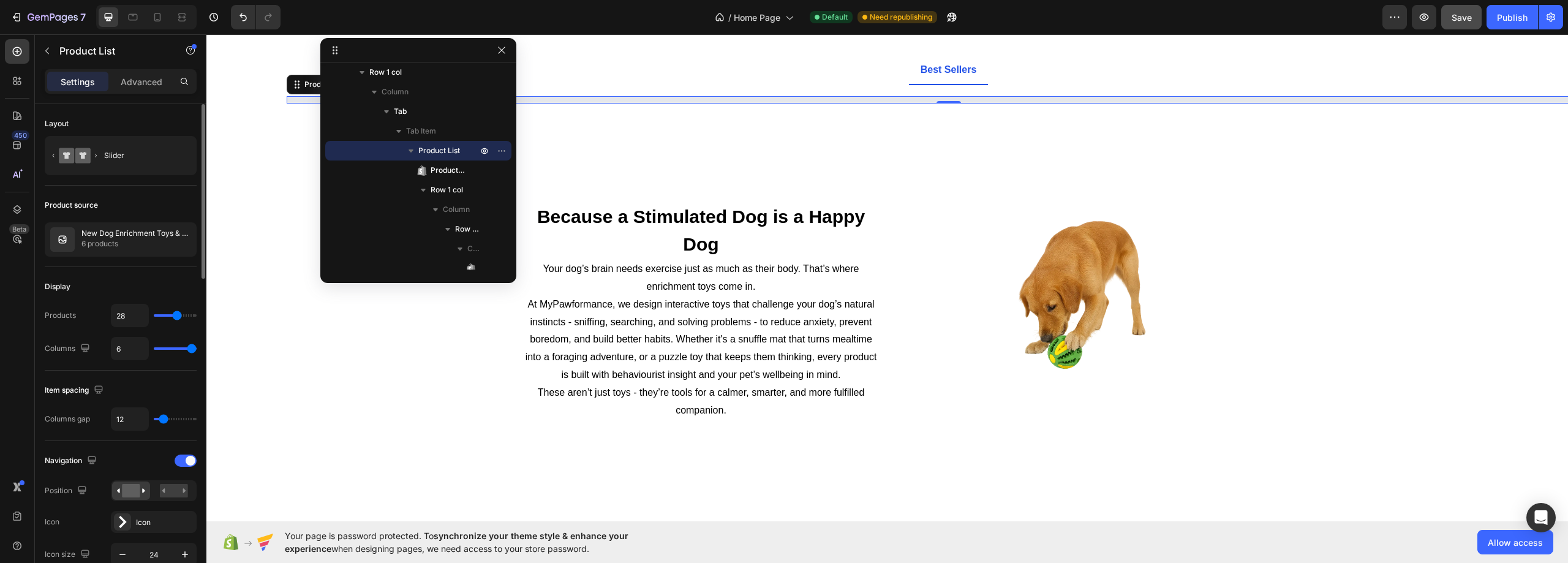
type input "27"
type input "26"
type input "25"
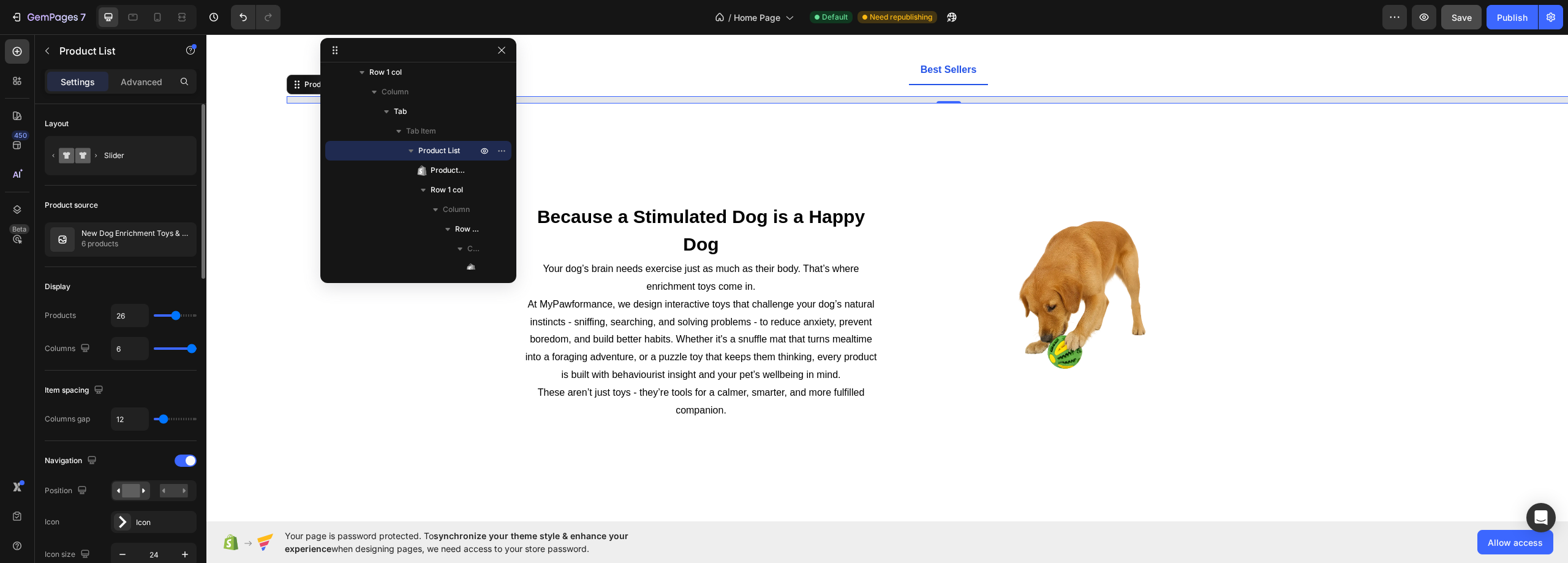
type input "25"
type input "24"
type input "23"
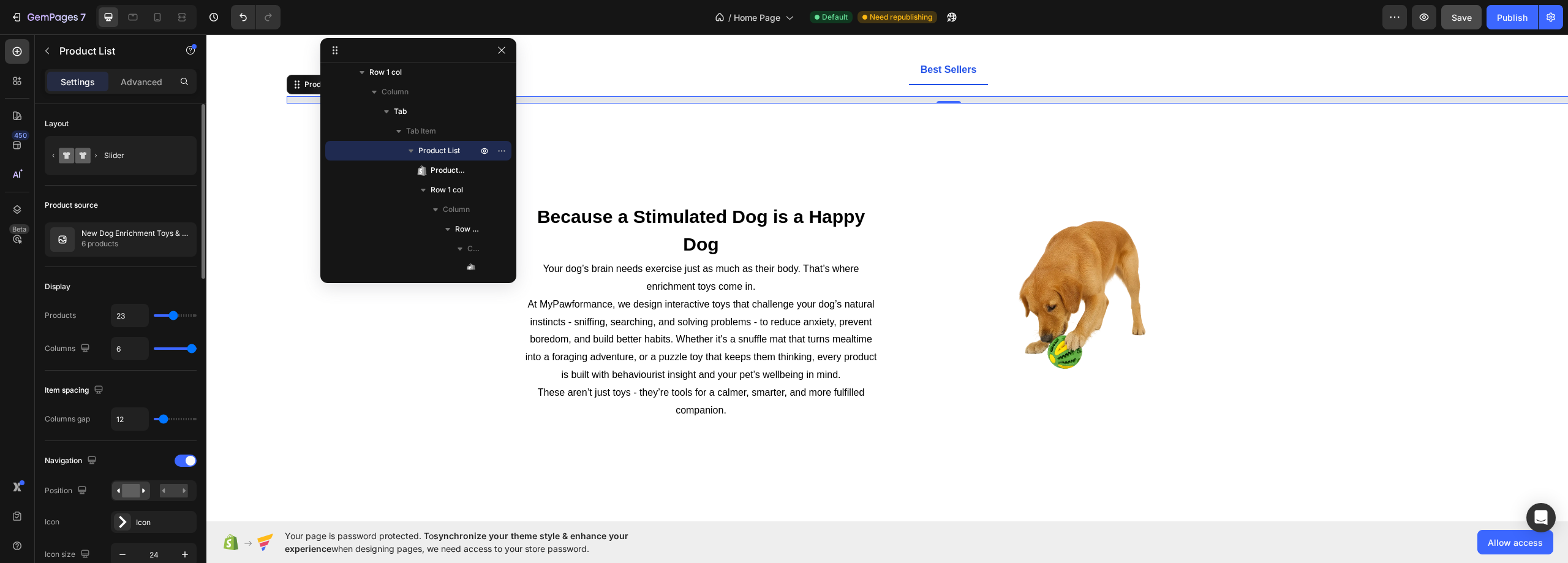
type input "22"
type input "21"
type input "20"
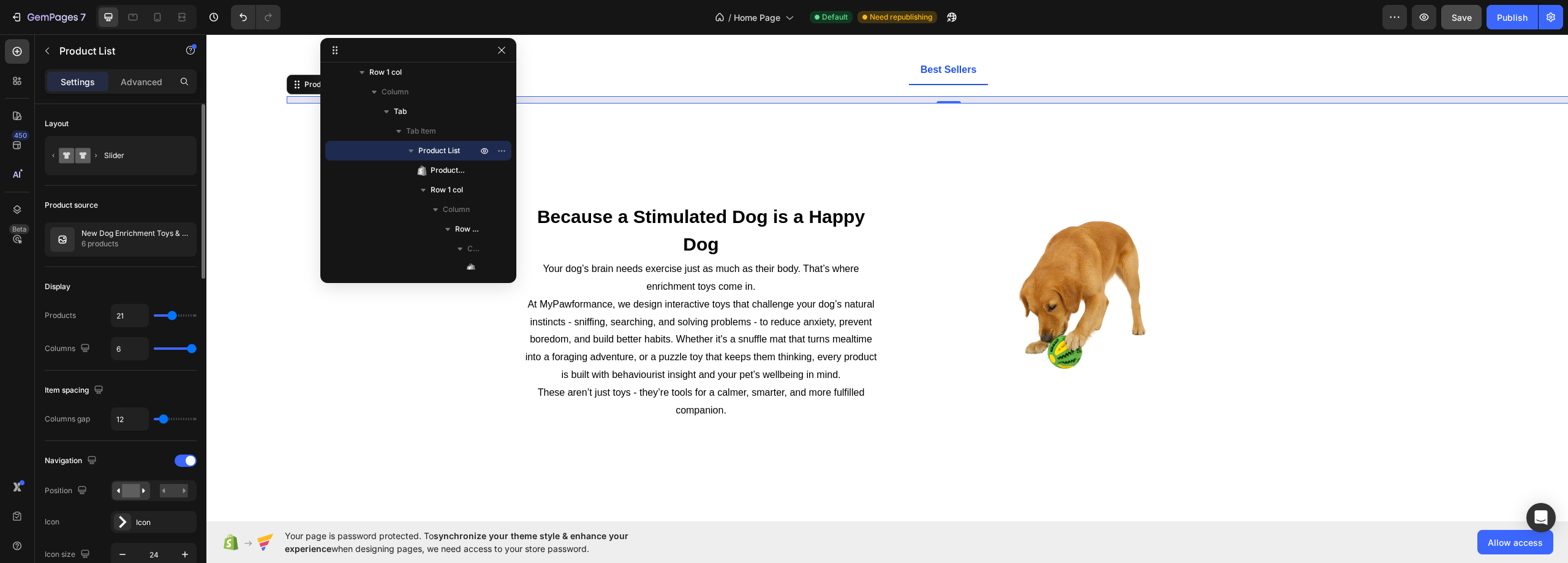
type input "20"
type input "19"
type input "18"
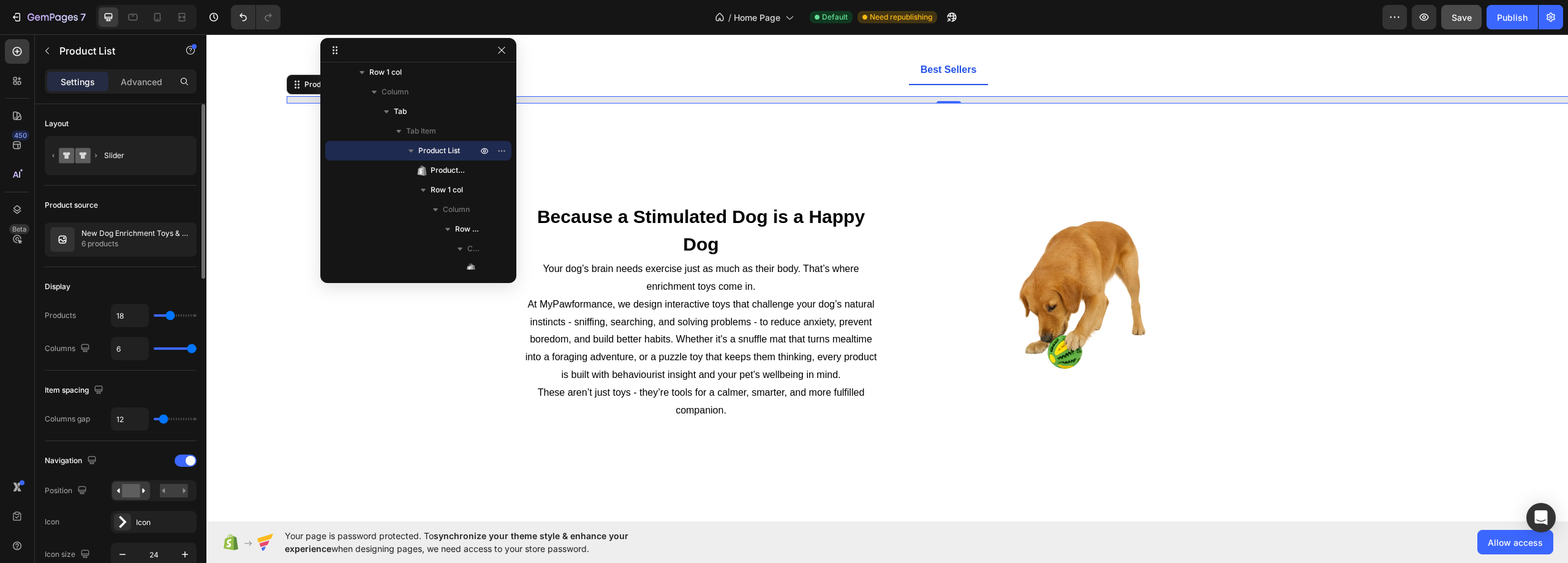
type input "17"
drag, startPoint x: 158, startPoint y: 315, endPoint x: 125, endPoint y: 312, distance: 33.1
type input "6"
click at [161, 317] on input "range" at bounding box center [175, 315] width 43 height 2
click at [133, 310] on input "17" at bounding box center [130, 315] width 37 height 22
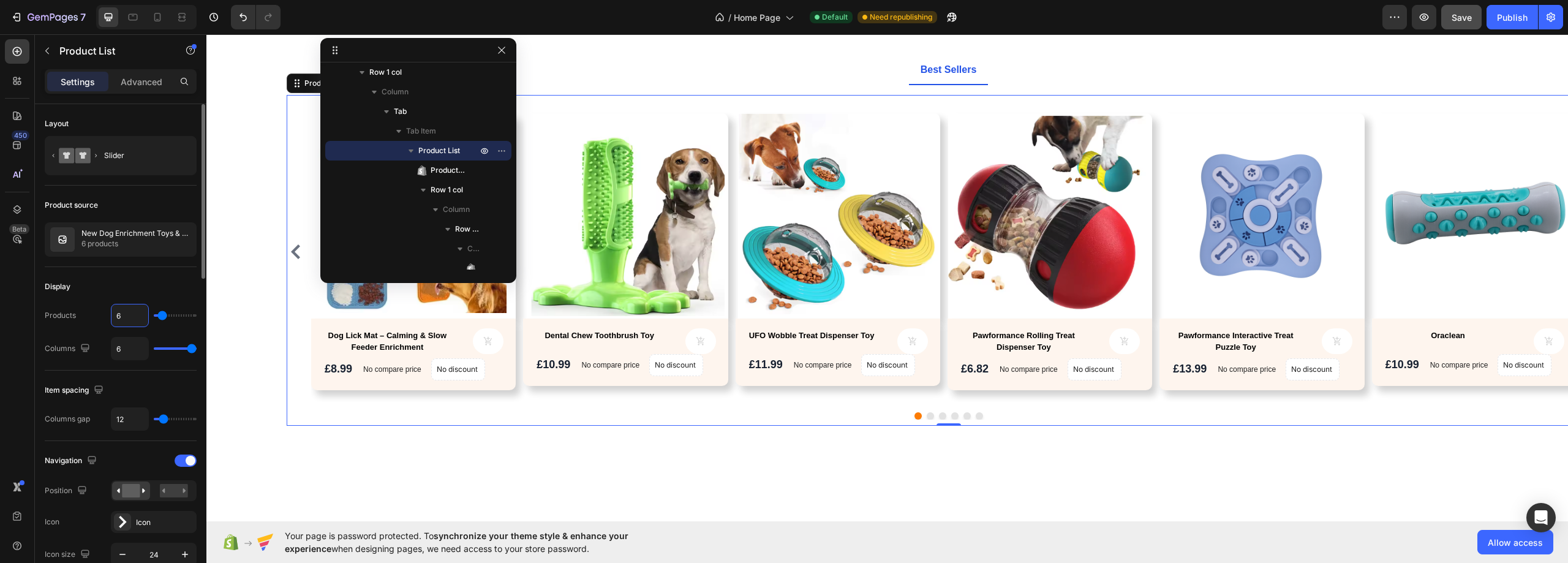
type input "1"
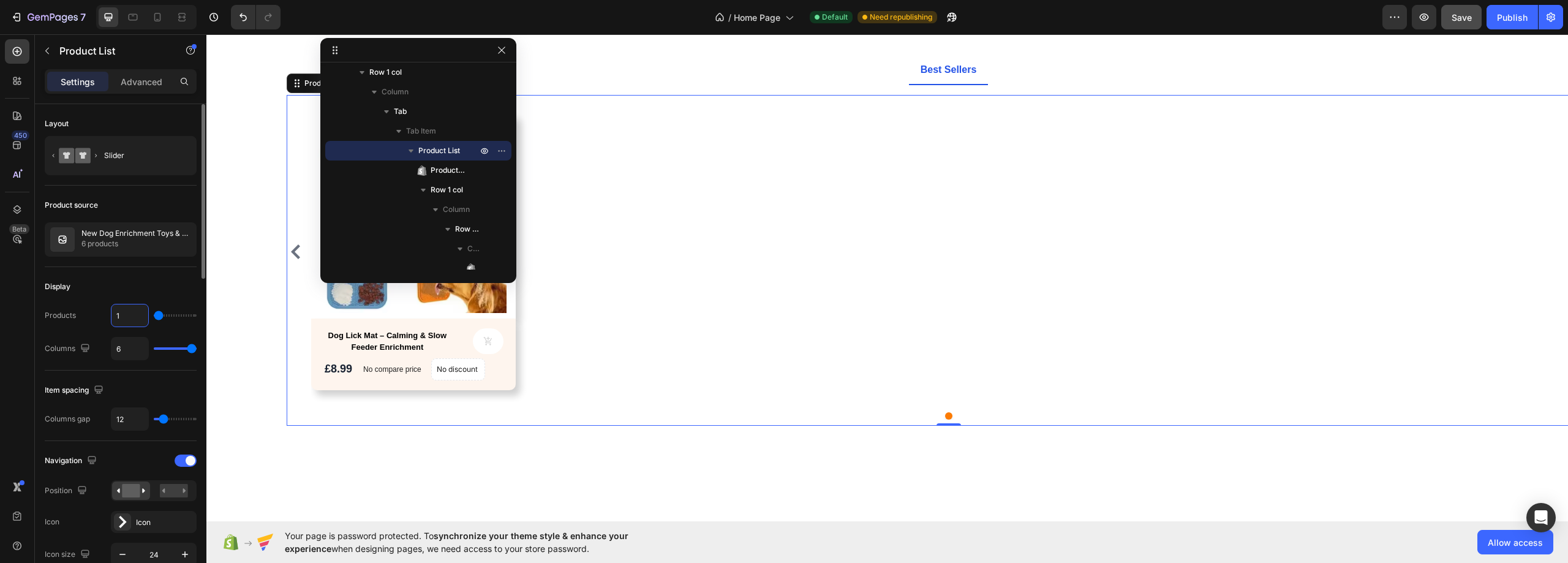
type input "10"
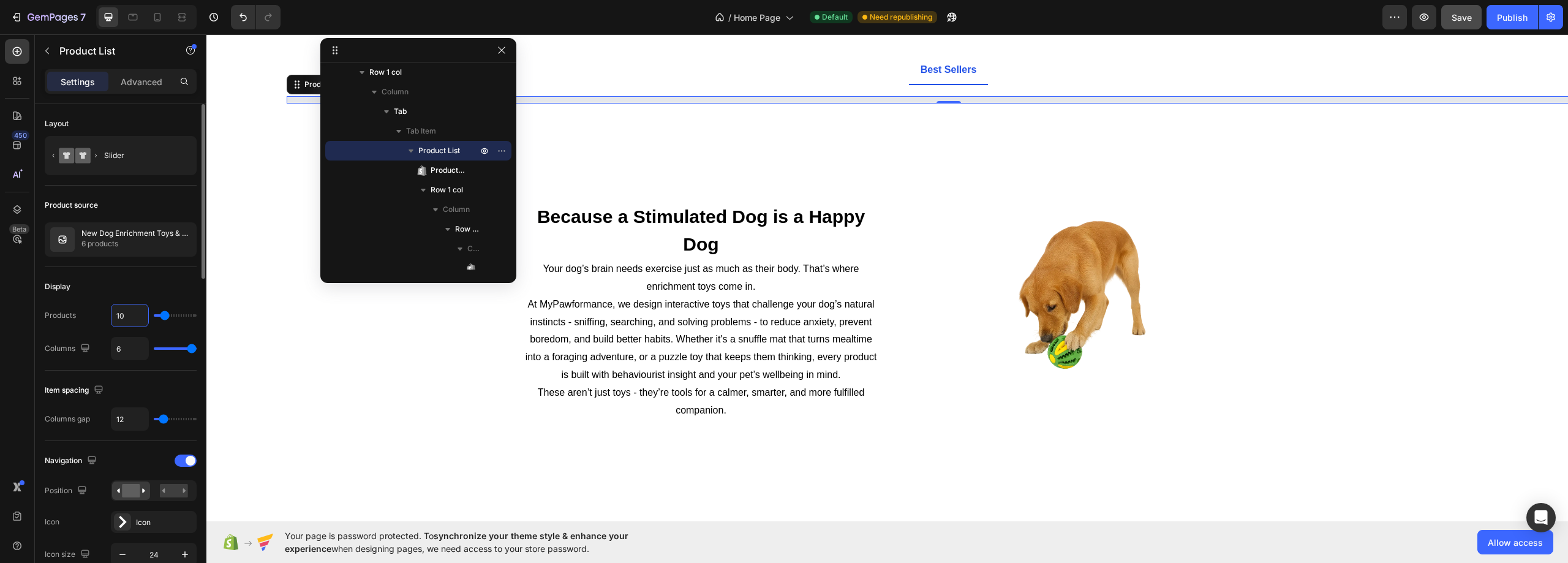
type input "10"
click at [135, 287] on div "Display" at bounding box center [120, 286] width 152 height 20
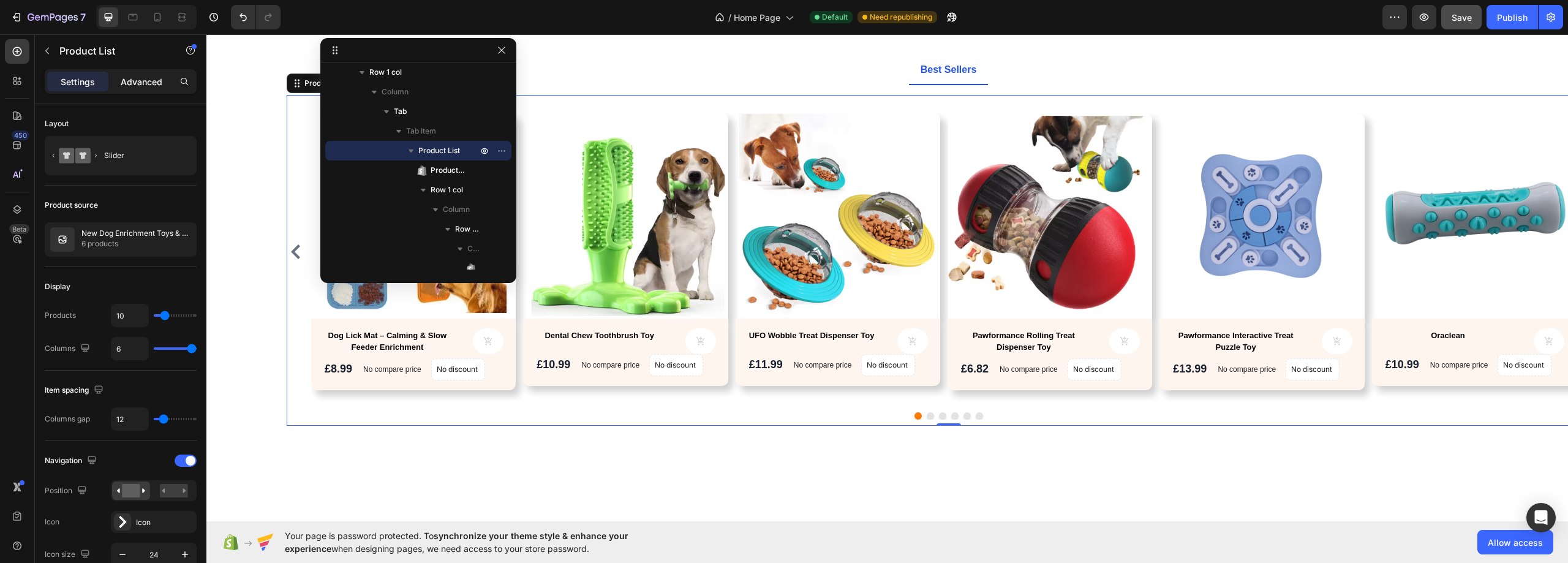
click at [132, 85] on p "Advanced" at bounding box center [141, 81] width 41 height 13
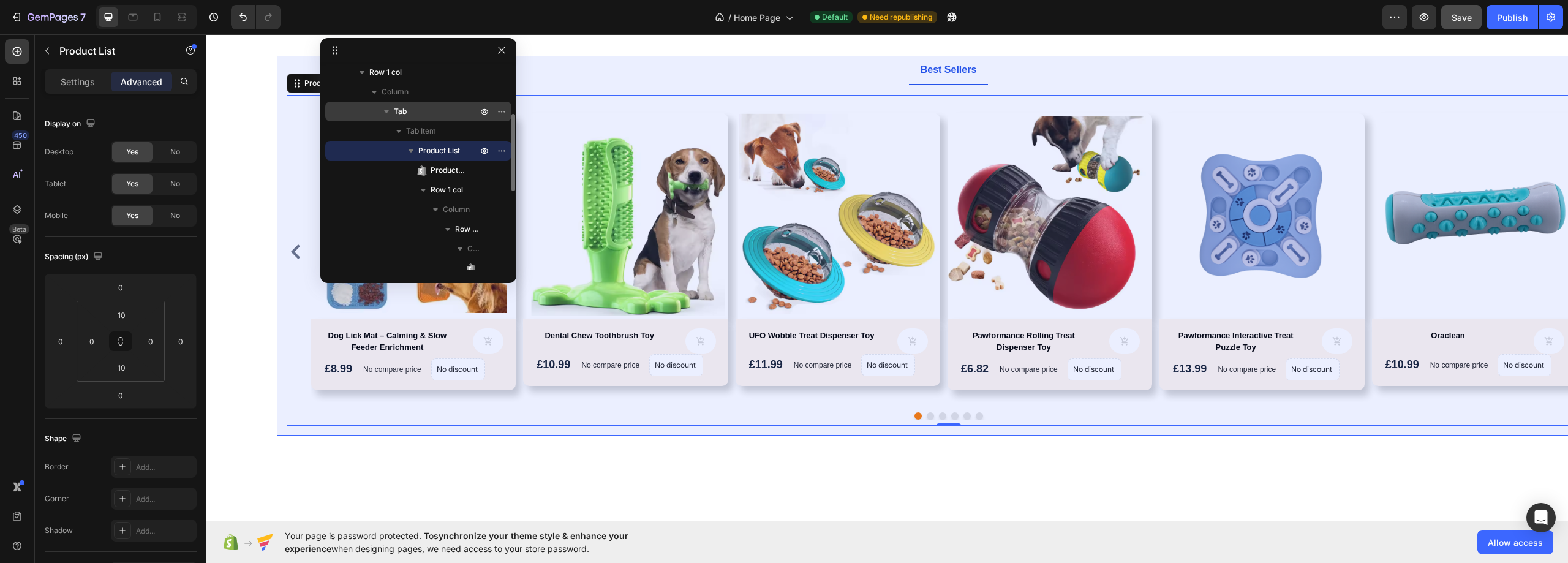
click at [402, 116] on span "Tab" at bounding box center [400, 112] width 13 height 12
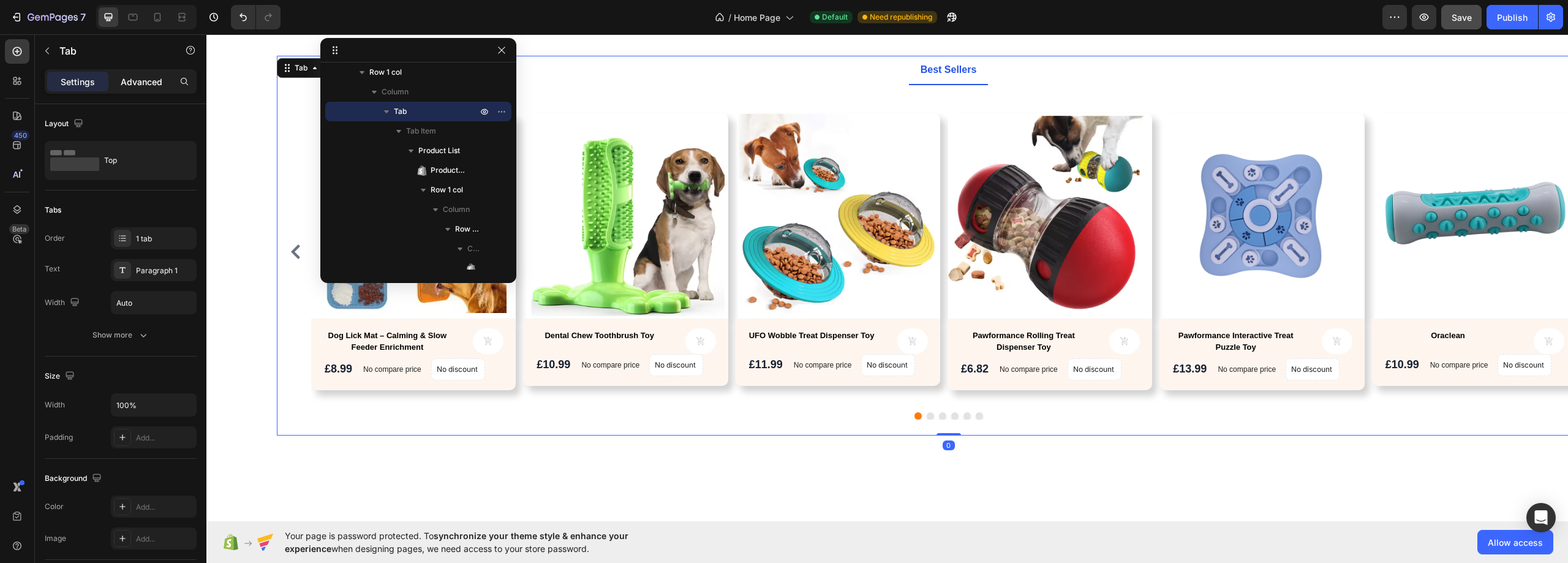
click at [136, 90] on div "Advanced" at bounding box center [141, 81] width 61 height 20
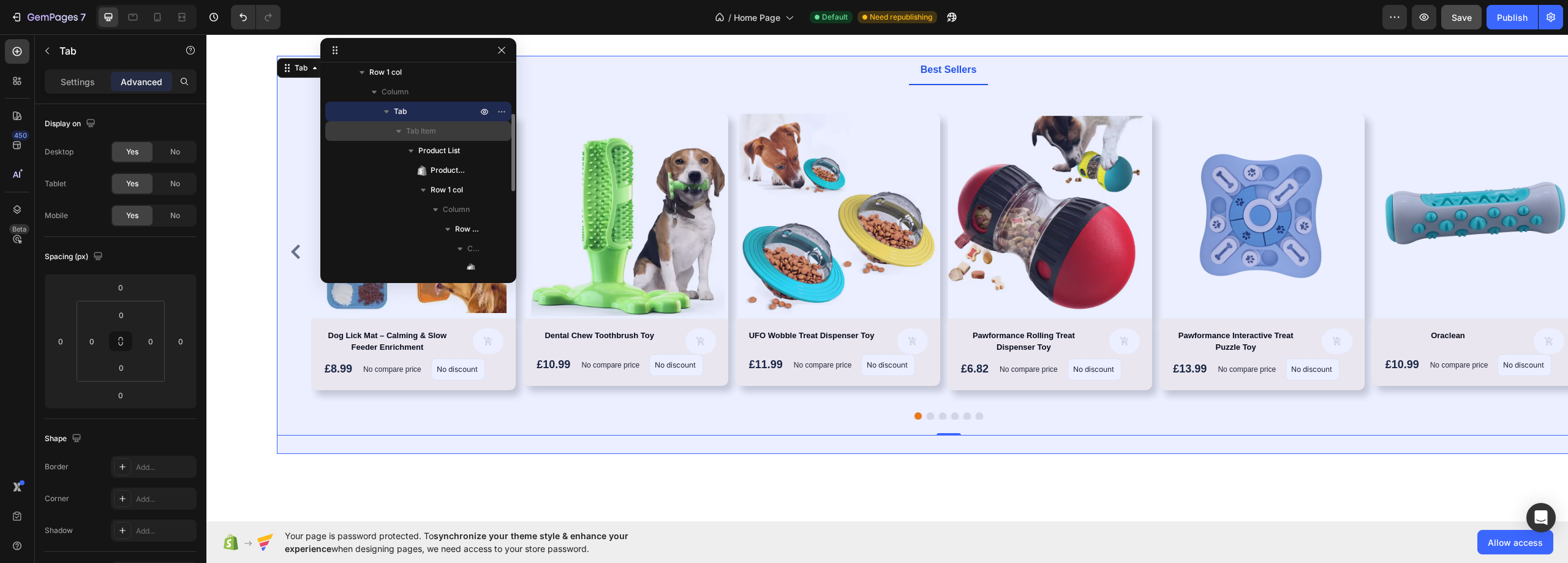
scroll to position [61, 0]
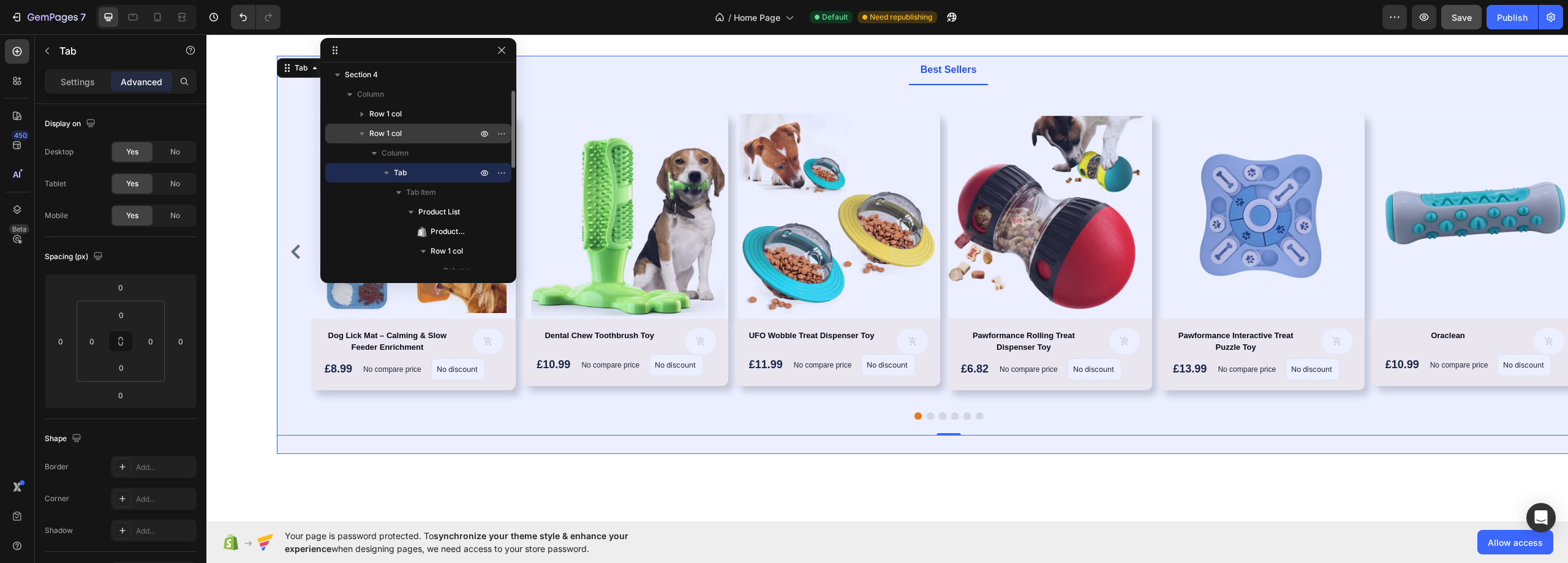
click at [407, 130] on p "Row 1 col" at bounding box center [424, 133] width 110 height 12
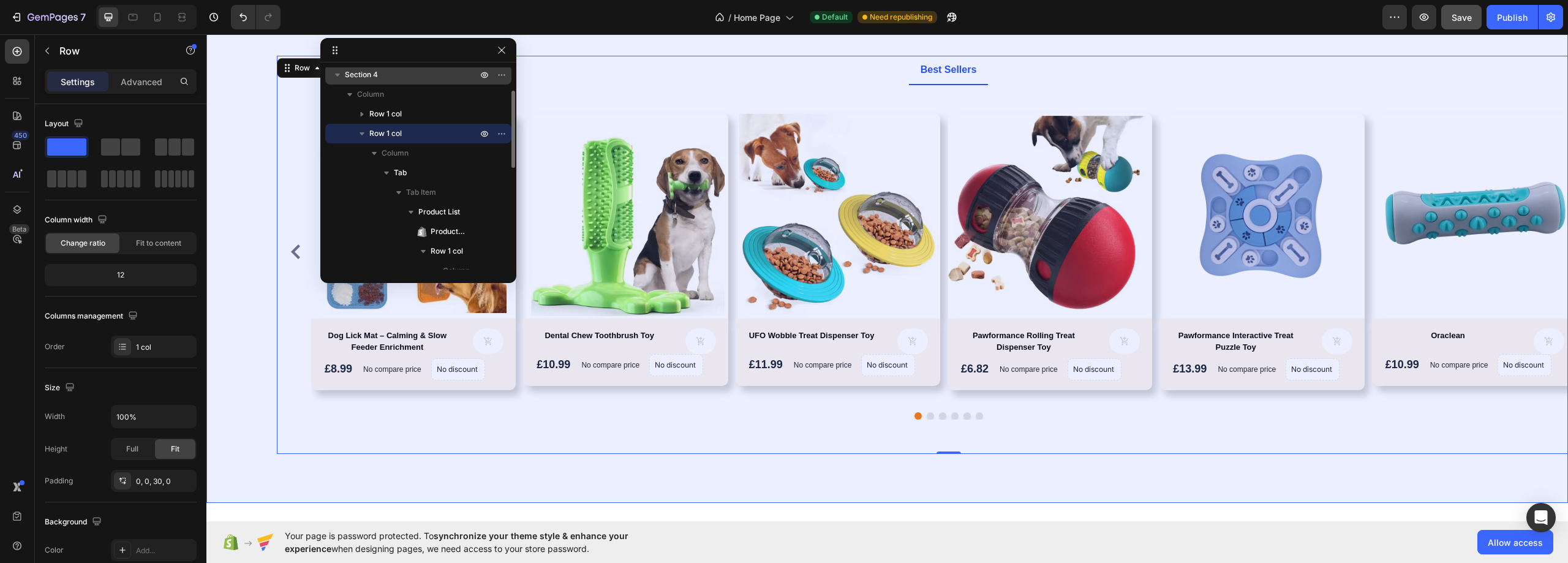
click at [369, 73] on span "Section 4" at bounding box center [361, 75] width 33 height 12
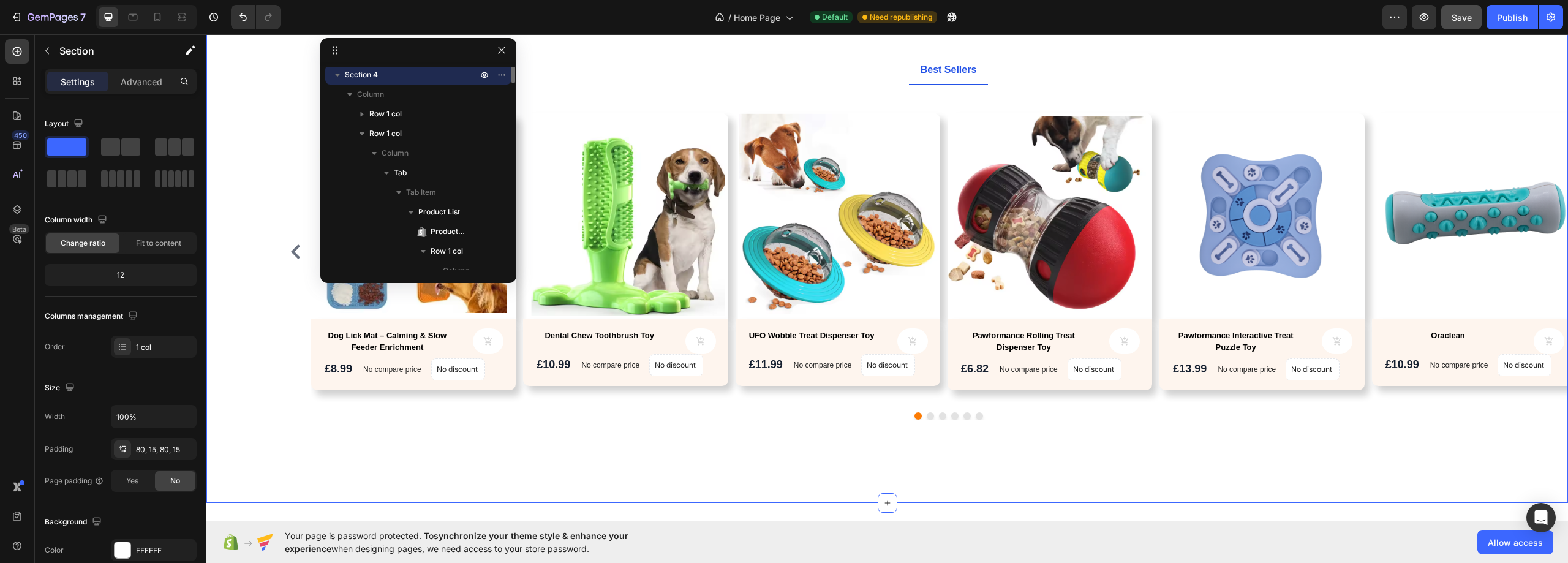
scroll to position [0, 0]
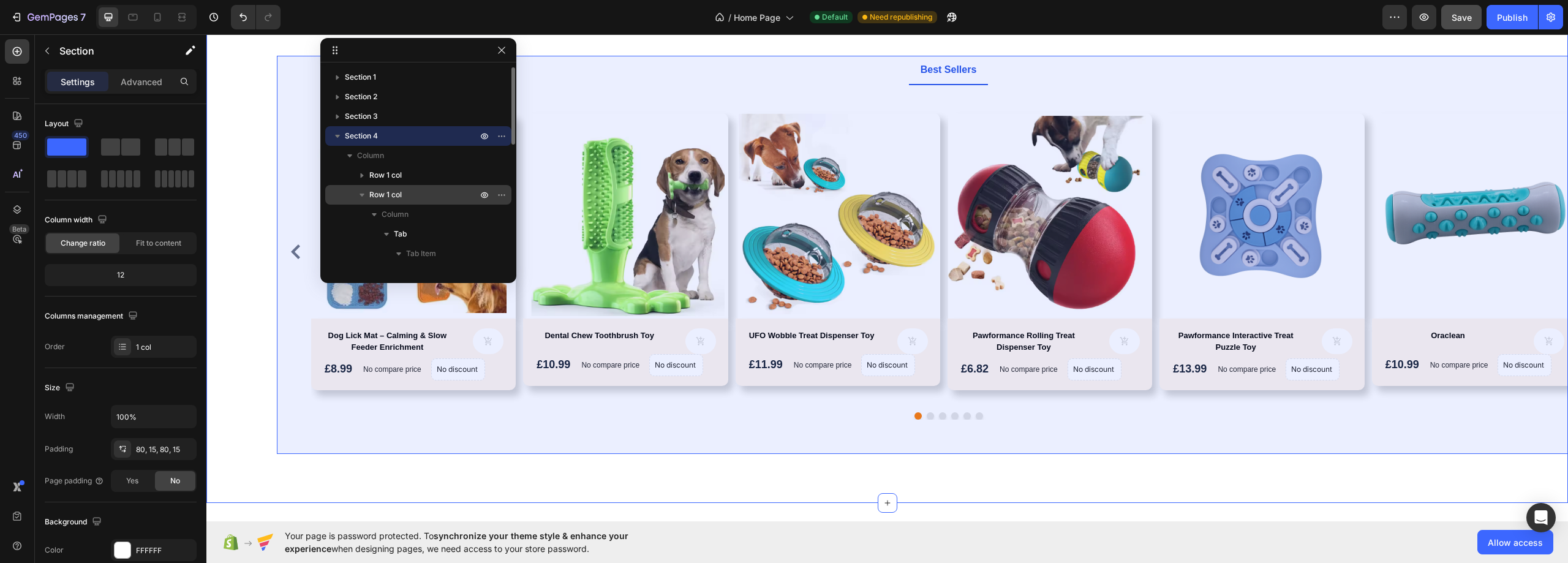
click at [394, 197] on span "Row 1 col" at bounding box center [385, 194] width 32 height 12
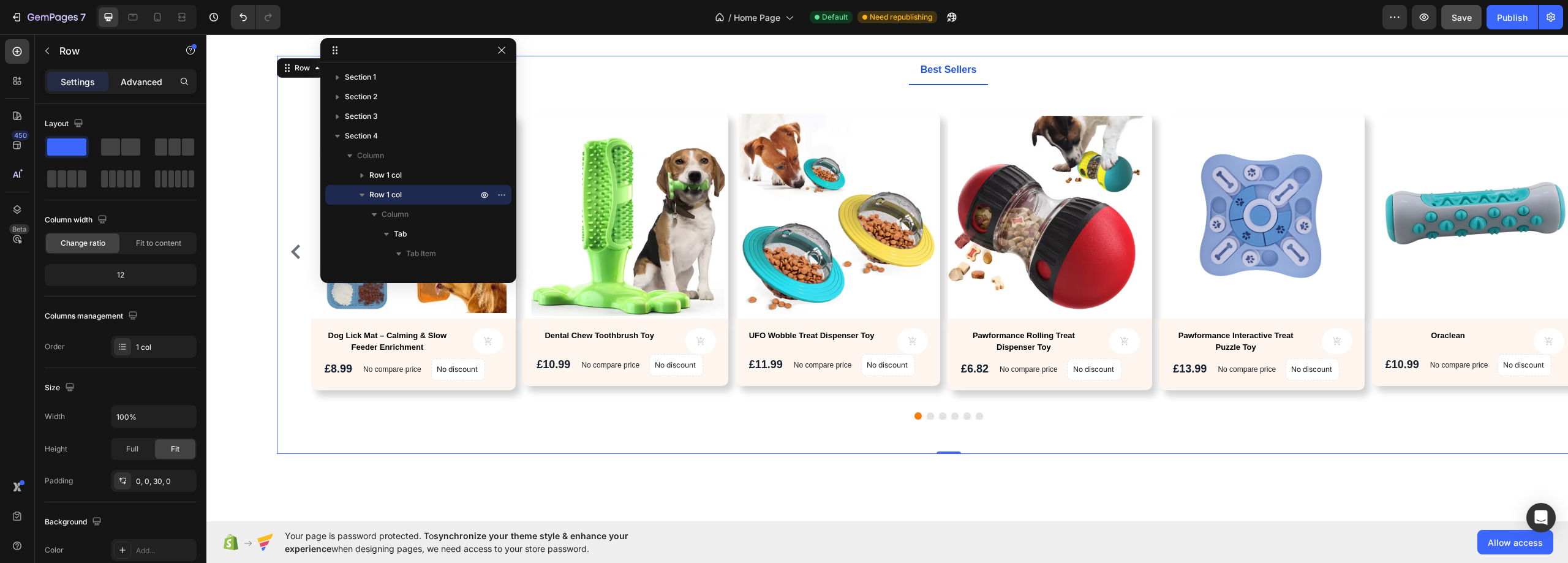
click at [149, 78] on p "Advanced" at bounding box center [141, 81] width 41 height 13
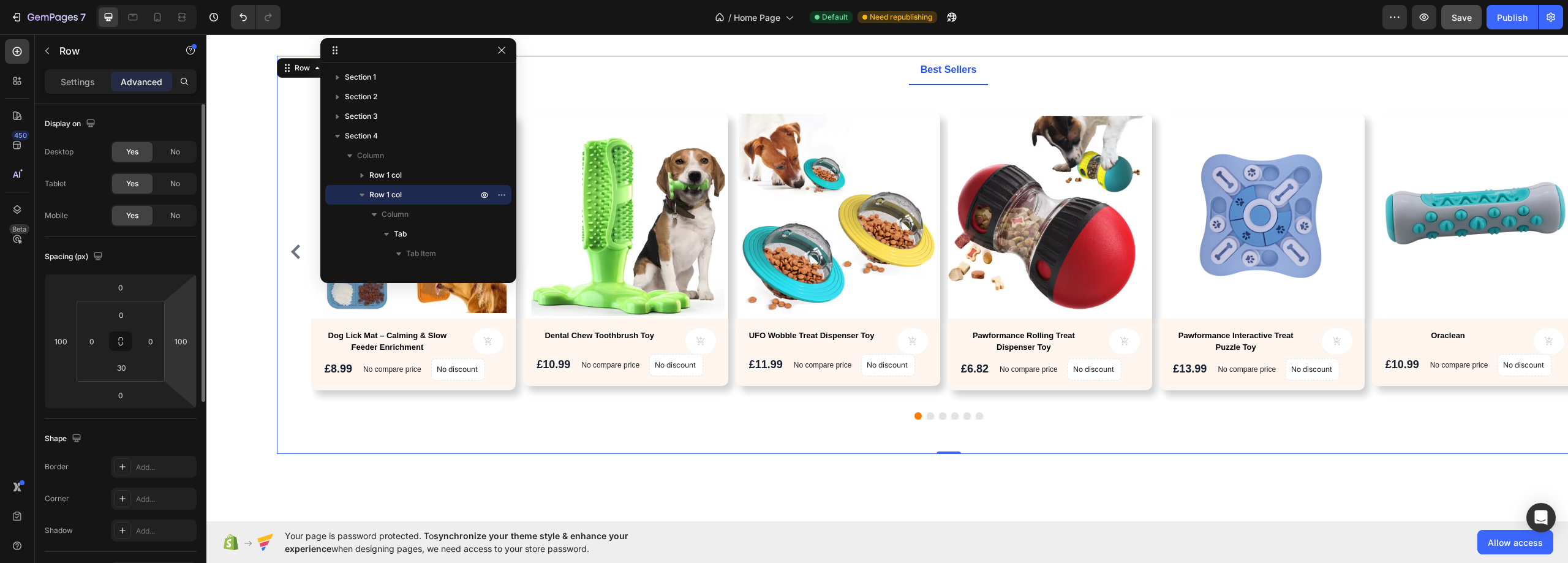
click at [185, 229] on html "7 Version history / Home Page Default Need republishing Preview Save Publish 45…" at bounding box center [784, 115] width 1568 height 229
click at [182, 347] on input "100" at bounding box center [180, 341] width 18 height 18
type input "0"
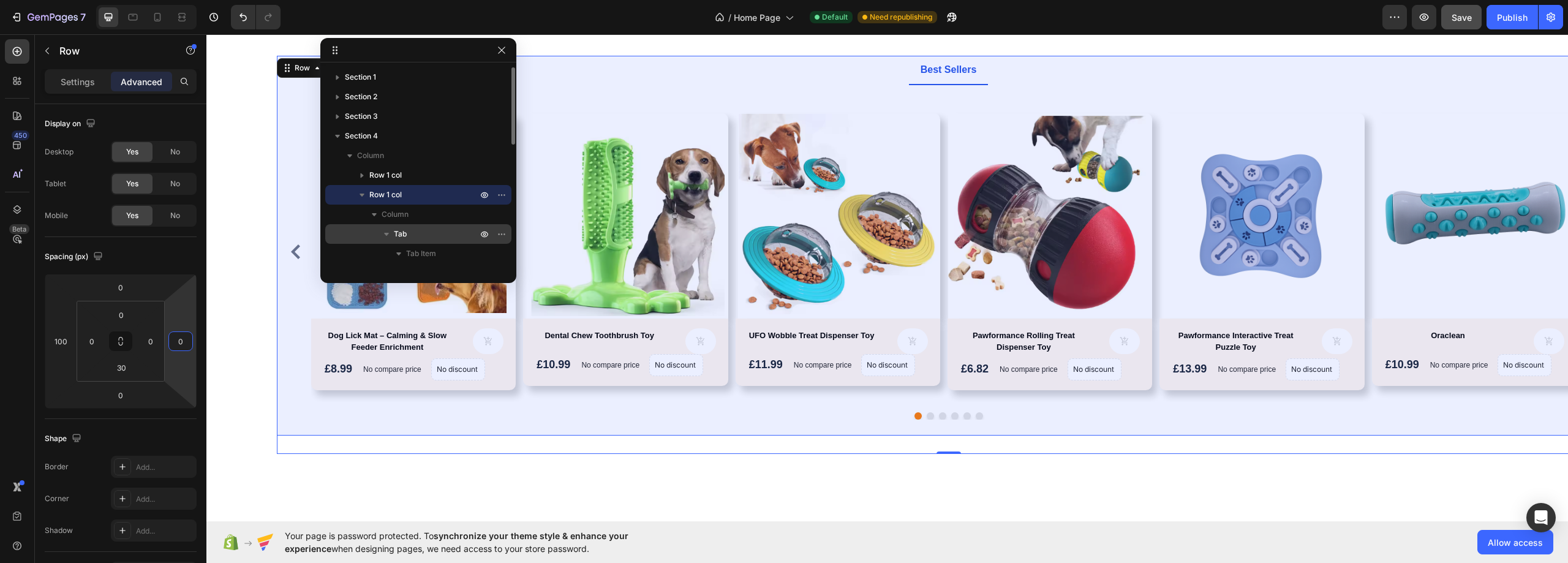
click at [397, 230] on span "Tab" at bounding box center [400, 234] width 13 height 12
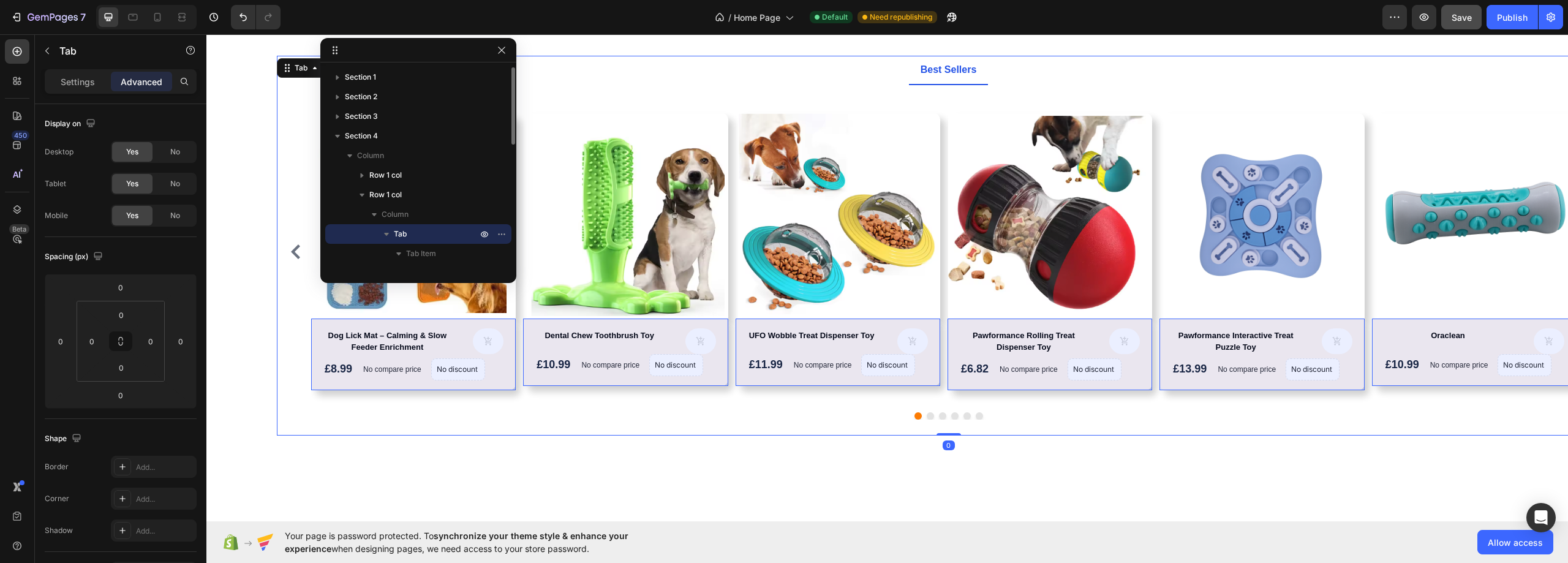
scroll to position [61, 0]
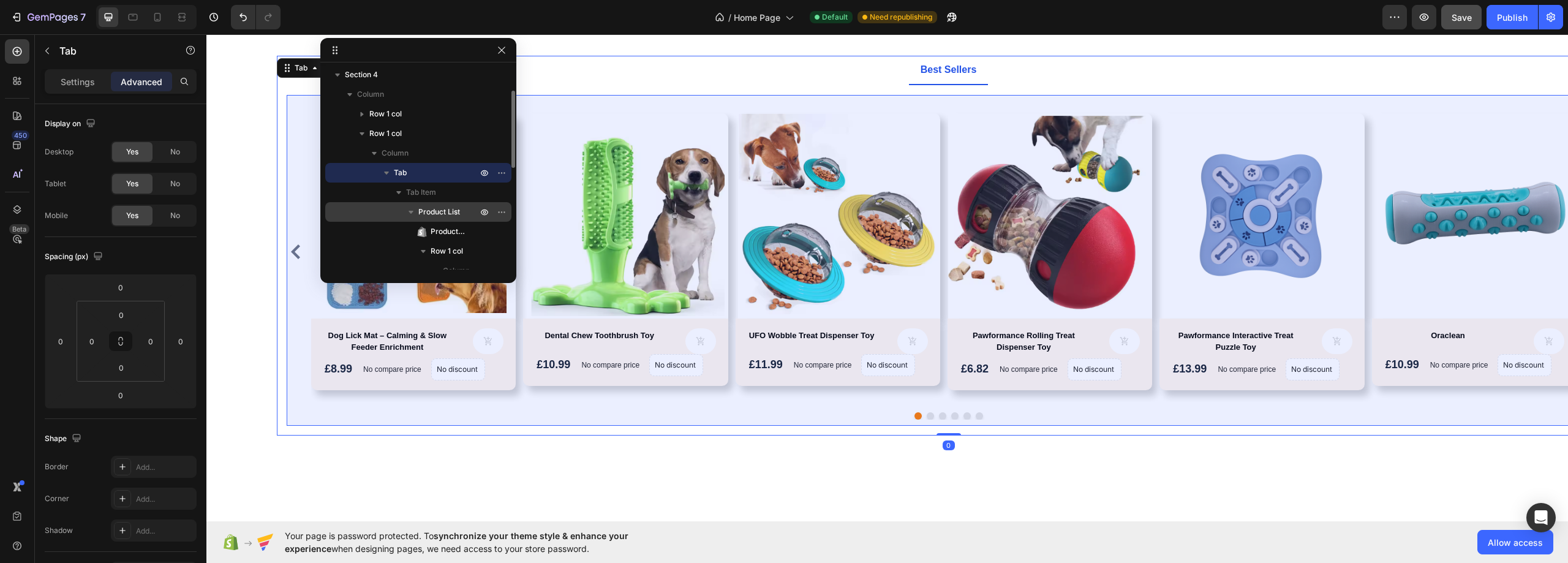
click at [433, 207] on span "Product List" at bounding box center [439, 212] width 41 height 12
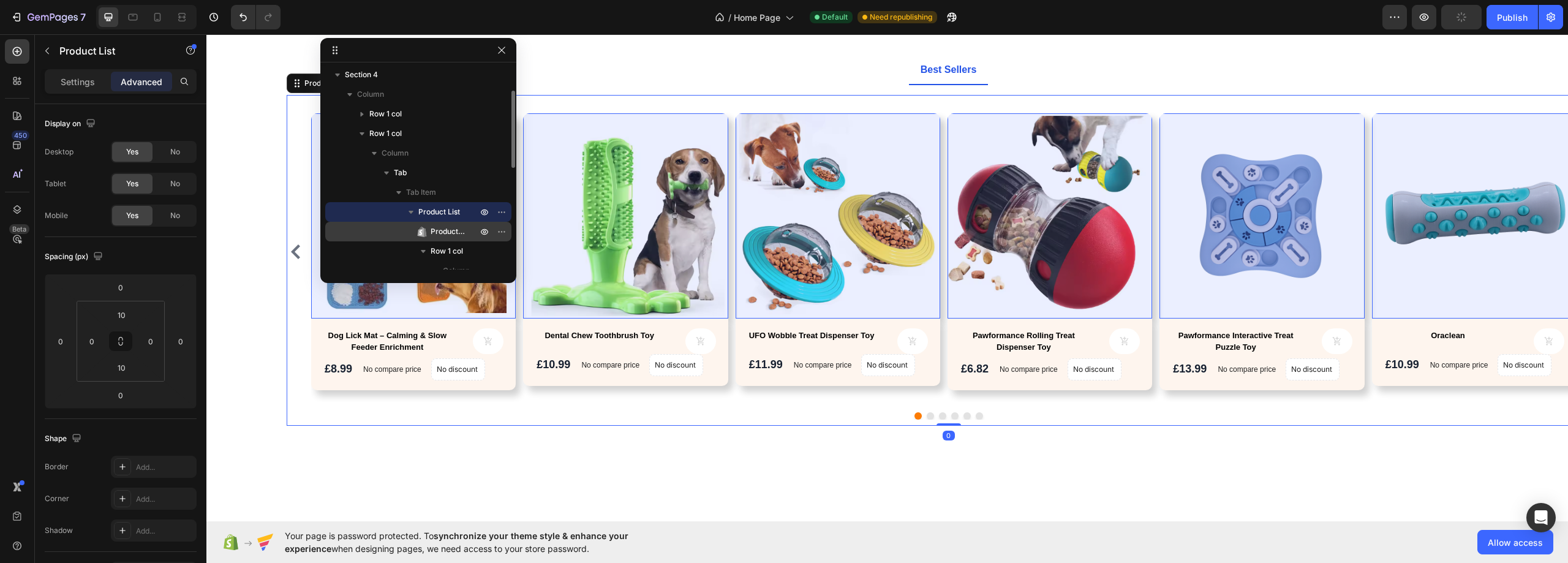
click at [443, 237] on span "Product Images" at bounding box center [447, 231] width 34 height 12
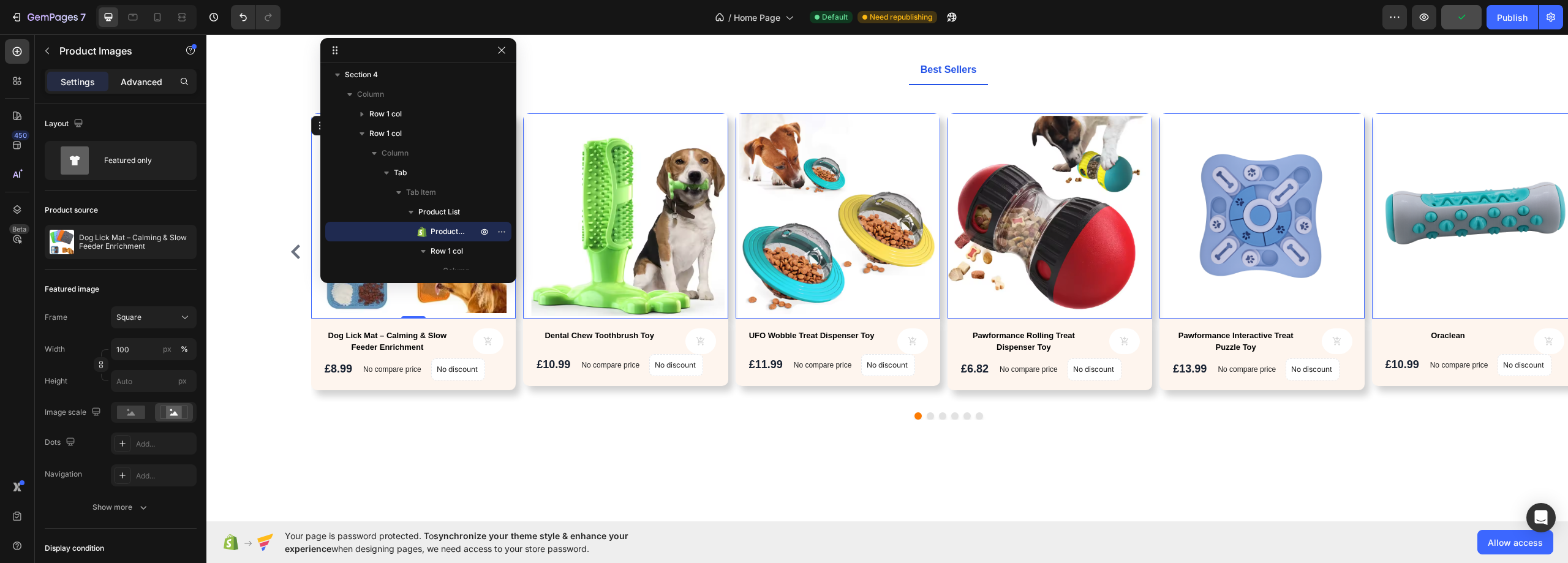
click at [142, 78] on p "Advanced" at bounding box center [141, 81] width 41 height 13
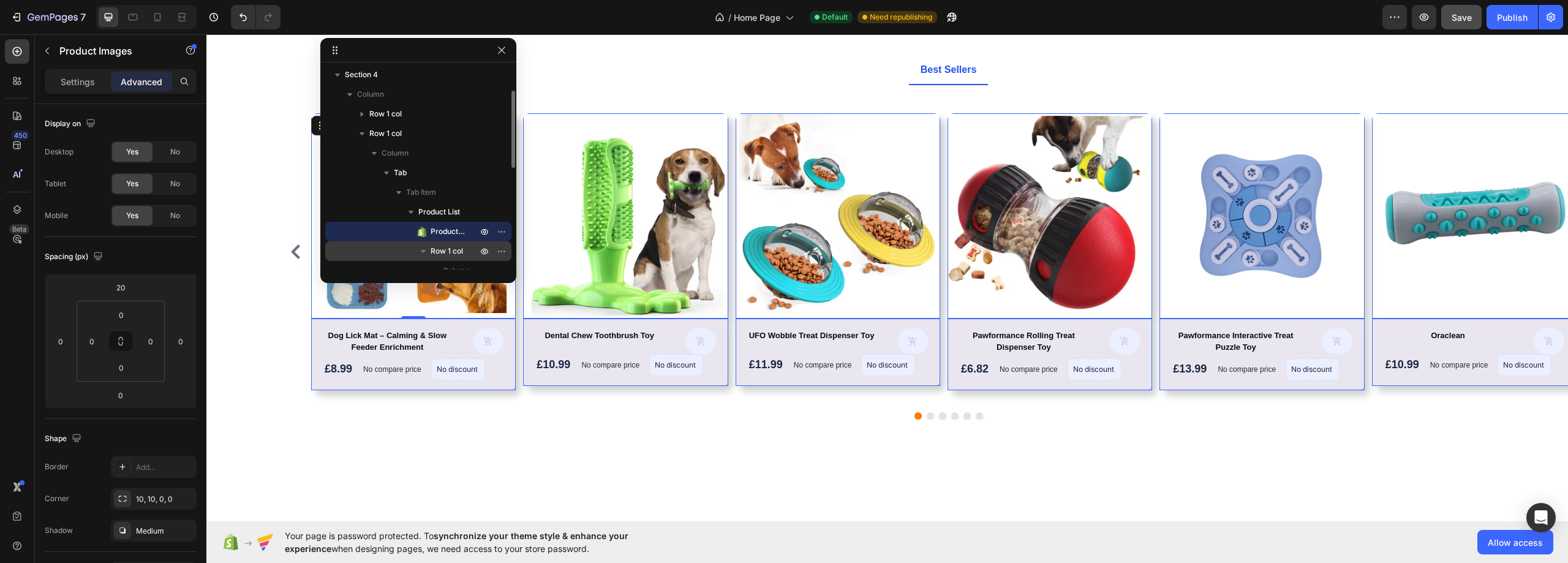
click at [449, 256] on span "Row 1 col" at bounding box center [446, 251] width 32 height 12
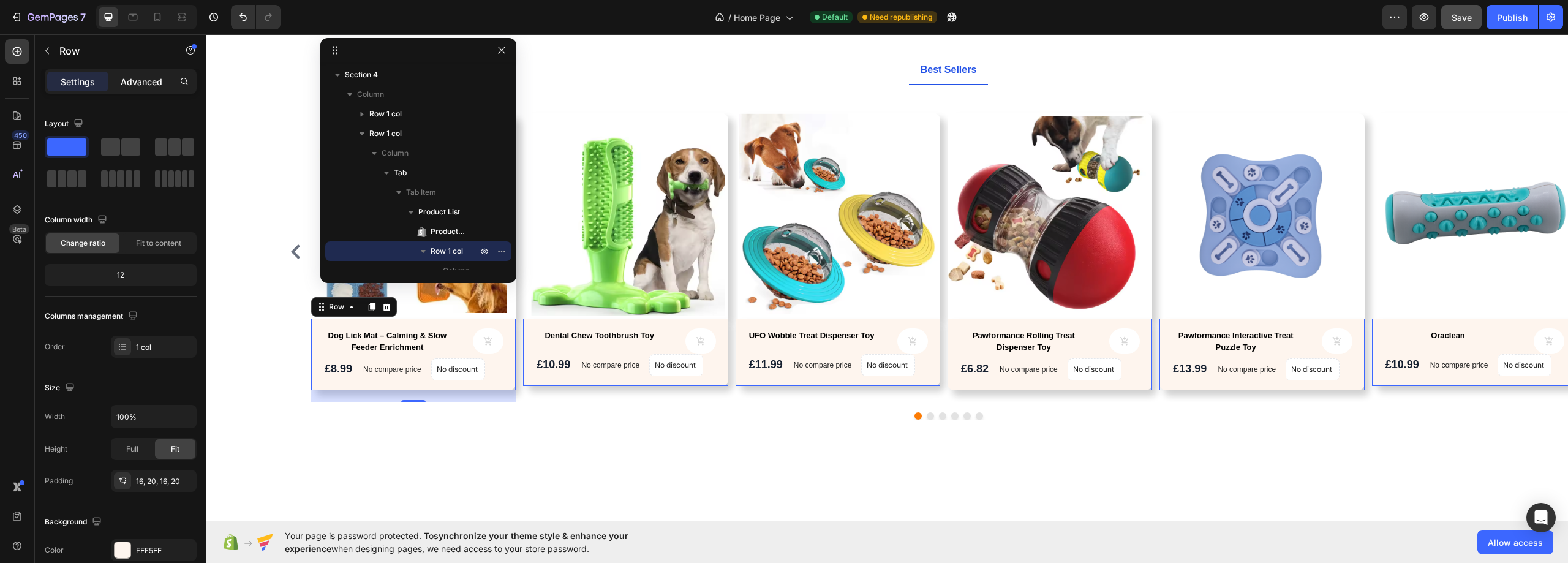
click at [153, 78] on p "Advanced" at bounding box center [141, 81] width 41 height 13
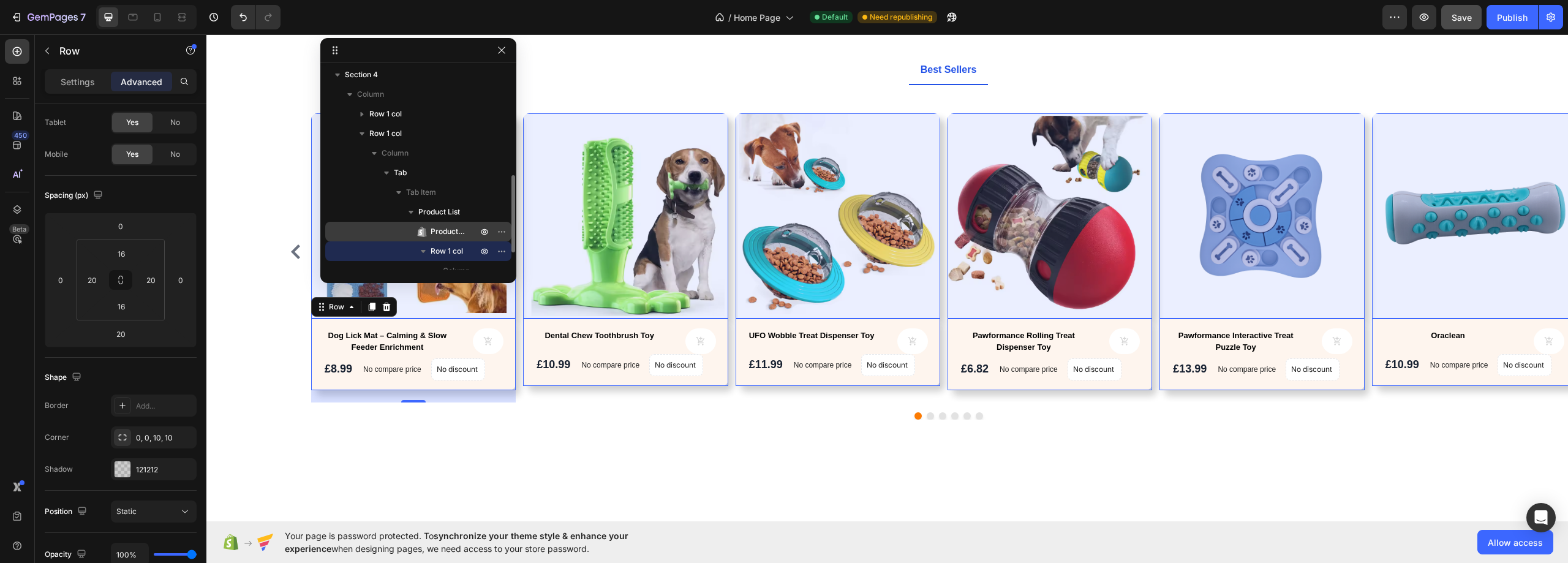
scroll to position [122, 0]
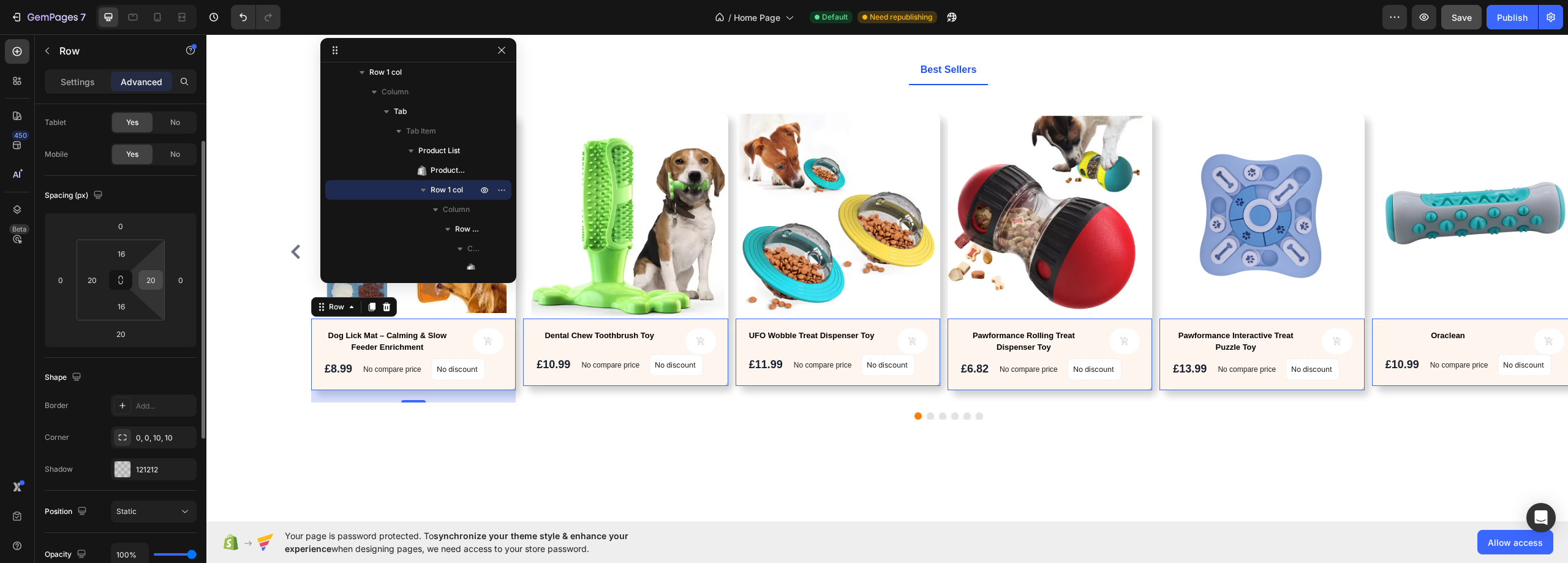
click at [156, 277] on input "20" at bounding box center [151, 280] width 18 height 18
type input "-"
type input "0"
type input "20"
click at [499, 53] on icon "button" at bounding box center [501, 50] width 7 height 7
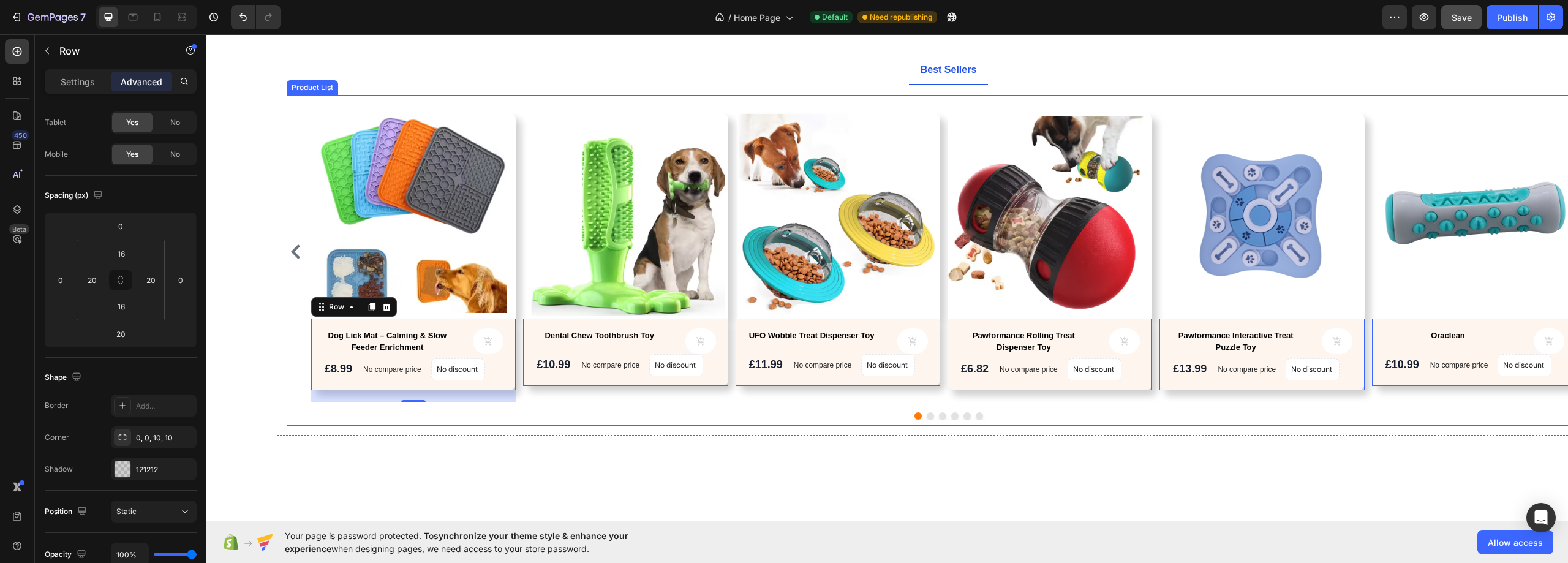
click at [520, 112] on div "Product Images Dog Lick Mat – Calming & Slow Feeder Enrichment Product Title Pr…" at bounding box center [948, 251] width 1274 height 301
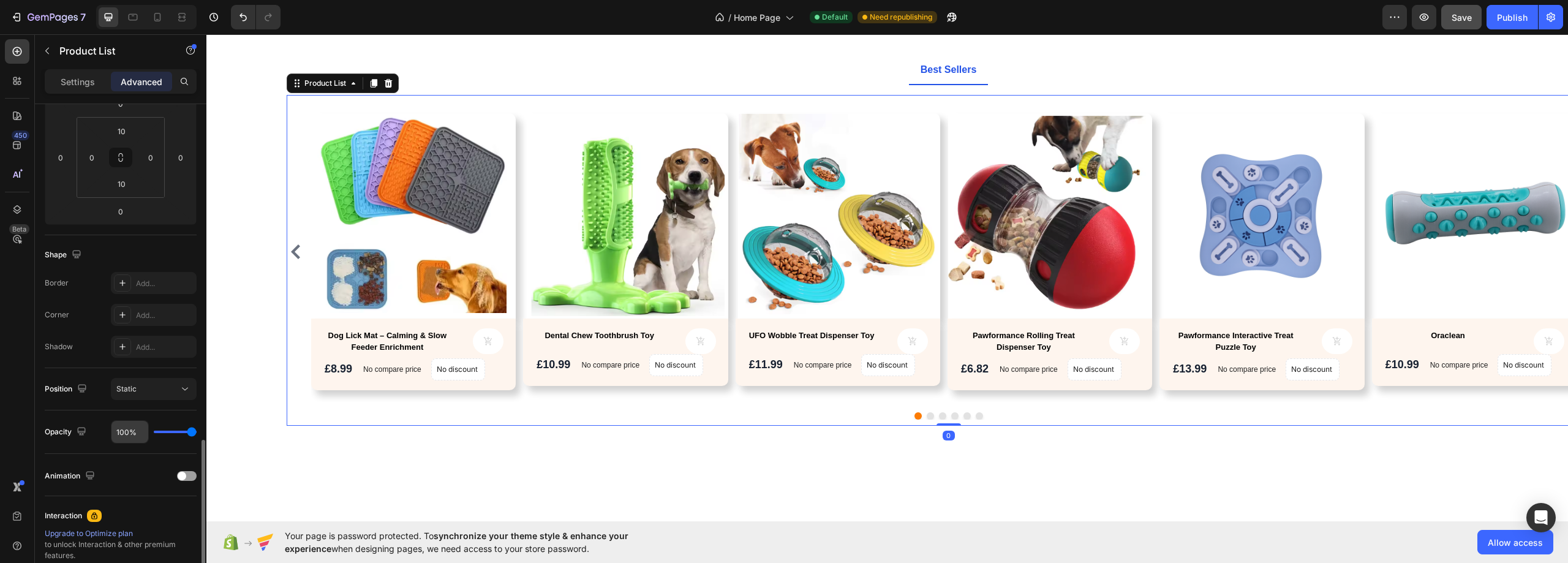
scroll to position [323, 0]
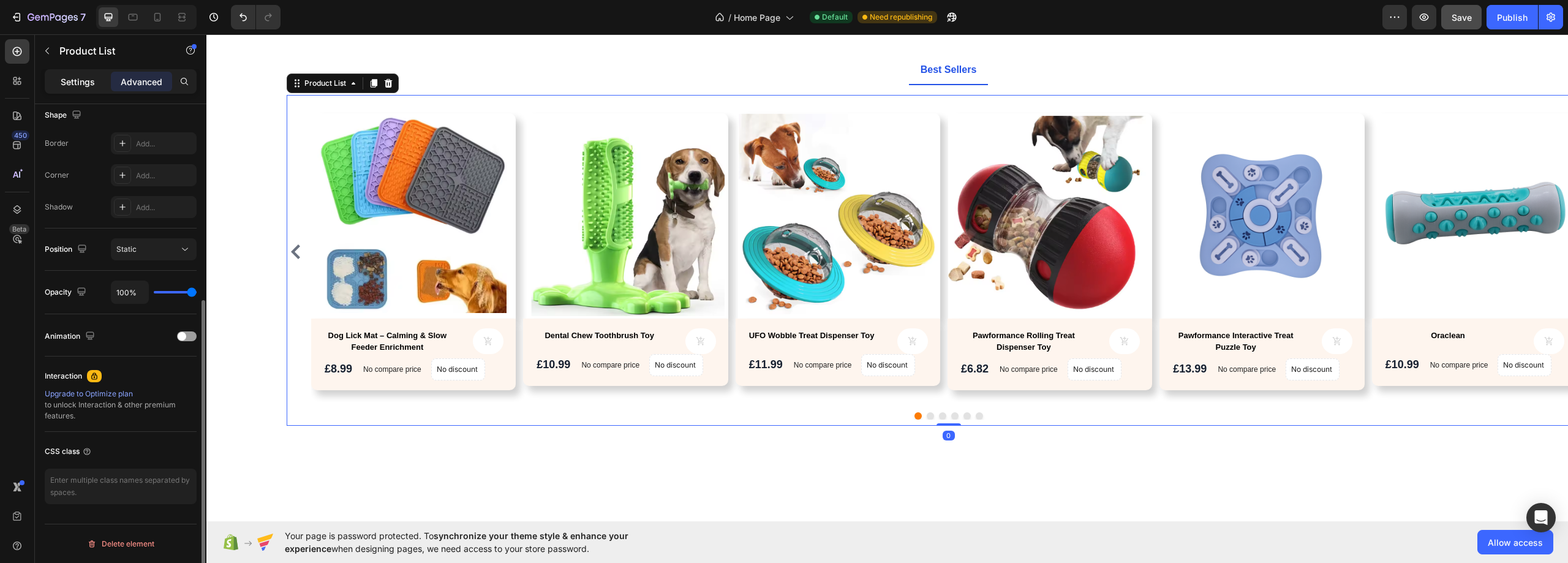
click at [69, 80] on p "Settings" at bounding box center [77, 81] width 34 height 13
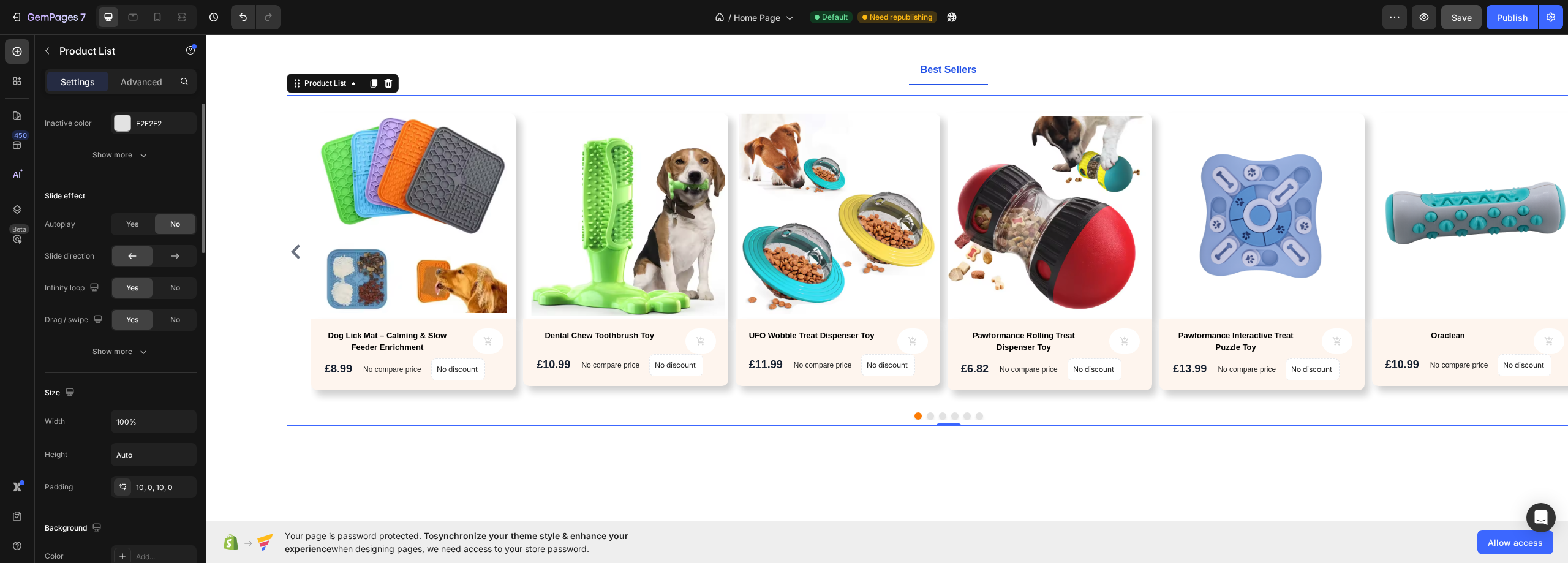
scroll to position [384, 0]
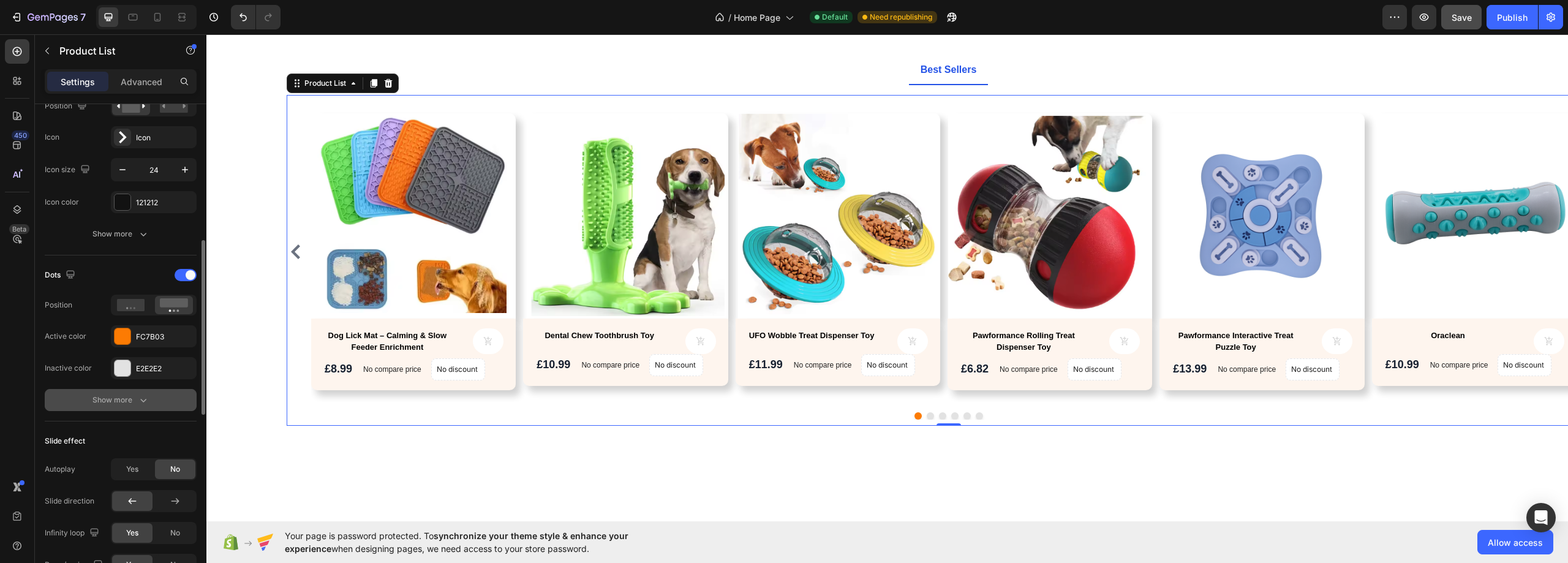
click at [122, 393] on div "Show more" at bounding box center [121, 399] width 57 height 12
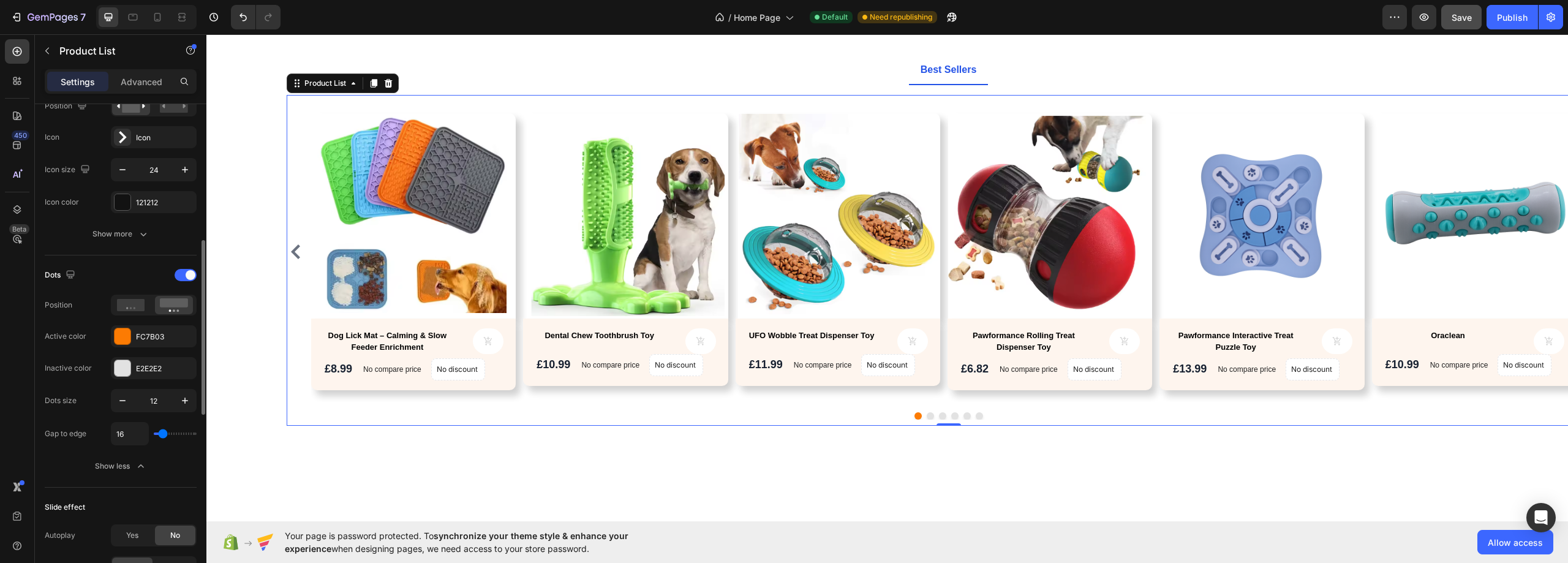
type input "0"
drag, startPoint x: 164, startPoint y: 435, endPoint x: 142, endPoint y: 433, distance: 22.1
type input "0"
click at [154, 433] on input "range" at bounding box center [175, 433] width 43 height 2
type input "44"
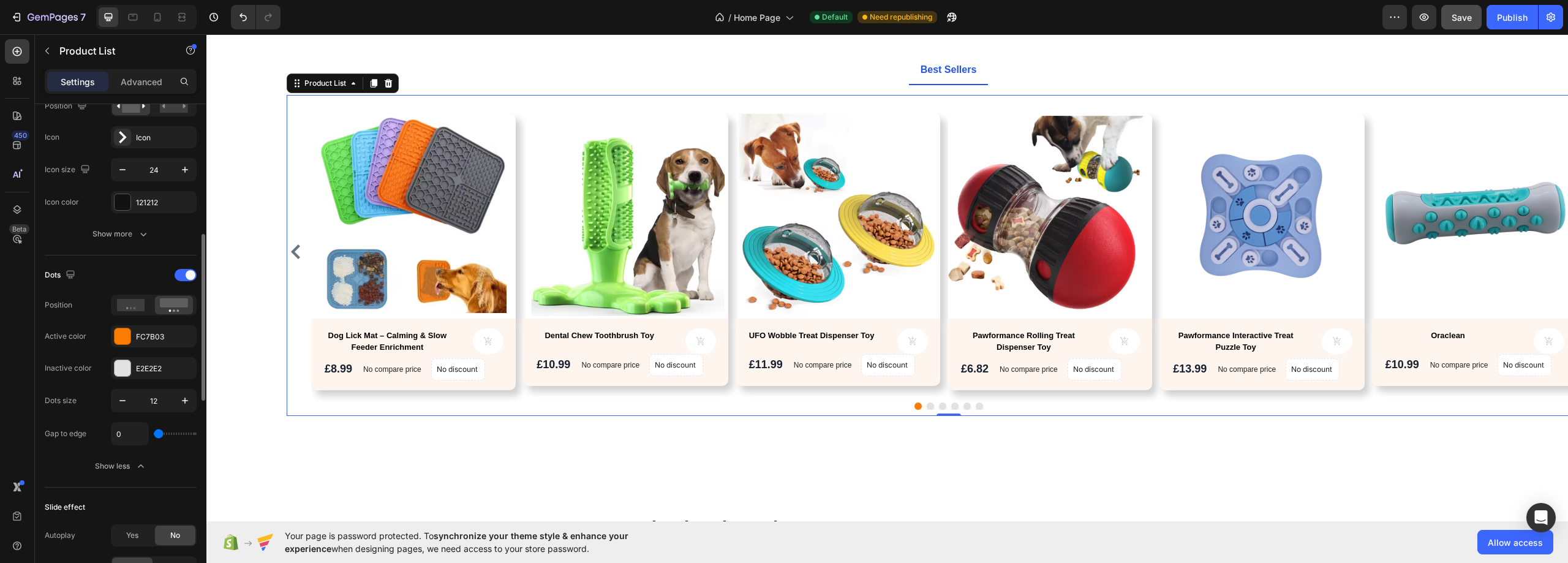
type input "44"
type input "87"
type input "91"
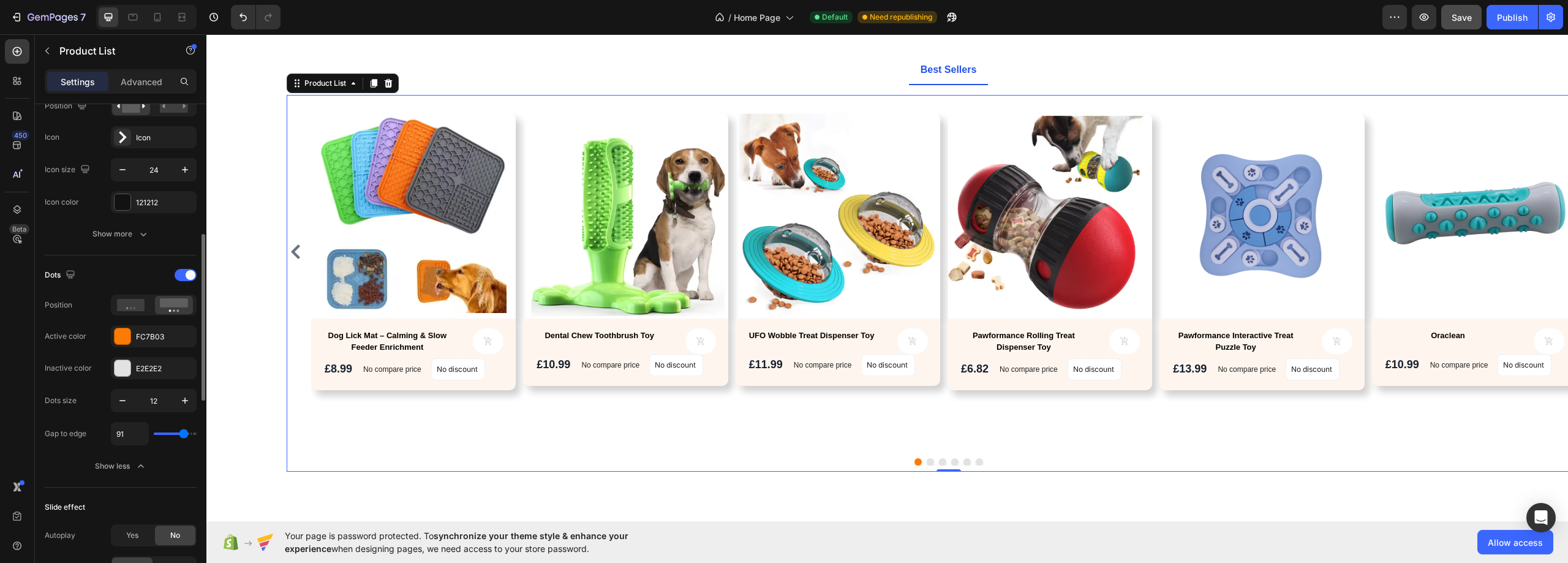
type input "33"
type input "0"
type input "4"
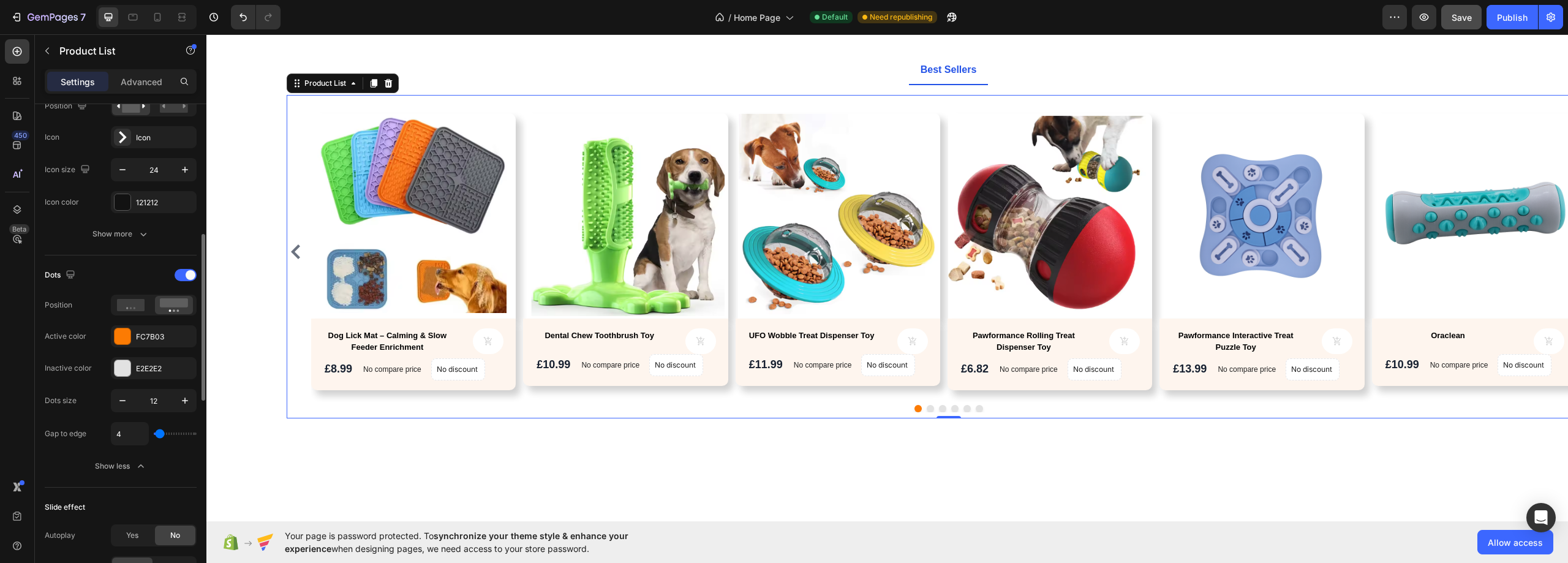
type input "4"
click at [160, 435] on input "range" at bounding box center [175, 433] width 43 height 2
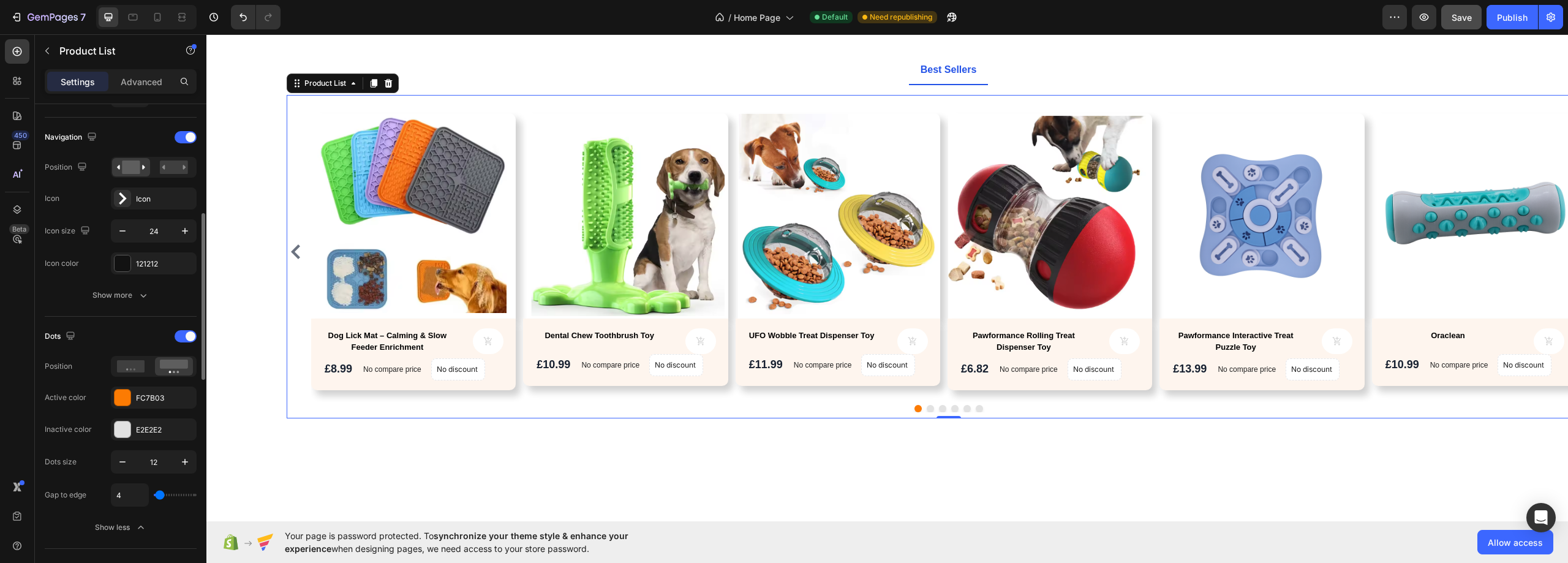
scroll to position [262, 0]
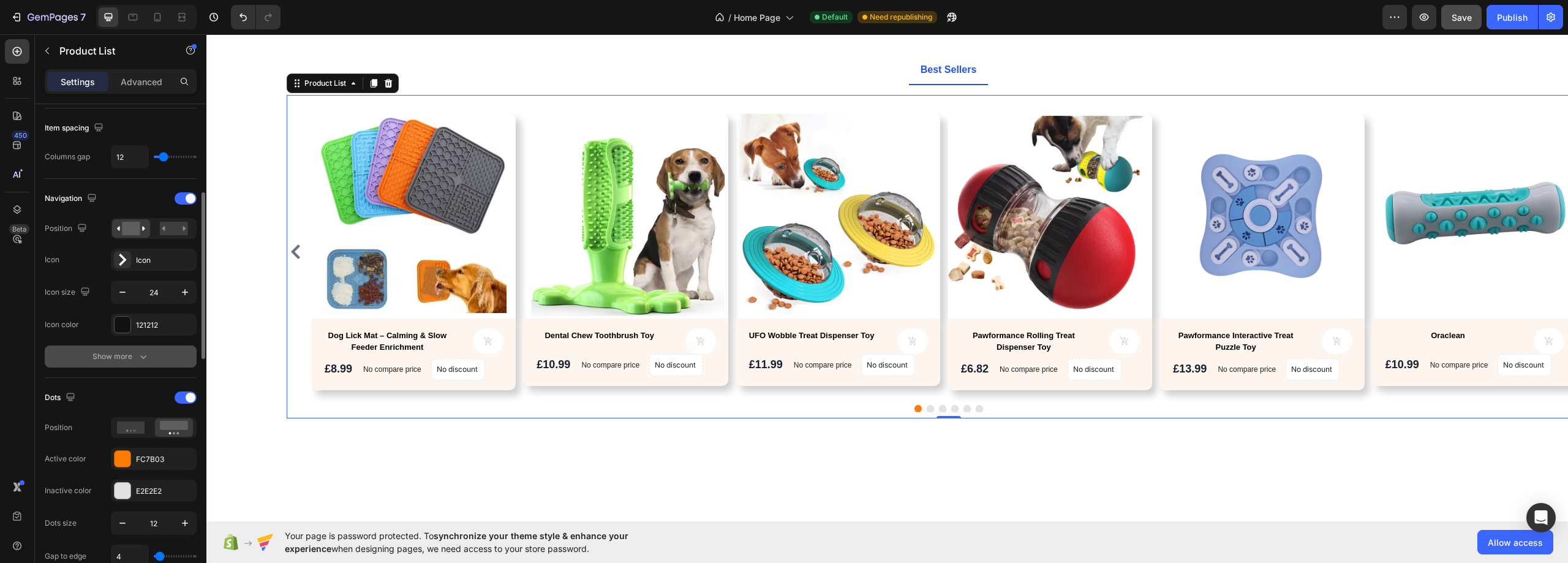
click at [131, 354] on div "Show more" at bounding box center [121, 356] width 57 height 12
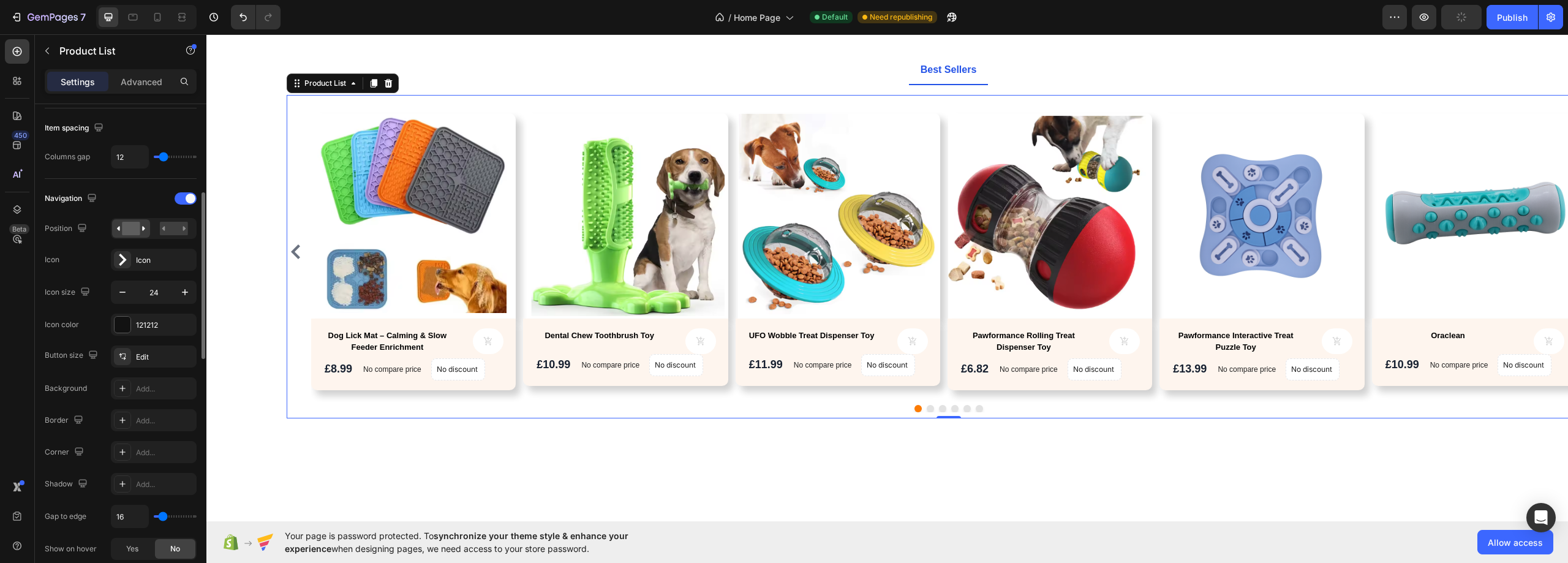
scroll to position [323, 0]
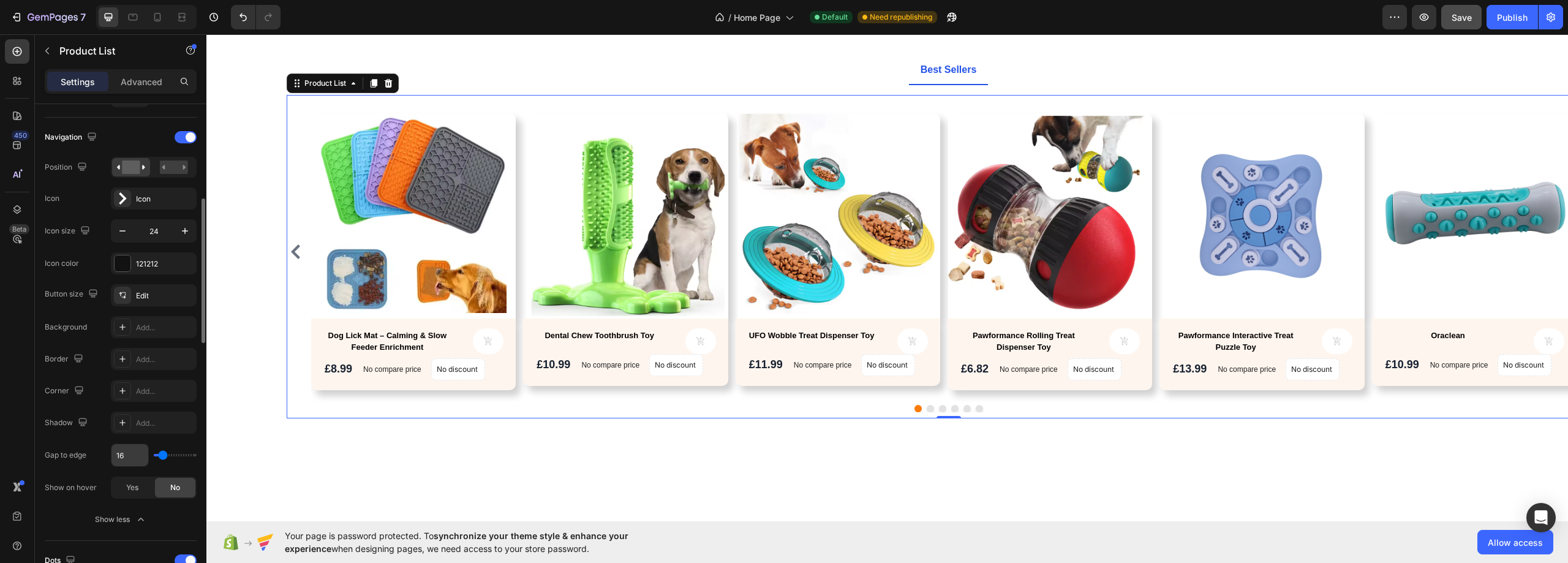
drag, startPoint x: 161, startPoint y: 455, endPoint x: 142, endPoint y: 454, distance: 19.0
type input "0"
click at [154, 454] on input "range" at bounding box center [175, 454] width 43 height 2
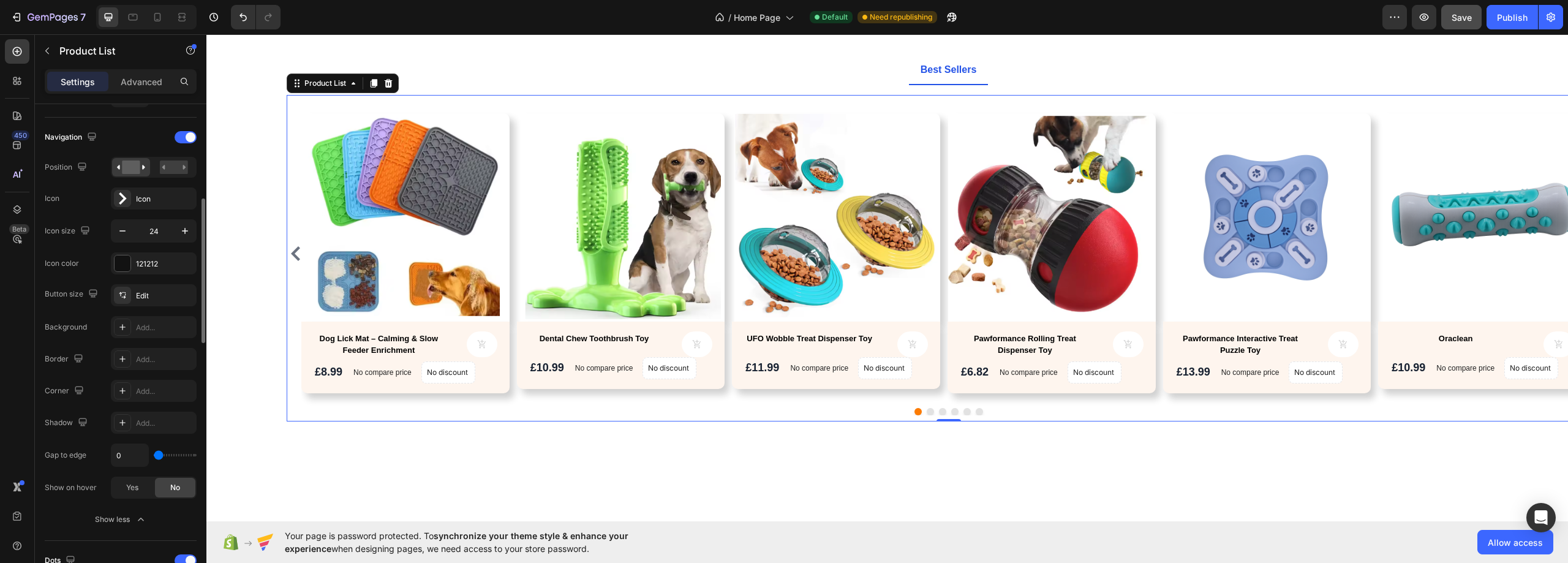
type input "18"
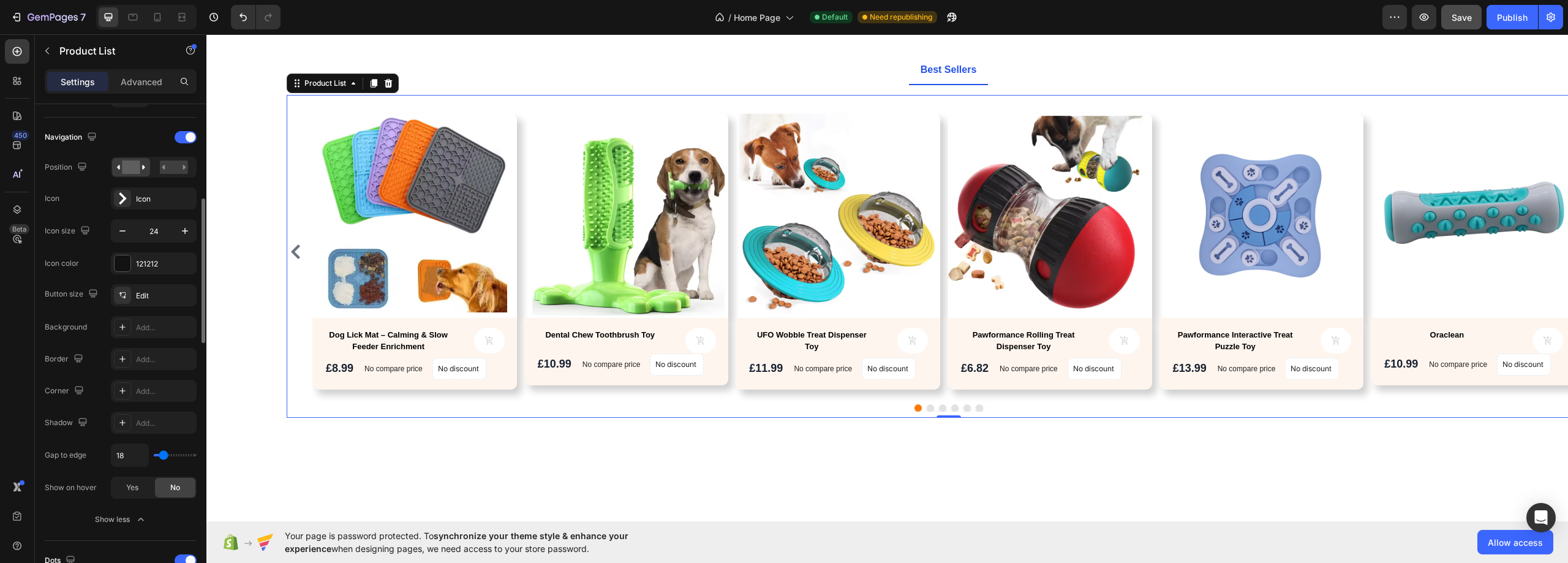
drag, startPoint x: 157, startPoint y: 456, endPoint x: 164, endPoint y: 456, distance: 7.0
type input "18"
click at [164, 456] on input "range" at bounding box center [175, 454] width 43 height 2
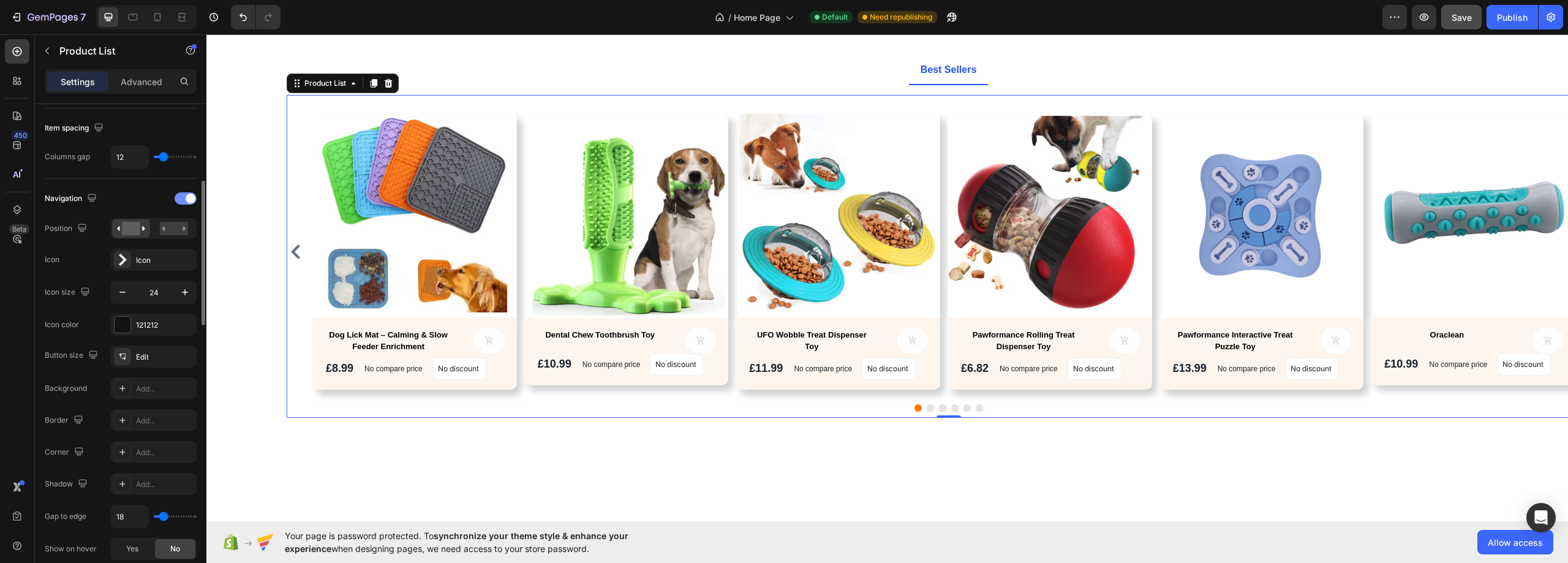
click at [181, 198] on div at bounding box center [185, 198] width 22 height 12
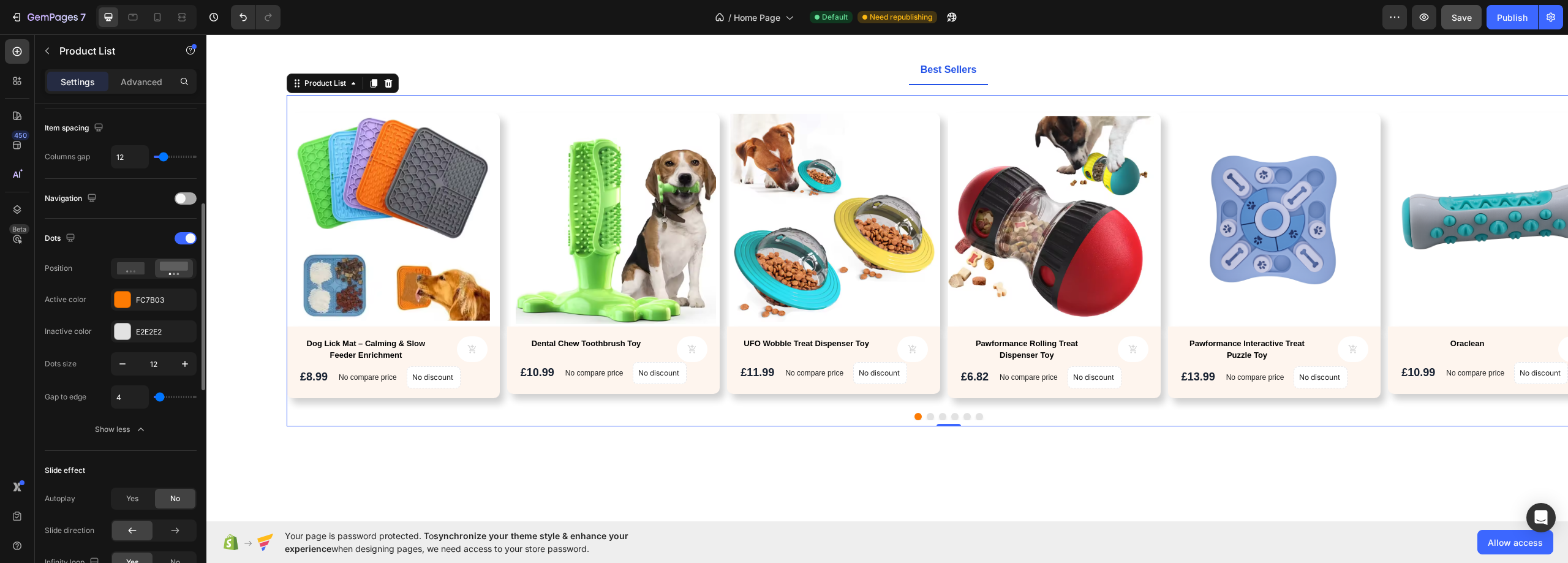
click at [182, 199] on span at bounding box center [180, 198] width 10 height 10
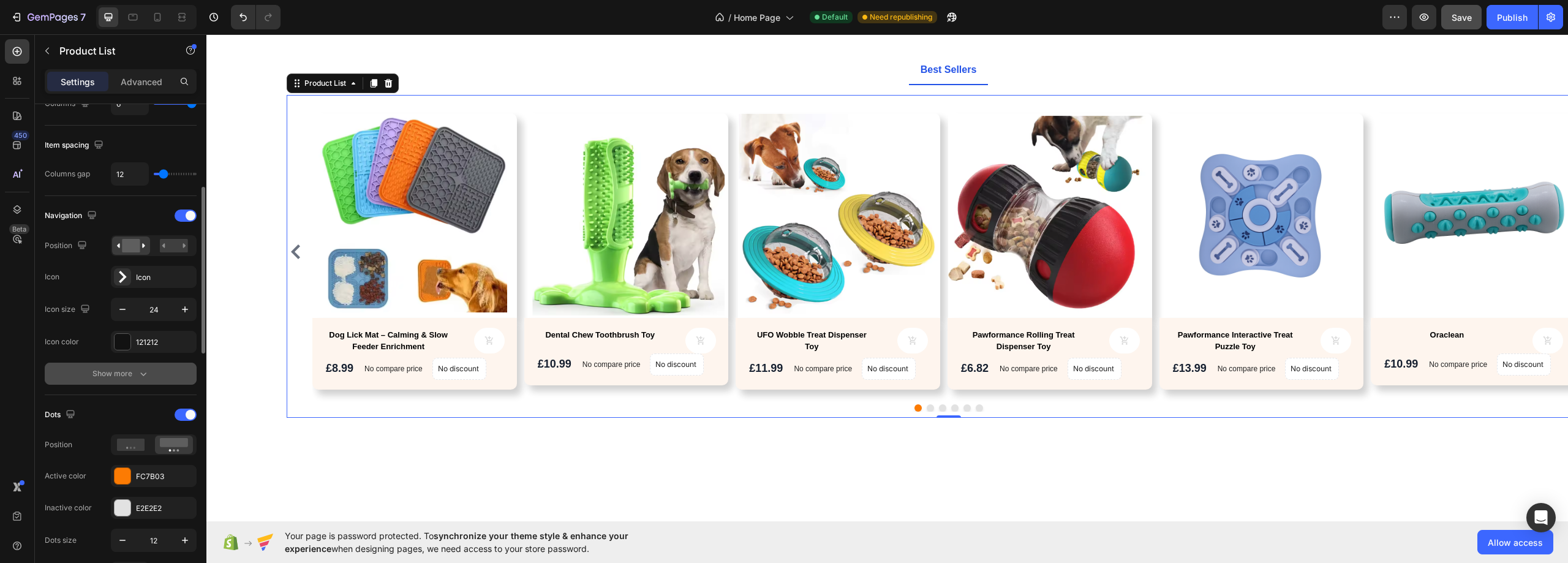
scroll to position [306, 0]
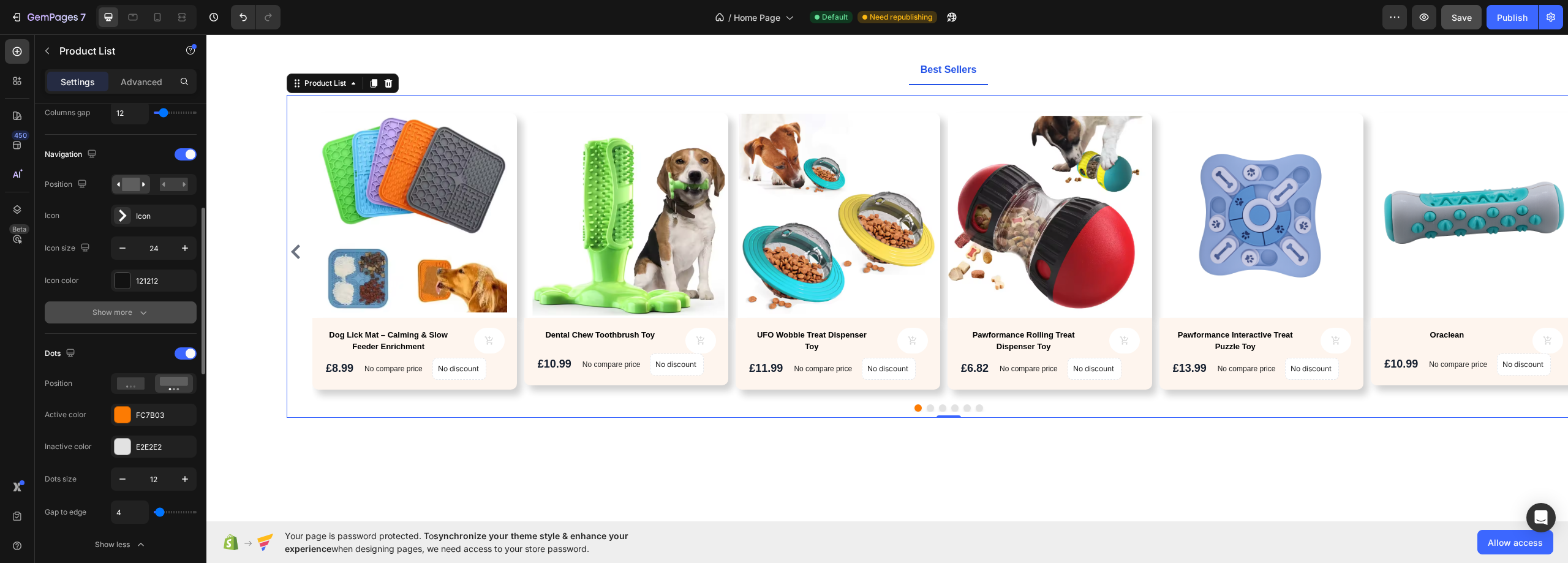
click at [73, 315] on button "Show more" at bounding box center [120, 312] width 152 height 22
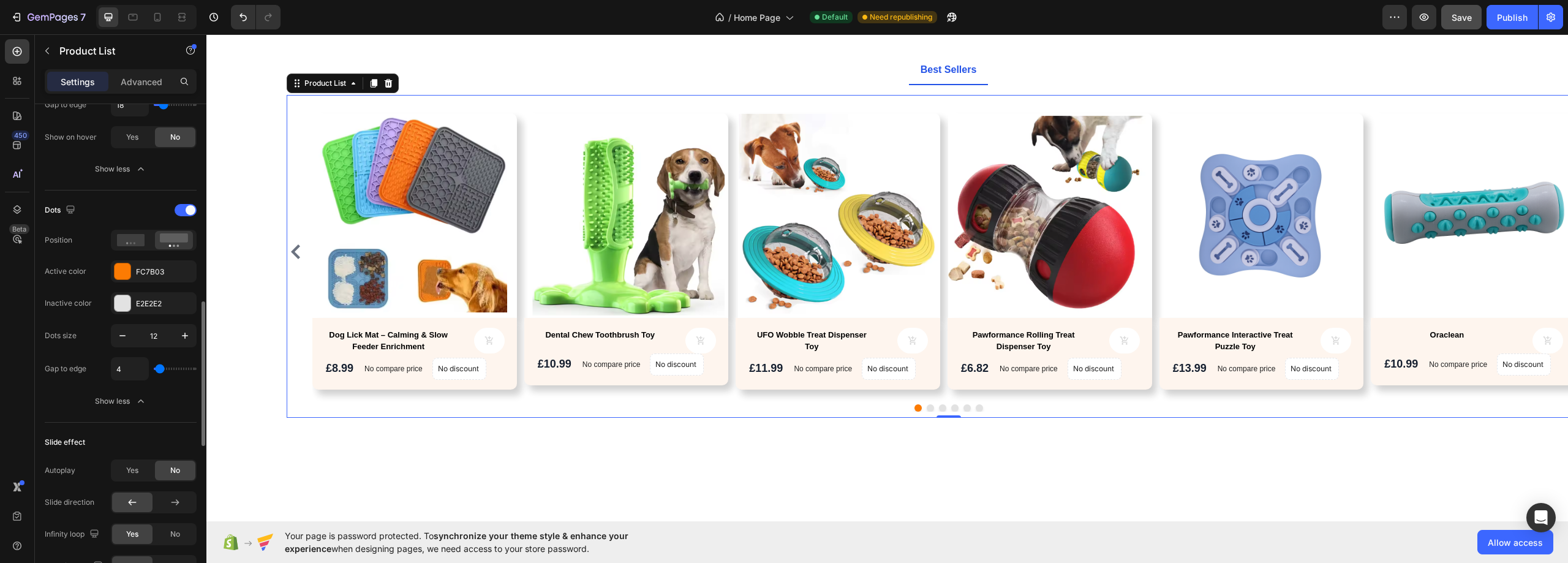
scroll to position [918, 0]
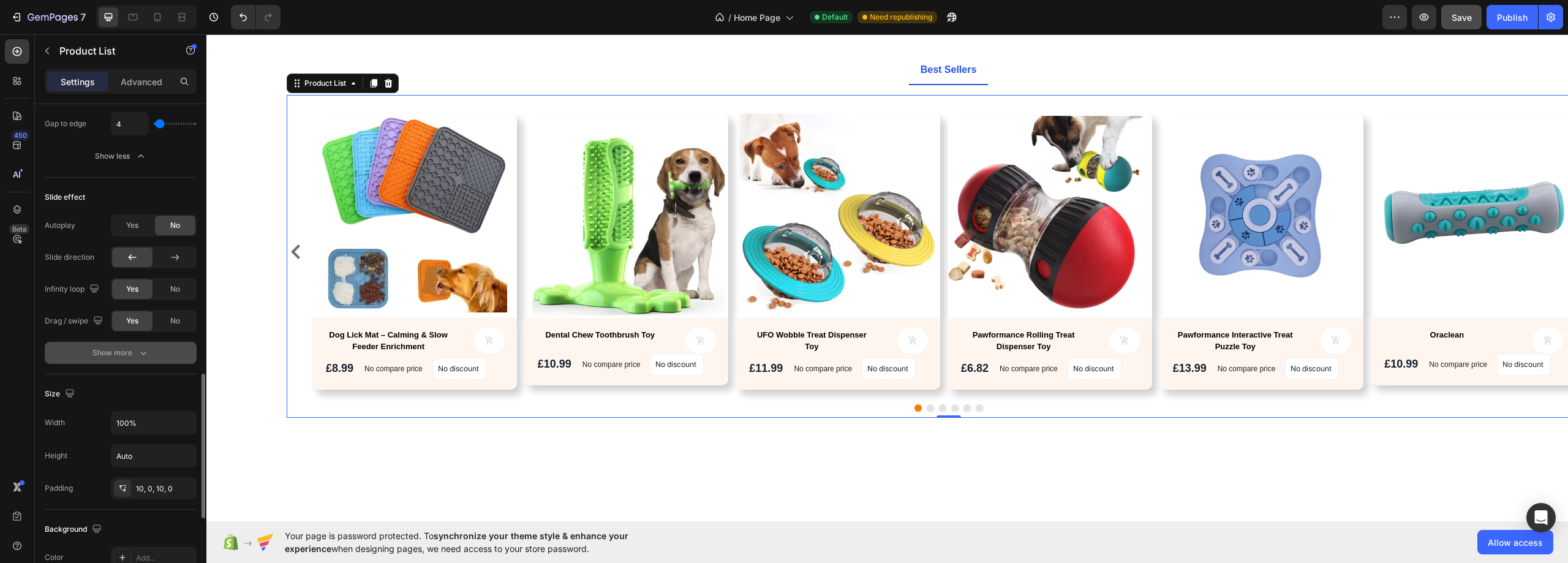
click at [93, 352] on div "Show more" at bounding box center [121, 353] width 57 height 12
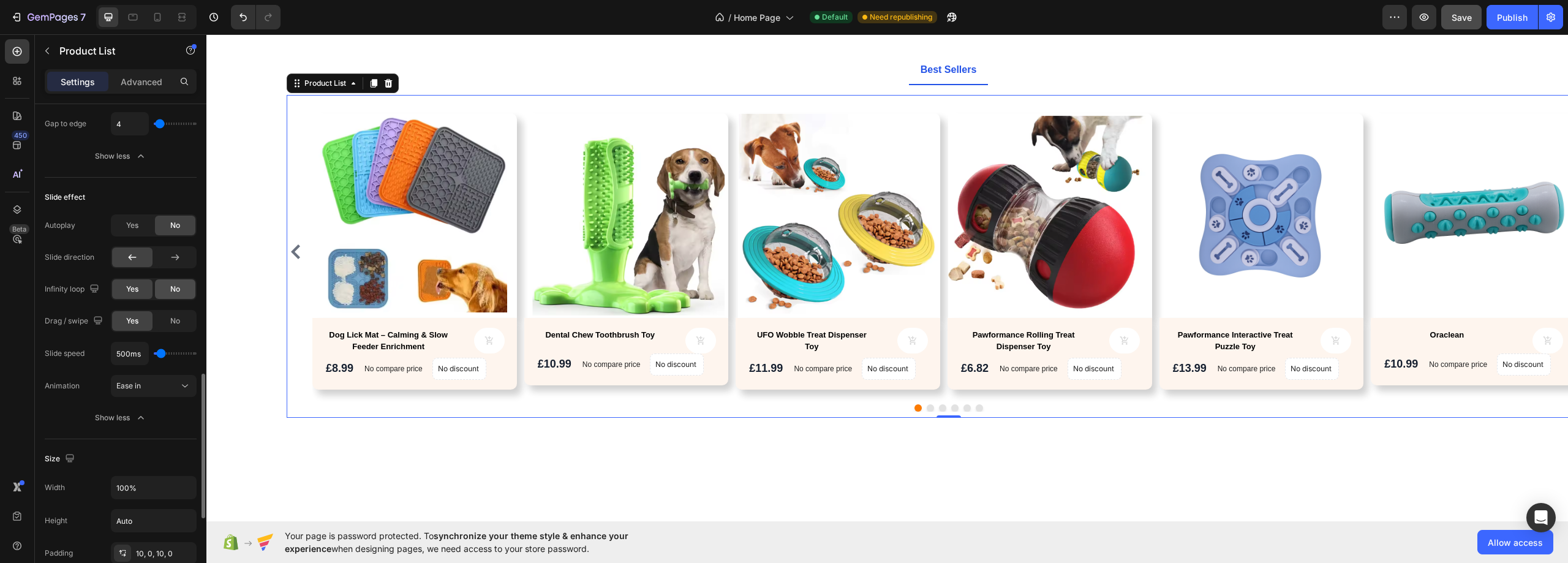
click at [177, 290] on span "No" at bounding box center [175, 289] width 10 height 11
click at [130, 289] on span "Yes" at bounding box center [132, 289] width 12 height 11
click at [171, 318] on span "No" at bounding box center [175, 320] width 10 height 11
click at [142, 322] on div "Yes" at bounding box center [133, 321] width 41 height 20
click at [177, 262] on icon at bounding box center [175, 257] width 12 height 12
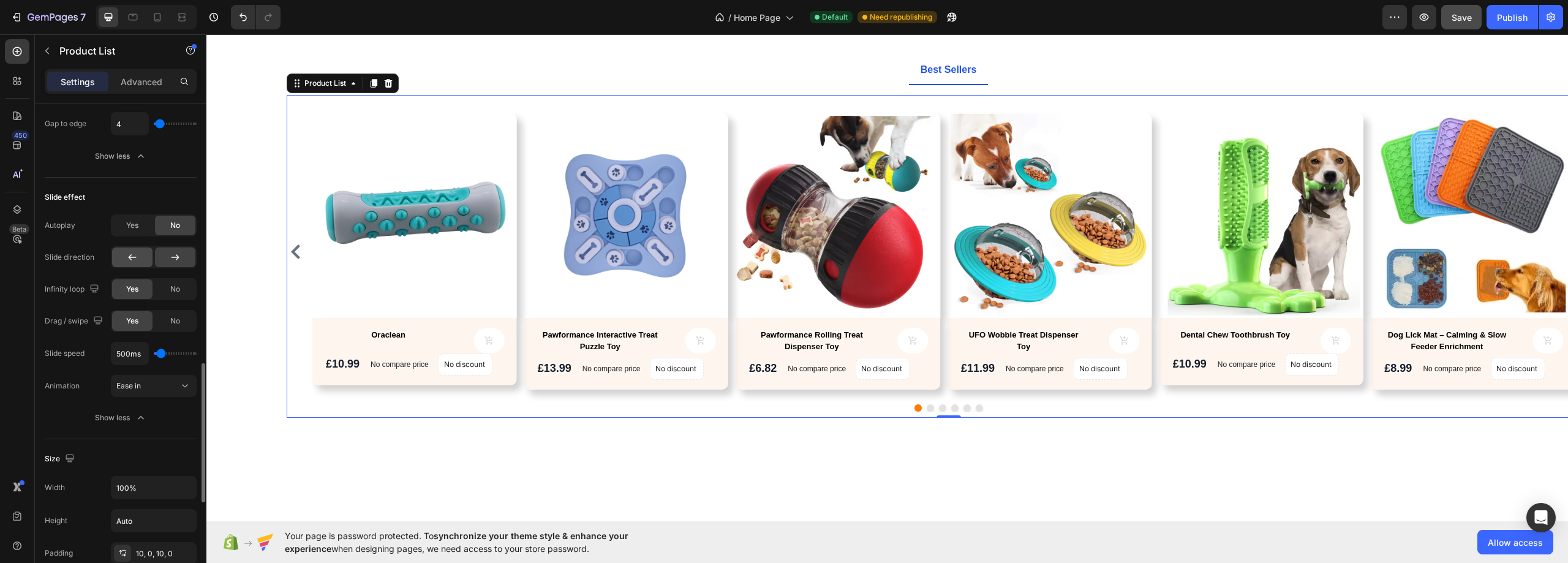
click at [142, 262] on div at bounding box center [133, 257] width 41 height 20
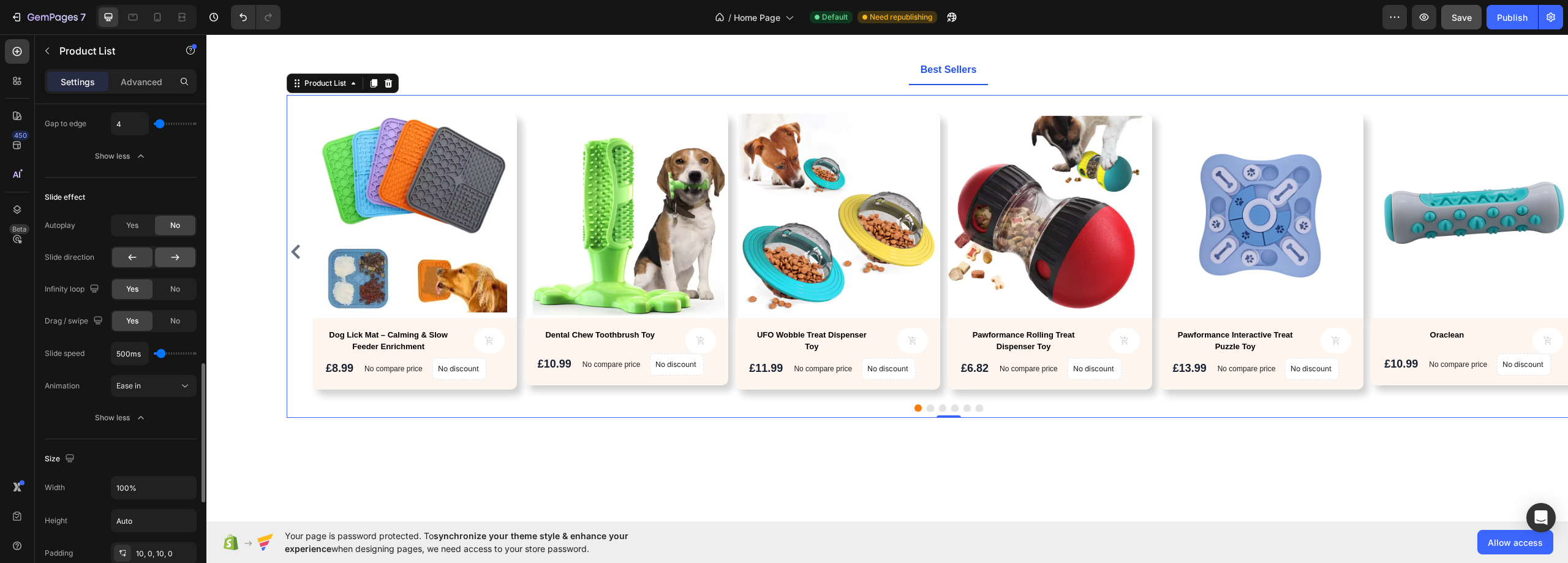
click at [173, 262] on icon at bounding box center [175, 257] width 12 height 12
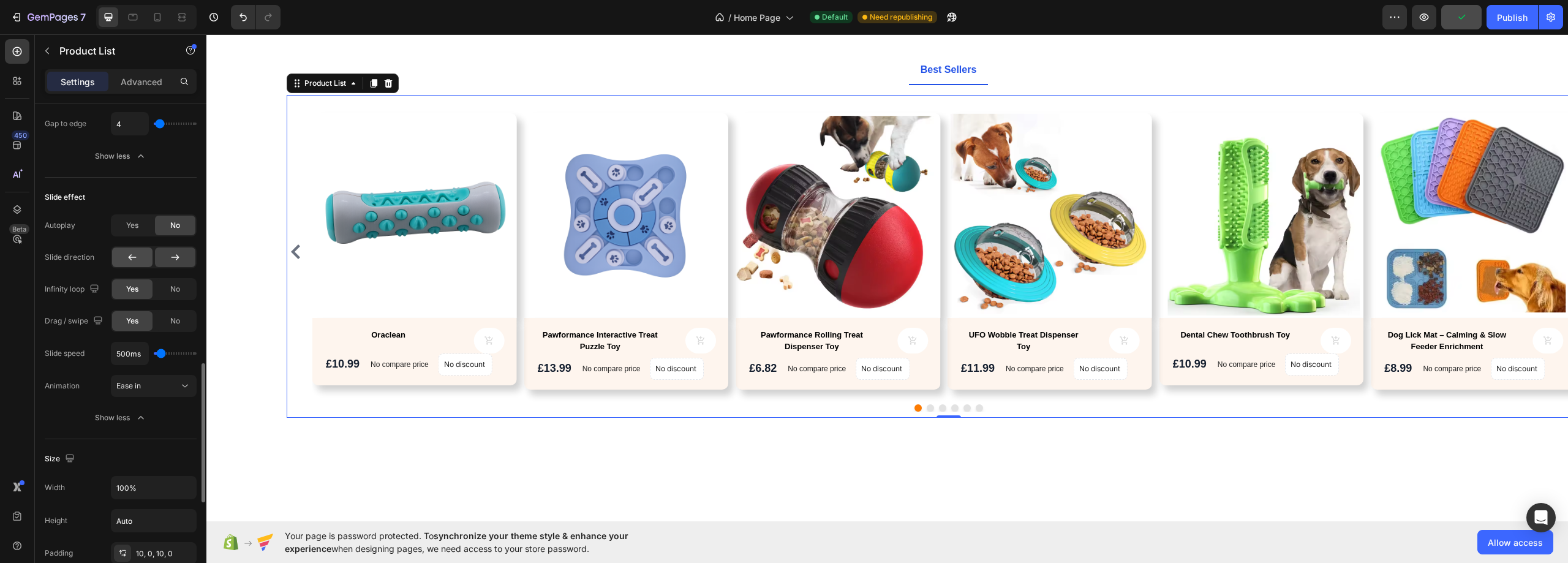
click at [130, 262] on icon at bounding box center [132, 257] width 12 height 12
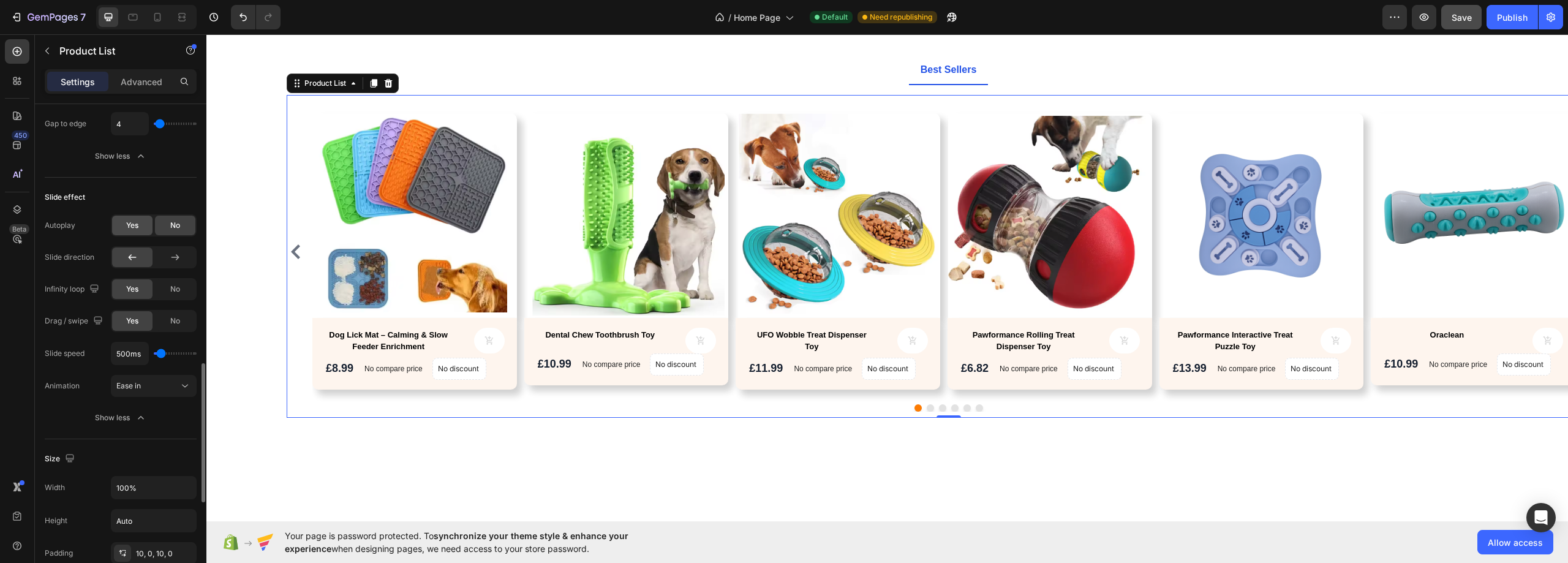
click at [136, 221] on span "Yes" at bounding box center [132, 225] width 12 height 11
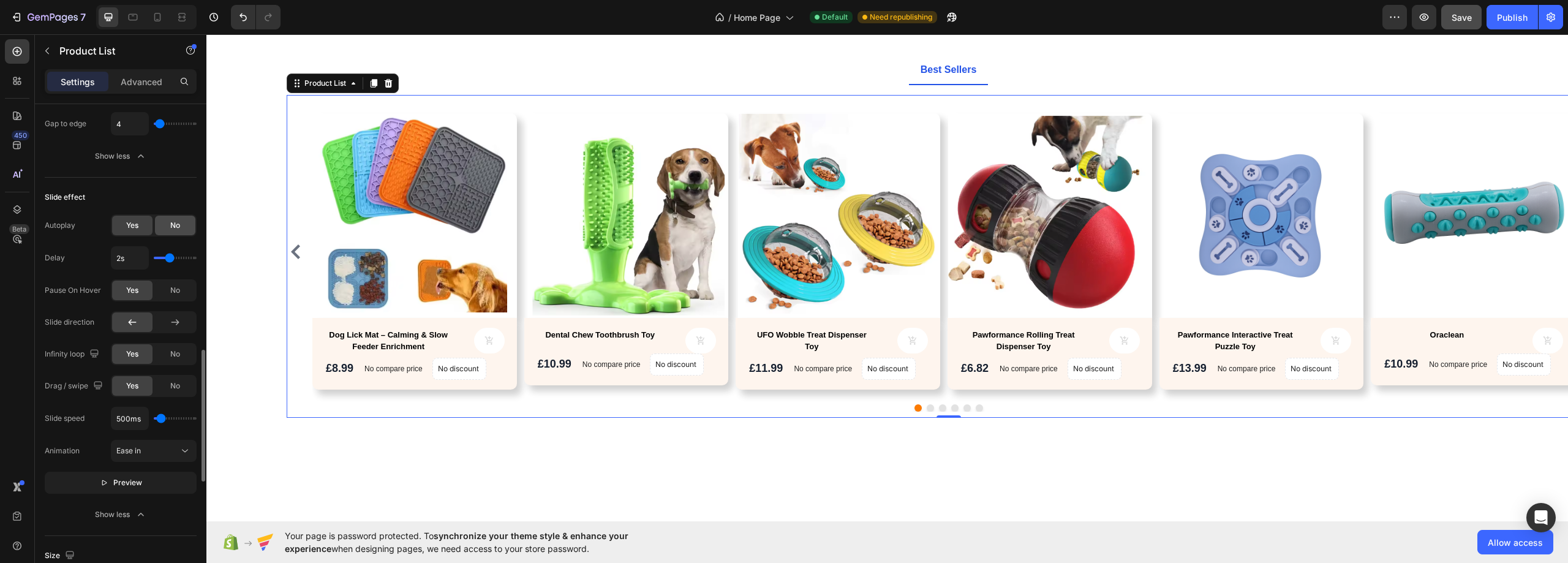
click at [175, 223] on span "No" at bounding box center [175, 225] width 10 height 11
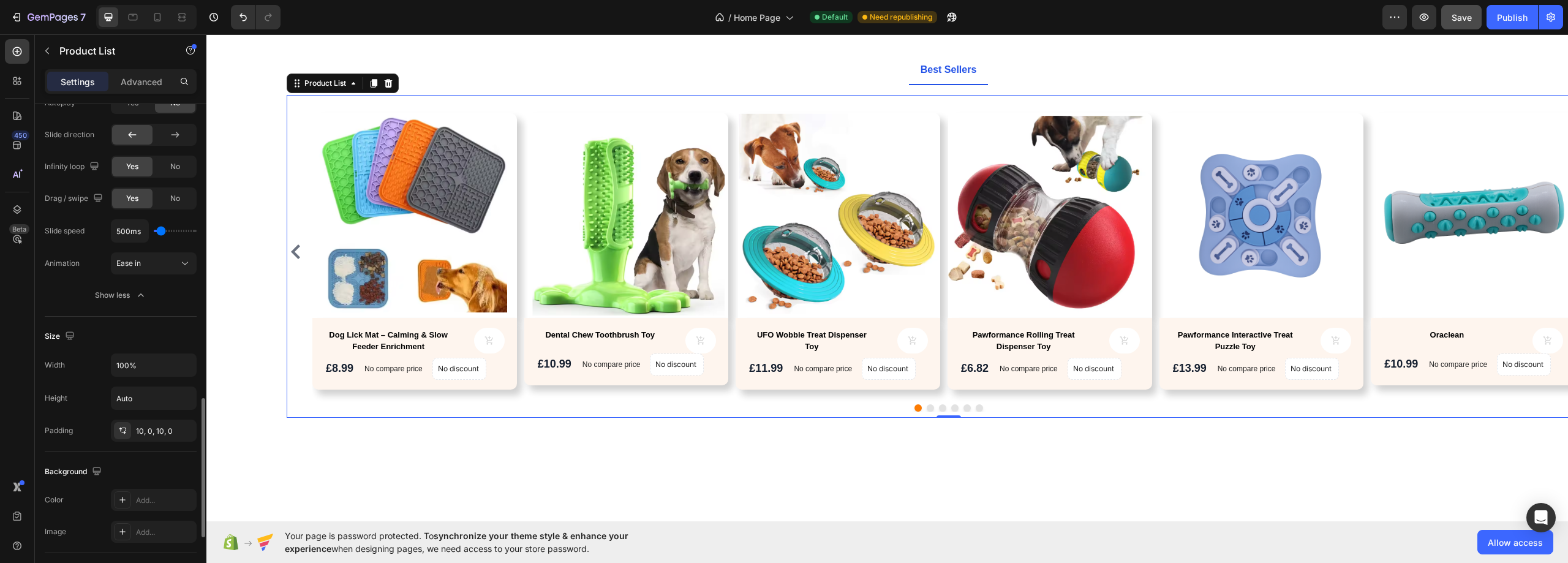
scroll to position [1102, 0]
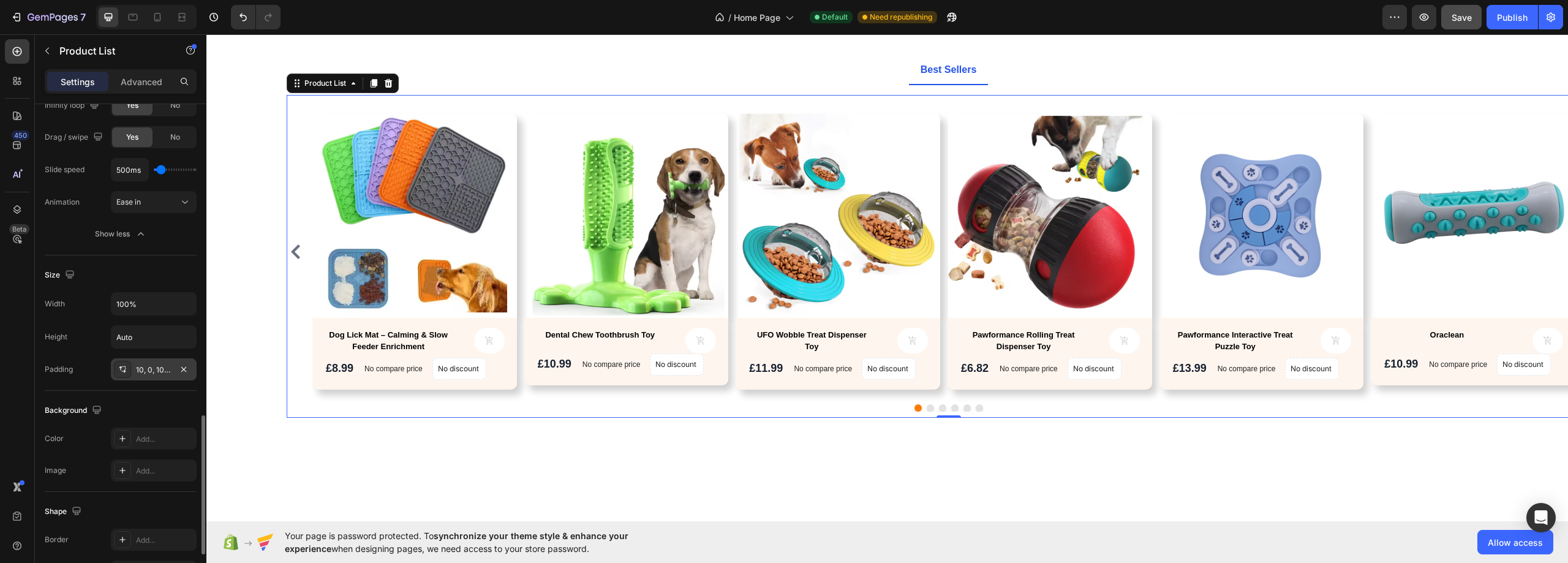
click at [152, 366] on div "10, 0, 10, 0" at bounding box center [153, 369] width 35 height 11
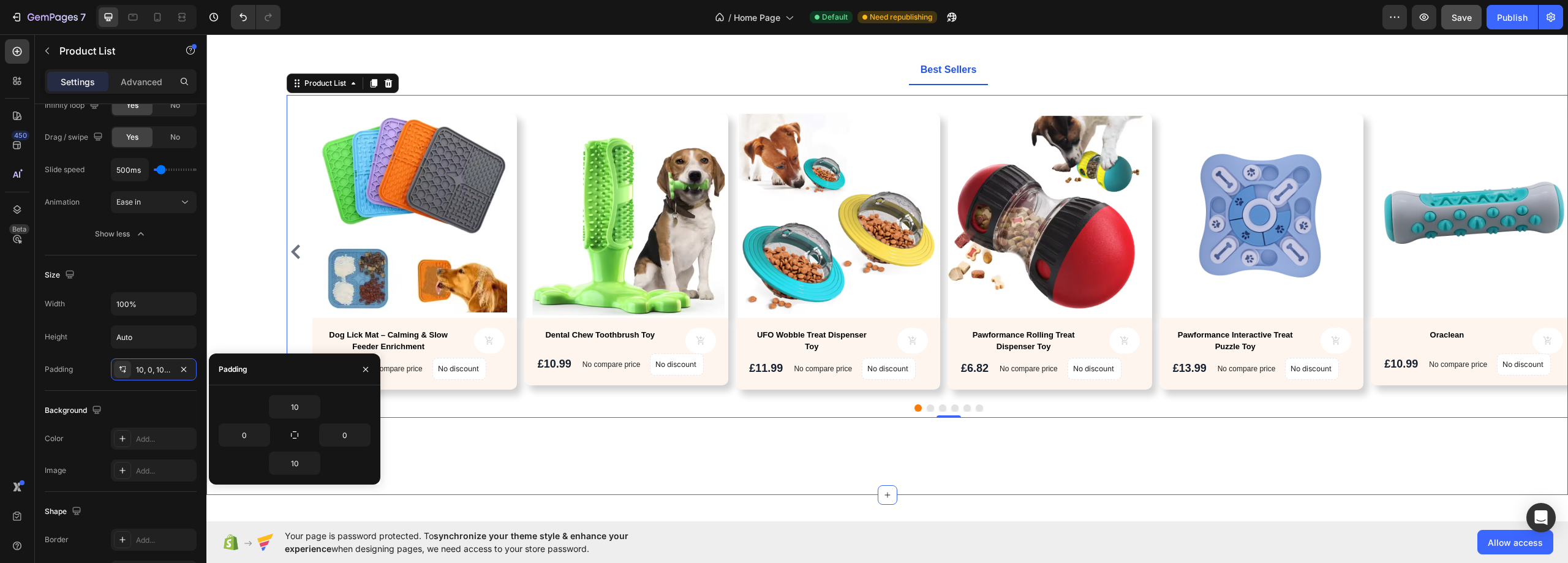
click at [446, 454] on div "Explore Our Best Sellers Heading Text block Row Best Sellers Product Images Dog…" at bounding box center [887, 222] width 1361 height 543
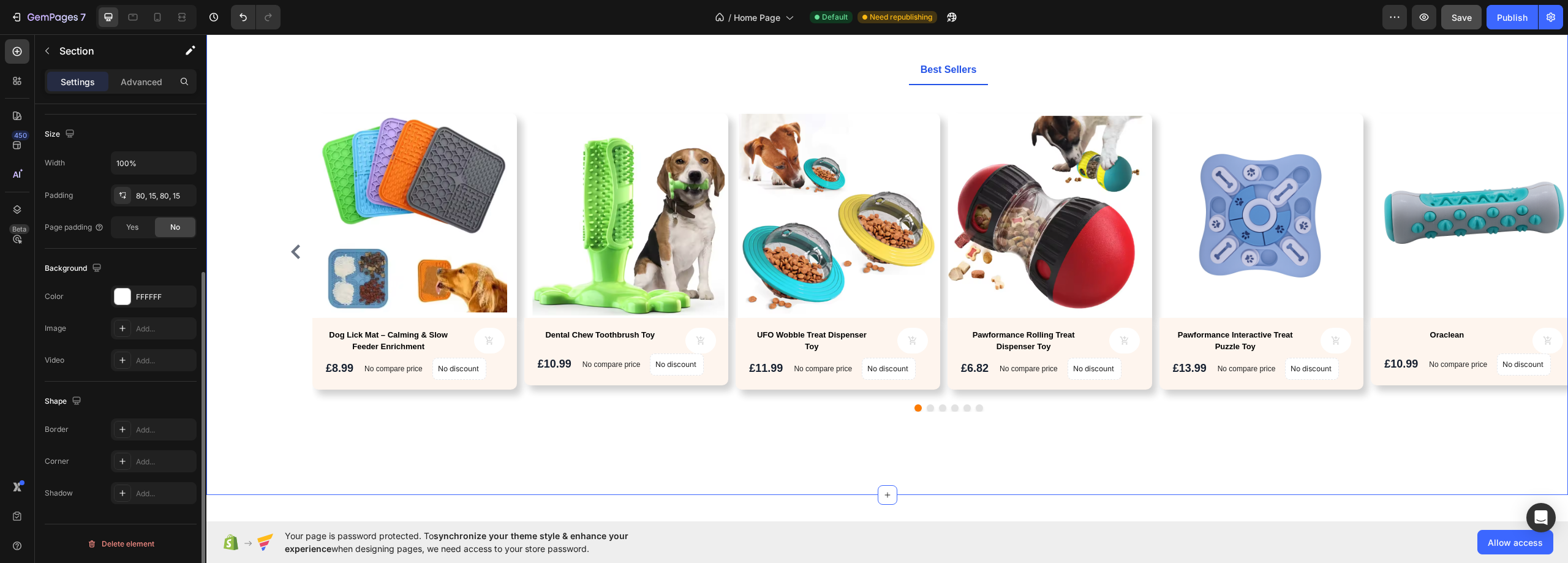
scroll to position [0, 0]
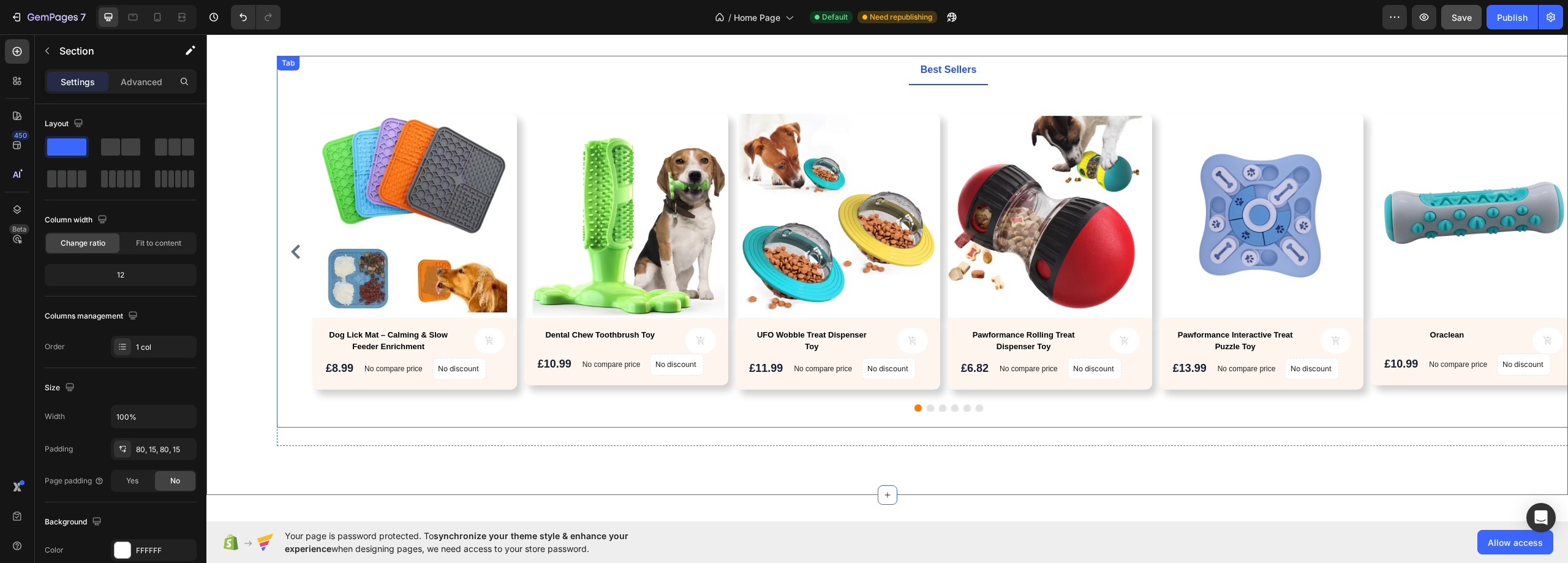
click at [814, 410] on div at bounding box center [948, 408] width 1323 height 8
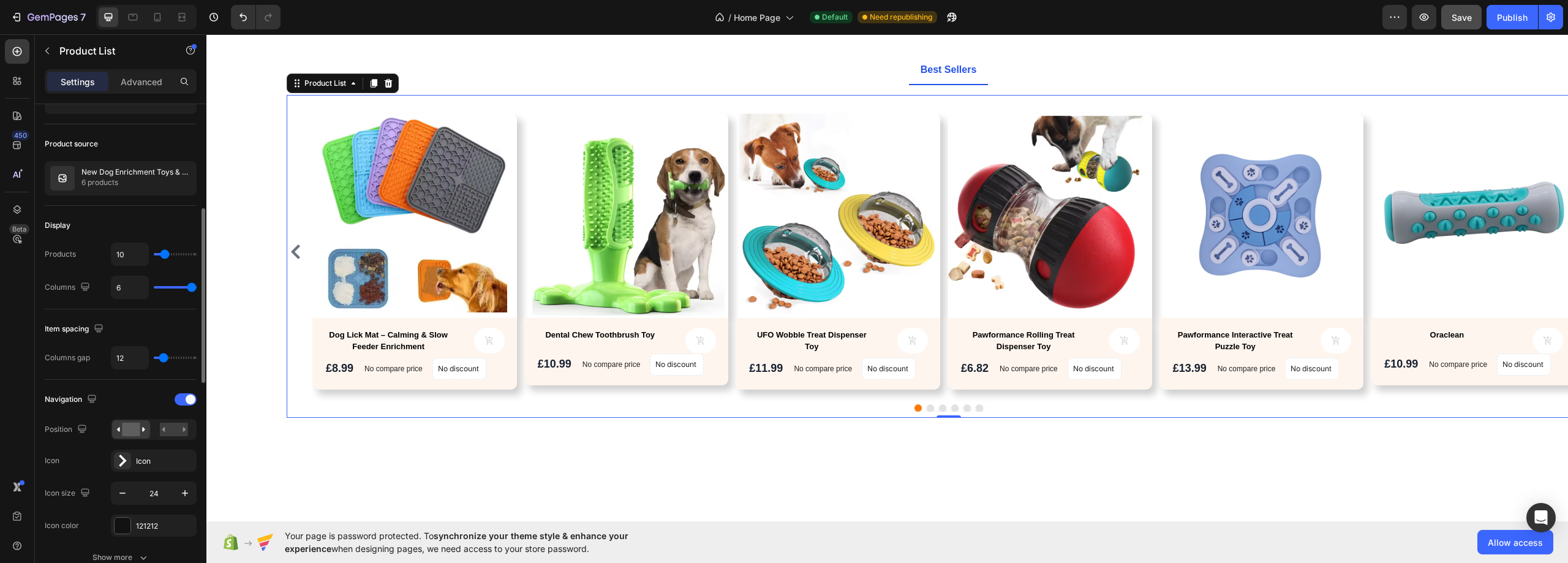
scroll to position [122, 0]
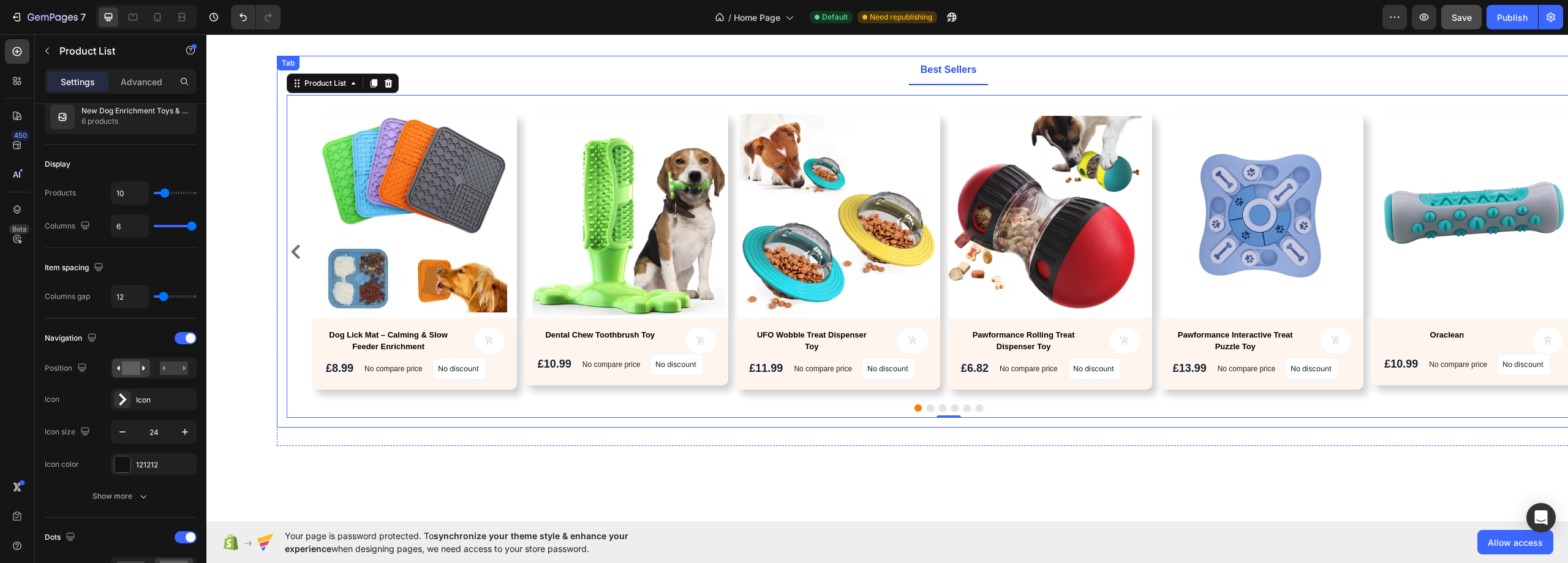
click at [277, 141] on div "Product Images Dog Lick Mat – Calming & Slow Feeder Enrichment Product Title Pr…" at bounding box center [948, 256] width 1343 height 342
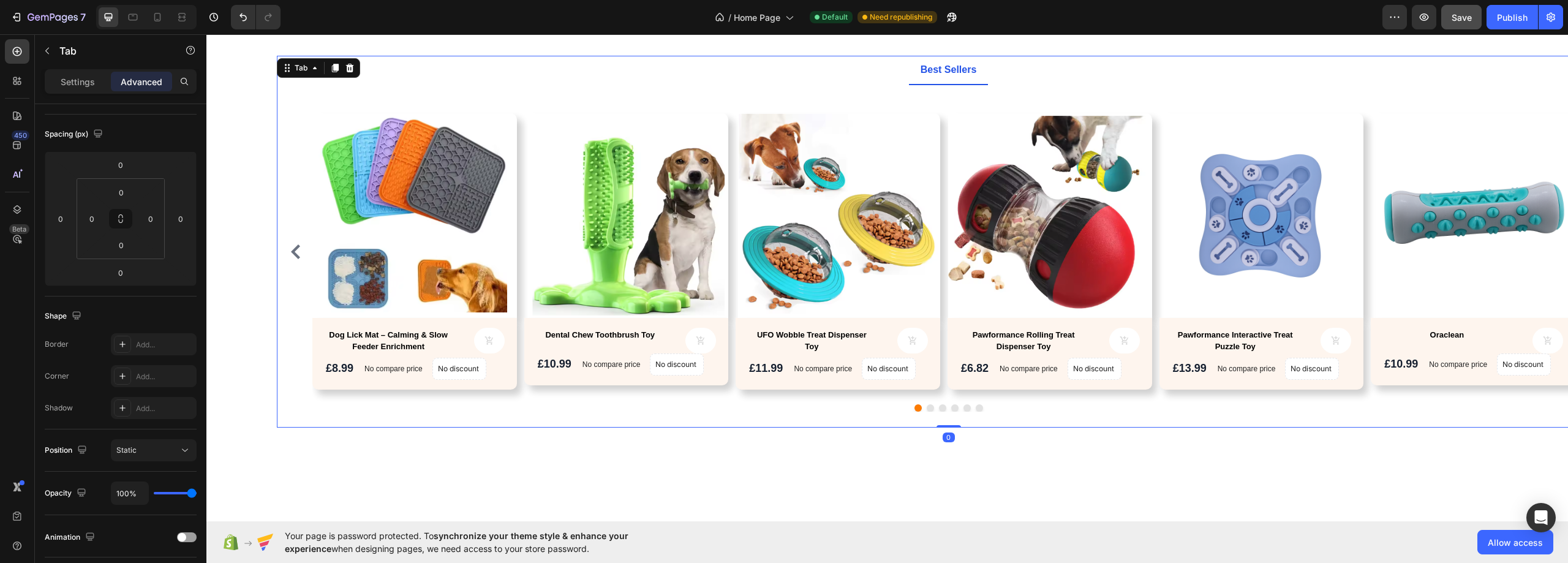
scroll to position [0, 0]
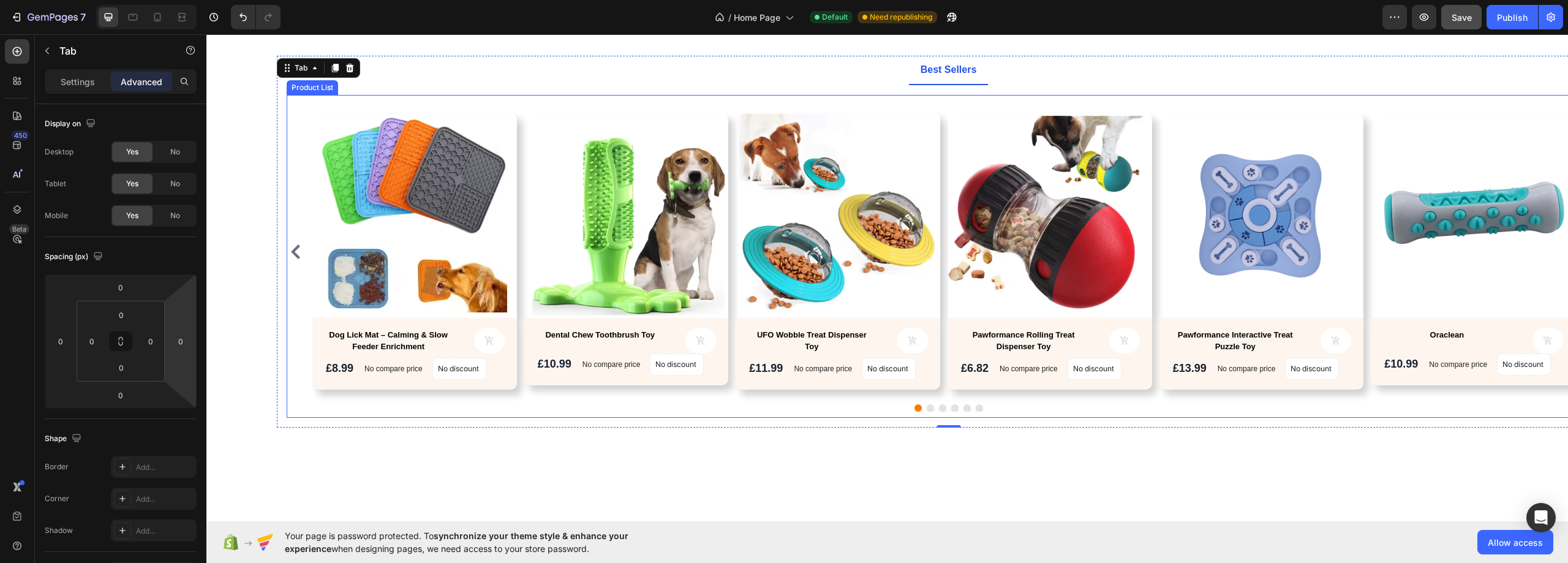
click at [365, 100] on div "Product Images Dog Lick Mat – Calming & Slow Feeder Enrichment Product Title Pr…" at bounding box center [948, 256] width 1323 height 323
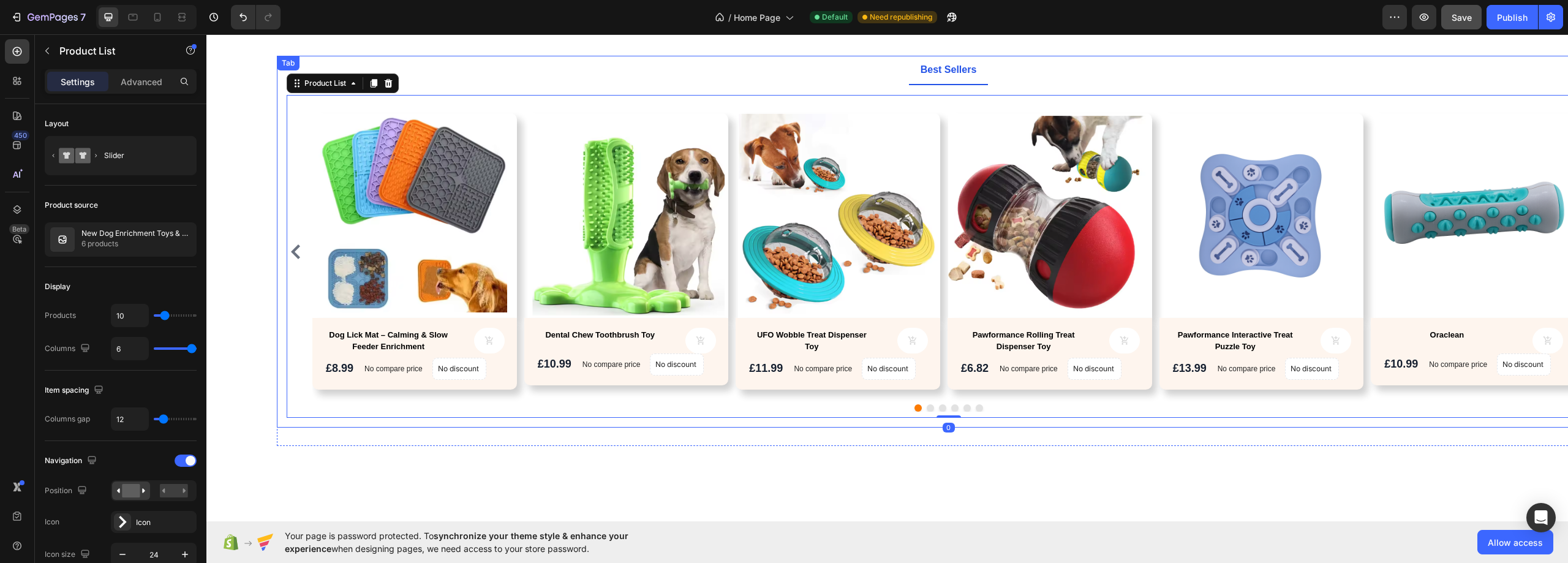
drag, startPoint x: 299, startPoint y: 84, endPoint x: 278, endPoint y: 203, distance: 120.8
click at [471, 45] on div "Explore Our Best Sellers Heading Text block Row Best Sellers Product Images Dog…" at bounding box center [887, 222] width 1343 height 445
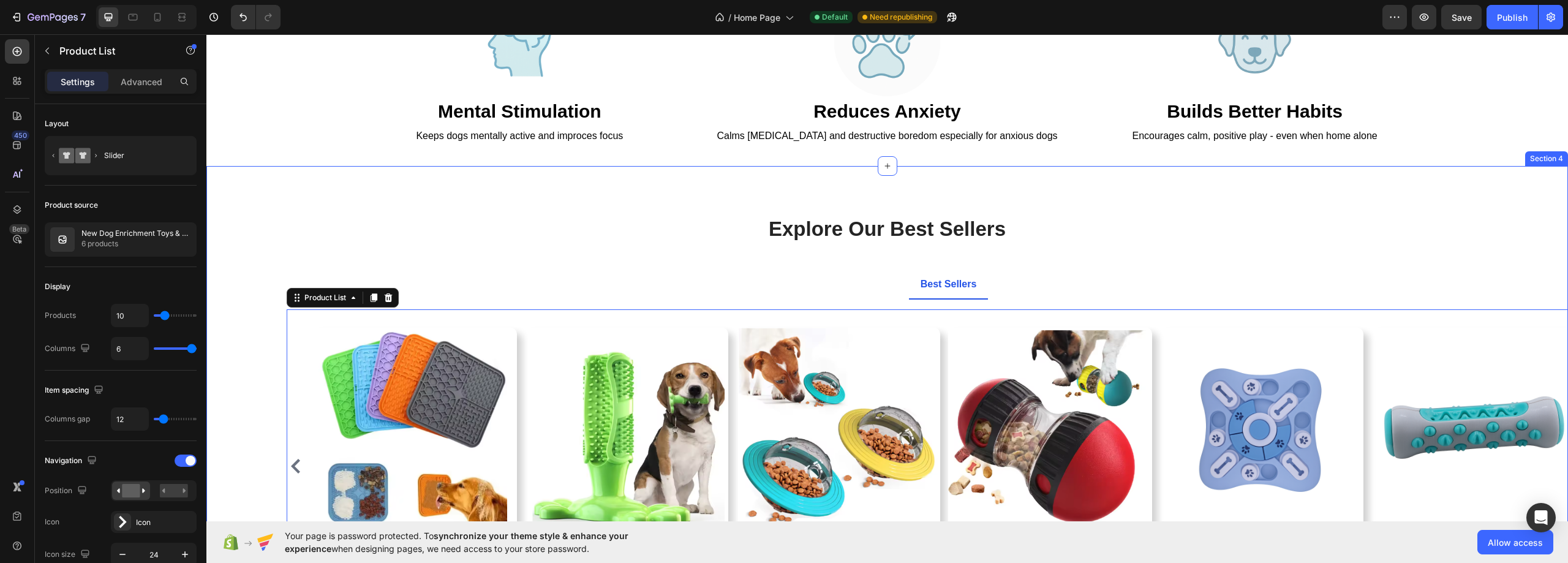
scroll to position [429, 0]
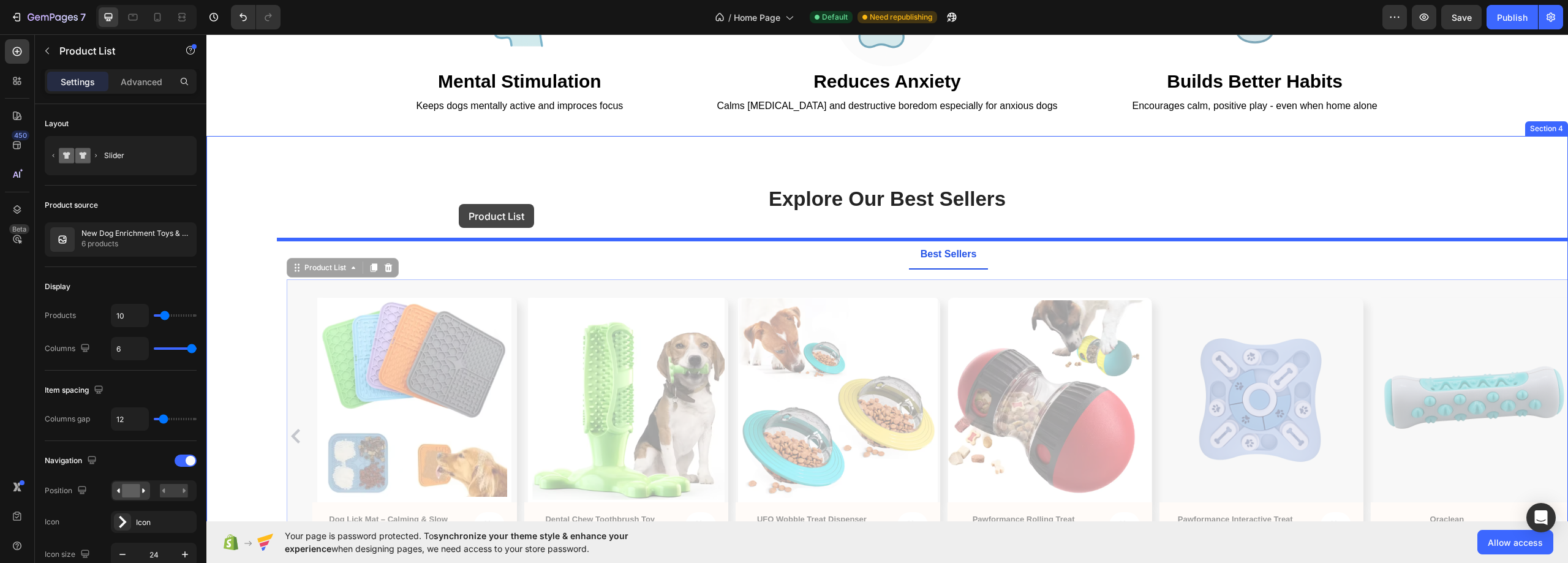
drag, startPoint x: 299, startPoint y: 266, endPoint x: 458, endPoint y: 204, distance: 170.7
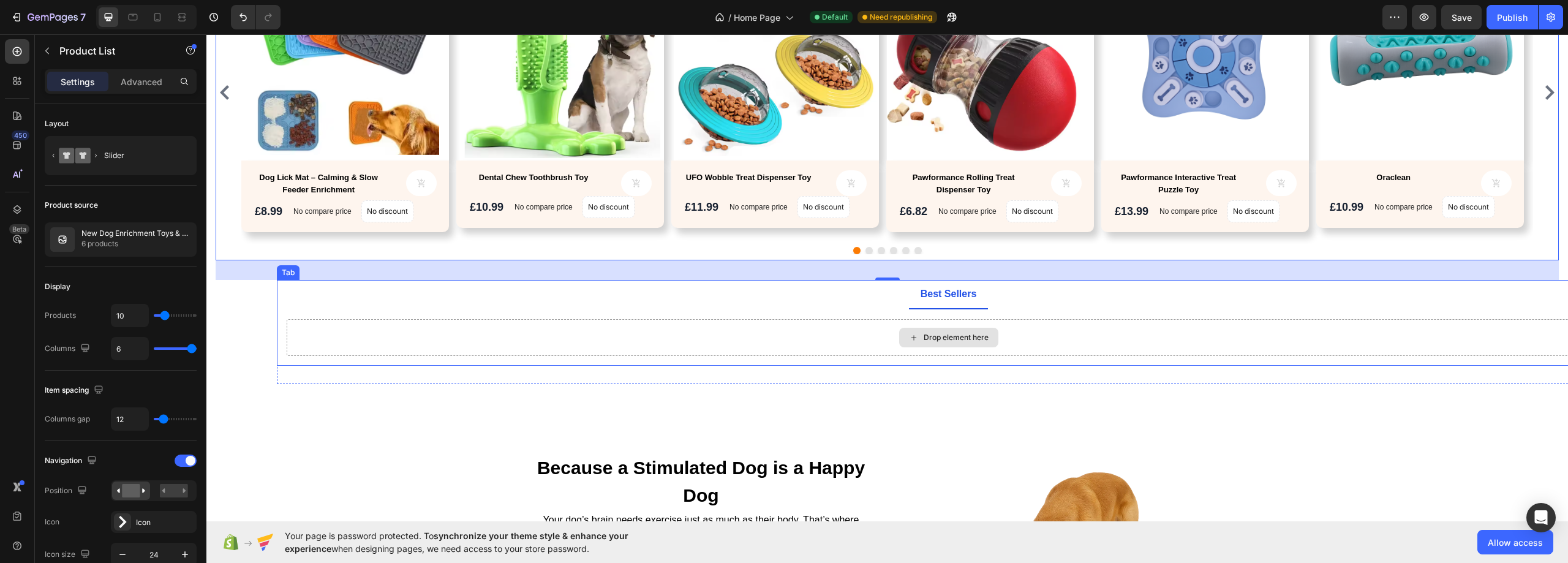
scroll to position [735, 0]
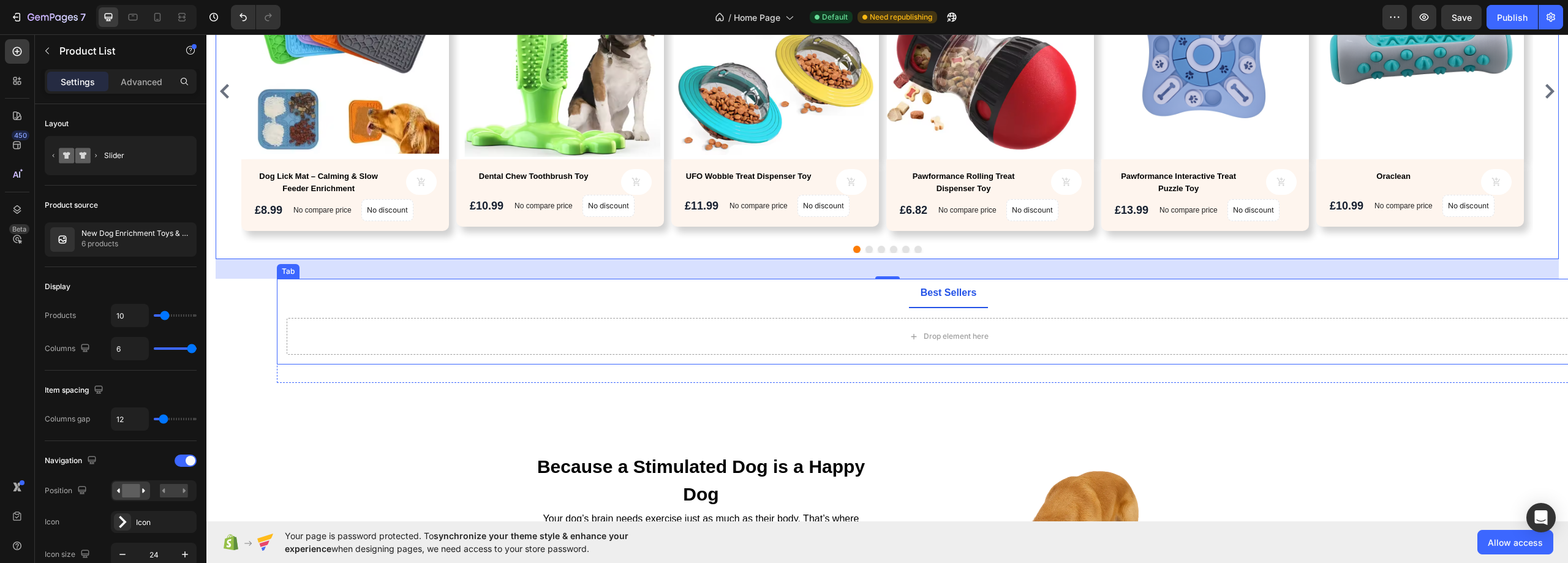
click at [825, 301] on ul "Best Sellers" at bounding box center [948, 293] width 1343 height 29
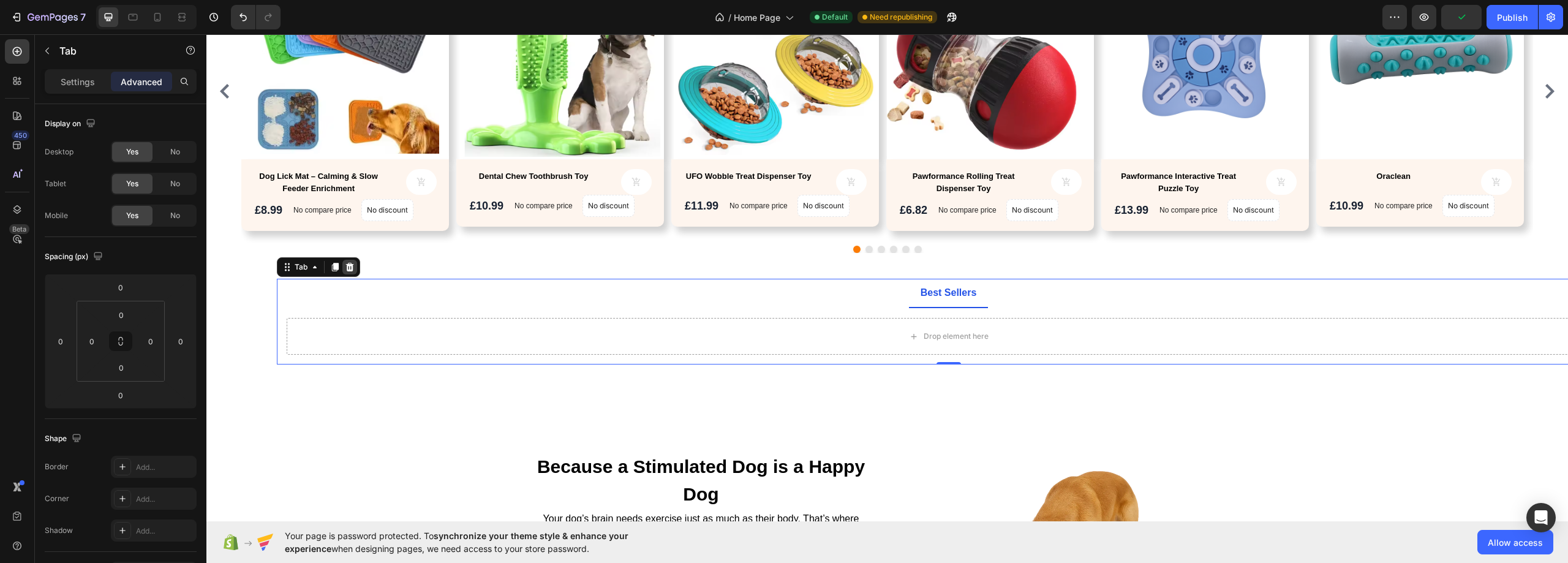
click at [348, 267] on icon at bounding box center [350, 266] width 8 height 8
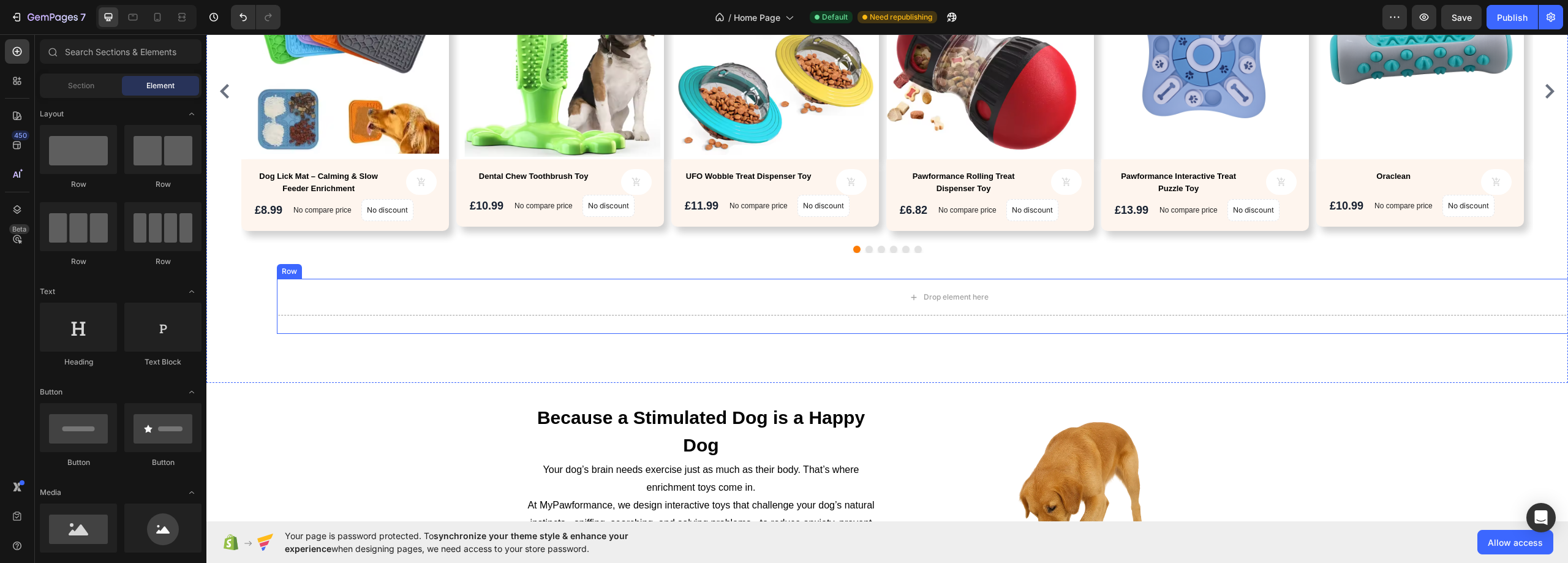
click at [286, 272] on div "Row" at bounding box center [289, 271] width 20 height 11
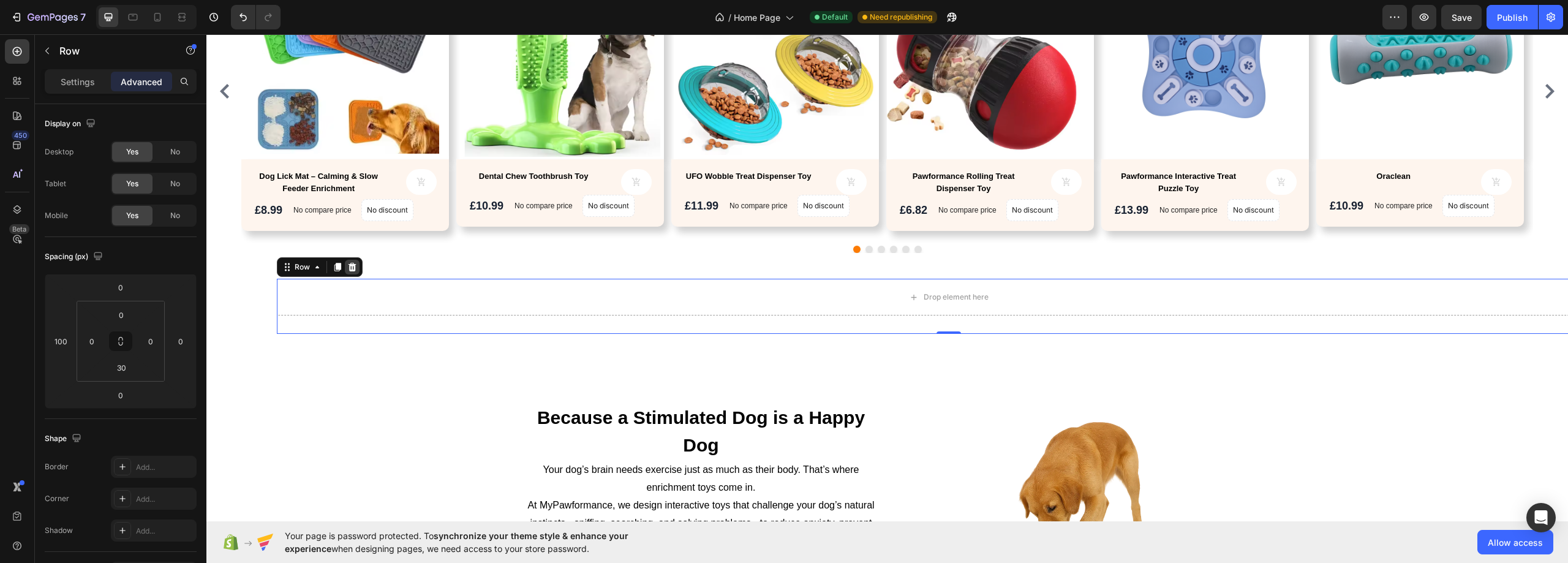
click at [352, 265] on icon at bounding box center [352, 266] width 8 height 8
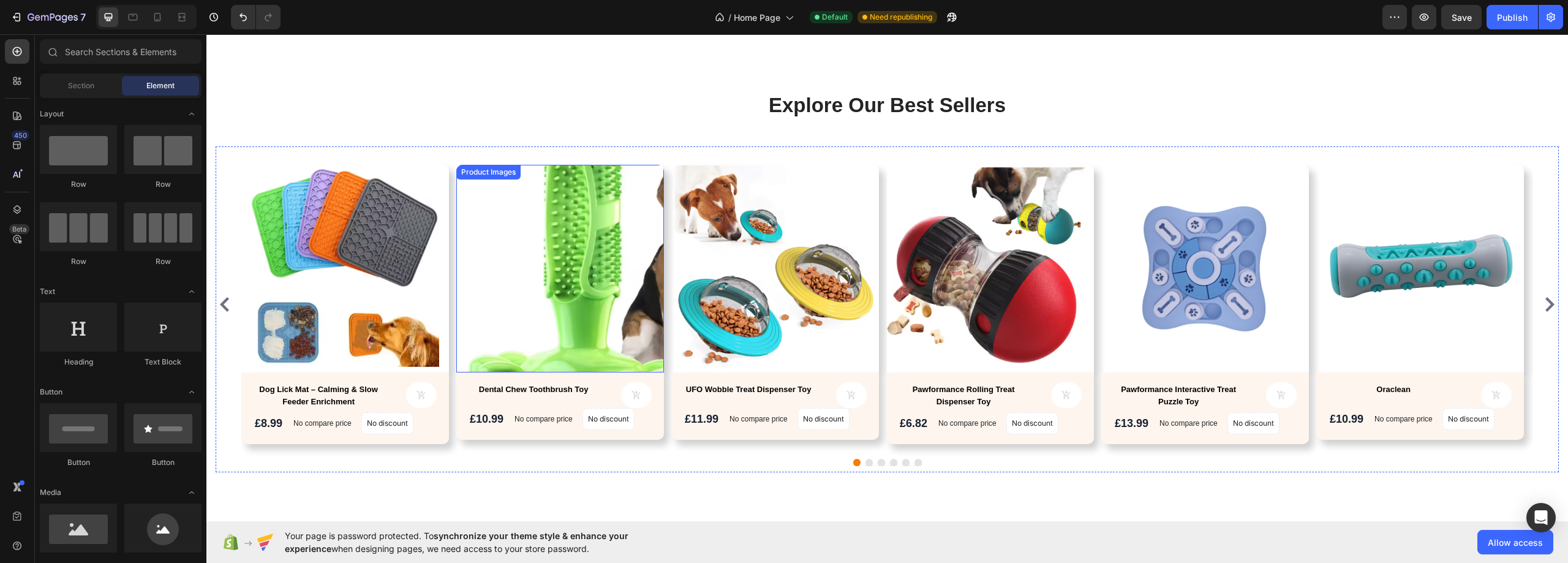
scroll to position [490, 0]
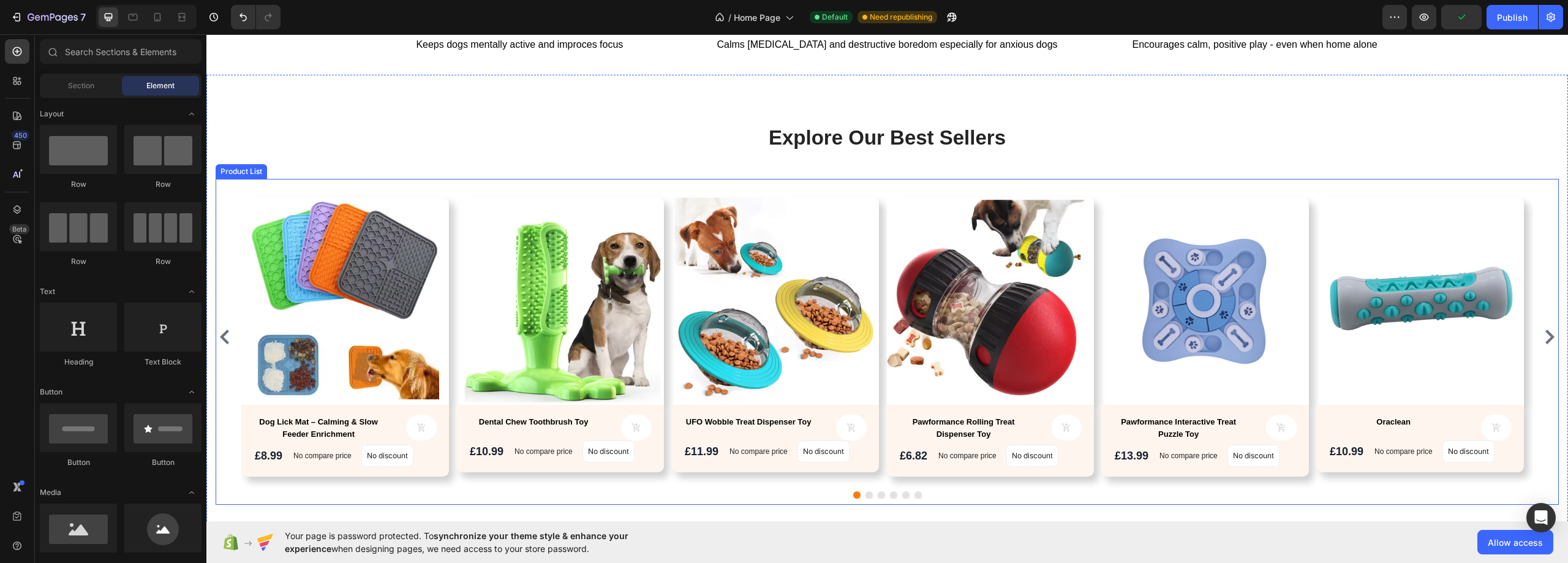
click at [453, 298] on div "Product Images Dog Lick Mat – Calming & Slow Feeder Enrichment Product Title Pr…" at bounding box center [887, 336] width 1291 height 304
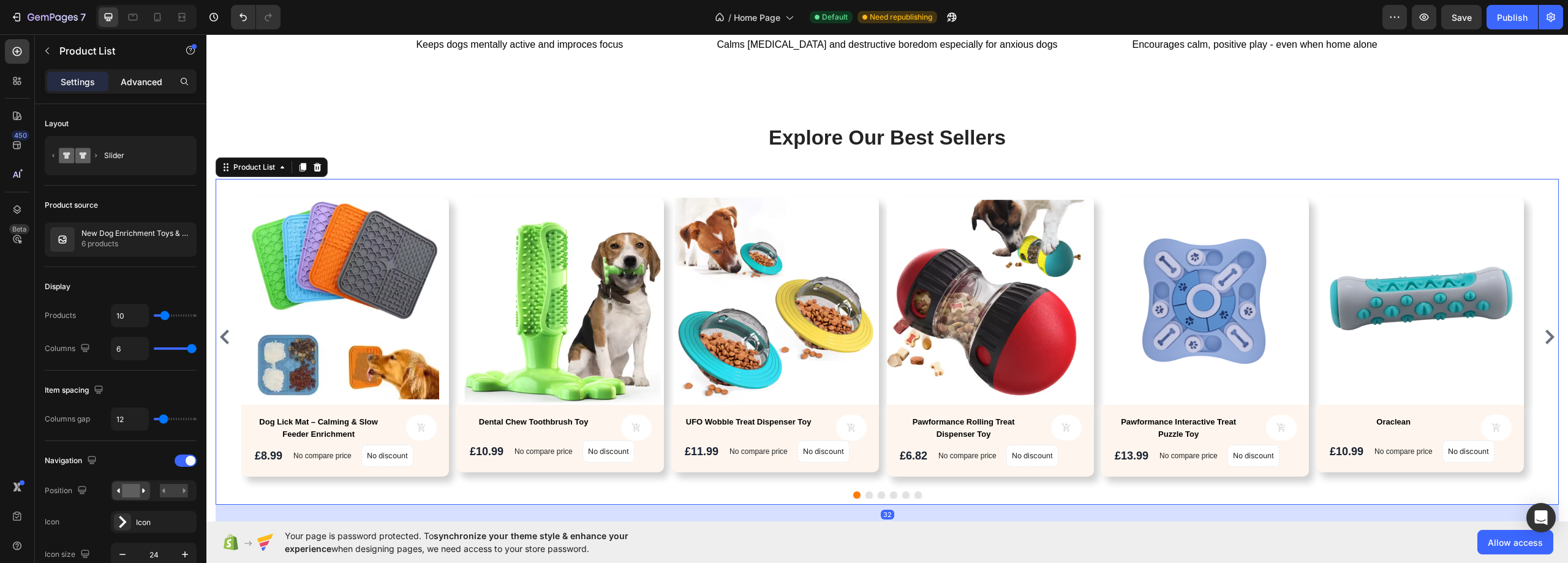
click at [123, 83] on p "Advanced" at bounding box center [141, 81] width 41 height 13
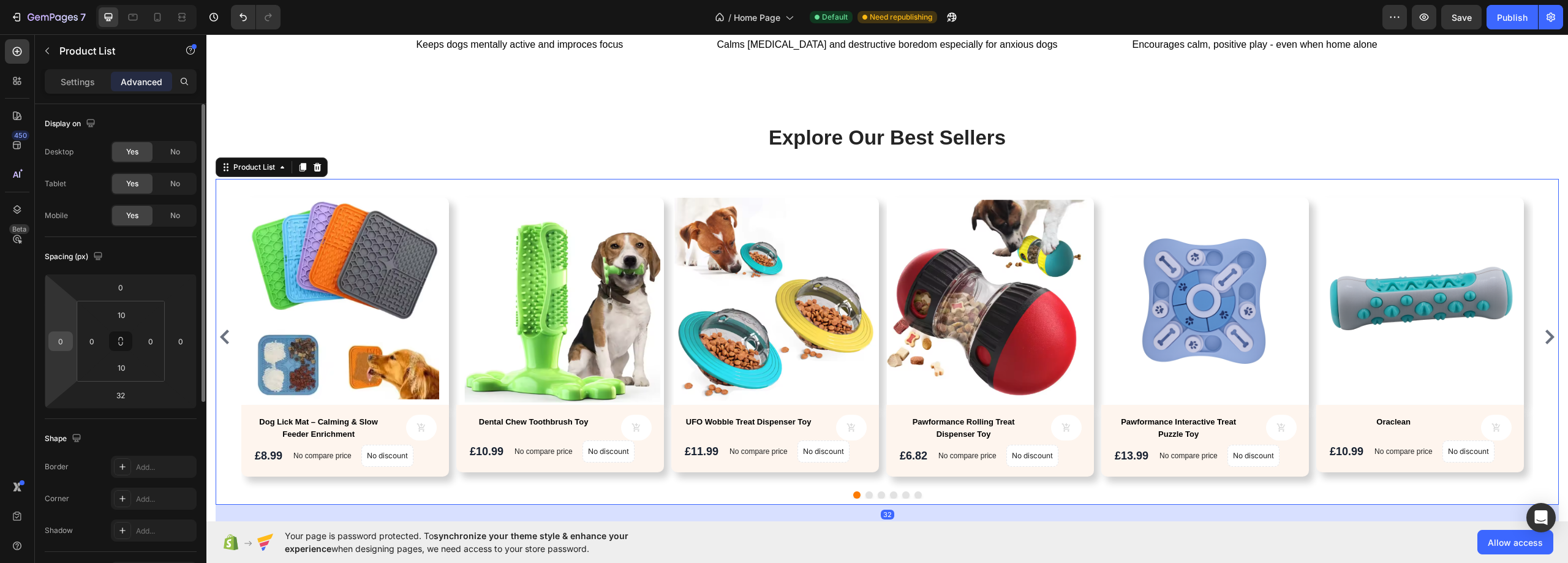
click at [63, 340] on input "0" at bounding box center [60, 341] width 18 height 18
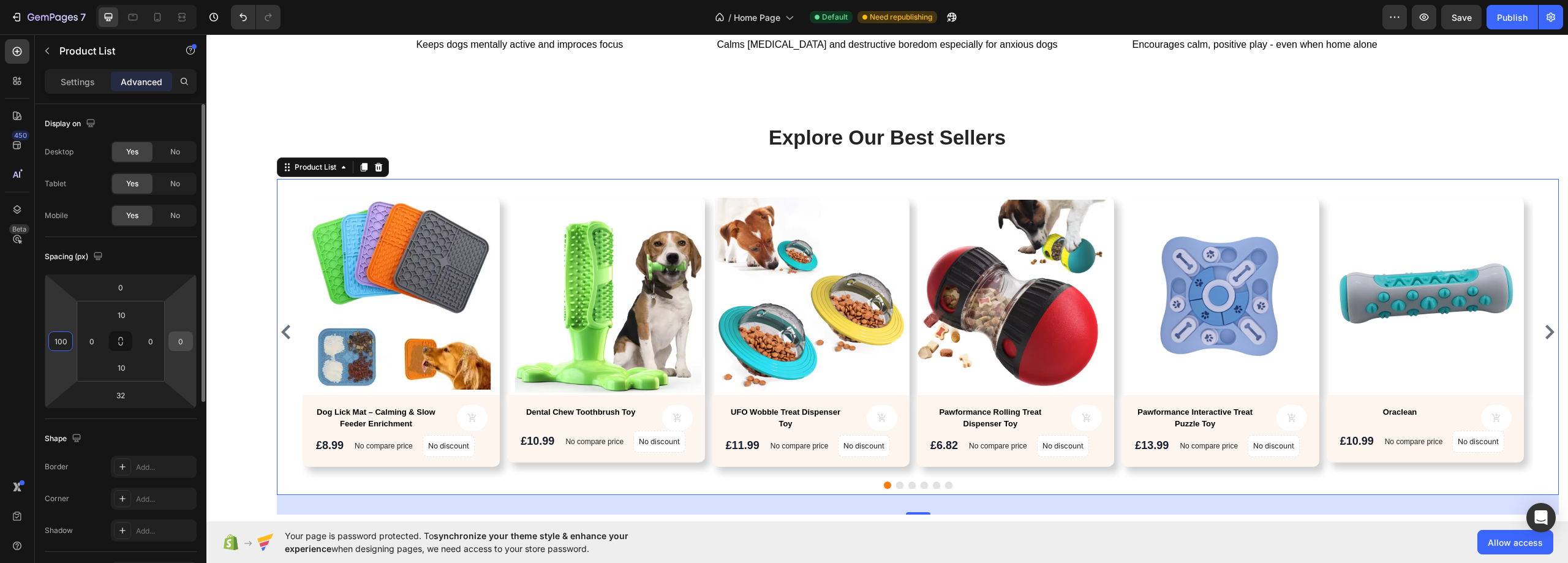
type input "100"
click at [181, 340] on input "0" at bounding box center [180, 341] width 18 height 18
type input "100"
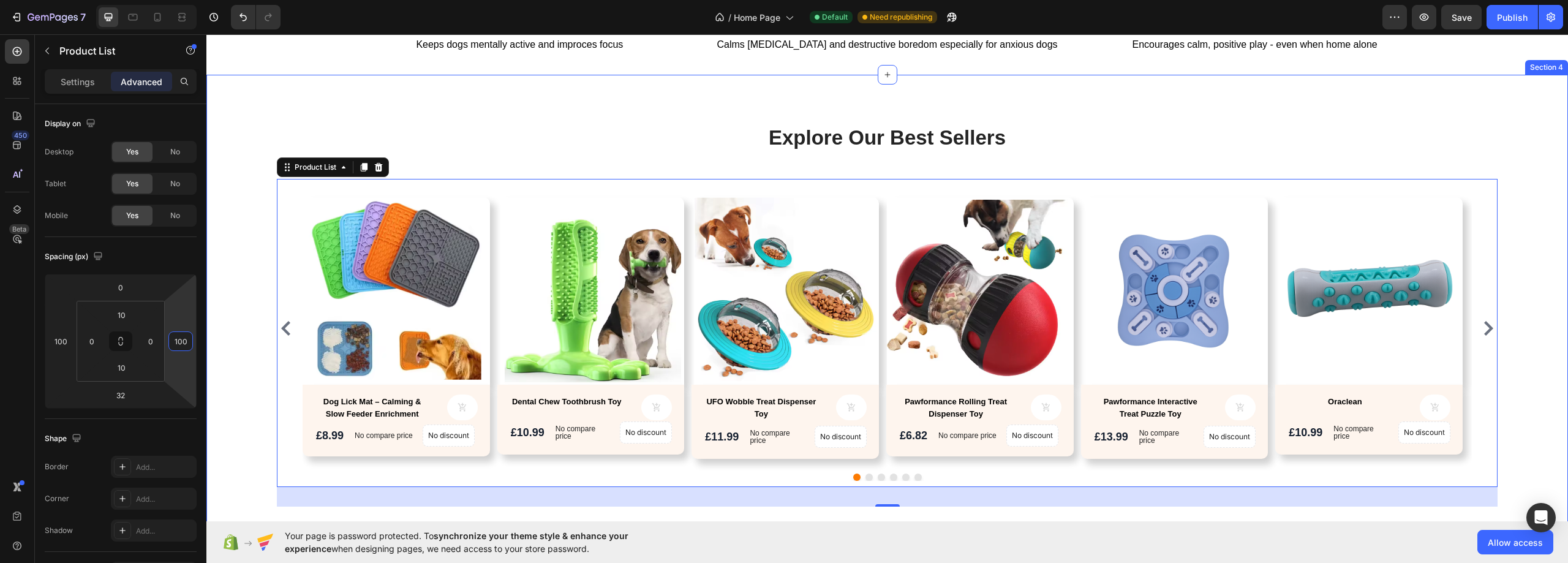
click at [274, 112] on div "Explore Our Best Sellers Heading Text block Row Product Images Dog Lick Mat – C…" at bounding box center [887, 315] width 1361 height 481
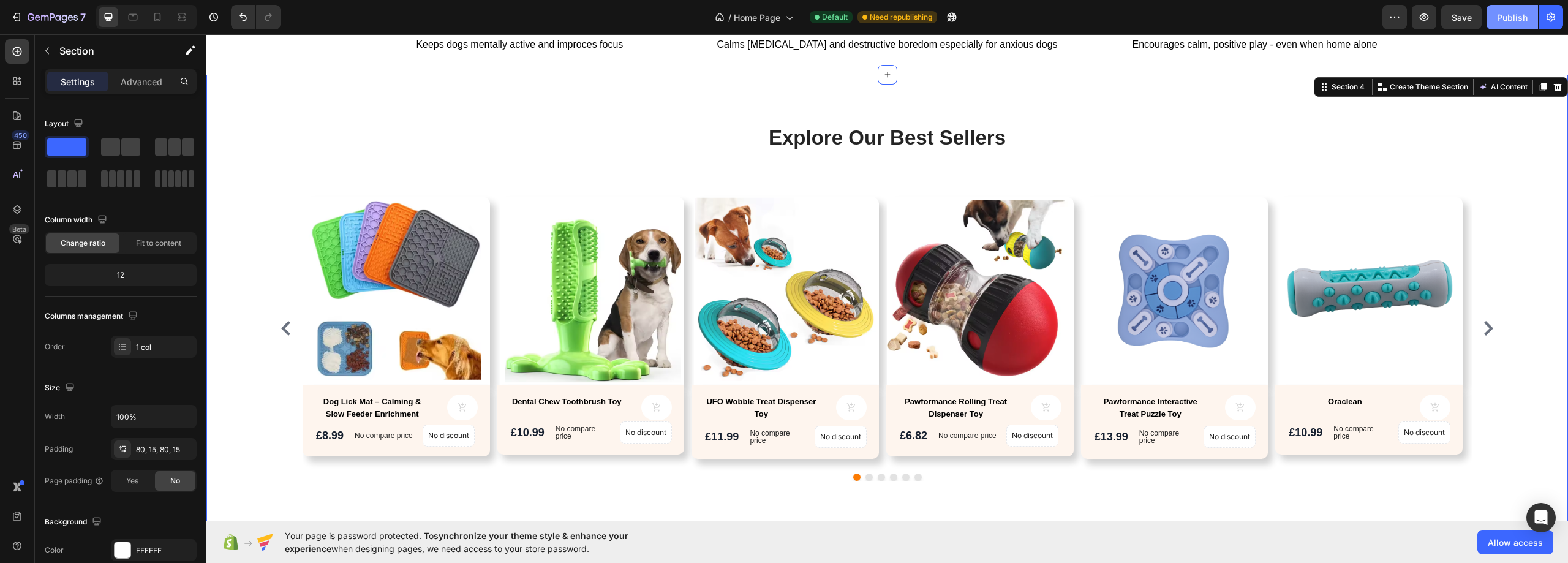
click at [1505, 17] on div "Publish" at bounding box center [1511, 17] width 31 height 13
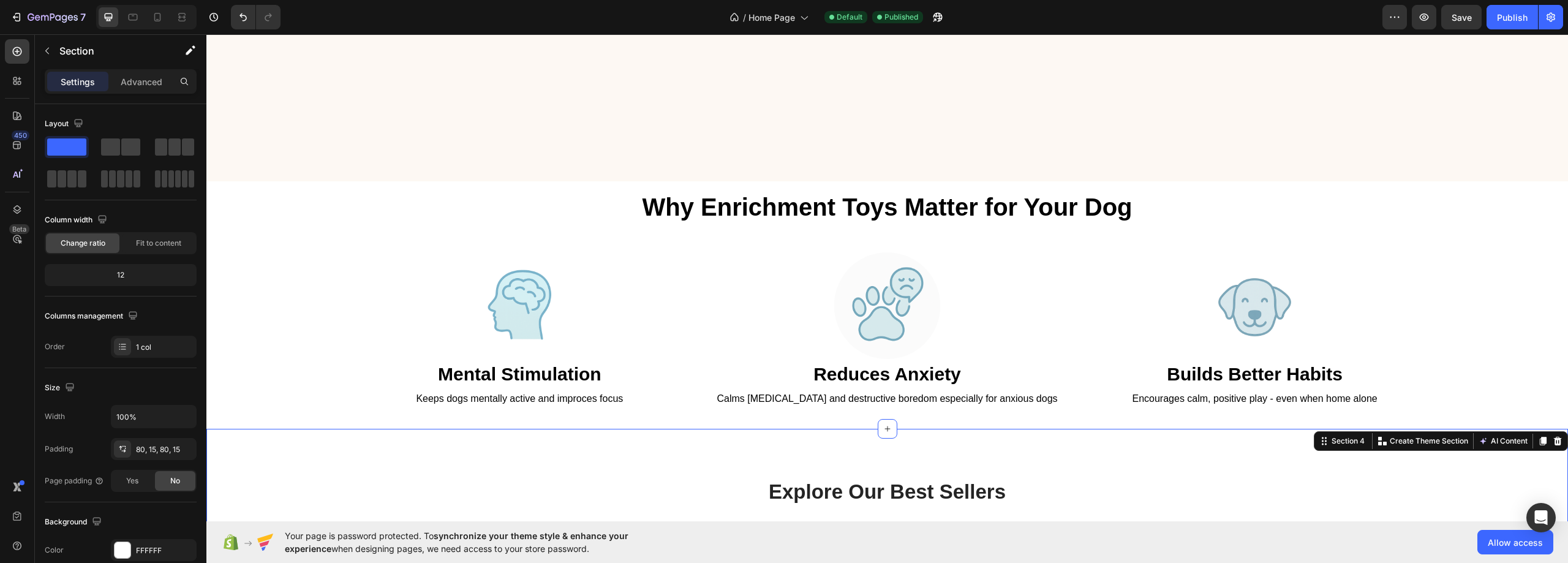
scroll to position [430, 0]
